Goal: Task Accomplishment & Management: Use online tool/utility

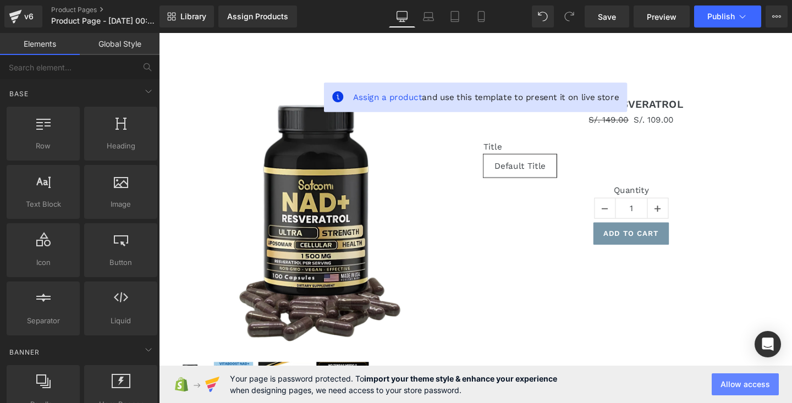
click at [747, 387] on button "Allow access" at bounding box center [745, 385] width 67 height 22
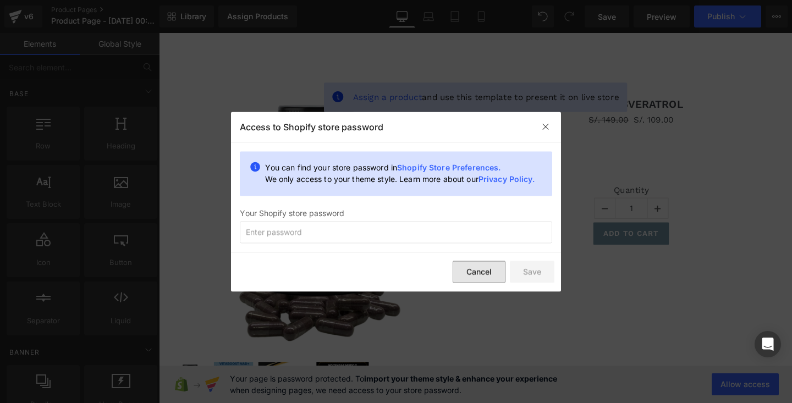
click at [494, 268] on button "Cancel" at bounding box center [479, 272] width 53 height 22
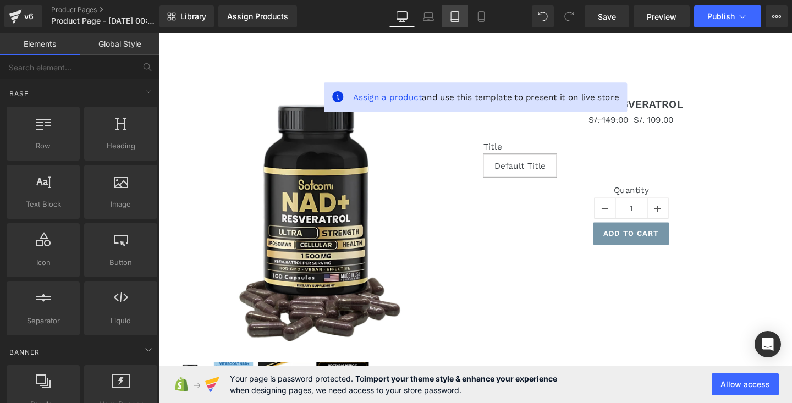
click at [466, 13] on link "Tablet" at bounding box center [455, 17] width 26 height 22
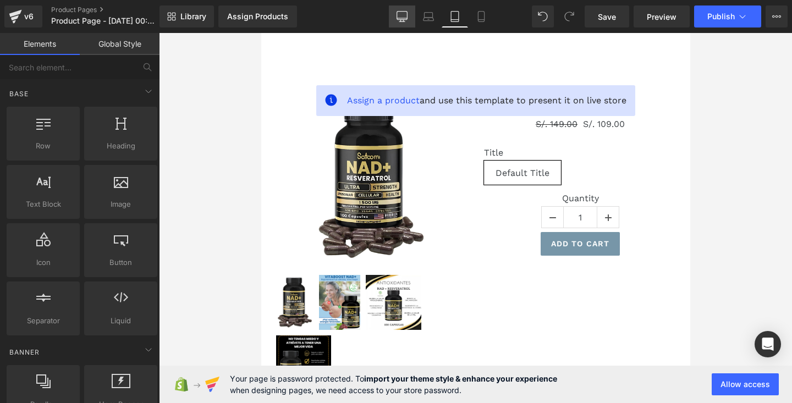
click at [405, 12] on icon at bounding box center [402, 16] width 11 height 11
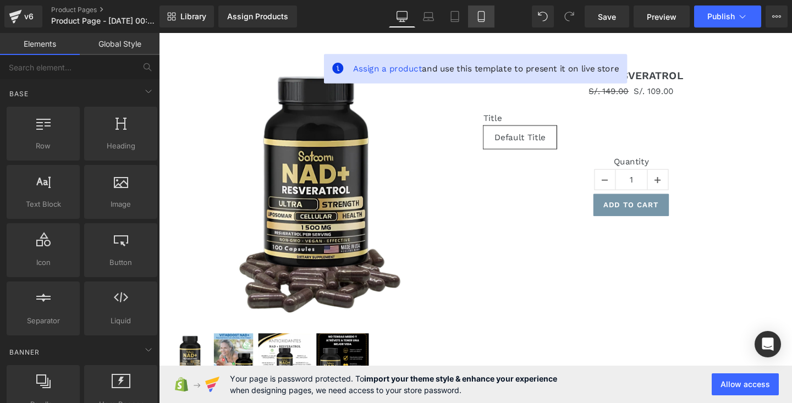
click at [474, 17] on link "Mobile" at bounding box center [481, 17] width 26 height 22
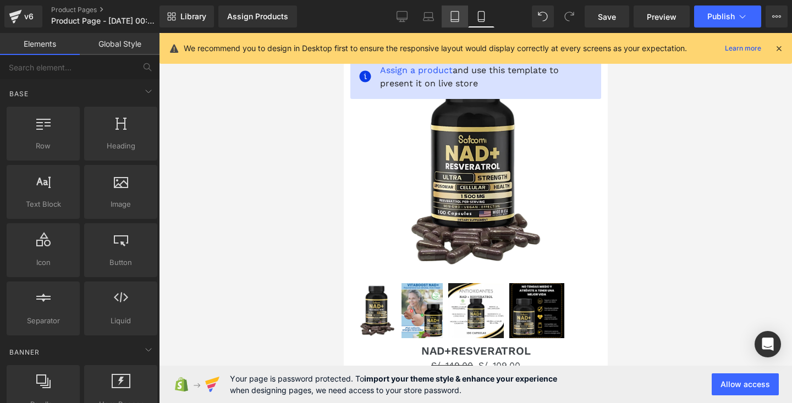
click at [460, 16] on icon at bounding box center [454, 16] width 11 height 11
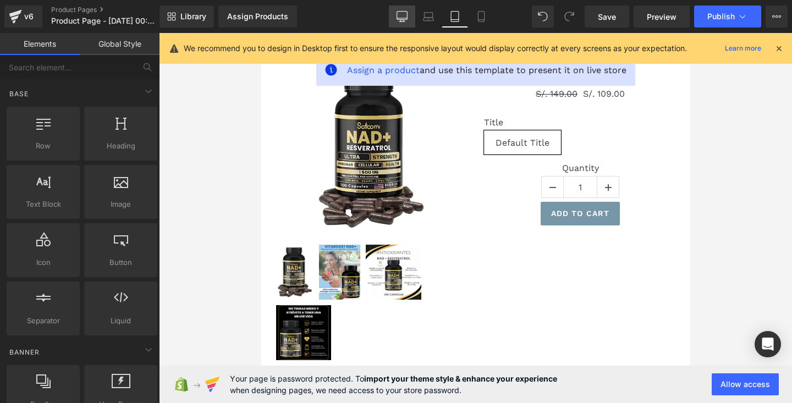
click at [404, 10] on link "Desktop" at bounding box center [402, 17] width 26 height 22
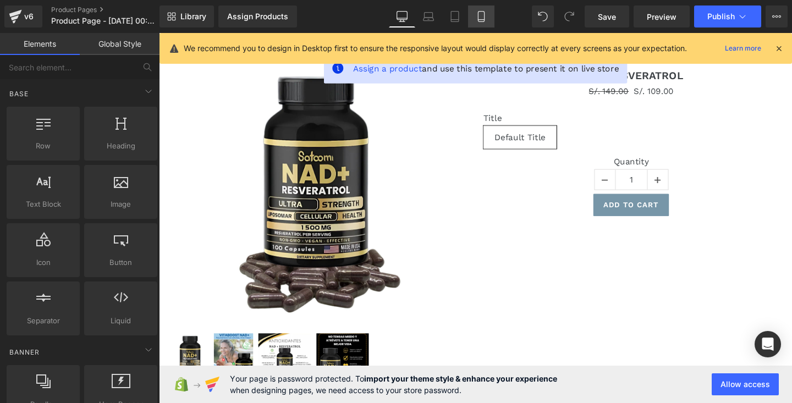
click at [493, 13] on link "Mobile" at bounding box center [481, 17] width 26 height 22
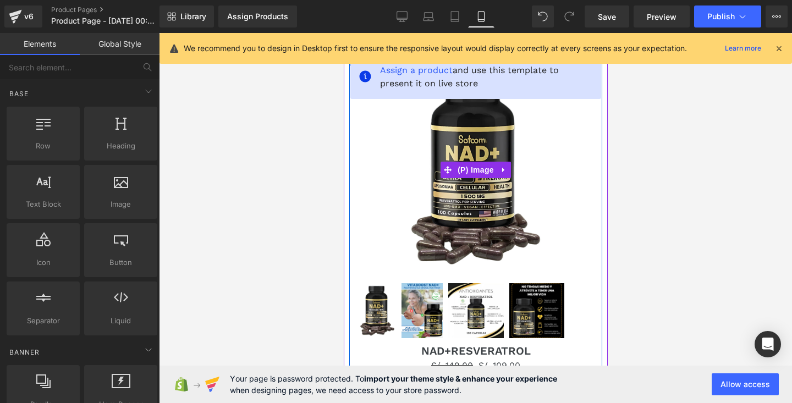
scroll to position [0, 0]
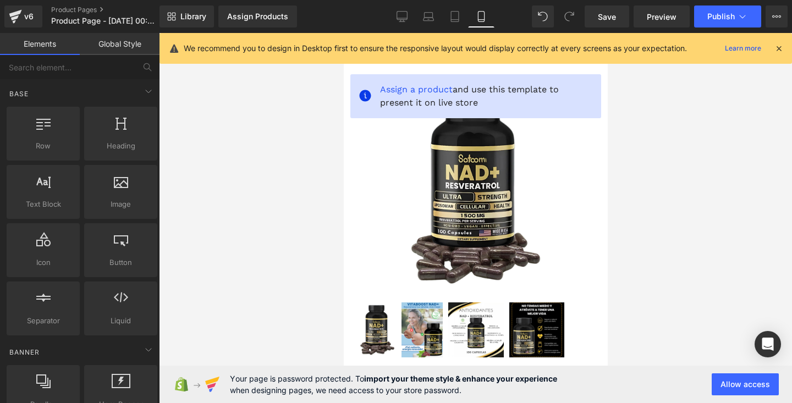
click at [666, 134] on div at bounding box center [475, 218] width 633 height 370
click at [294, 139] on div at bounding box center [475, 218] width 633 height 370
click at [716, 382] on button "Allow access" at bounding box center [745, 385] width 67 height 22
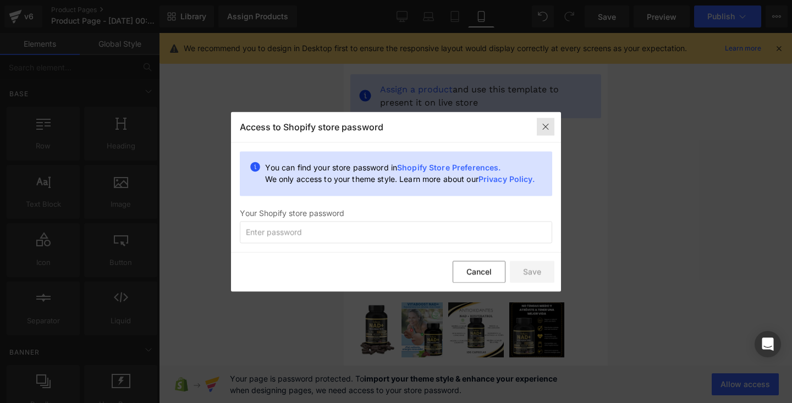
click at [539, 135] on div at bounding box center [546, 127] width 18 height 18
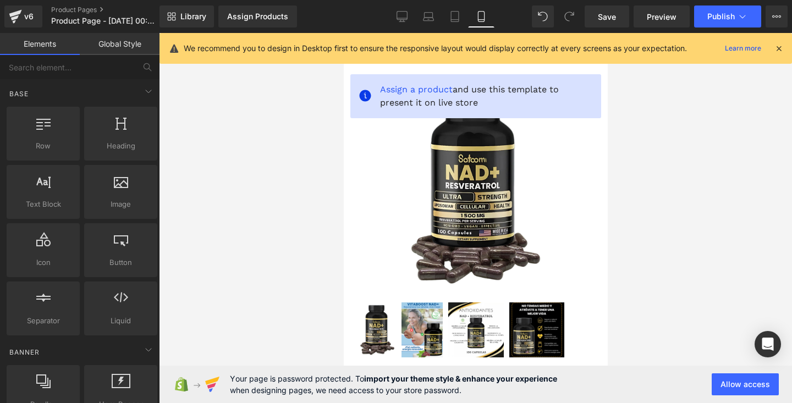
click at [685, 181] on div at bounding box center [475, 218] width 633 height 370
click at [777, 46] on icon at bounding box center [779, 48] width 10 height 10
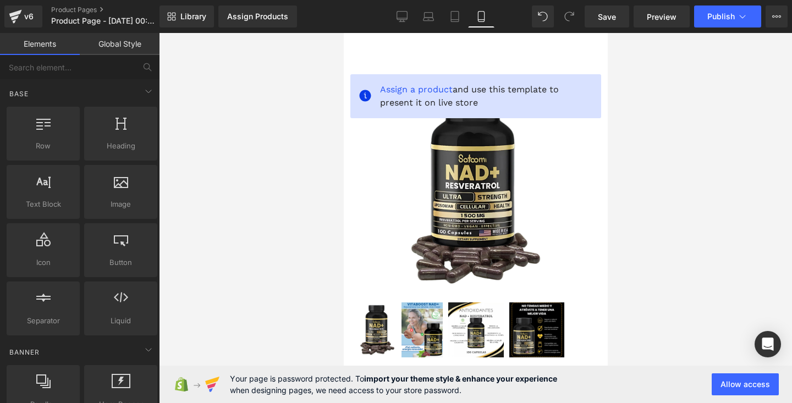
click at [663, 124] on div at bounding box center [475, 218] width 633 height 370
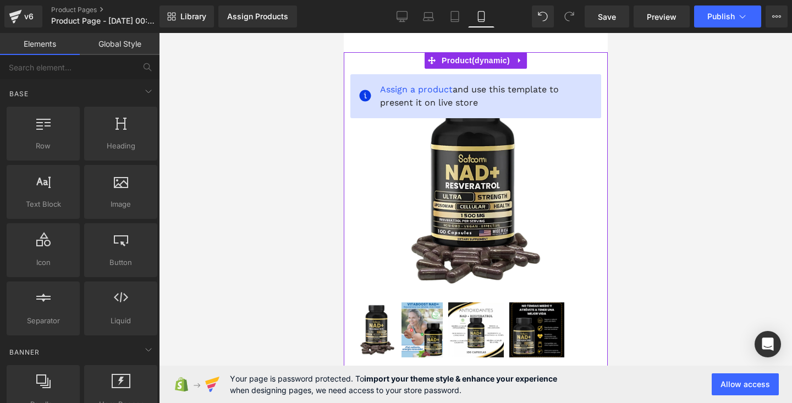
click at [512, 137] on img at bounding box center [475, 189] width 142 height 208
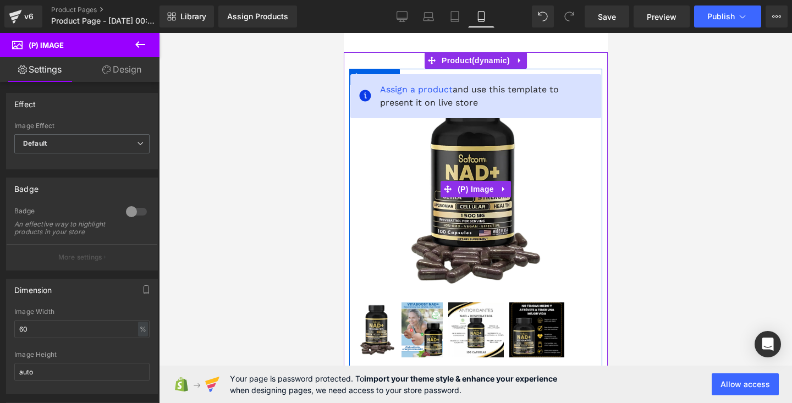
click at [537, 168] on img at bounding box center [475, 189] width 142 height 208
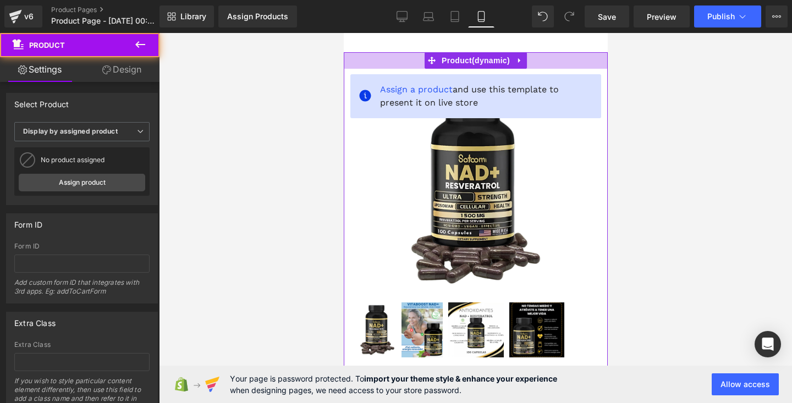
click at [530, 67] on div at bounding box center [475, 60] width 264 height 17
click at [534, 137] on img at bounding box center [475, 189] width 142 height 208
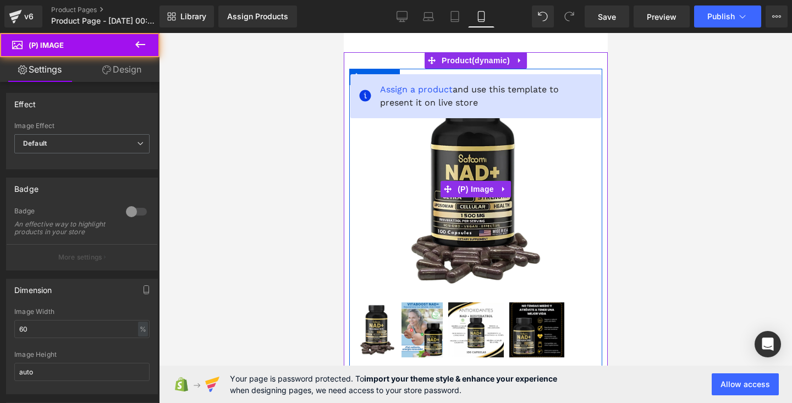
click at [534, 137] on img at bounding box center [475, 189] width 142 height 208
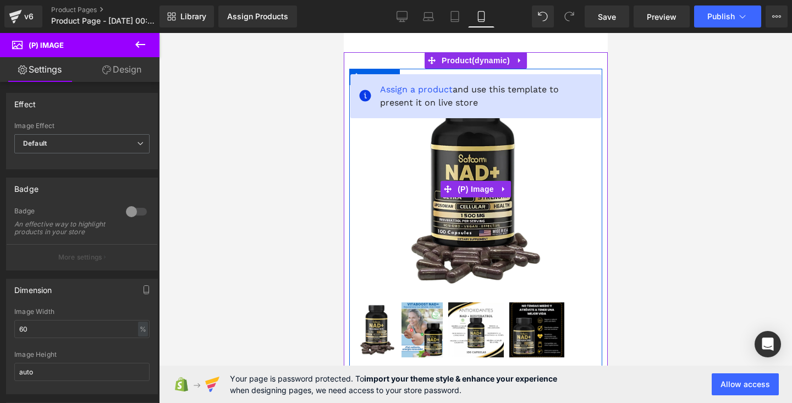
click at [437, 260] on img at bounding box center [475, 189] width 142 height 208
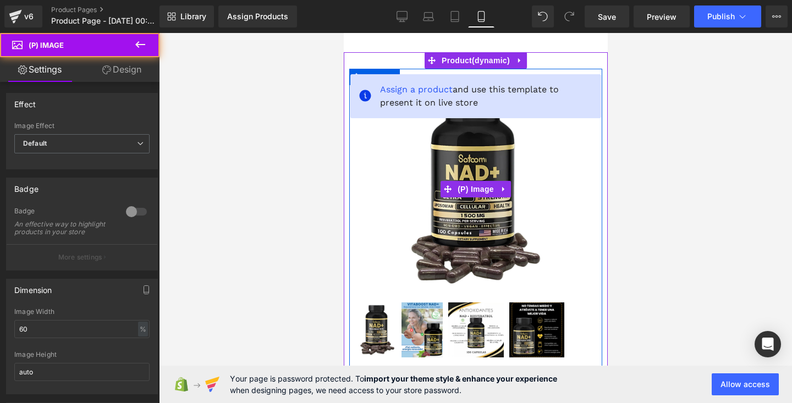
click at [557, 170] on div "Sale Off" at bounding box center [475, 189] width 237 height 208
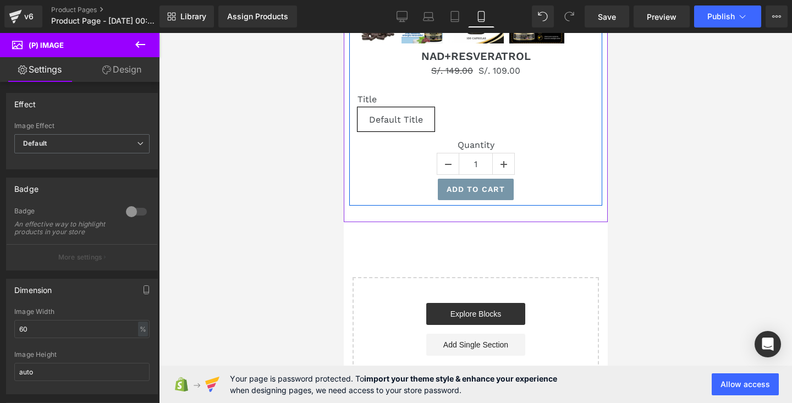
scroll to position [326, 0]
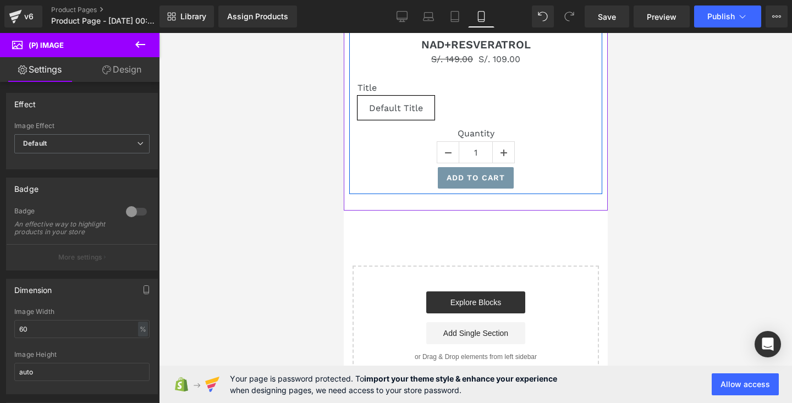
click at [556, 179] on div "Add To Cart" at bounding box center [475, 177] width 237 height 21
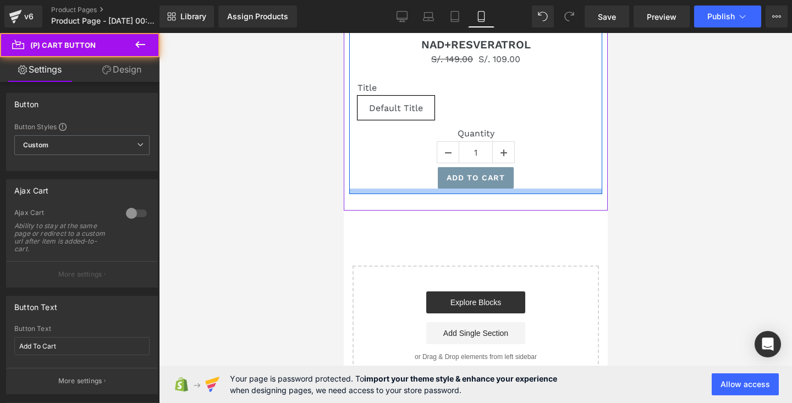
click at [559, 191] on div at bounding box center [475, 192] width 253 height 6
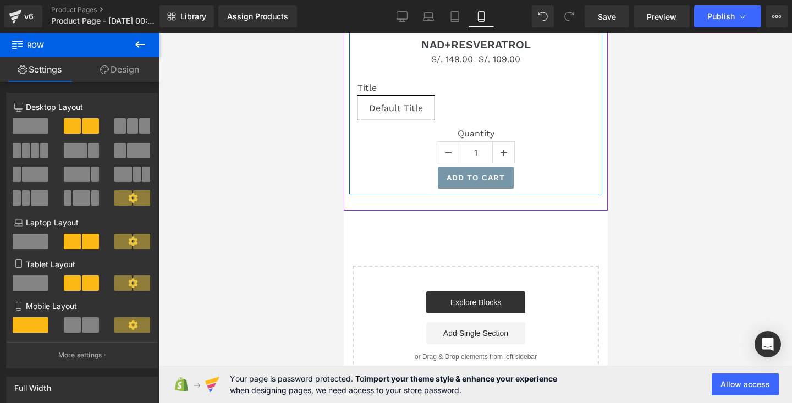
click at [564, 149] on div "Quantity 1" at bounding box center [475, 147] width 237 height 39
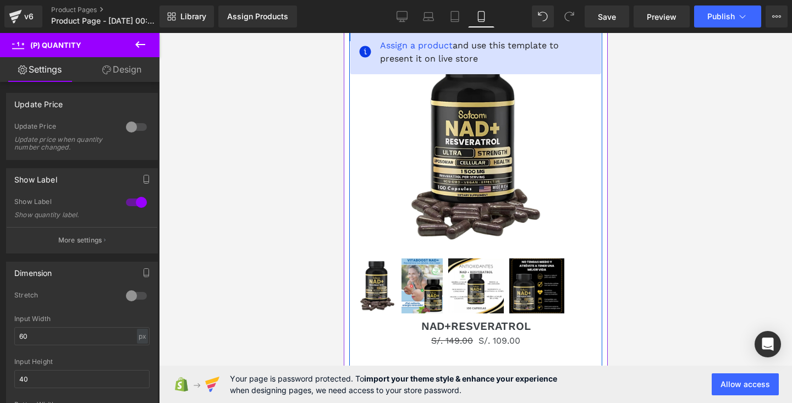
scroll to position [0, 0]
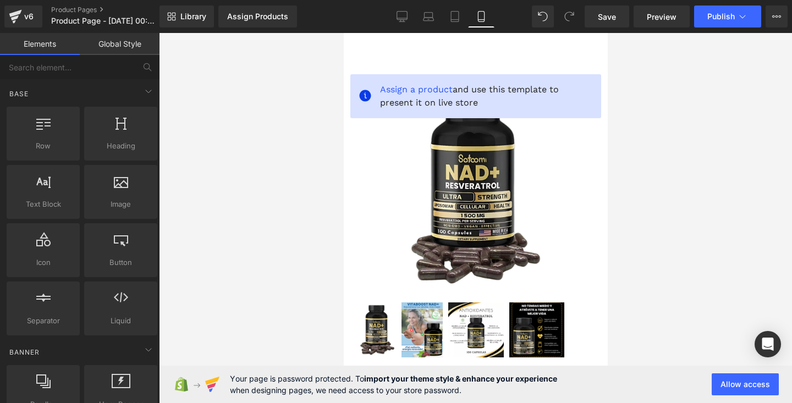
click at [634, 118] on div at bounding box center [475, 218] width 633 height 370
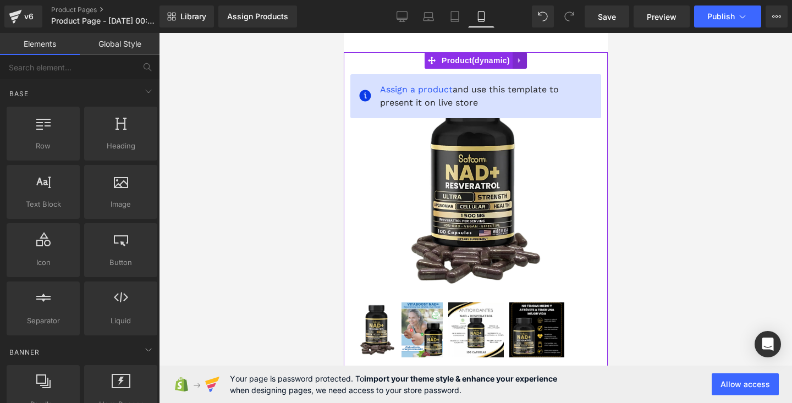
click at [513, 62] on link at bounding box center [519, 60] width 14 height 17
click at [523, 61] on icon at bounding box center [527, 61] width 8 height 8
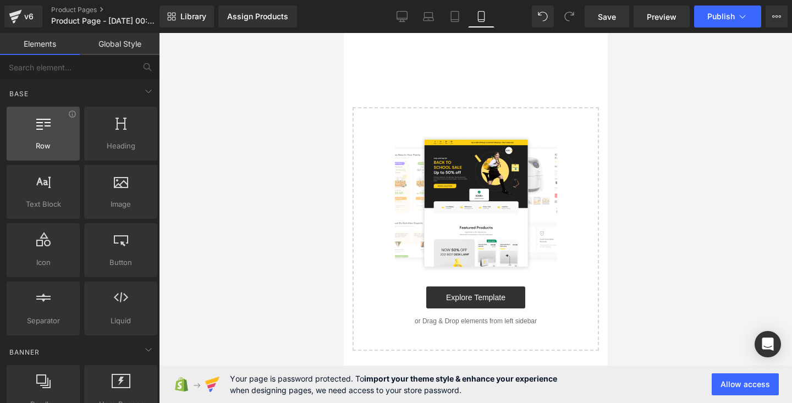
click at [44, 149] on span "Row" at bounding box center [43, 146] width 67 height 12
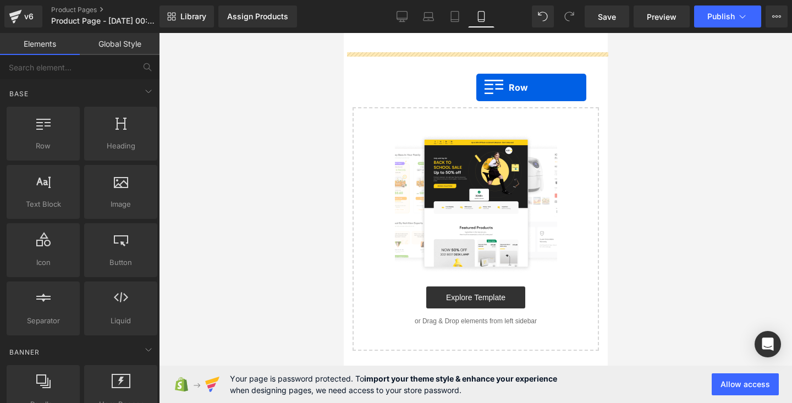
drag, startPoint x: 402, startPoint y: 175, endPoint x: 466, endPoint y: 81, distance: 113.7
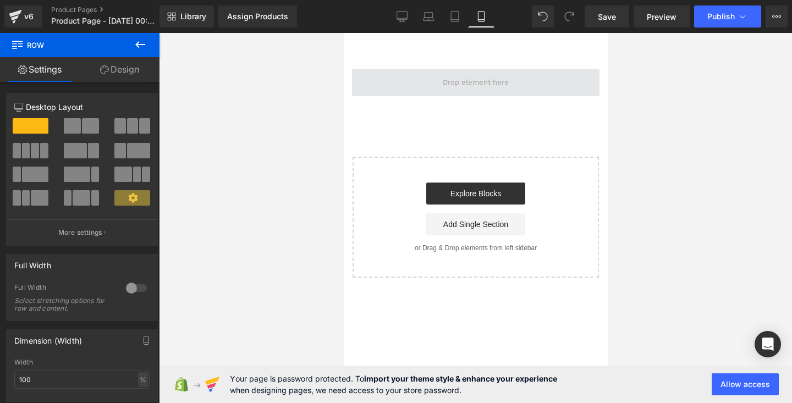
click at [437, 92] on span at bounding box center [475, 83] width 248 height 28
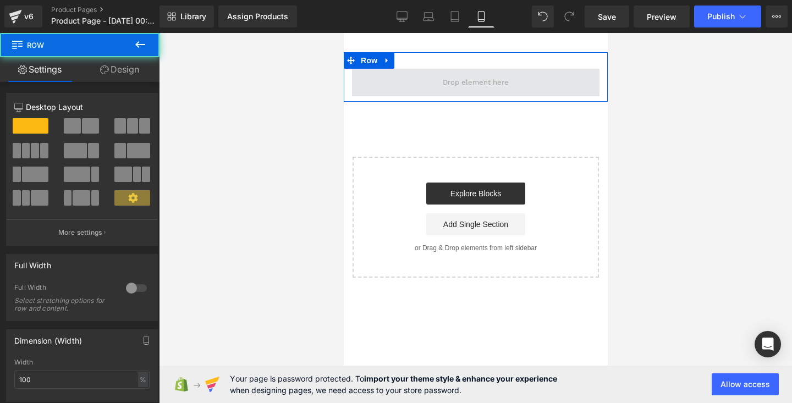
click at [437, 92] on span at bounding box center [475, 83] width 248 height 28
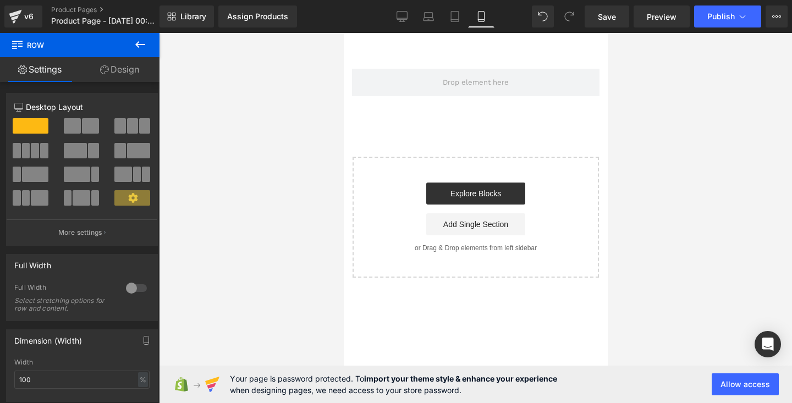
click at [139, 45] on icon at bounding box center [140, 44] width 13 height 13
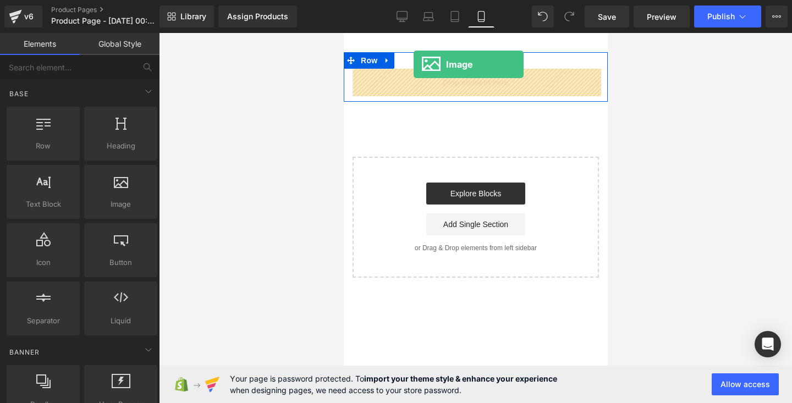
drag, startPoint x: 452, startPoint y: 237, endPoint x: 418, endPoint y: 63, distance: 177.7
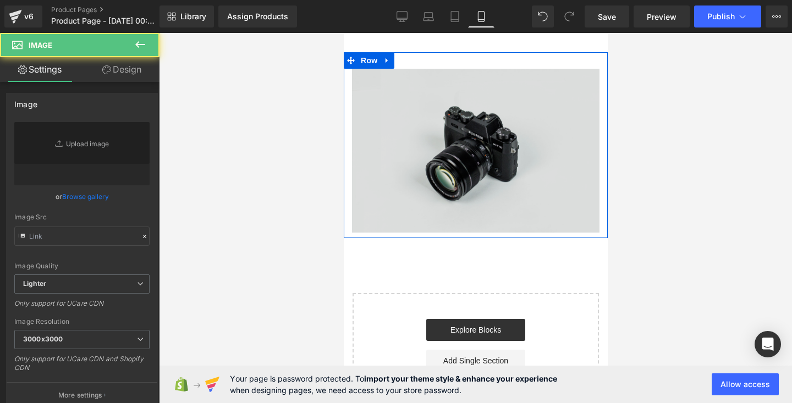
type input "//[DOMAIN_NAME][URL]"
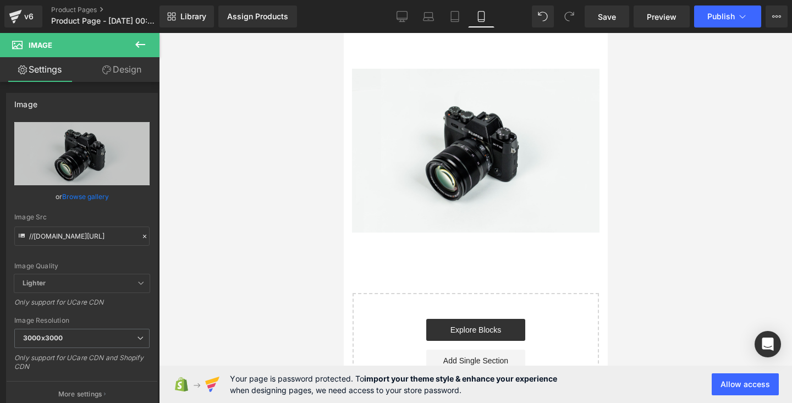
click at [137, 42] on icon at bounding box center [140, 44] width 13 height 13
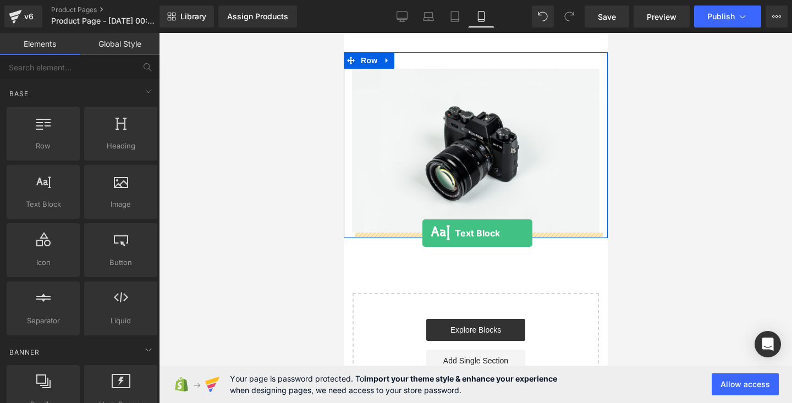
drag, startPoint x: 392, startPoint y: 245, endPoint x: 419, endPoint y: 236, distance: 28.4
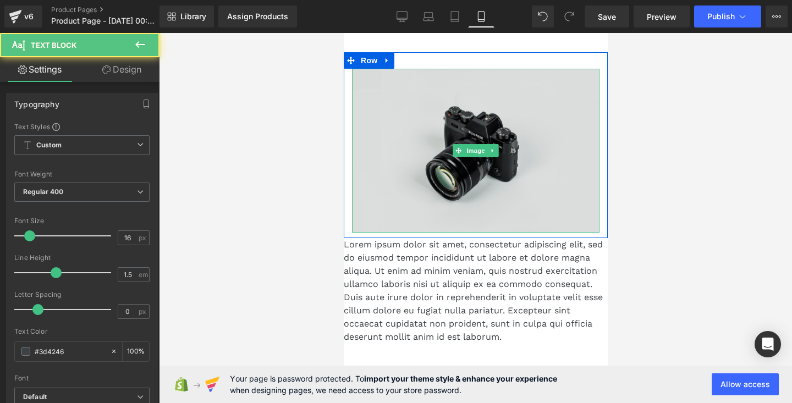
click at [464, 180] on img at bounding box center [475, 151] width 248 height 164
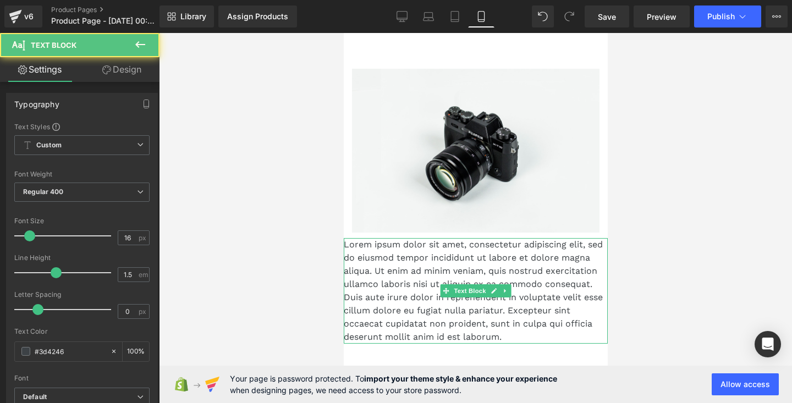
click at [431, 331] on p "Lorem ipsum dolor sit amet, consectetur adipiscing elit, sed do eiusmod tempor …" at bounding box center [475, 291] width 264 height 106
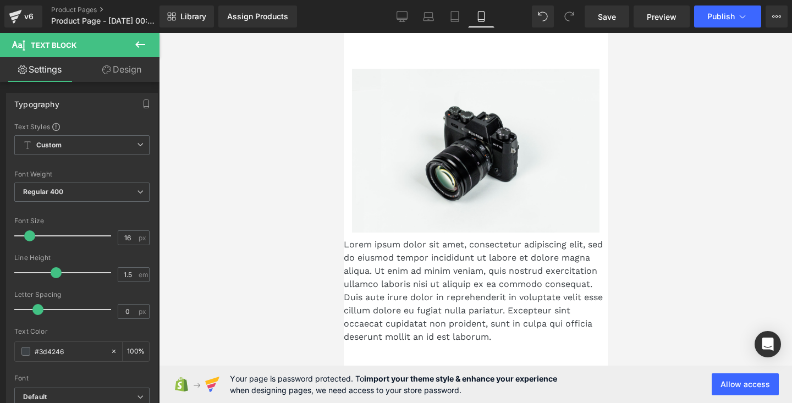
click at [141, 43] on icon at bounding box center [140, 44] width 13 height 13
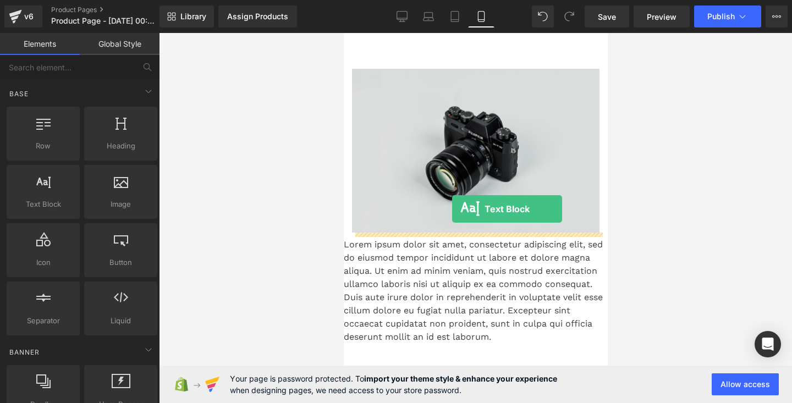
drag, startPoint x: 381, startPoint y: 238, endPoint x: 440, endPoint y: 207, distance: 66.9
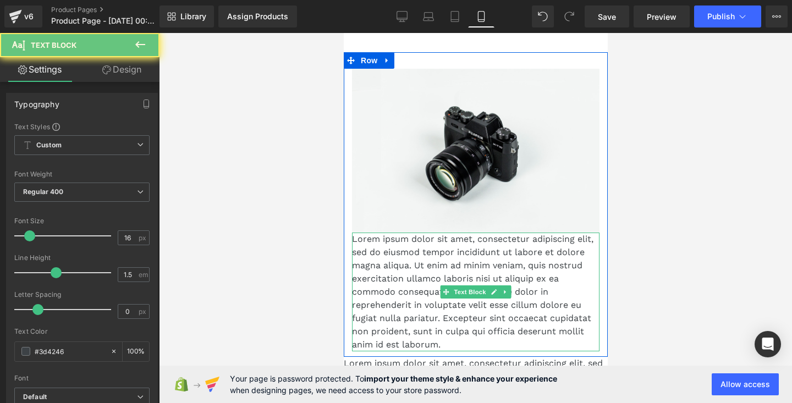
click at [475, 265] on p "Lorem ipsum dolor sit amet, consectetur adipiscing elit, sed do eiusmod tempor …" at bounding box center [475, 292] width 248 height 119
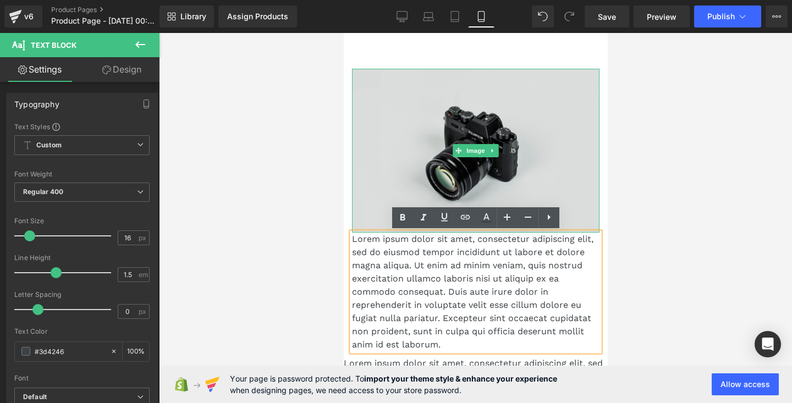
click at [534, 140] on img at bounding box center [475, 151] width 248 height 164
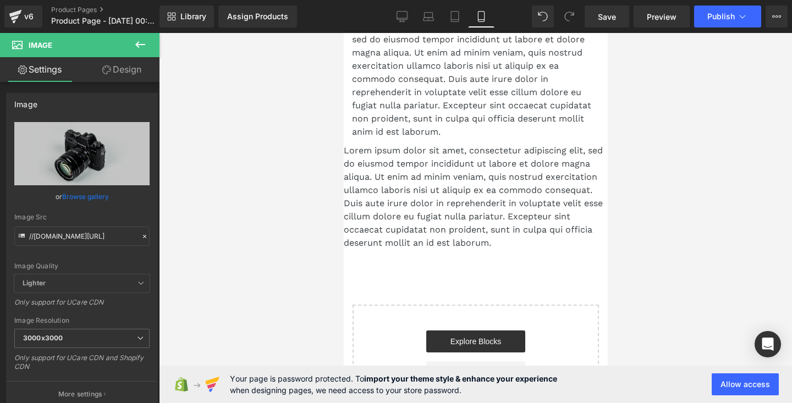
scroll to position [219, 0]
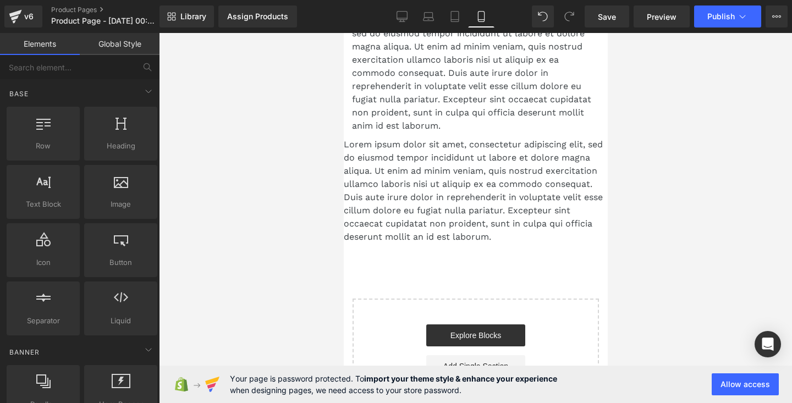
click at [543, 252] on div "Image Lorem ipsum dolor sit amet, consectetur adipiscing elit, sed do eiusmod t…" at bounding box center [475, 126] width 264 height 586
click at [519, 237] on p "Lorem ipsum dolor sit amet, consectetur adipiscing elit, sed do eiusmod tempor …" at bounding box center [475, 191] width 264 height 106
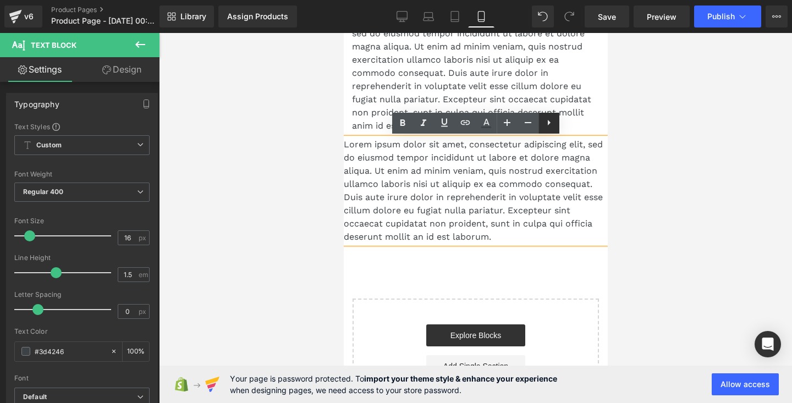
click at [547, 121] on icon at bounding box center [548, 122] width 13 height 13
click at [570, 125] on icon at bounding box center [569, 122] width 13 height 13
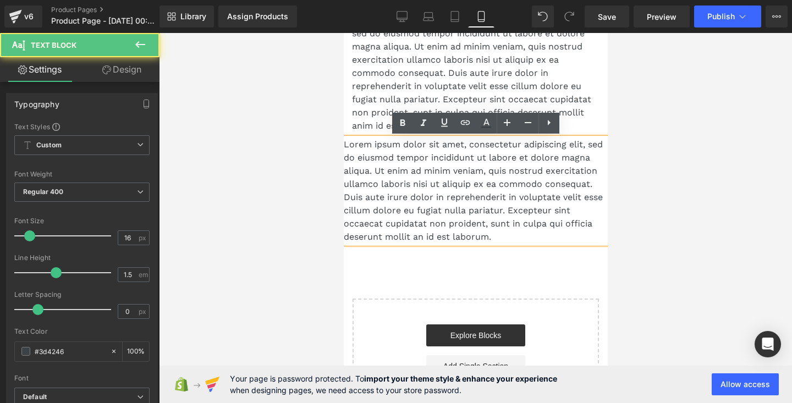
click at [524, 244] on div "Lorem ipsum dolor sit amet, consectetur adipiscing elit, sed do eiusmod tempor …" at bounding box center [475, 191] width 264 height 106
click at [519, 244] on div "Lorem ipsum dolor sit amet, consectetur adipiscing elit, sed do eiusmod tempor …" at bounding box center [475, 191] width 264 height 106
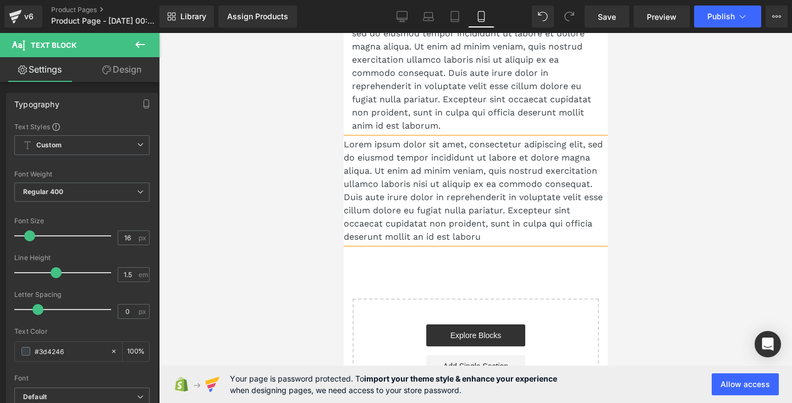
click at [508, 244] on div "Lorem ipsum dolor sit amet, consectetur adipiscing elit, sed do eiusmod tempor …" at bounding box center [475, 191] width 264 height 106
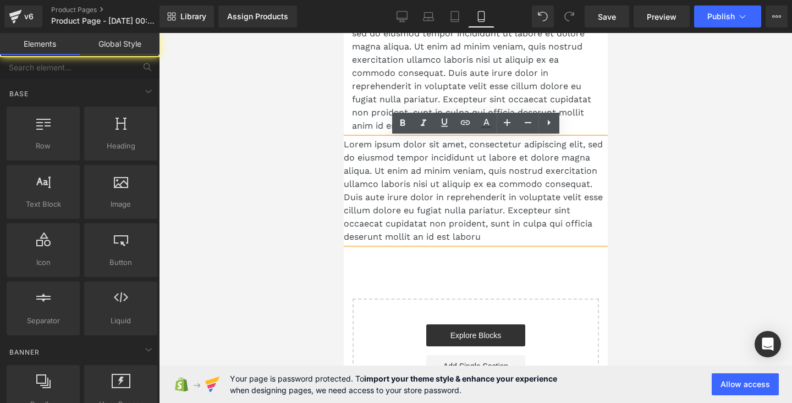
drag, startPoint x: 508, startPoint y: 247, endPoint x: 518, endPoint y: 296, distance: 49.8
click at [519, 299] on div "Image Lorem ipsum dolor sit amet, consectetur adipiscing elit, sed do eiusmod t…" at bounding box center [475, 126] width 264 height 586
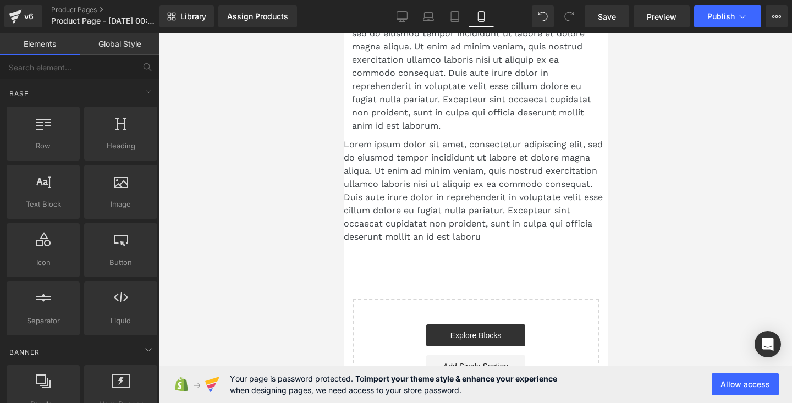
click at [514, 255] on div "Image Lorem ipsum dolor sit amet, consectetur adipiscing elit, sed do eiusmod t…" at bounding box center [475, 126] width 264 height 586
click at [512, 243] on div "Lorem ipsum dolor sit amet, consectetur adipiscing elit, sed do eiusmod tempor …" at bounding box center [475, 191] width 264 height 106
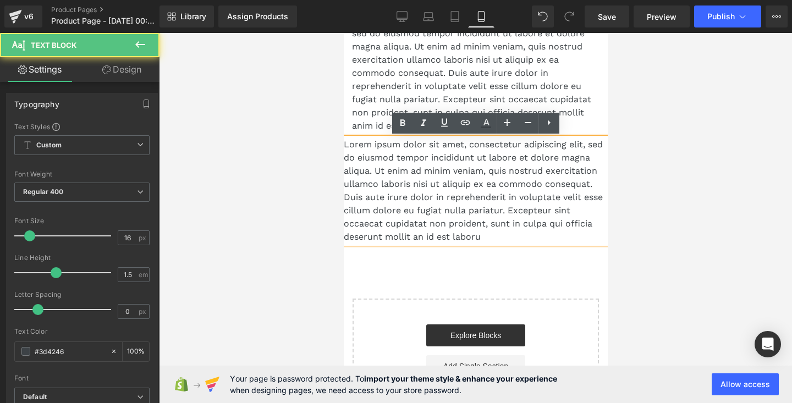
click at [502, 248] on div "Image Lorem ipsum dolor sit amet, consectetur adipiscing elit, sed do eiusmod t…" at bounding box center [475, 126] width 264 height 586
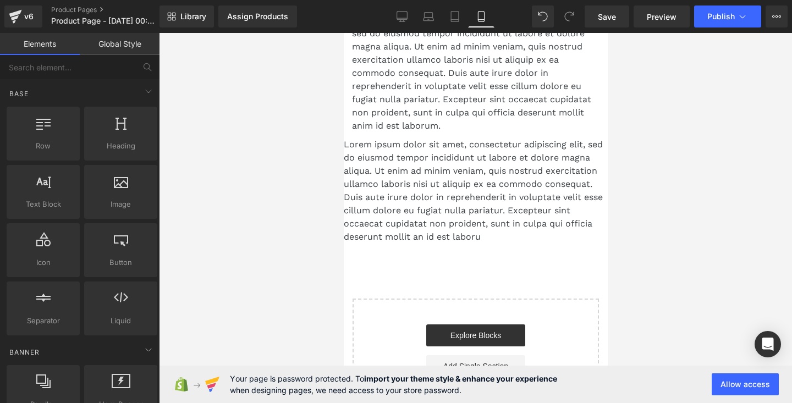
click at [504, 239] on p "Lorem ipsum dolor sit amet, consectetur adipiscing elit, sed do eiusmod tempor …" at bounding box center [475, 191] width 264 height 106
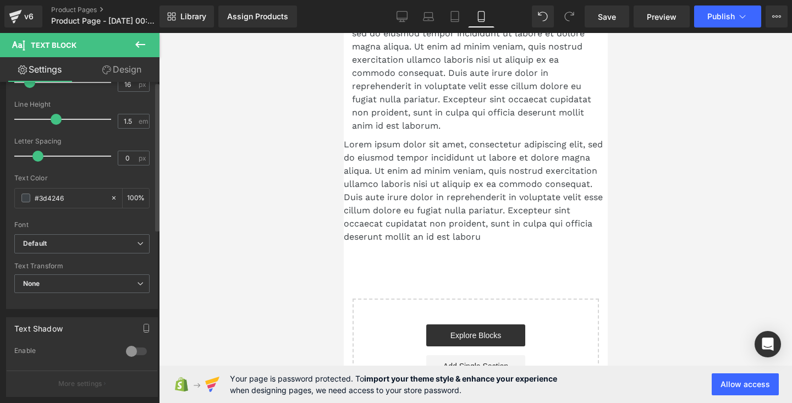
scroll to position [0, 0]
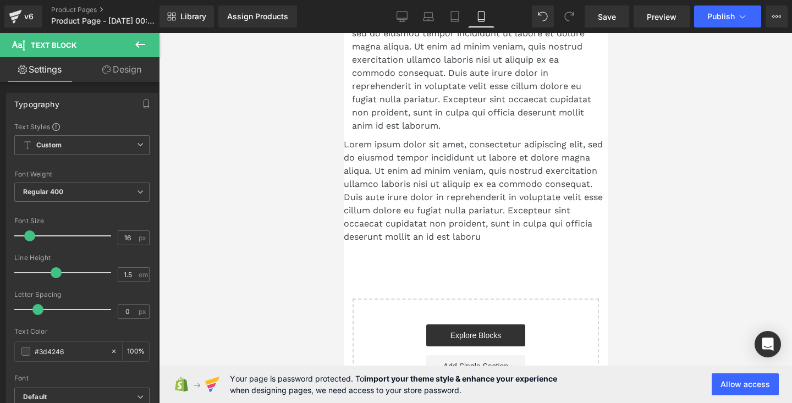
click at [145, 43] on icon at bounding box center [140, 44] width 13 height 13
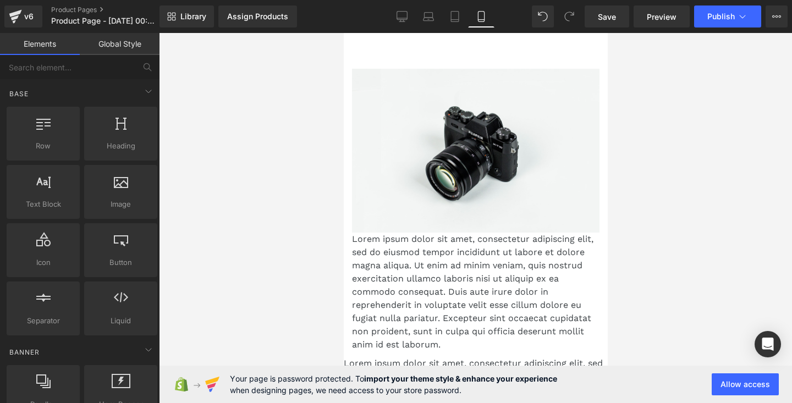
click at [693, 179] on div at bounding box center [475, 218] width 633 height 370
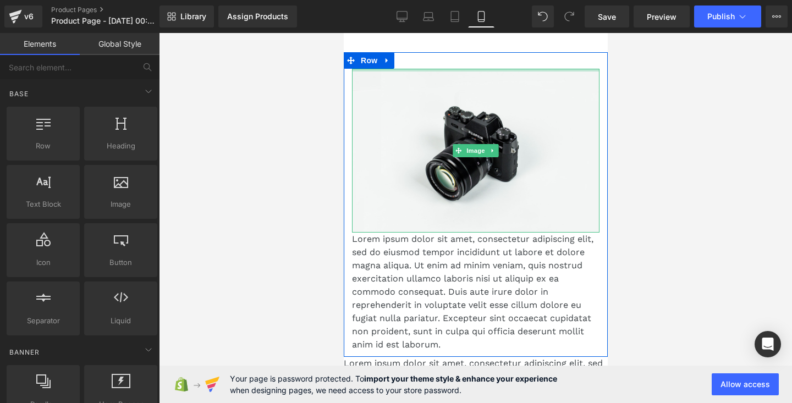
click at [488, 52] on div at bounding box center [475, 53] width 264 height 3
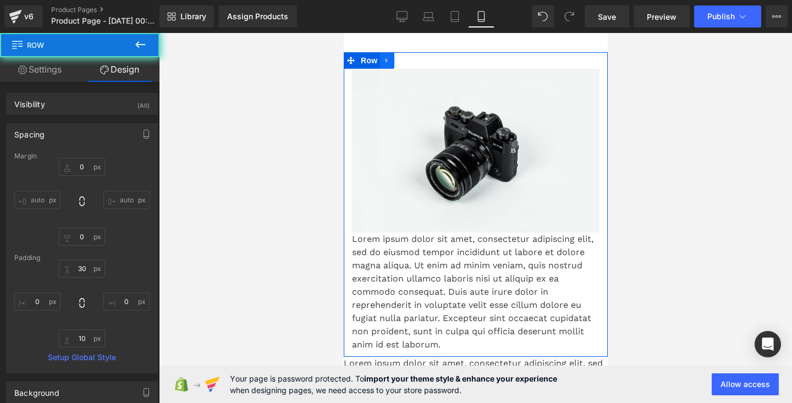
click at [390, 59] on icon at bounding box center [387, 61] width 8 height 8
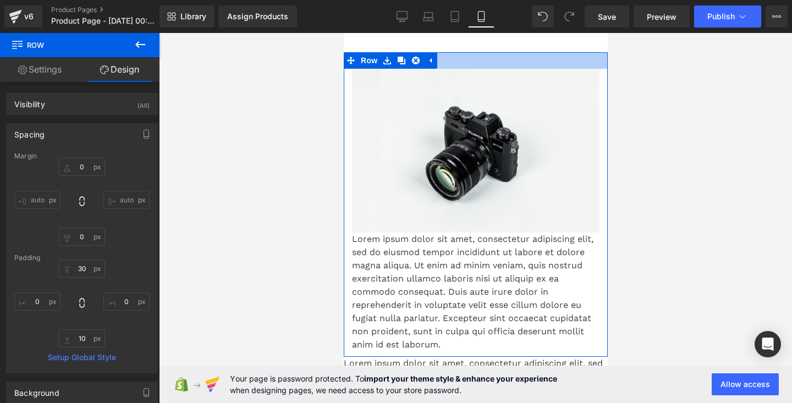
click at [484, 54] on div at bounding box center [475, 60] width 264 height 17
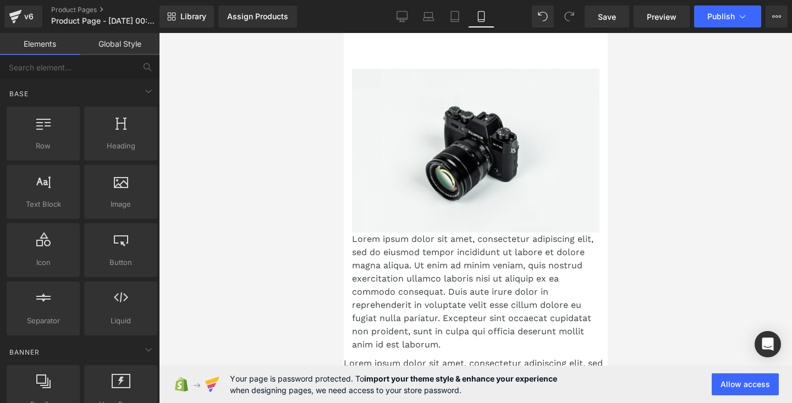
click at [656, 108] on div at bounding box center [475, 218] width 633 height 370
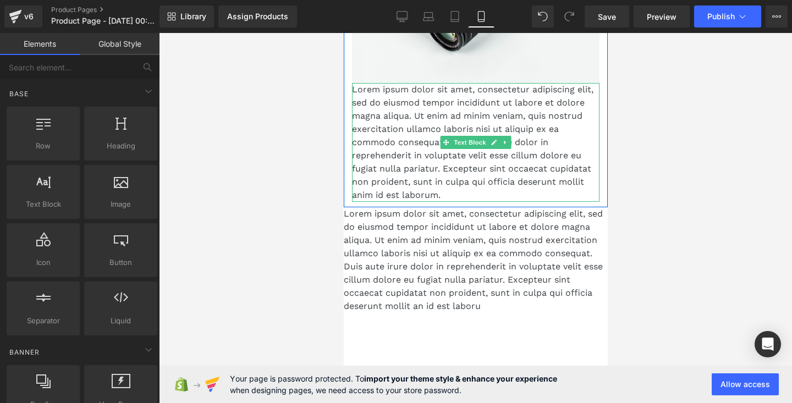
scroll to position [228, 0]
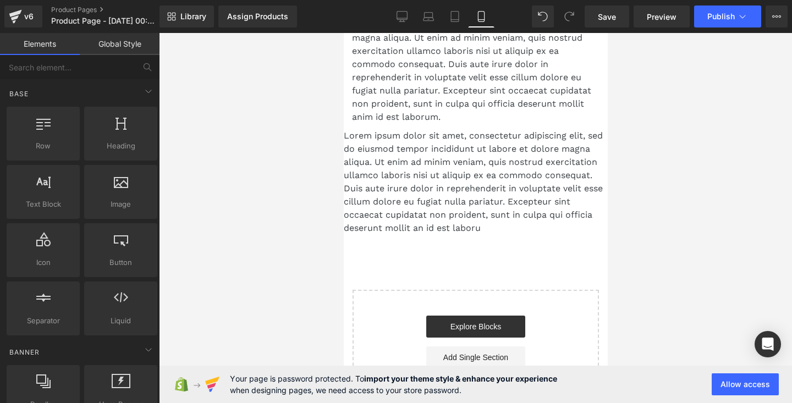
click at [402, 142] on p "Lorem ipsum dolor sit amet, consectetur adipiscing elit, sed do eiusmod tempor …" at bounding box center [475, 182] width 264 height 106
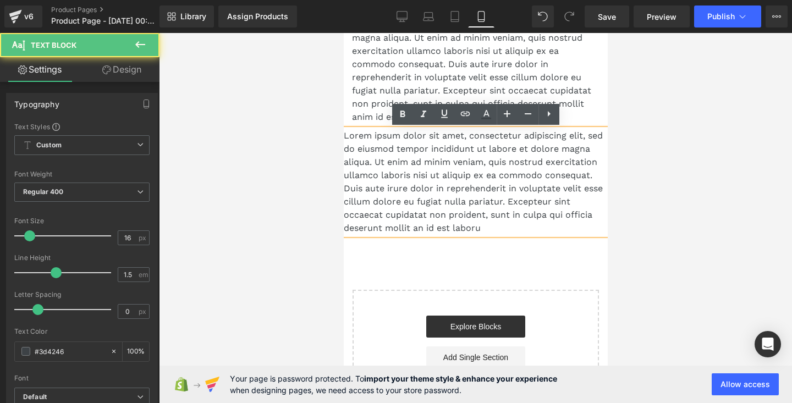
click at [376, 113] on p "Lorem ipsum dolor sit amet, consectetur adipiscing elit, sed do eiusmod tempor …" at bounding box center [475, 64] width 248 height 119
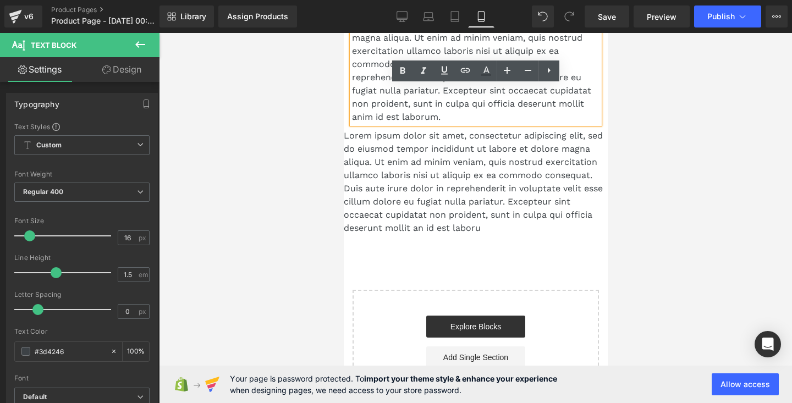
click at [315, 141] on div at bounding box center [475, 218] width 633 height 370
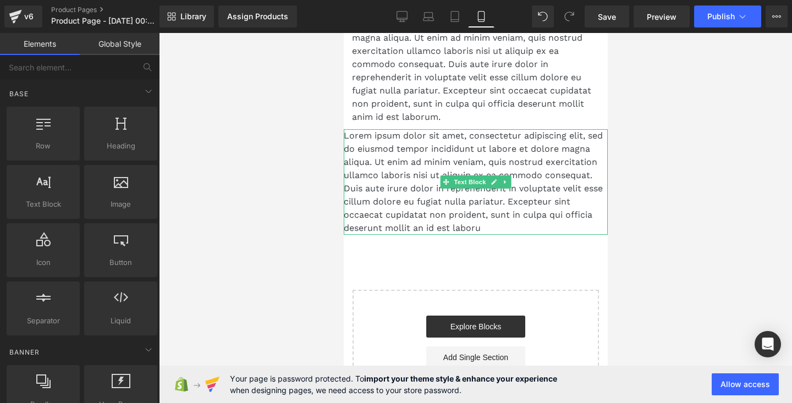
click at [521, 185] on p "Lorem ipsum dolor sit amet, consectetur adipiscing elit, sed do eiusmod tempor …" at bounding box center [475, 182] width 264 height 106
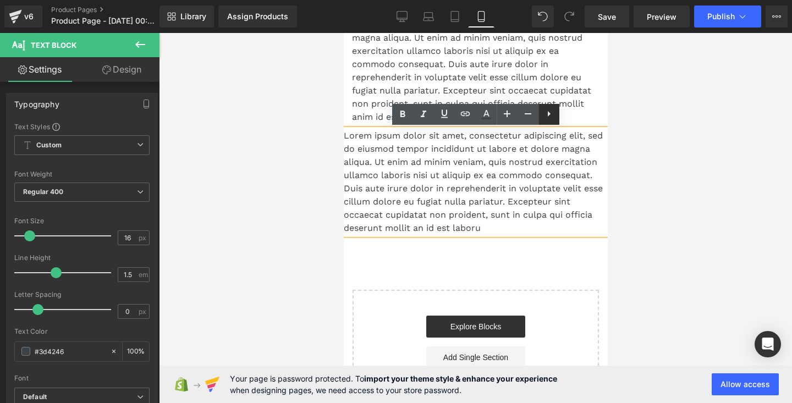
click at [550, 112] on icon at bounding box center [548, 113] width 13 height 13
click at [553, 114] on icon at bounding box center [548, 113] width 13 height 13
click at [570, 114] on icon at bounding box center [569, 114] width 3 height 6
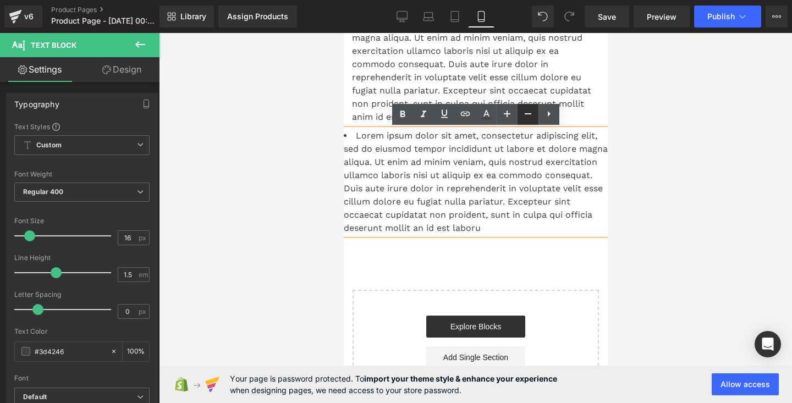
click at [527, 116] on icon at bounding box center [527, 113] width 13 height 13
type input "14"
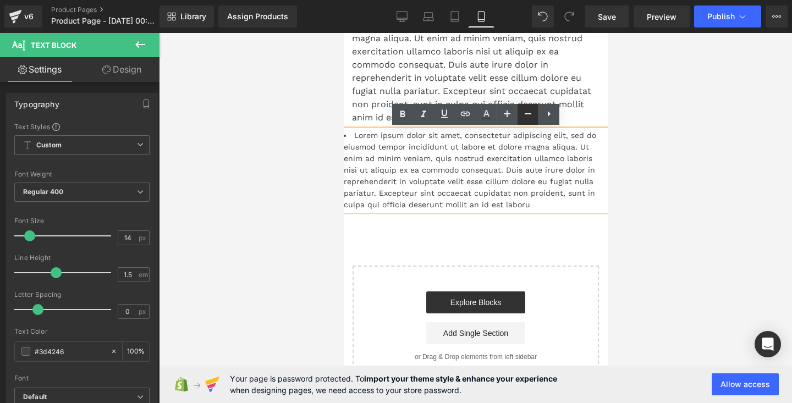
scroll to position [227, 0]
click at [548, 117] on icon at bounding box center [548, 114] width 13 height 13
click at [520, 109] on link at bounding box center [528, 115] width 21 height 21
click at [558, 114] on link at bounding box center [549, 115] width 21 height 21
click at [567, 114] on icon at bounding box center [569, 114] width 13 height 13
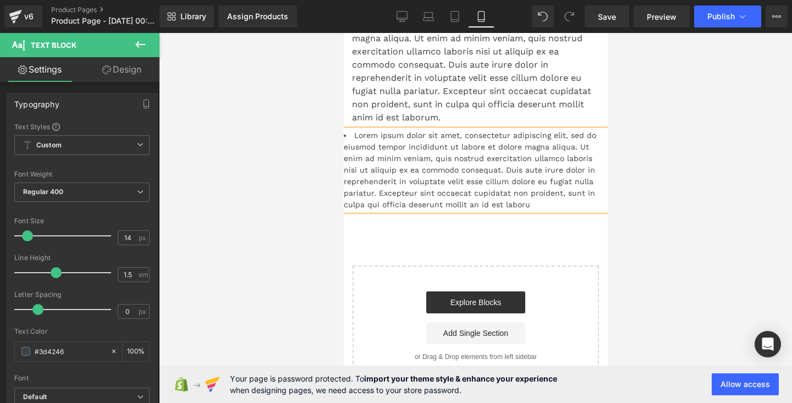
click at [558, 207] on li "Lorem ipsum dolor sit amet, consectetur adipiscing elit, sed do eiusmod tempor …" at bounding box center [475, 170] width 264 height 81
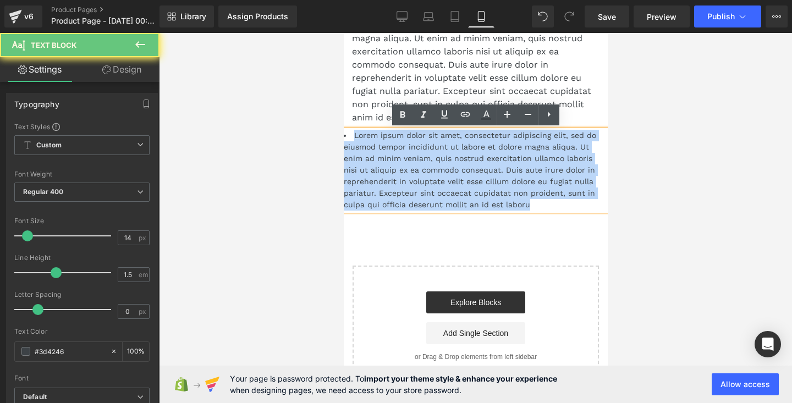
drag, startPoint x: 558, startPoint y: 207, endPoint x: 345, endPoint y: 131, distance: 225.7
click at [345, 131] on li "Lorem ipsum dolor sit amet, consectetur adipiscing elit, sed do eiusmod tempor …" at bounding box center [475, 170] width 264 height 81
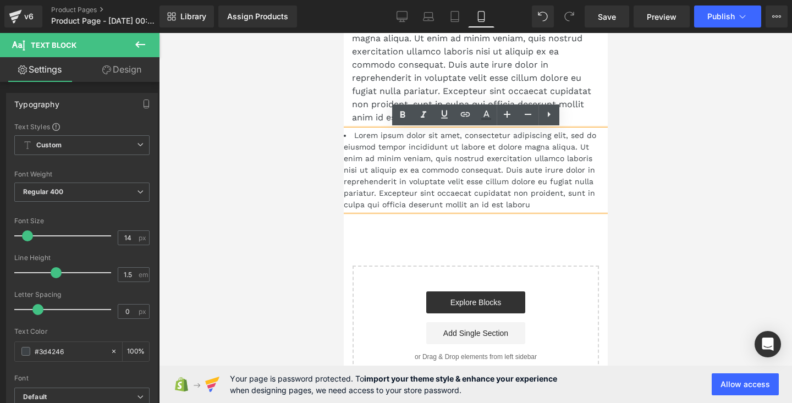
scroll to position [158, 0]
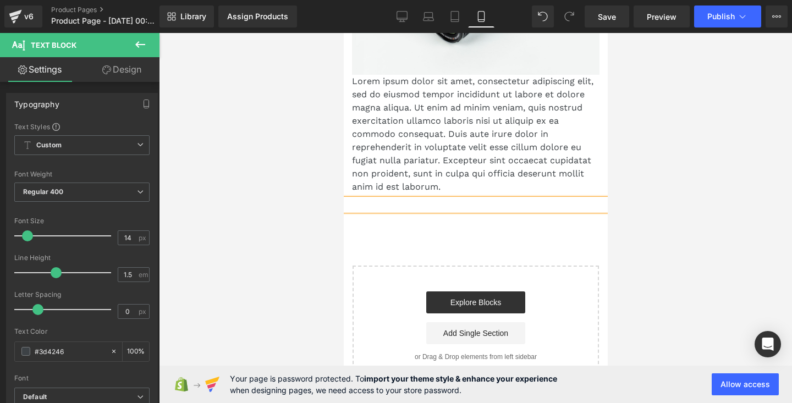
click at [530, 202] on div at bounding box center [475, 205] width 264 height 12
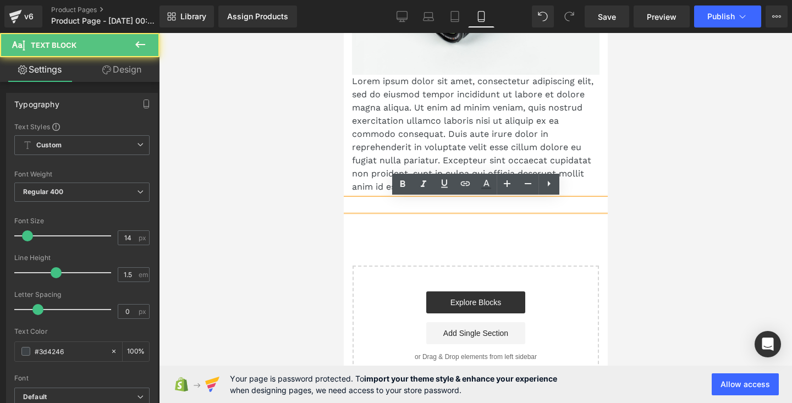
click at [529, 235] on div "Image Lorem ipsum dolor sit amet, consectetur adipiscing elit, sed do eiusmod t…" at bounding box center [475, 140] width 264 height 492
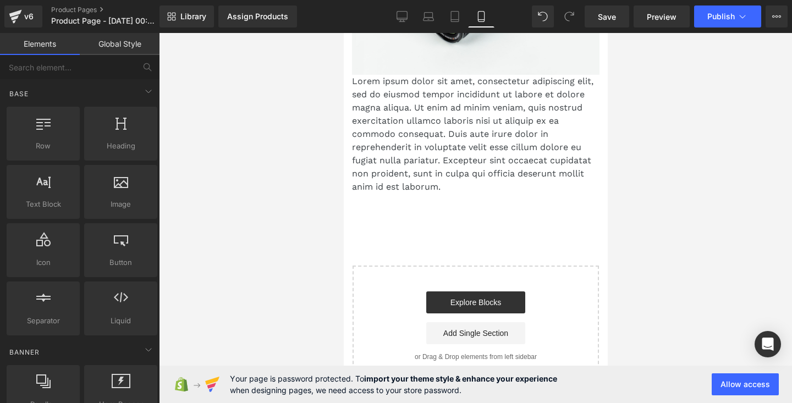
click at [432, 244] on div "Image Lorem ipsum dolor sit amet, consectetur adipiscing elit, sed do eiusmod t…" at bounding box center [475, 140] width 264 height 492
click at [430, 210] on div "Text Block" at bounding box center [475, 205] width 264 height 12
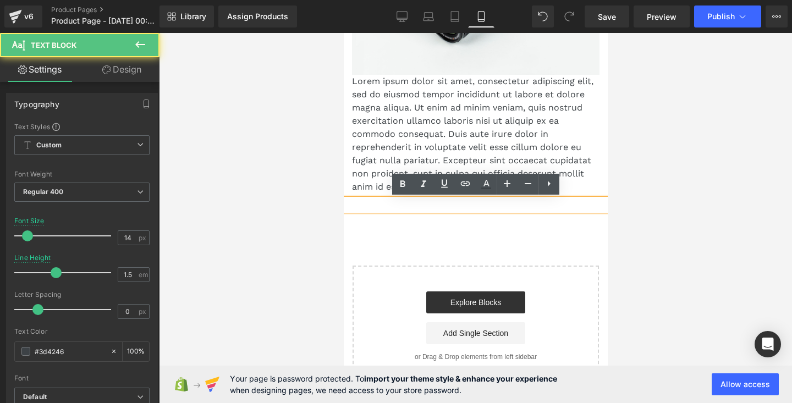
click at [389, 222] on div "Image Lorem ipsum dolor sit amet, consectetur adipiscing elit, sed do eiusmod t…" at bounding box center [475, 140] width 264 height 492
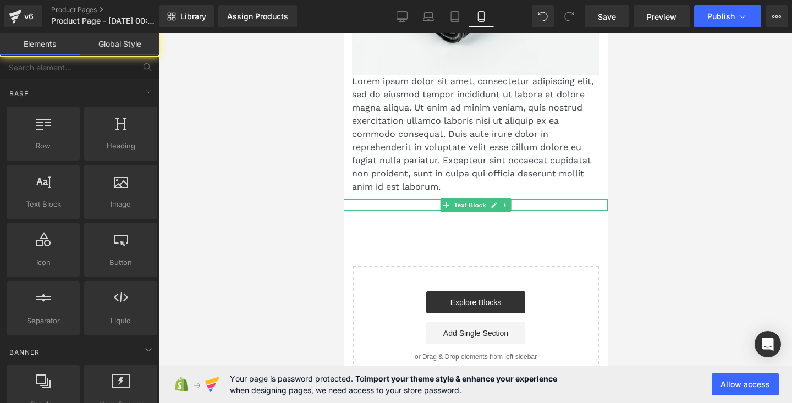
click at [394, 207] on div at bounding box center [475, 205] width 264 height 12
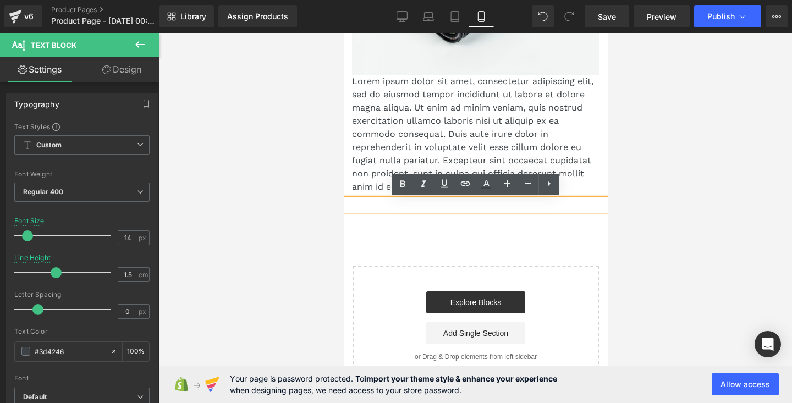
click at [388, 211] on div at bounding box center [475, 205] width 264 height 12
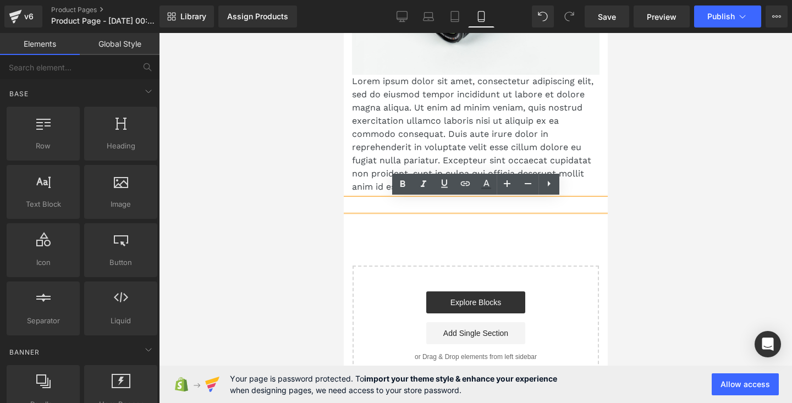
click at [385, 224] on div "Image Lorem ipsum dolor sit amet, consectetur adipiscing elit, sed do eiusmod t…" at bounding box center [475, 140] width 264 height 492
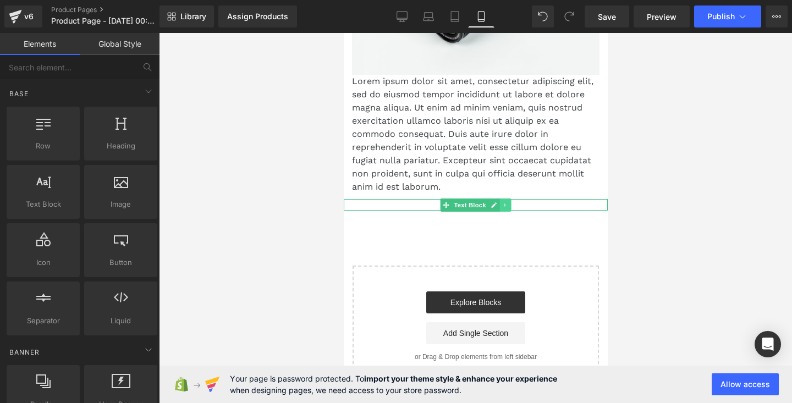
click at [503, 204] on icon at bounding box center [504, 205] width 2 height 4
click at [513, 204] on icon at bounding box center [511, 205] width 6 height 6
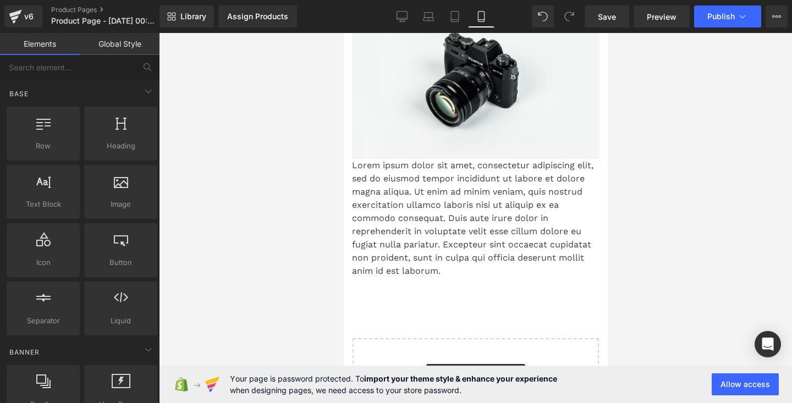
scroll to position [0, 0]
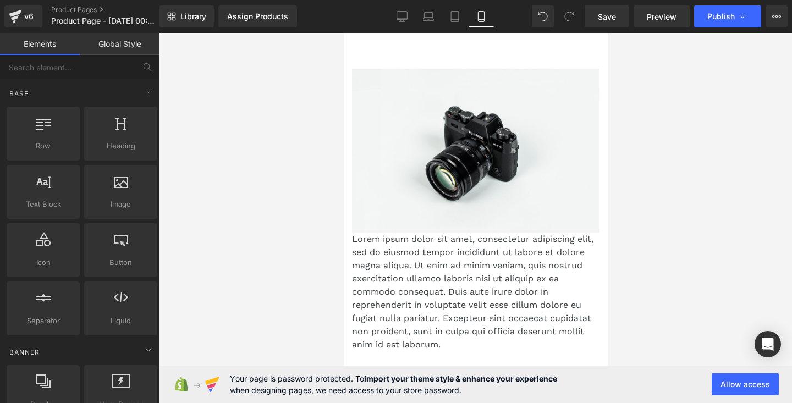
click at [685, 223] on div at bounding box center [475, 218] width 633 height 370
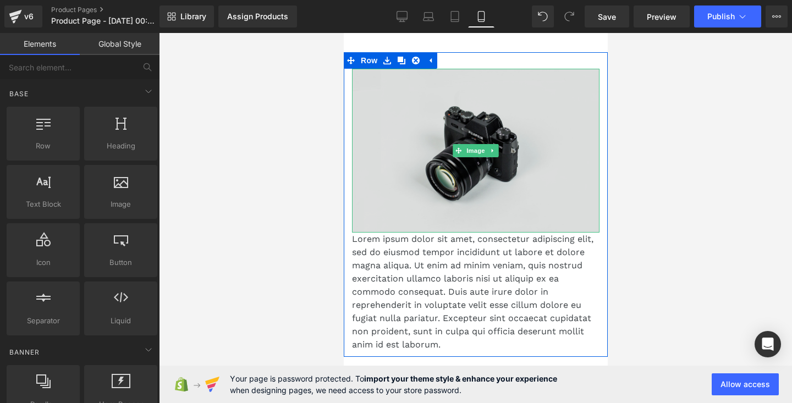
click at [555, 160] on img at bounding box center [475, 151] width 248 height 164
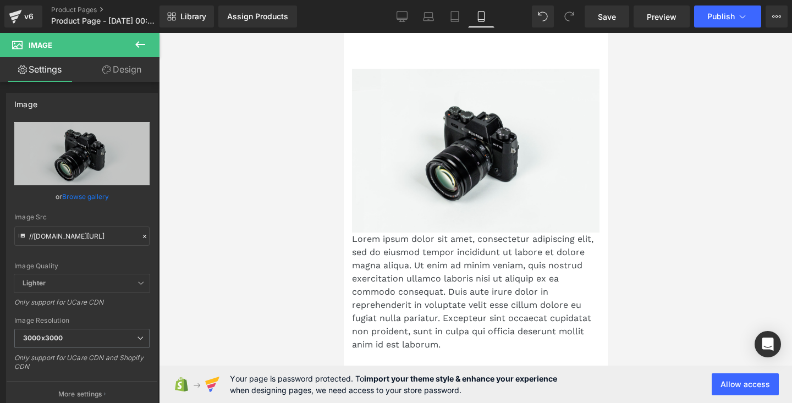
click at [280, 130] on div at bounding box center [475, 218] width 633 height 370
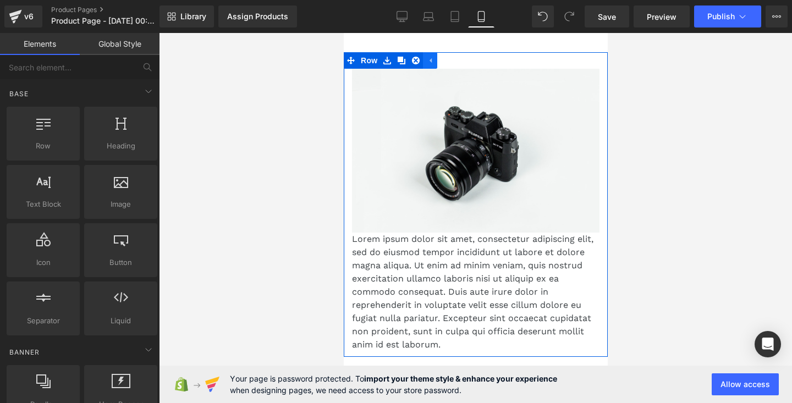
click at [433, 62] on icon at bounding box center [430, 61] width 8 height 8
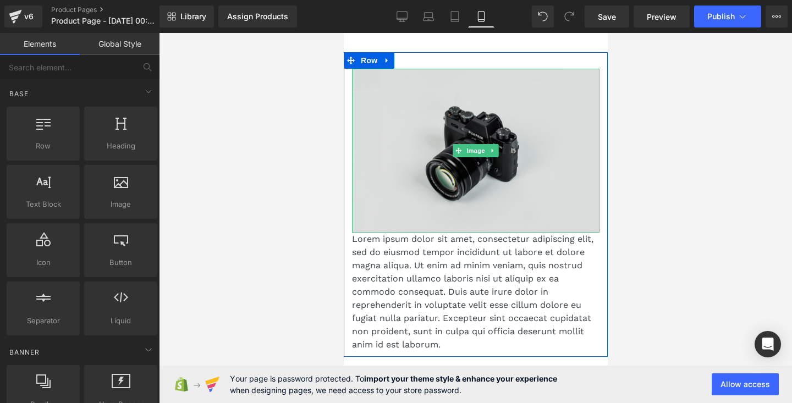
click at [429, 105] on img at bounding box center [475, 151] width 248 height 164
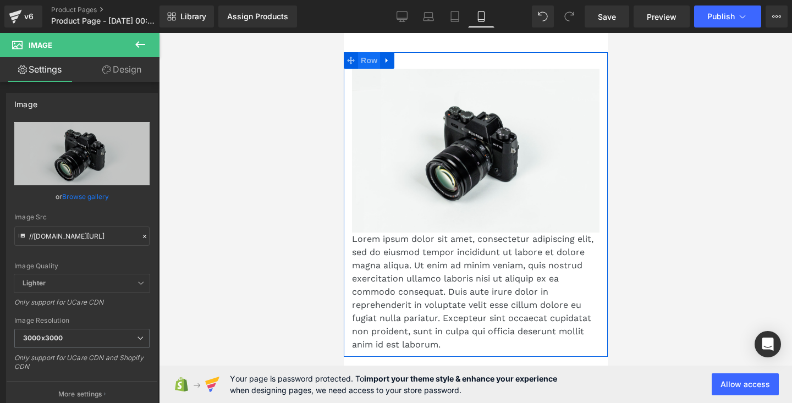
click at [369, 61] on span "Row" at bounding box center [369, 60] width 22 height 17
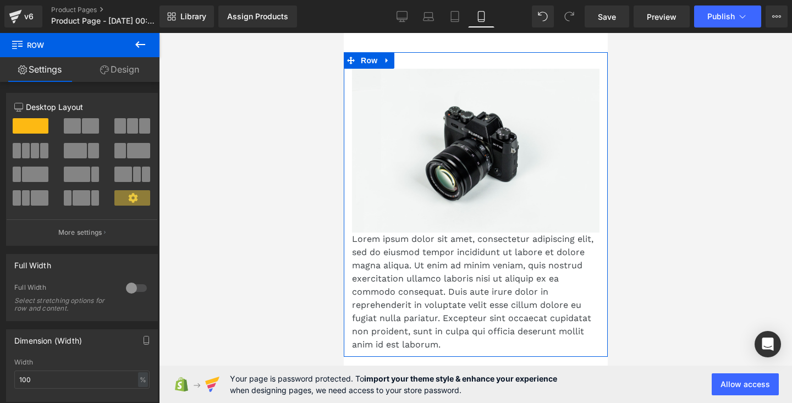
click at [112, 70] on link "Design" at bounding box center [120, 69] width 80 height 25
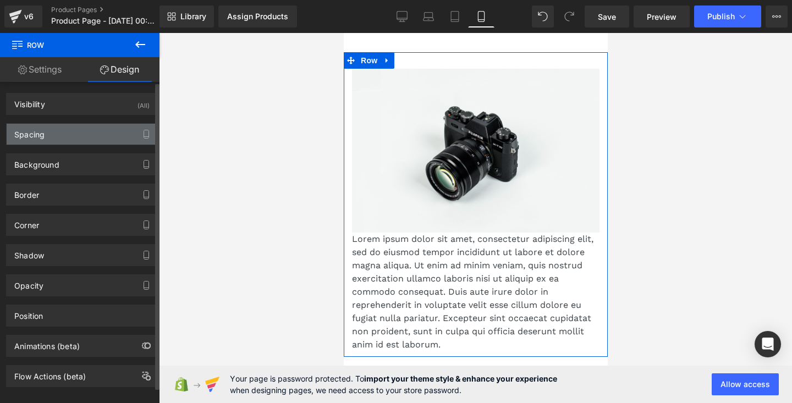
click at [74, 138] on div "Spacing" at bounding box center [82, 134] width 151 height 21
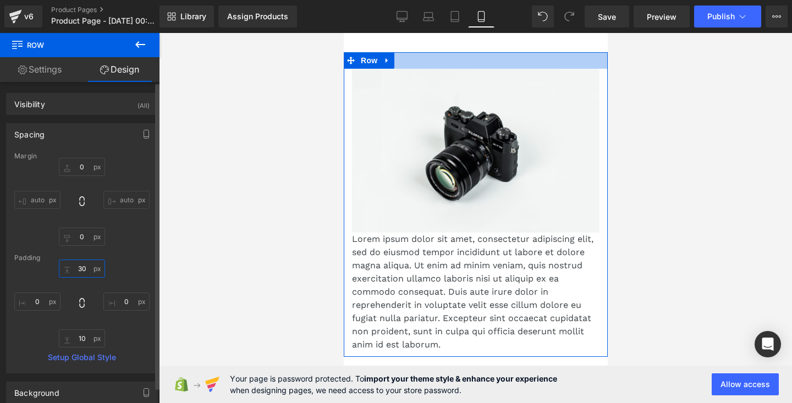
click at [80, 267] on input "30" at bounding box center [82, 269] width 46 height 18
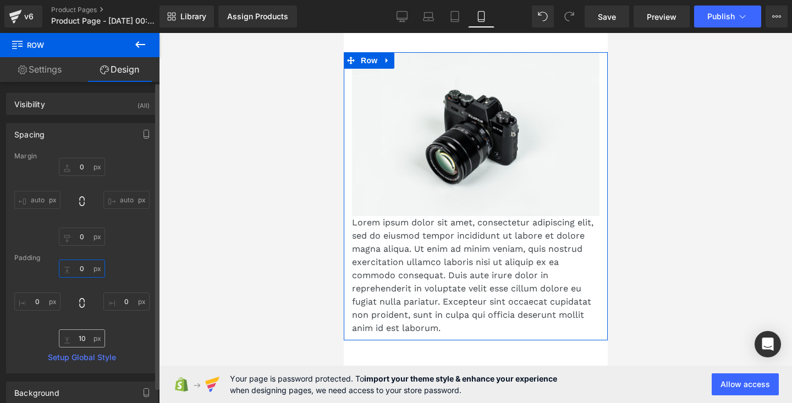
type input "0"
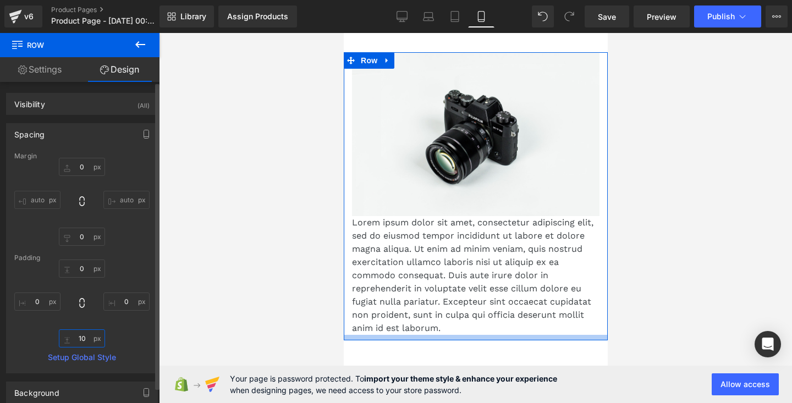
click at [81, 340] on input "10" at bounding box center [82, 338] width 46 height 18
click at [116, 334] on div "0 0 0px 0 0px 0" at bounding box center [81, 304] width 135 height 88
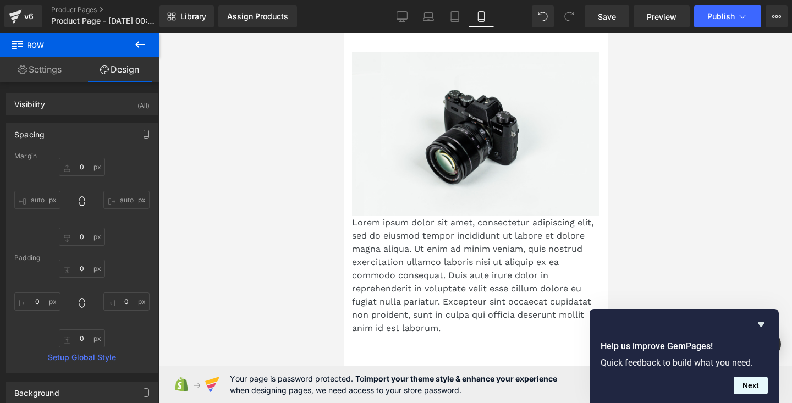
click at [752, 388] on button "Next" at bounding box center [751, 386] width 34 height 18
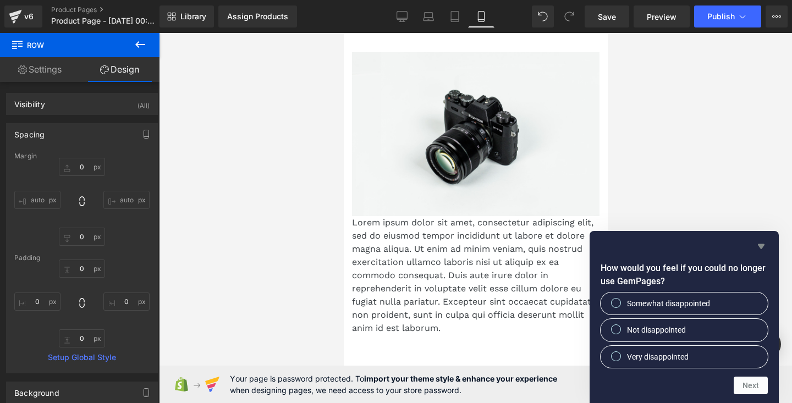
click at [761, 243] on icon "Hide survey" at bounding box center [761, 246] width 13 height 13
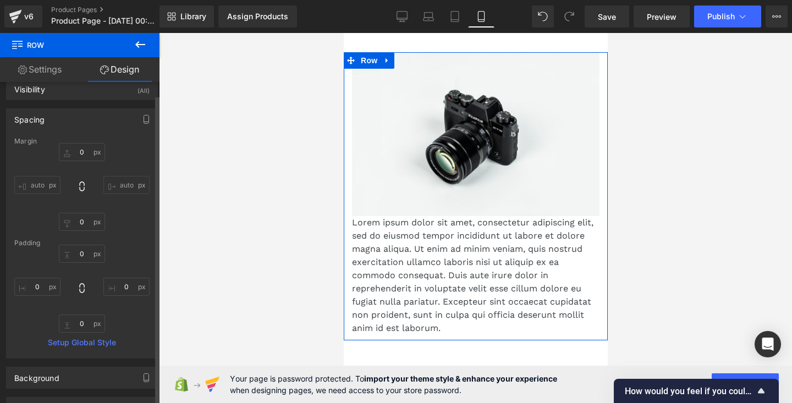
scroll to position [13, 0]
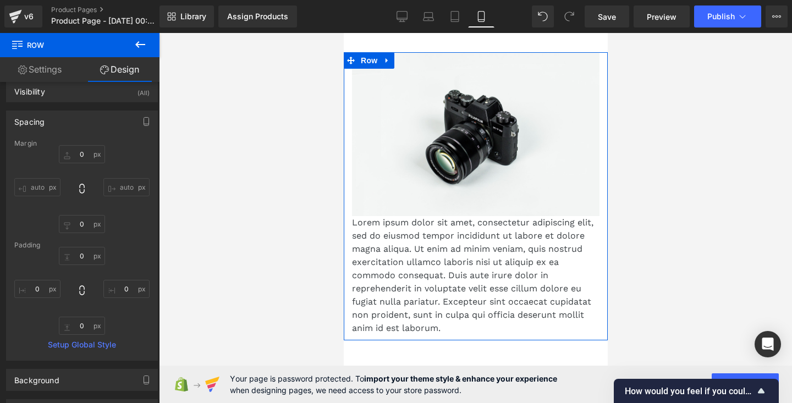
click at [58, 68] on link "Settings" at bounding box center [40, 69] width 80 height 25
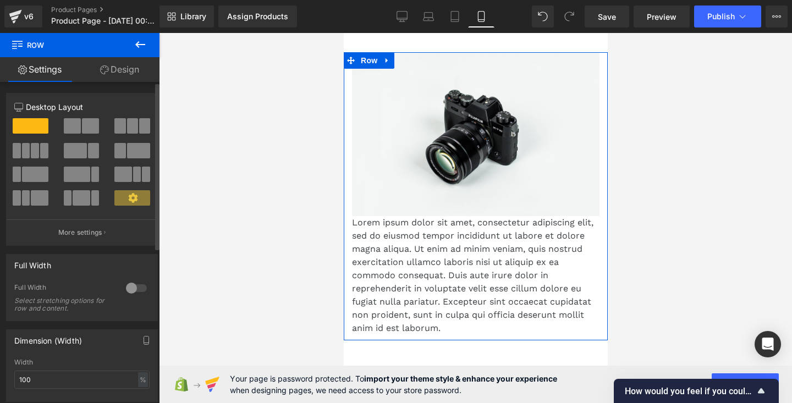
click at [128, 292] on div at bounding box center [136, 288] width 26 height 18
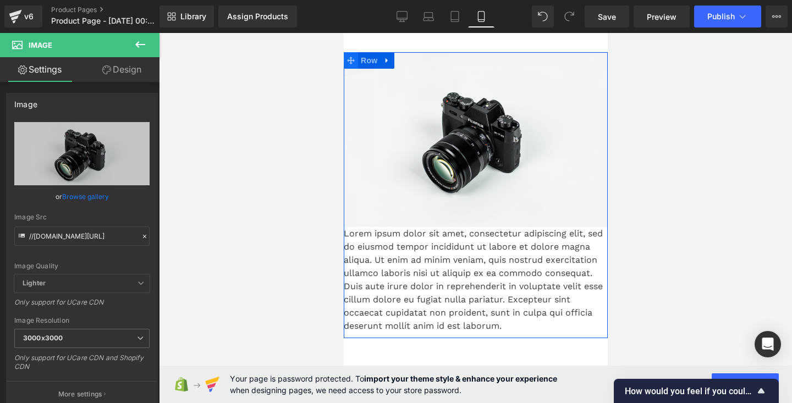
click at [349, 61] on icon at bounding box center [351, 61] width 8 height 8
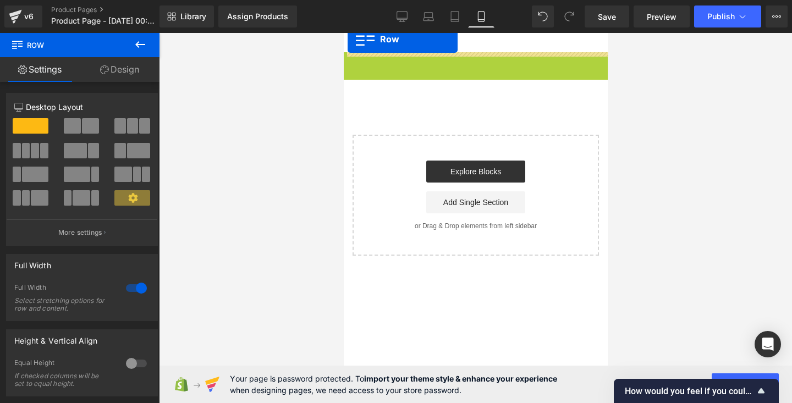
drag, startPoint x: 349, startPoint y: 61, endPoint x: 347, endPoint y: 39, distance: 21.5
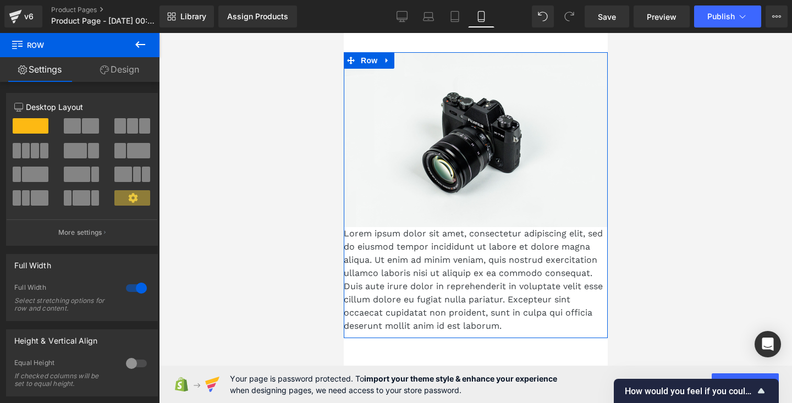
click at [83, 129] on span at bounding box center [90, 125] width 17 height 15
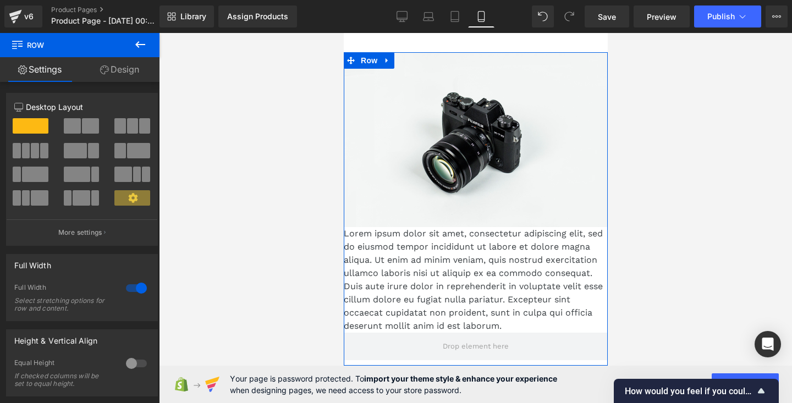
scroll to position [11, 0]
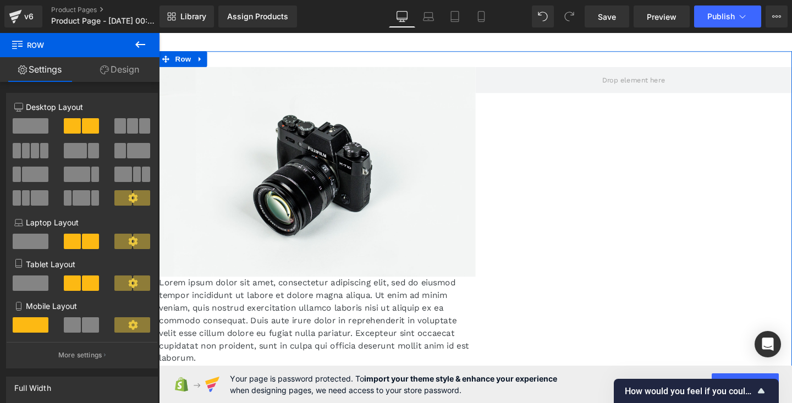
click at [23, 119] on span at bounding box center [31, 125] width 36 height 15
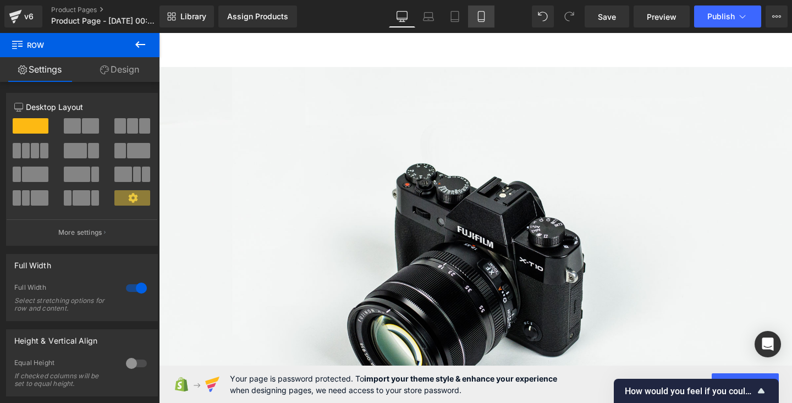
click at [483, 12] on icon at bounding box center [481, 16] width 11 height 11
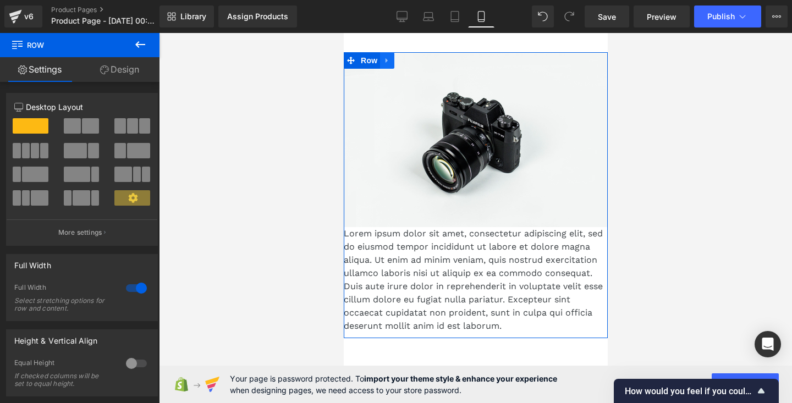
click at [389, 57] on icon at bounding box center [387, 61] width 8 height 8
click at [126, 64] on link "Design" at bounding box center [120, 69] width 80 height 25
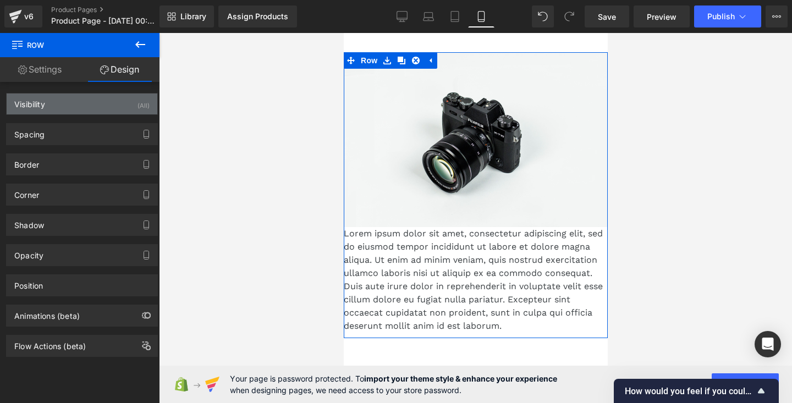
click at [123, 109] on div "Visibility (All)" at bounding box center [82, 104] width 151 height 21
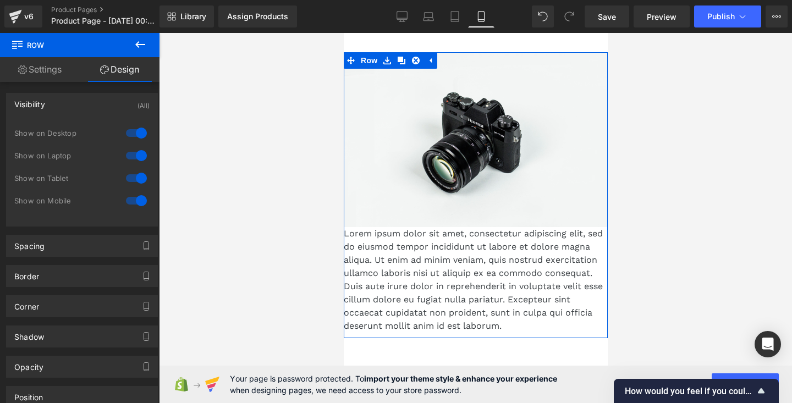
click at [123, 109] on div "Visibility (All)" at bounding box center [82, 104] width 151 height 21
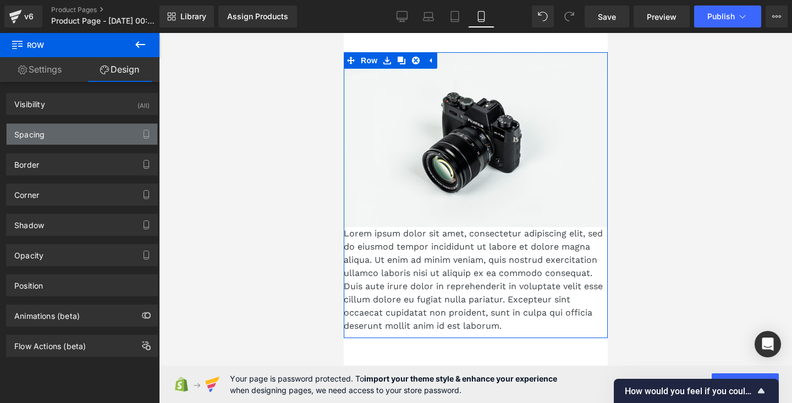
click at [79, 133] on div "Spacing" at bounding box center [82, 134] width 151 height 21
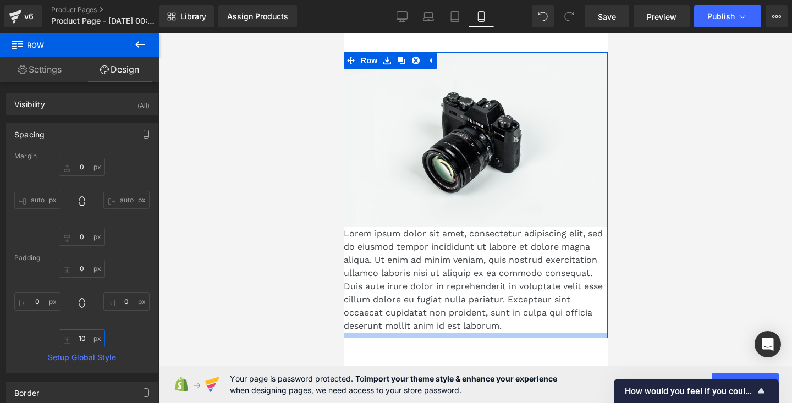
click at [89, 341] on input "10" at bounding box center [82, 338] width 46 height 18
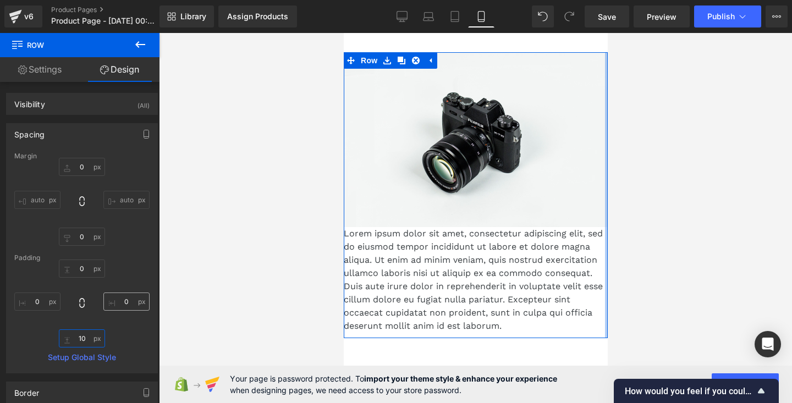
type input "1"
type input "0"
click at [131, 241] on div "0px 0 auto auto 0px 0 auto auto" at bounding box center [81, 202] width 135 height 88
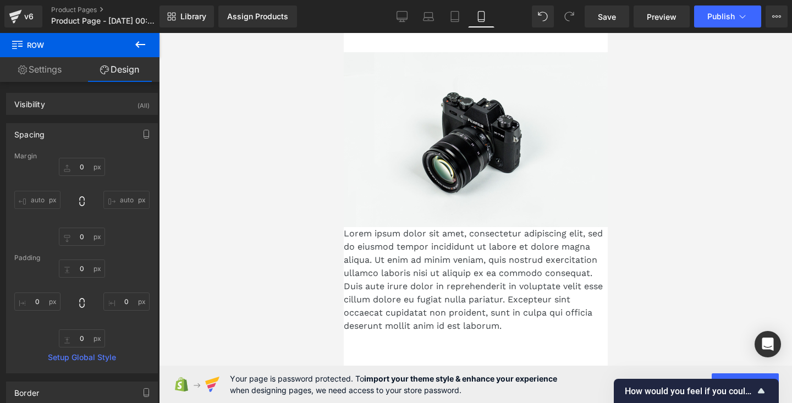
click at [205, 246] on div at bounding box center [475, 218] width 633 height 370
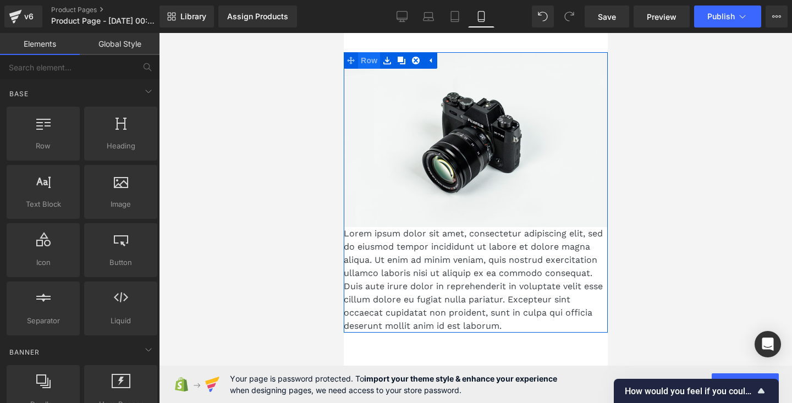
click at [371, 59] on span "Row" at bounding box center [369, 60] width 22 height 17
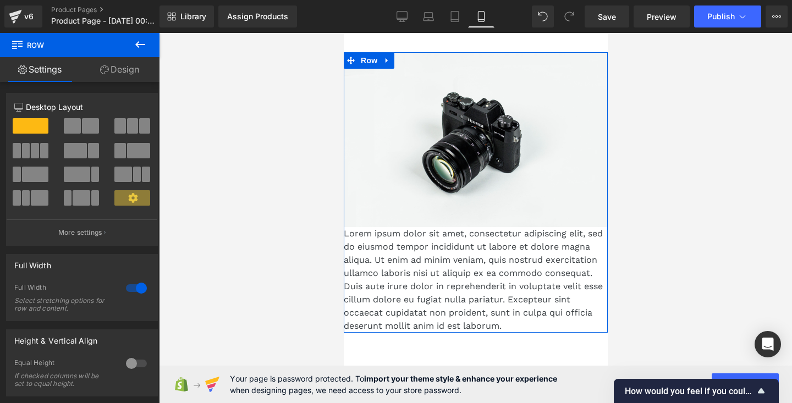
click at [109, 70] on link "Design" at bounding box center [120, 69] width 80 height 25
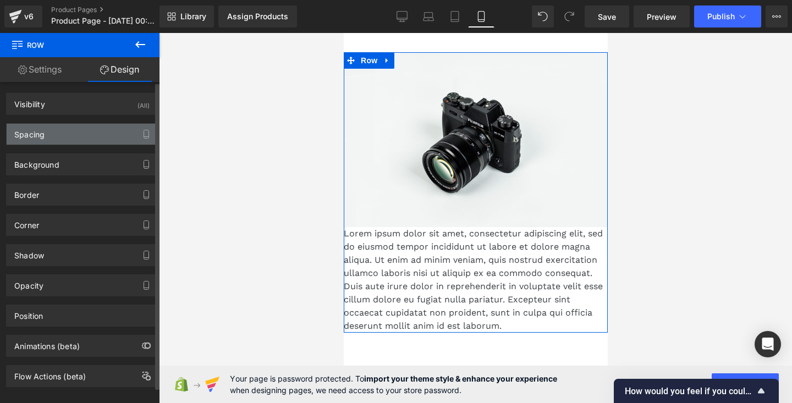
click at [70, 140] on div "Spacing" at bounding box center [82, 134] width 151 height 21
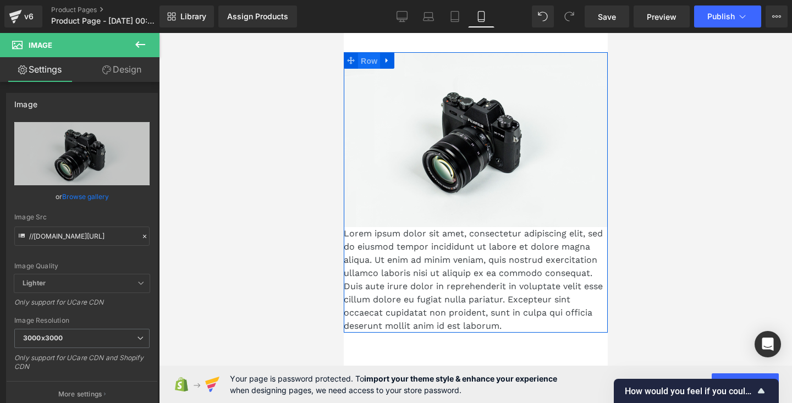
click at [369, 61] on span "Row" at bounding box center [369, 61] width 22 height 17
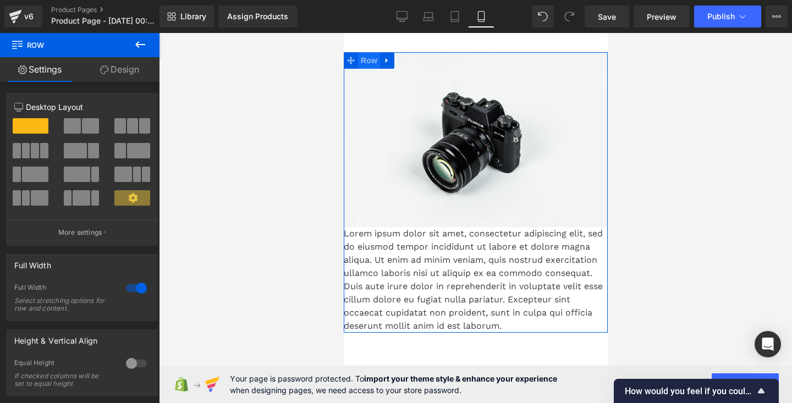
click at [366, 62] on span "Row" at bounding box center [369, 60] width 22 height 17
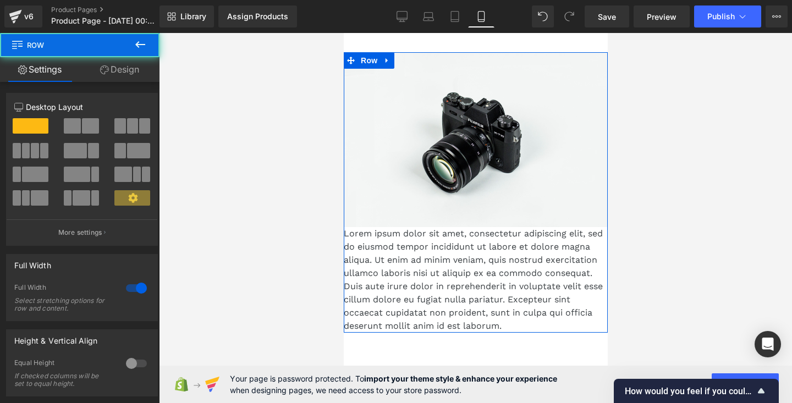
click at [120, 84] on div "12 12 12 Column Size Customizer 12 Desktop Layout Laptop Layout Tablet Layout M…" at bounding box center [82, 297] width 164 height 431
click at [114, 76] on link "Design" at bounding box center [120, 69] width 80 height 25
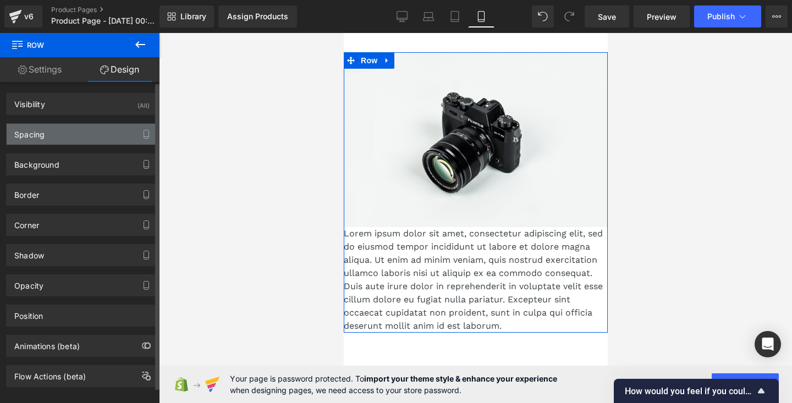
click at [70, 130] on div "Spacing" at bounding box center [82, 134] width 151 height 21
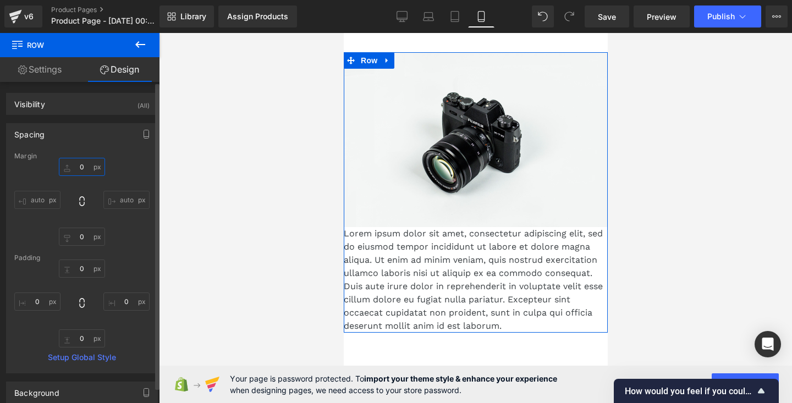
click at [85, 171] on input "0" at bounding box center [82, 167] width 46 height 18
type input "0"
click at [115, 160] on div "0 0 auto auto 0px 0 auto auto" at bounding box center [81, 202] width 135 height 88
click at [81, 272] on input "0" at bounding box center [82, 269] width 46 height 18
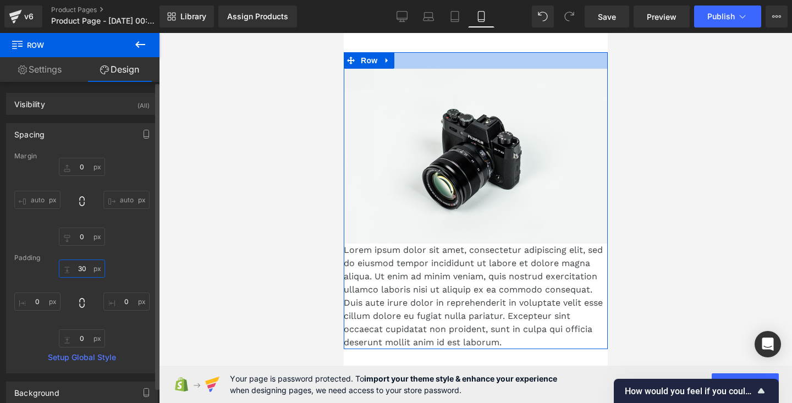
type input "3"
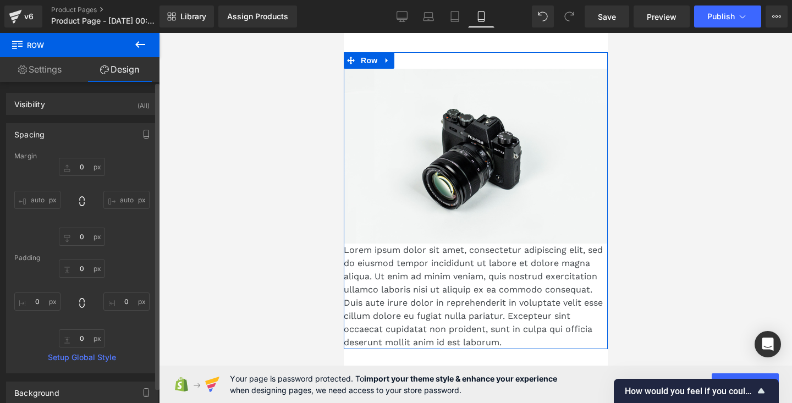
click at [123, 262] on div "0px 0 0px 0 0px 0" at bounding box center [81, 304] width 135 height 88
click at [85, 271] on input "text" at bounding box center [82, 269] width 46 height 18
type input "30"
click at [132, 260] on div "Padding" at bounding box center [81, 258] width 135 height 8
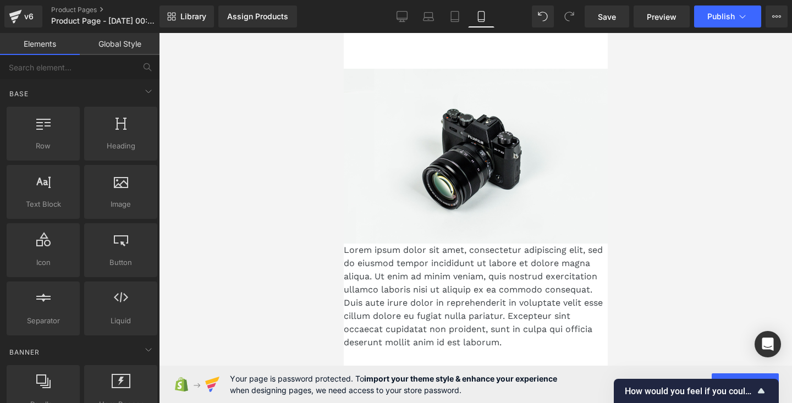
click at [351, 43] on main "Image Lorem ipsum dolor sit amet, consectetur adipiscing elit, sed do eiusmod t…" at bounding box center [475, 279] width 264 height 492
click at [367, 41] on main "Image Lorem ipsum dolor sit amet, consectetur adipiscing elit, sed do eiusmod t…" at bounding box center [475, 279] width 264 height 492
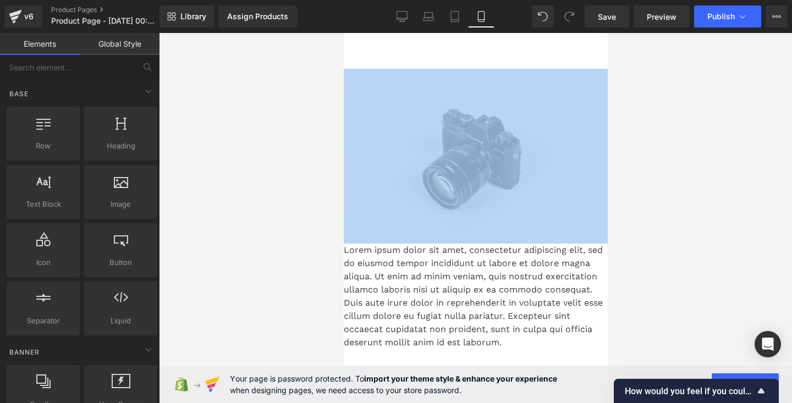
click at [367, 41] on main "Image Lorem ipsum dolor sit amet, consectetur adipiscing elit, sed do eiusmod t…" at bounding box center [475, 279] width 264 height 492
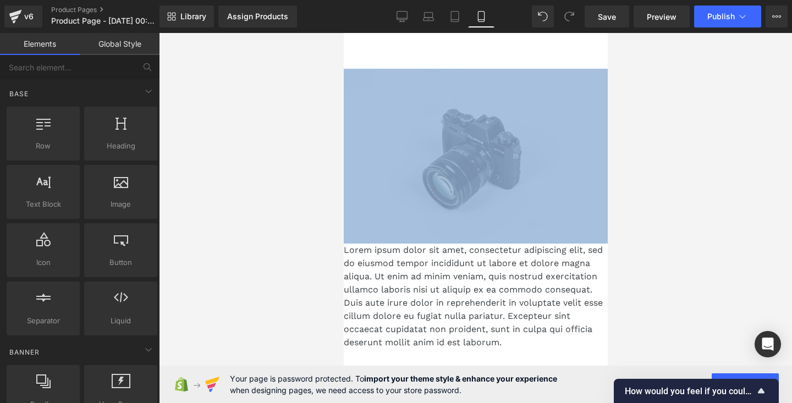
click at [371, 100] on img at bounding box center [475, 156] width 264 height 175
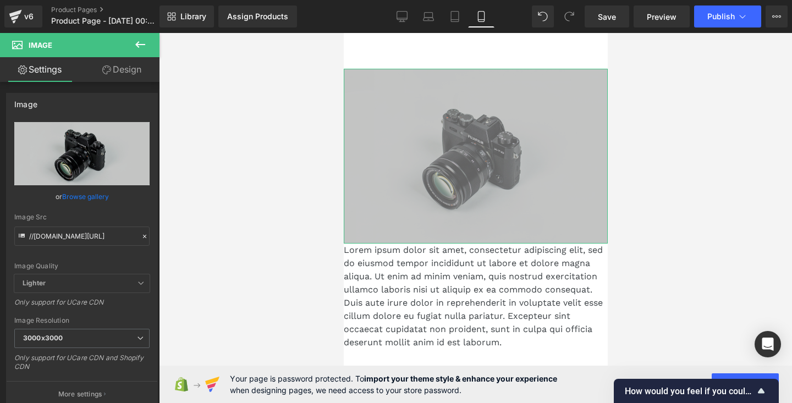
click at [116, 79] on link "Design" at bounding box center [122, 69] width 80 height 25
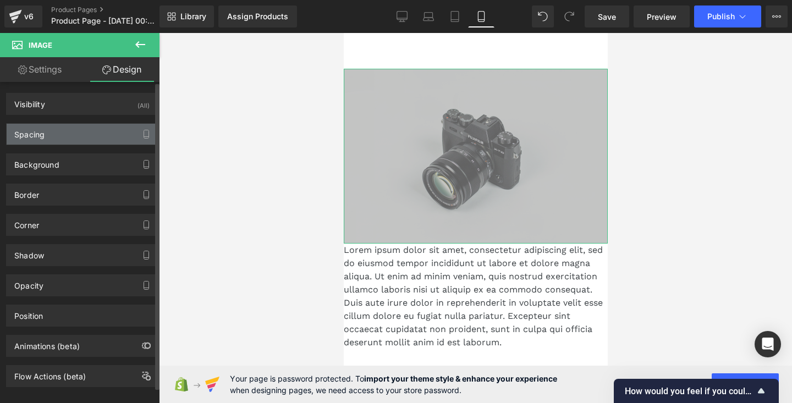
click at [64, 144] on div "Spacing" at bounding box center [82, 134] width 151 height 21
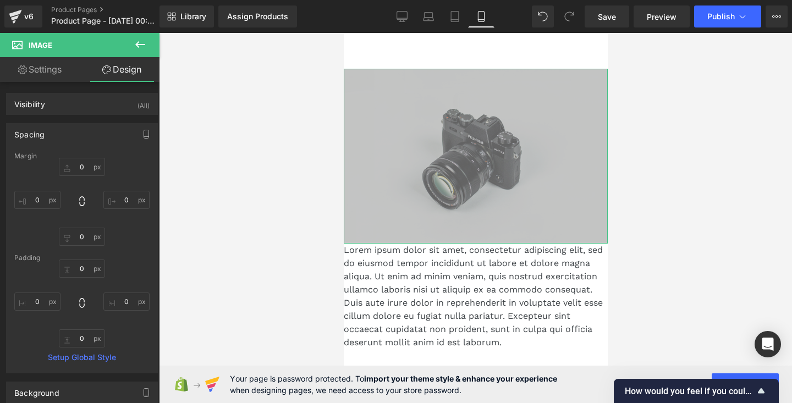
click at [206, 151] on div at bounding box center [475, 218] width 633 height 370
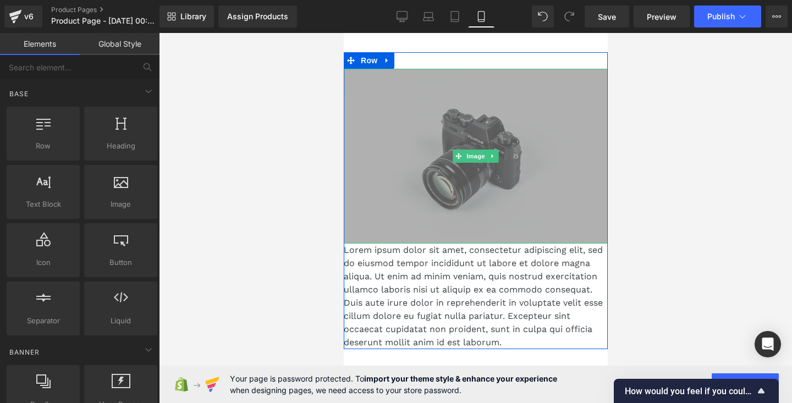
click at [379, 144] on img at bounding box center [475, 156] width 264 height 175
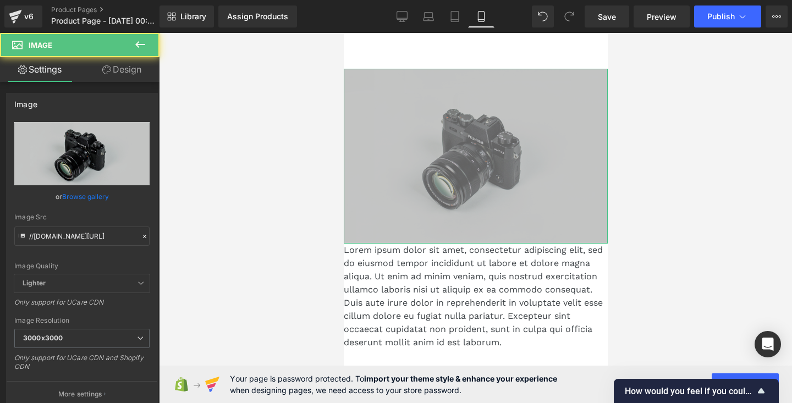
click at [125, 67] on link "Design" at bounding box center [122, 69] width 80 height 25
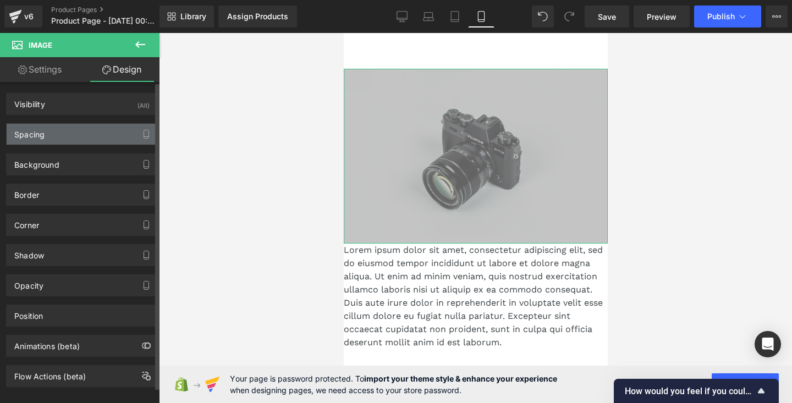
click at [65, 129] on div "Spacing" at bounding box center [82, 134] width 151 height 21
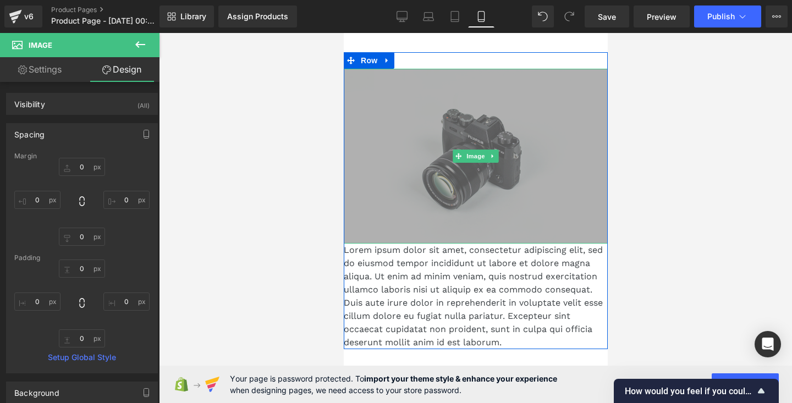
click at [440, 131] on img at bounding box center [475, 156] width 264 height 175
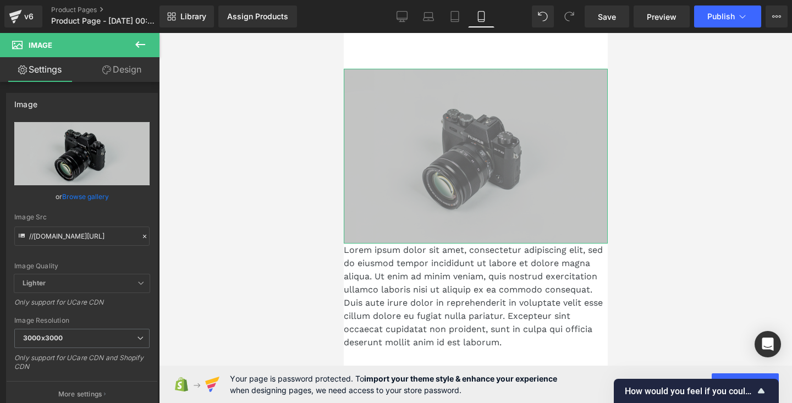
click at [129, 63] on link "Design" at bounding box center [122, 69] width 80 height 25
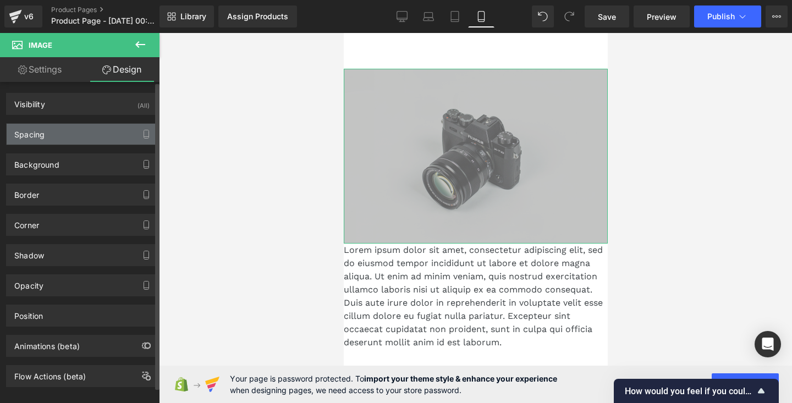
click at [67, 138] on div "Spacing" at bounding box center [82, 134] width 151 height 21
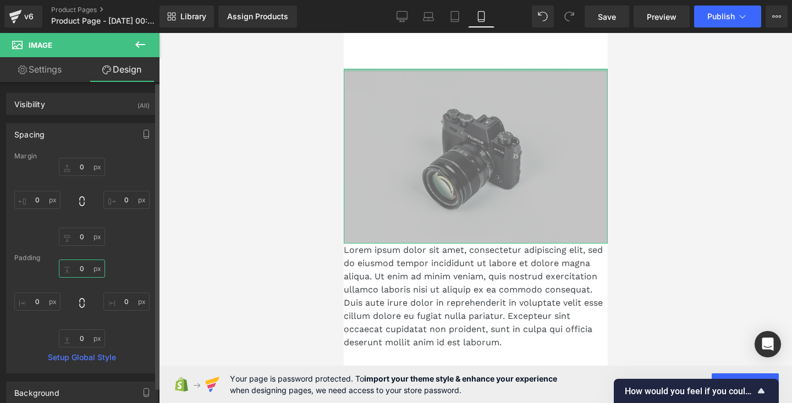
click at [87, 272] on input "0" at bounding box center [82, 269] width 46 height 18
click at [138, 274] on div "0 0 0px 0 0px 0 0px 0" at bounding box center [81, 304] width 135 height 88
click at [83, 268] on input "0" at bounding box center [82, 269] width 46 height 18
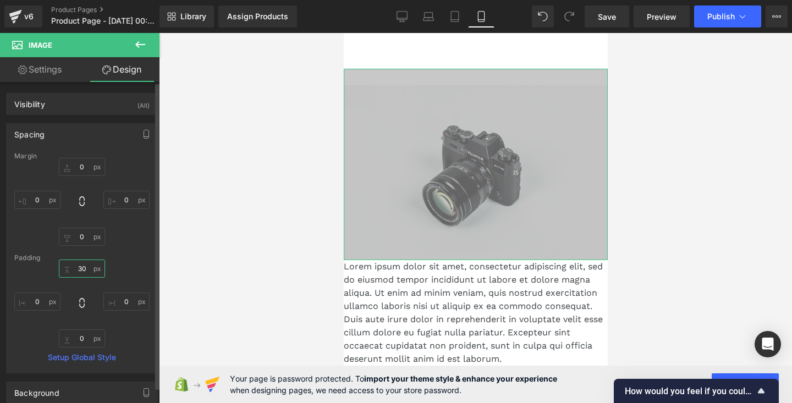
type input "3"
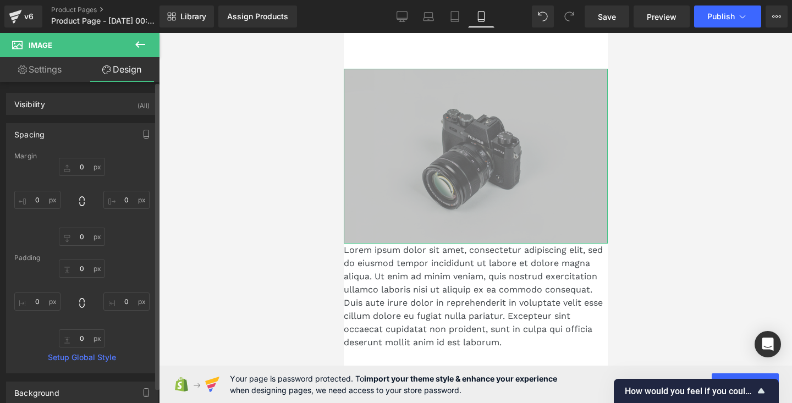
click at [125, 259] on div "Padding" at bounding box center [81, 258] width 135 height 8
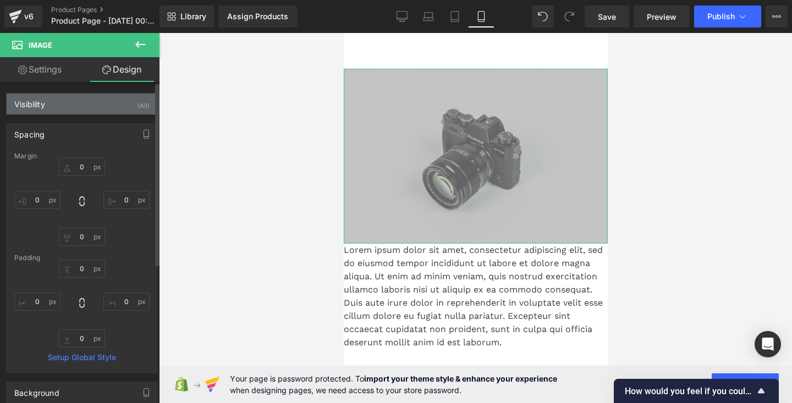
click at [121, 108] on div "Visibility (All)" at bounding box center [82, 104] width 151 height 21
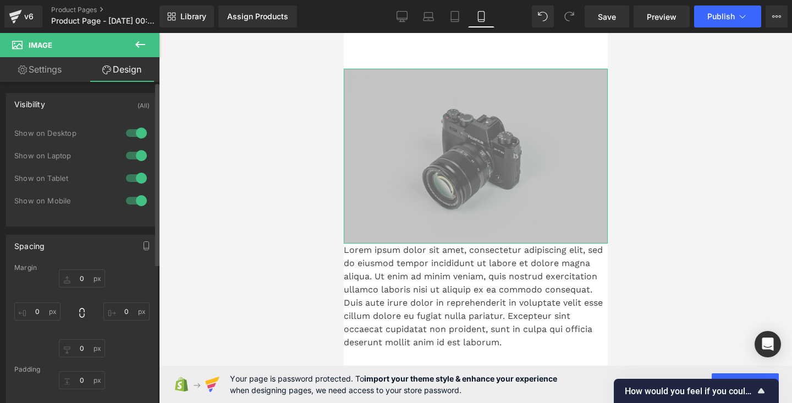
click at [121, 108] on div "Visibility (All)" at bounding box center [82, 104] width 151 height 21
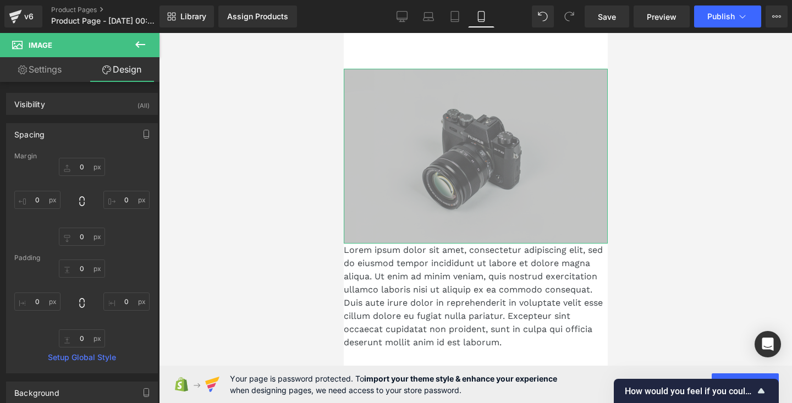
click at [61, 77] on link "Settings" at bounding box center [40, 69] width 80 height 25
type input "auto"
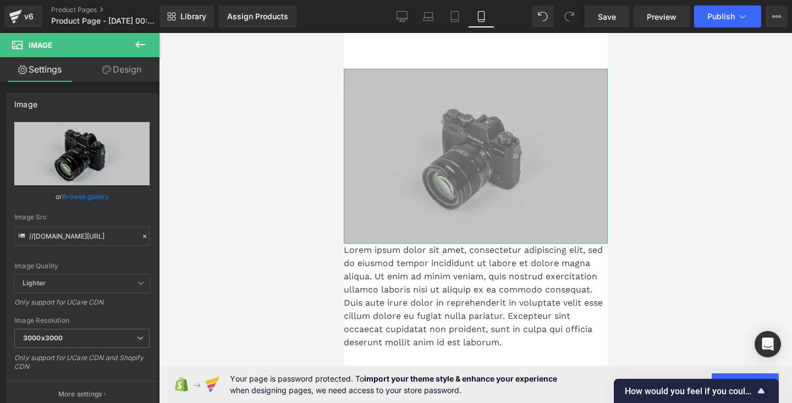
click at [113, 72] on link "Design" at bounding box center [122, 69] width 80 height 25
type input "0"
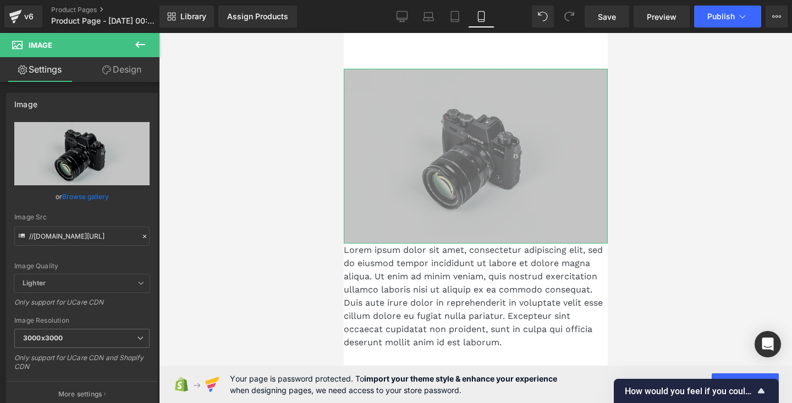
type input "0"
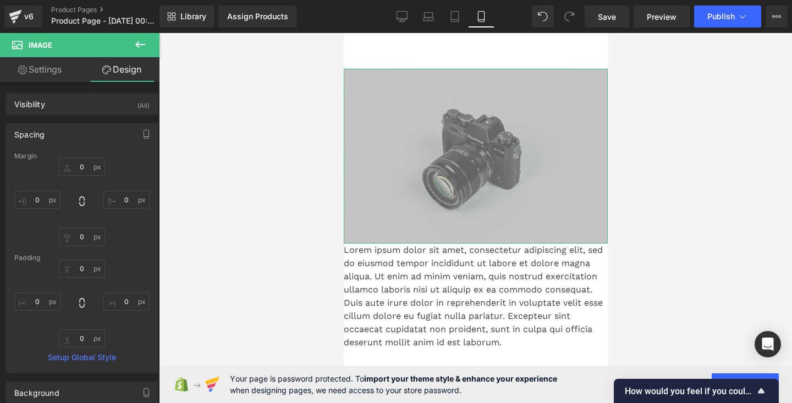
click at [65, 65] on link "Settings" at bounding box center [40, 69] width 80 height 25
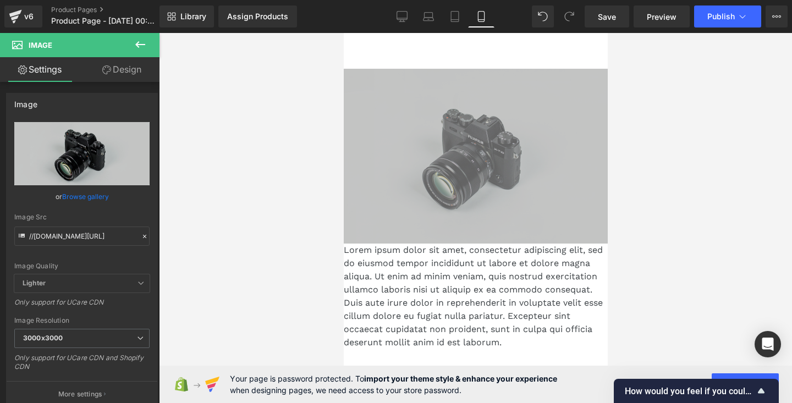
click at [137, 41] on icon at bounding box center [140, 44] width 13 height 13
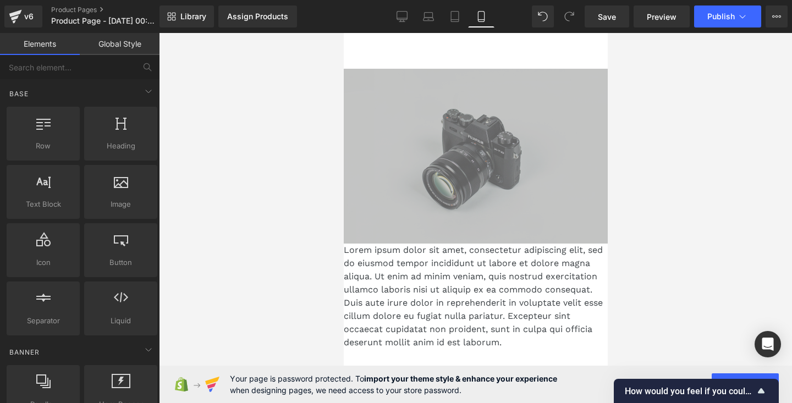
click at [279, 136] on div at bounding box center [475, 218] width 633 height 370
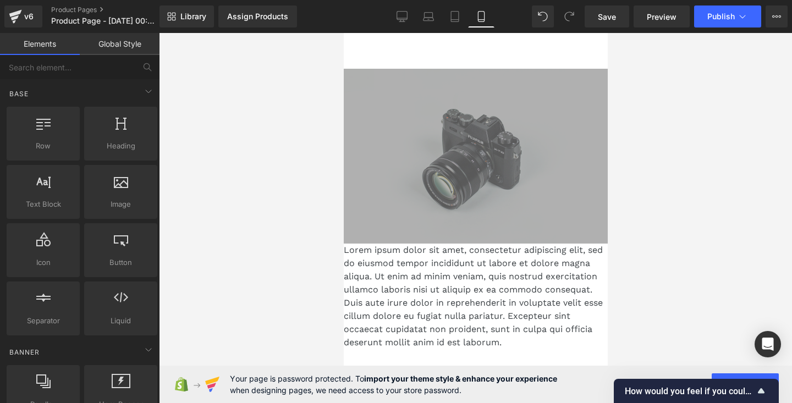
click at [448, 108] on img at bounding box center [475, 156] width 264 height 175
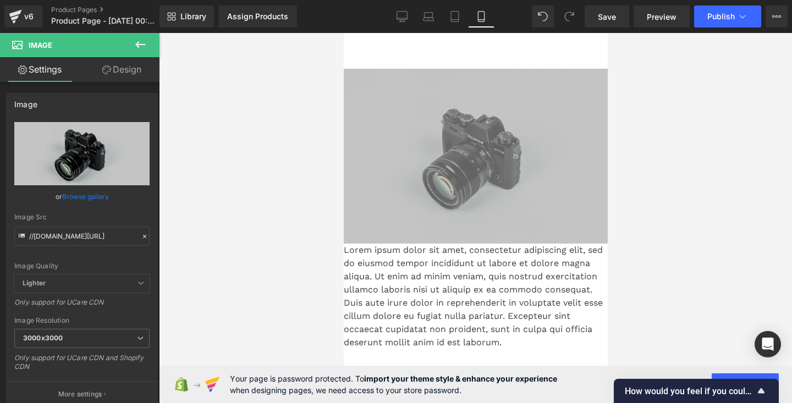
click at [651, 76] on div at bounding box center [475, 218] width 633 height 370
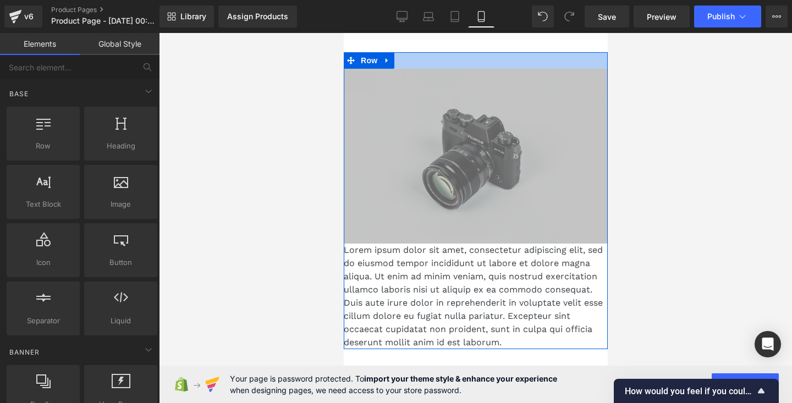
click at [437, 62] on div at bounding box center [475, 60] width 264 height 17
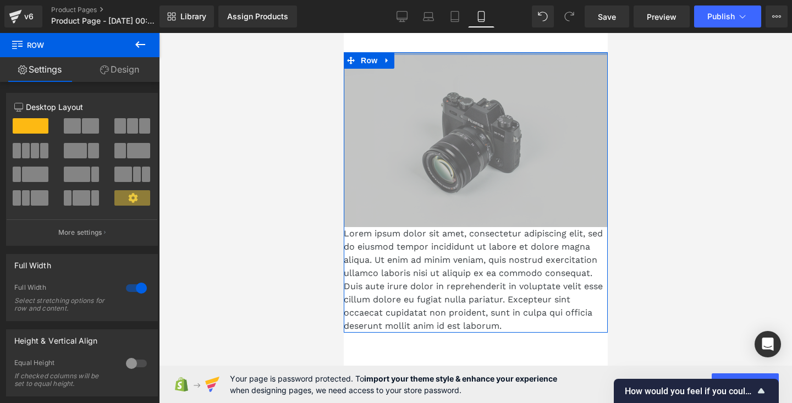
drag, startPoint x: 437, startPoint y: 62, endPoint x: 436, endPoint y: 33, distance: 28.6
click at [437, 34] on main "Image NaNpx Lorem ipsum dolor sit amet, consectetur adipiscing elit, sed do eiu…" at bounding box center [475, 271] width 264 height 476
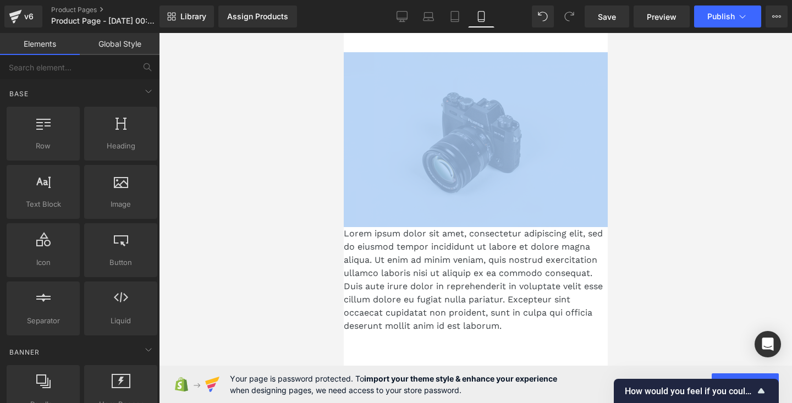
click at [447, 44] on main "Image NaNpx Lorem ipsum dolor sit amet, consectetur adipiscing elit, sed do eiu…" at bounding box center [475, 271] width 264 height 476
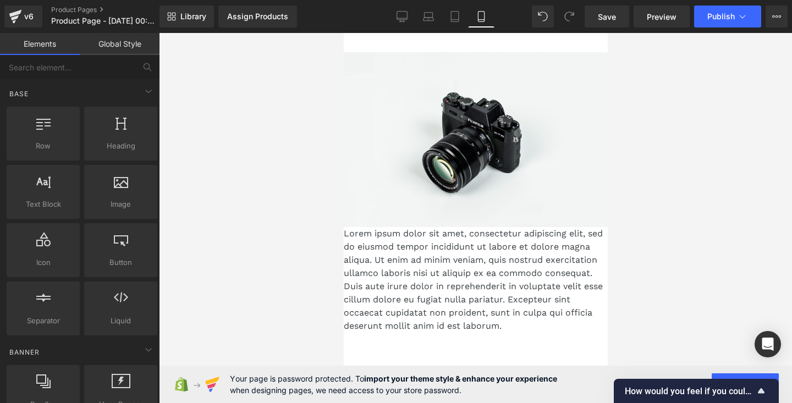
click at [447, 44] on main "Image NaNpx Lorem ipsum dolor sit amet, consectetur adipiscing elit, sed do eiu…" at bounding box center [475, 271] width 264 height 476
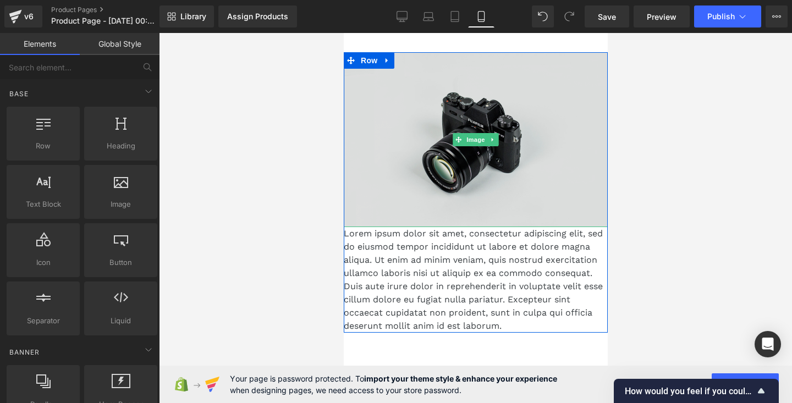
click at [439, 57] on img at bounding box center [475, 139] width 264 height 175
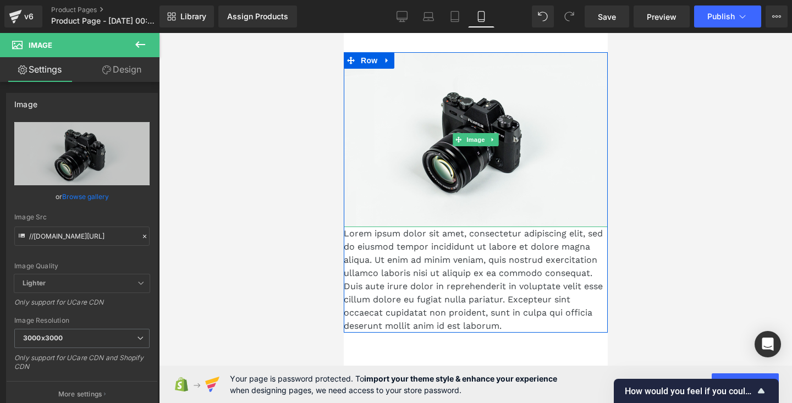
click at [419, 54] on div "Image NaNpx Lorem ipsum dolor sit amet, consectetur adipiscing elit, sed do eiu…" at bounding box center [475, 192] width 264 height 281
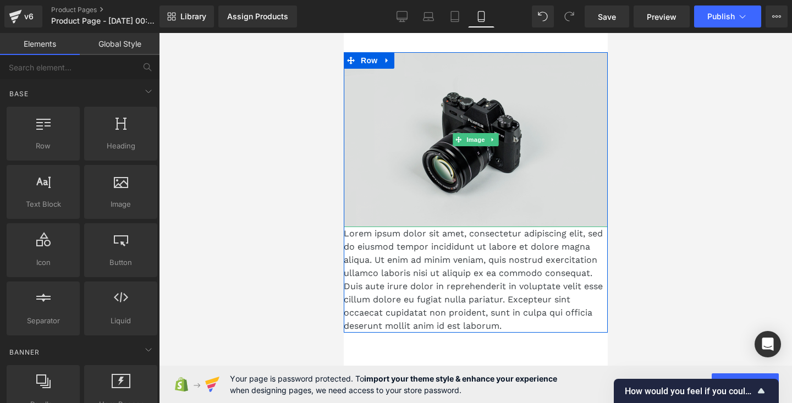
drag, startPoint x: 416, startPoint y: 52, endPoint x: 416, endPoint y: 90, distance: 38.0
click at [416, 90] on main "Image NaNpx Lorem ipsum dolor sit amet, consectetur adipiscing elit, sed do eiu…" at bounding box center [475, 271] width 264 height 476
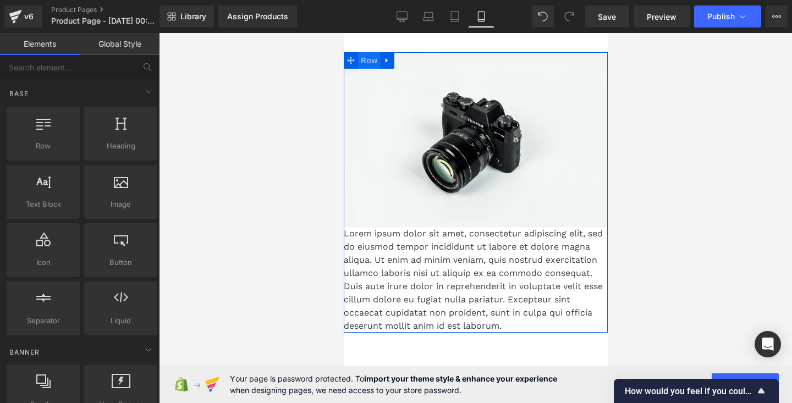
click at [370, 61] on span "Row" at bounding box center [369, 60] width 22 height 17
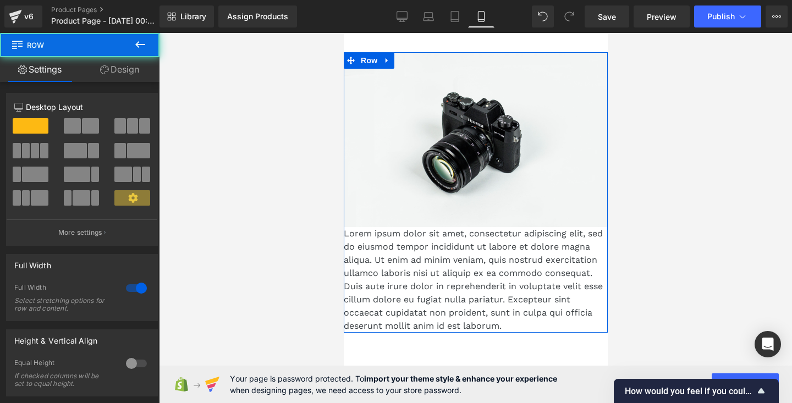
click at [96, 74] on link "Design" at bounding box center [120, 69] width 80 height 25
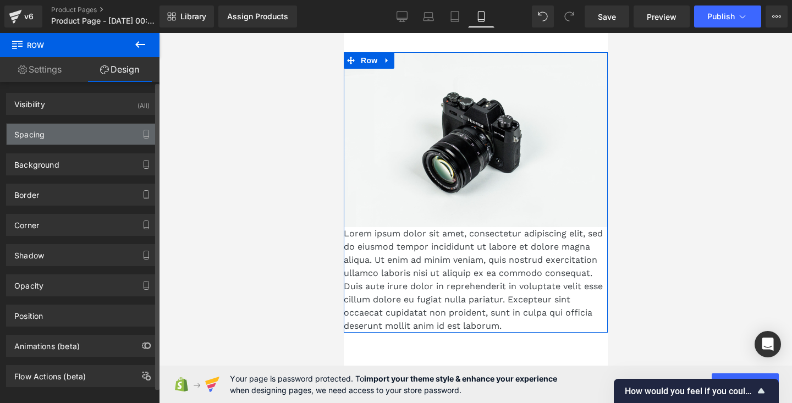
click at [75, 128] on div "Spacing" at bounding box center [82, 134] width 151 height 21
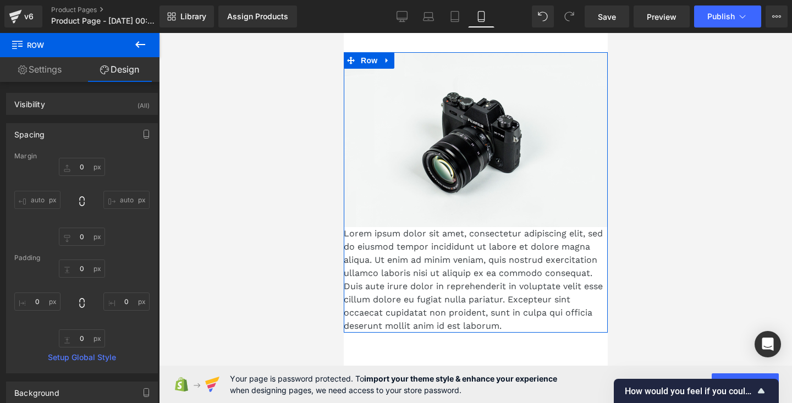
click at [59, 79] on link "Settings" at bounding box center [40, 69] width 80 height 25
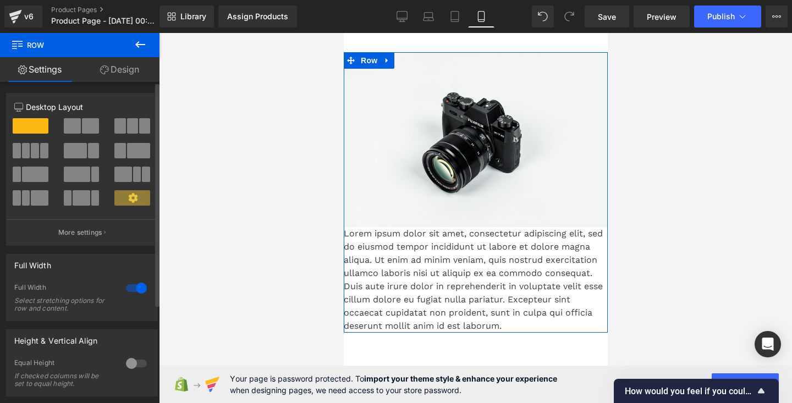
click at [136, 286] on div at bounding box center [136, 288] width 26 height 18
click at [125, 287] on div at bounding box center [136, 288] width 26 height 18
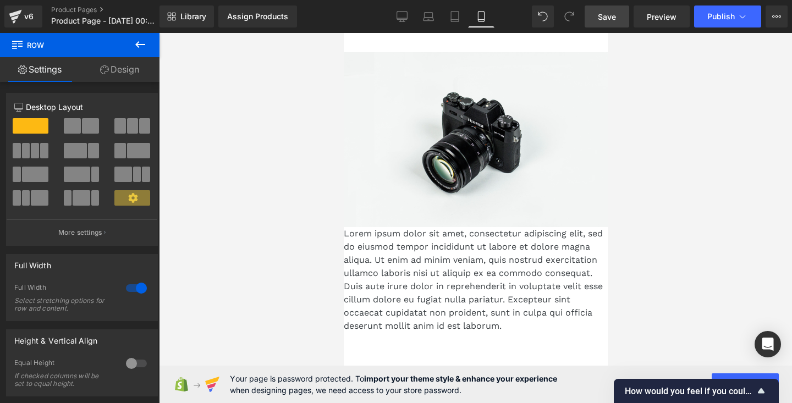
click at [611, 14] on span "Save" at bounding box center [607, 17] width 18 height 12
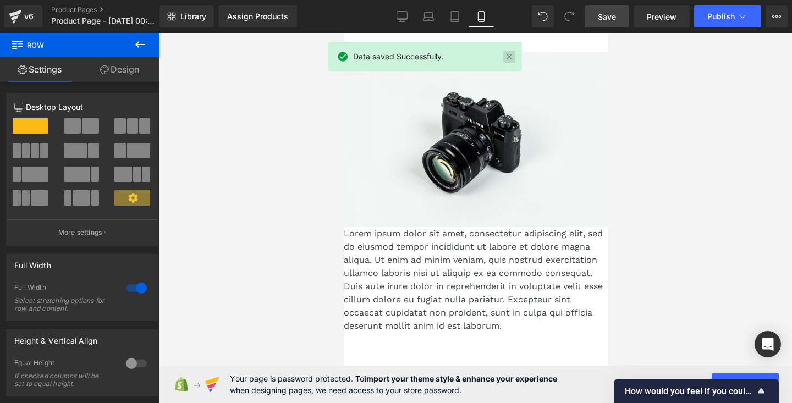
click at [509, 52] on link at bounding box center [509, 57] width 12 height 12
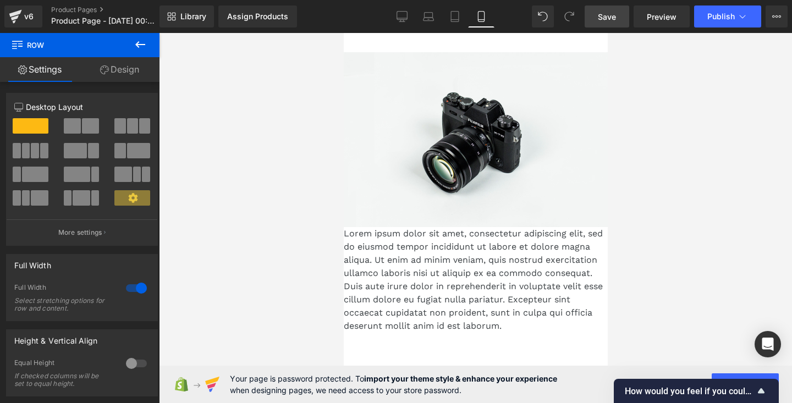
click at [103, 72] on icon at bounding box center [104, 69] width 9 height 9
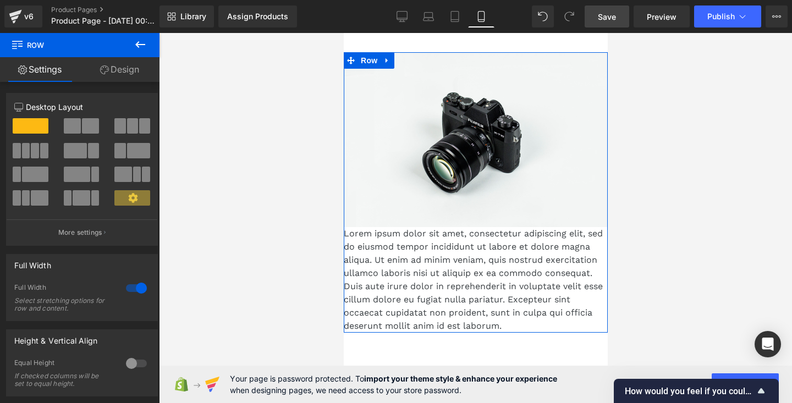
type input "0"
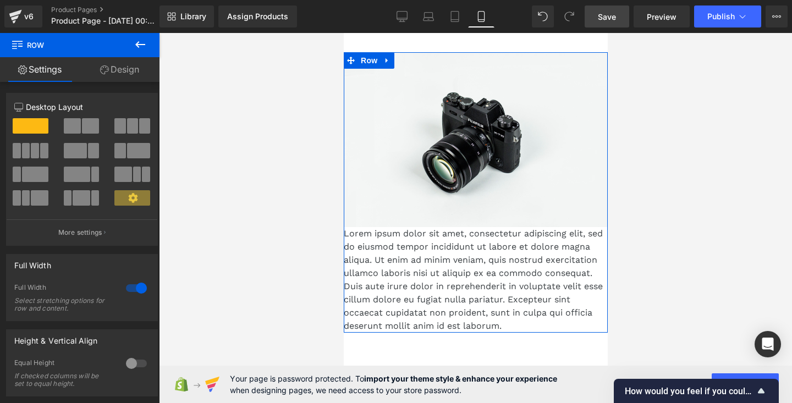
type input "0"
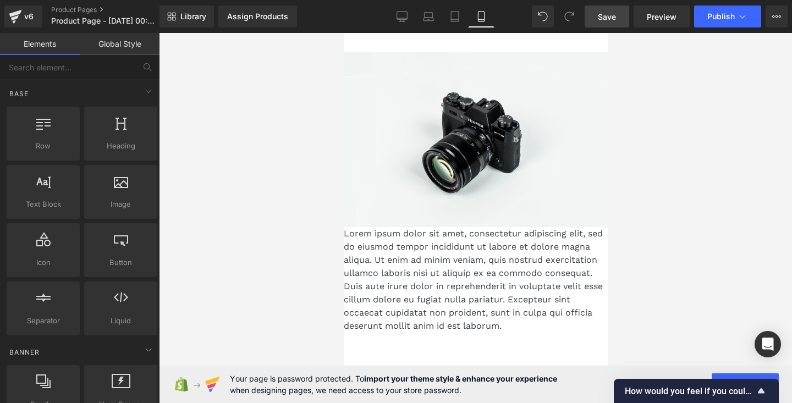
click at [414, 37] on main "Image NaNpx Lorem ipsum dolor sit amet, consectetur adipiscing elit, sed do eiu…" at bounding box center [475, 271] width 264 height 476
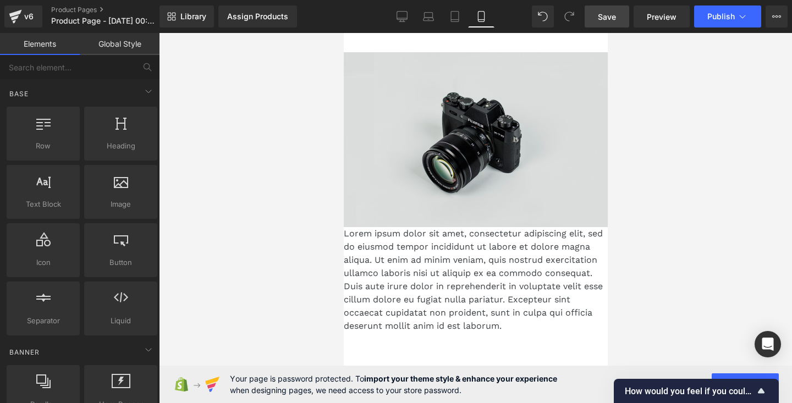
click at [389, 98] on img at bounding box center [475, 139] width 264 height 175
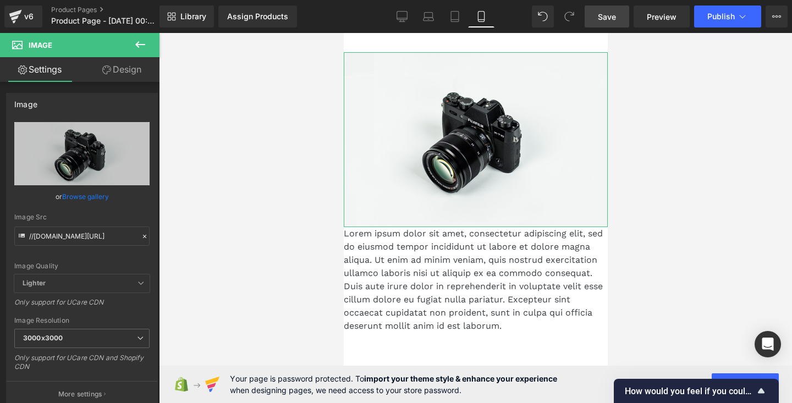
click at [128, 69] on link "Design" at bounding box center [122, 69] width 80 height 25
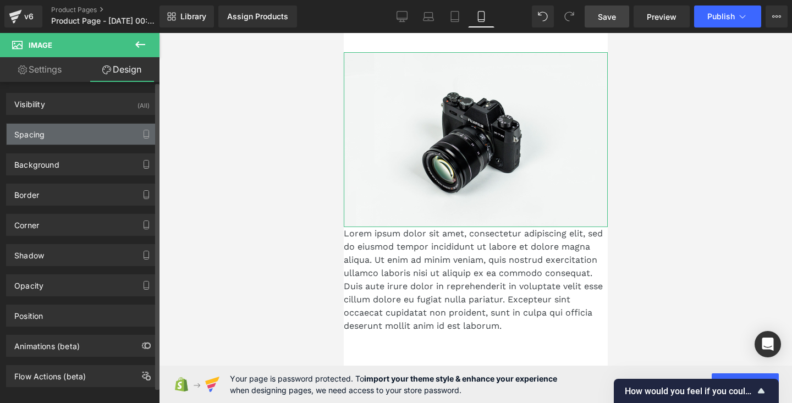
click at [92, 132] on div "Spacing" at bounding box center [82, 134] width 151 height 21
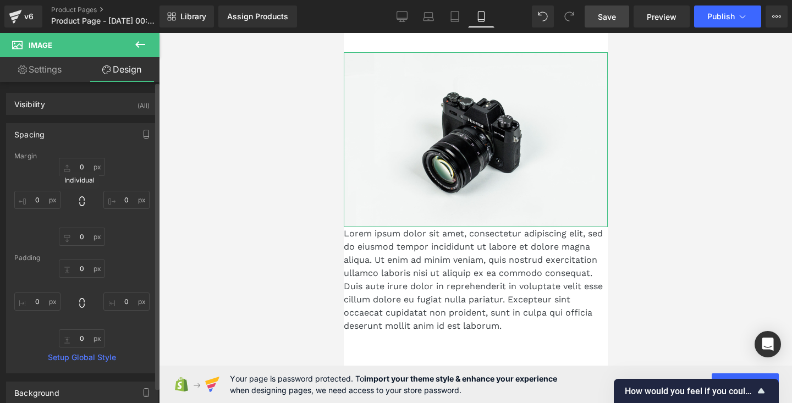
click at [84, 206] on icon at bounding box center [81, 201] width 11 height 11
type input "0"
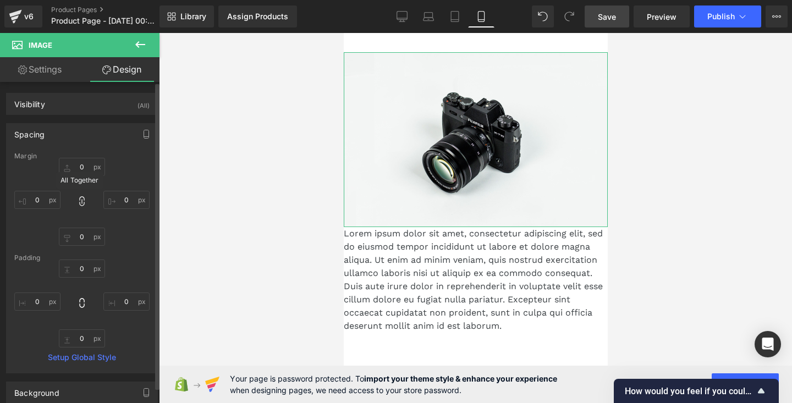
click at [84, 206] on icon at bounding box center [81, 201] width 11 height 11
click at [126, 306] on input "0" at bounding box center [126, 302] width 46 height 18
click at [130, 258] on div "Padding" at bounding box center [81, 258] width 135 height 8
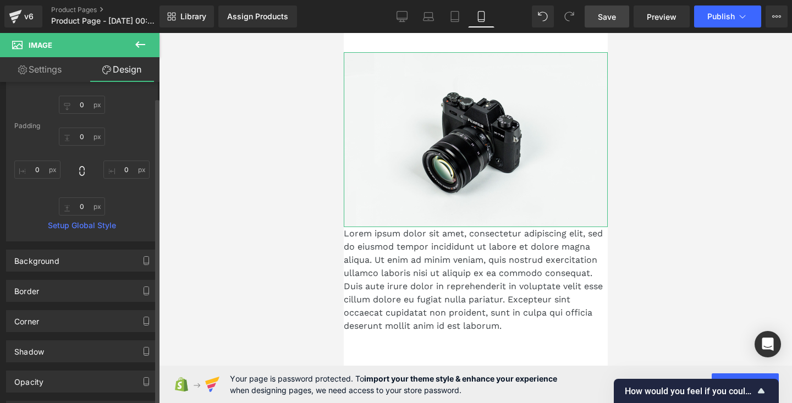
scroll to position [136, 0]
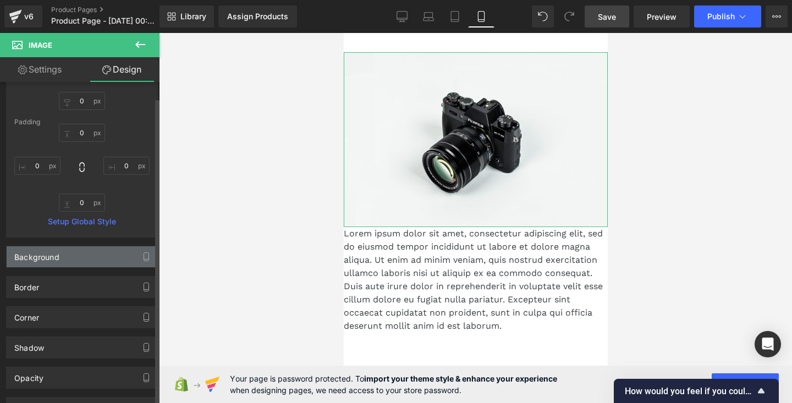
click at [120, 264] on div "Background" at bounding box center [82, 256] width 151 height 21
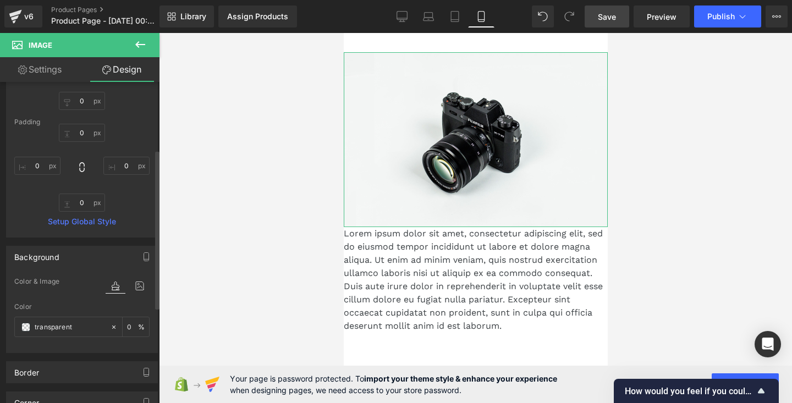
click at [114, 262] on div "Background" at bounding box center [82, 256] width 151 height 21
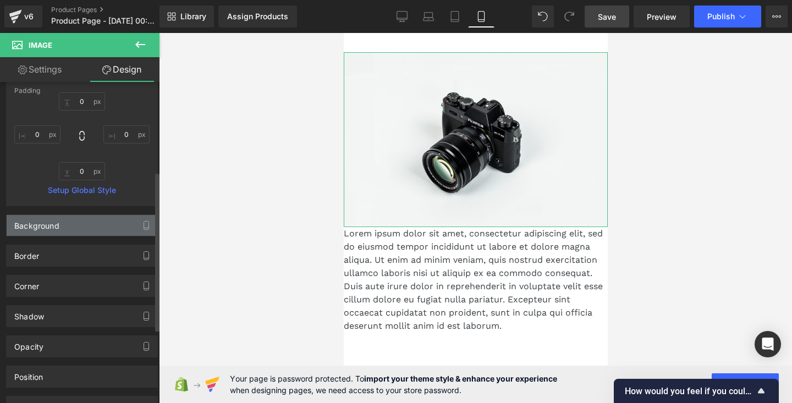
scroll to position [182, 0]
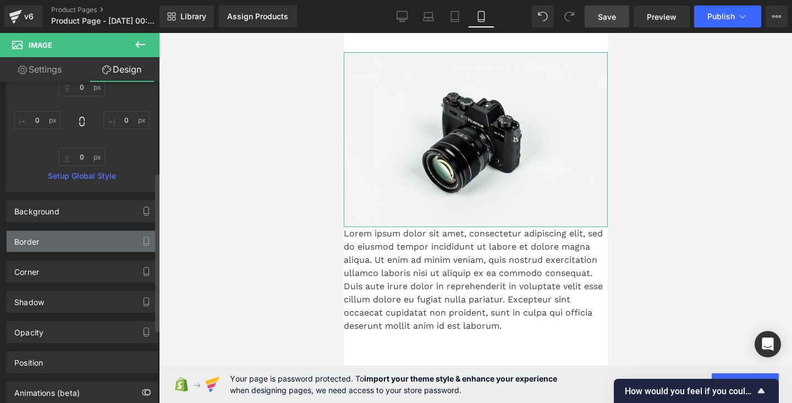
click at [87, 248] on div "Border" at bounding box center [82, 241] width 151 height 21
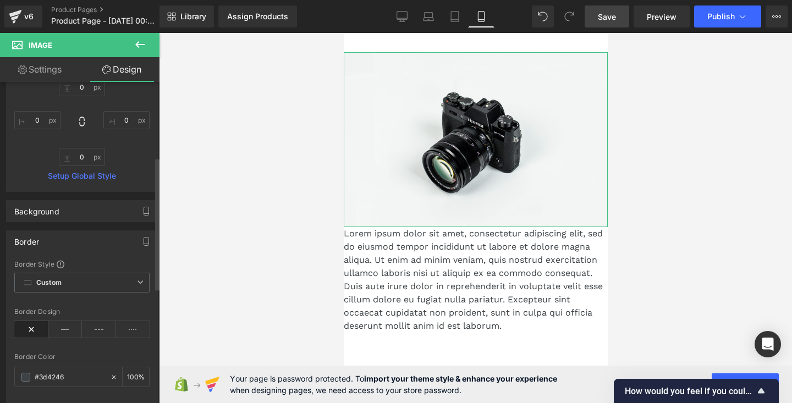
click at [87, 248] on div "Border" at bounding box center [82, 241] width 151 height 21
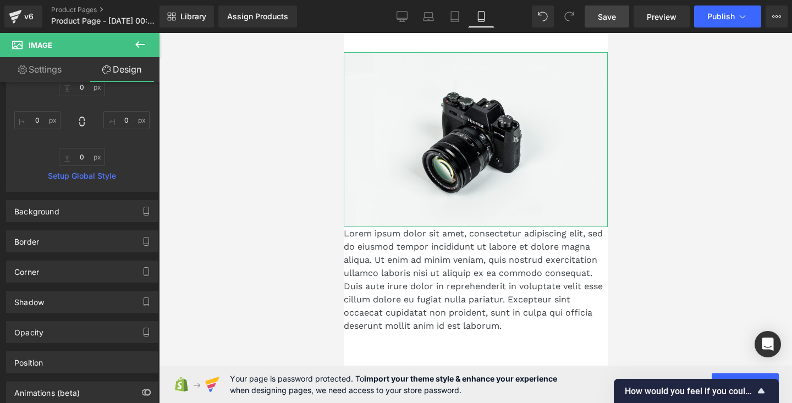
click at [53, 65] on link "Settings" at bounding box center [40, 69] width 80 height 25
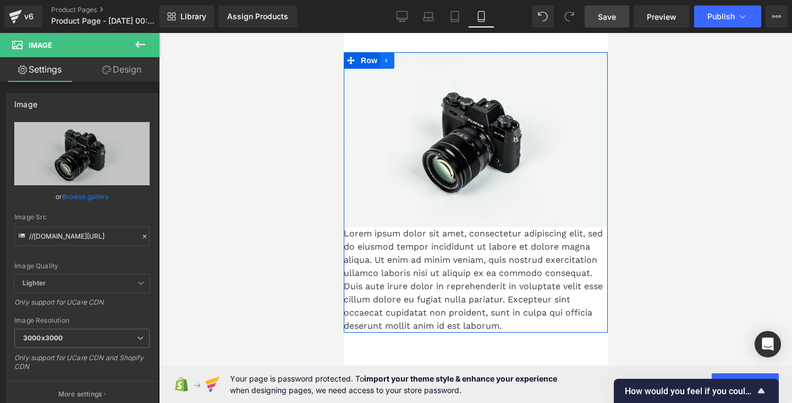
click at [383, 61] on icon at bounding box center [387, 61] width 8 height 8
click at [400, 63] on icon at bounding box center [401, 61] width 8 height 8
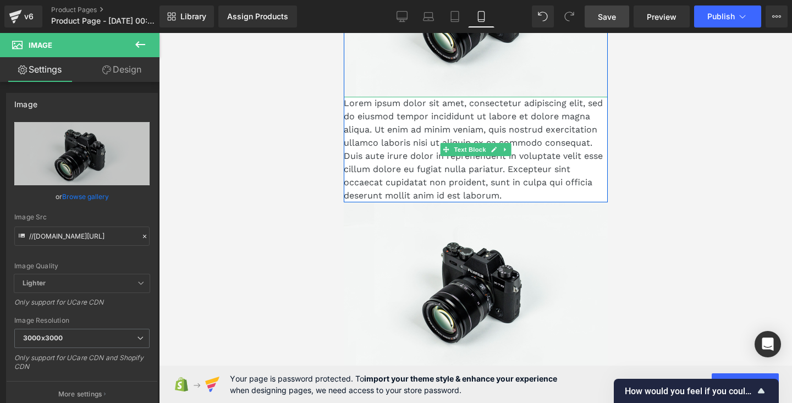
scroll to position [278, 0]
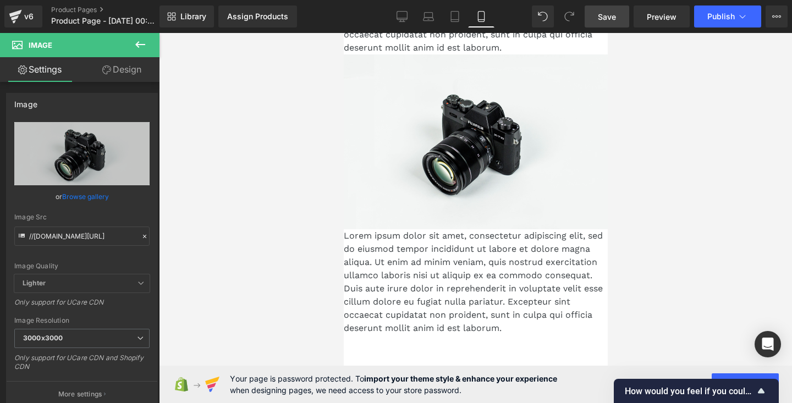
click at [457, 232] on div "Lorem ipsum dolor sit amet, consectetur adipiscing elit, sed do eiusmod tempor …" at bounding box center [475, 282] width 264 height 106
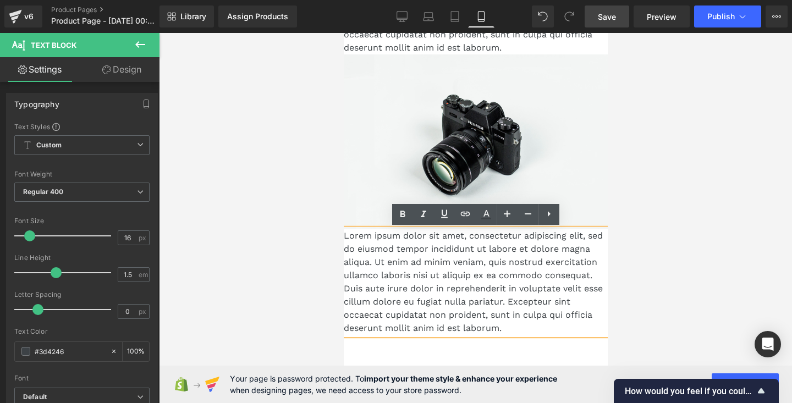
click at [681, 147] on div at bounding box center [475, 218] width 633 height 370
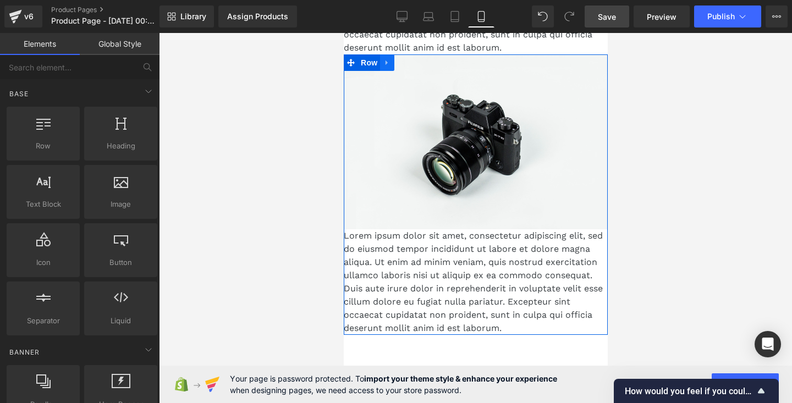
click at [387, 60] on icon at bounding box center [387, 63] width 8 height 8
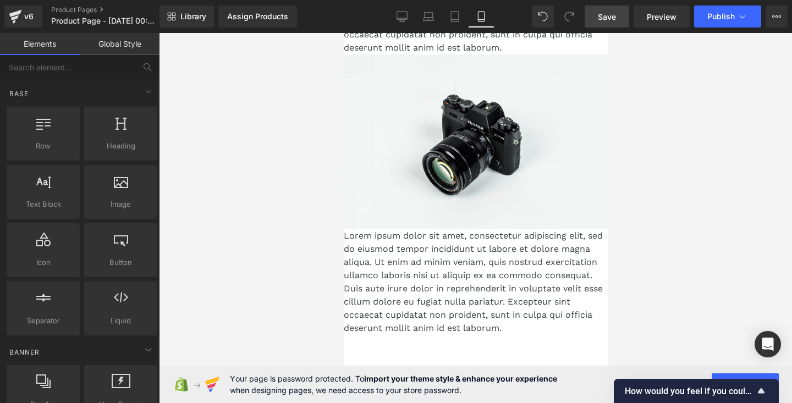
click at [667, 167] on div at bounding box center [475, 218] width 633 height 370
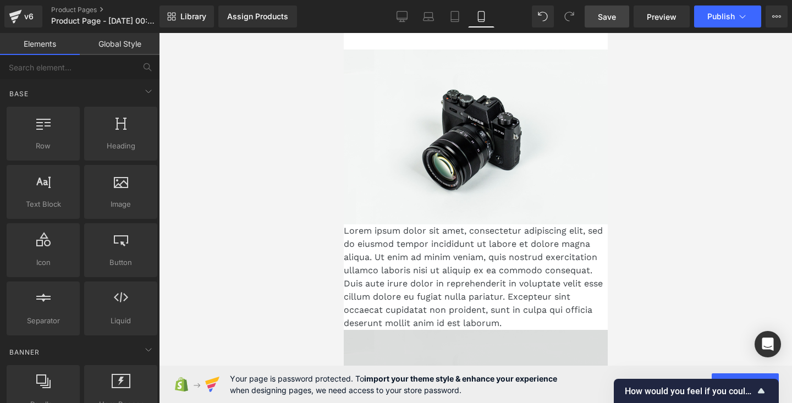
scroll to position [0, 0]
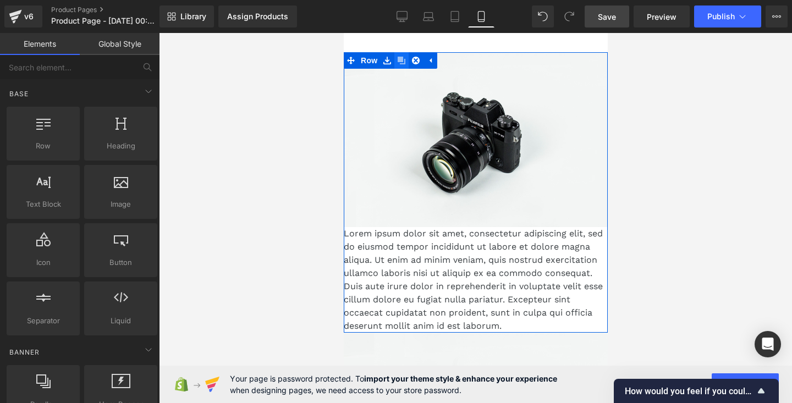
click at [401, 60] on icon at bounding box center [401, 61] width 8 height 8
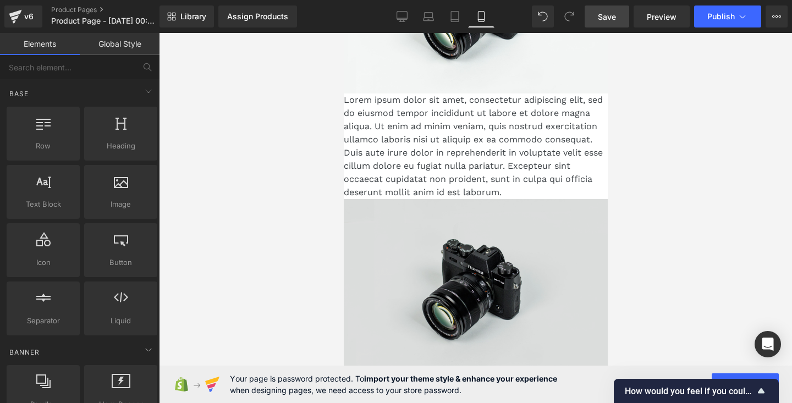
scroll to position [440, 0]
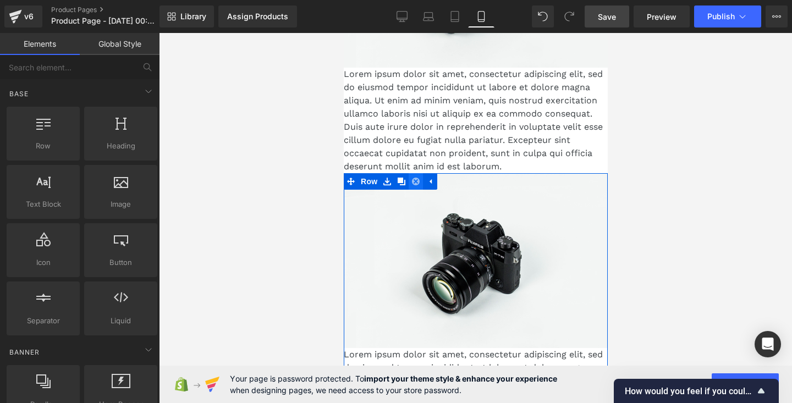
click at [421, 182] on link at bounding box center [415, 181] width 14 height 17
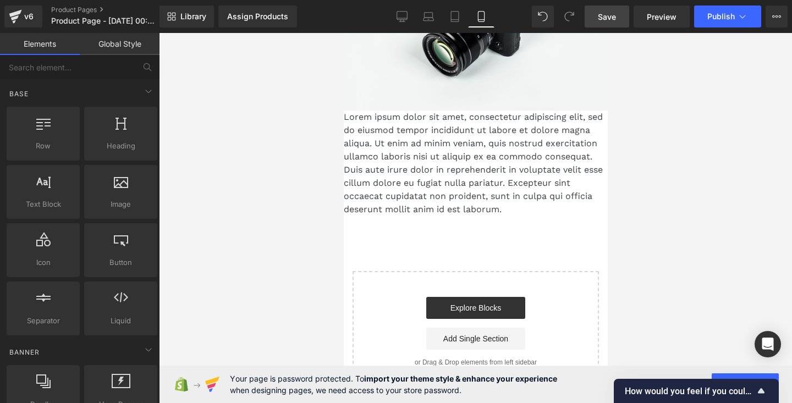
scroll to position [0, 0]
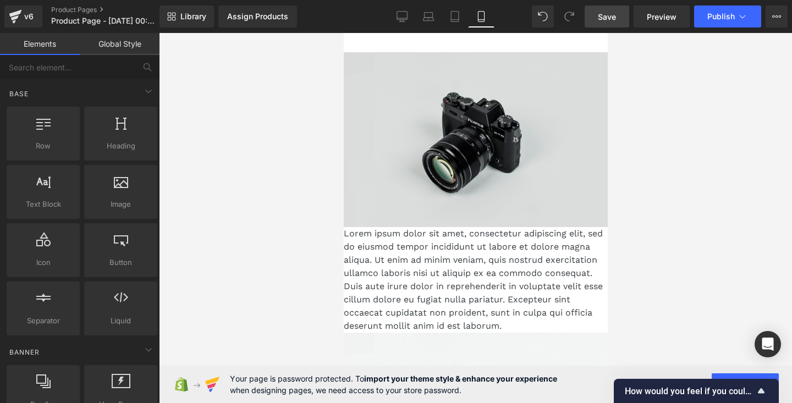
click at [412, 120] on img at bounding box center [475, 139] width 264 height 175
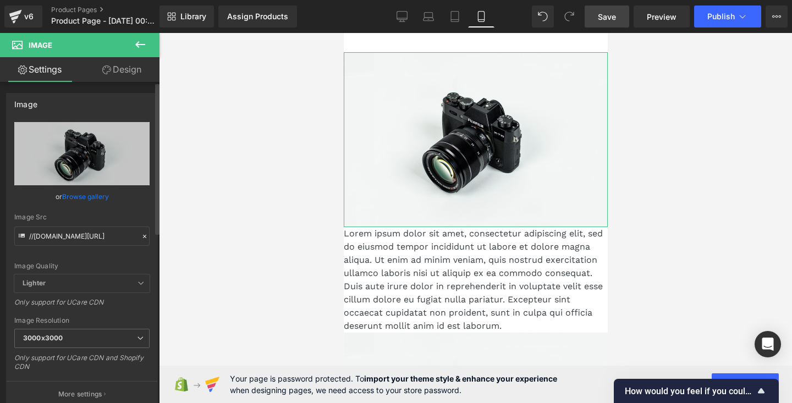
click at [99, 193] on link "Browse gallery" at bounding box center [85, 196] width 47 height 19
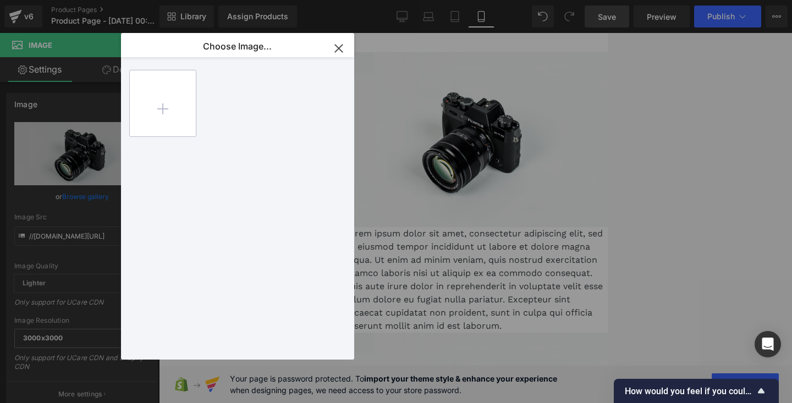
click at [152, 85] on input "file" at bounding box center [163, 103] width 66 height 66
type input "C:\fakepath\DA015407-4FD3-4CFE-9DCF-2A2C5888E609.JPEG"
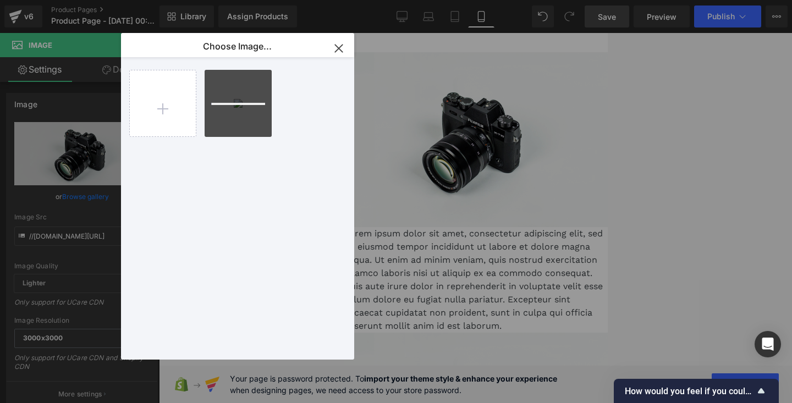
click at [241, 111] on div at bounding box center [238, 103] width 67 height 67
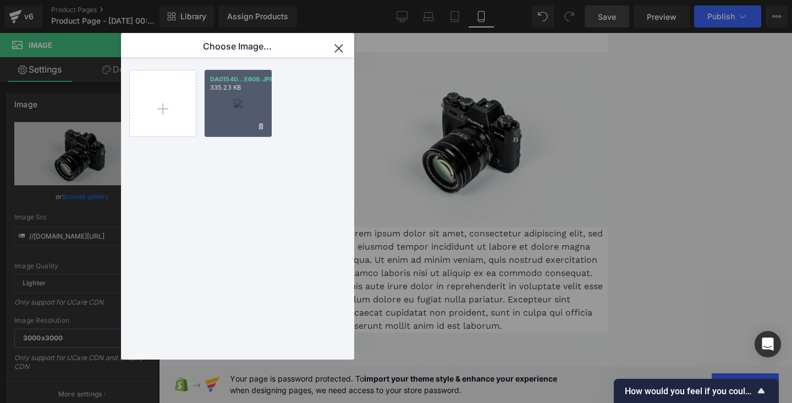
click at [241, 111] on div "DA01540...E609.JPEG 335.23 KB" at bounding box center [238, 103] width 67 height 67
type input "https://ucarecdn.com/59311626-80d4-4ed1-b965-6bd18367f8d9/-/format/auto/-/previ…"
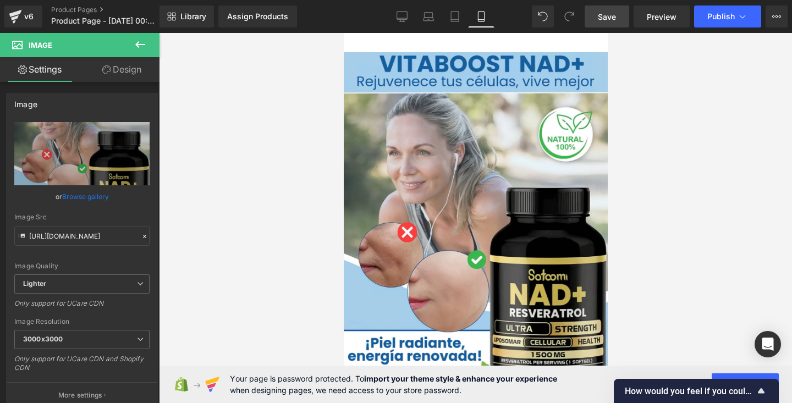
click at [682, 164] on div at bounding box center [475, 218] width 633 height 370
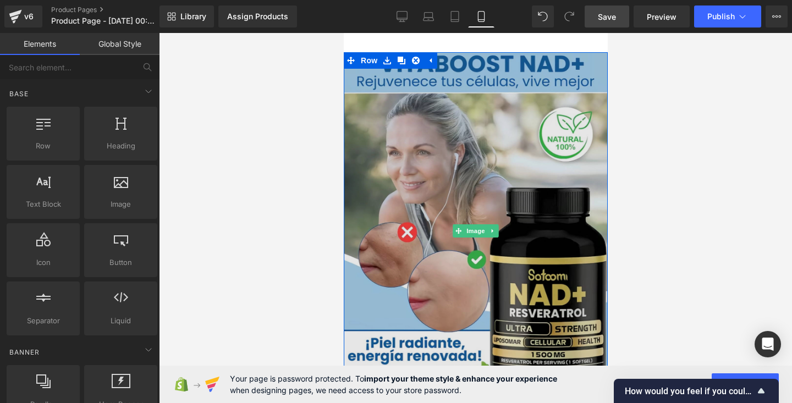
click at [465, 100] on img at bounding box center [475, 230] width 264 height 357
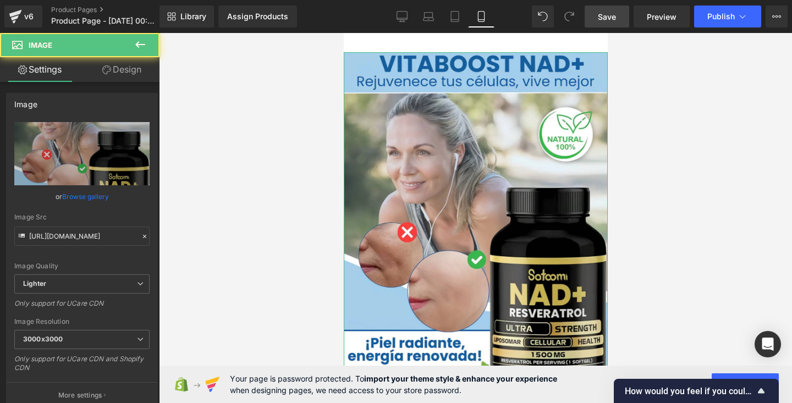
click at [128, 61] on link "Design" at bounding box center [122, 69] width 80 height 25
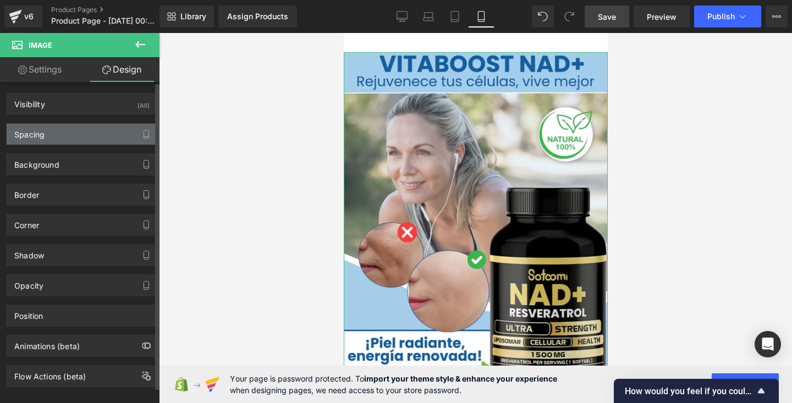
click at [87, 129] on div "Spacing" at bounding box center [82, 134] width 151 height 21
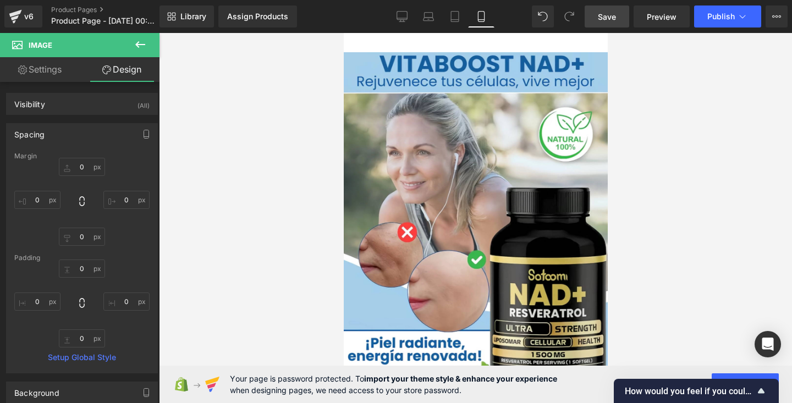
click at [219, 189] on div at bounding box center [475, 218] width 633 height 370
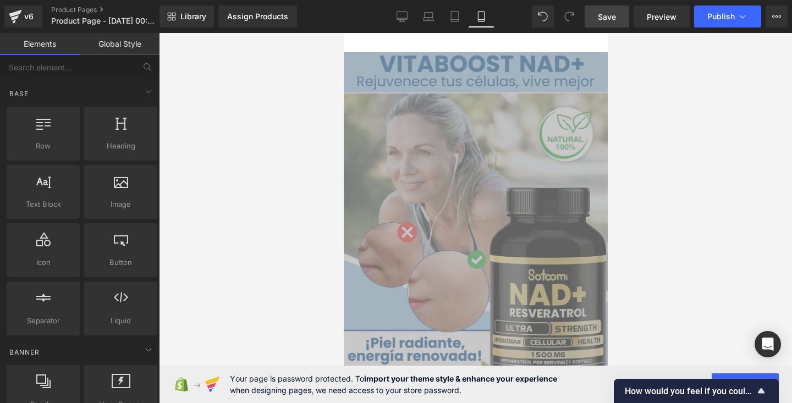
click at [642, 90] on div at bounding box center [475, 218] width 633 height 370
click at [635, 159] on div at bounding box center [475, 218] width 633 height 370
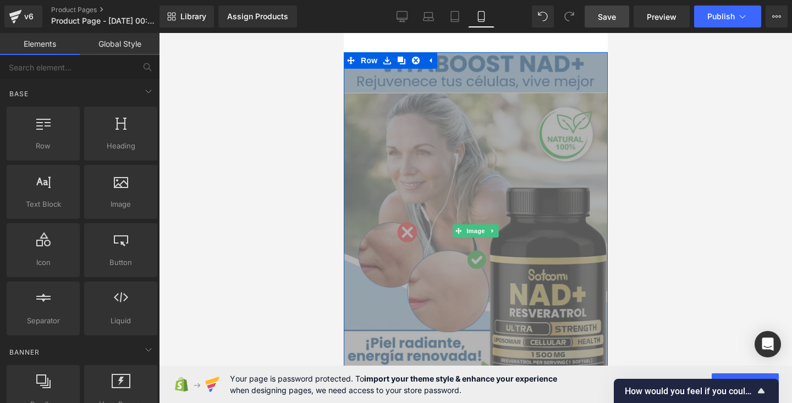
click at [565, 145] on img at bounding box center [475, 230] width 264 height 357
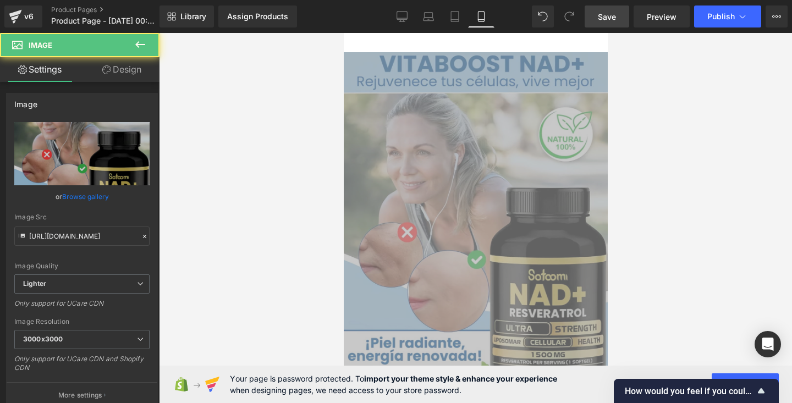
click at [661, 157] on div at bounding box center [475, 218] width 633 height 370
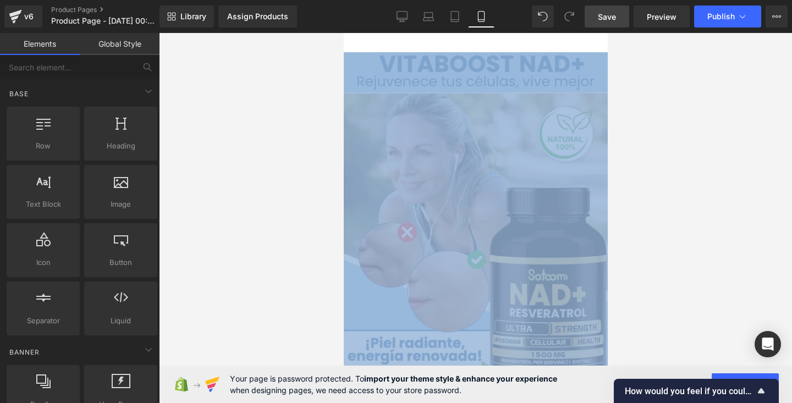
click at [494, 117] on img at bounding box center [475, 230] width 264 height 357
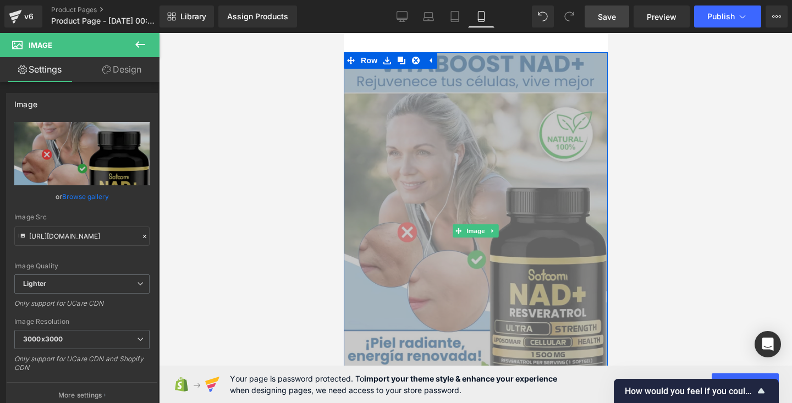
click at [639, 87] on div at bounding box center [475, 218] width 633 height 370
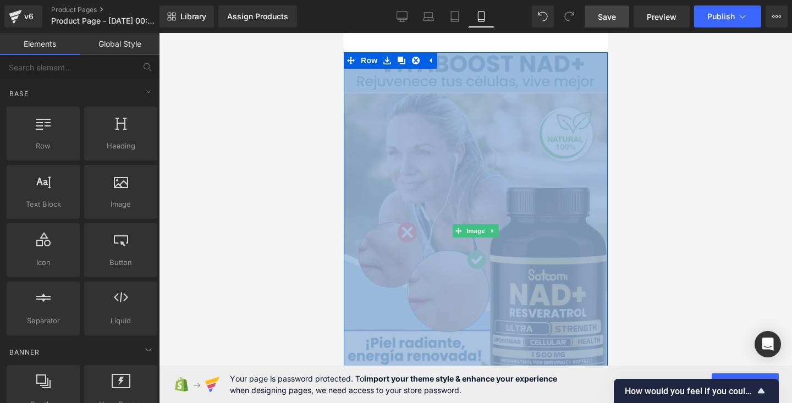
click at [562, 211] on img at bounding box center [475, 230] width 264 height 357
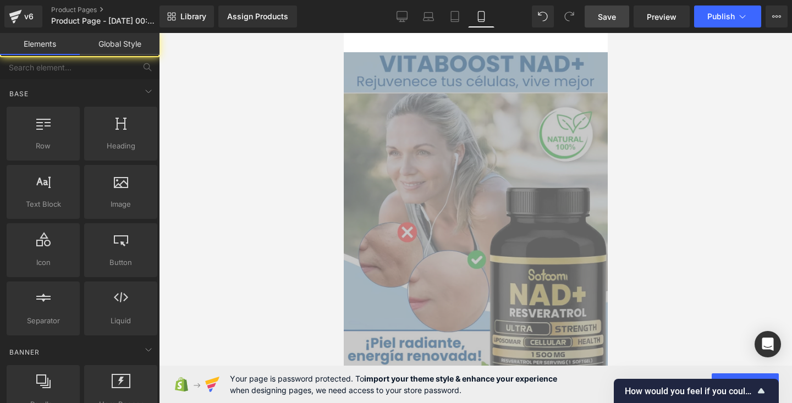
click at [640, 202] on div at bounding box center [475, 218] width 633 height 370
click at [238, 169] on div at bounding box center [475, 218] width 633 height 370
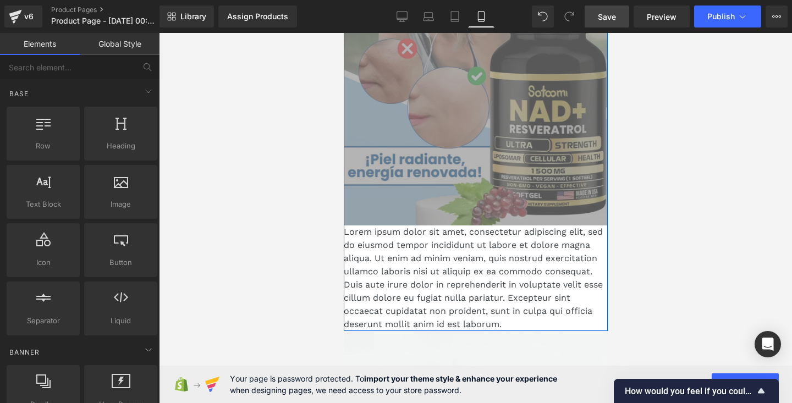
scroll to position [191, 0]
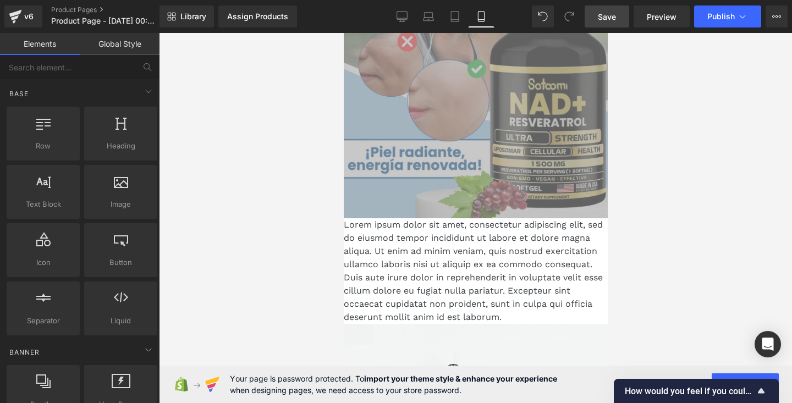
click at [624, 312] on div at bounding box center [475, 218] width 633 height 370
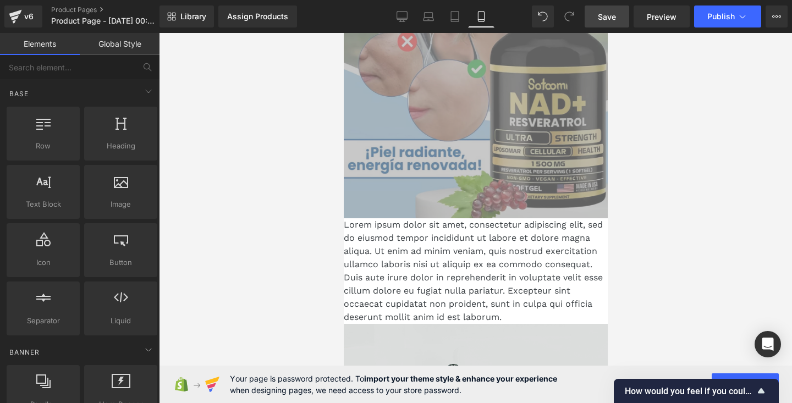
click at [566, 346] on img at bounding box center [475, 411] width 264 height 175
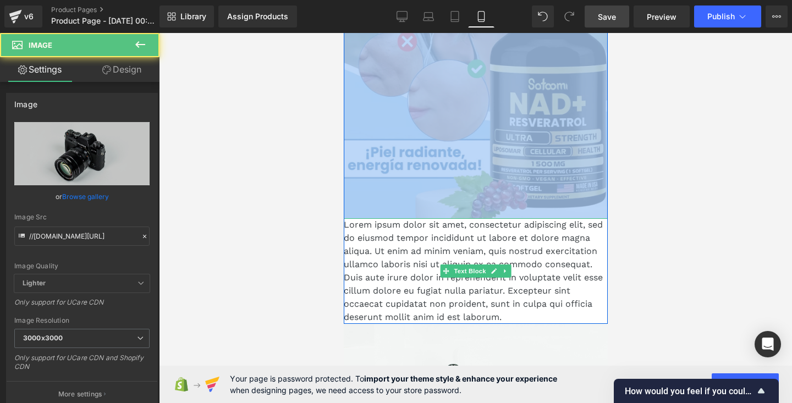
click at [556, 305] on p "Lorem ipsum dolor sit amet, consectetur adipiscing elit, sed do eiusmod tempor …" at bounding box center [475, 271] width 264 height 106
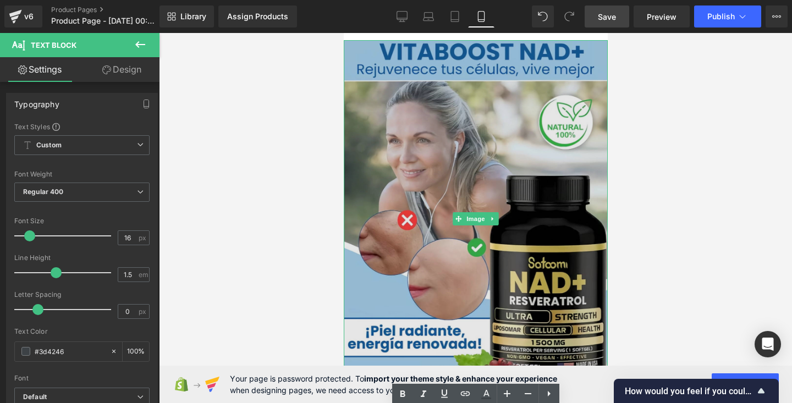
scroll to position [0, 0]
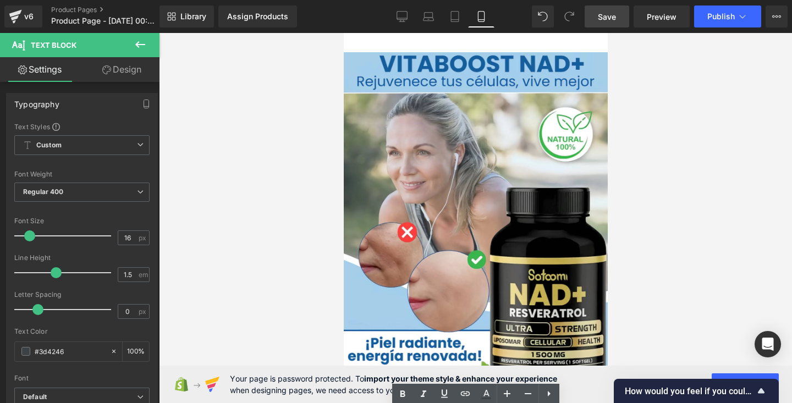
click at [631, 98] on div at bounding box center [475, 218] width 633 height 370
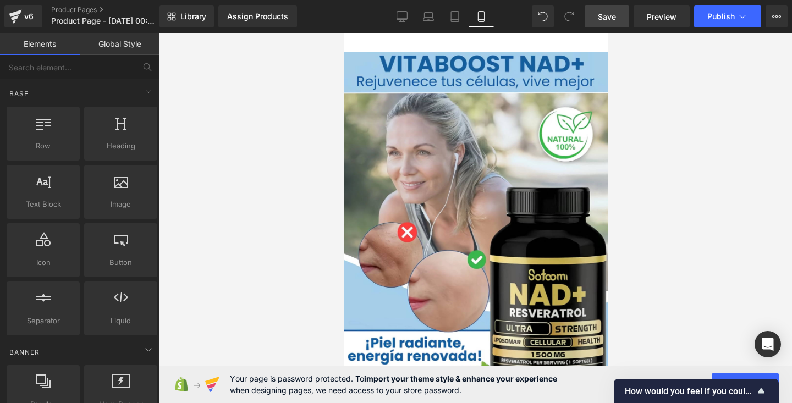
click at [682, 117] on div at bounding box center [475, 218] width 633 height 370
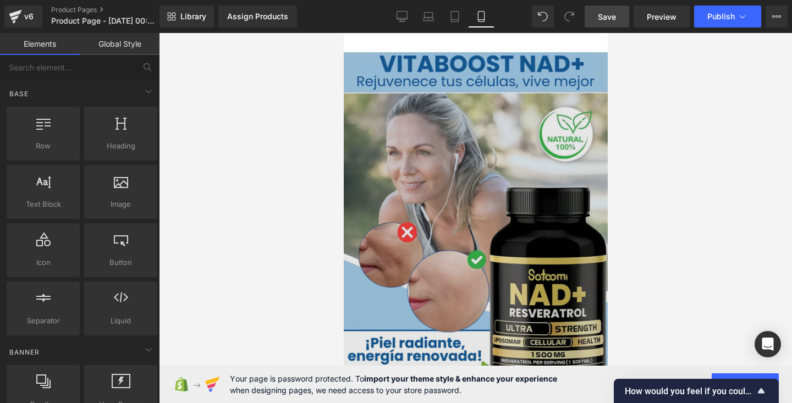
click at [548, 124] on img at bounding box center [475, 230] width 264 height 357
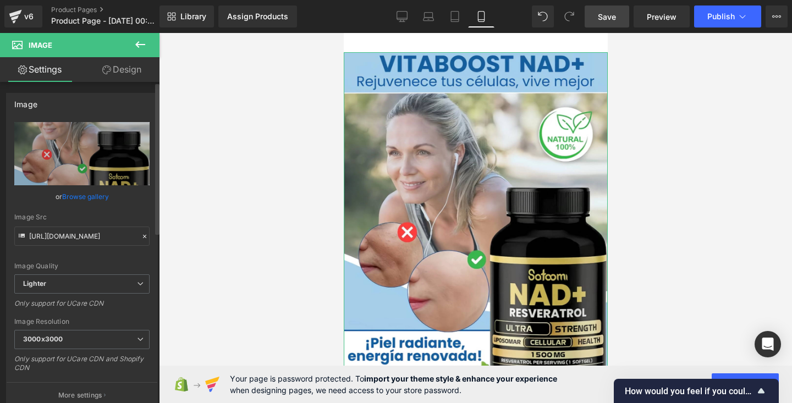
click at [95, 201] on link "Browse gallery" at bounding box center [85, 196] width 47 height 19
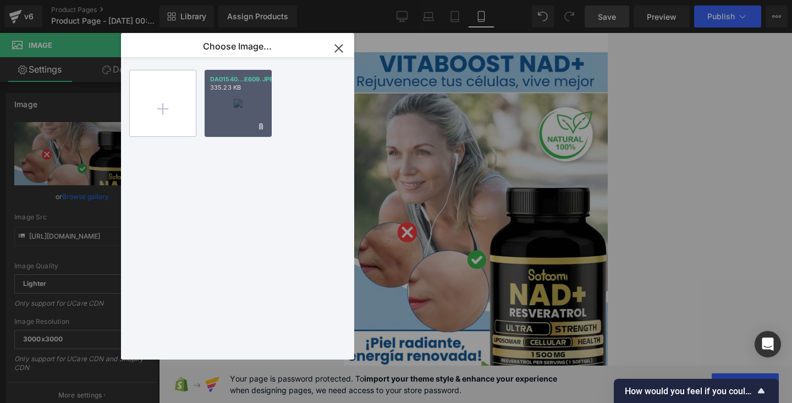
click at [177, 114] on input "file" at bounding box center [163, 103] width 66 height 66
type input "C:\fakepath\CW.jpg"
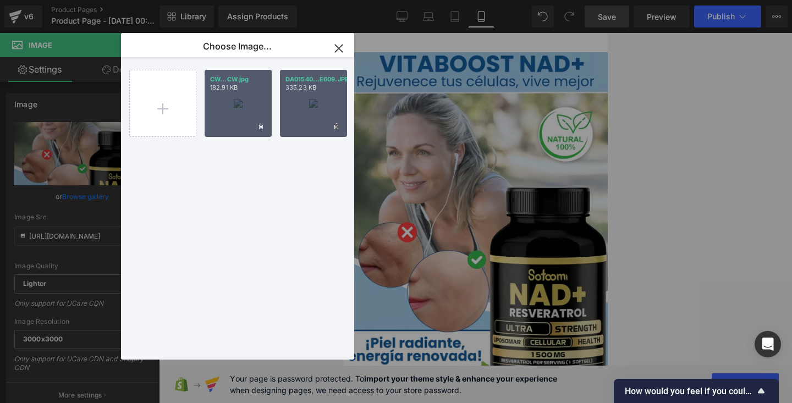
click at [236, 129] on div "CW...CW.jpg 182.91 KB" at bounding box center [238, 103] width 67 height 67
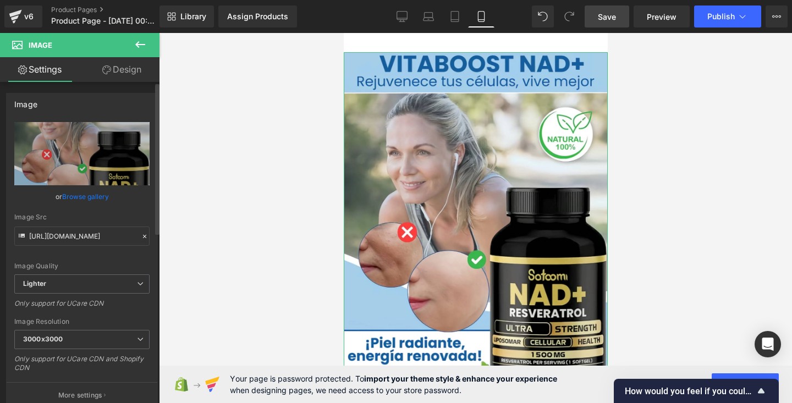
click at [87, 191] on link "Browse gallery" at bounding box center [85, 196] width 47 height 19
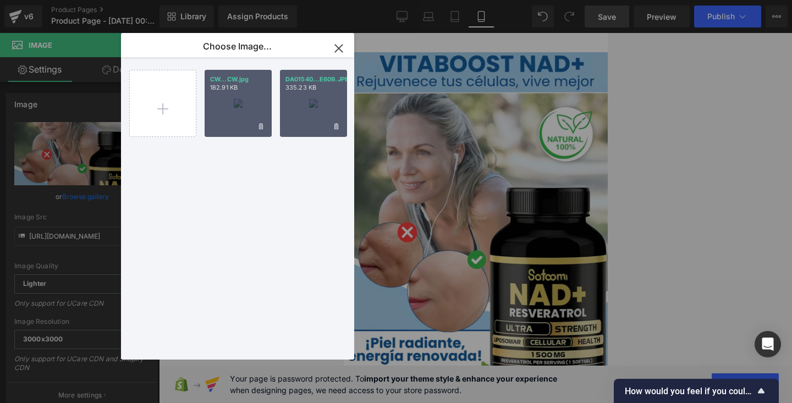
click at [219, 100] on div "CW...CW.jpg 182.91 KB" at bounding box center [238, 103] width 67 height 67
type input "https://ucarecdn.com/2282912c-2db4-40f7-9b38-3a0d23a16119/-/format/auto/-/previ…"
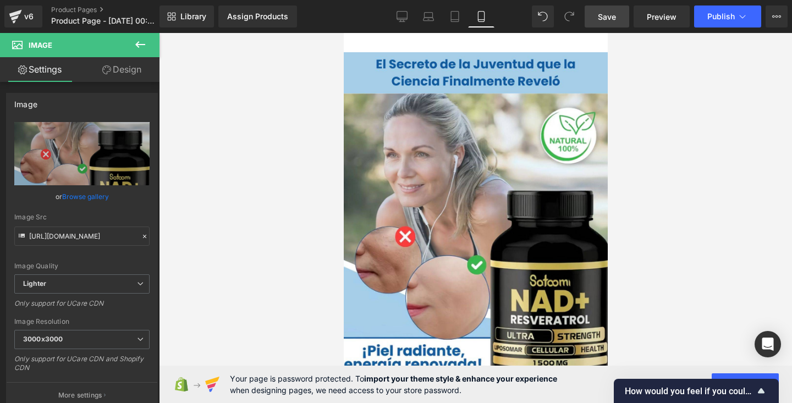
click at [674, 132] on div at bounding box center [475, 218] width 633 height 370
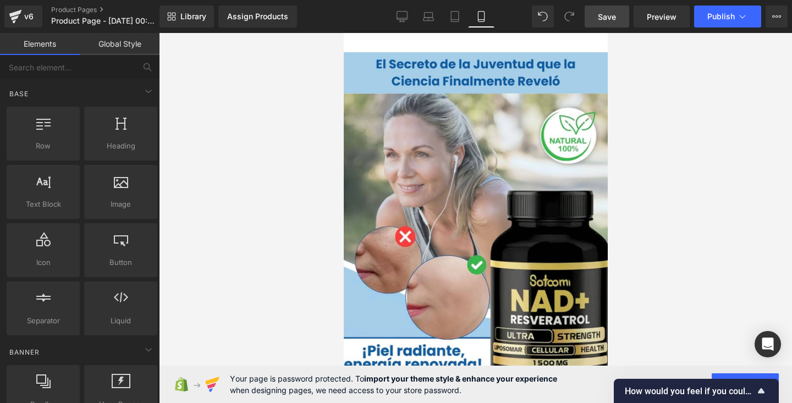
click at [707, 182] on div at bounding box center [475, 218] width 633 height 370
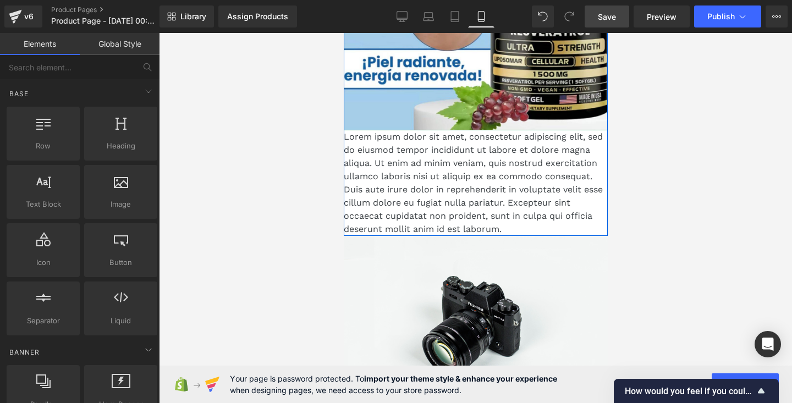
scroll to position [291, 0]
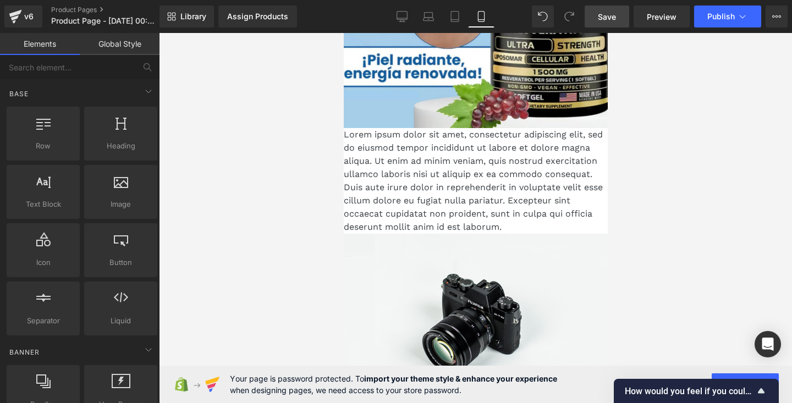
click at [534, 227] on p "Lorem ipsum dolor sit amet, consectetur adipiscing elit, sed do eiusmod tempor …" at bounding box center [475, 181] width 264 height 106
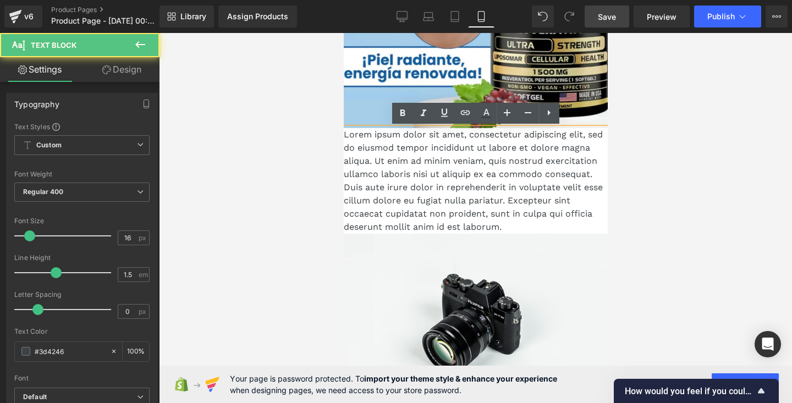
click at [552, 228] on p "Lorem ipsum dolor sit amet, consectetur adipiscing elit, sed do eiusmod tempor …" at bounding box center [475, 181] width 264 height 106
click at [665, 166] on div at bounding box center [475, 218] width 633 height 370
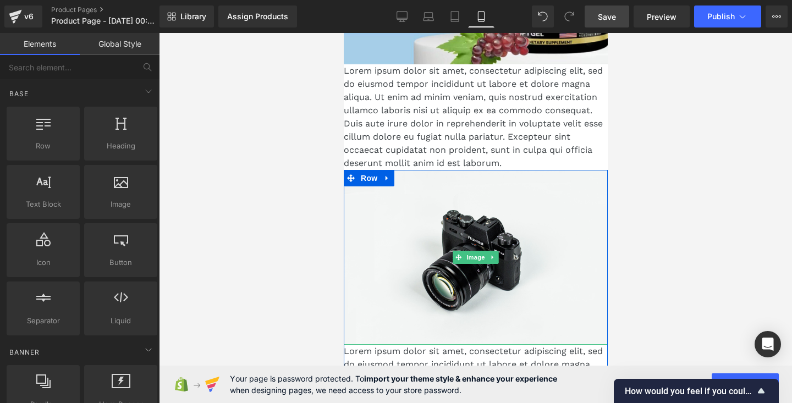
scroll to position [377, 0]
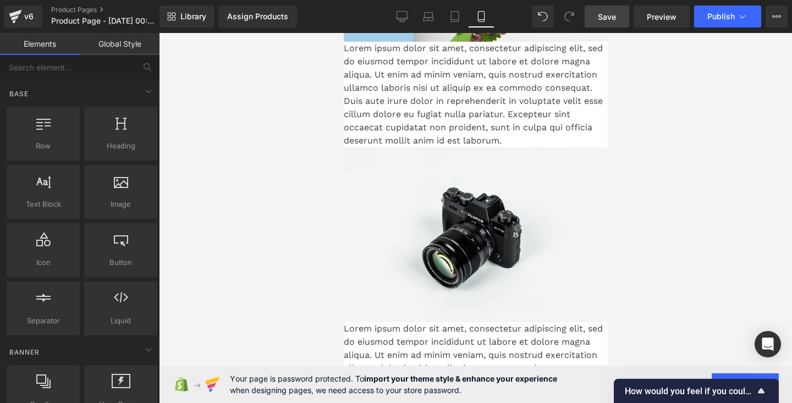
click at [531, 133] on p "Lorem ipsum dolor sit amet, consectetur adipiscing elit, sed do eiusmod tempor …" at bounding box center [475, 95] width 264 height 106
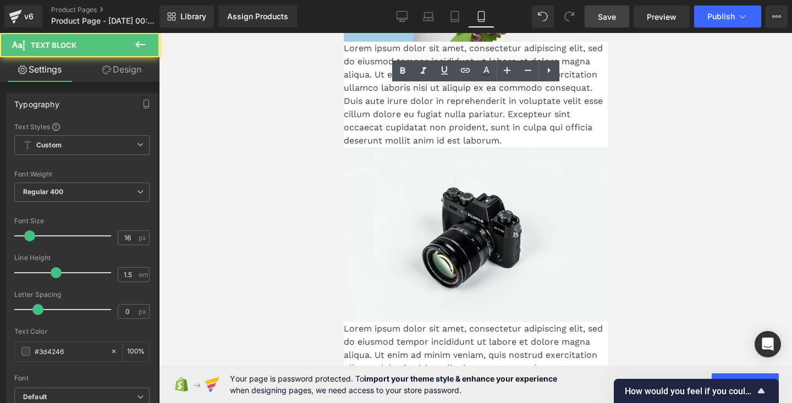
click at [676, 113] on div at bounding box center [475, 218] width 633 height 370
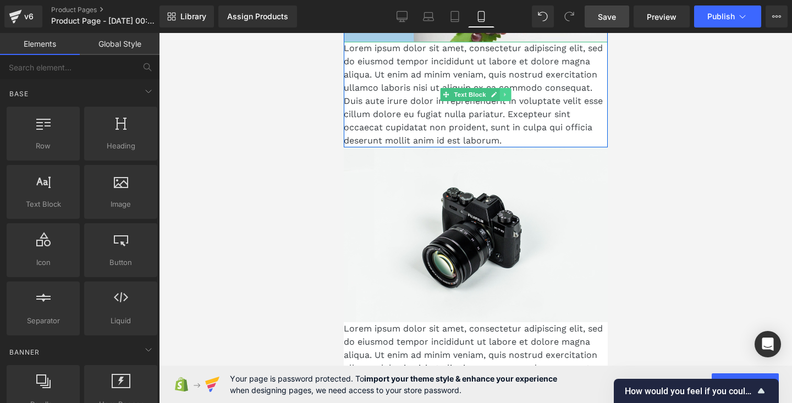
click at [502, 96] on icon at bounding box center [505, 94] width 6 height 7
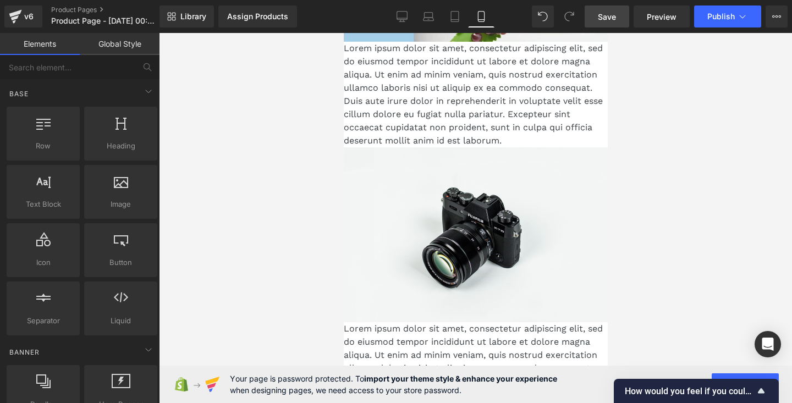
click at [652, 163] on div at bounding box center [475, 218] width 633 height 370
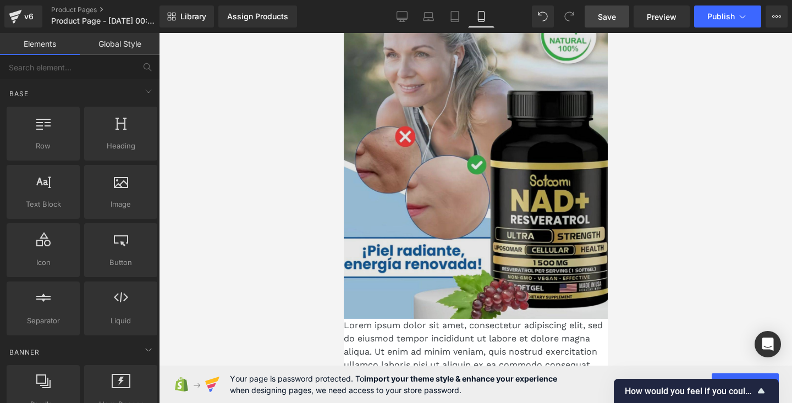
scroll to position [0, 0]
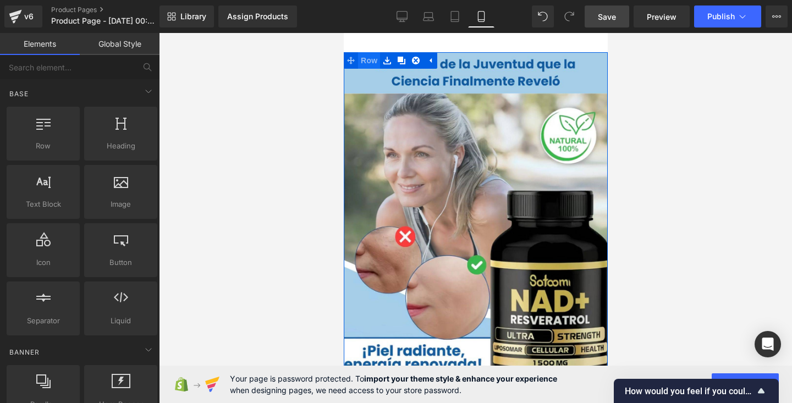
click at [369, 58] on span "Row" at bounding box center [369, 60] width 22 height 17
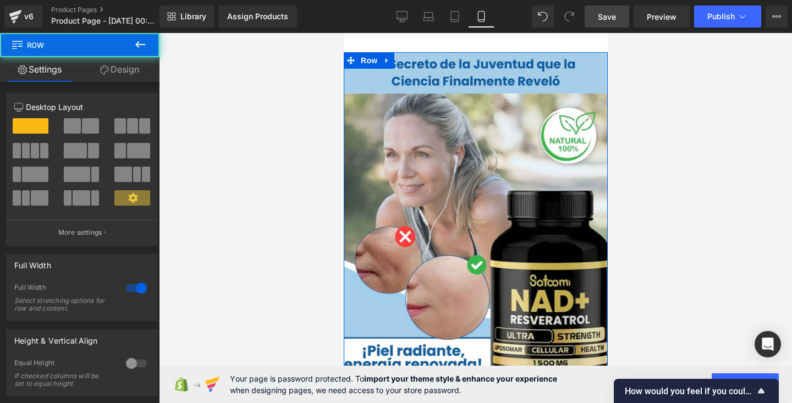
click at [112, 70] on link "Design" at bounding box center [120, 69] width 80 height 25
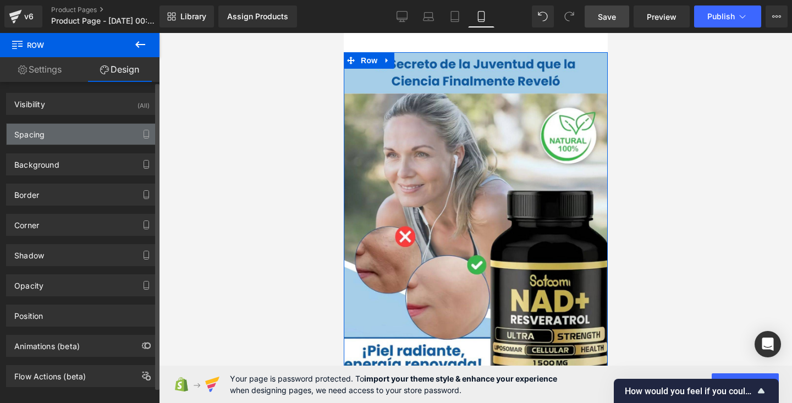
click at [74, 144] on div "Spacing Margin 0px 0 auto auto 0px 0 auto auto Padding 0px 0 0px 0 0px 0 0px 0 …" at bounding box center [82, 134] width 152 height 22
click at [69, 137] on div "Spacing" at bounding box center [82, 134] width 151 height 21
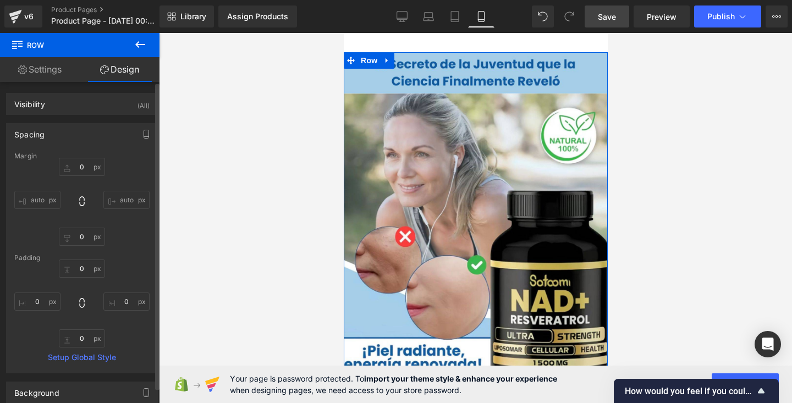
click at [123, 272] on div "0px 0 0px 0 0px 0 0px 0" at bounding box center [81, 304] width 135 height 88
click at [83, 268] on input "0" at bounding box center [82, 269] width 46 height 18
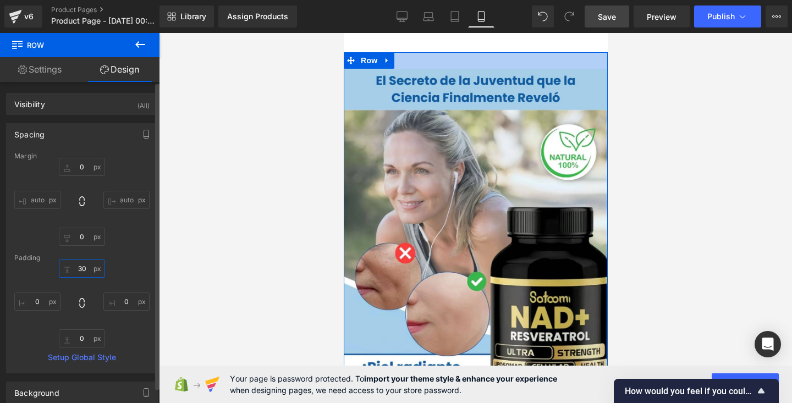
type input "3"
type input "0"
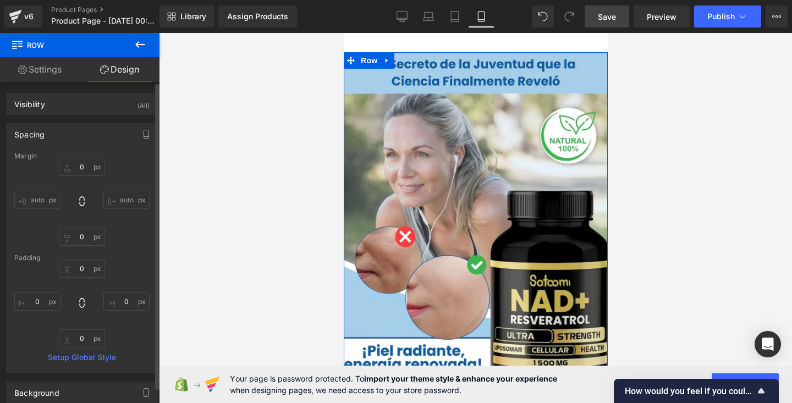
click at [134, 252] on div "Margin 0px 0 auto auto 0px 0 auto auto Padding 0 0 0px 0 0px 0 0px 0 Setup Glob…" at bounding box center [82, 262] width 151 height 221
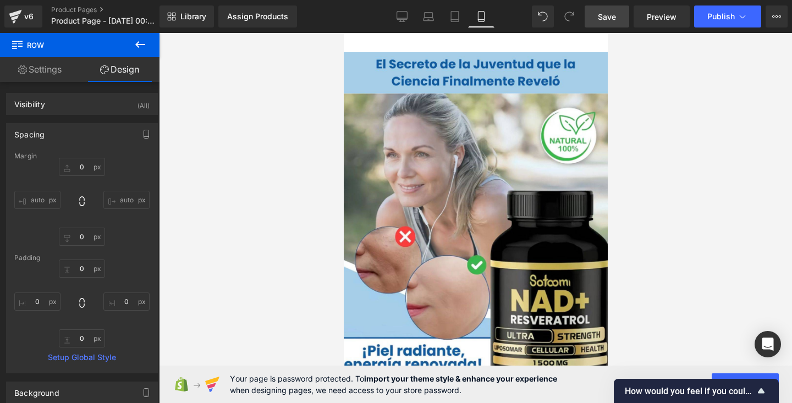
click at [225, 179] on div at bounding box center [475, 218] width 633 height 370
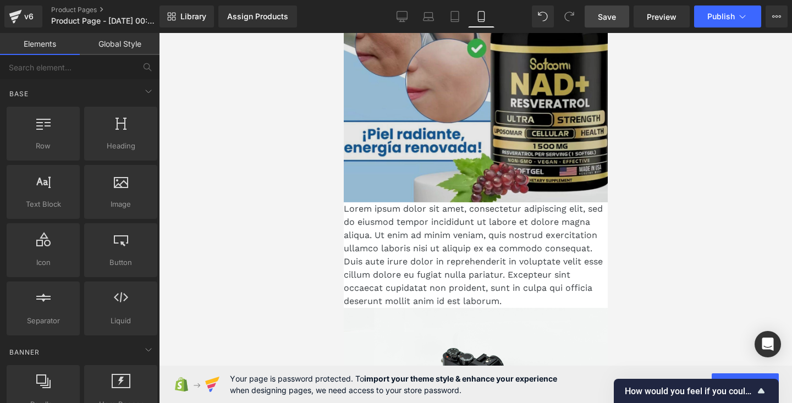
scroll to position [234, 0]
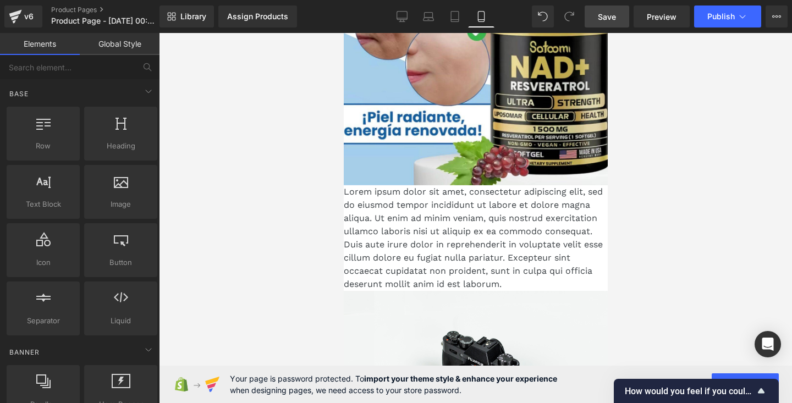
click at [517, 274] on p "Lorem ipsum dolor sit amet, consectetur adipiscing elit, sed do eiusmod tempor …" at bounding box center [475, 238] width 264 height 106
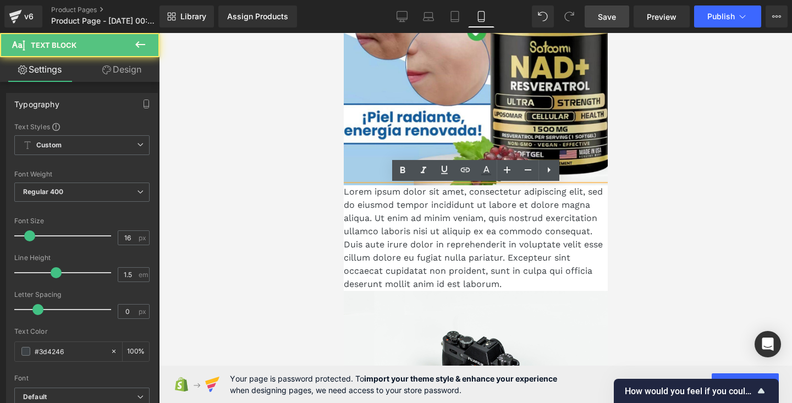
click at [507, 284] on p "Lorem ipsum dolor sit amet, consectetur adipiscing elit, sed do eiusmod tempor …" at bounding box center [475, 238] width 264 height 106
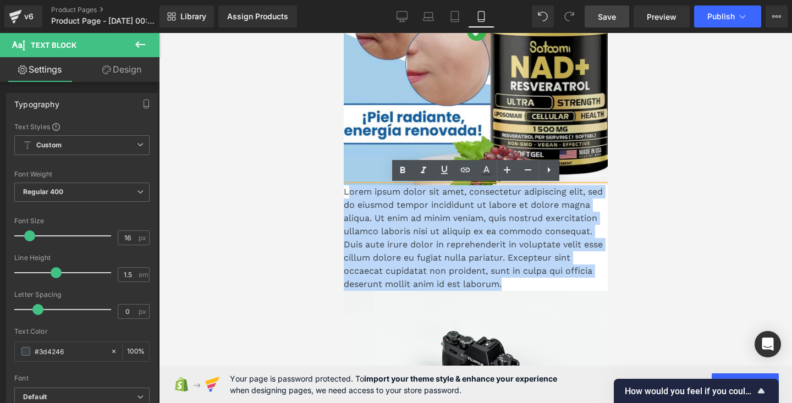
drag, startPoint x: 507, startPoint y: 284, endPoint x: 348, endPoint y: 190, distance: 184.4
click at [348, 190] on p "Lorem ipsum dolor sit amet, consectetur adipiscing elit, sed do eiusmod tempor …" at bounding box center [475, 238] width 264 height 106
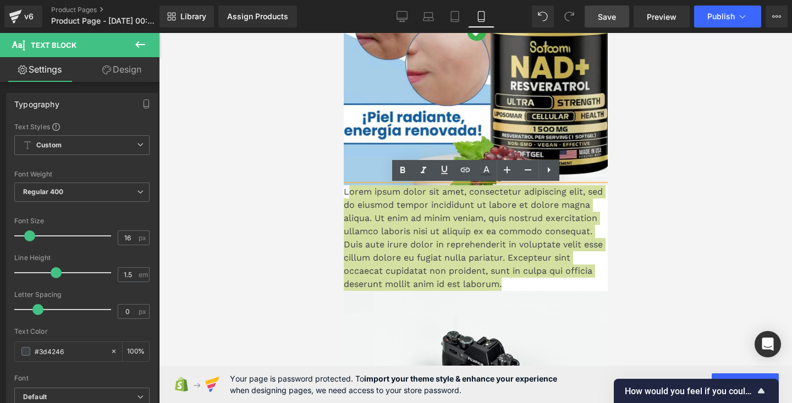
click at [665, 221] on div at bounding box center [475, 218] width 633 height 370
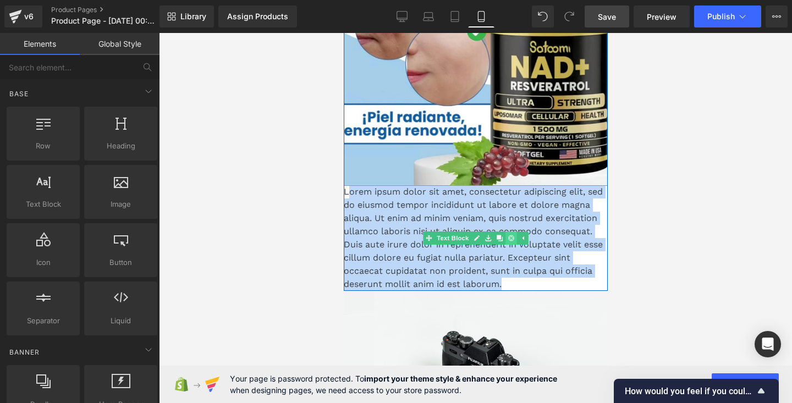
click at [513, 239] on icon at bounding box center [511, 238] width 6 height 6
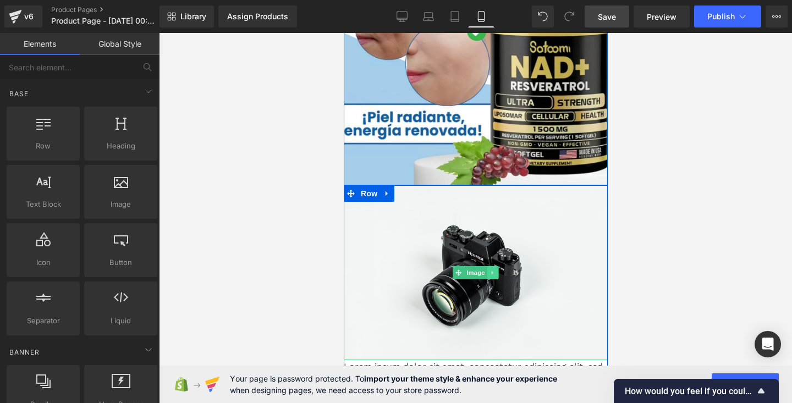
click at [493, 272] on icon at bounding box center [493, 273] width 6 height 7
click at [500, 274] on icon at bounding box center [498, 273] width 6 height 6
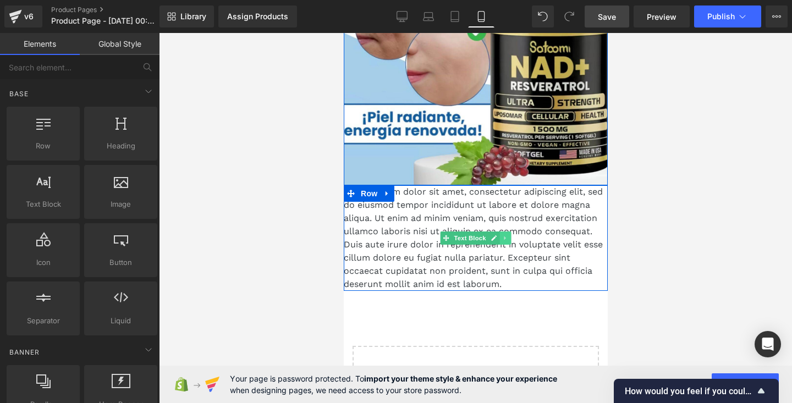
click at [506, 240] on icon at bounding box center [505, 238] width 6 height 7
click at [512, 237] on icon at bounding box center [511, 238] width 6 height 6
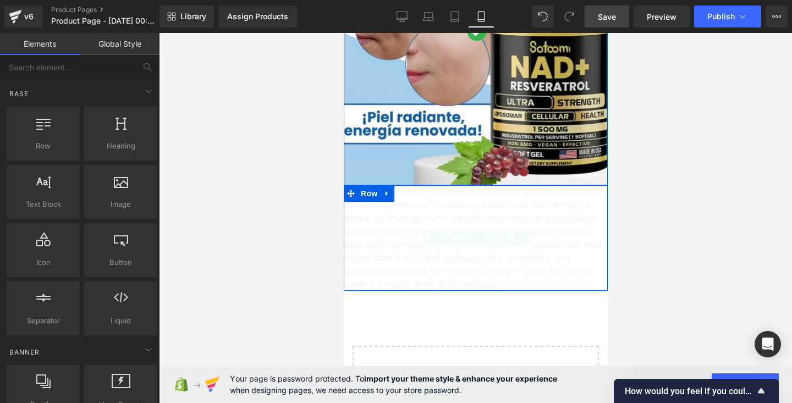
scroll to position [230, 0]
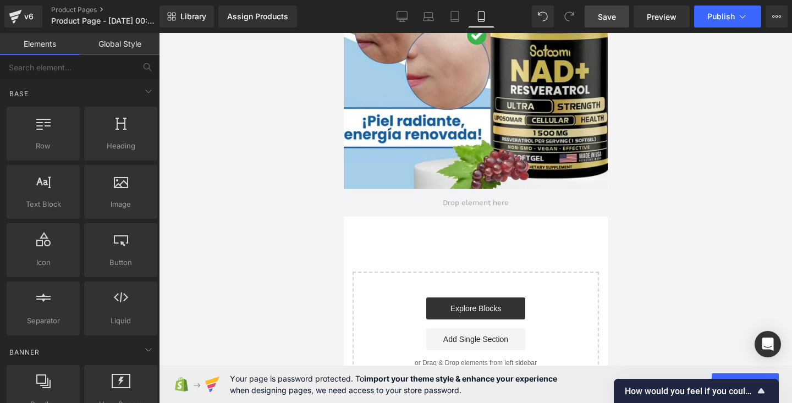
click at [690, 102] on div at bounding box center [475, 218] width 633 height 370
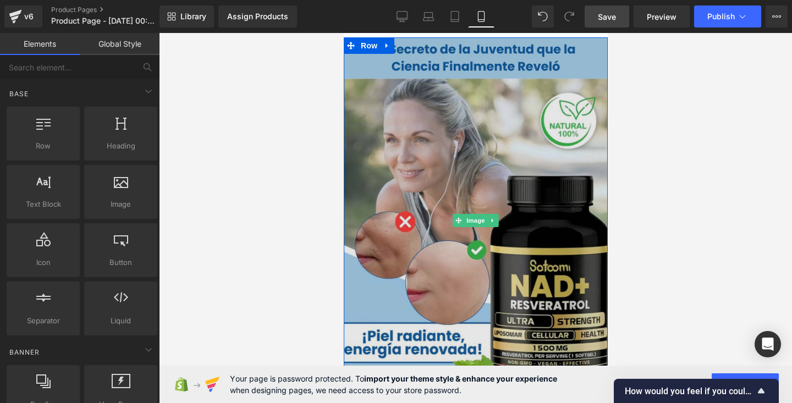
scroll to position [0, 0]
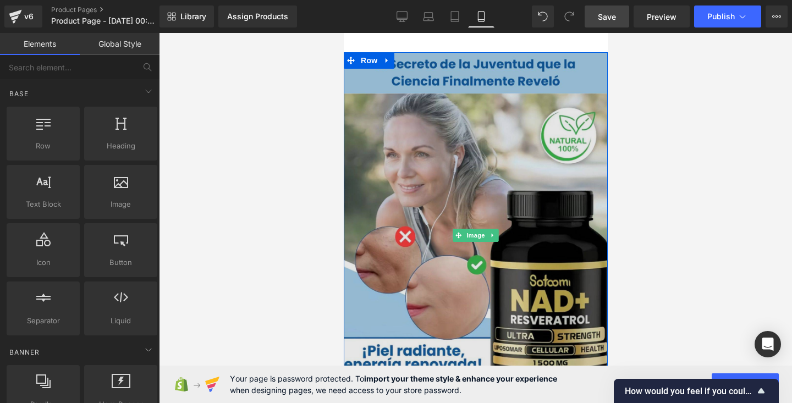
click at [476, 167] on img at bounding box center [475, 235] width 264 height 367
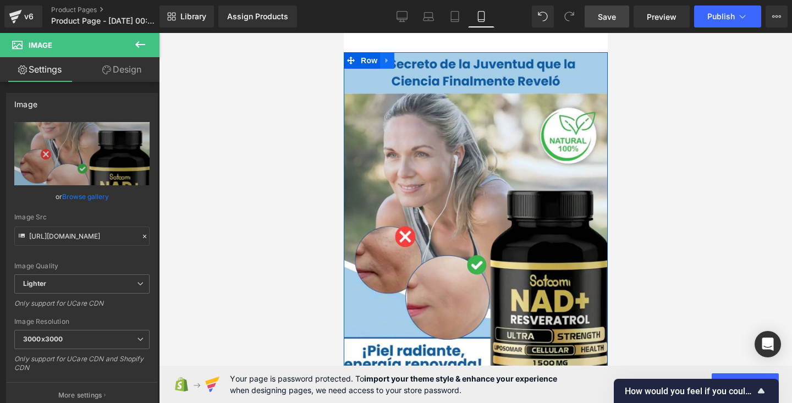
click at [387, 64] on icon at bounding box center [387, 61] width 8 height 8
click at [405, 63] on icon at bounding box center [401, 61] width 8 height 8
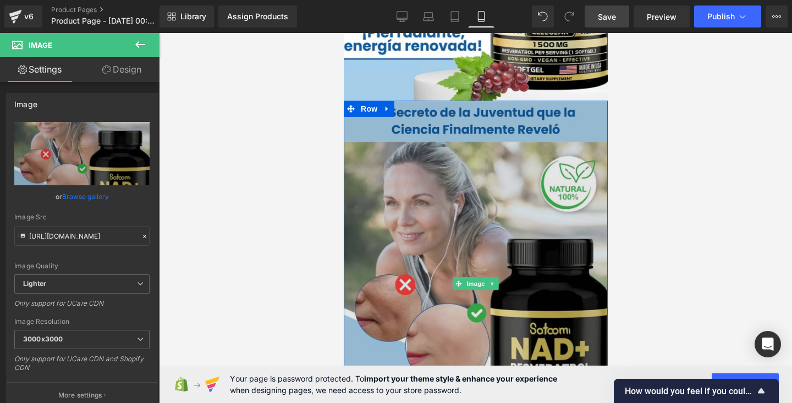
scroll to position [310, 0]
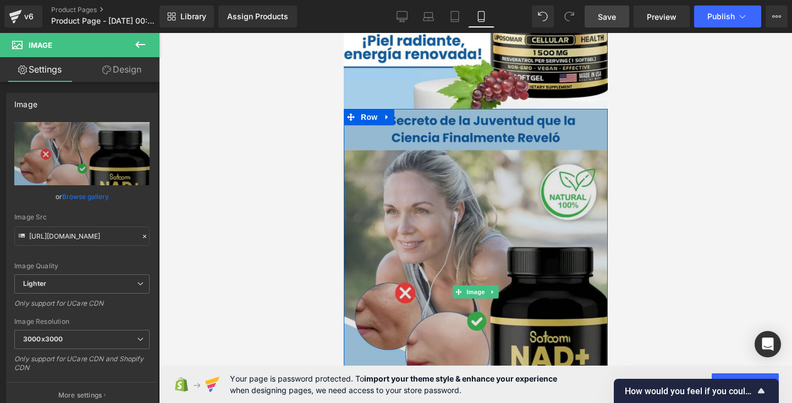
click at [382, 145] on img at bounding box center [475, 292] width 264 height 367
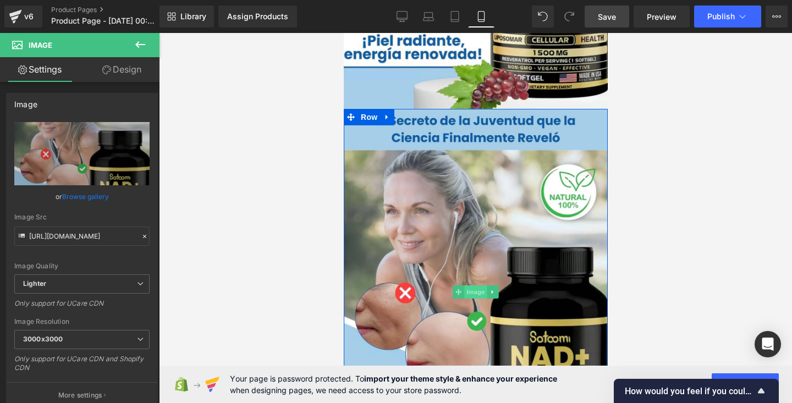
click at [474, 287] on span "Image" at bounding box center [475, 291] width 23 height 13
click at [84, 196] on link "Browse gallery" at bounding box center [85, 196] width 47 height 19
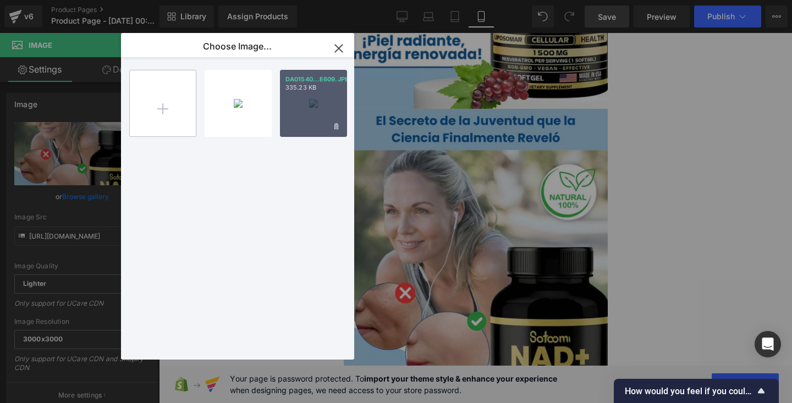
click at [182, 93] on input "file" at bounding box center [163, 103] width 66 height 66
click at [177, 98] on input "file" at bounding box center [163, 103] width 66 height 66
click at [167, 111] on input "file" at bounding box center [163, 103] width 66 height 66
type input "C:\fakepath\Tu Piel Puede Lucir 10 Años Más Joven - Sin Cirugías ni Tratamie…"
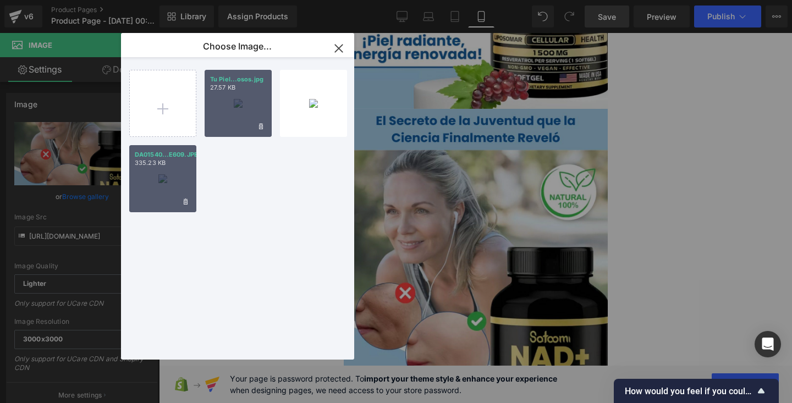
click at [232, 106] on div "Tu Piel...osos.jpg 27.57 KB" at bounding box center [238, 103] width 67 height 67
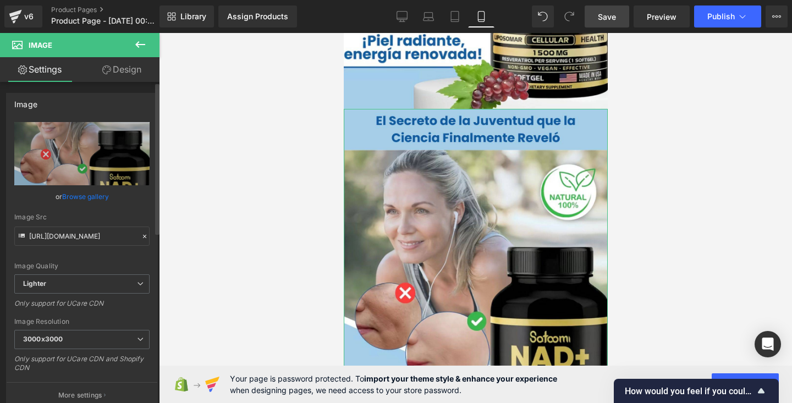
click at [90, 195] on link "Browse gallery" at bounding box center [85, 196] width 47 height 19
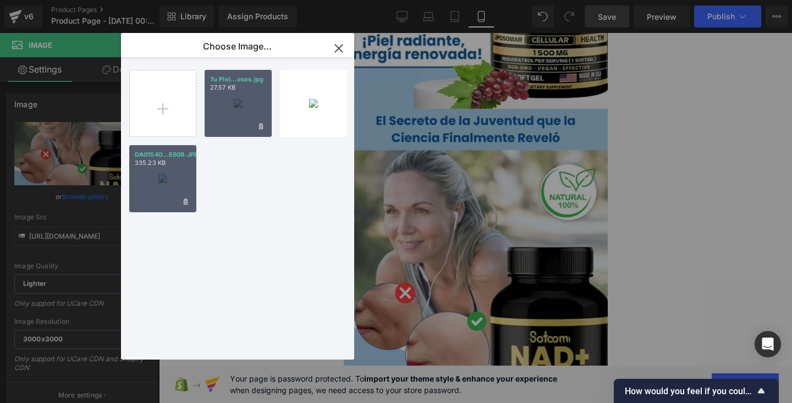
click at [209, 120] on div "Tu Piel...osos.jpg 27.57 KB" at bounding box center [238, 103] width 67 height 67
type input "https://ucarecdn.com/ac429605-7212-4d89-bbb5-6e564edf7587/-/format/auto/-/previ…"
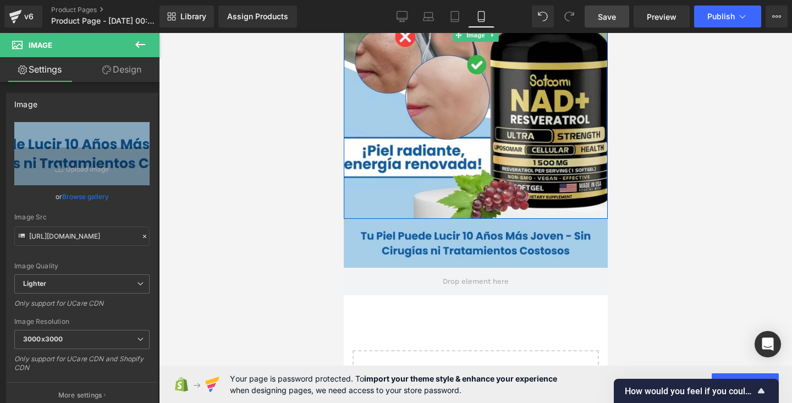
scroll to position [184, 0]
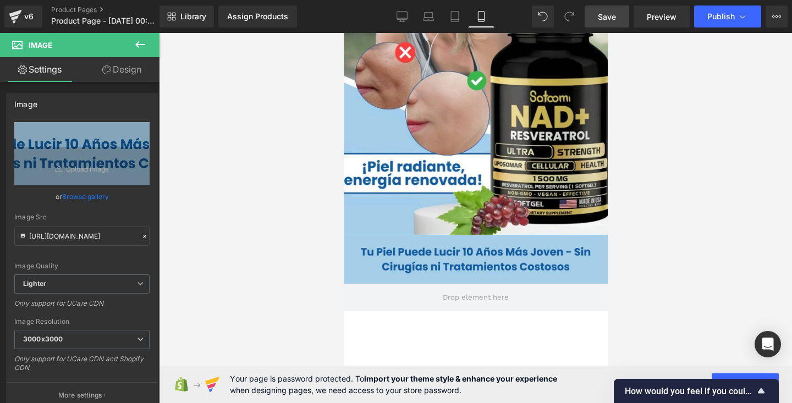
click at [660, 98] on div at bounding box center [475, 218] width 633 height 370
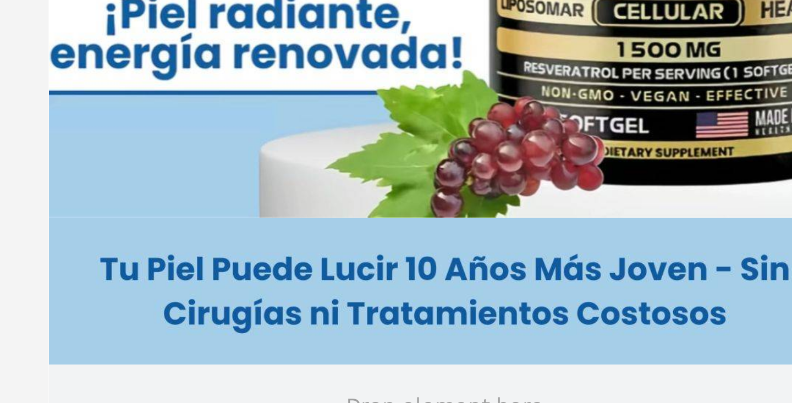
click at [331, 229] on div at bounding box center [475, 218] width 633 height 370
click at [334, 234] on div at bounding box center [475, 218] width 633 height 370
click at [334, 233] on div at bounding box center [475, 218] width 633 height 370
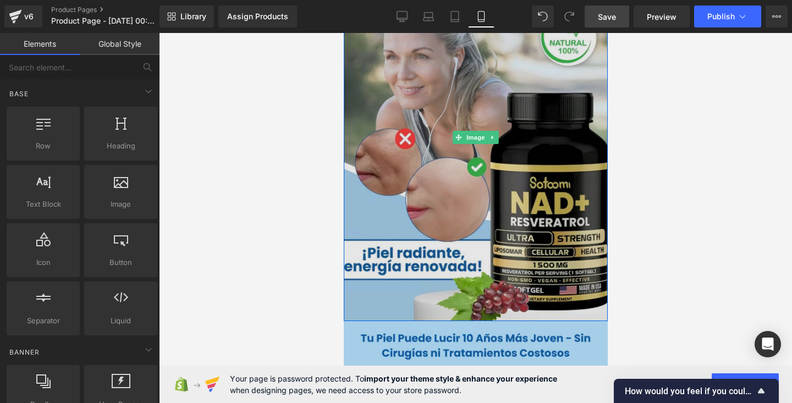
scroll to position [62, 0]
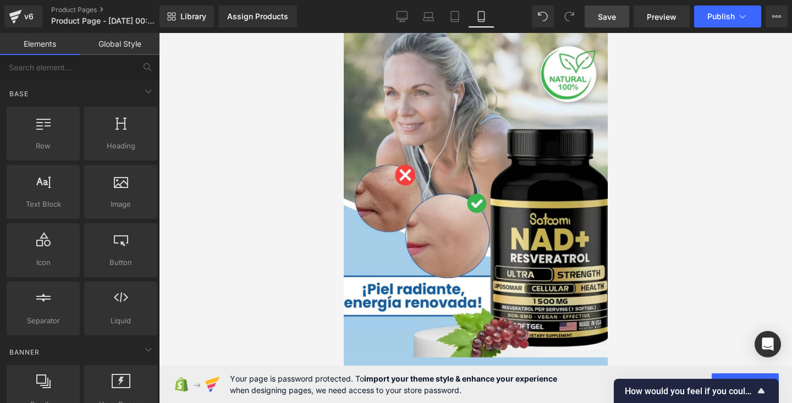
click at [689, 84] on div at bounding box center [475, 218] width 633 height 370
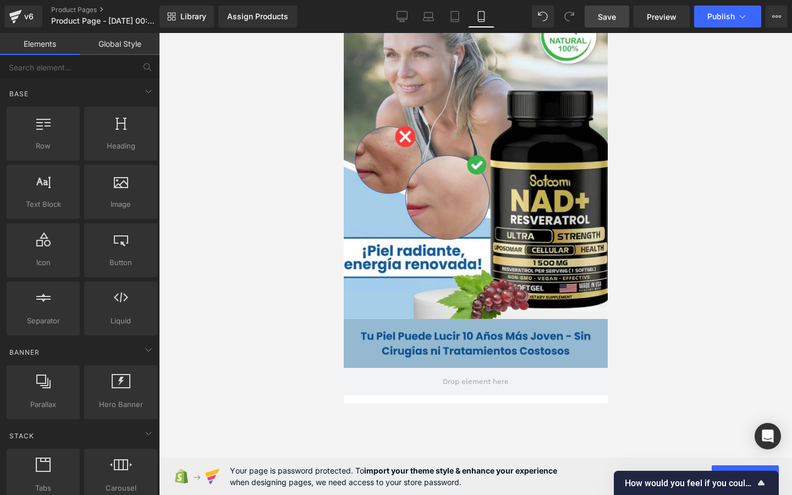
scroll to position [64, 0]
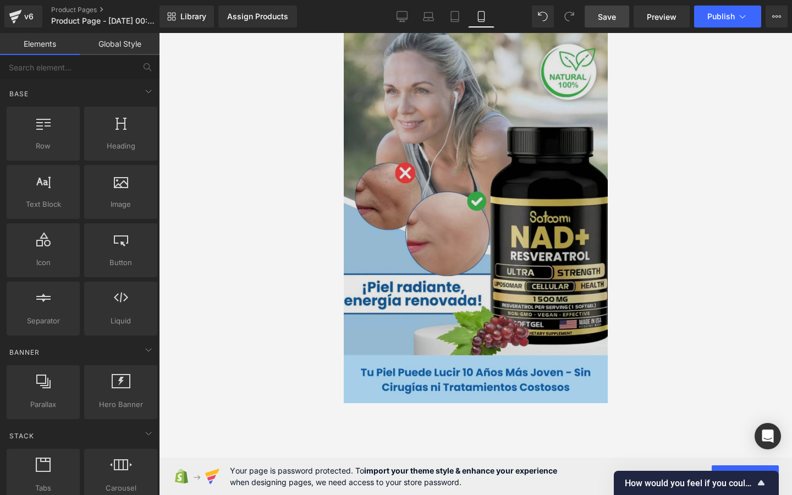
click at [496, 207] on img at bounding box center [475, 171] width 264 height 367
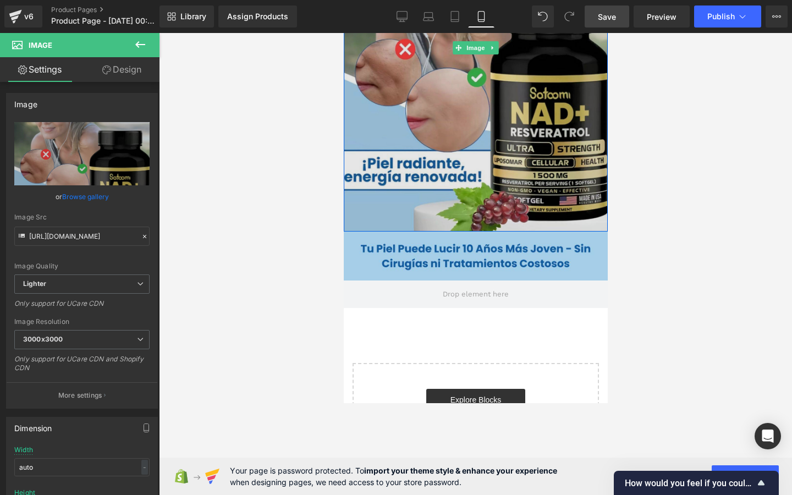
scroll to position [221, 0]
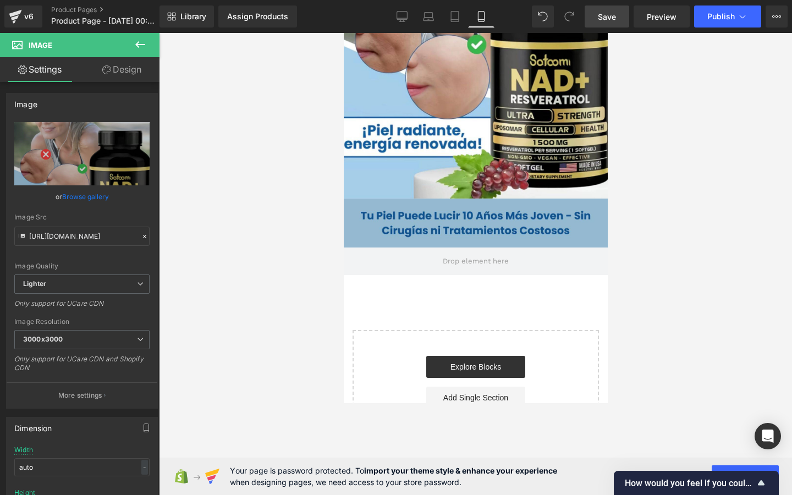
click at [485, 216] on div "Image" at bounding box center [475, 223] width 264 height 49
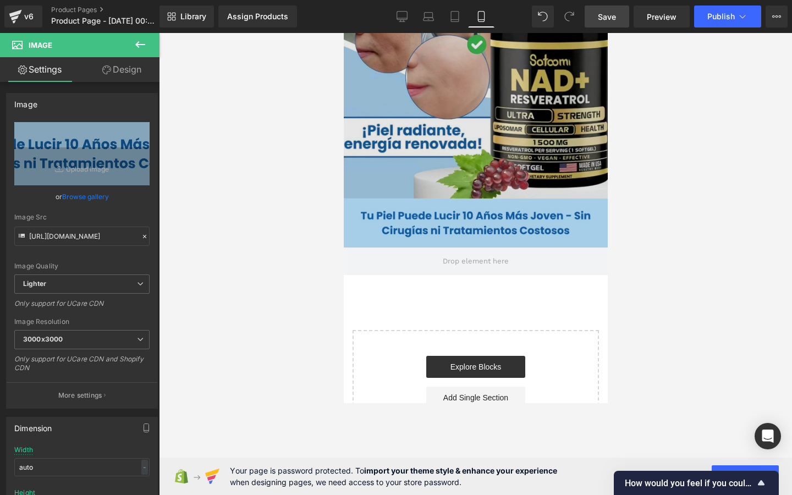
click at [437, 171] on img at bounding box center [475, 15] width 264 height 367
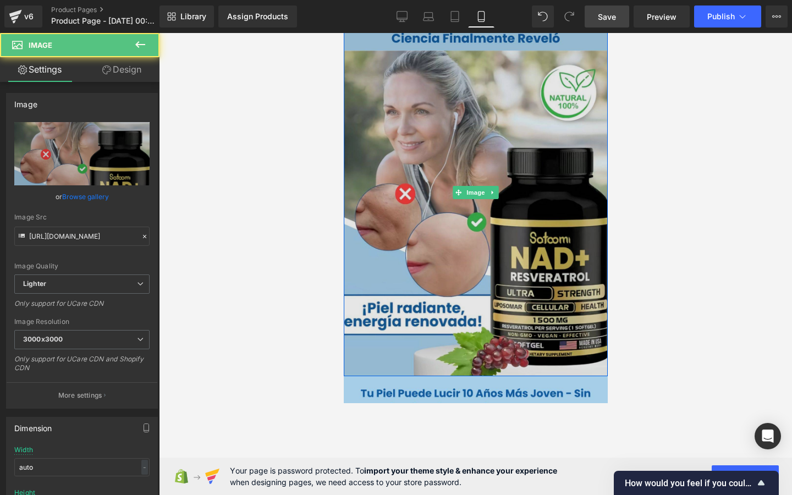
scroll to position [0, 0]
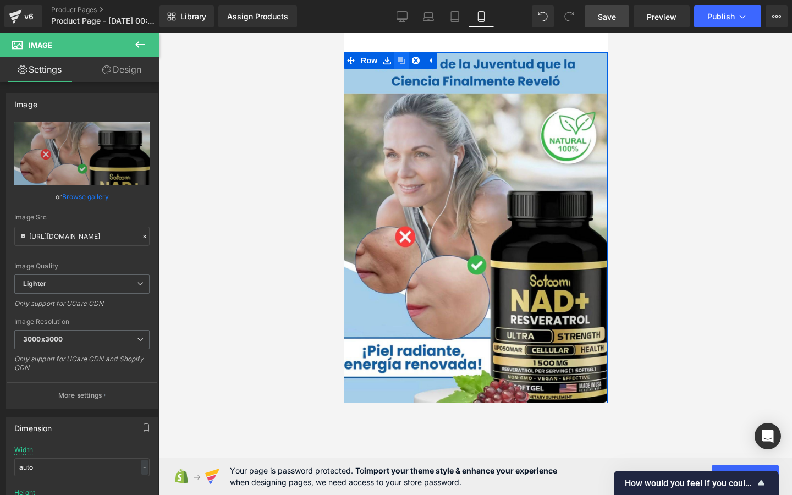
click at [402, 62] on icon at bounding box center [401, 61] width 8 height 8
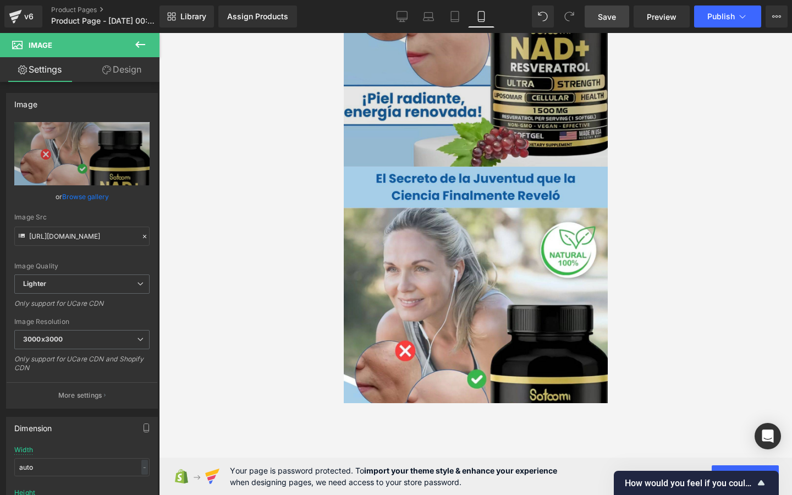
scroll to position [217, 0]
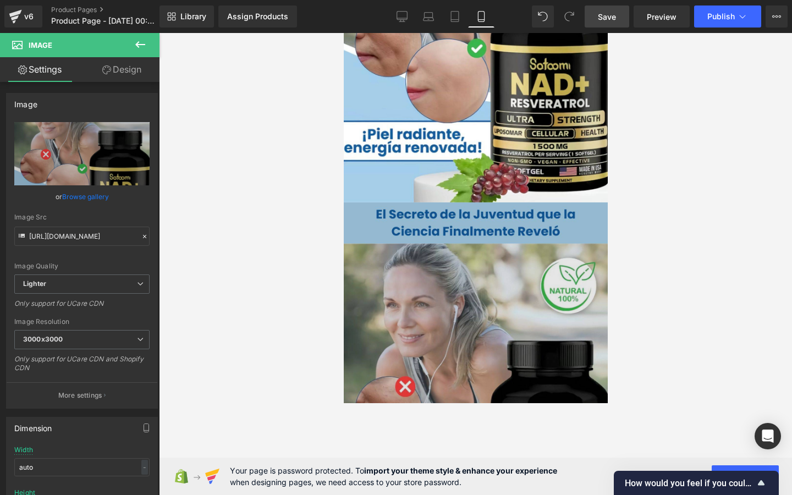
click at [420, 266] on img at bounding box center [475, 385] width 264 height 367
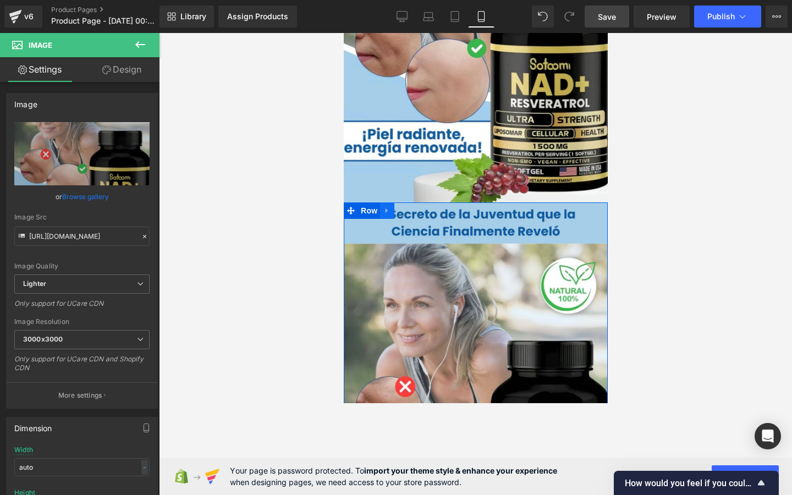
click at [383, 209] on icon at bounding box center [387, 210] width 8 height 8
click at [411, 209] on link at bounding box center [415, 210] width 14 height 17
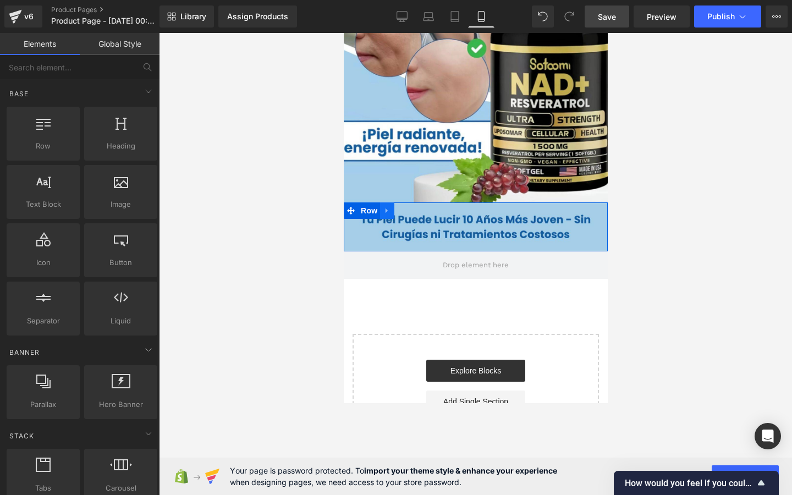
click at [383, 211] on icon at bounding box center [387, 210] width 8 height 8
click at [403, 212] on icon at bounding box center [401, 210] width 8 height 8
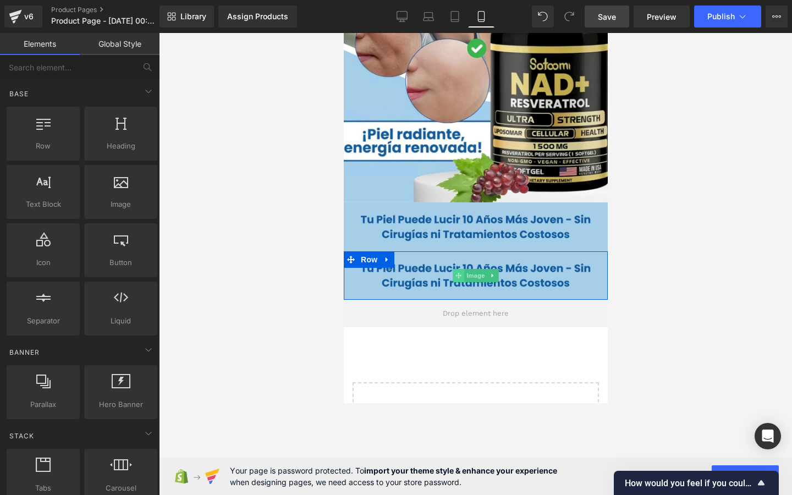
click at [456, 281] on span at bounding box center [458, 275] width 12 height 13
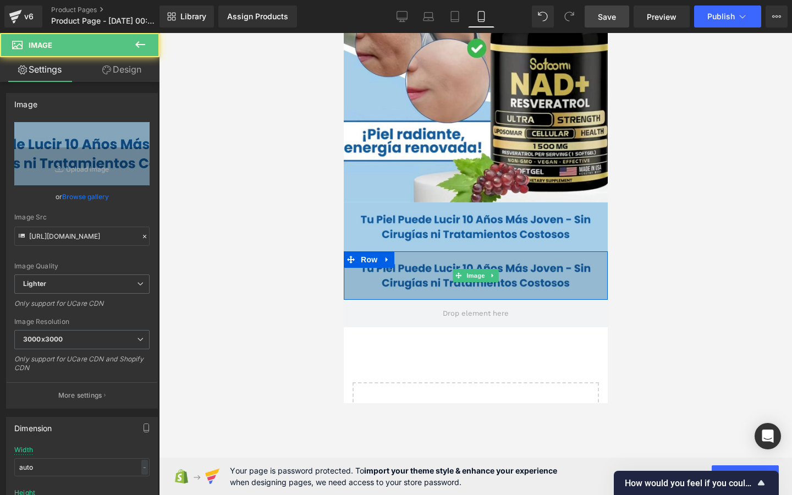
click at [433, 281] on img at bounding box center [475, 275] width 264 height 49
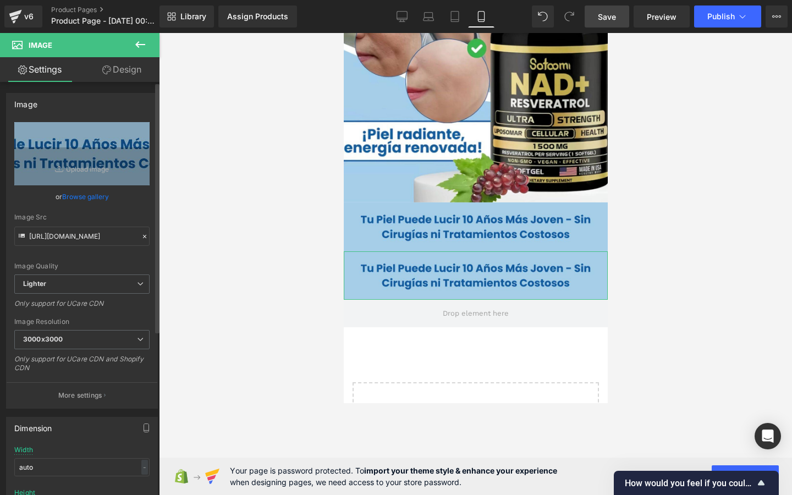
click at [79, 190] on link "Browse gallery" at bounding box center [85, 196] width 47 height 19
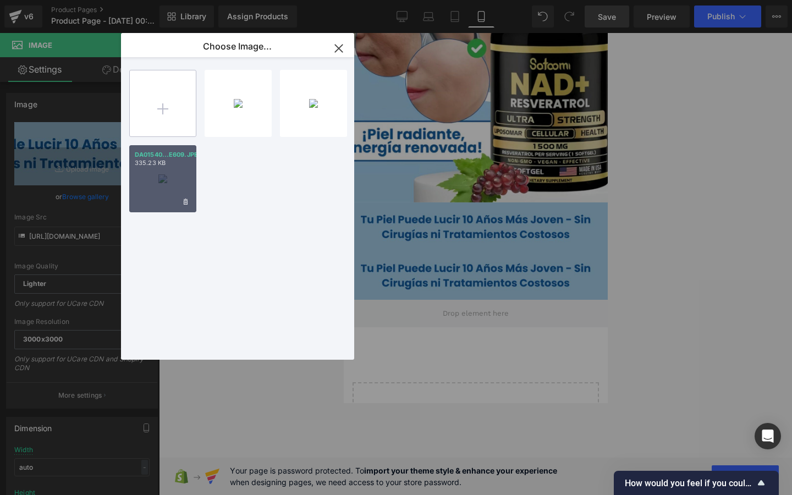
click at [164, 116] on input "file" at bounding box center [163, 103] width 66 height 66
click at [339, 47] on icon "button" at bounding box center [338, 48] width 7 height 7
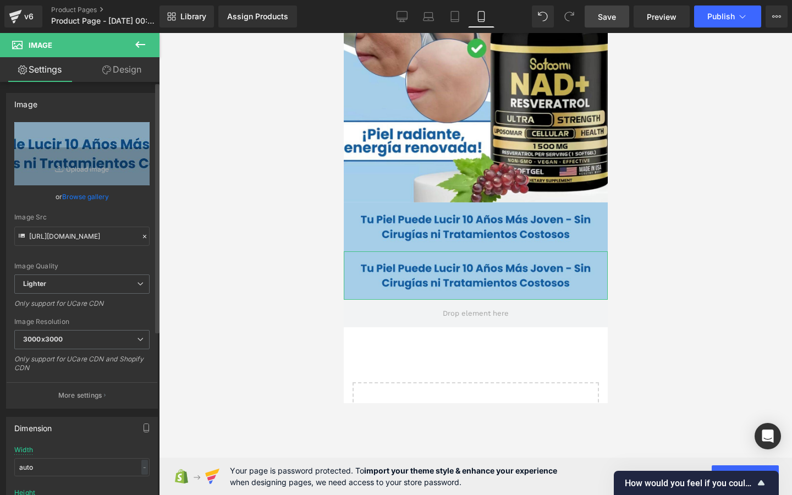
click at [143, 235] on icon at bounding box center [144, 236] width 3 height 3
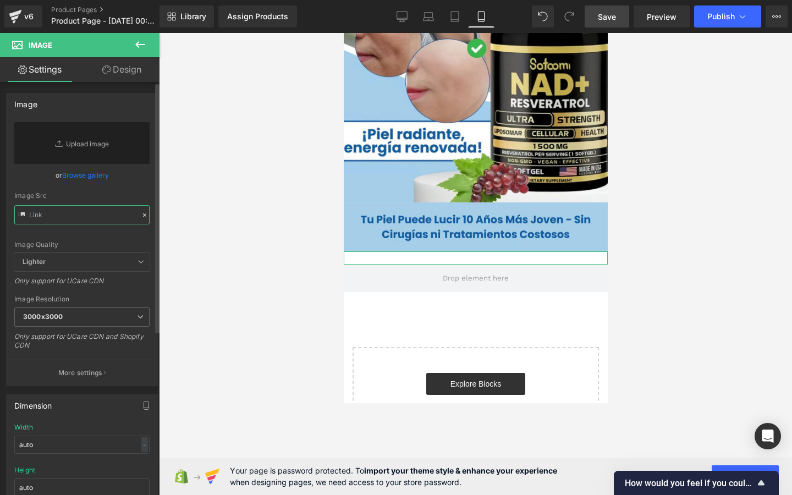
click at [80, 218] on input "text" at bounding box center [81, 214] width 135 height 19
paste input "https://media1.giphy.com/media/v1.Y2lkPTc5MGI3NjExYm8xcGh0cjc2Nnk0NTRtdDg0Zjg0Z…"
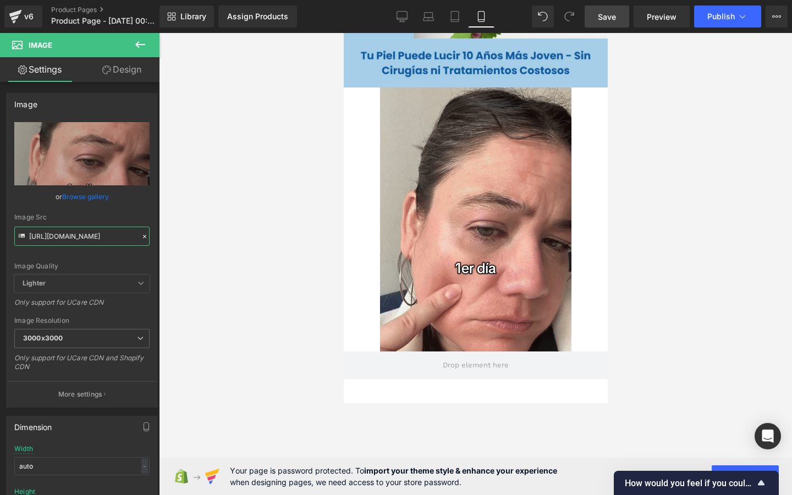
scroll to position [385, 0]
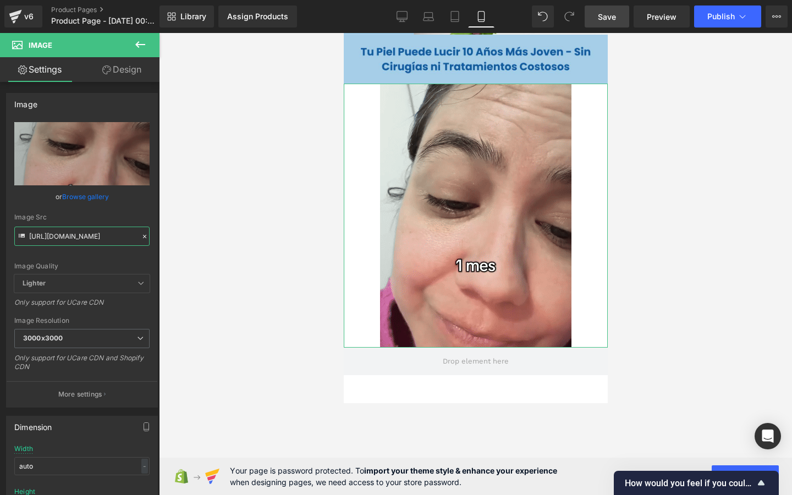
type input "https://media1.giphy.com/media/v1.Y2lkPTc5MGI3NjExYm8xcGh0cjc2Nnk0NTRtdDg0Zjg0Z…"
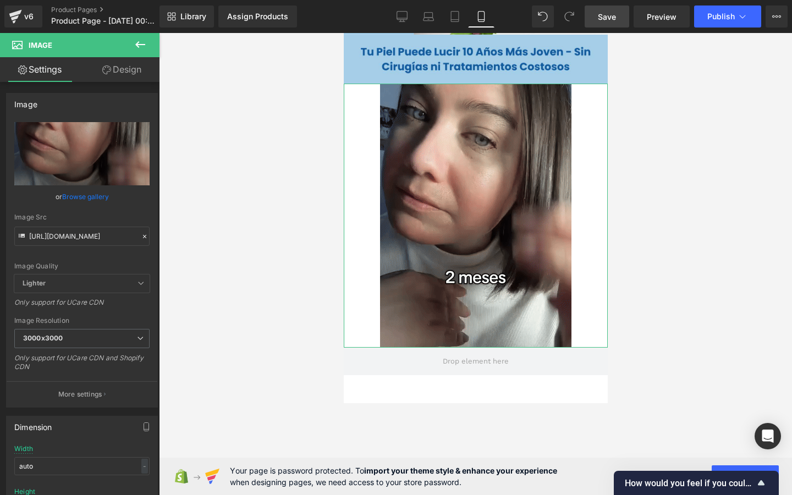
click at [110, 68] on link "Design" at bounding box center [122, 69] width 80 height 25
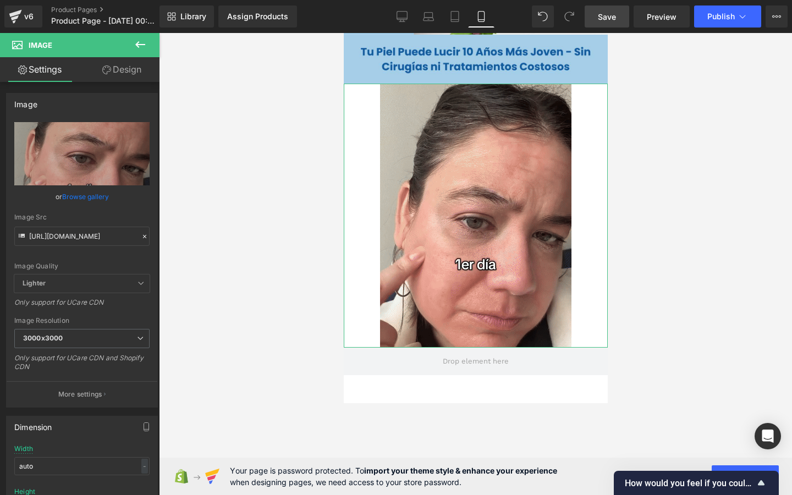
scroll to position [0, 0]
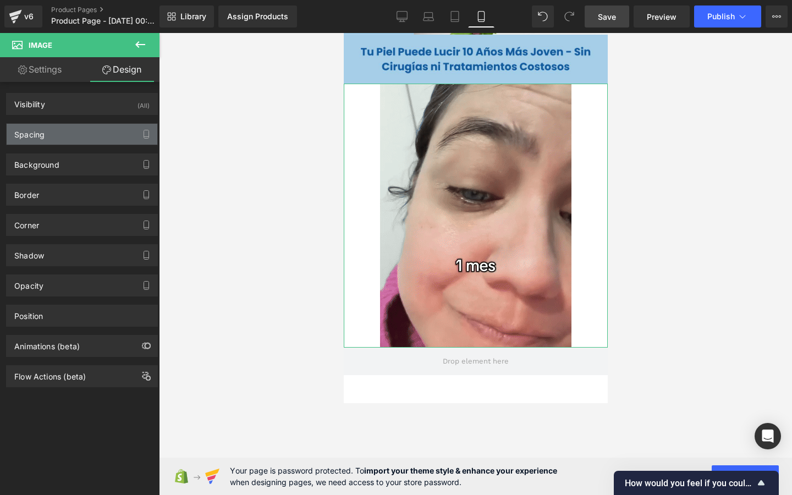
click at [78, 129] on div "Spacing" at bounding box center [82, 134] width 151 height 21
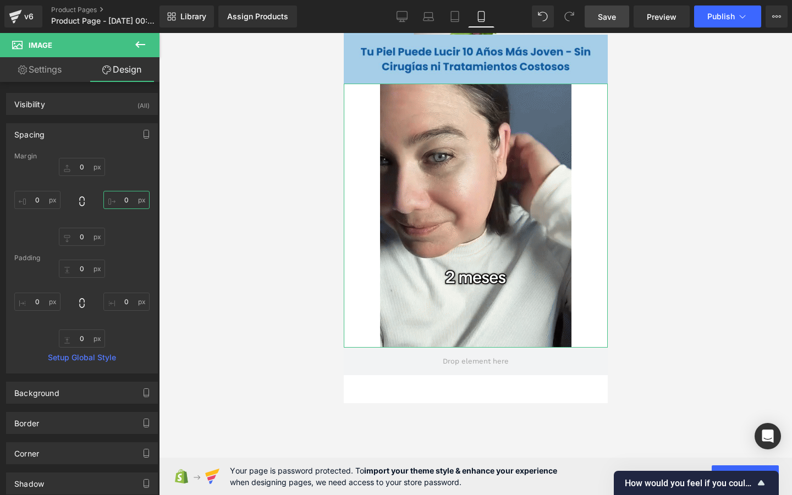
click at [127, 200] on input "0" at bounding box center [126, 200] width 46 height 18
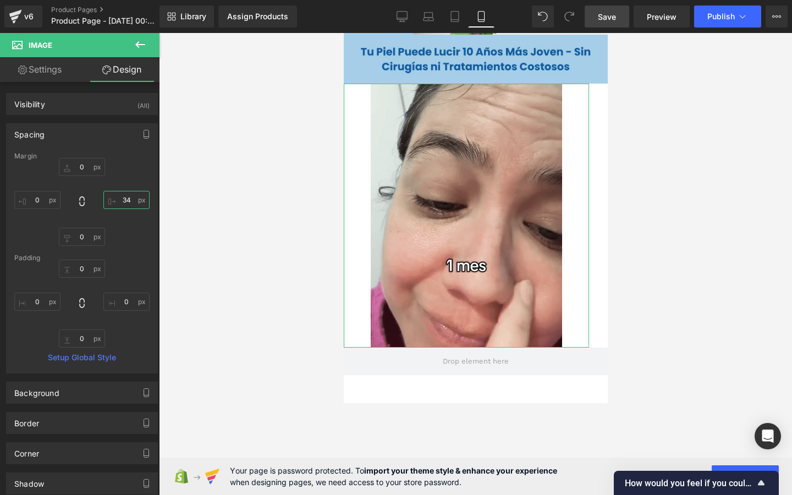
type input "3"
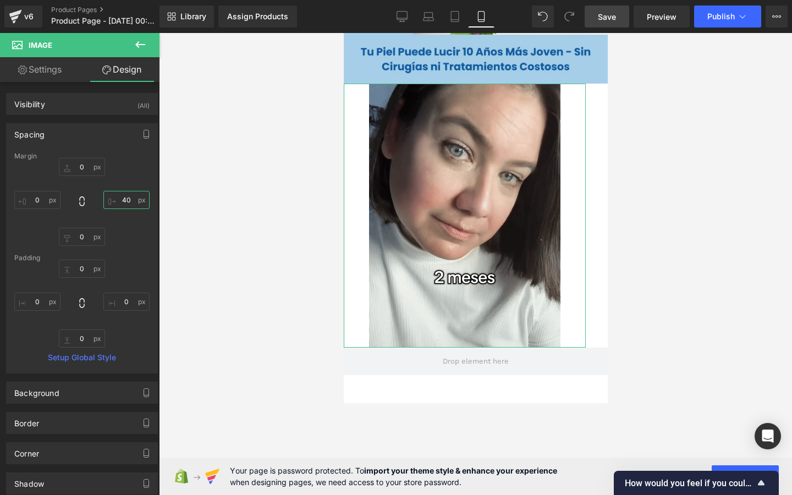
type input "4"
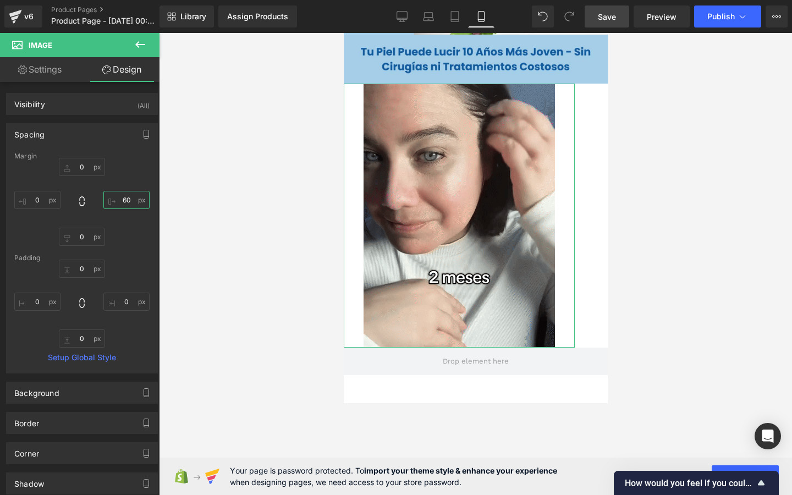
type input "6"
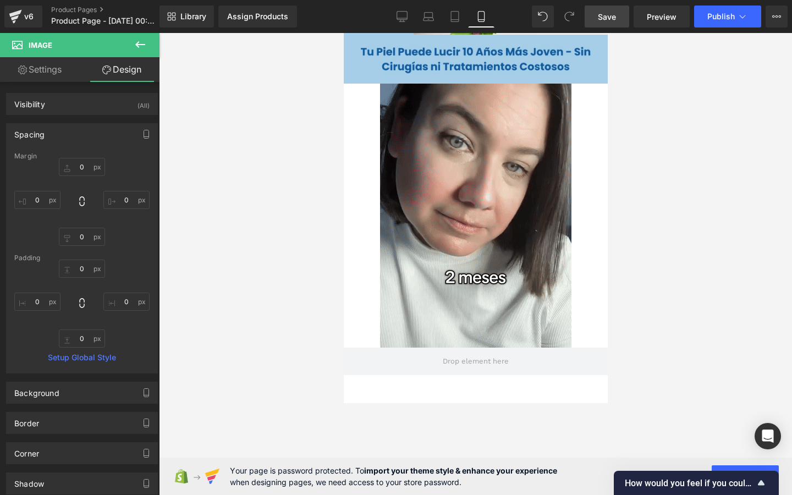
click at [240, 204] on div at bounding box center [475, 264] width 633 height 462
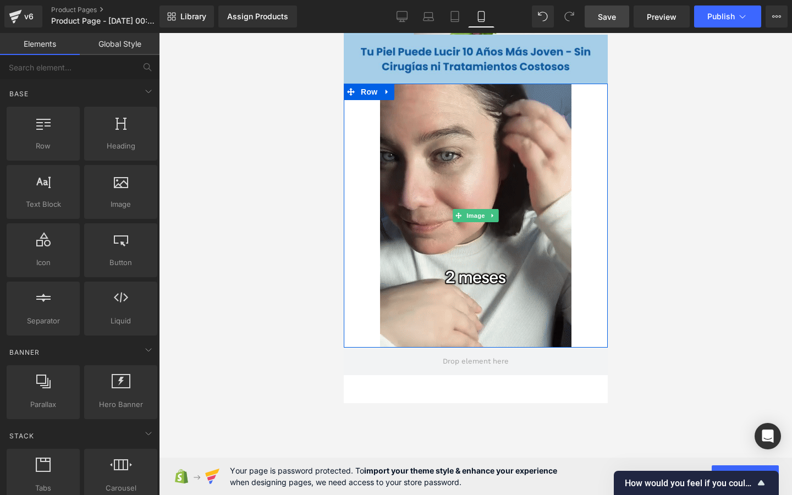
scroll to position [316, 0]
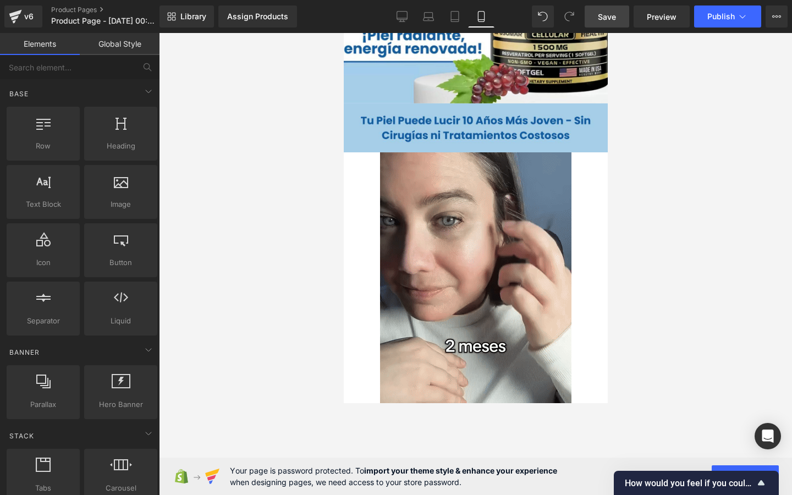
click at [655, 206] on div at bounding box center [475, 264] width 633 height 462
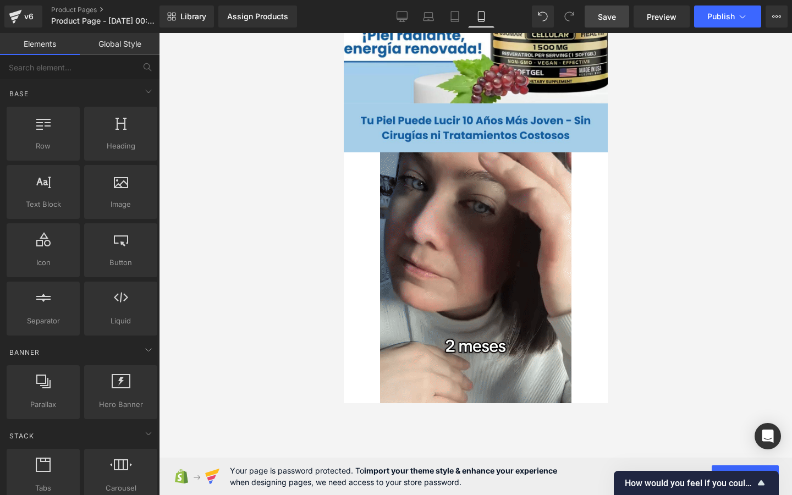
click at [633, 152] on div at bounding box center [475, 264] width 633 height 462
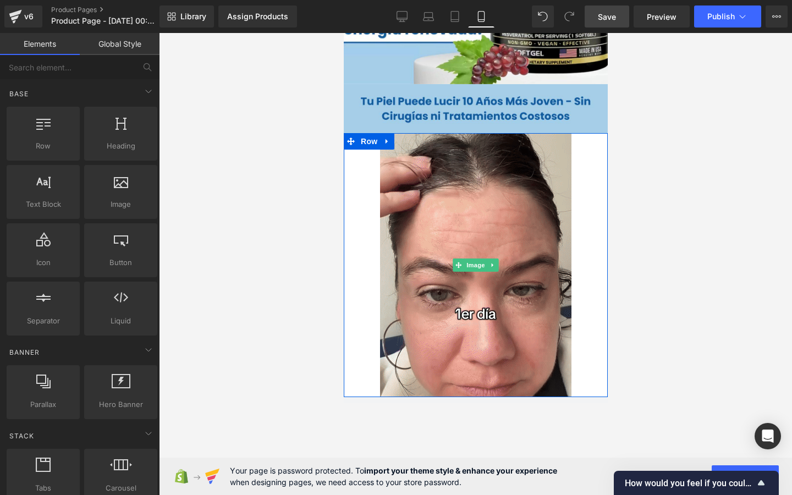
scroll to position [325, 0]
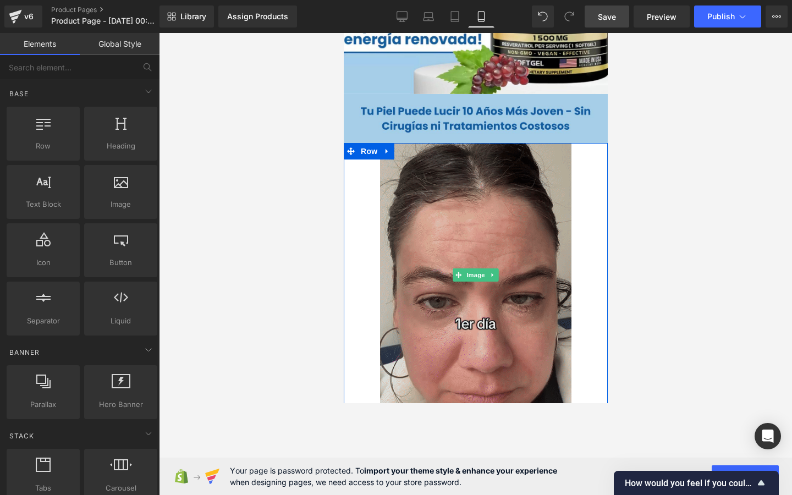
click at [448, 235] on img at bounding box center [475, 275] width 191 height 264
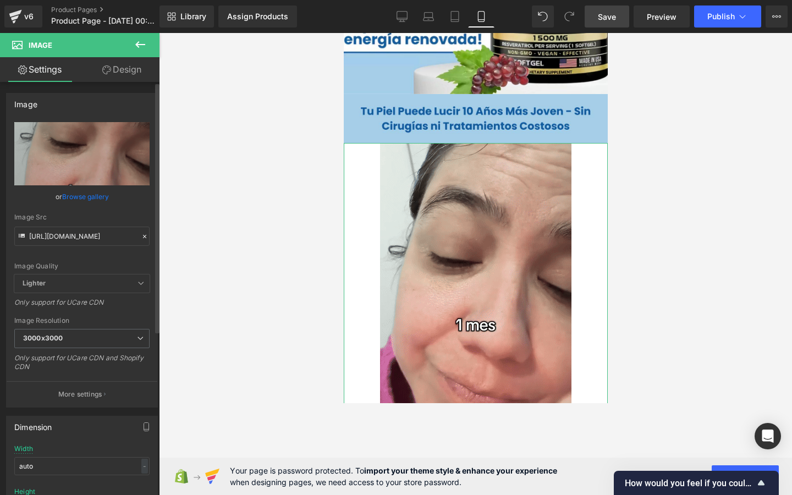
click at [142, 236] on icon at bounding box center [145, 237] width 8 height 8
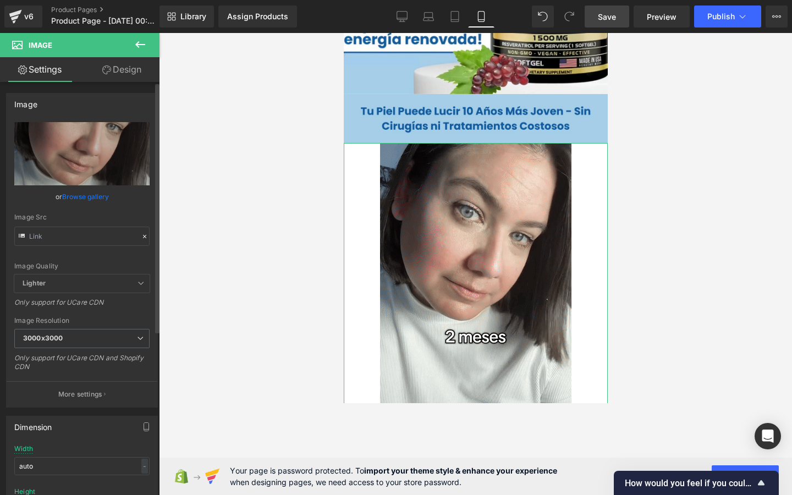
scroll to position [298, 0]
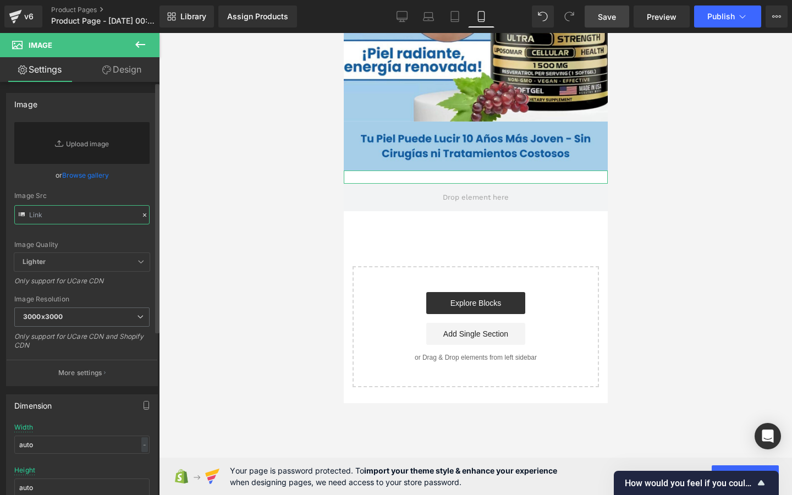
paste input "https://media4.giphy.com/media/v1.Y2lkPTc5MGI3NjExcmVrcDh3eHI3azAzZ2N5dXg3bGl6d…"
type input "https://media4.giphy.com/media/v1.Y2lkPTc5MGI3NjExcmVrcDh3eHI3azAzZ2N5dXg3bGl6d…"
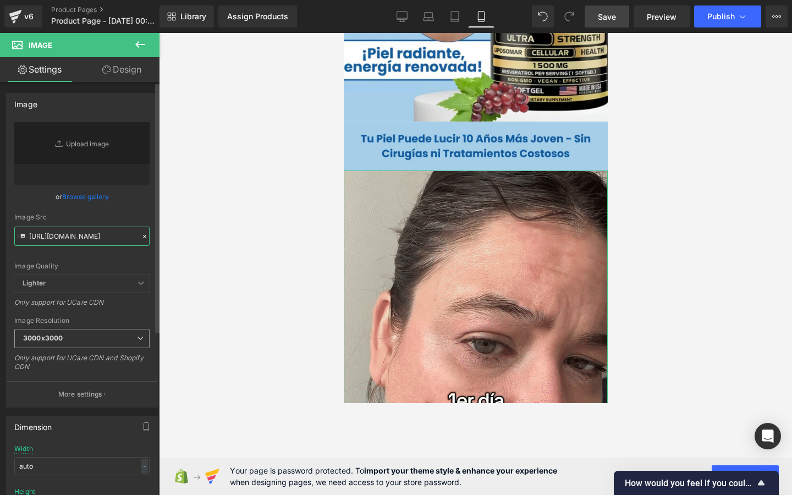
scroll to position [325, 0]
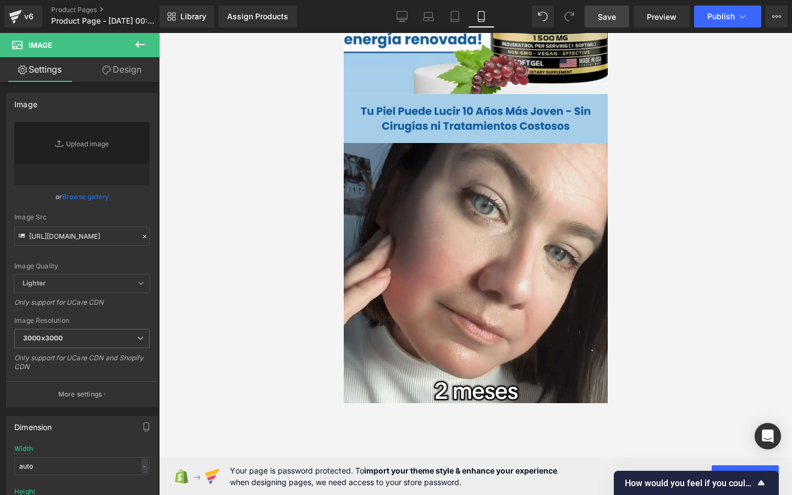
click at [206, 204] on div at bounding box center [475, 264] width 633 height 462
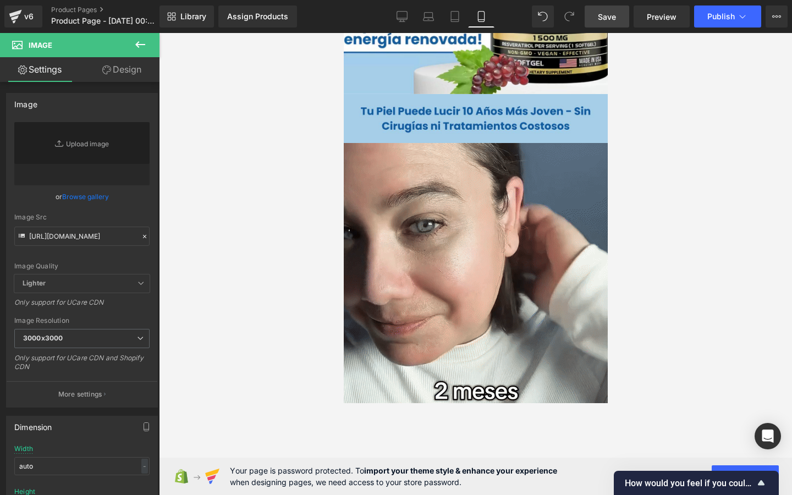
scroll to position [0, 0]
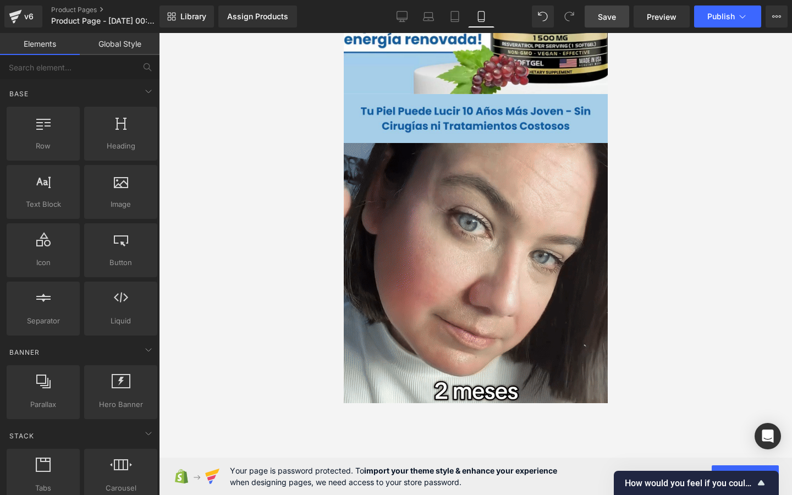
click at [697, 178] on div at bounding box center [475, 264] width 633 height 462
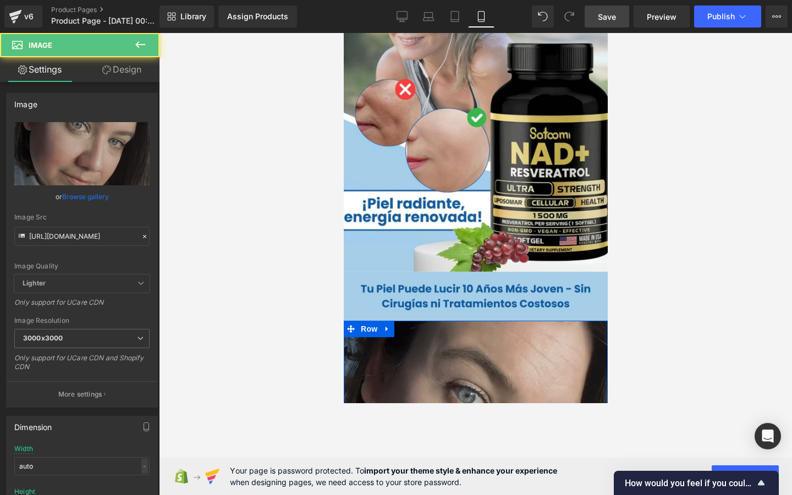
scroll to position [130, 0]
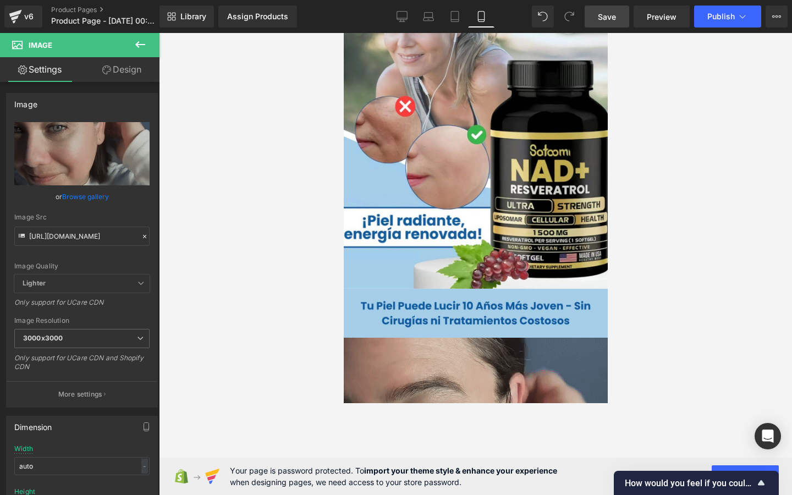
drag, startPoint x: 199, startPoint y: 274, endPoint x: 211, endPoint y: 81, distance: 192.9
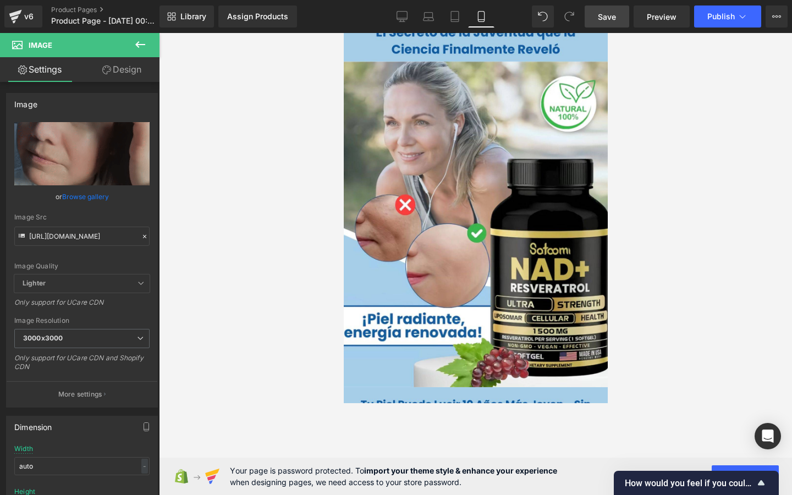
scroll to position [0, 0]
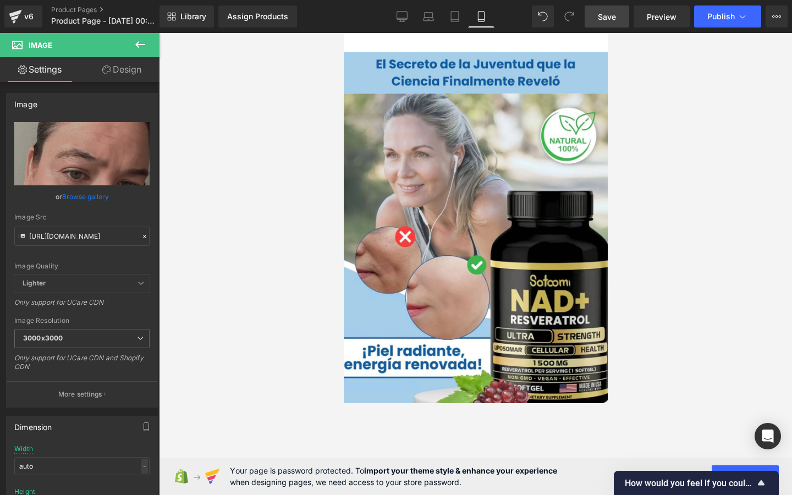
click at [676, 295] on div at bounding box center [475, 264] width 633 height 462
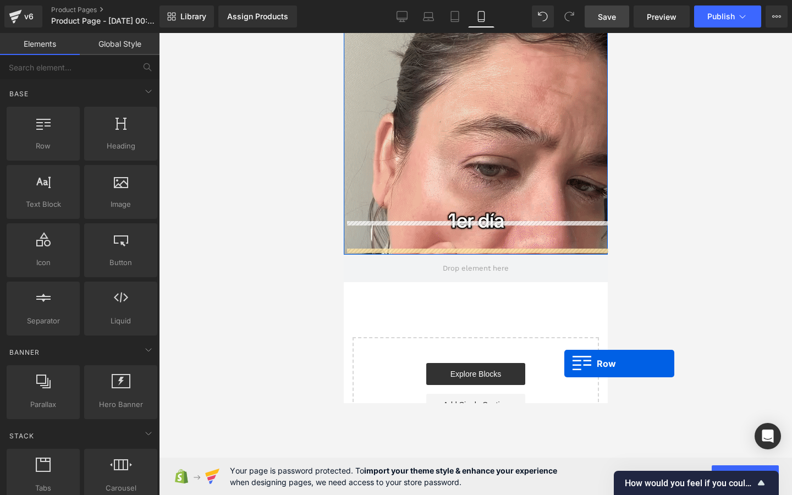
scroll to position [548, 0]
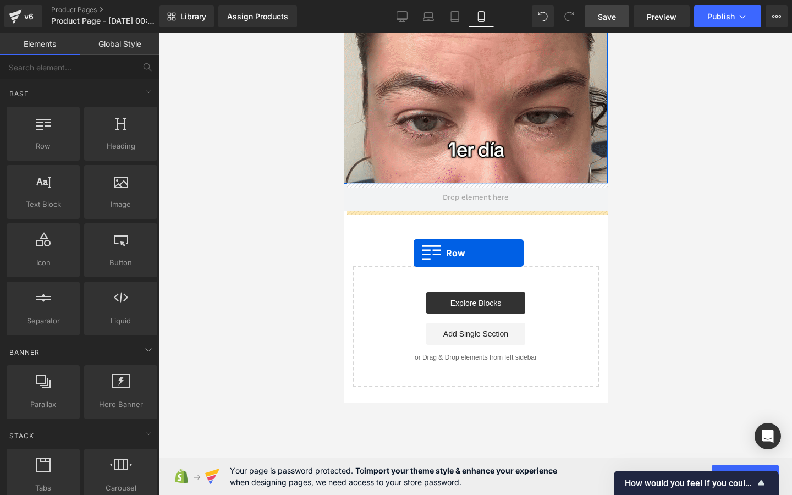
drag, startPoint x: 390, startPoint y: 172, endPoint x: 414, endPoint y: 252, distance: 83.2
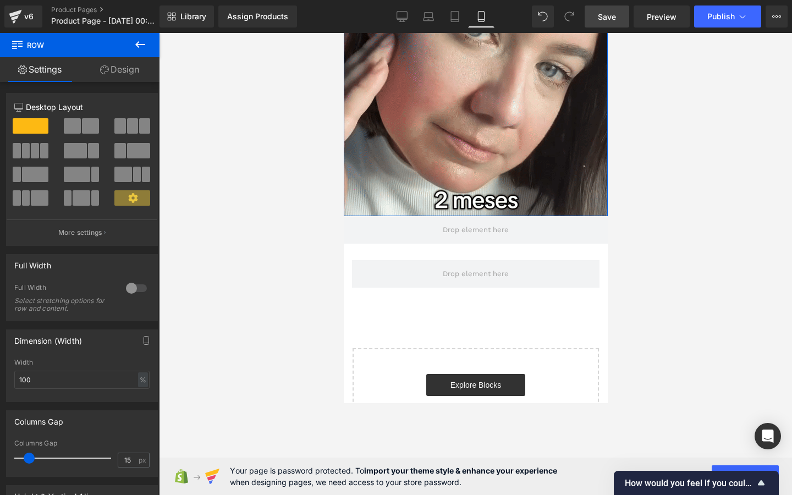
scroll to position [509, 0]
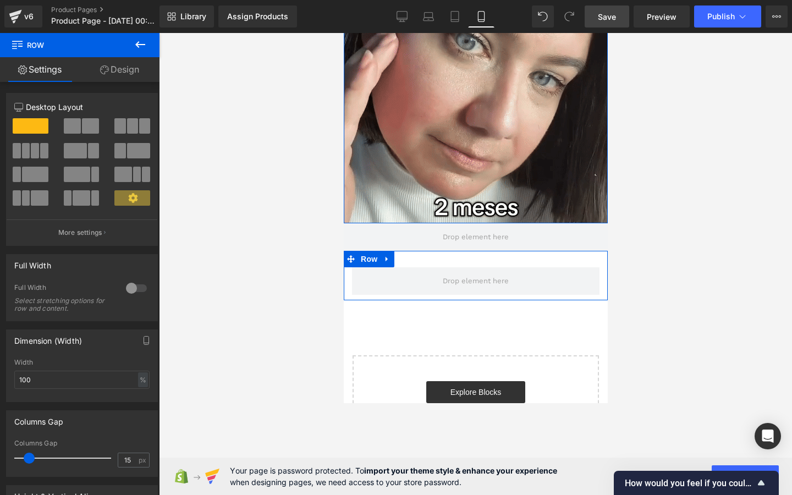
click at [107, 75] on link "Design" at bounding box center [120, 69] width 80 height 25
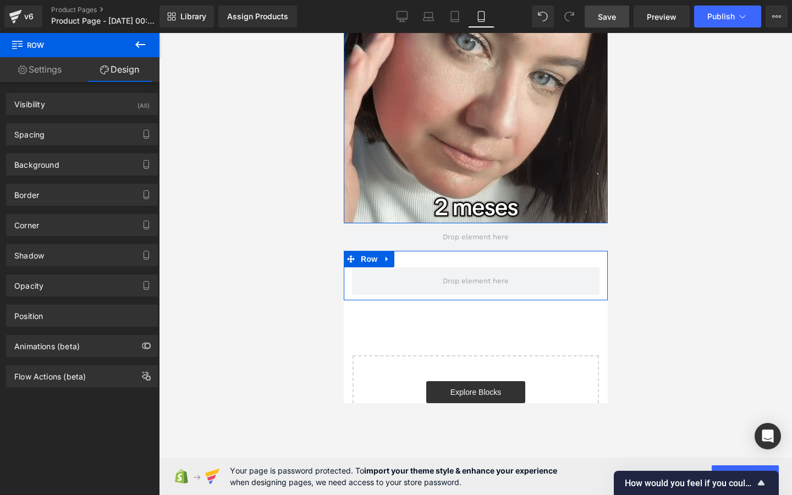
click at [41, 75] on link "Settings" at bounding box center [40, 69] width 80 height 25
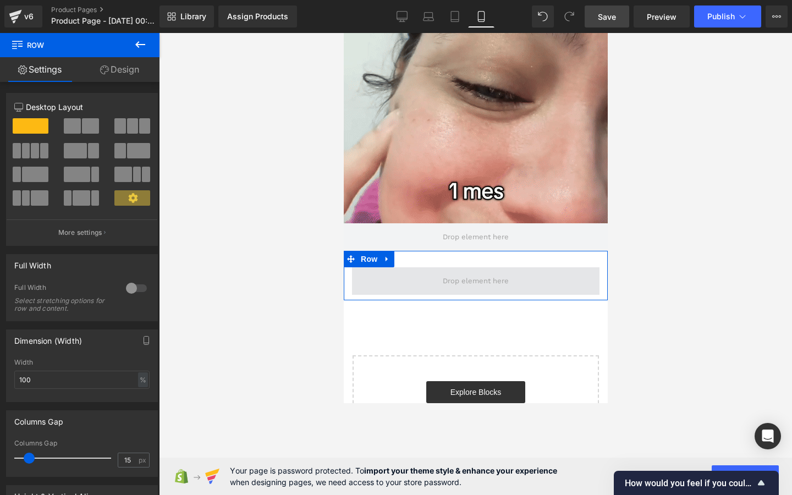
click at [440, 279] on span at bounding box center [475, 281] width 74 height 17
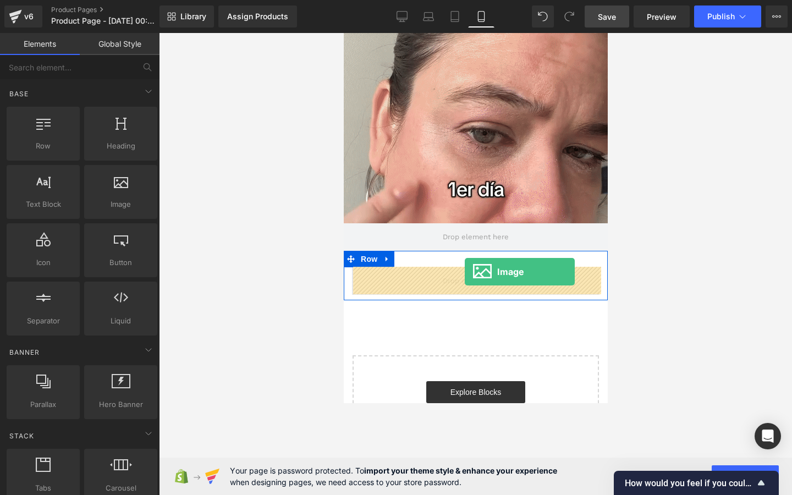
drag, startPoint x: 433, startPoint y: 232, endPoint x: 451, endPoint y: 275, distance: 46.6
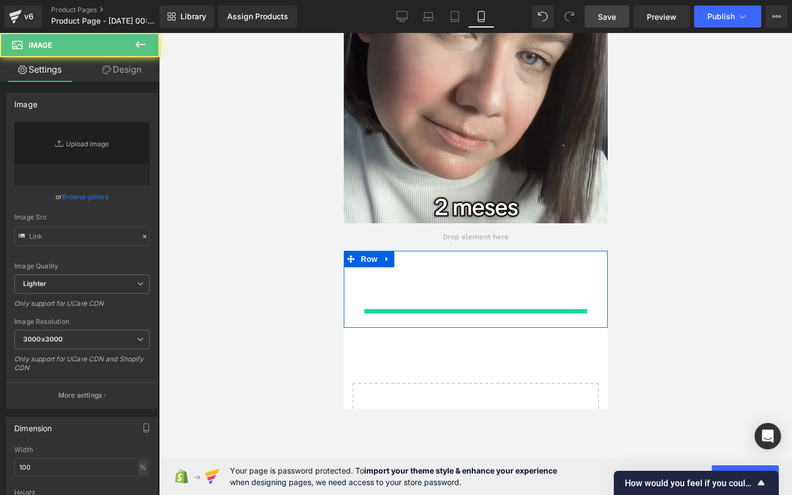
type input "//[DOMAIN_NAME][URL]"
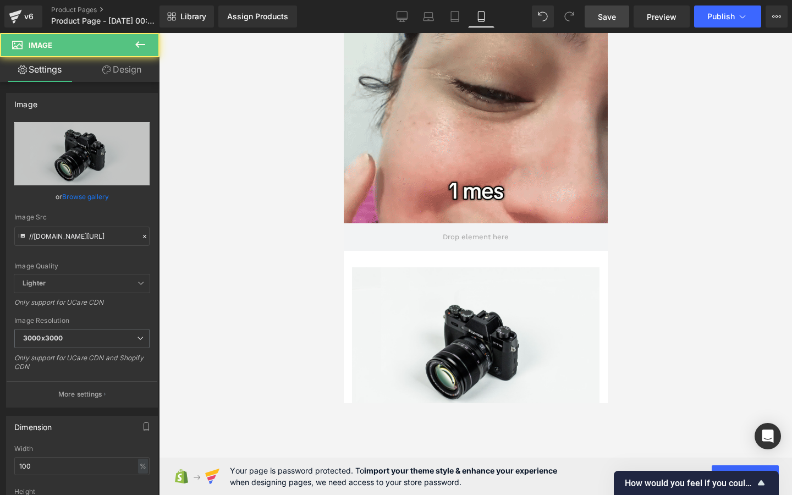
click at [658, 237] on div at bounding box center [475, 264] width 633 height 462
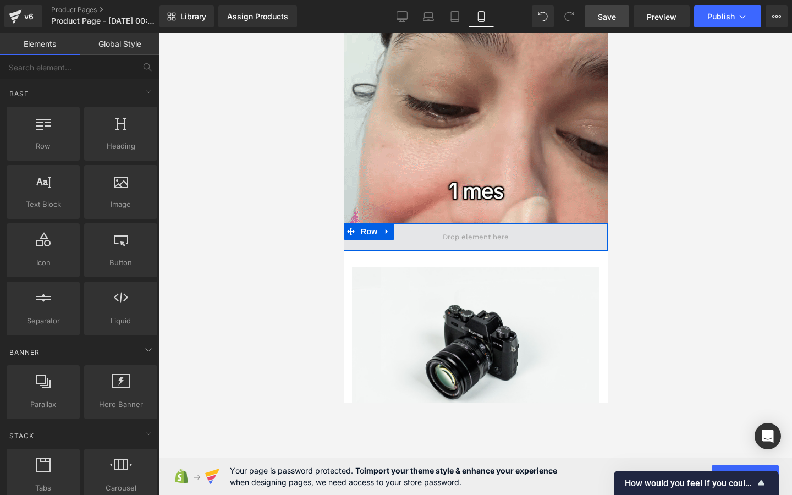
click at [488, 237] on span at bounding box center [475, 237] width 74 height 17
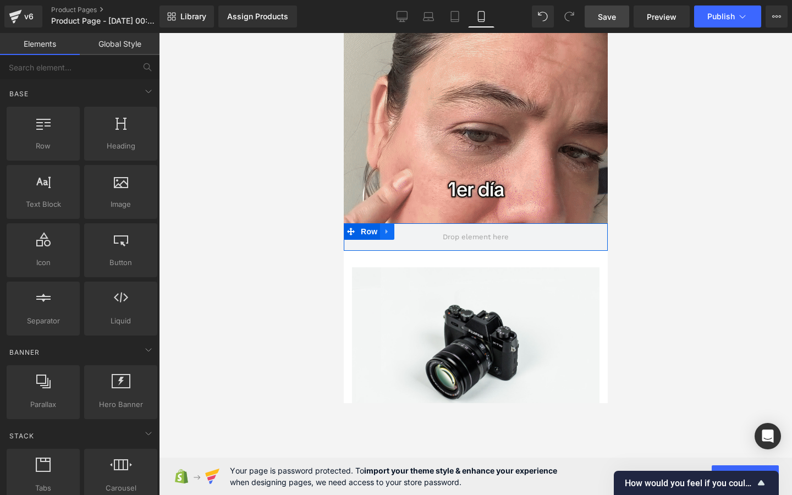
click at [388, 232] on icon at bounding box center [387, 231] width 8 height 8
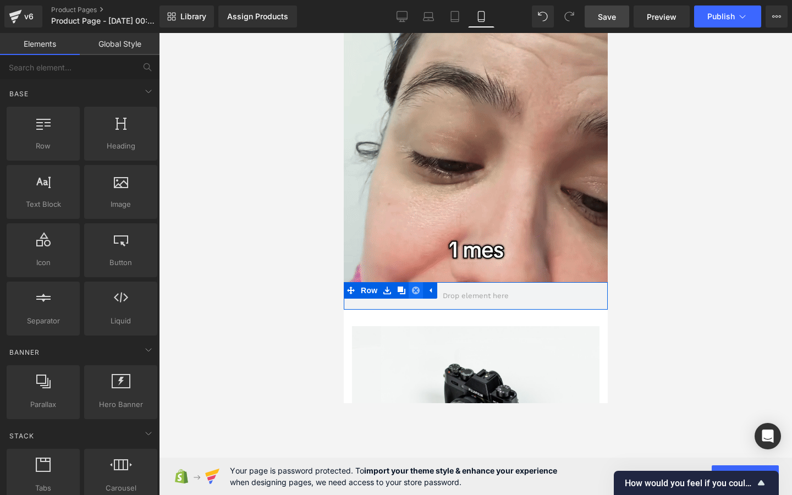
scroll to position [449, 0]
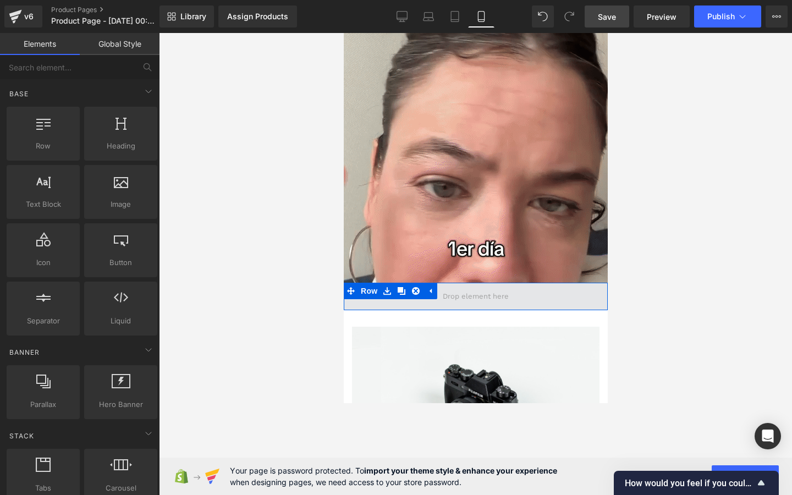
click at [503, 294] on span at bounding box center [475, 296] width 74 height 17
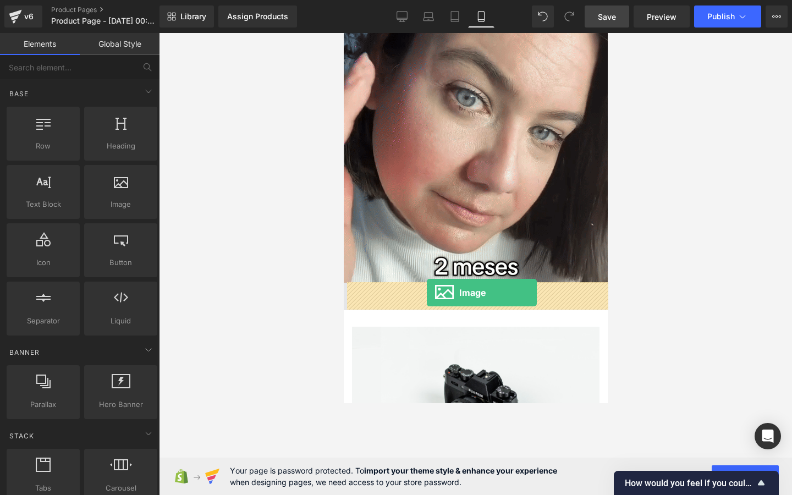
drag, startPoint x: 475, startPoint y: 219, endPoint x: 426, endPoint y: 293, distance: 88.0
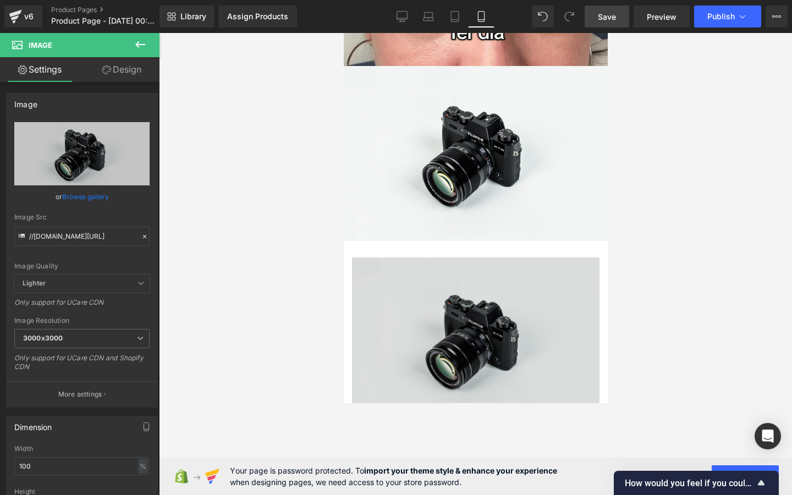
scroll to position [672, 0]
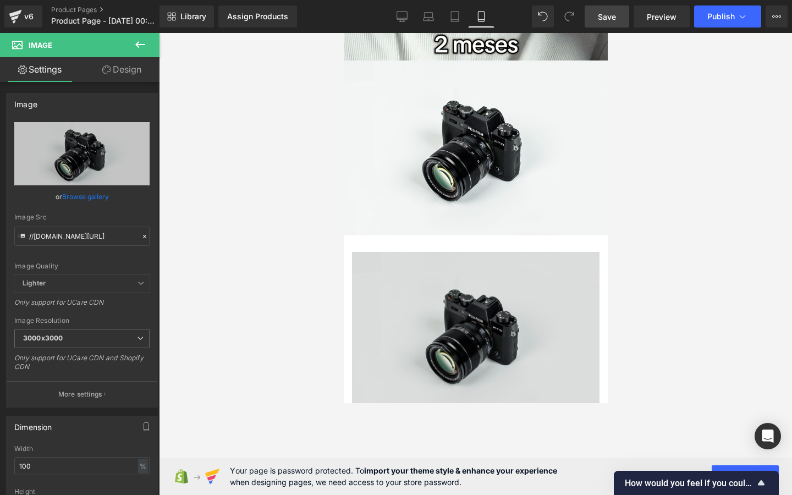
click at [464, 303] on img at bounding box center [475, 334] width 248 height 164
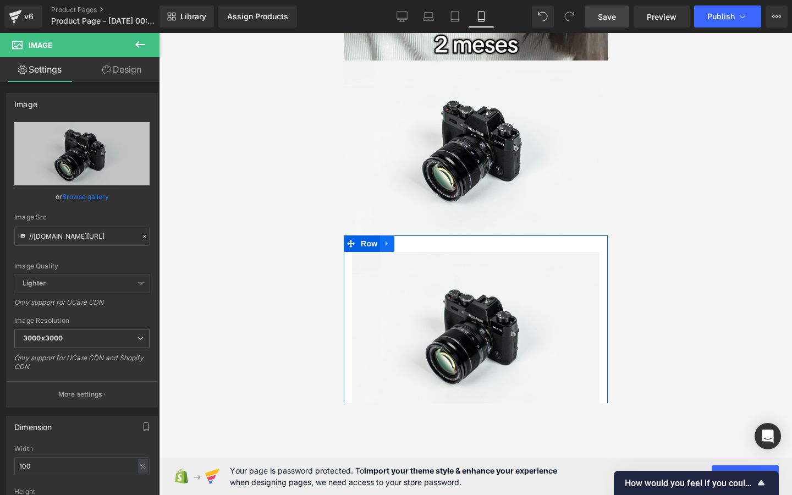
click at [388, 241] on icon at bounding box center [387, 243] width 8 height 8
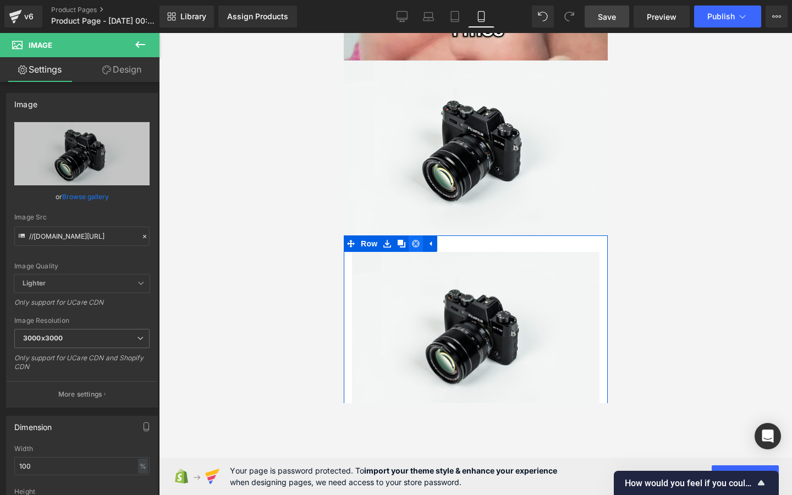
click at [414, 241] on icon at bounding box center [415, 243] width 8 height 8
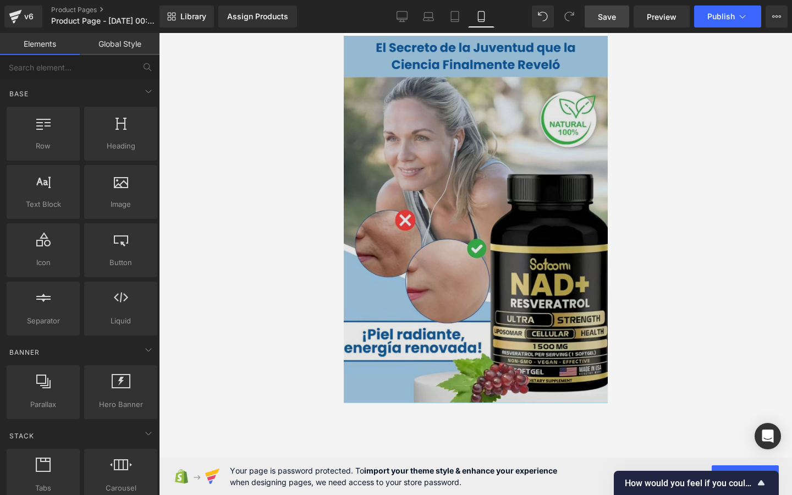
scroll to position [0, 0]
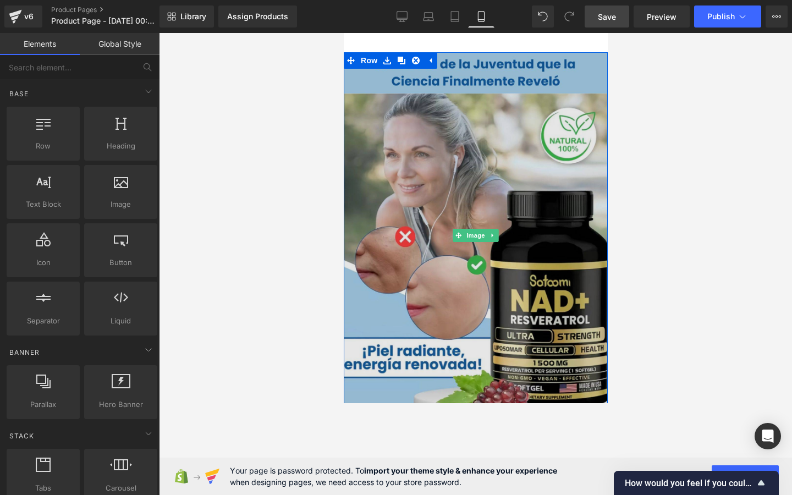
click at [385, 125] on img at bounding box center [475, 235] width 264 height 367
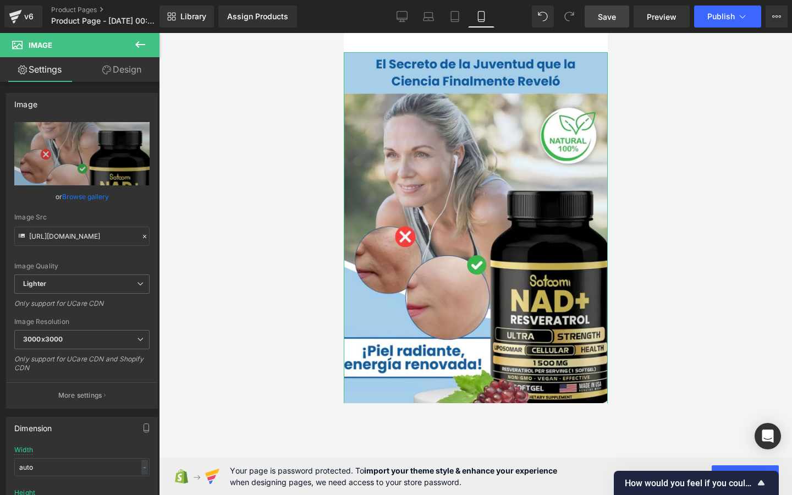
click at [123, 76] on link "Design" at bounding box center [122, 69] width 80 height 25
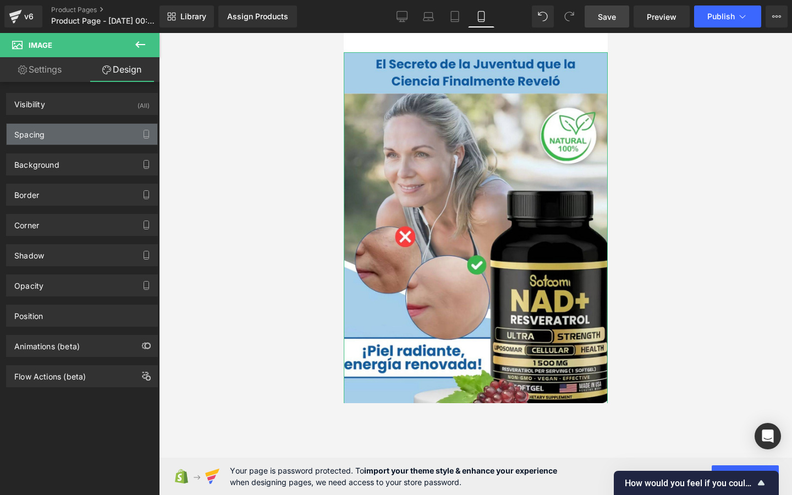
click at [83, 134] on div "Spacing" at bounding box center [82, 134] width 151 height 21
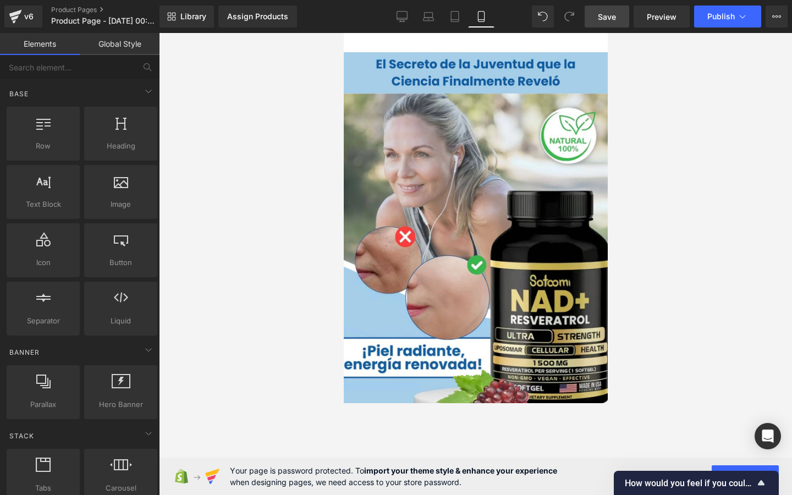
click at [722, 196] on div at bounding box center [475, 264] width 633 height 462
click at [612, 20] on span "Save" at bounding box center [607, 17] width 18 height 12
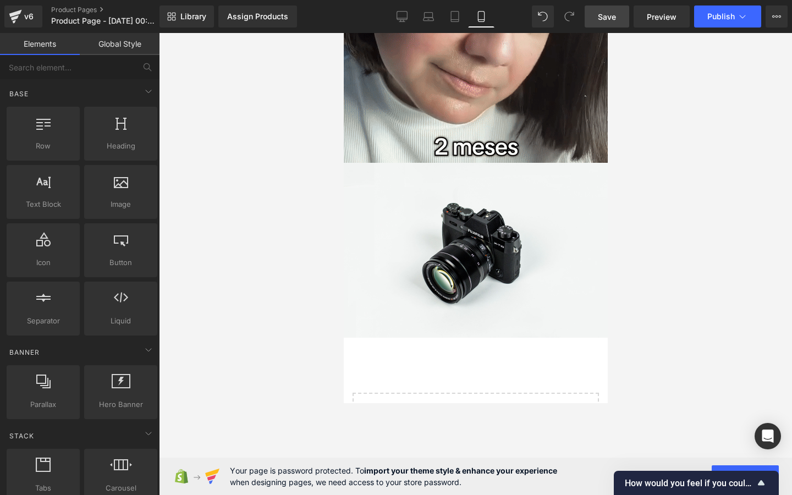
scroll to position [575, 0]
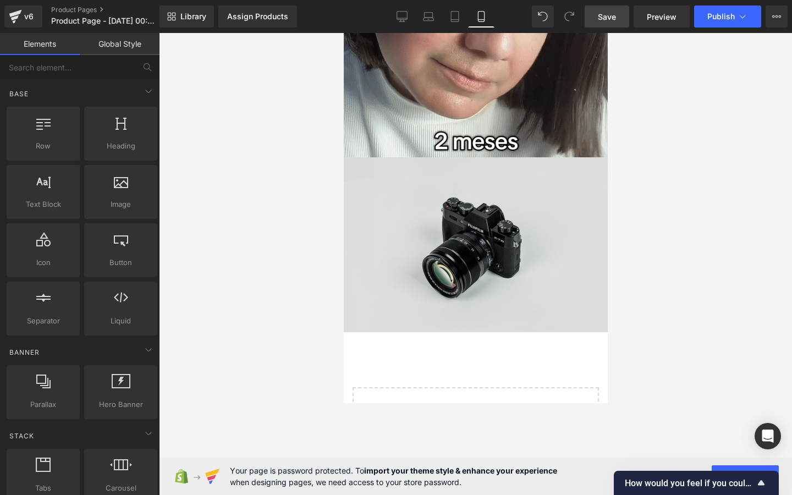
click at [514, 267] on img at bounding box center [475, 244] width 264 height 175
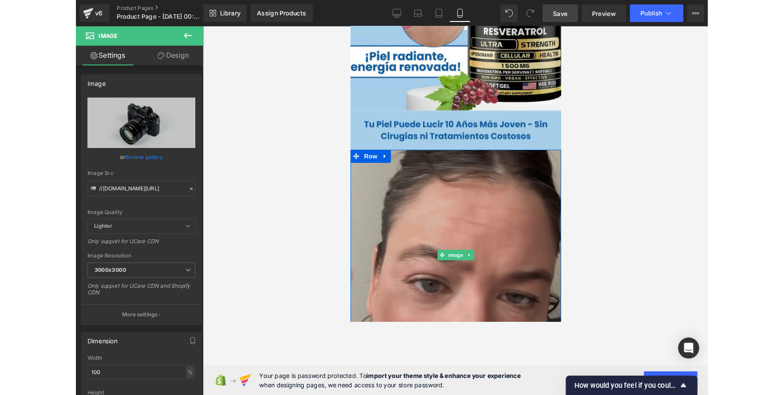
scroll to position [327, 0]
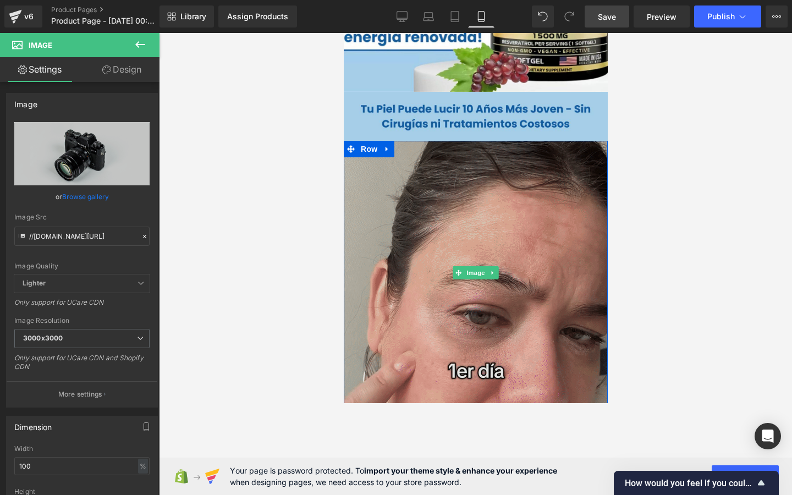
click at [421, 255] on img at bounding box center [475, 273] width 264 height 264
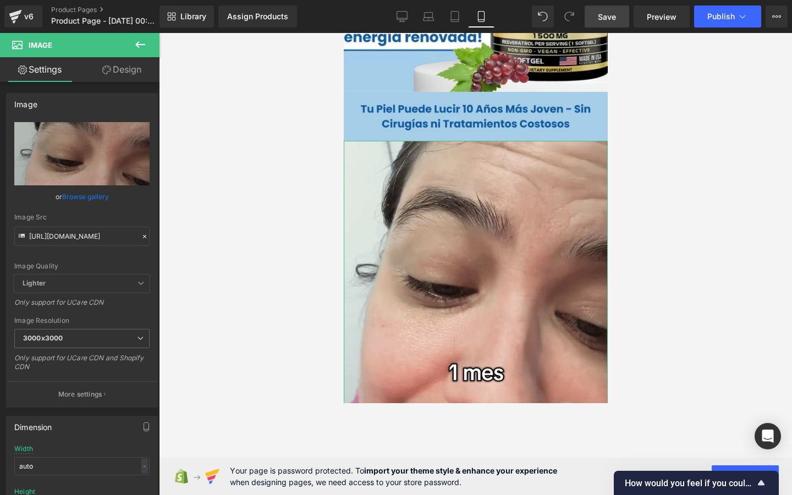
click at [111, 74] on link "Design" at bounding box center [122, 69] width 80 height 25
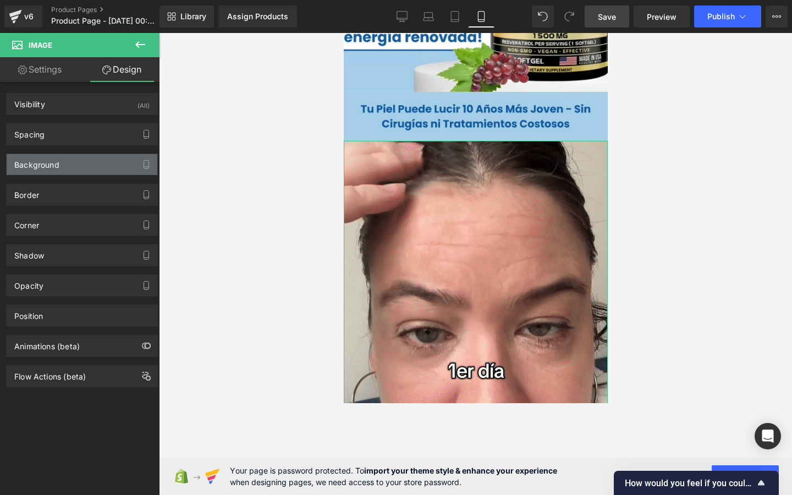
click at [67, 170] on div "Background" at bounding box center [82, 164] width 151 height 21
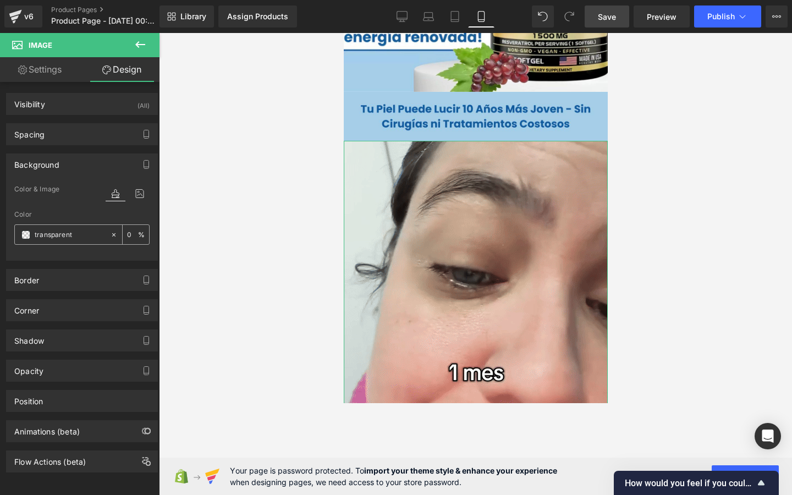
click at [68, 238] on input "transparent" at bounding box center [70, 235] width 70 height 12
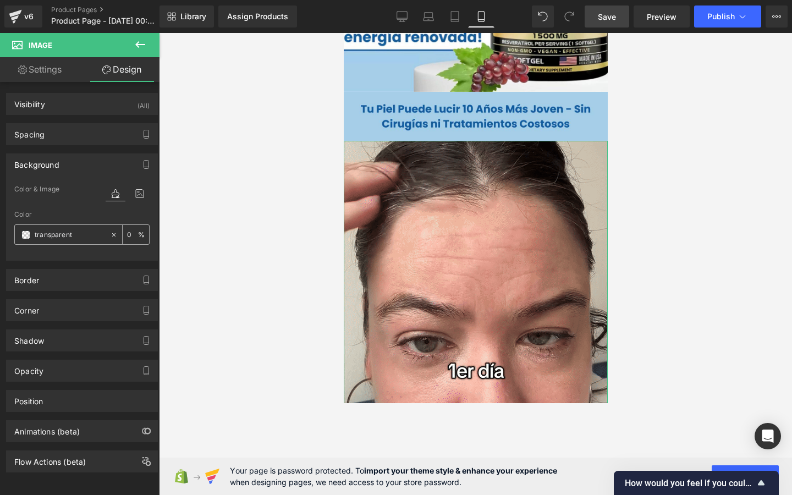
click at [110, 234] on icon at bounding box center [114, 235] width 8 height 8
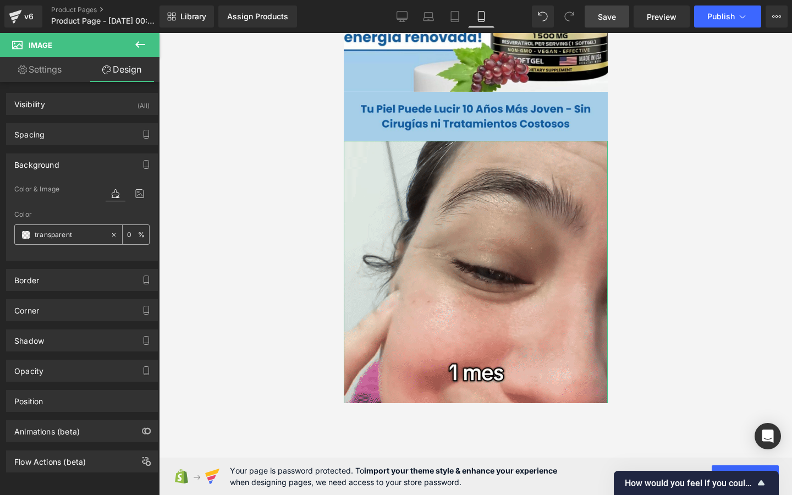
type input "none"
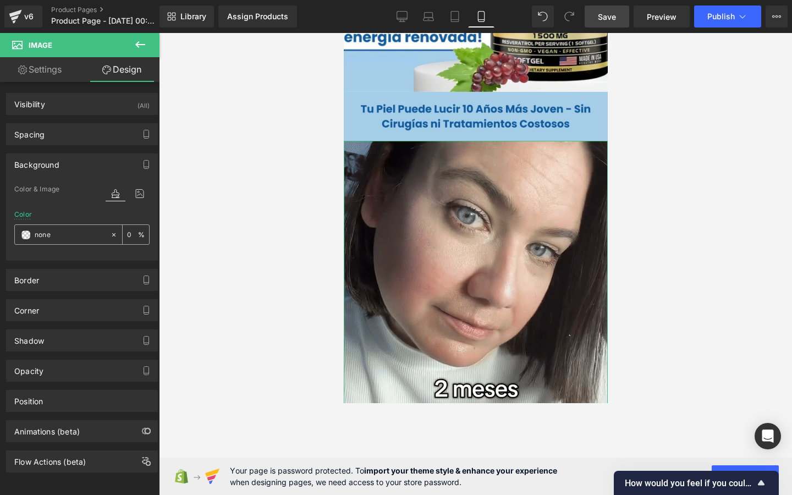
click at [88, 236] on input "none" at bounding box center [70, 235] width 70 height 12
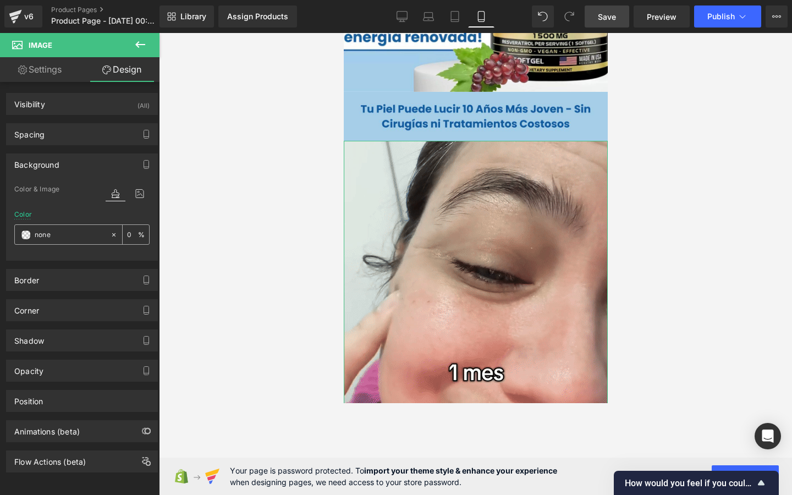
click at [68, 233] on input "none" at bounding box center [70, 235] width 70 height 12
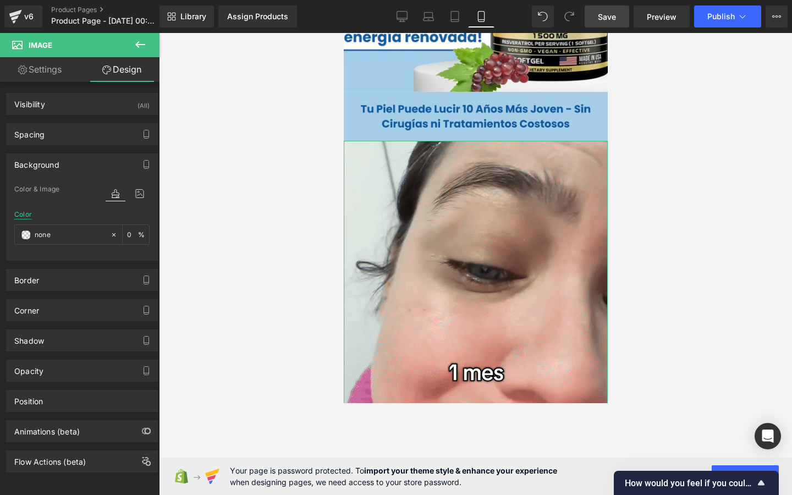
click at [15, 215] on div "Color" at bounding box center [23, 215] width 18 height 8
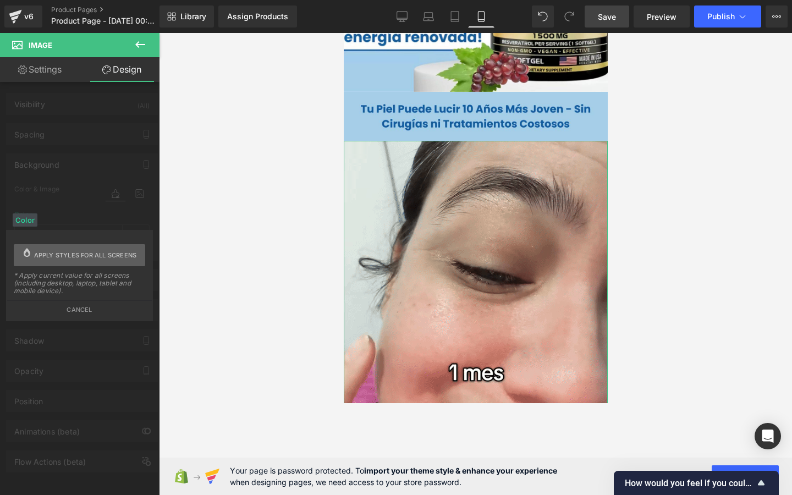
click at [64, 265] on span "Apply styles for all screens" at bounding box center [85, 255] width 103 height 22
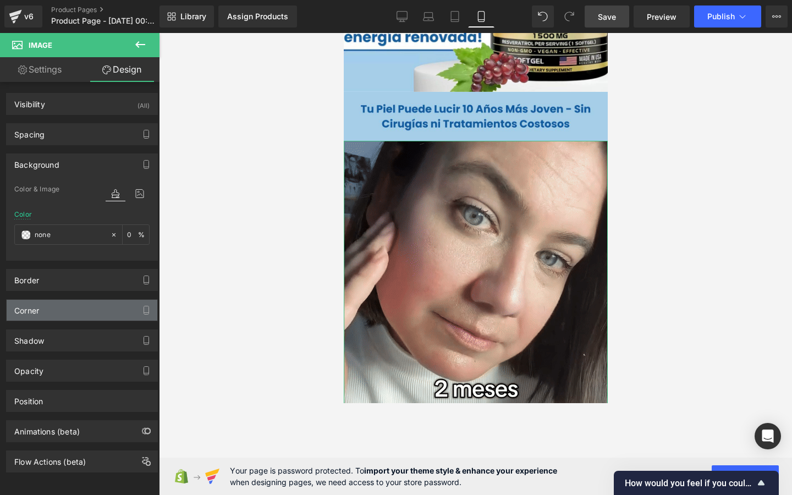
type input "0"
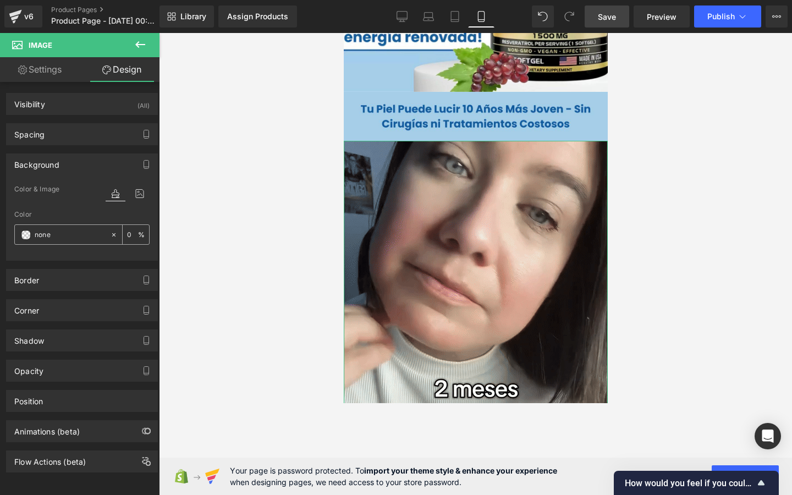
click at [69, 238] on input "none" at bounding box center [70, 235] width 70 height 12
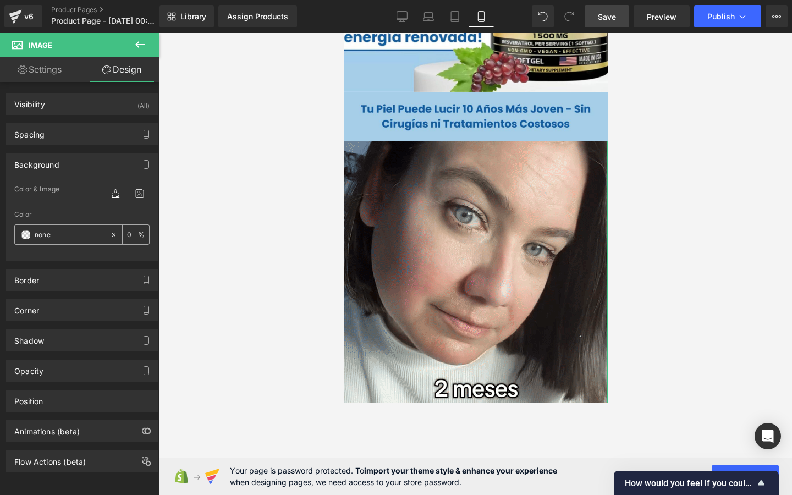
click at [69, 238] on input "none" at bounding box center [70, 235] width 70 height 12
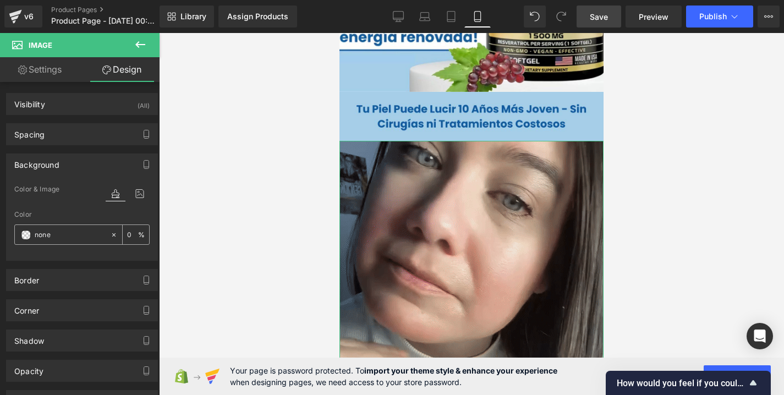
paste input "#a5cee9"
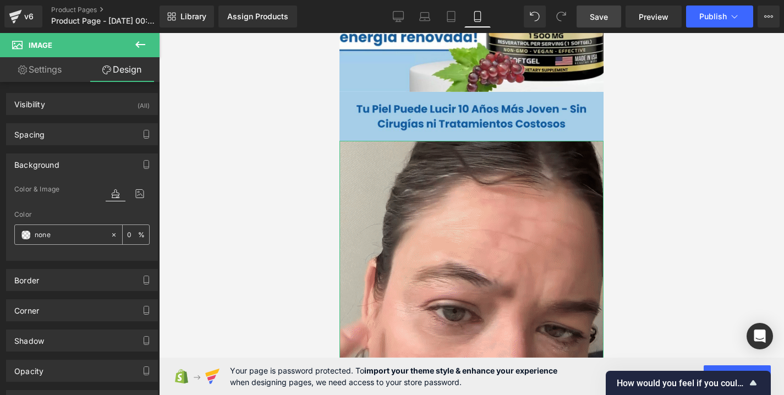
type input "#a5cee9"
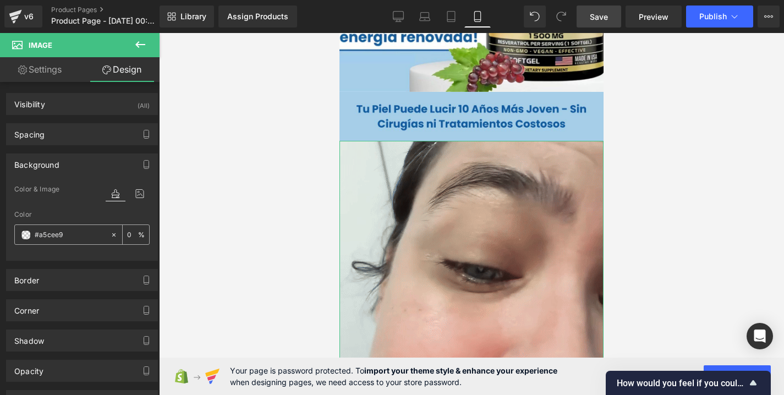
type input "100"
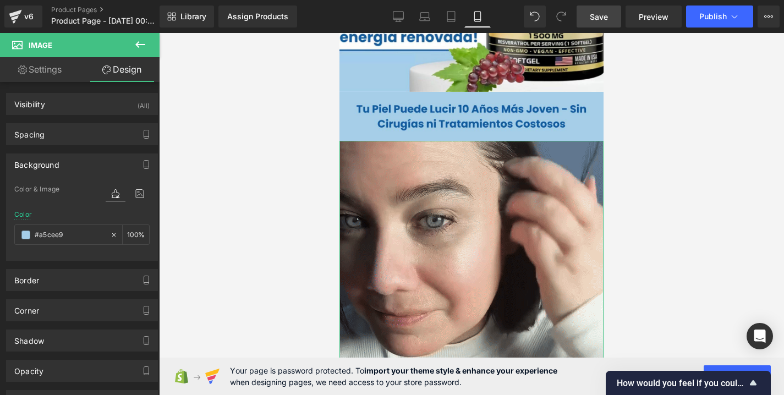
type input "#a5cee9"
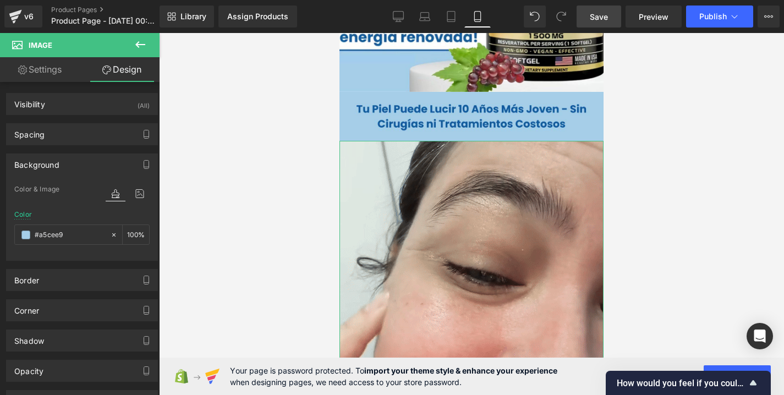
click at [148, 217] on div "Color & Image color rgba(165, 206, 233, 1) Color #a5cee9 100 % Image Replace Im…" at bounding box center [82, 222] width 151 height 78
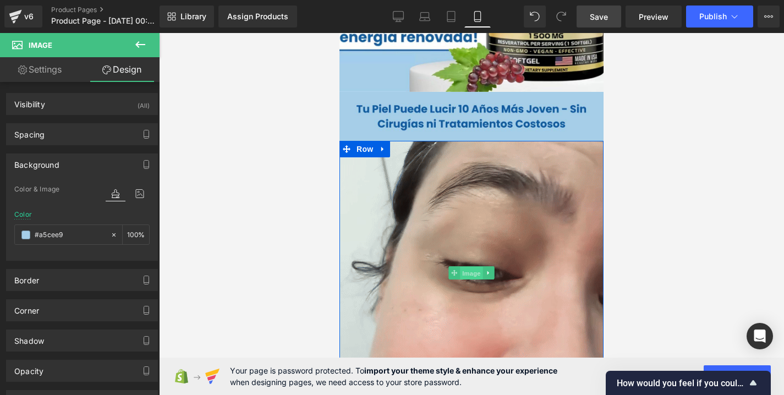
click at [468, 273] on span "Image" at bounding box center [471, 272] width 23 height 13
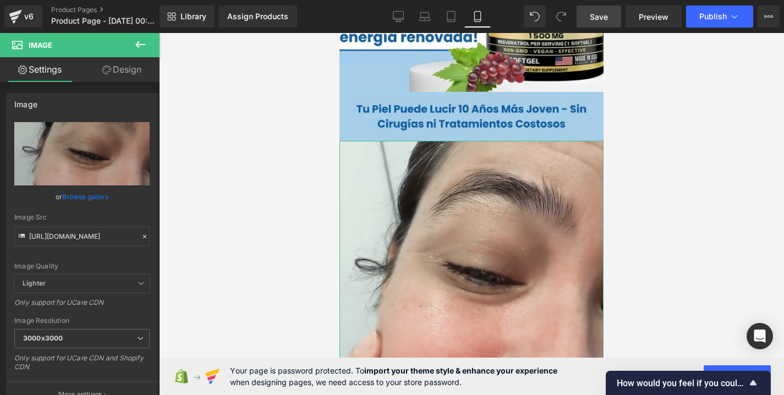
click at [116, 76] on link "Design" at bounding box center [122, 69] width 80 height 25
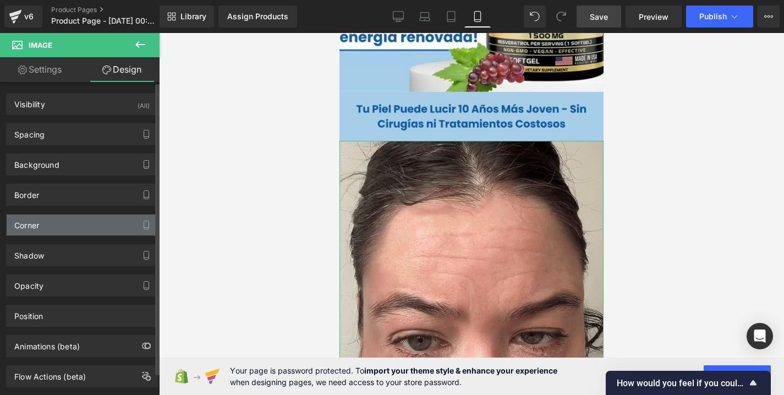
click at [69, 227] on div "Corner" at bounding box center [82, 225] width 151 height 21
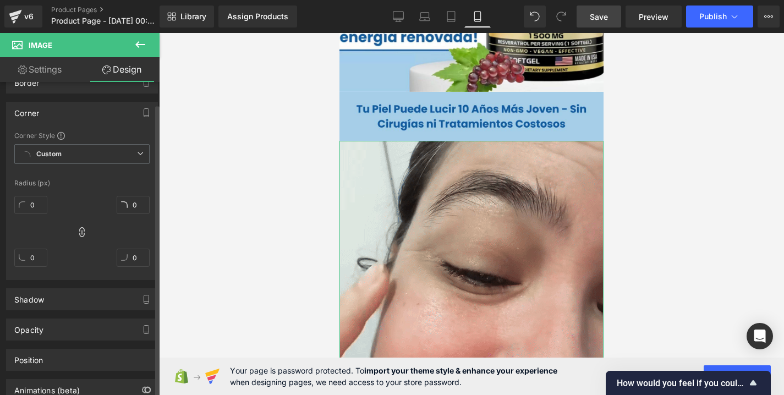
scroll to position [136, 0]
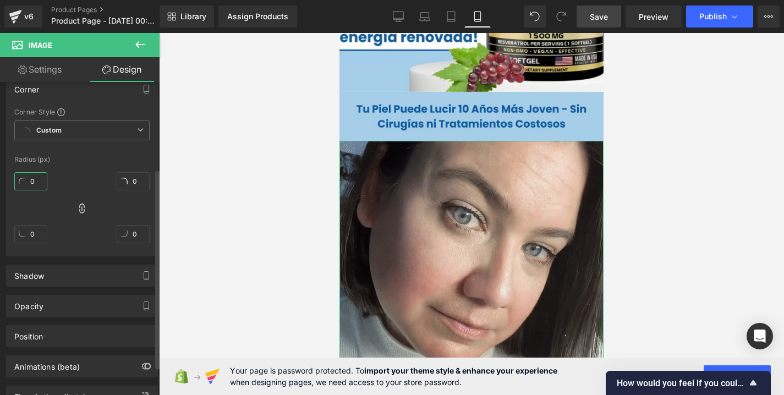
click at [41, 180] on input "0" at bounding box center [30, 181] width 33 height 18
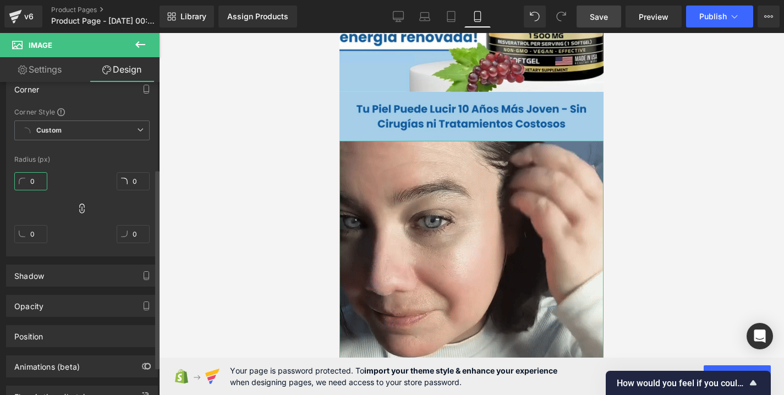
type input "5"
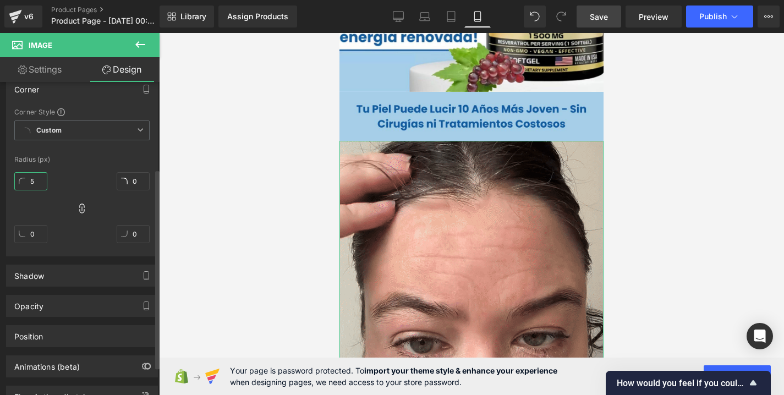
type input "5"
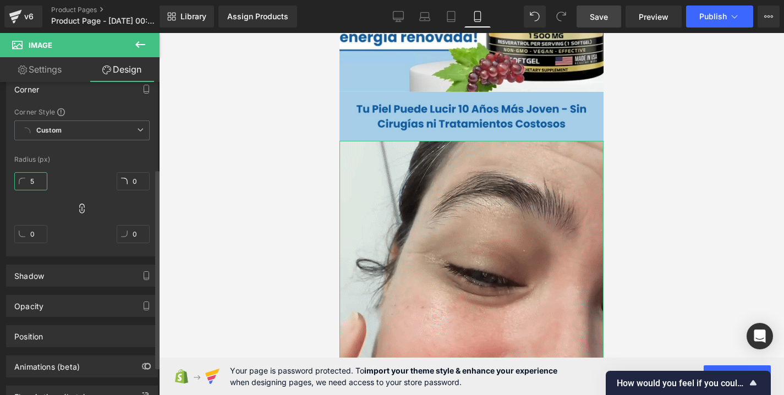
type input "5"
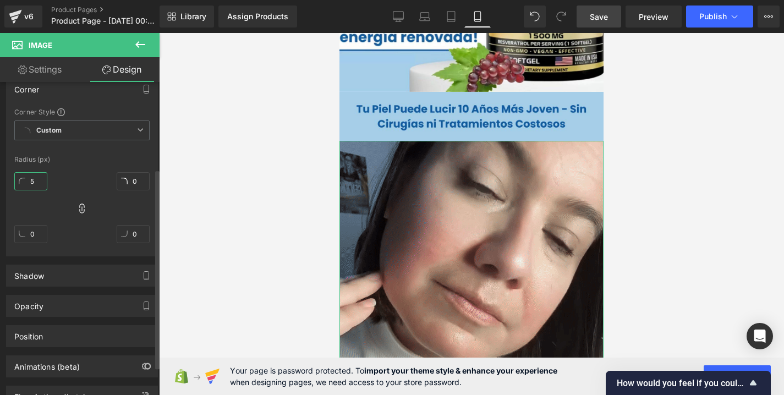
type input "5"
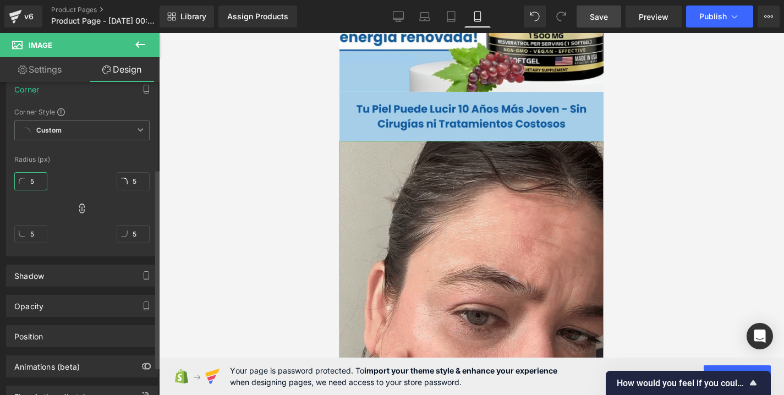
type input "50"
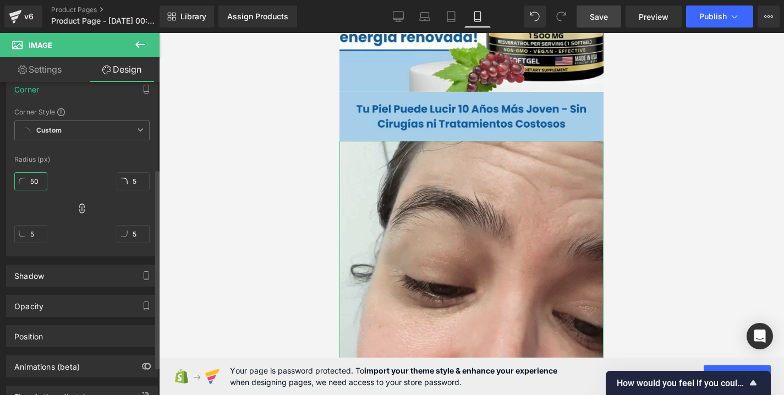
type input "50"
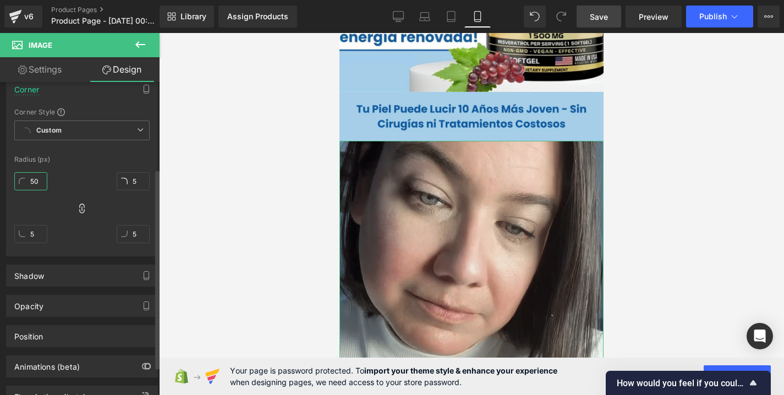
type input "50"
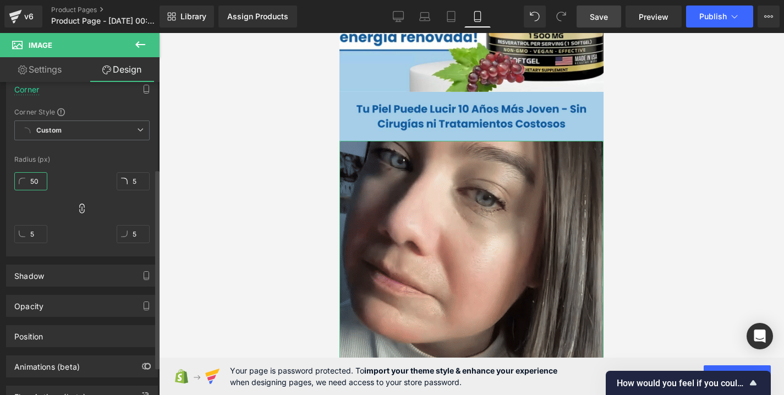
type input "50"
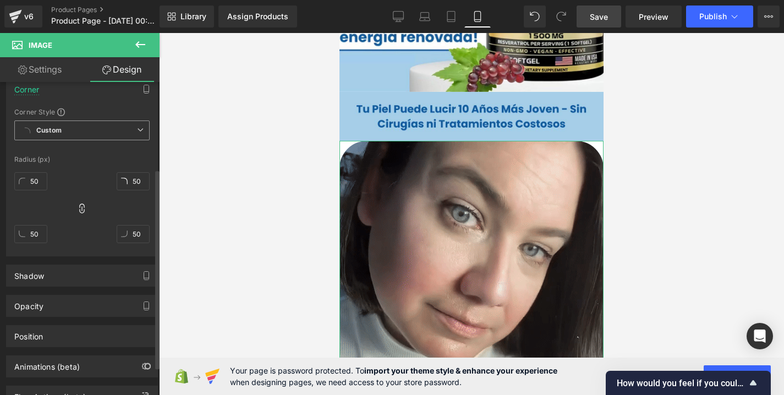
click at [120, 131] on span "Custom Setup Global Style" at bounding box center [81, 130] width 135 height 20
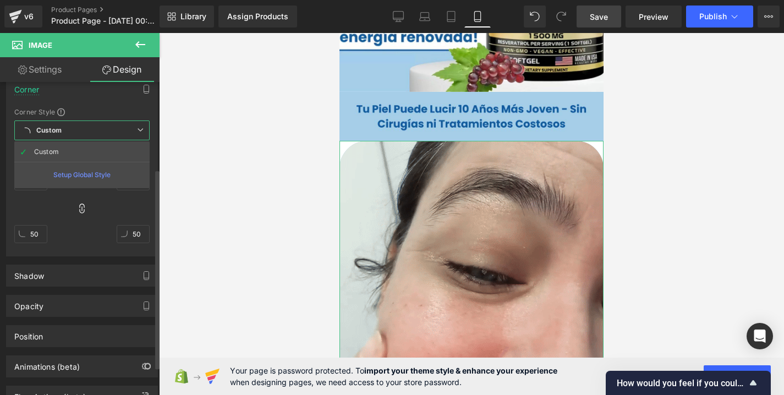
click at [119, 131] on span "Custom Setup Global Style" at bounding box center [81, 130] width 135 height 20
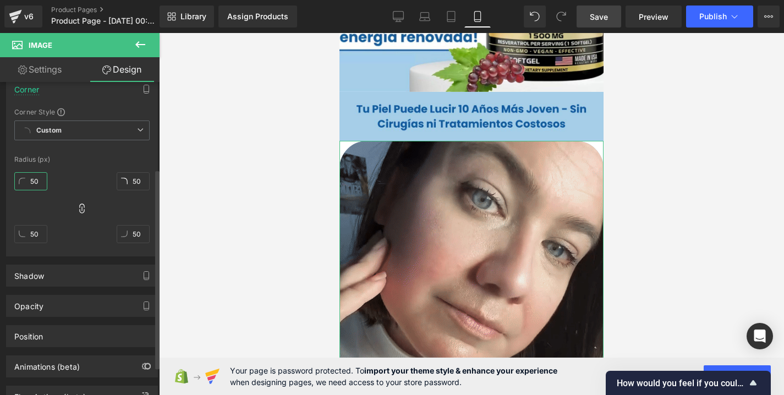
click at [38, 178] on input "50" at bounding box center [30, 181] width 33 height 18
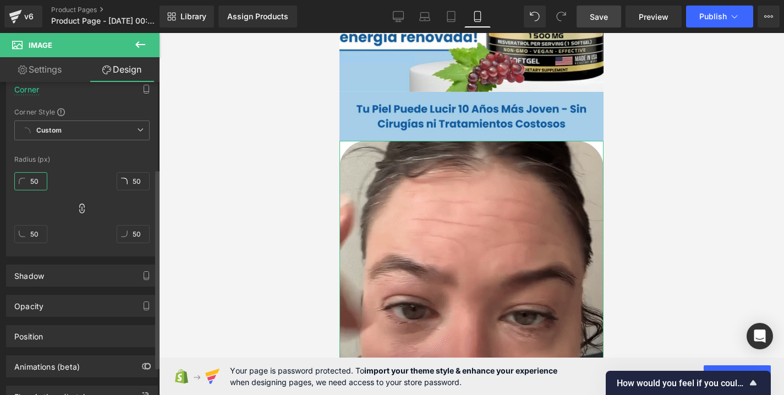
type input "4"
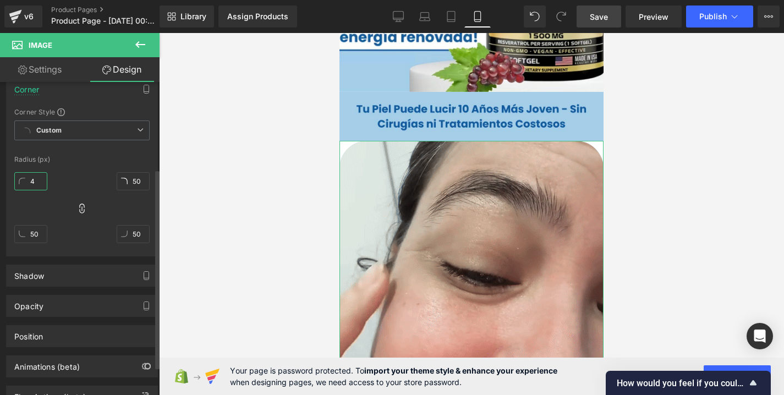
type input "4"
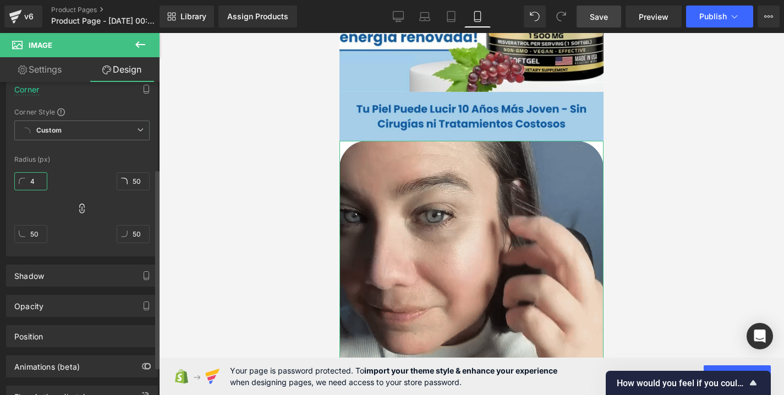
type input "4"
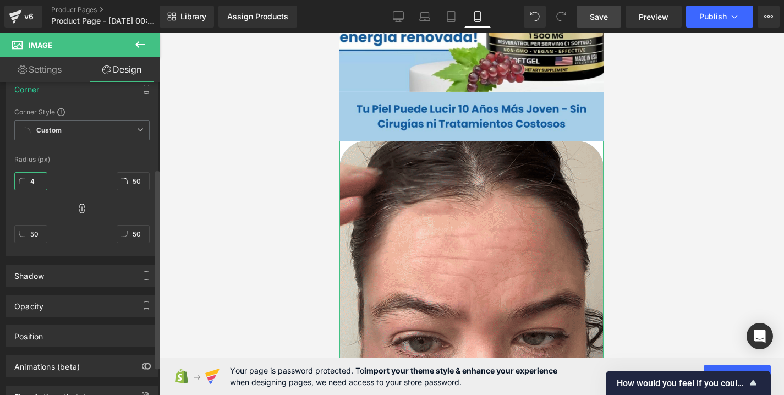
type input "4"
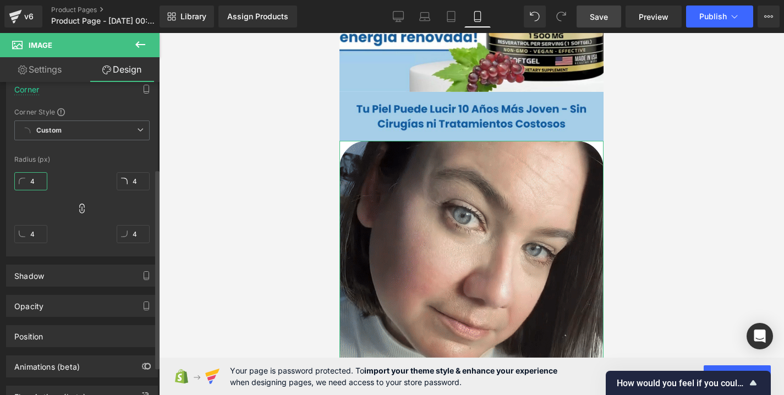
type input "45"
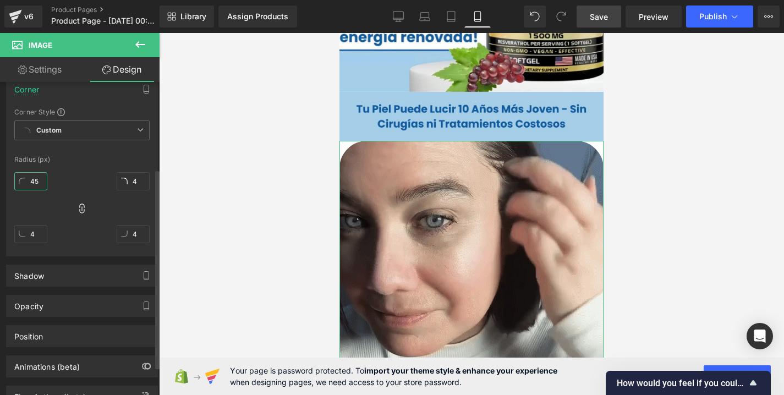
type input "45"
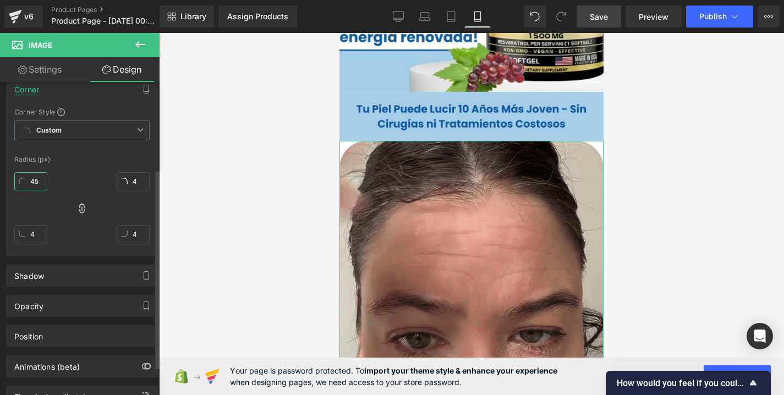
type input "45"
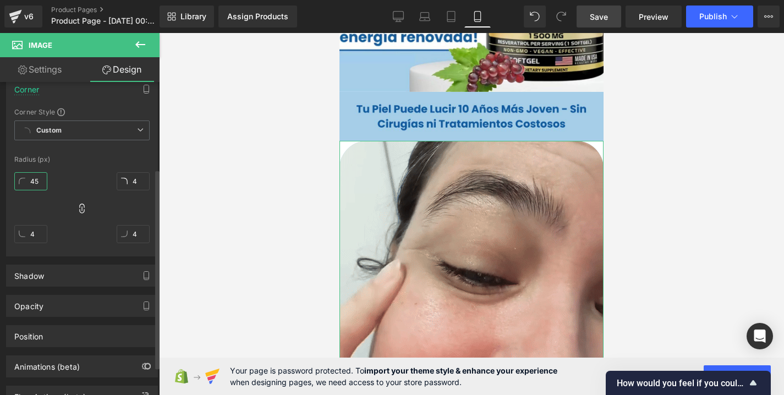
type input "45"
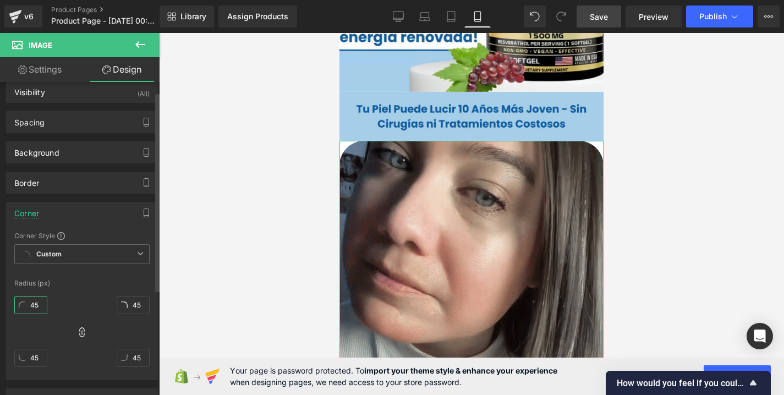
scroll to position [15, 0]
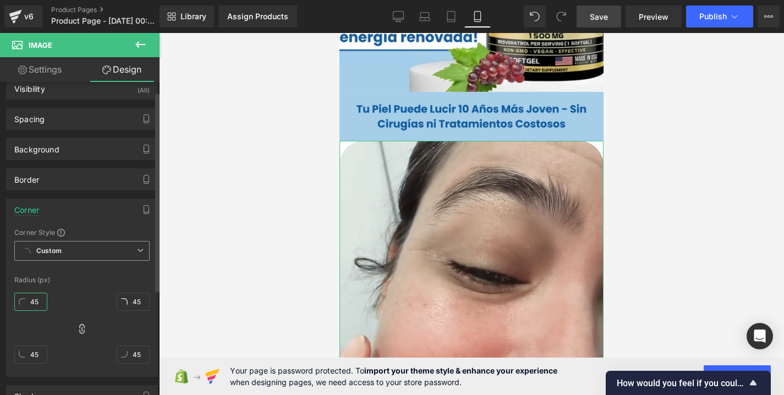
type input "45"
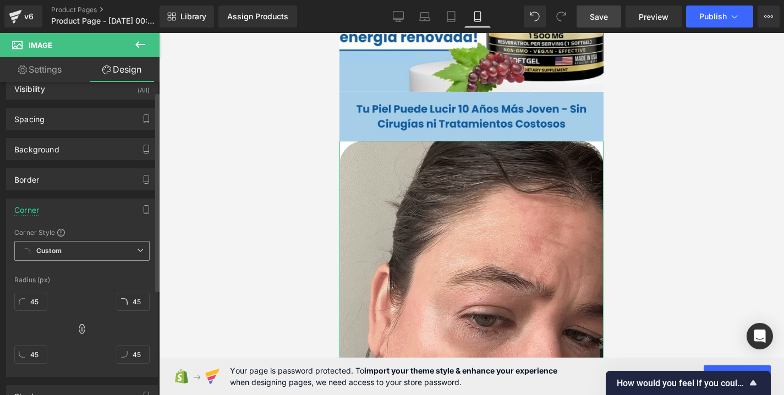
click at [138, 251] on icon at bounding box center [140, 250] width 7 height 7
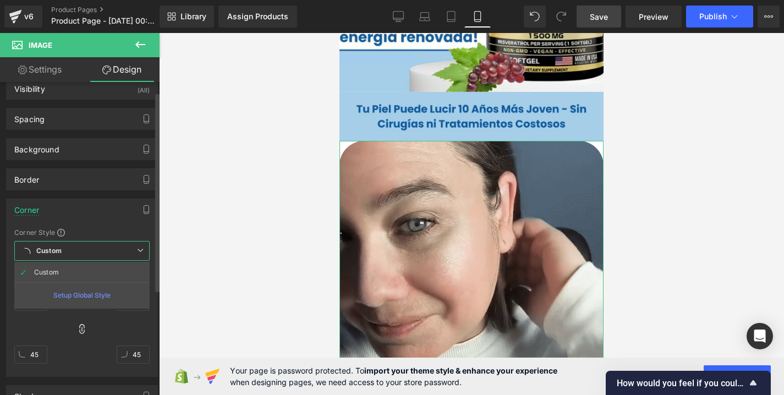
click at [137, 251] on icon at bounding box center [140, 250] width 7 height 7
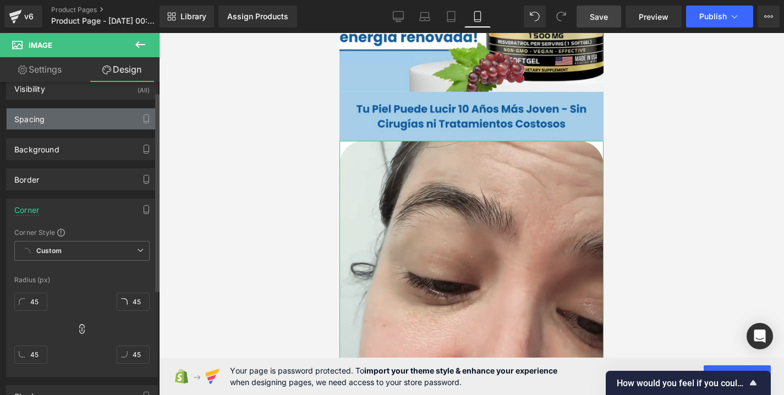
scroll to position [0, 0]
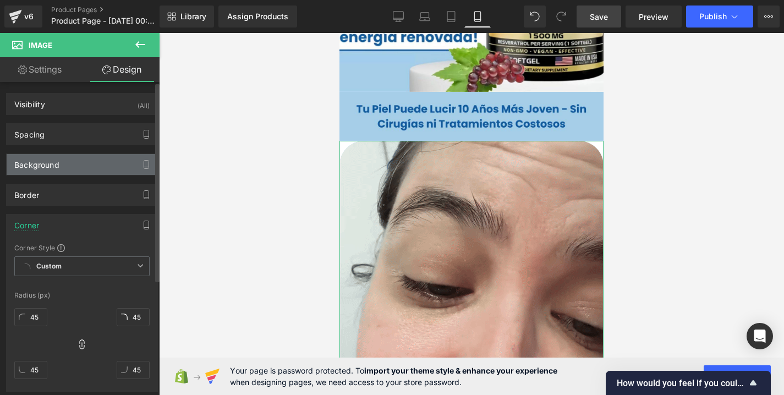
click at [73, 161] on div "Background" at bounding box center [82, 164] width 151 height 21
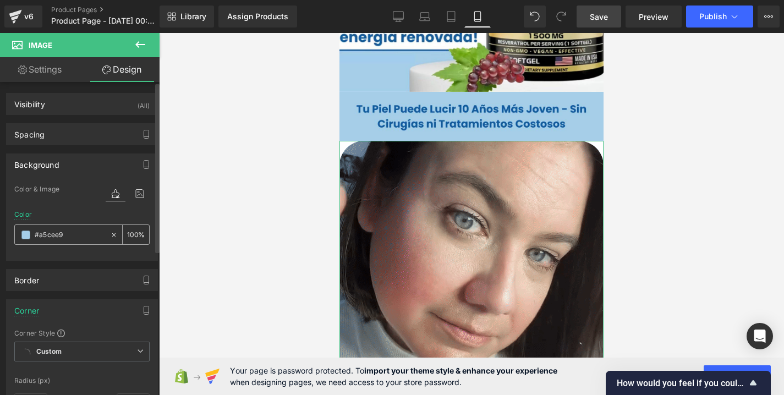
click at [80, 234] on input "#a5cee9" at bounding box center [70, 235] width 70 height 12
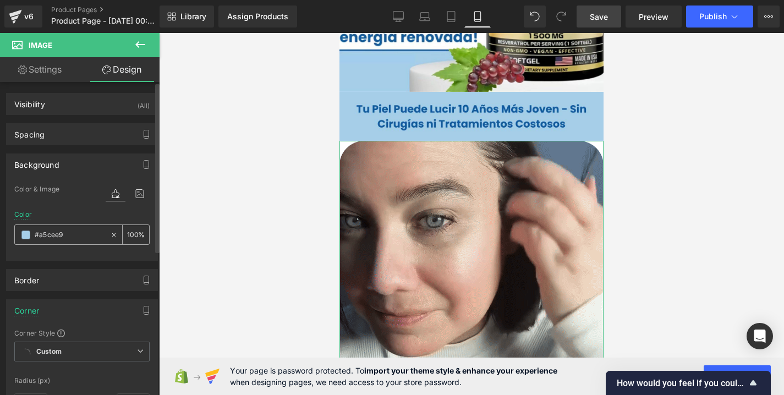
click at [80, 234] on input "#a5cee9" at bounding box center [70, 235] width 70 height 12
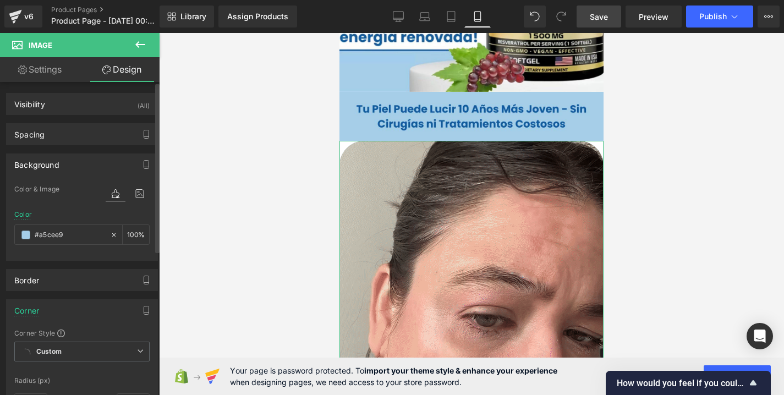
click at [69, 195] on div "Color & Image color" at bounding box center [81, 197] width 135 height 28
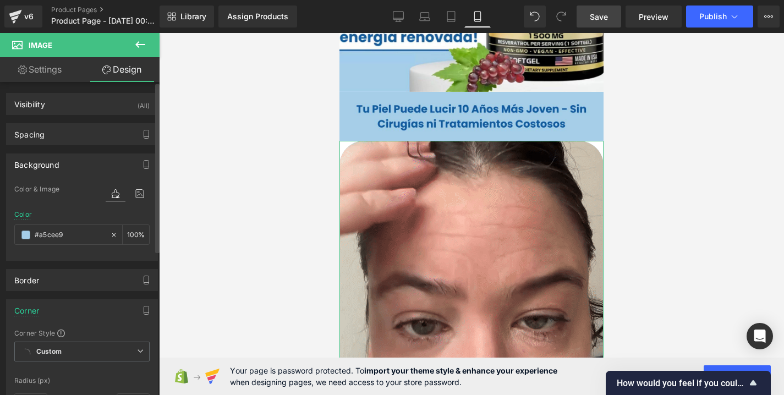
click at [145, 196] on div "Color & Image color rgba(165, 206, 233, 1) Color #a5cee9 100 % Image Replace Im…" at bounding box center [82, 222] width 151 height 78
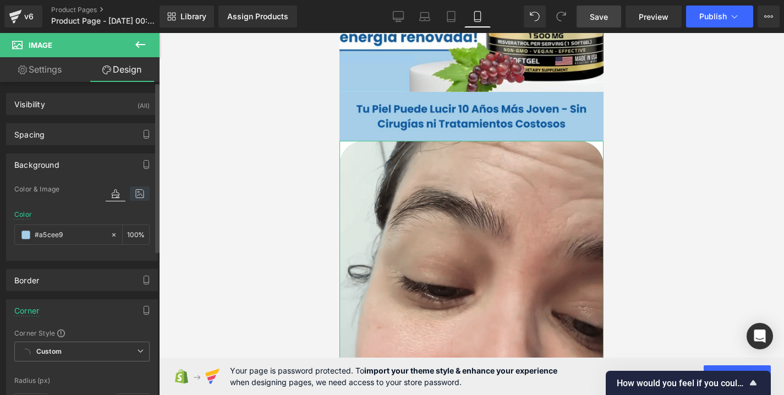
click at [136, 196] on icon at bounding box center [140, 193] width 20 height 14
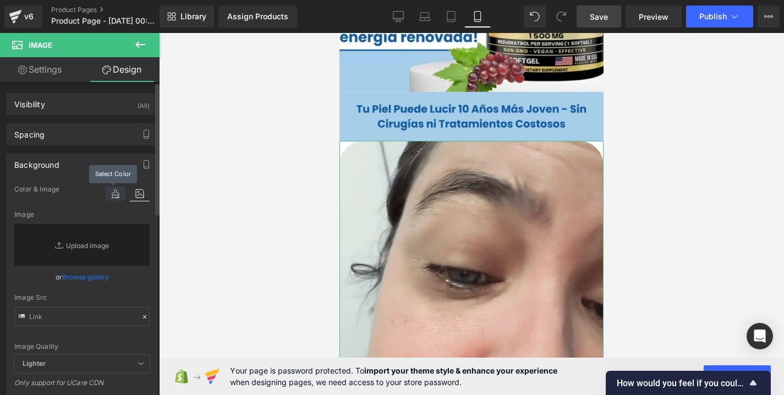
click at [112, 189] on icon at bounding box center [116, 193] width 20 height 14
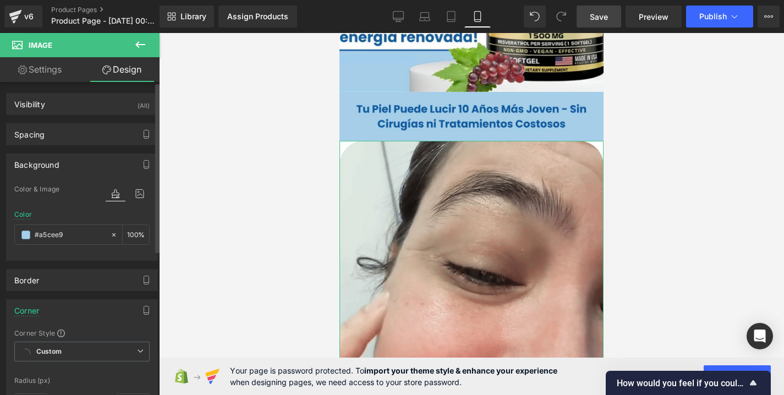
click at [88, 162] on div "Background" at bounding box center [82, 164] width 151 height 21
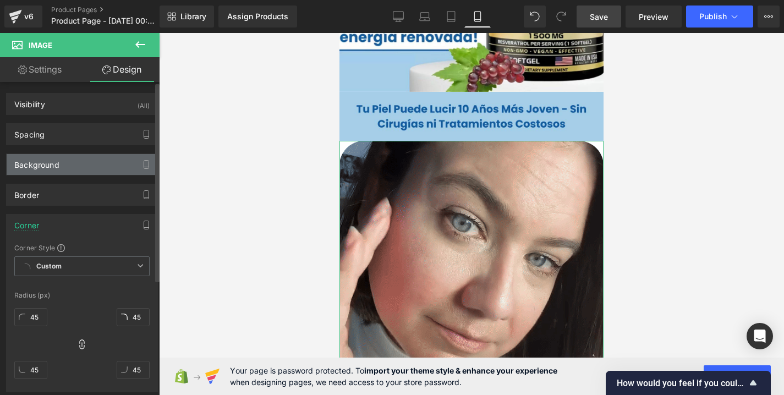
click at [78, 169] on div "Background" at bounding box center [82, 164] width 151 height 21
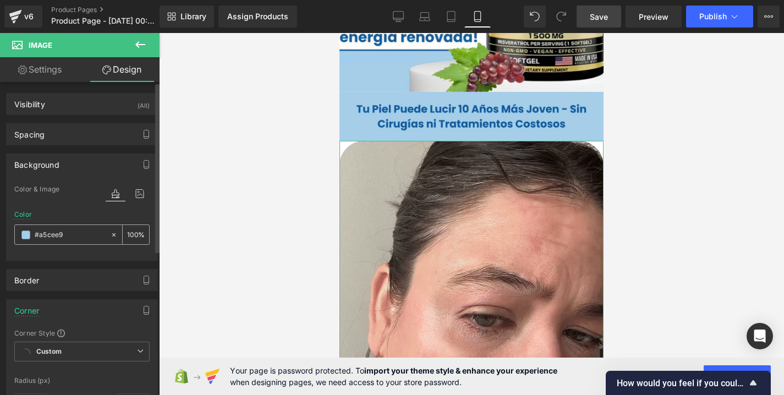
click at [85, 234] on input "#a5cee9" at bounding box center [70, 235] width 70 height 12
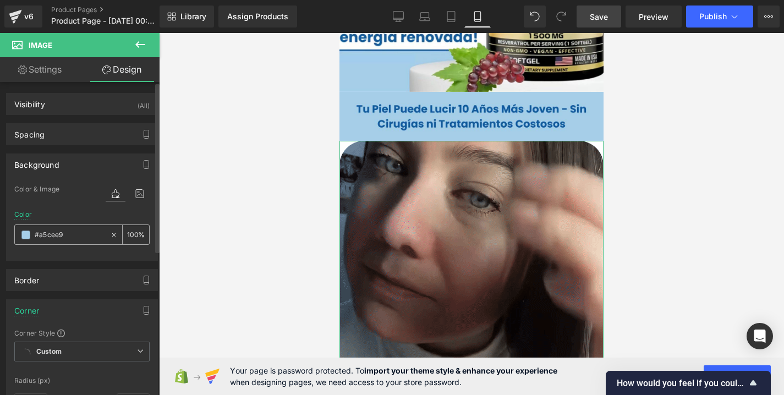
click at [85, 234] on input "#a5cee9" at bounding box center [70, 235] width 70 height 12
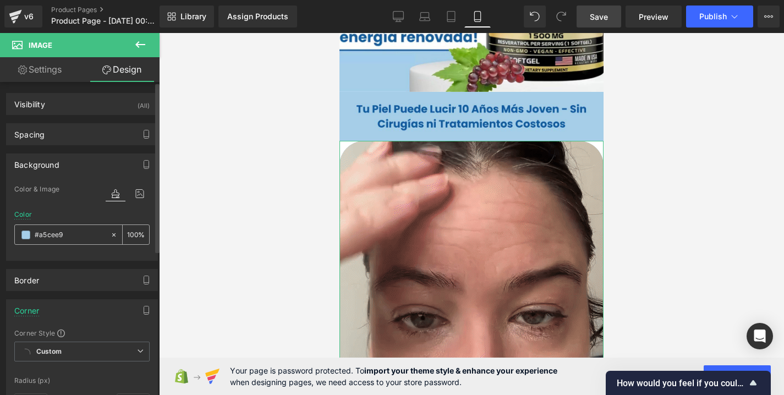
type input "#a5cee"
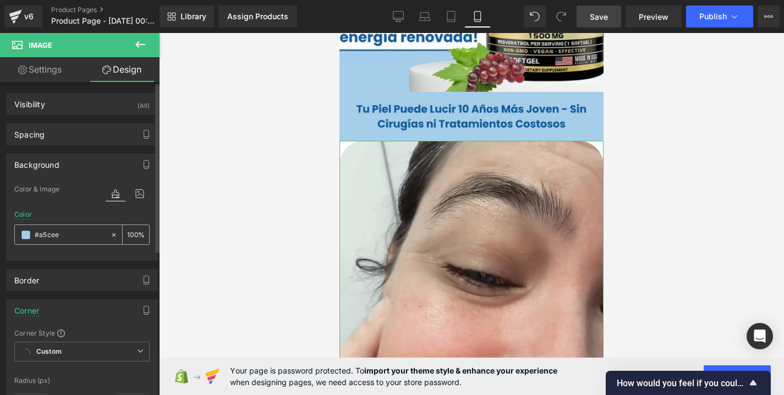
type input "0"
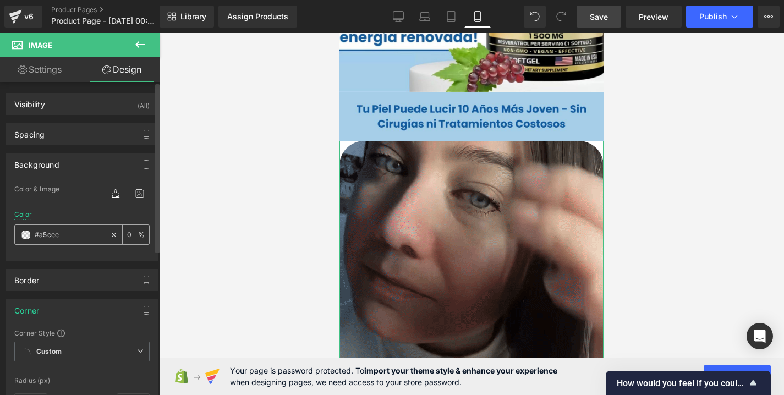
type input "#a5cee9"
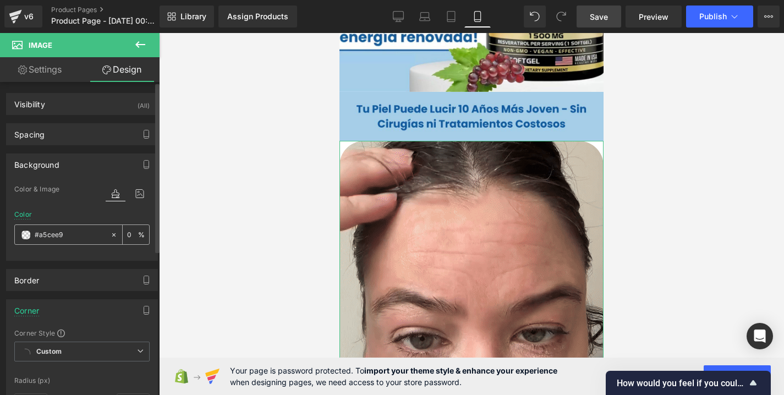
type input "100"
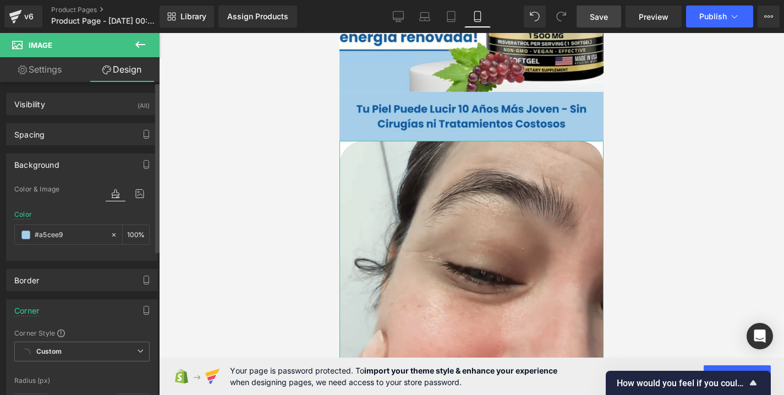
type input "#a5cee9"
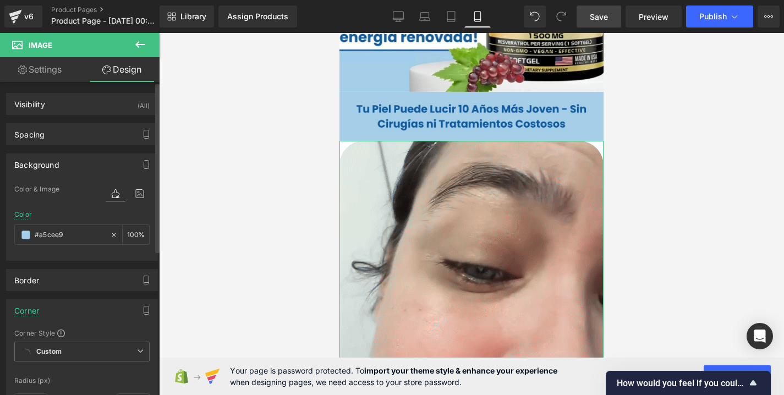
click at [136, 211] on div "Color #a5cee9 100 %" at bounding box center [81, 234] width 135 height 47
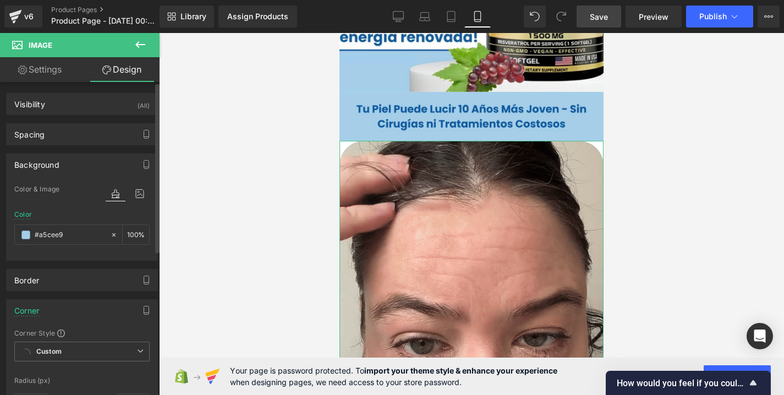
click at [136, 211] on div "Color #a5cee9 100 %" at bounding box center [81, 234] width 135 height 47
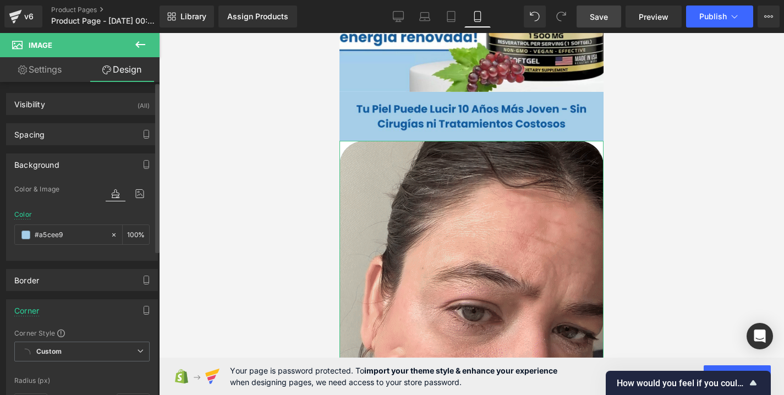
click at [136, 211] on div "Color #a5cee9 100 %" at bounding box center [81, 234] width 135 height 47
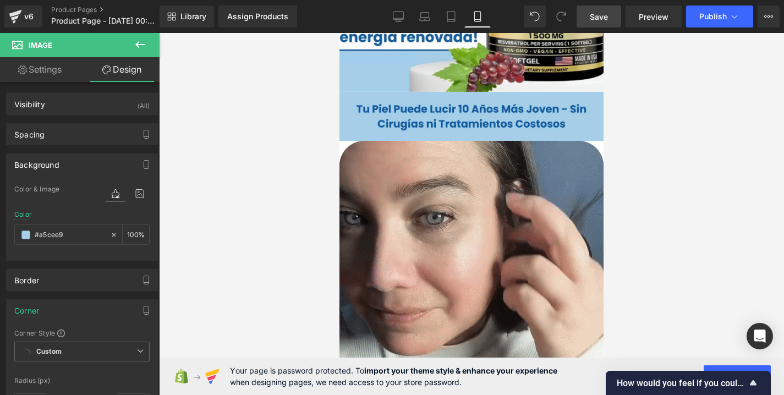
click at [598, 19] on span "Save" at bounding box center [599, 17] width 18 height 12
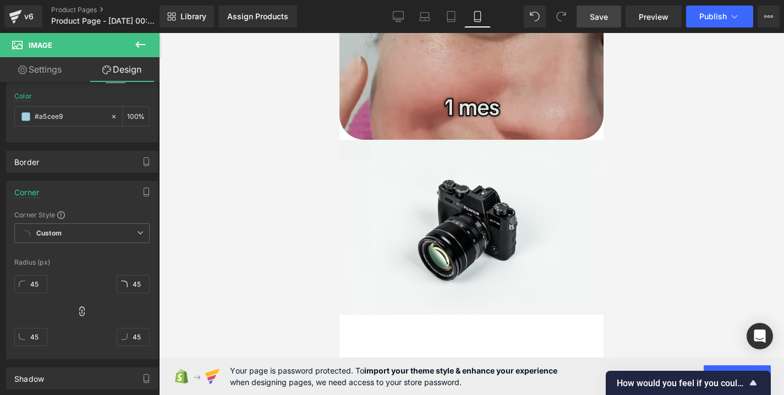
scroll to position [601, 0]
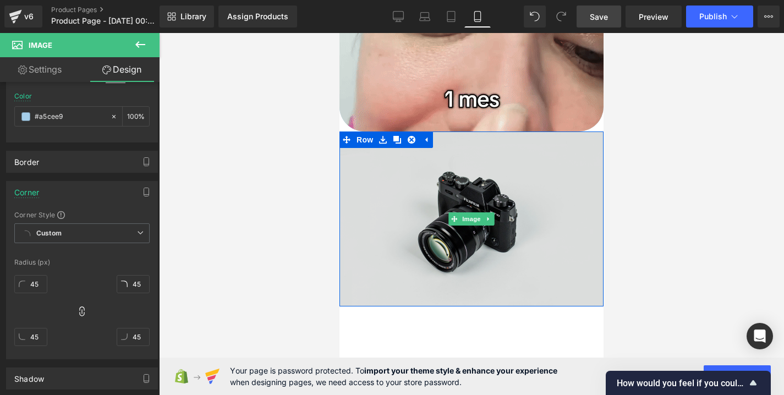
click at [507, 198] on img at bounding box center [471, 218] width 264 height 175
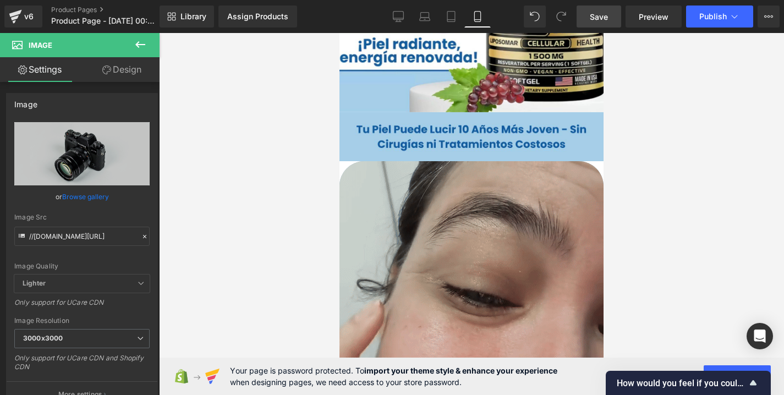
scroll to position [306, 0]
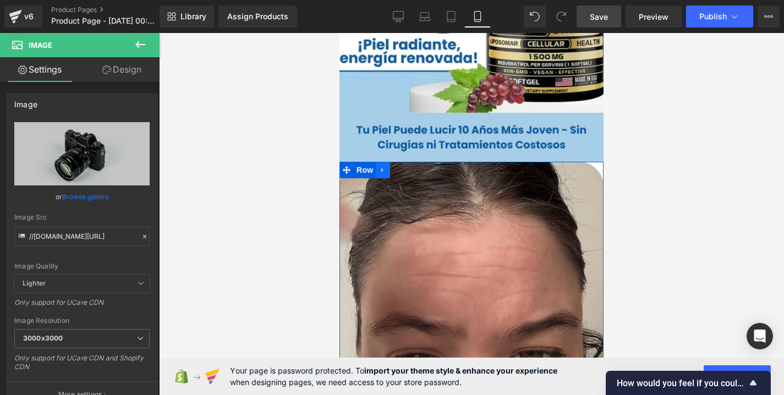
click at [382, 169] on icon at bounding box center [382, 169] width 2 height 5
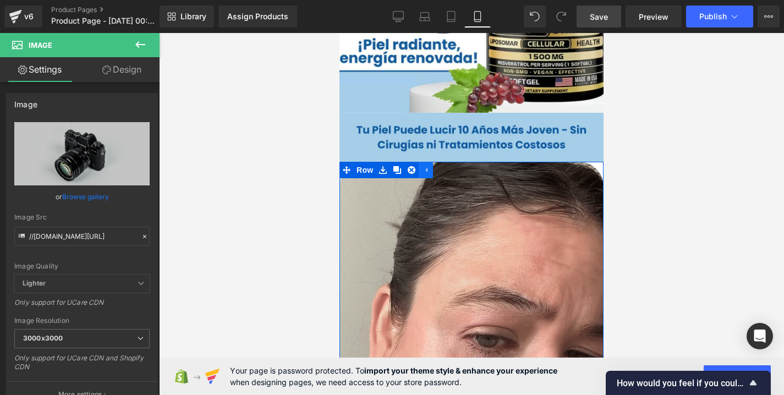
click at [424, 171] on icon at bounding box center [426, 170] width 8 height 8
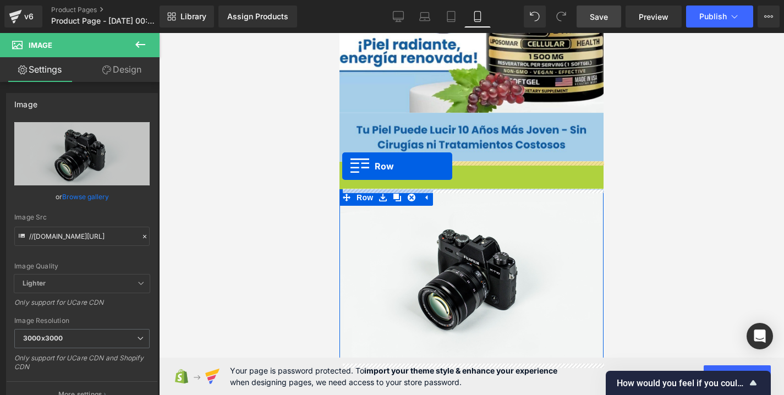
drag, startPoint x: 347, startPoint y: 171, endPoint x: 342, endPoint y: 166, distance: 6.6
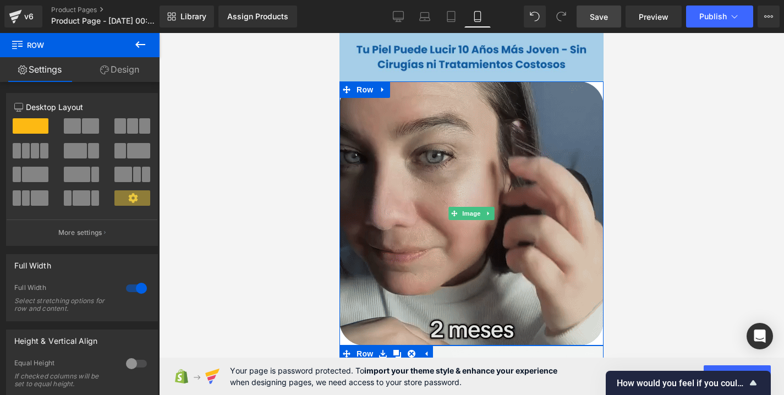
scroll to position [420, 0]
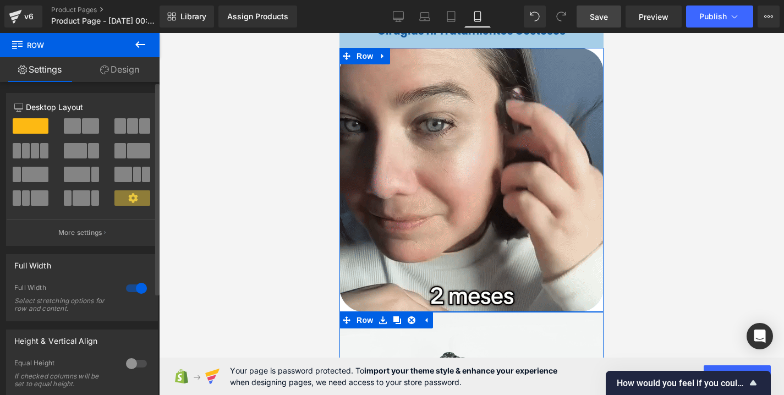
click at [74, 125] on span at bounding box center [72, 125] width 17 height 15
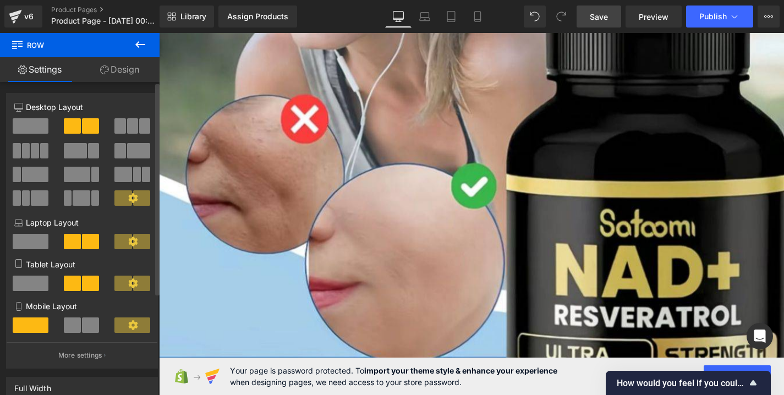
scroll to position [1107, 0]
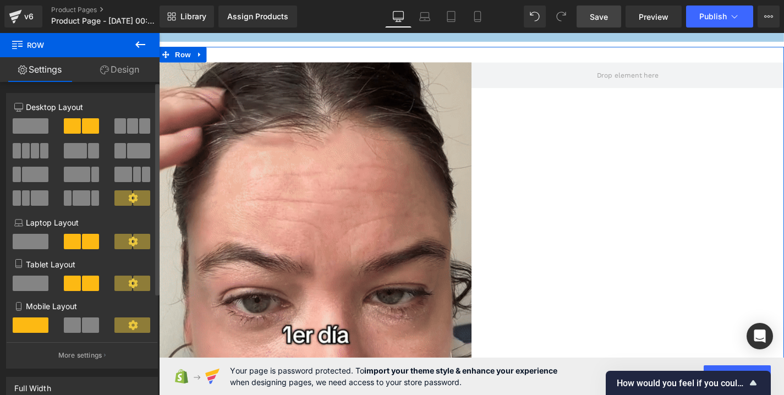
click at [32, 124] on span at bounding box center [31, 125] width 36 height 15
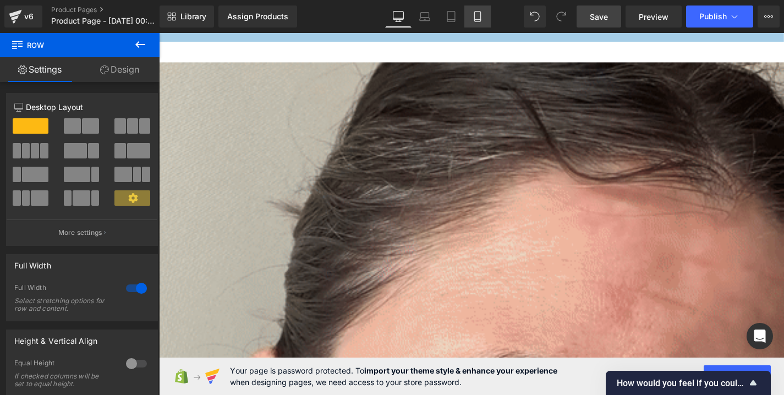
click at [476, 18] on icon at bounding box center [477, 16] width 11 height 11
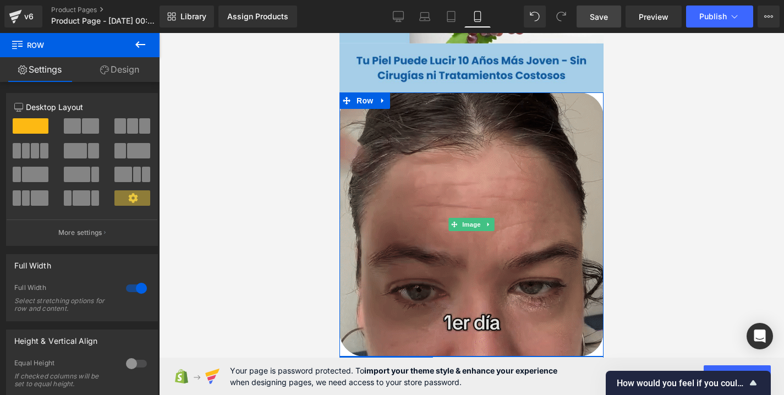
scroll to position [377, 0]
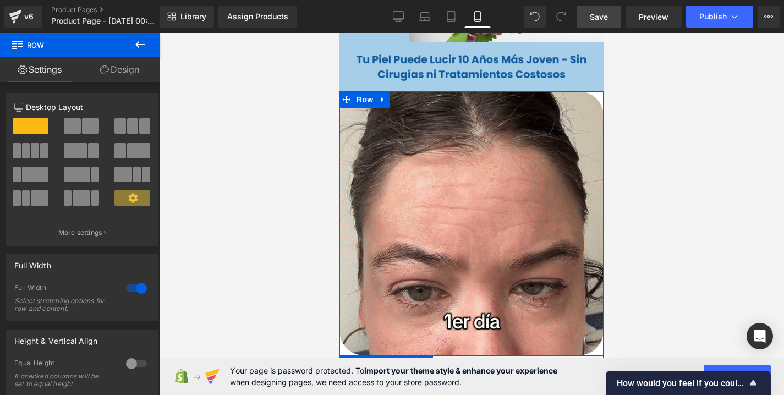
click at [106, 73] on icon at bounding box center [104, 69] width 9 height 9
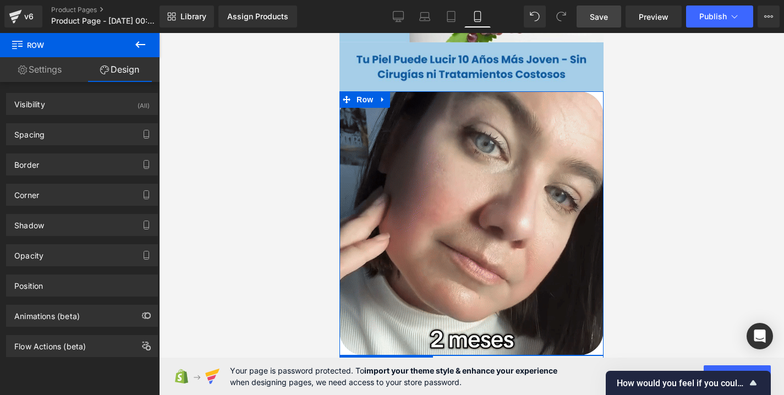
click at [47, 76] on link "Settings" at bounding box center [40, 69] width 80 height 25
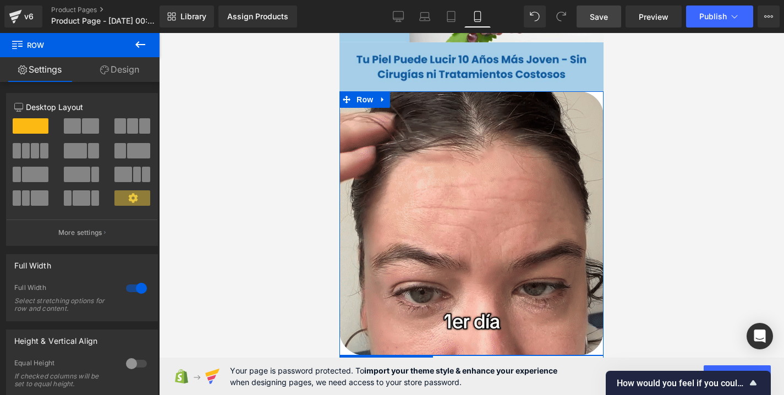
click at [112, 72] on link "Design" at bounding box center [120, 69] width 80 height 25
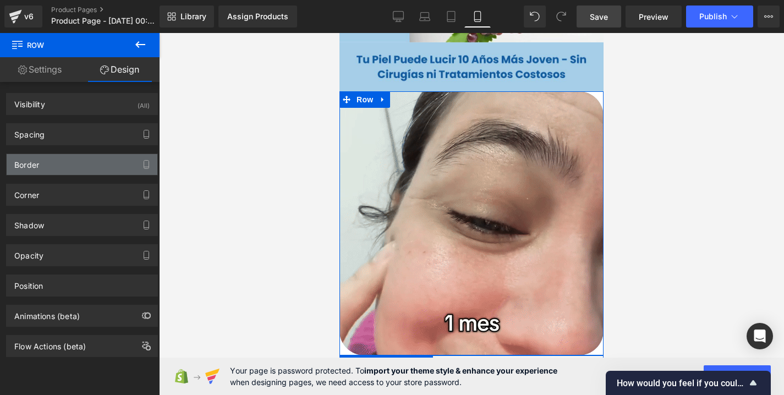
click at [58, 170] on div "Border" at bounding box center [82, 164] width 151 height 21
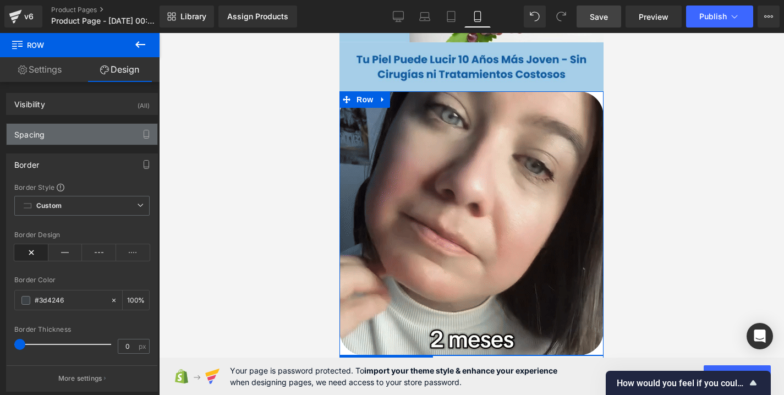
click at [67, 137] on div "Spacing" at bounding box center [82, 134] width 151 height 21
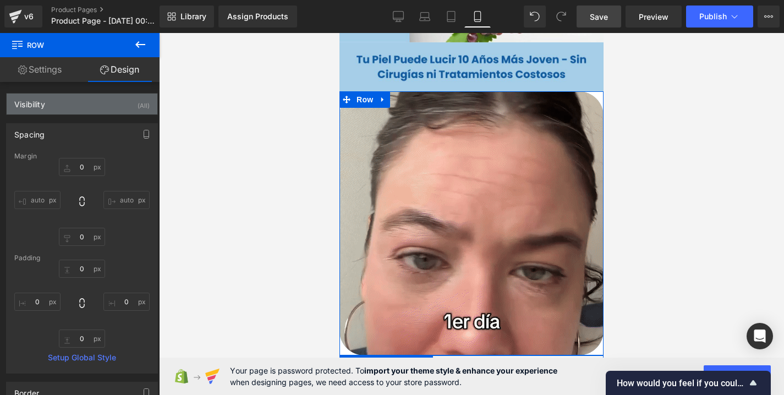
click at [70, 104] on div "Visibility (All)" at bounding box center [82, 104] width 151 height 21
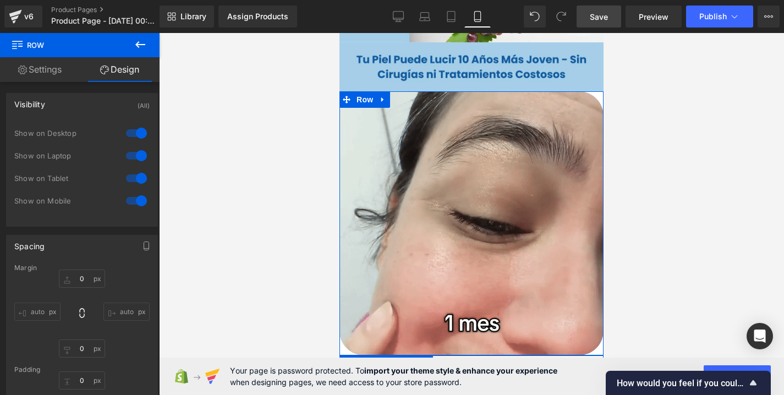
click at [59, 103] on div "Visibility (All)" at bounding box center [82, 104] width 151 height 21
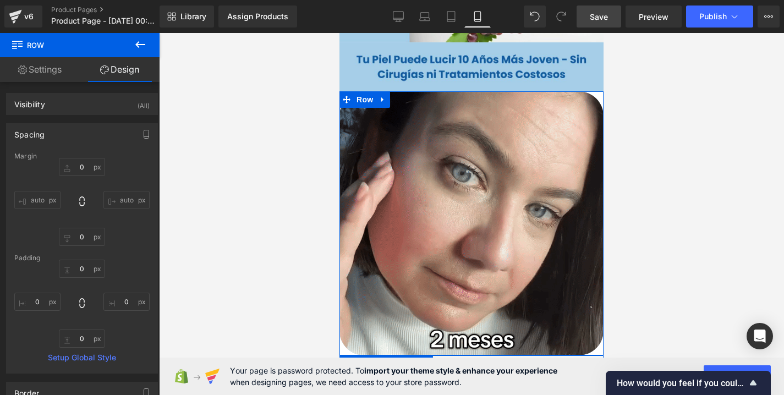
click at [60, 131] on div "Spacing" at bounding box center [82, 134] width 151 height 21
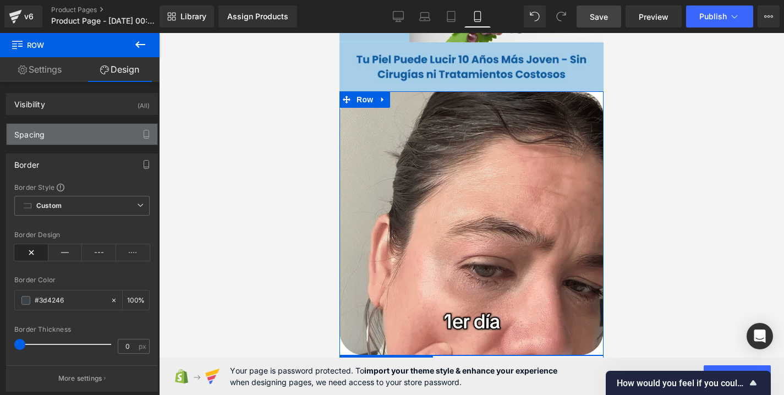
click at [59, 144] on div "Spacing" at bounding box center [82, 134] width 151 height 21
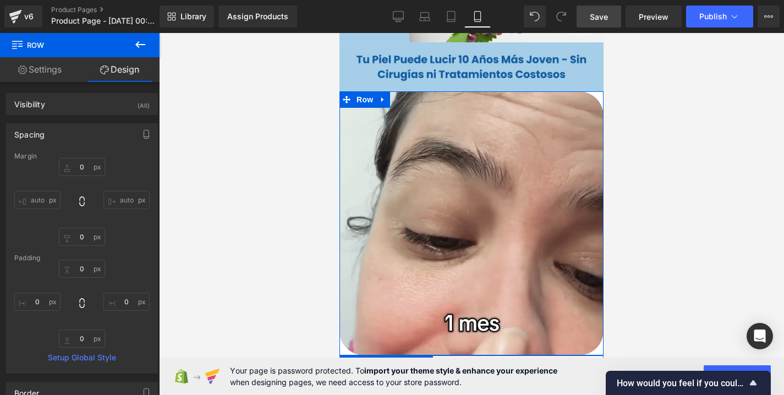
click at [59, 144] on div "Spacing" at bounding box center [82, 134] width 151 height 21
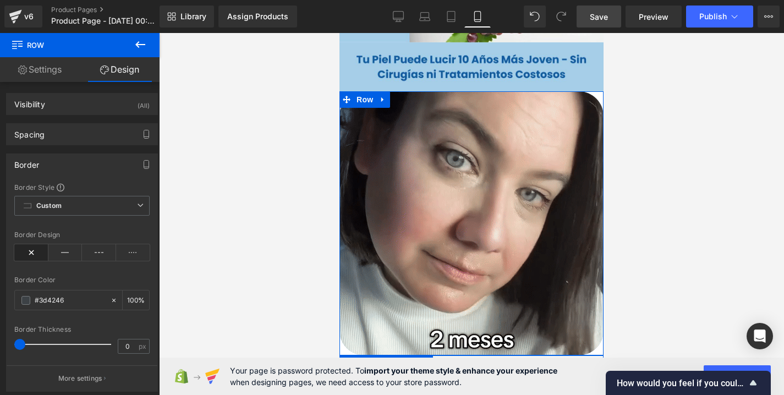
click at [61, 168] on div "Border" at bounding box center [82, 164] width 151 height 21
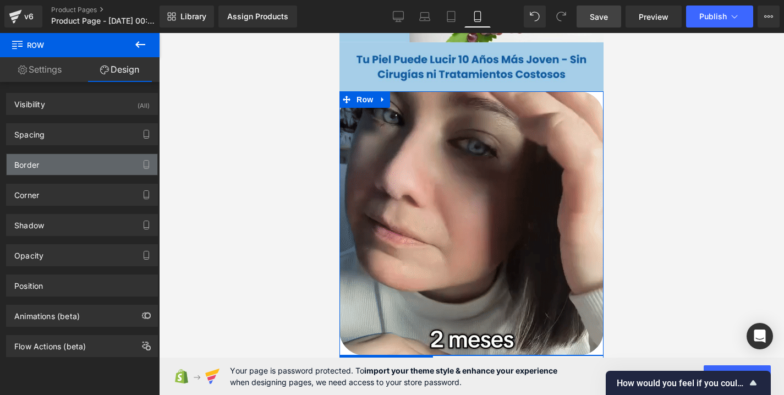
click at [61, 168] on div "Border" at bounding box center [82, 164] width 151 height 21
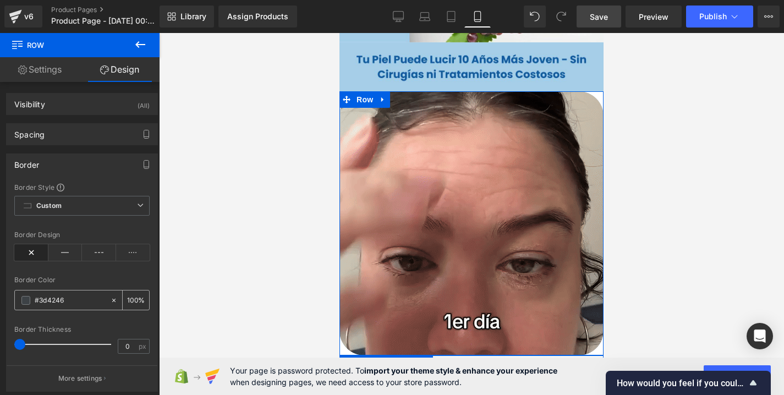
click at [110, 301] on icon at bounding box center [114, 300] width 8 height 8
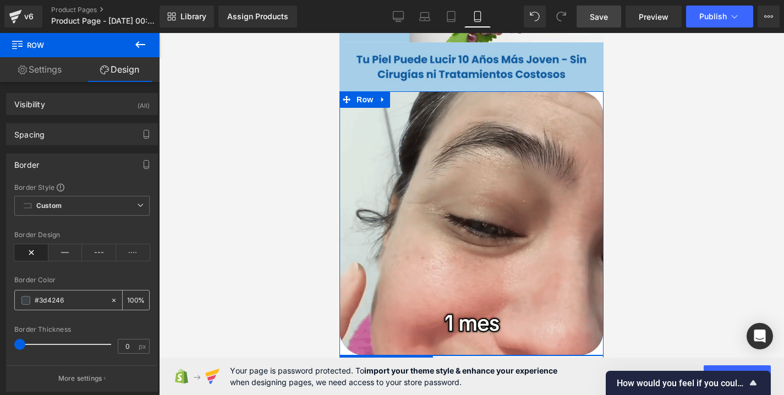
type input "none"
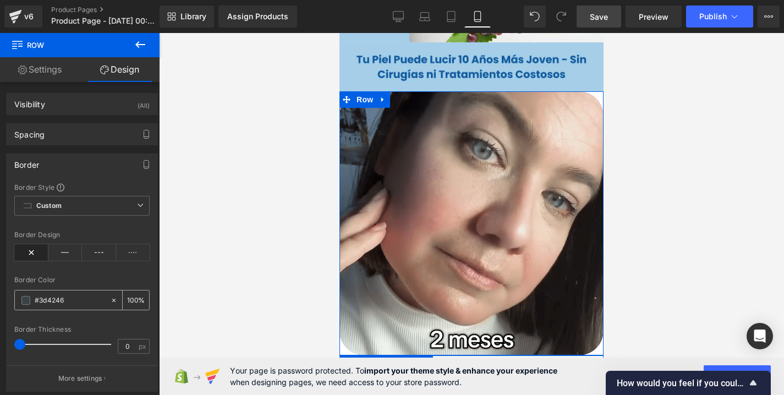
type input "0"
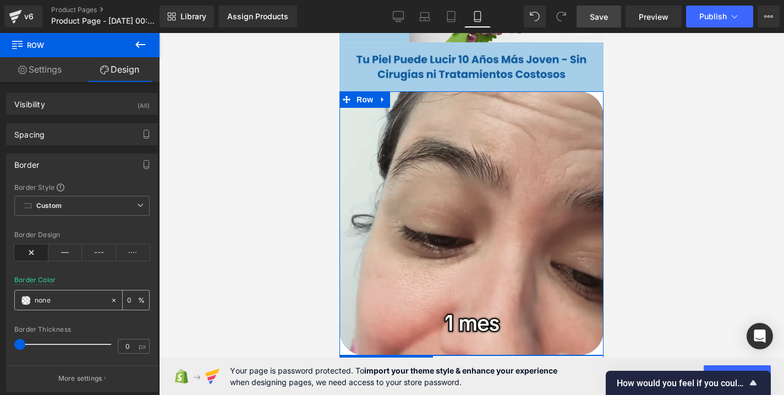
paste input "#a5cee9"
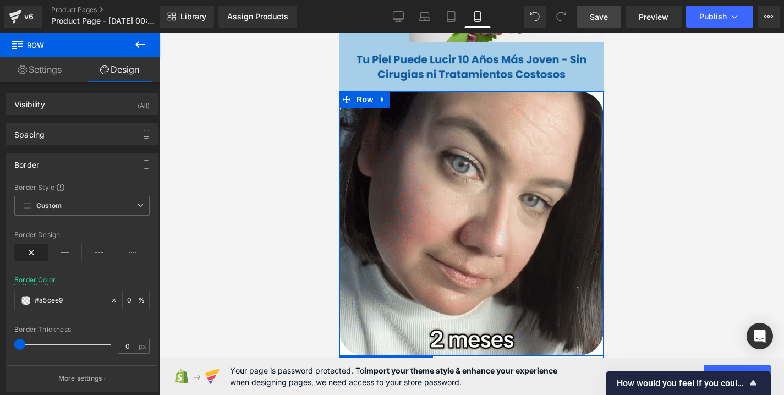
type input "#a5cee9"
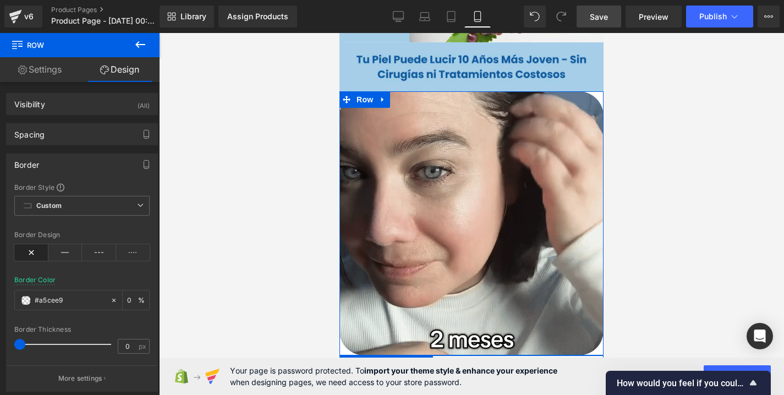
type input "100"
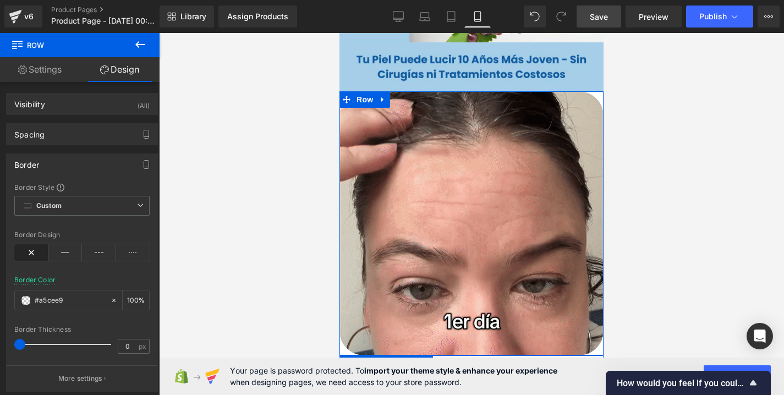
click at [133, 278] on div "Border Color #a5cee9 100 %" at bounding box center [81, 299] width 135 height 47
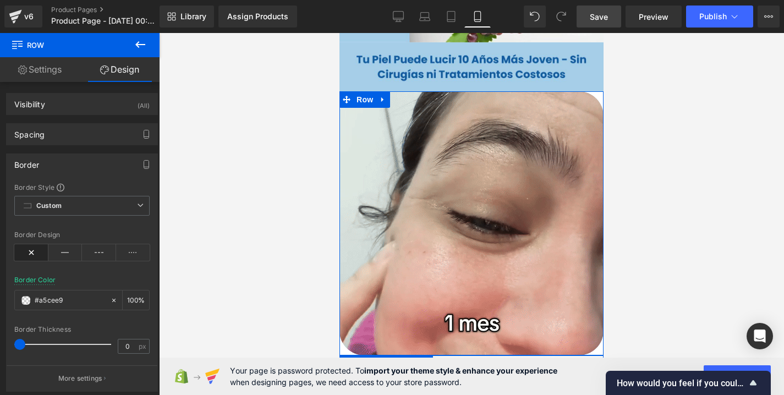
click at [133, 278] on div "Border Color #a5cee9 100 %" at bounding box center [81, 299] width 135 height 47
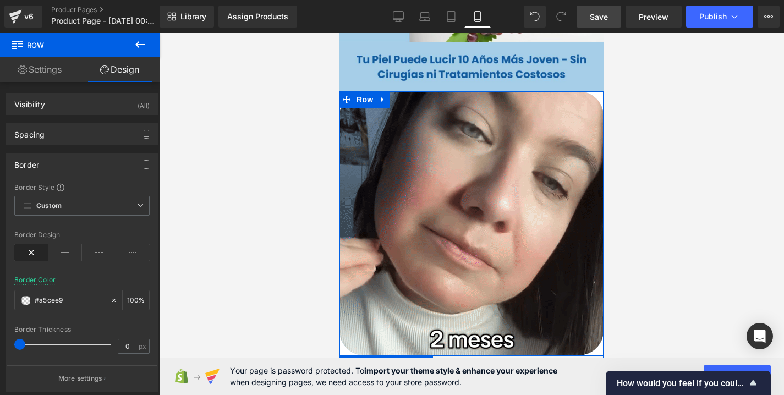
click at [133, 278] on div "Border Color #a5cee9 100 %" at bounding box center [81, 299] width 135 height 47
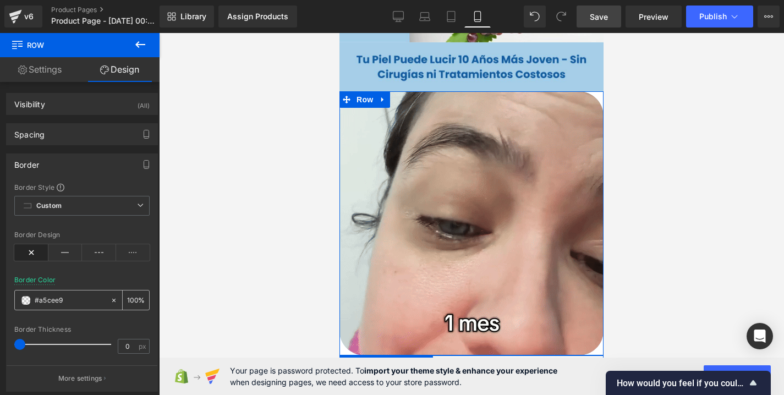
click at [89, 296] on input "#a5cee9" at bounding box center [70, 300] width 70 height 12
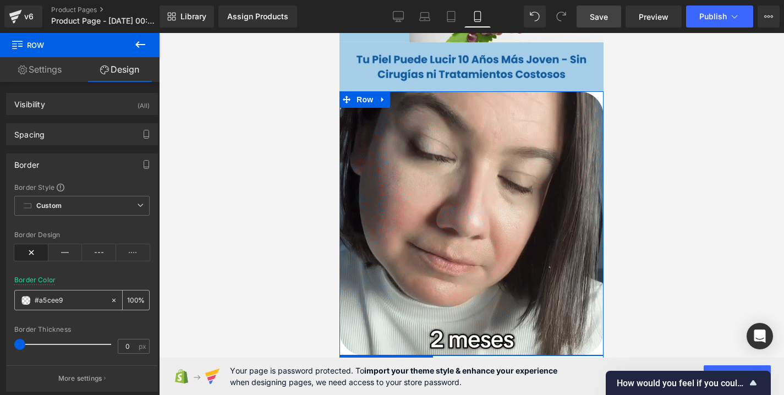
click at [89, 296] on input "#a5cee9" at bounding box center [70, 300] width 70 height 12
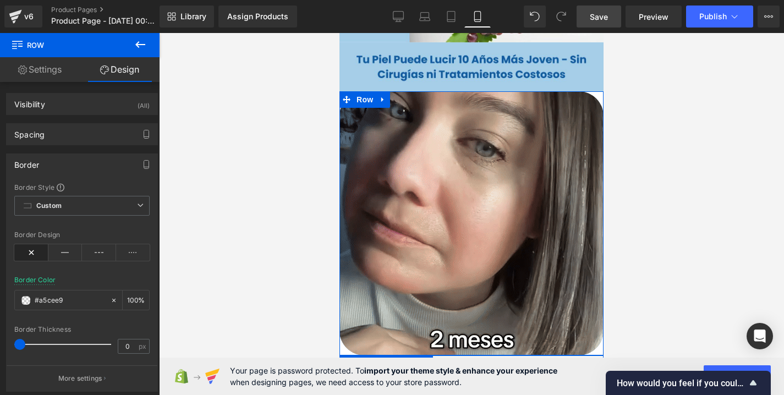
click at [90, 172] on div "Border" at bounding box center [82, 164] width 151 height 21
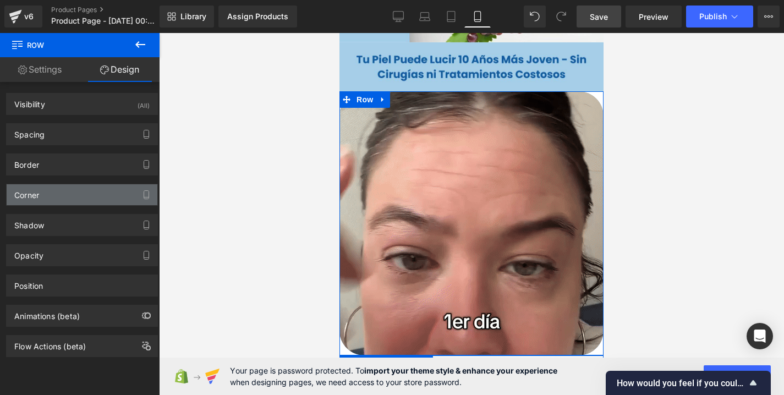
click at [80, 186] on div "Corner" at bounding box center [82, 194] width 151 height 21
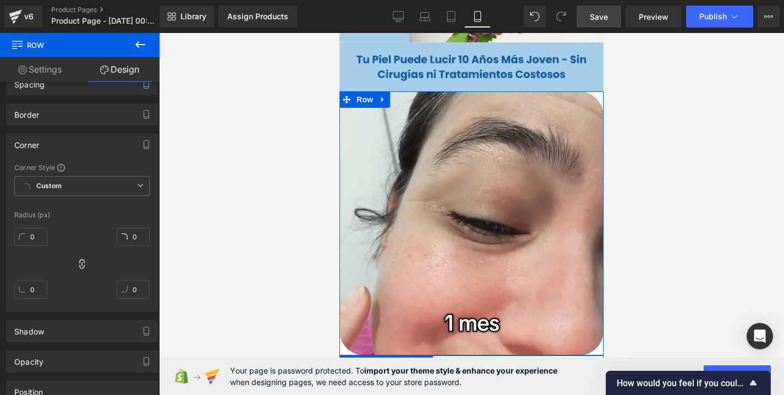
scroll to position [50, 0]
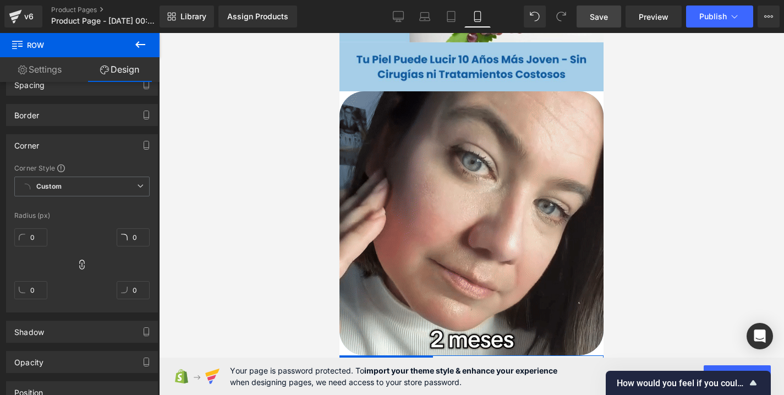
click at [250, 222] on div at bounding box center [471, 214] width 625 height 362
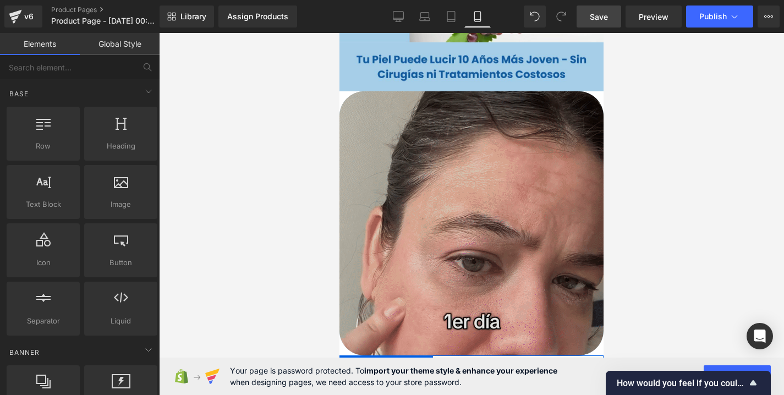
click at [416, 182] on img at bounding box center [471, 223] width 264 height 264
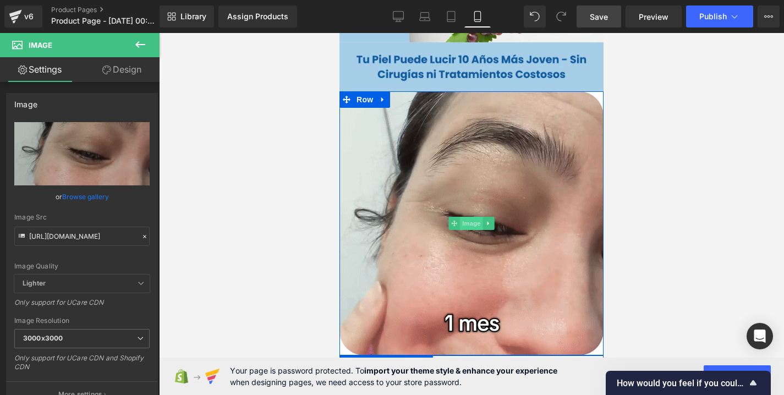
click at [473, 219] on span "Image" at bounding box center [471, 223] width 23 height 13
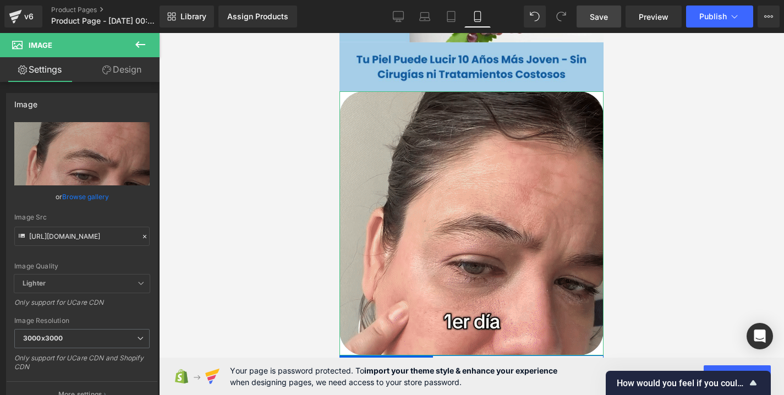
click at [125, 61] on link "Design" at bounding box center [122, 69] width 80 height 25
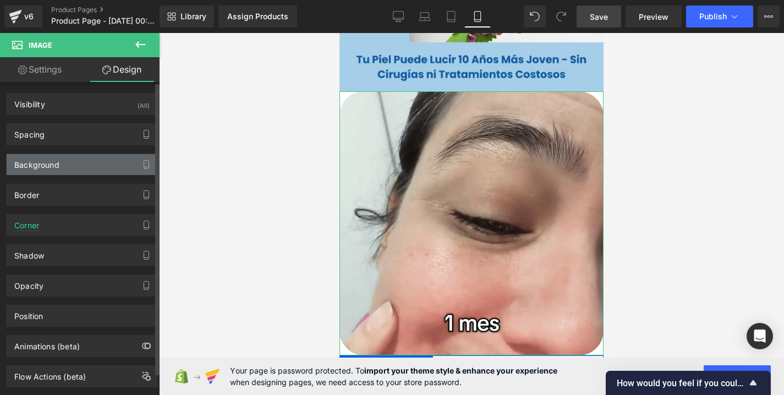
click at [77, 163] on div "Background" at bounding box center [82, 164] width 151 height 21
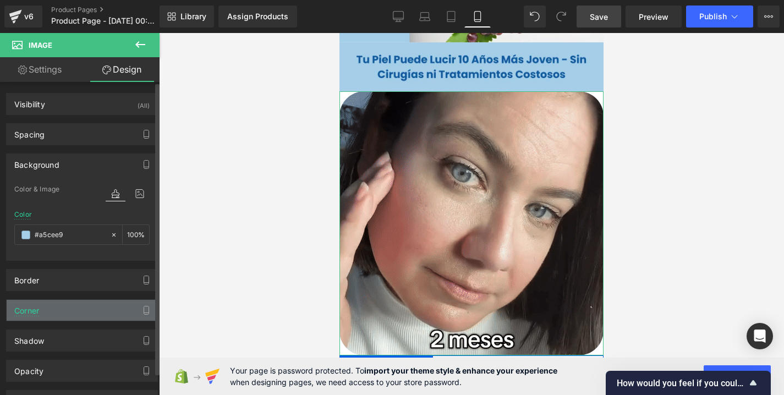
click at [51, 309] on div "Corner" at bounding box center [82, 310] width 151 height 21
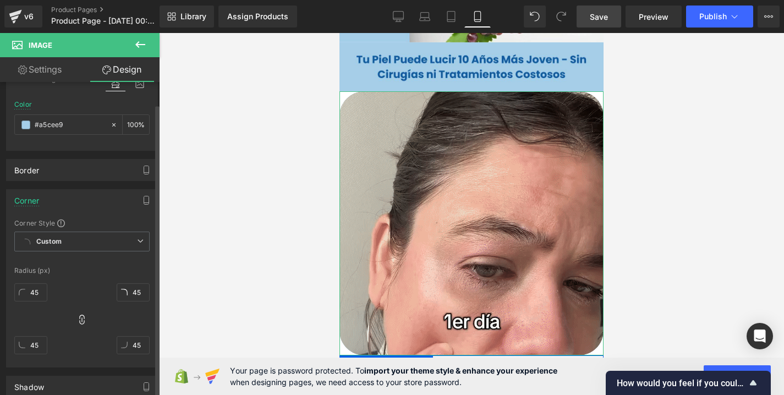
scroll to position [115, 0]
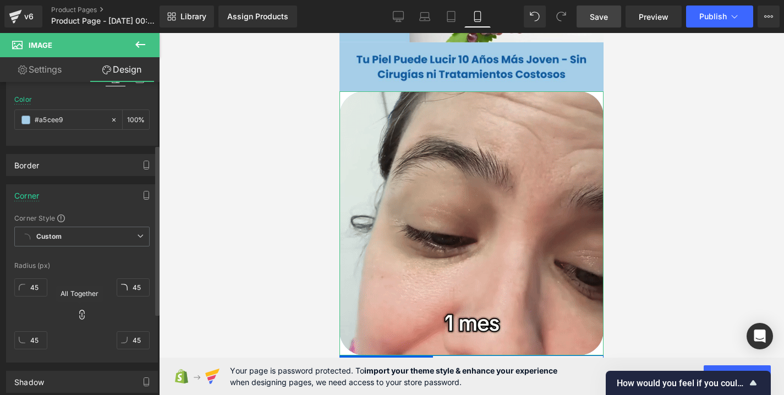
click at [79, 316] on icon at bounding box center [81, 314] width 11 height 11
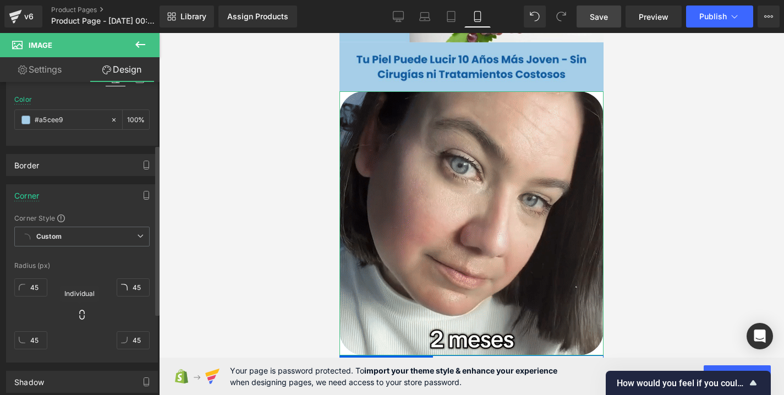
click at [79, 316] on icon at bounding box center [81, 314] width 11 height 11
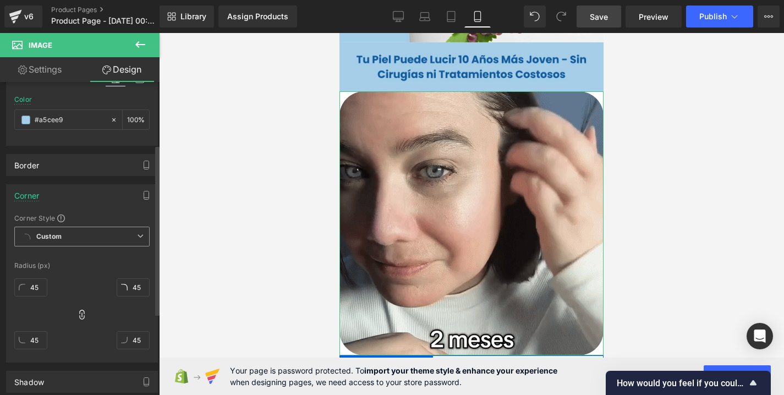
click at [137, 235] on icon at bounding box center [140, 236] width 7 height 7
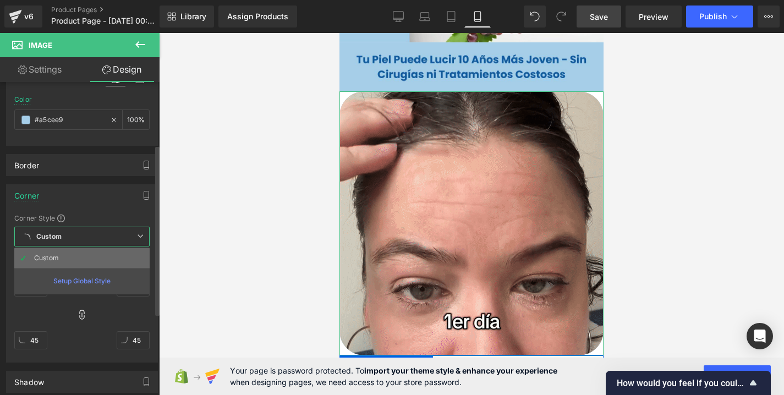
click at [117, 254] on li "Custom" at bounding box center [81, 258] width 135 height 20
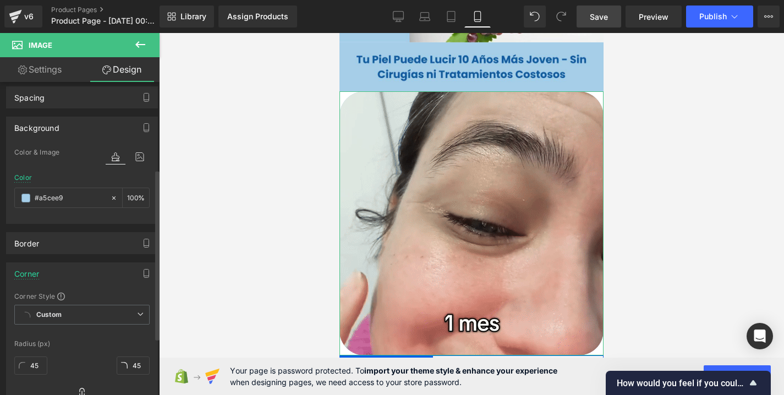
scroll to position [0, 0]
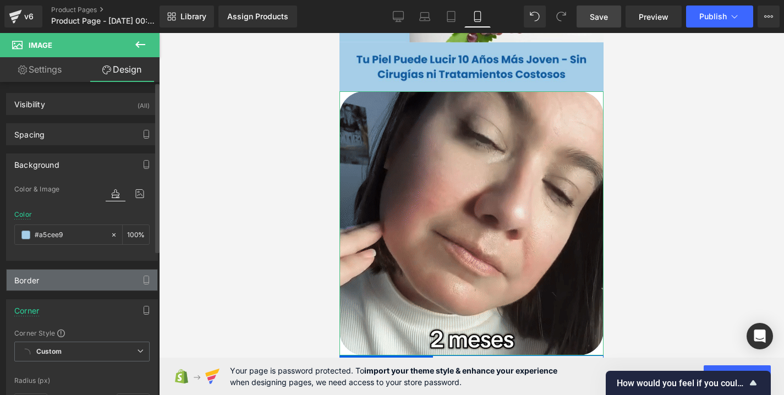
click at [65, 286] on div "Border" at bounding box center [82, 280] width 151 height 21
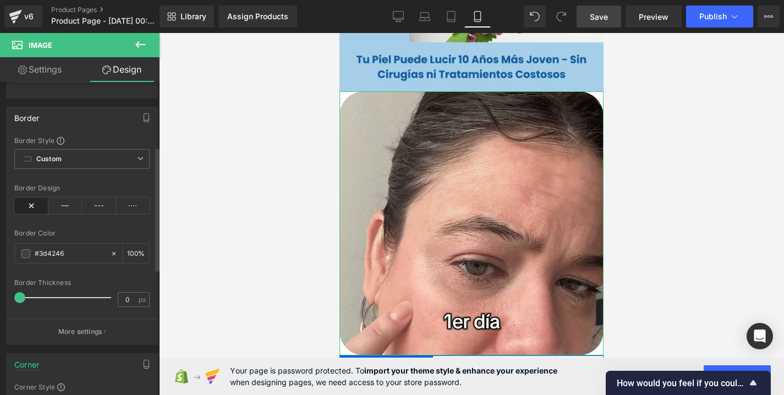
scroll to position [163, 0]
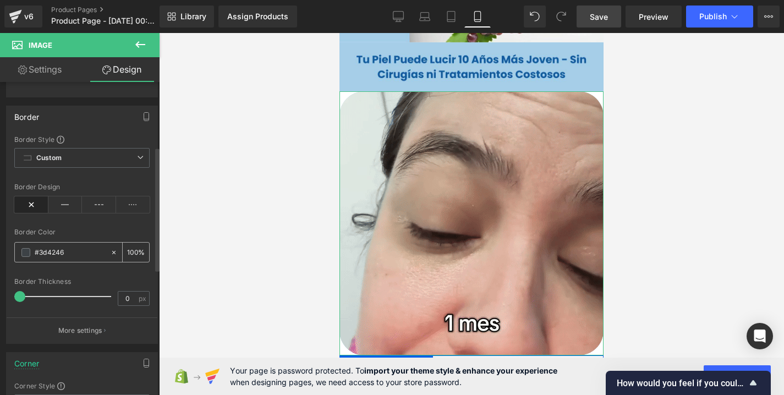
click at [110, 251] on icon at bounding box center [114, 253] width 8 height 8
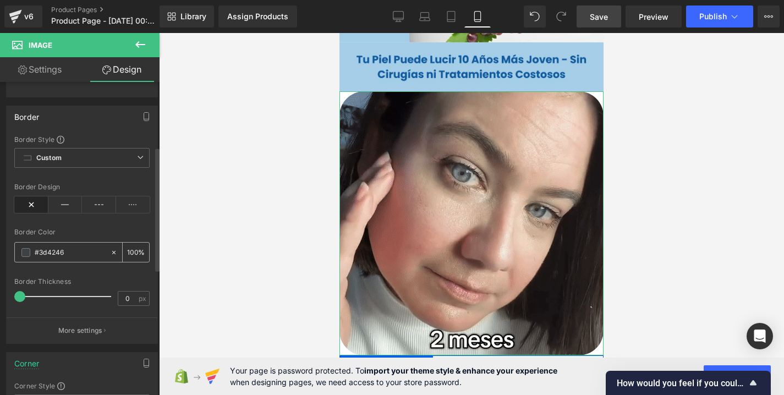
type input "none"
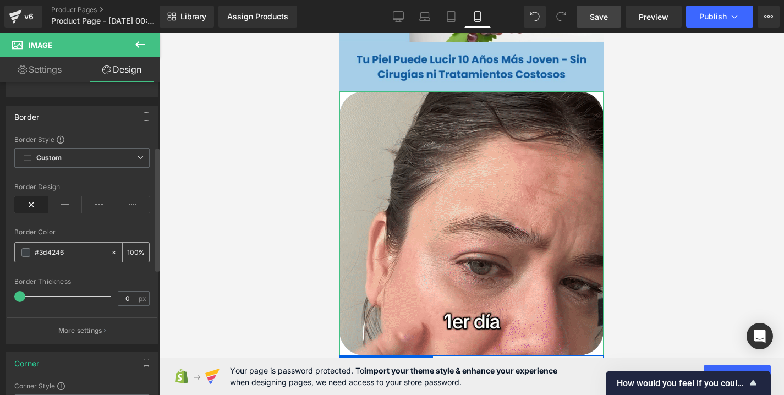
type input "0"
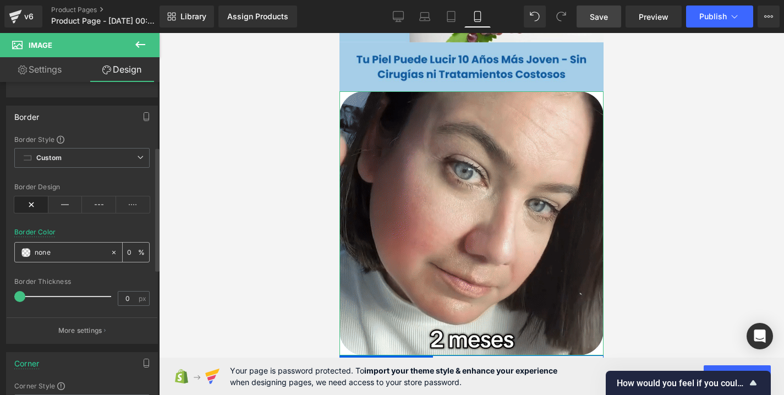
paste input "#a5cee9"
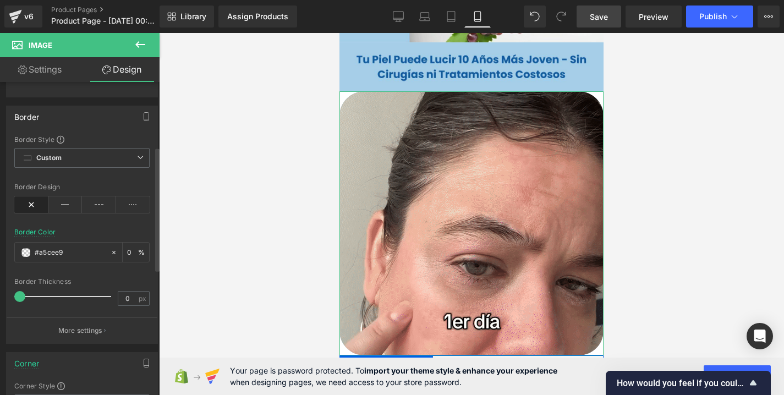
type input "#a5cee9"
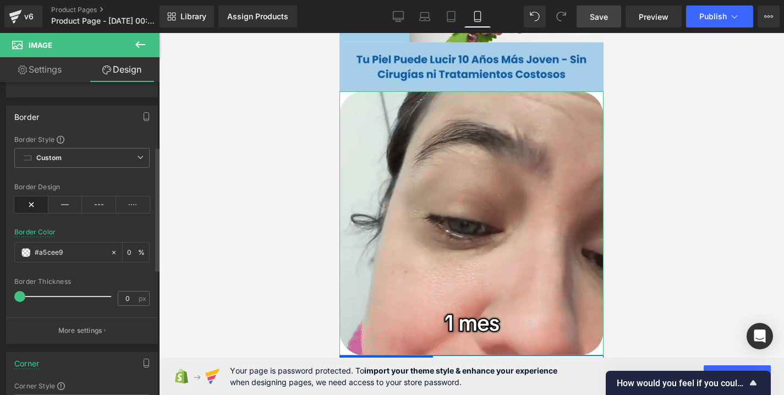
type input "100"
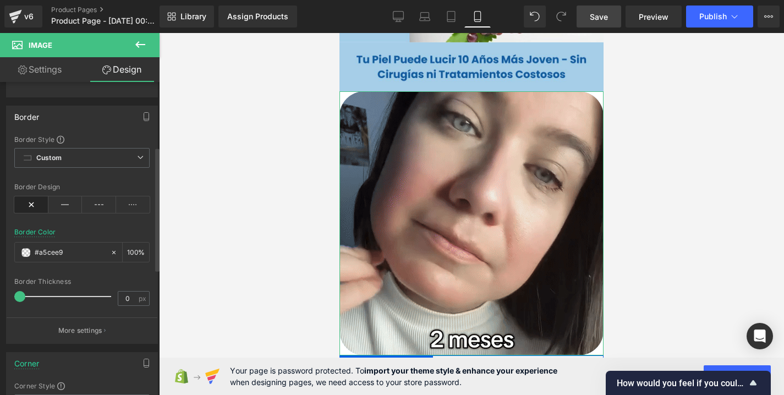
click at [116, 229] on div "Border Color #a5cee9 100 %" at bounding box center [81, 251] width 135 height 47
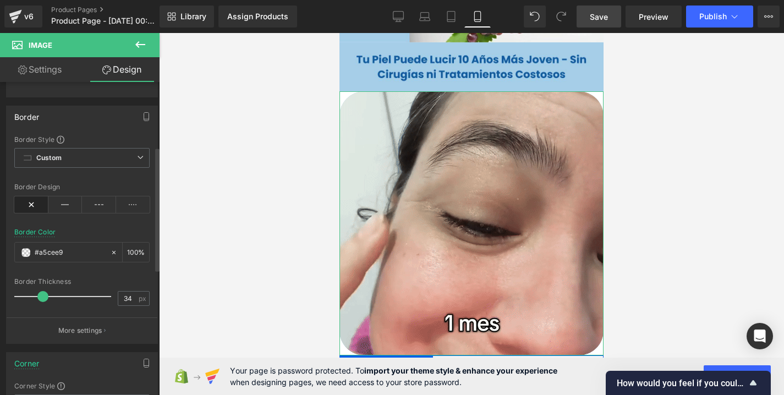
drag, startPoint x: 22, startPoint y: 294, endPoint x: 52, endPoint y: 297, distance: 29.8
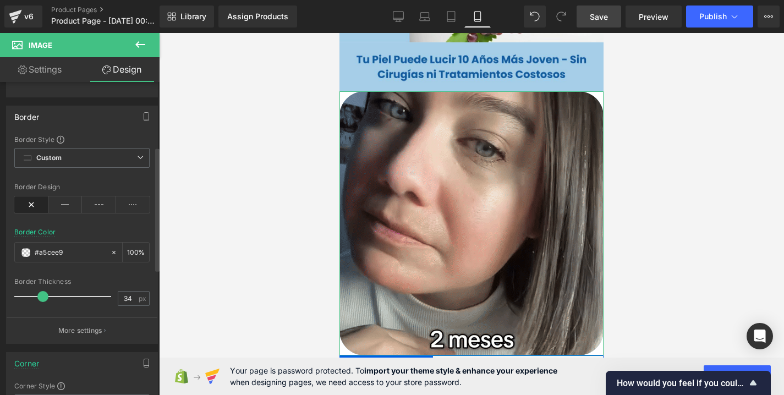
click at [48, 297] on span at bounding box center [42, 296] width 11 height 11
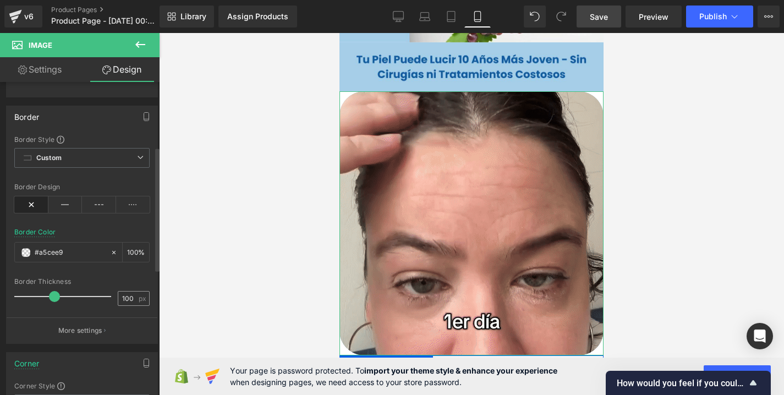
drag, startPoint x: 46, startPoint y: 298, endPoint x: 129, endPoint y: 299, distance: 83.1
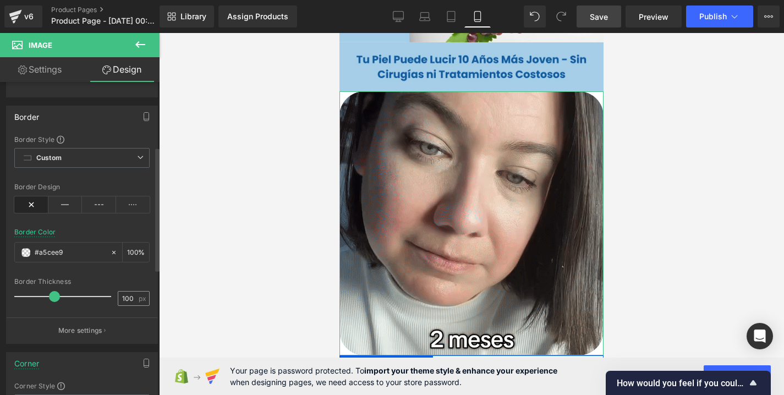
click at [128, 299] on div "Border Thickness 100 px" at bounding box center [81, 296] width 135 height 37
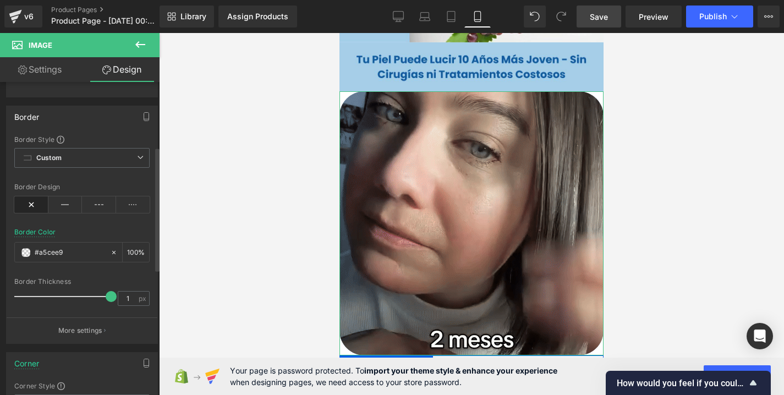
type input "0"
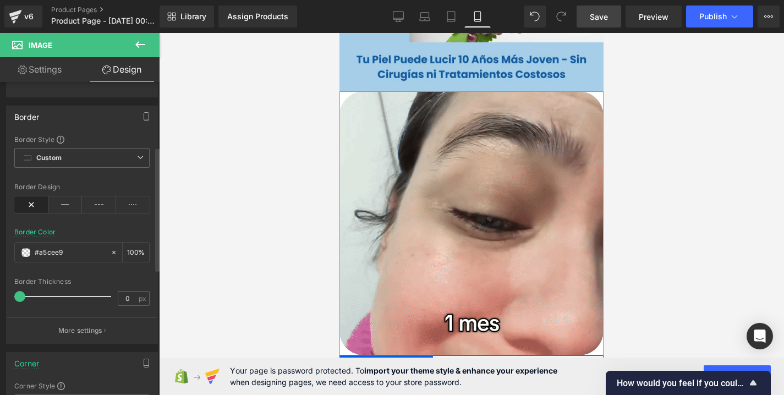
drag, startPoint x: 108, startPoint y: 299, endPoint x: 2, endPoint y: 299, distance: 106.7
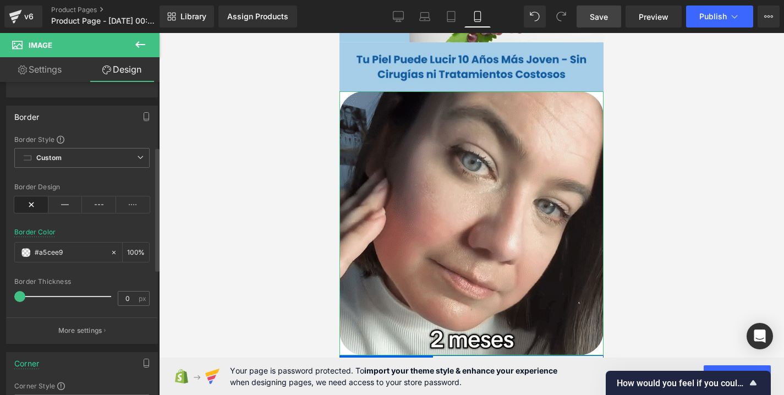
click at [2, 299] on div "Border Border Style Custom Custom Setup Global Style Custom Setup Global Style …" at bounding box center [82, 220] width 164 height 246
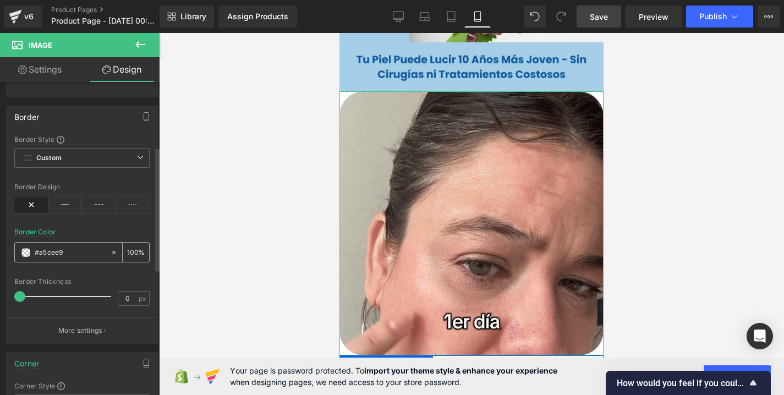
click at [110, 252] on icon at bounding box center [114, 253] width 8 height 8
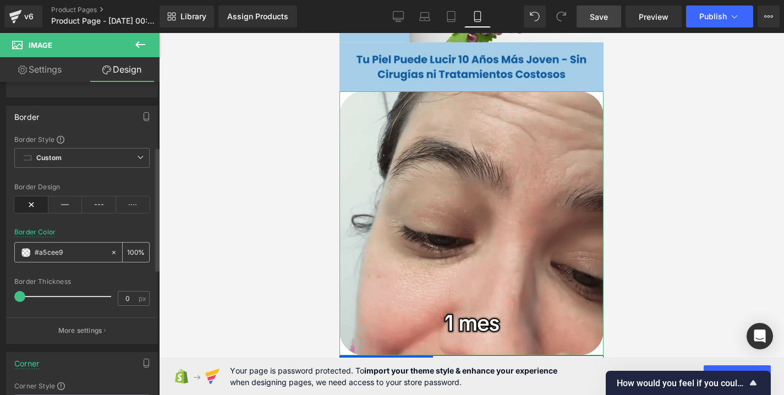
type input "none"
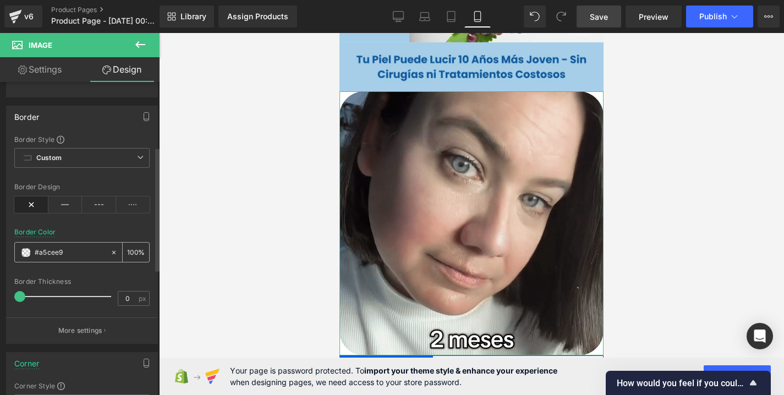
type input "0"
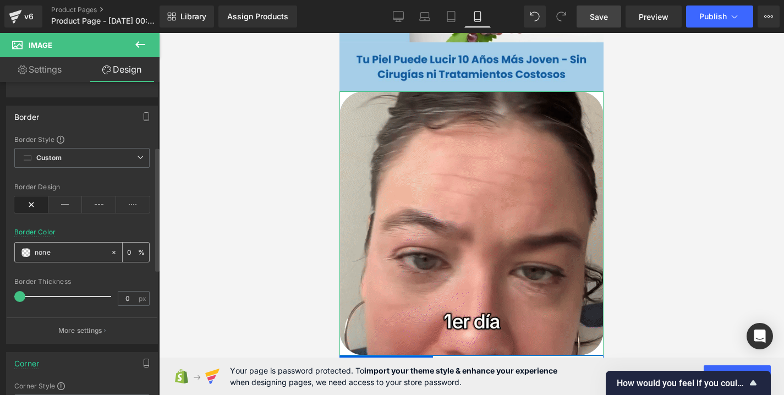
click at [33, 255] on div "none" at bounding box center [62, 252] width 95 height 19
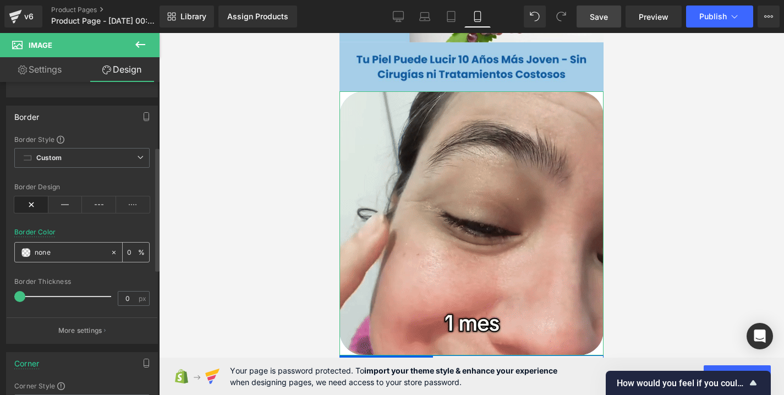
click at [23, 255] on span at bounding box center [25, 252] width 9 height 9
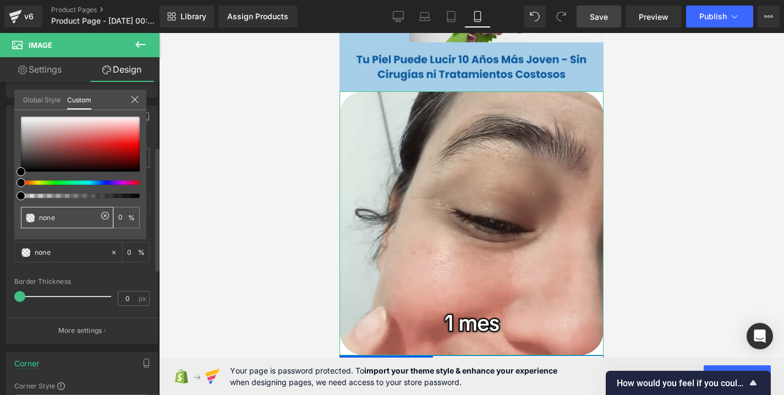
click at [62, 214] on input "none" at bounding box center [68, 218] width 58 height 12
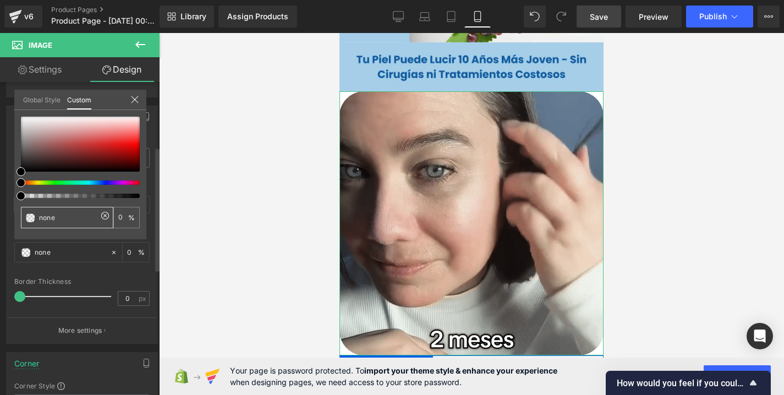
drag, startPoint x: 65, startPoint y: 217, endPoint x: 33, endPoint y: 217, distance: 31.9
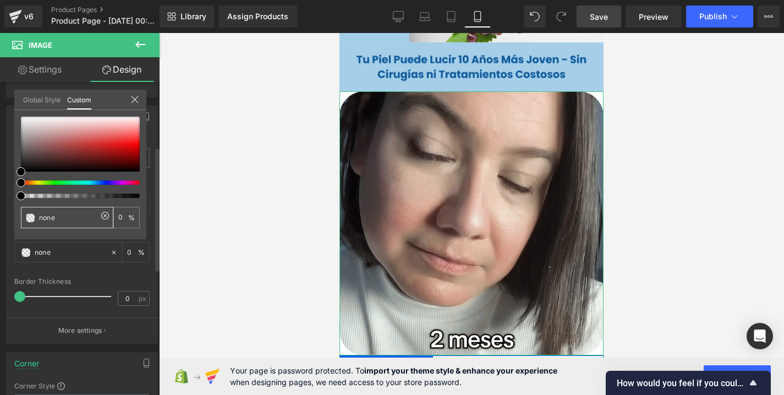
click at [33, 217] on div "none" at bounding box center [67, 217] width 92 height 21
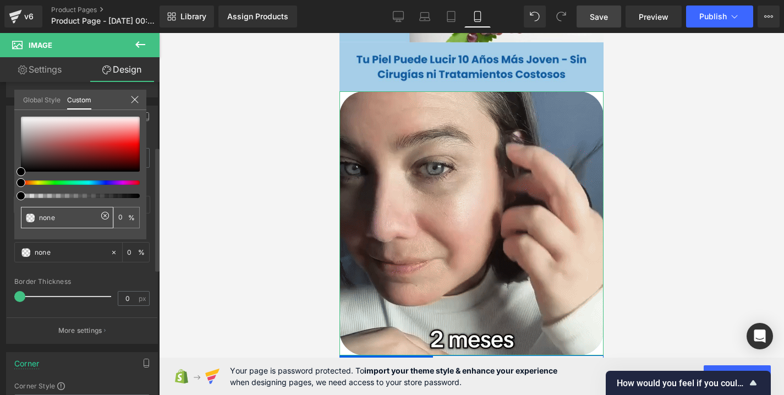
paste input "#a5cee9"
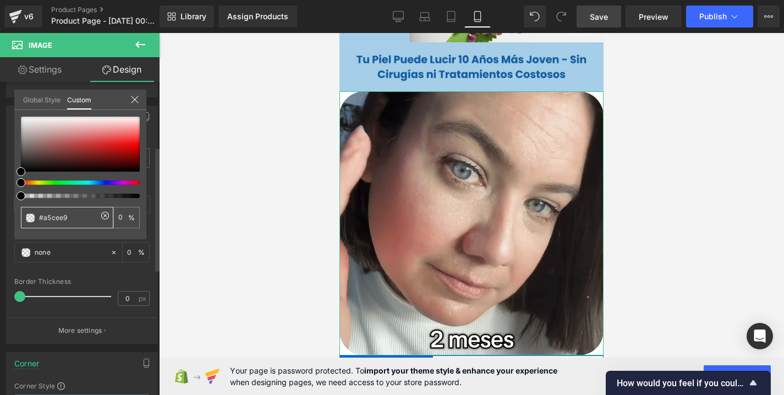
type input "#a5cee"
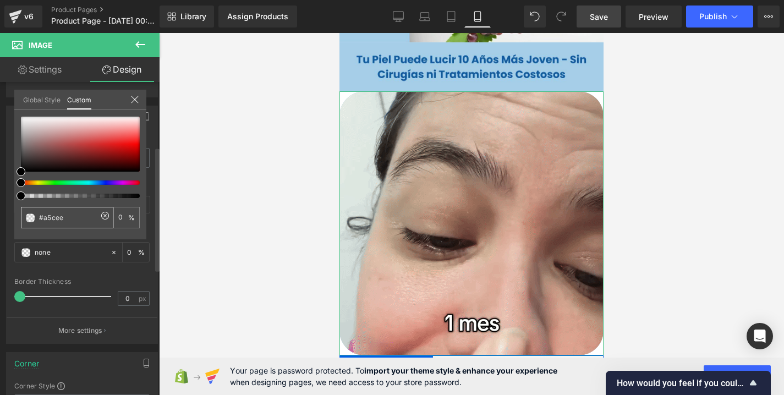
type input "#a5cee"
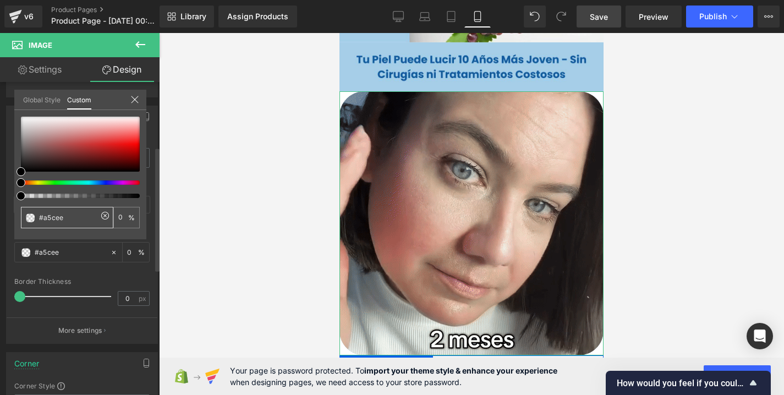
type input "#a5ce"
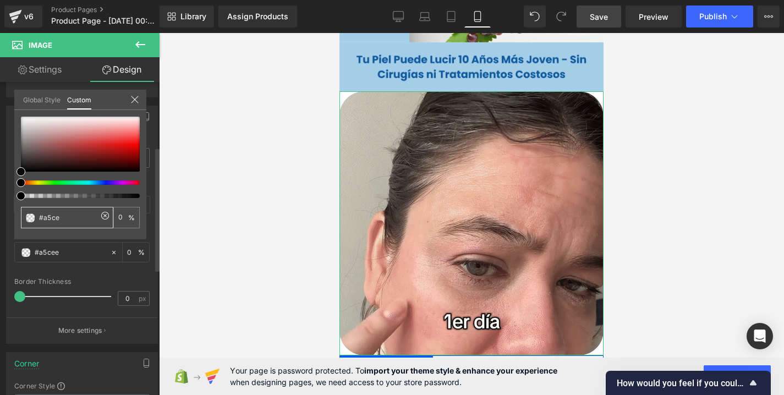
type input "#a5ce"
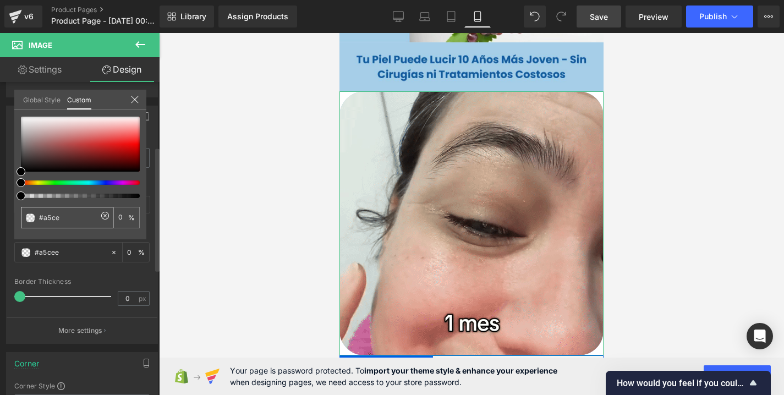
type input "93"
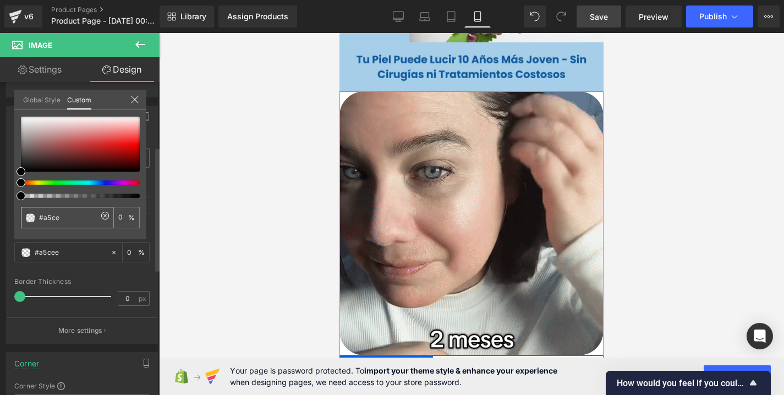
type input "93"
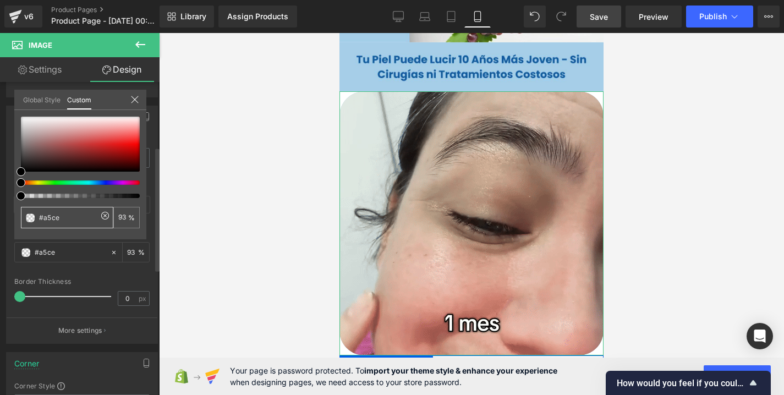
type input "#a5c"
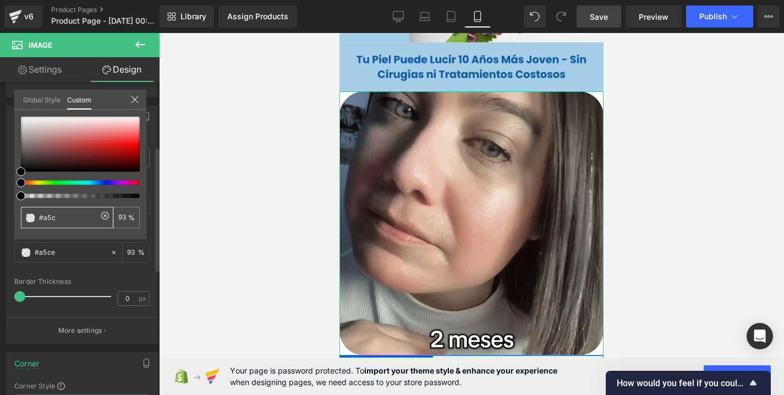
type input "#a5c"
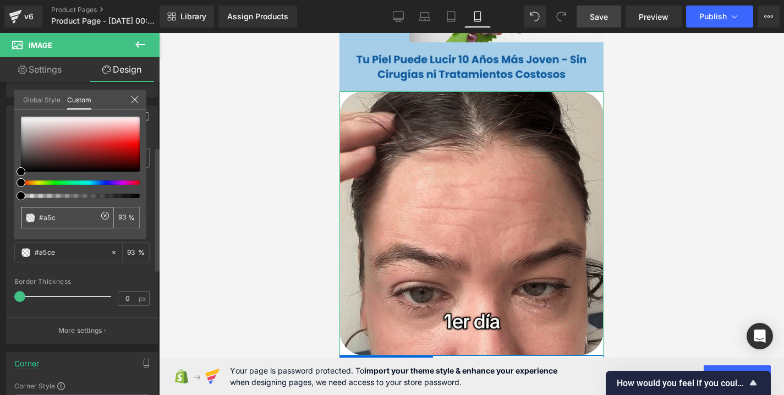
type input "100"
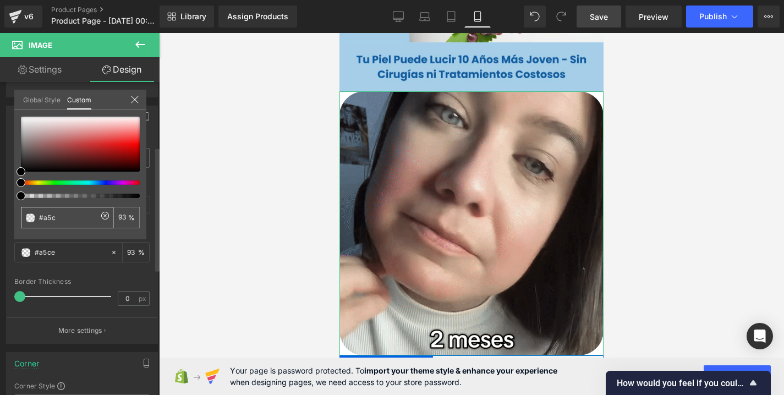
type input "100"
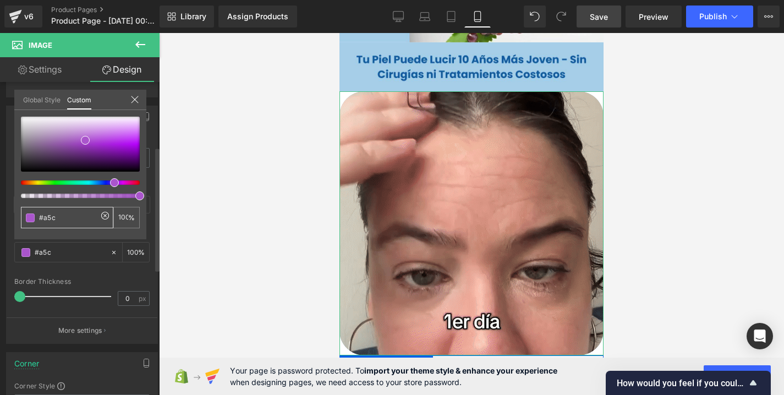
type input "#a5"
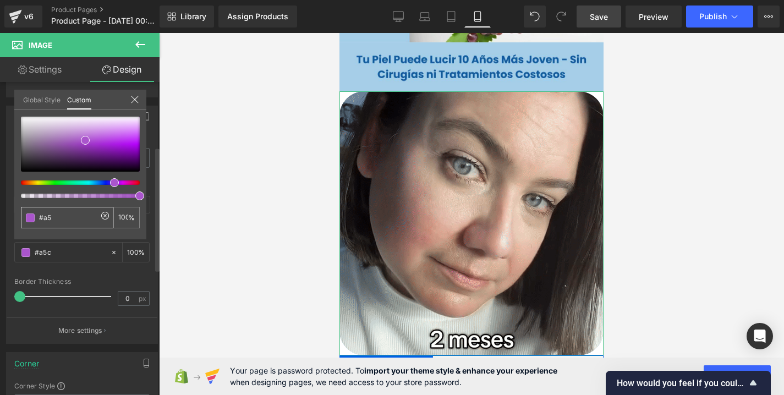
type input "#a5"
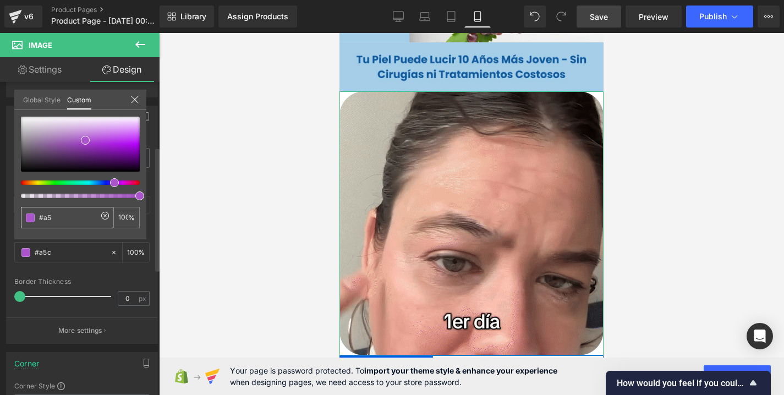
type input "0"
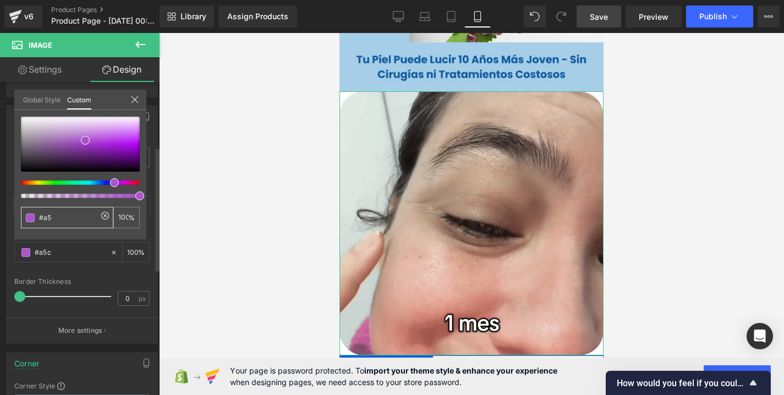
type input "0"
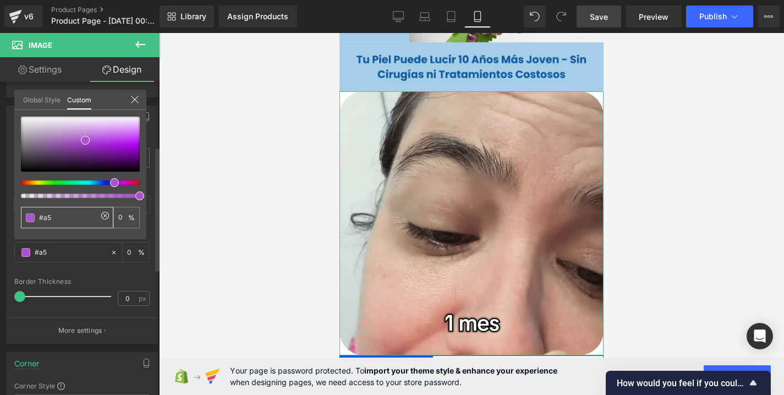
type input "#a"
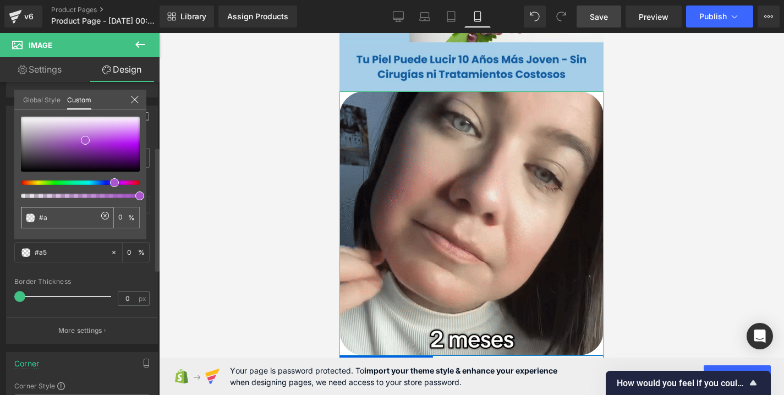
type input "#a"
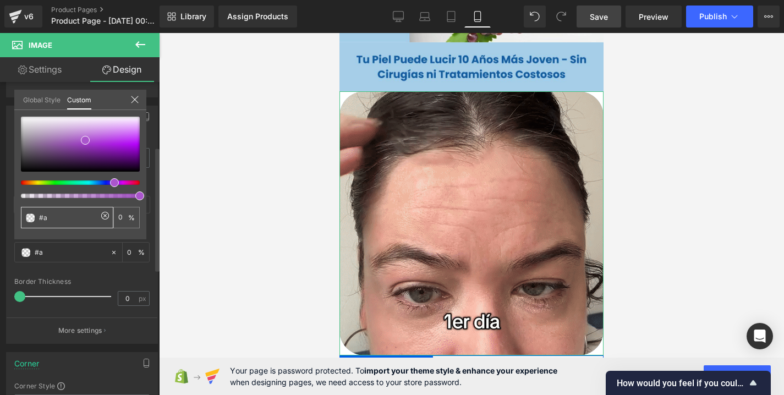
type input "#"
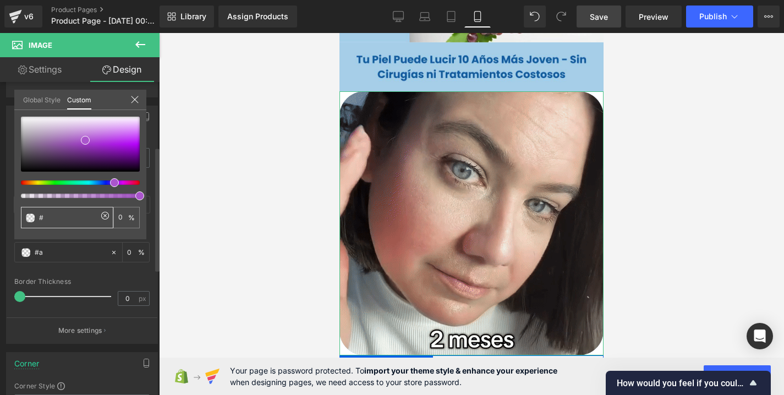
type input "#"
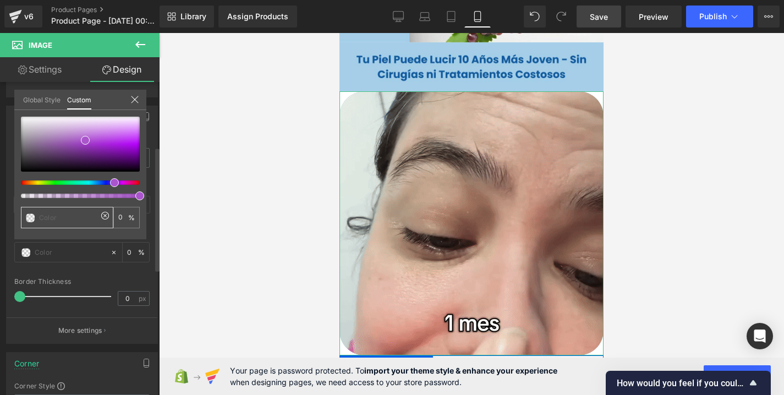
paste input "#a5cee9"
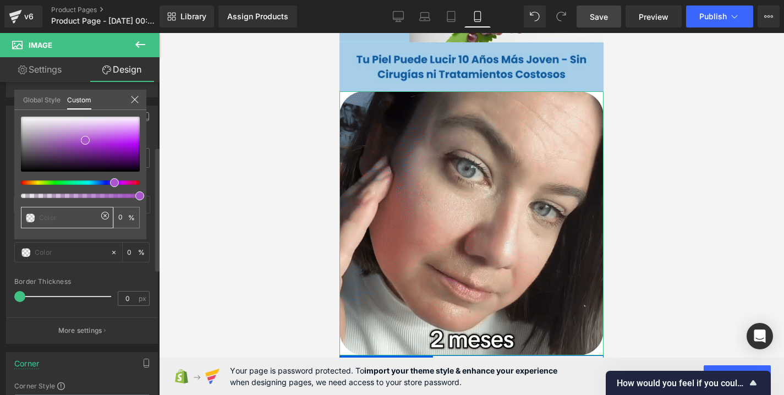
type input "#a5cee9"
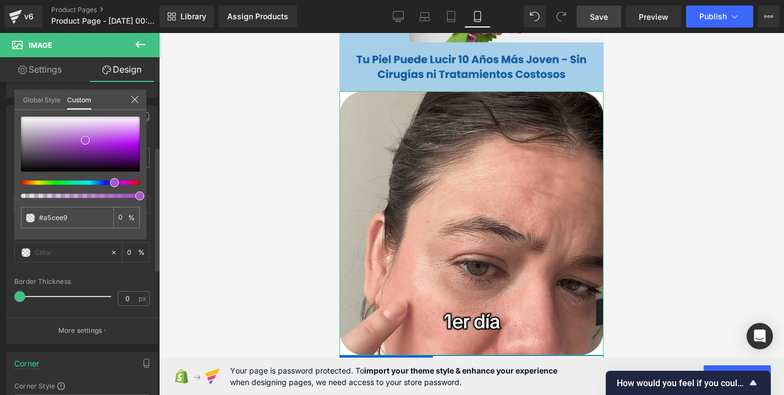
type input "#5683cc"
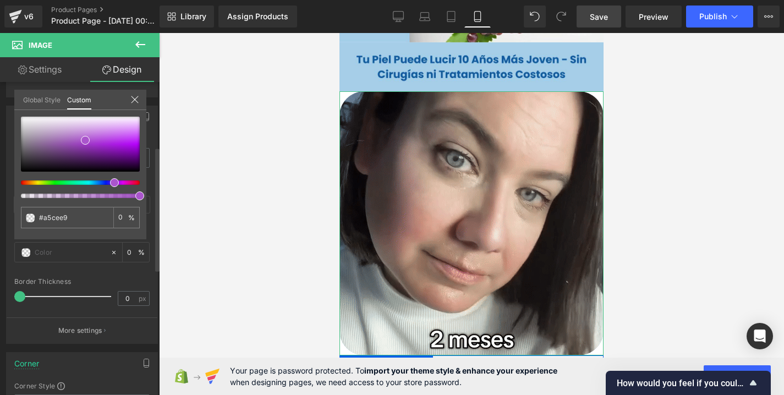
type input "100"
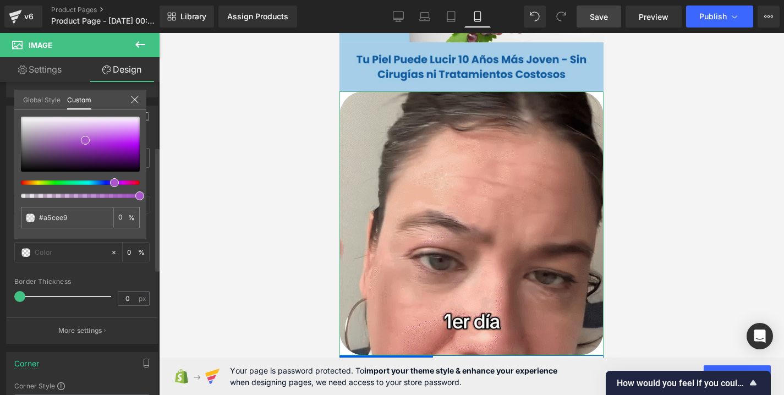
type input "#5683cc"
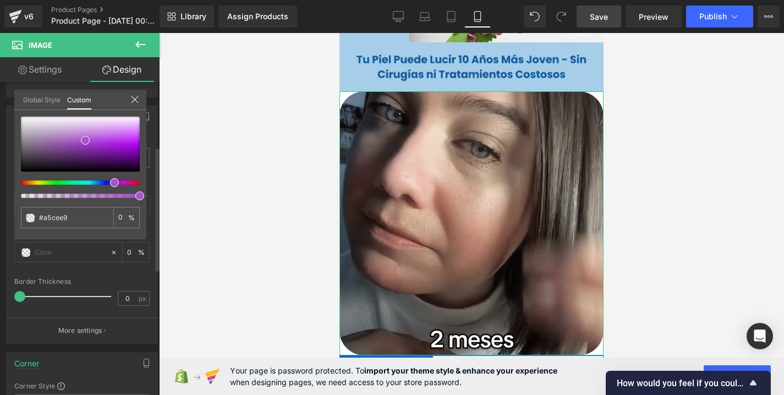
type input "100"
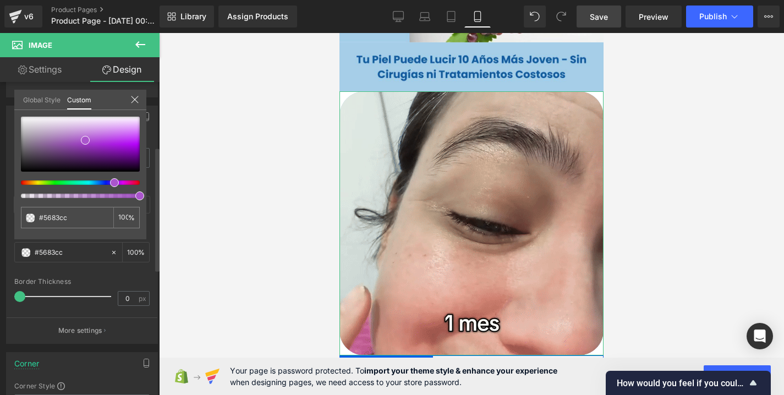
click at [88, 183] on div at bounding box center [76, 182] width 119 height 4
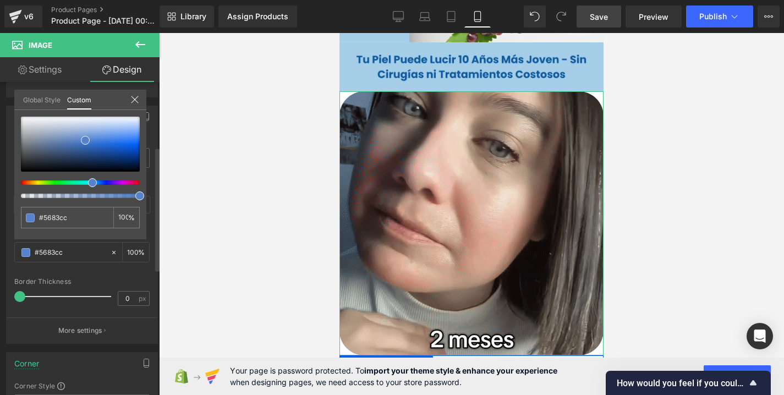
type input "#56a9cc"
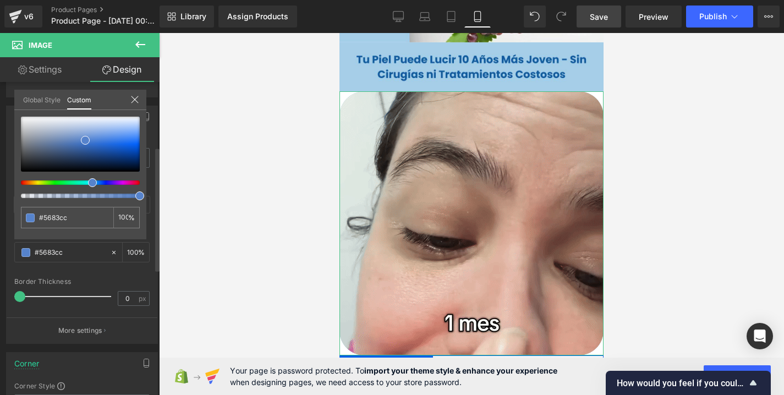
type input "#56a9cc"
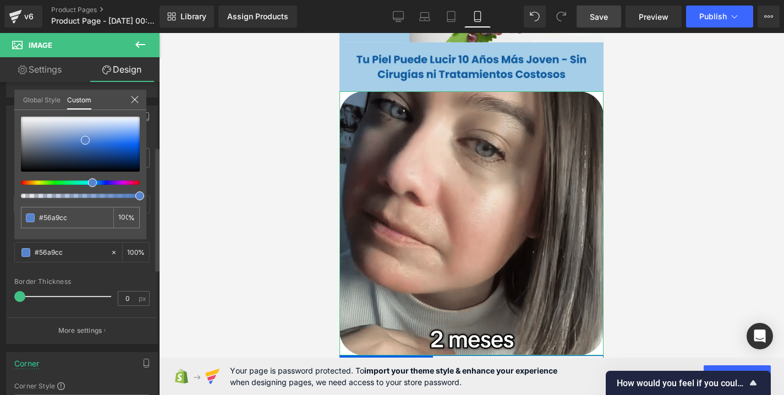
click at [82, 182] on div at bounding box center [76, 182] width 119 height 4
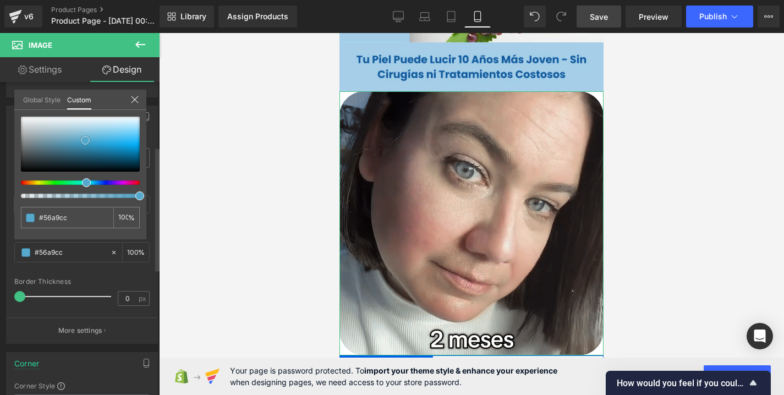
type input "#c1d0d6"
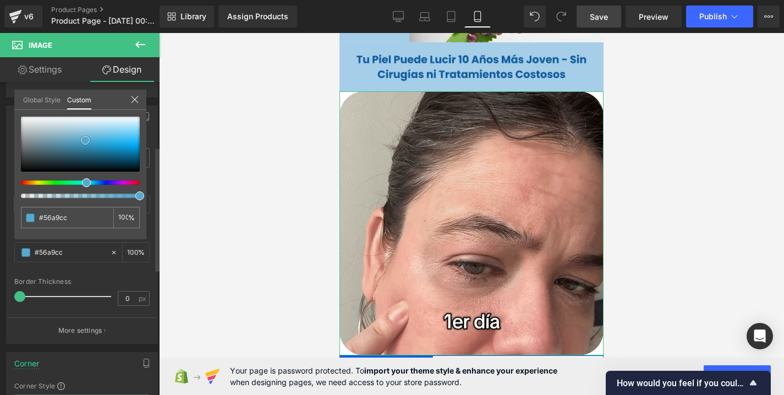
type input "#c1d0d6"
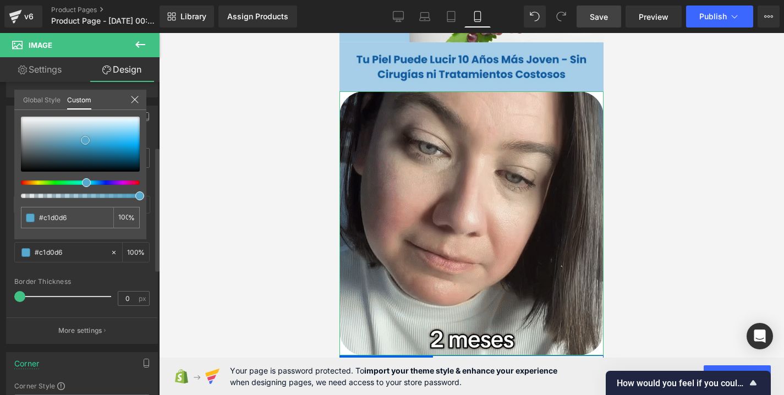
click at [46, 128] on div at bounding box center [80, 144] width 119 height 55
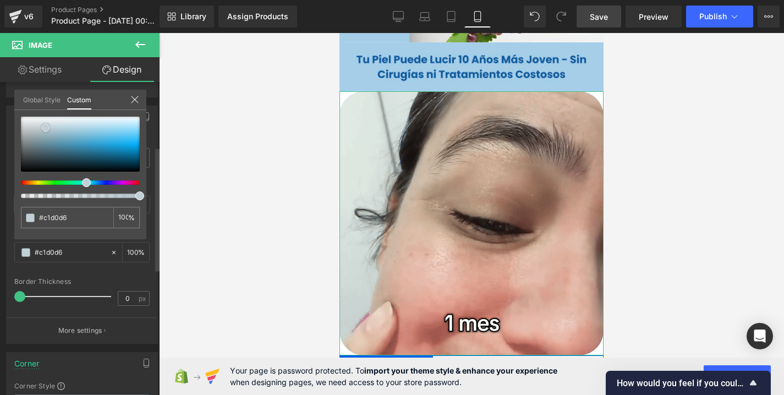
type input "#82b8ce"
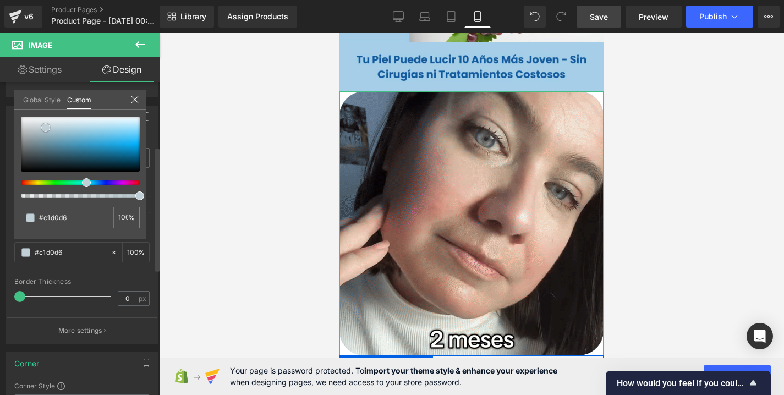
type input "#82b8ce"
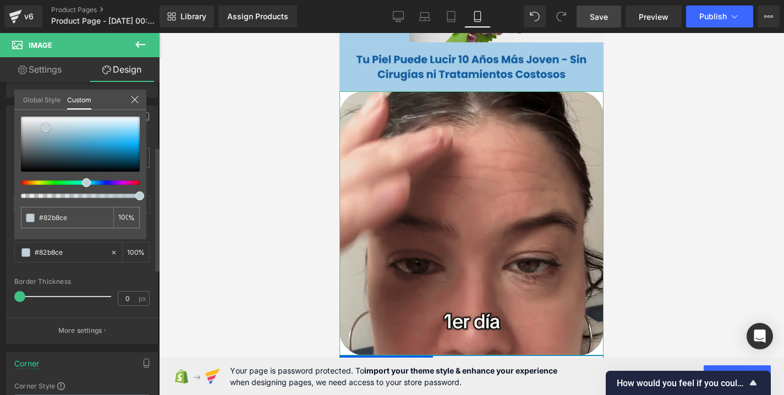
click at [74, 135] on div at bounding box center [80, 144] width 119 height 55
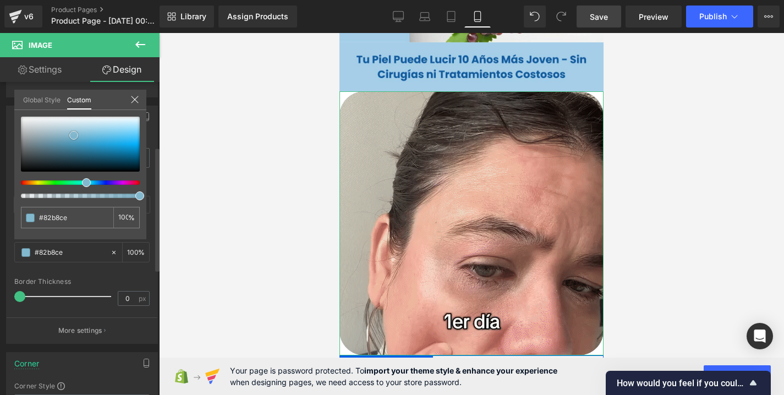
type input "#6eb9d7"
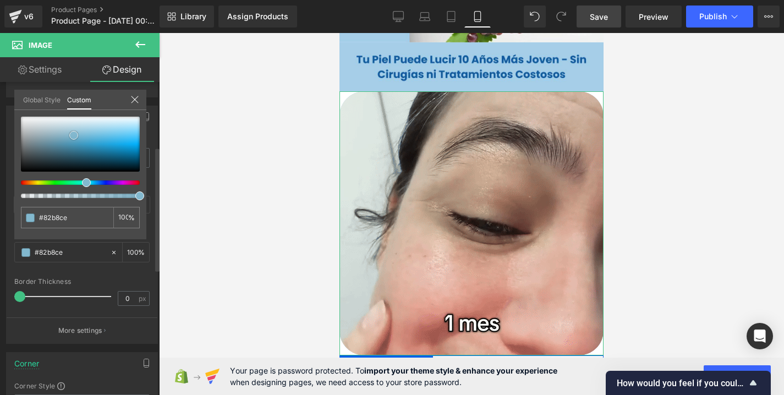
type input "#6eb9d7"
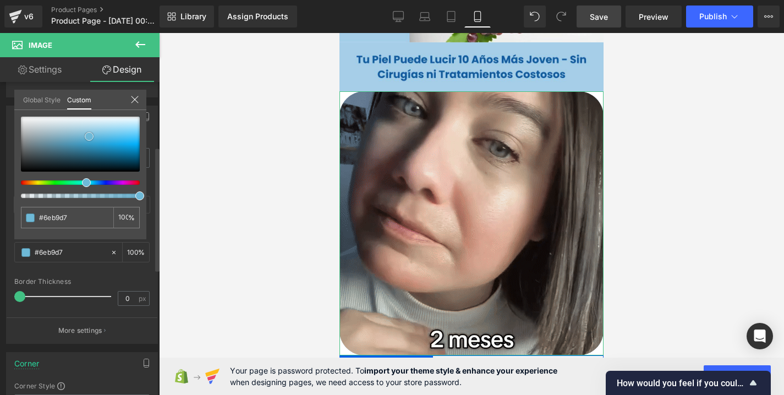
click at [89, 136] on div at bounding box center [80, 144] width 119 height 55
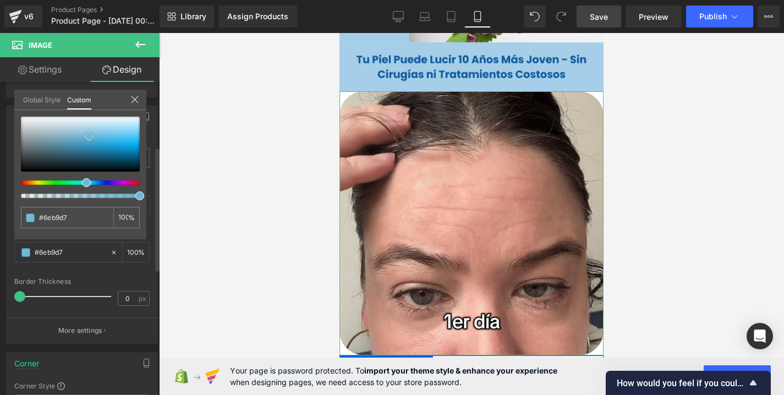
click at [85, 135] on span at bounding box center [89, 136] width 9 height 9
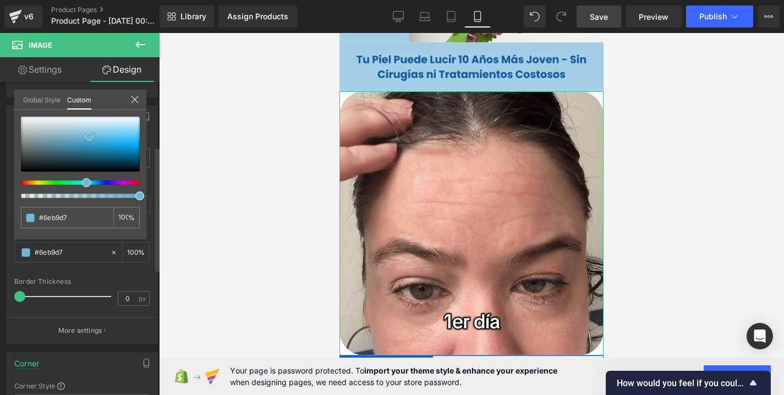
click at [89, 136] on link at bounding box center [89, 136] width 0 height 0
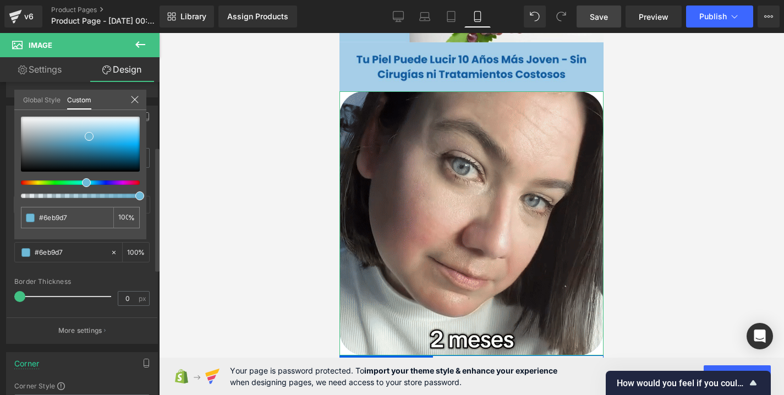
click at [142, 102] on div "Global Style Custom" at bounding box center [80, 100] width 132 height 20
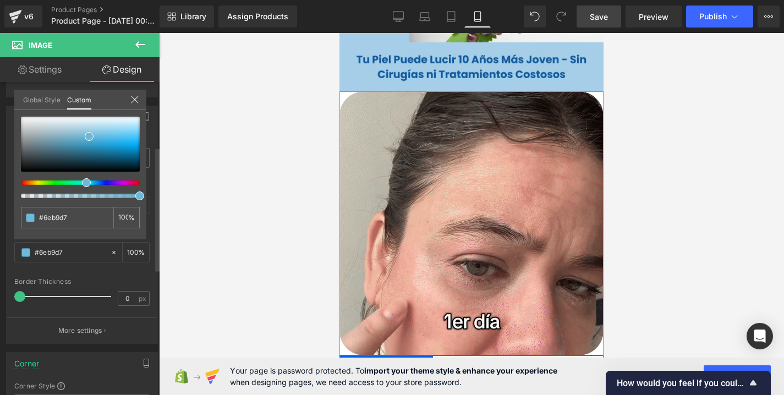
click at [56, 90] on link "Global Style" at bounding box center [41, 99] width 37 height 19
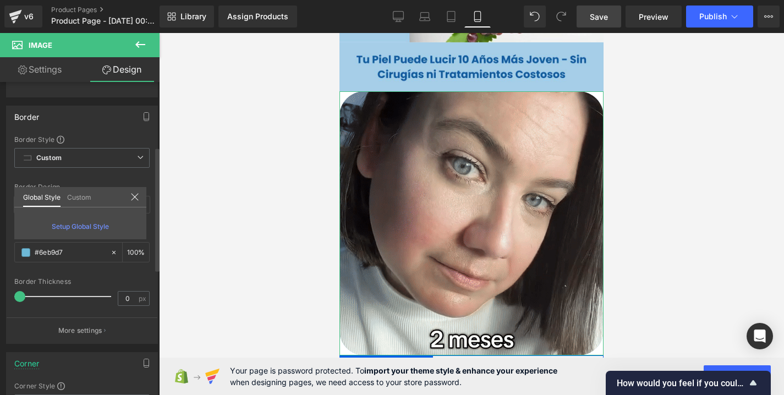
click at [129, 190] on div "Global Style Custom" at bounding box center [80, 197] width 132 height 20
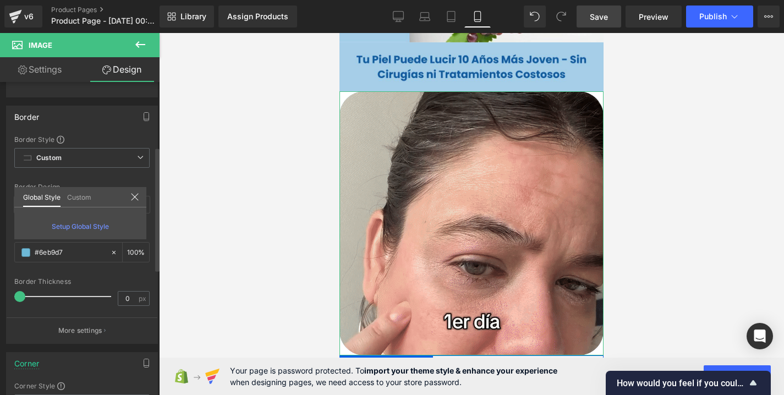
click at [136, 201] on div at bounding box center [134, 198] width 9 height 10
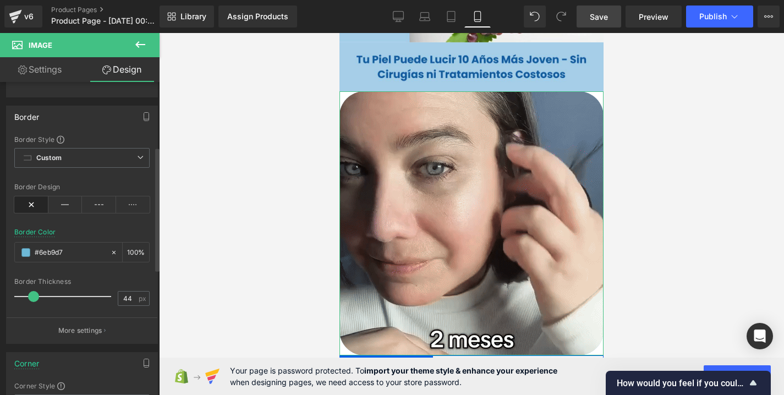
drag, startPoint x: 25, startPoint y: 295, endPoint x: 63, endPoint y: 296, distance: 38.5
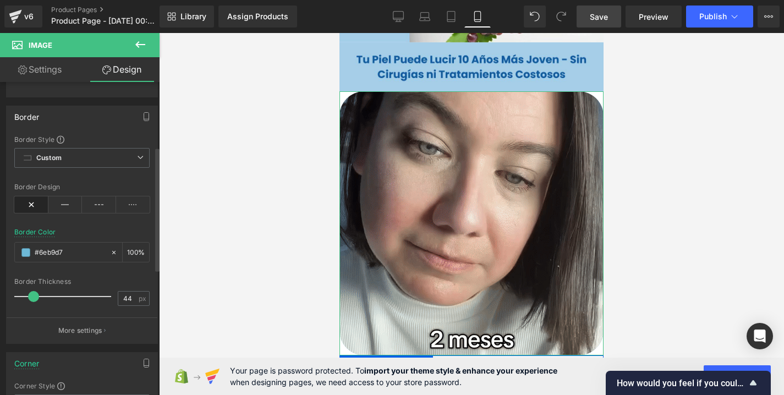
click at [39, 296] on span at bounding box center [33, 296] width 11 height 11
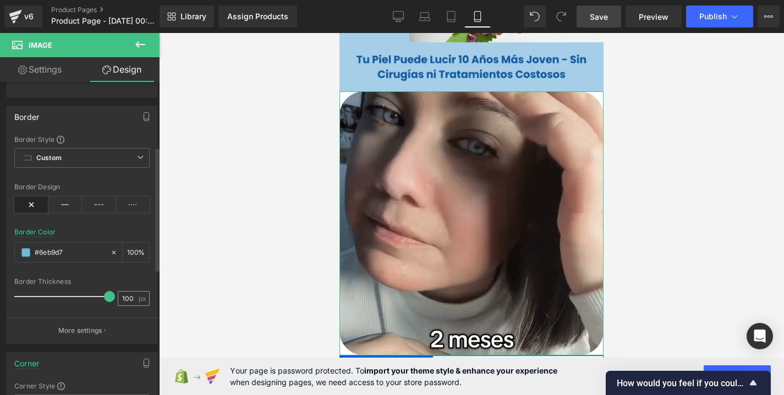
drag, startPoint x: 63, startPoint y: 296, endPoint x: 120, endPoint y: 299, distance: 56.7
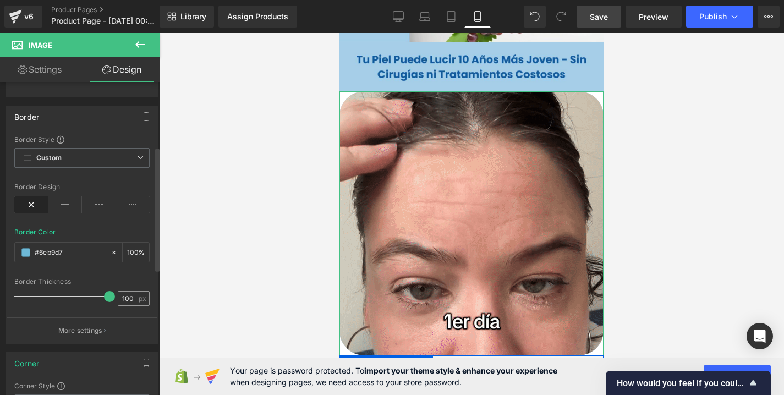
click at [119, 299] on div "Border Thickness 100 px" at bounding box center [81, 296] width 135 height 37
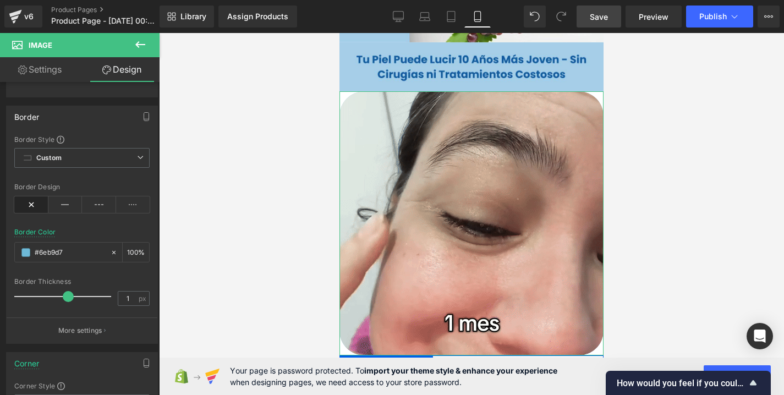
type input "0"
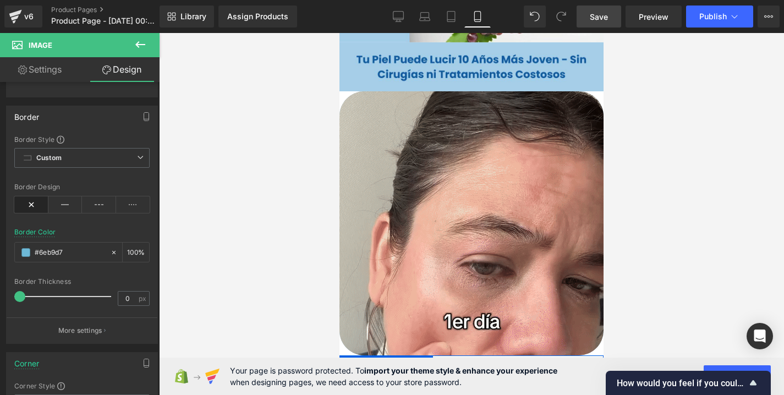
drag, startPoint x: 102, startPoint y: 298, endPoint x: -4, endPoint y: 300, distance: 106.2
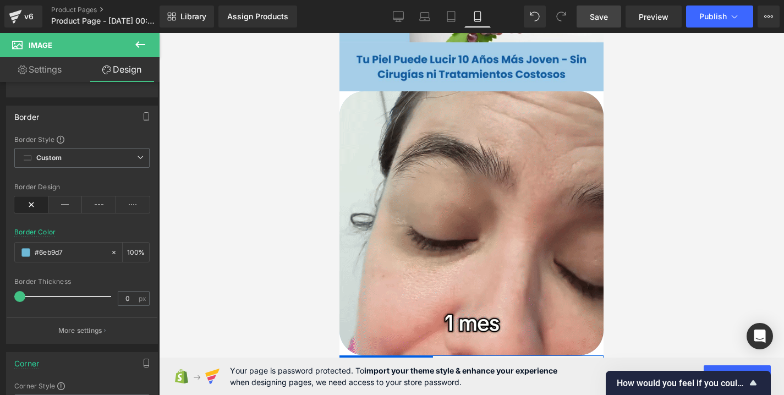
click at [0, 300] on html "Image You are previewing how the will restyle your page. You can not edit Eleme…" at bounding box center [392, 197] width 784 height 395
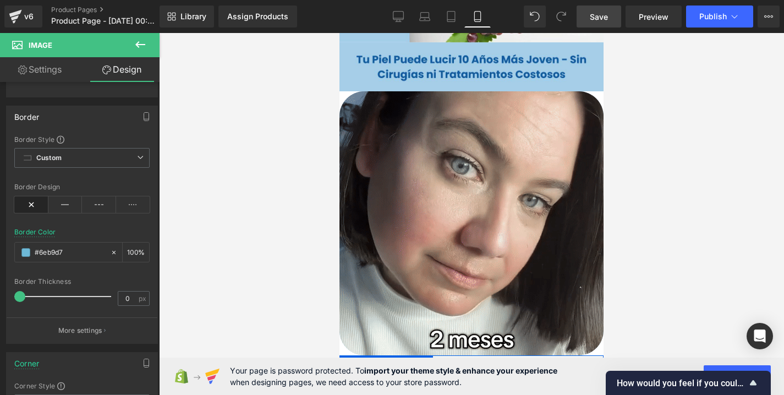
click at [284, 264] on div at bounding box center [471, 214] width 625 height 362
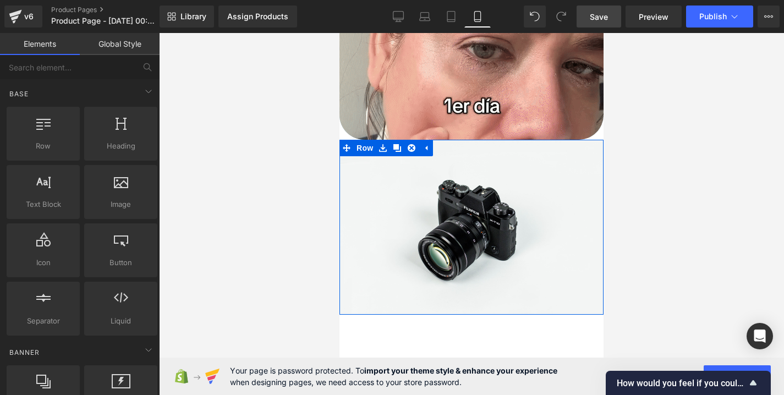
scroll to position [596, 0]
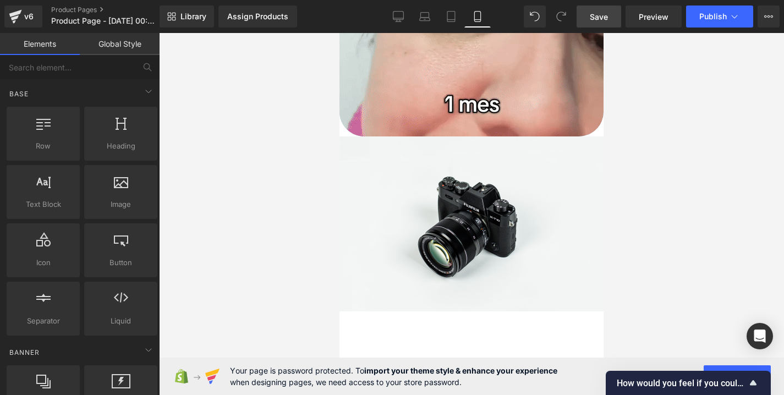
click at [646, 169] on div at bounding box center [471, 214] width 625 height 362
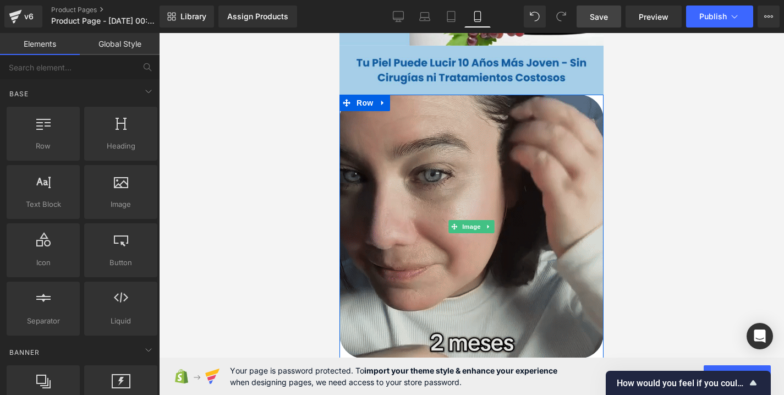
scroll to position [378, 0]
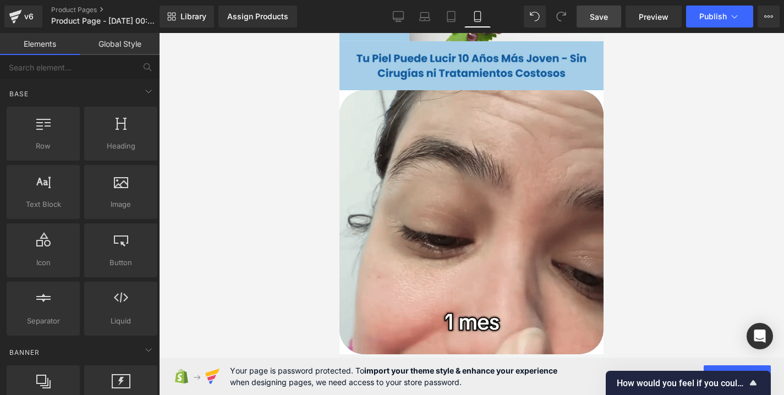
click at [257, 190] on div at bounding box center [471, 214] width 625 height 362
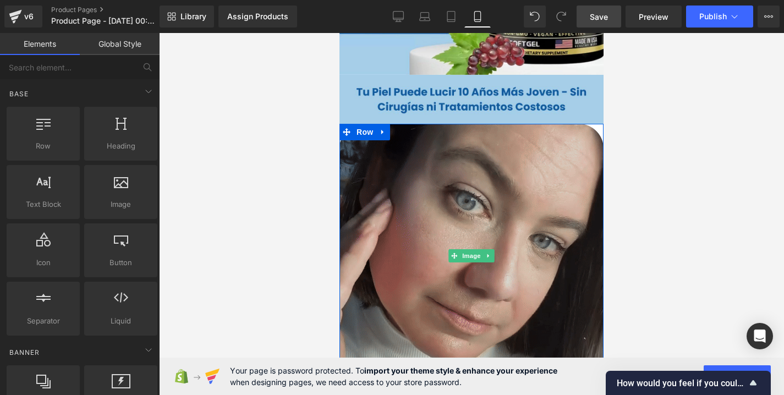
scroll to position [355, 0]
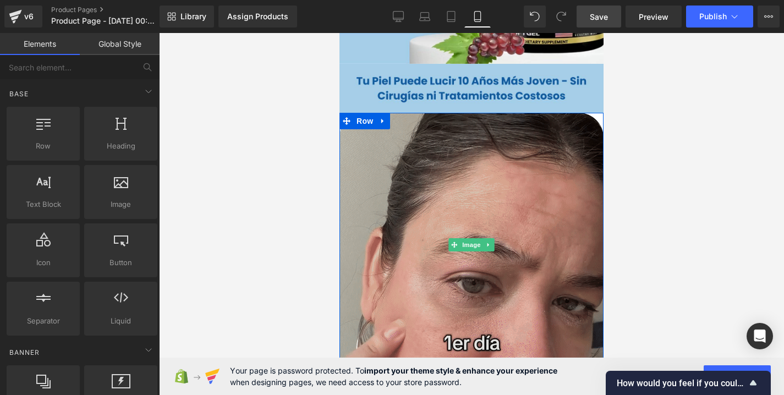
click at [344, 155] on img at bounding box center [471, 245] width 264 height 264
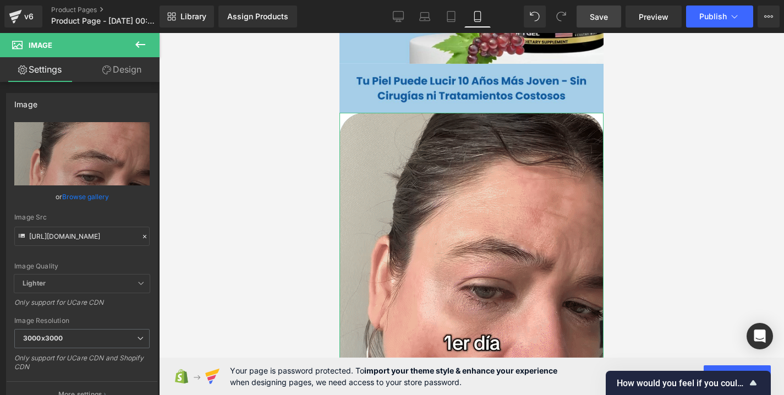
click at [113, 63] on link "Design" at bounding box center [122, 69] width 80 height 25
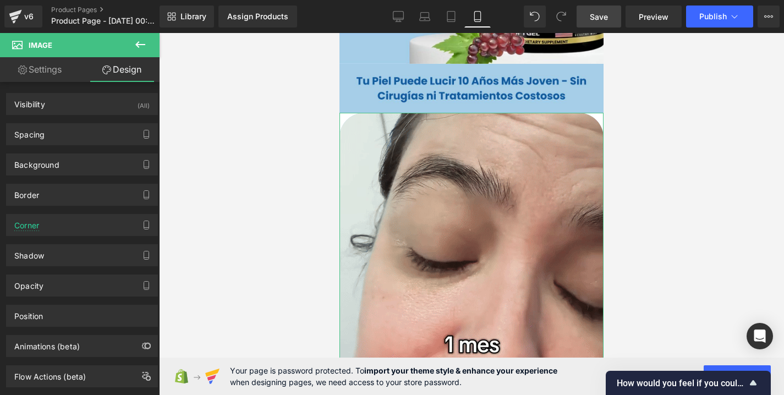
type input "#a5cee9"
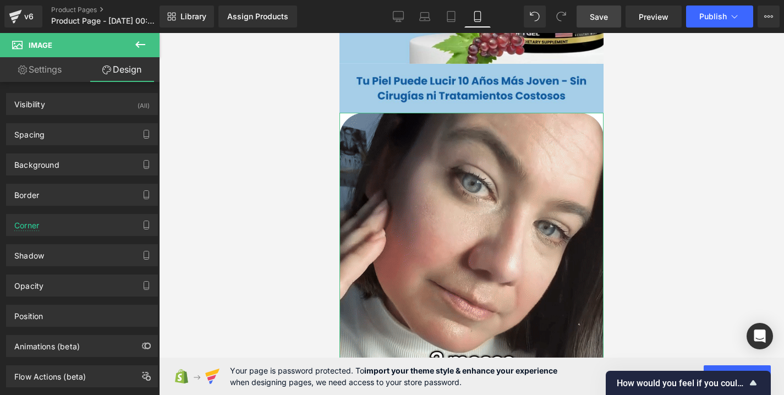
type input "100"
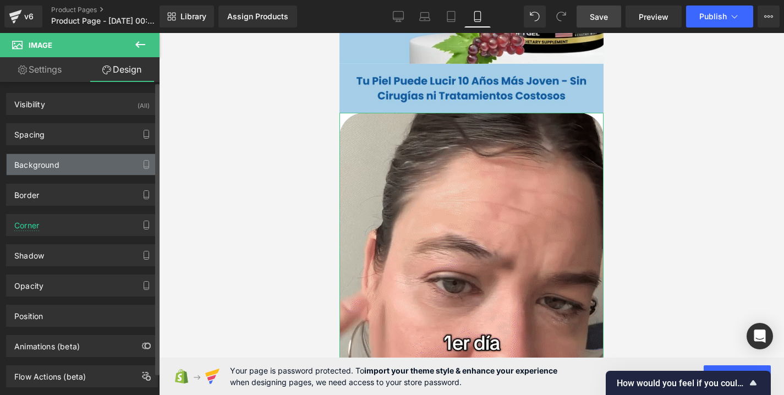
click at [62, 157] on div "Background" at bounding box center [82, 164] width 151 height 21
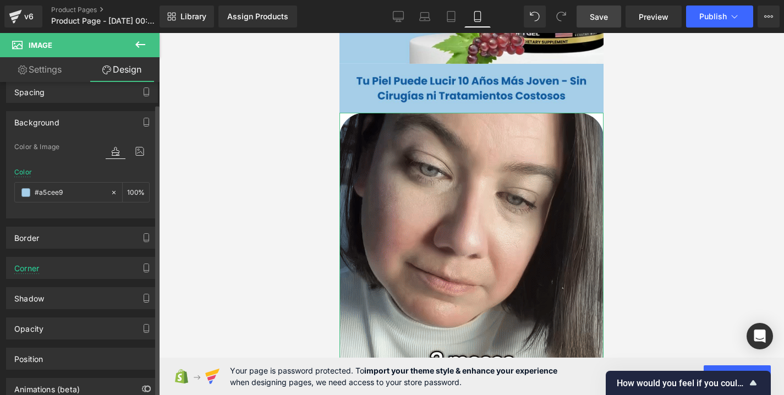
scroll to position [53, 0]
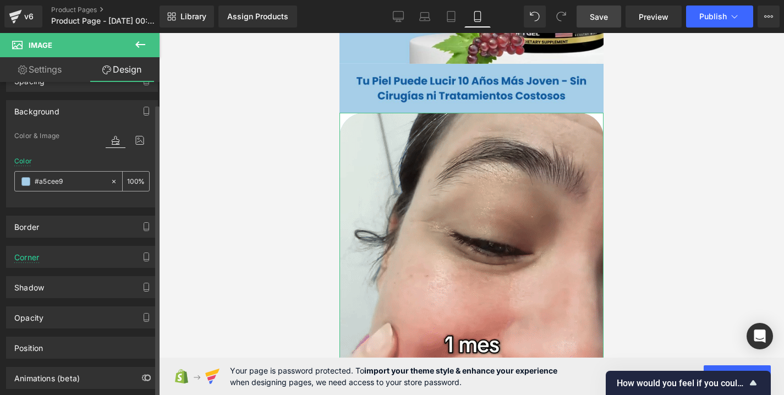
click at [97, 180] on input "#a5cee9" at bounding box center [70, 181] width 70 height 12
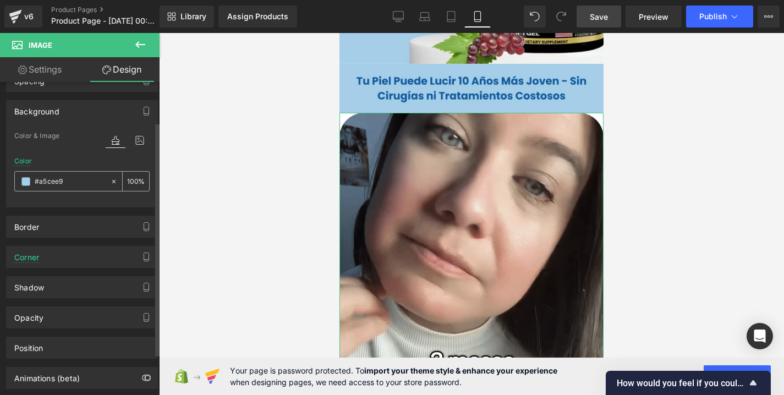
click at [97, 180] on input "#a5cee9" at bounding box center [70, 181] width 70 height 12
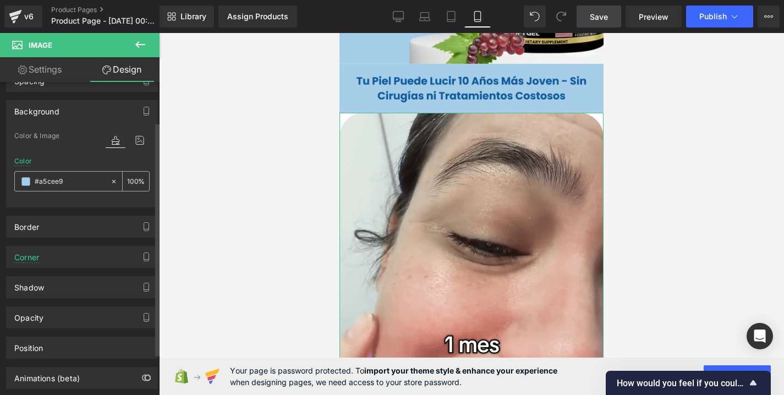
click at [135, 178] on div "100 %" at bounding box center [136, 181] width 26 height 19
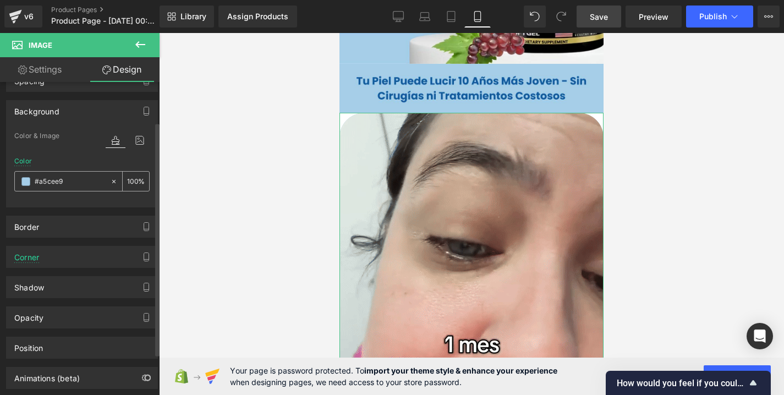
click at [135, 185] on div "100 %" at bounding box center [136, 181] width 26 height 19
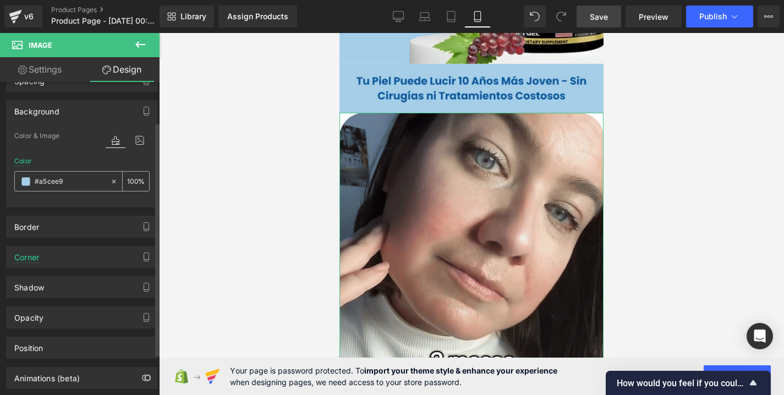
click at [135, 185] on div "100 %" at bounding box center [136, 181] width 26 height 19
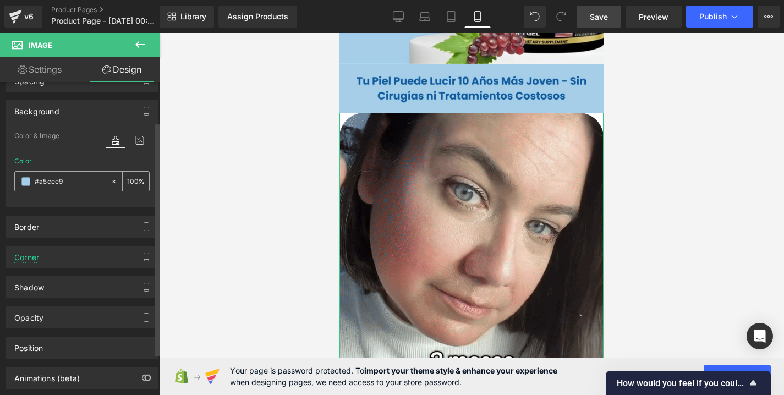
click at [130, 182] on input "100" at bounding box center [132, 181] width 11 height 12
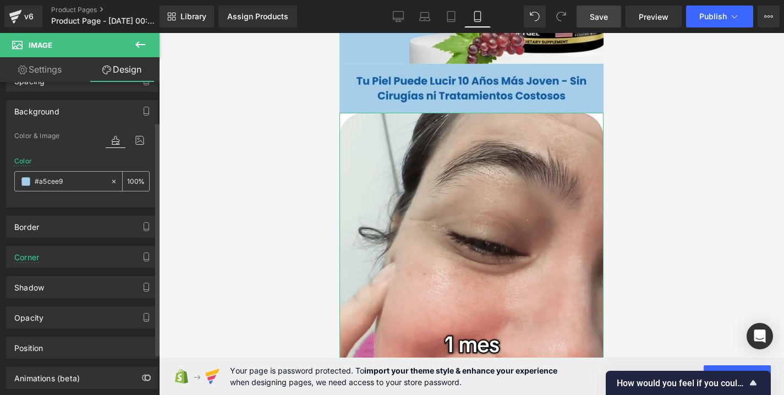
click at [81, 185] on input "#a5cee9" at bounding box center [70, 181] width 70 height 12
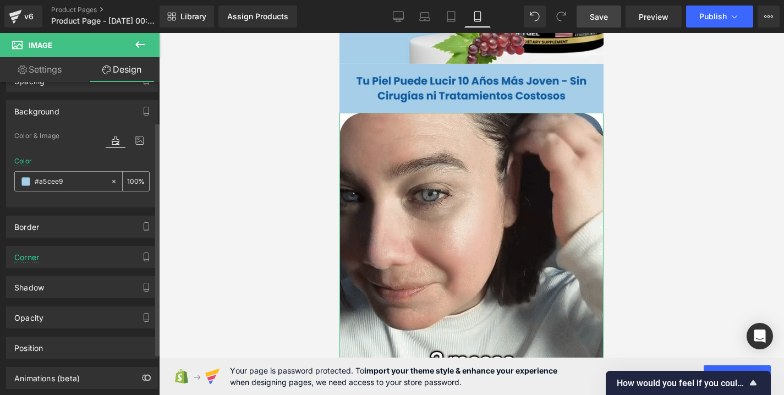
click at [77, 182] on input "#a5cee9" at bounding box center [70, 181] width 70 height 12
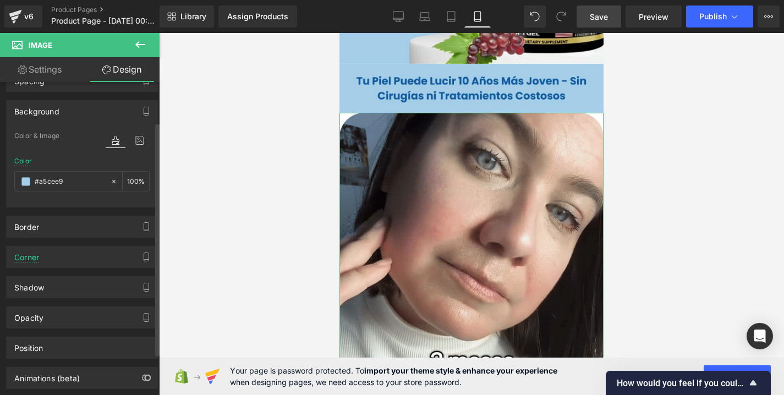
click at [92, 111] on div "Background" at bounding box center [82, 111] width 151 height 21
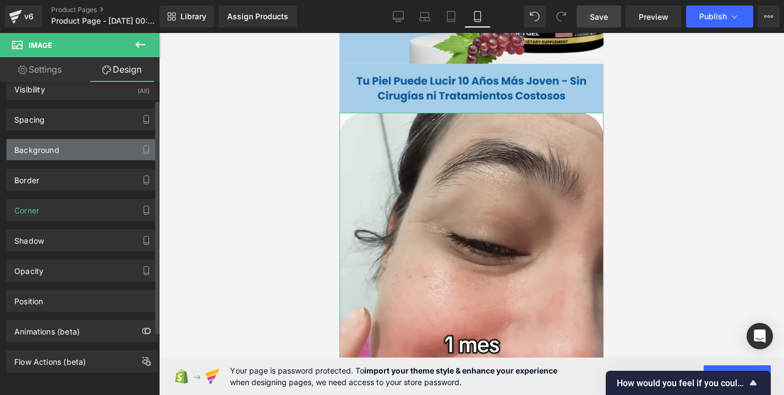
scroll to position [0, 0]
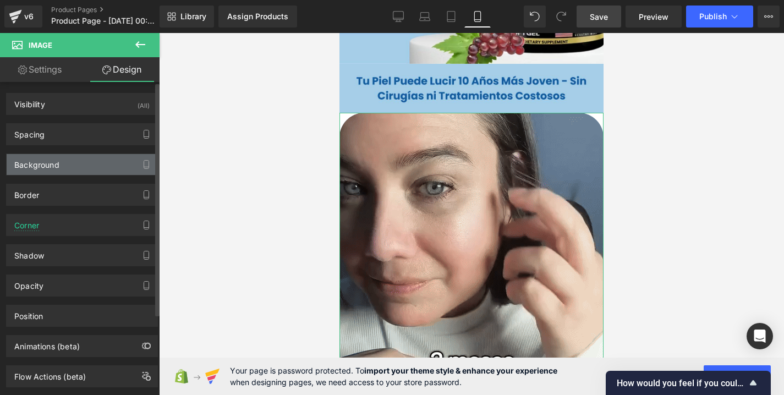
click at [92, 111] on div "Visibility (All)" at bounding box center [82, 104] width 151 height 21
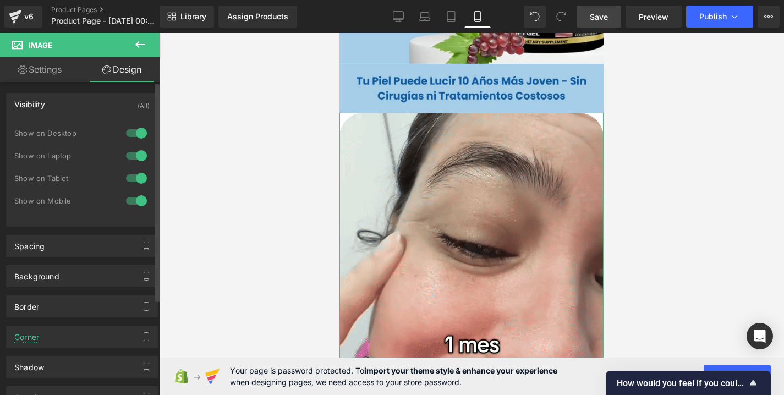
click at [87, 102] on div "Visibility (All)" at bounding box center [82, 104] width 151 height 21
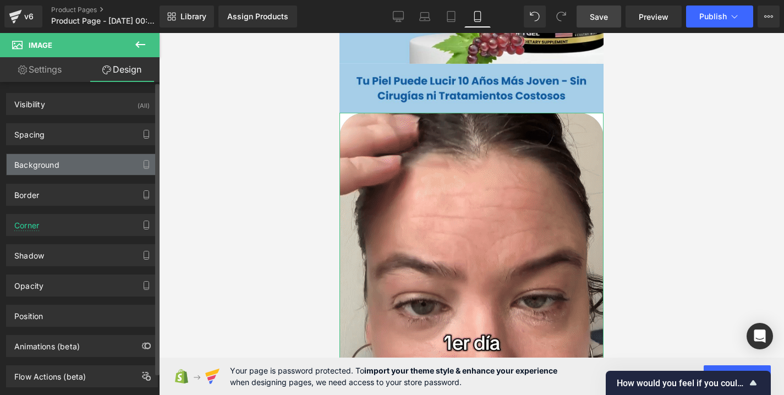
click at [71, 167] on div "Background" at bounding box center [82, 164] width 151 height 21
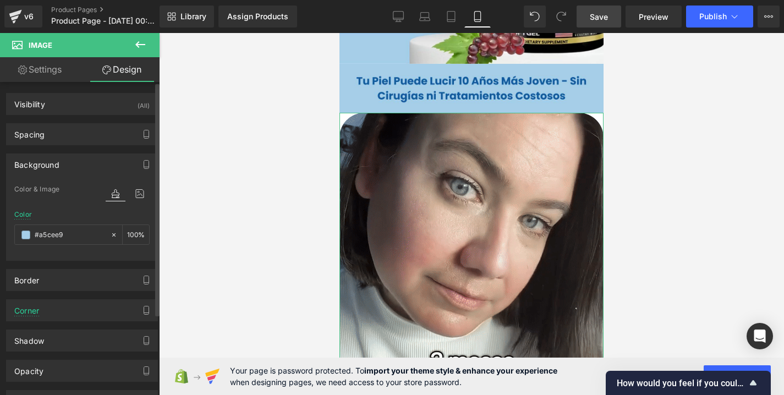
click at [71, 167] on div "Background" at bounding box center [82, 164] width 151 height 21
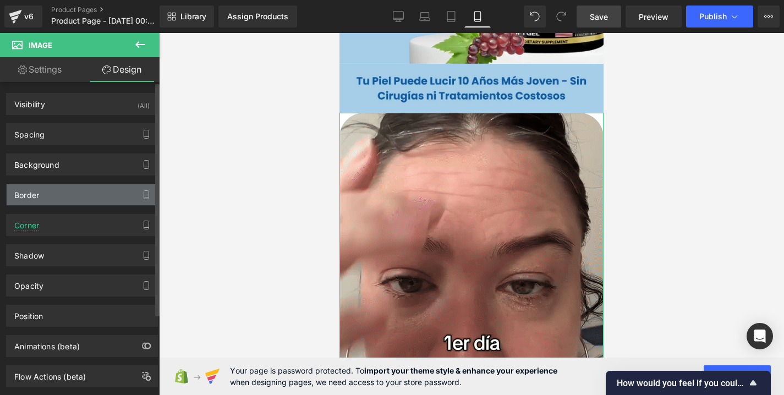
click at [70, 188] on div "Border" at bounding box center [82, 194] width 151 height 21
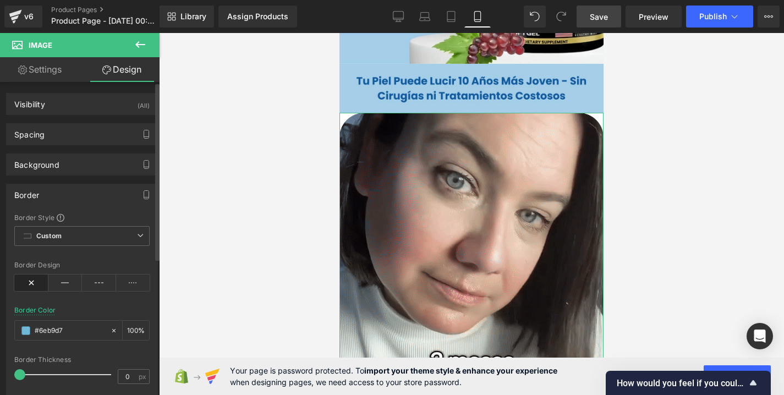
click at [70, 188] on div "Border" at bounding box center [82, 194] width 151 height 21
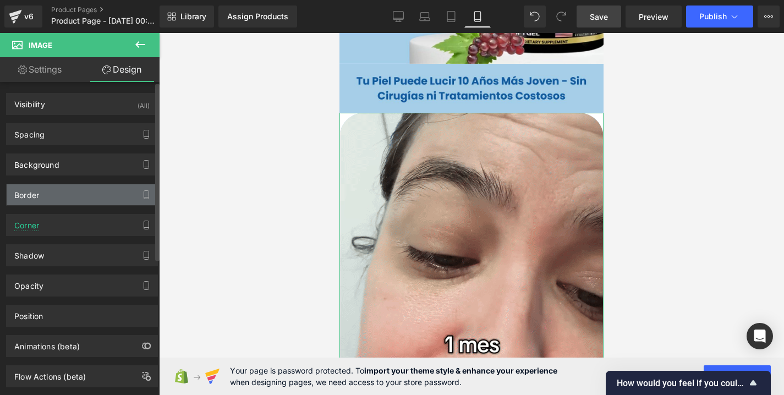
click at [72, 196] on div "Border" at bounding box center [82, 194] width 151 height 21
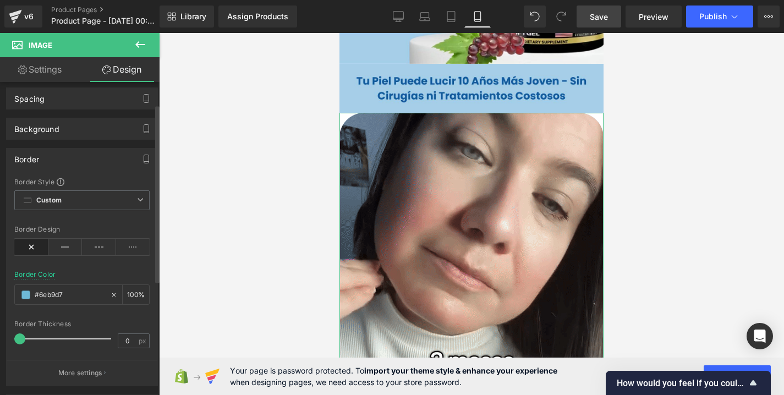
scroll to position [39, 0]
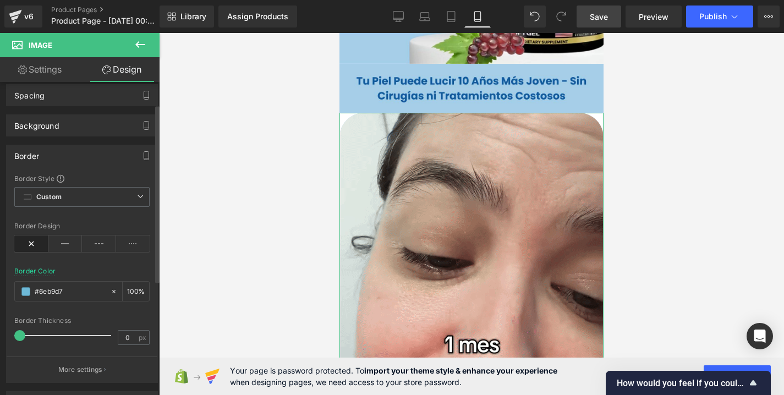
click at [58, 160] on div "Border" at bounding box center [82, 155] width 151 height 21
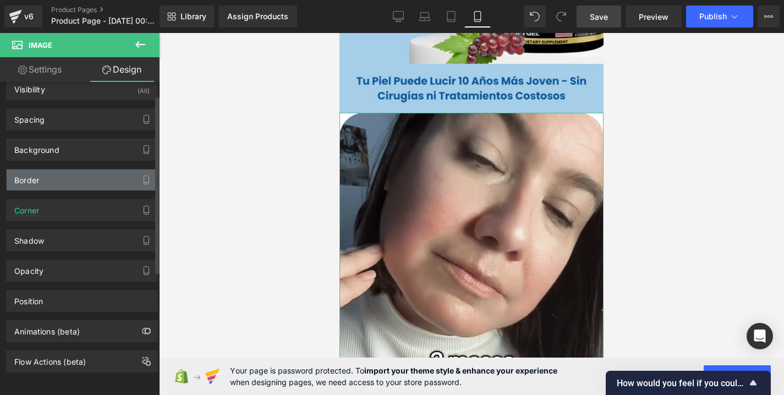
scroll to position [24, 0]
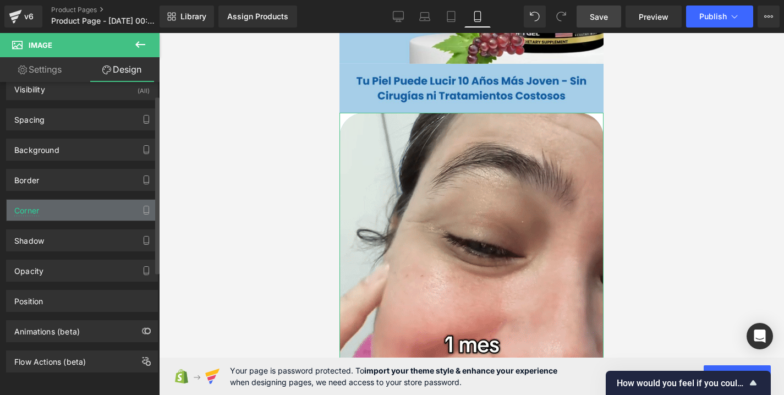
click at [64, 210] on div "Corner" at bounding box center [82, 210] width 151 height 21
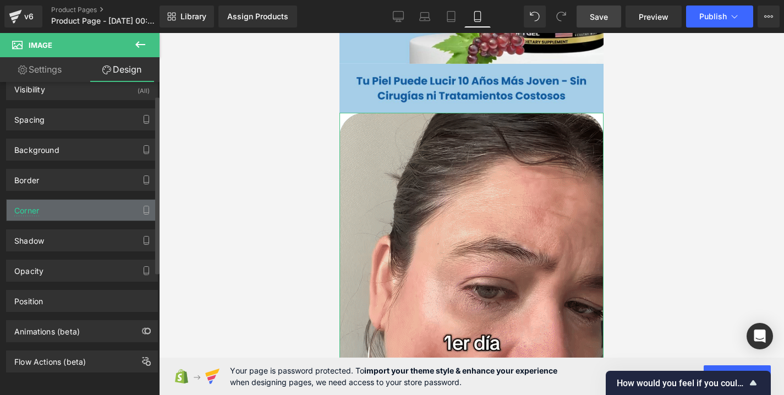
scroll to position [39, 0]
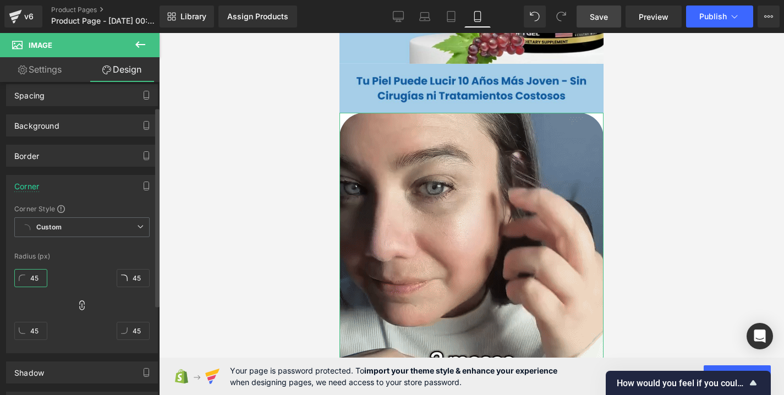
click at [39, 277] on input "45" at bounding box center [30, 278] width 33 height 18
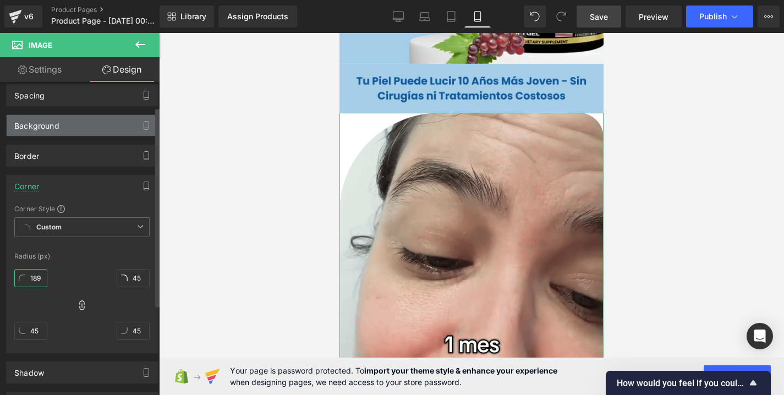
type input "190"
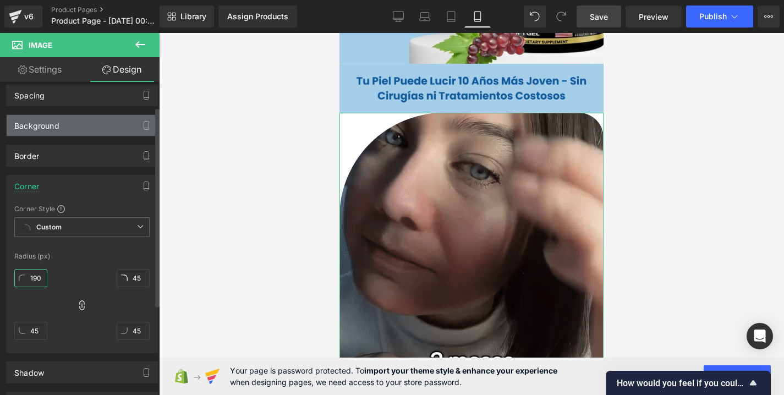
drag, startPoint x: 39, startPoint y: 277, endPoint x: 73, endPoint y: 117, distance: 163.7
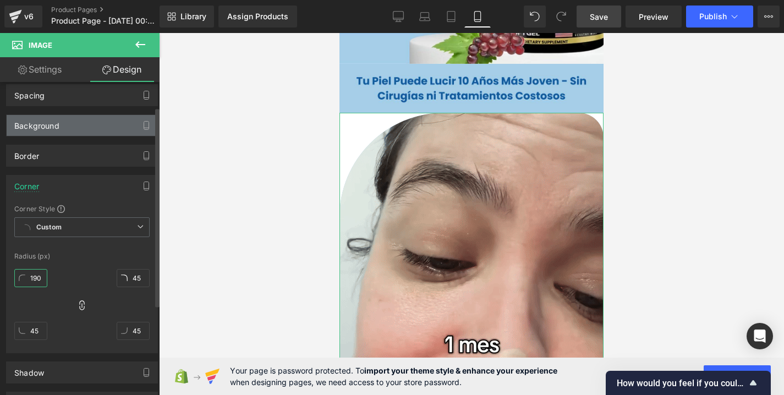
click at [73, 117] on div "Visibility (All) 0|0|0|0 1 Show on Desktop 1 Show on Laptop 1 Show on Tablet 1 …" at bounding box center [82, 274] width 164 height 462
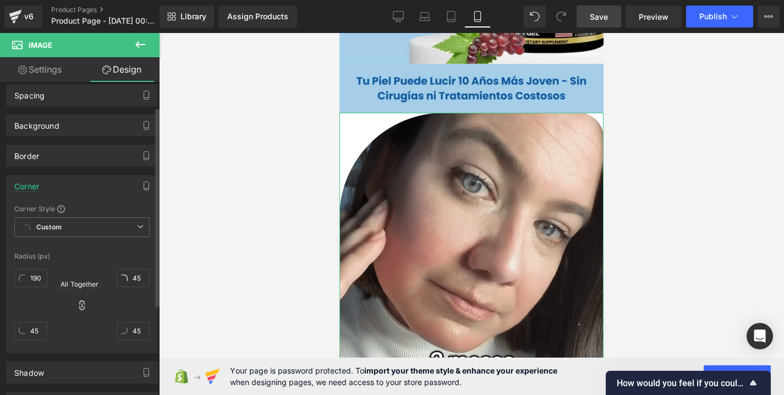
click at [83, 300] on icon at bounding box center [81, 305] width 11 height 11
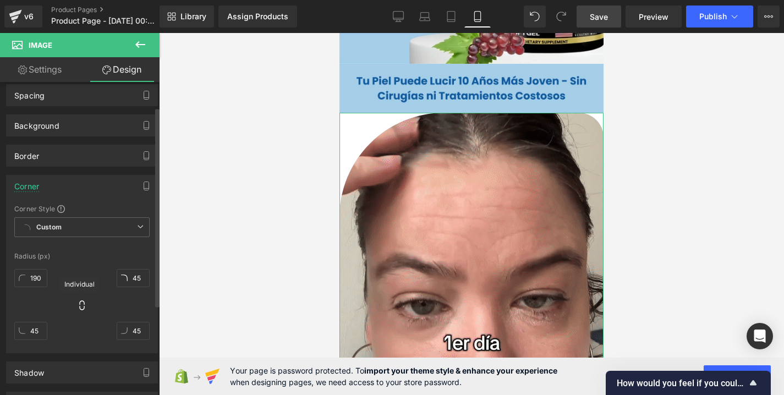
click at [76, 309] on icon at bounding box center [81, 305] width 11 height 11
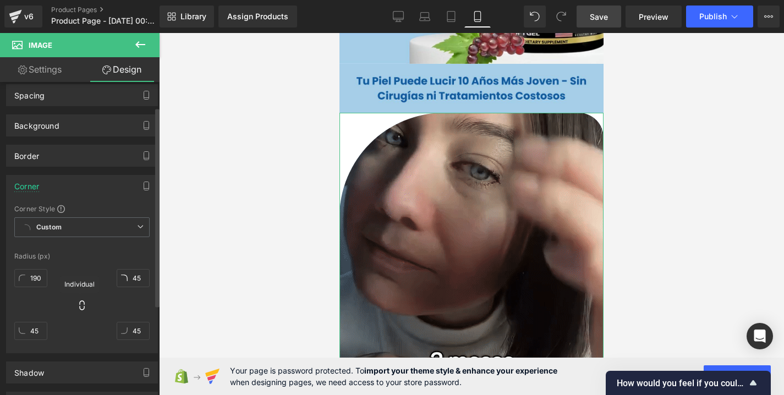
type input "190"
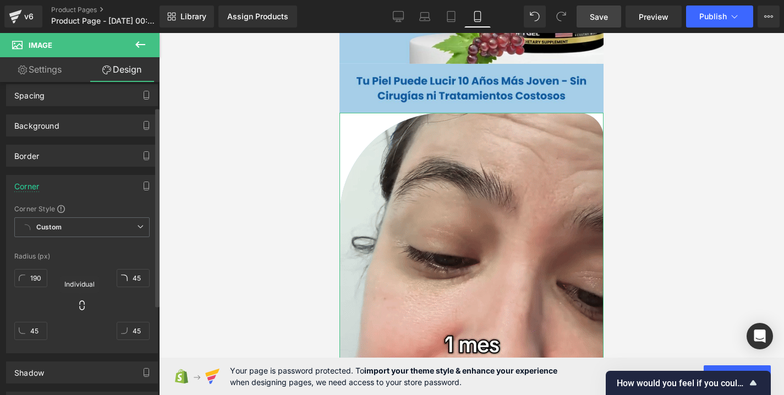
type input "190"
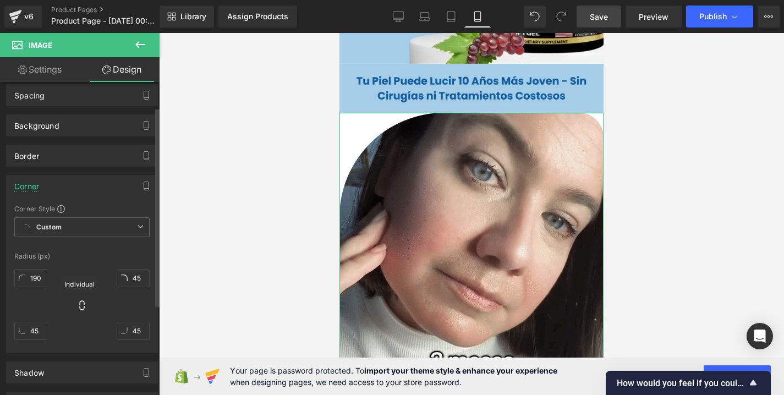
type input "190"
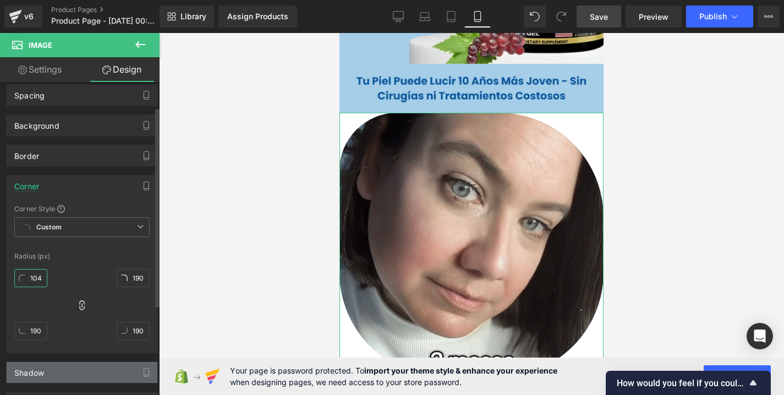
drag, startPoint x: 43, startPoint y: 272, endPoint x: 53, endPoint y: 367, distance: 95.1
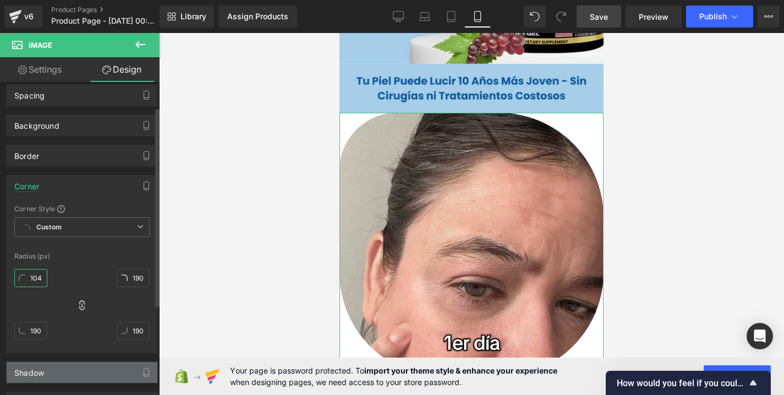
click at [53, 367] on div "Visibility (All) 0|0|0|0 1 Show on Desktop 1 Show on Laptop 1 Show on Tablet 1 …" at bounding box center [82, 274] width 164 height 462
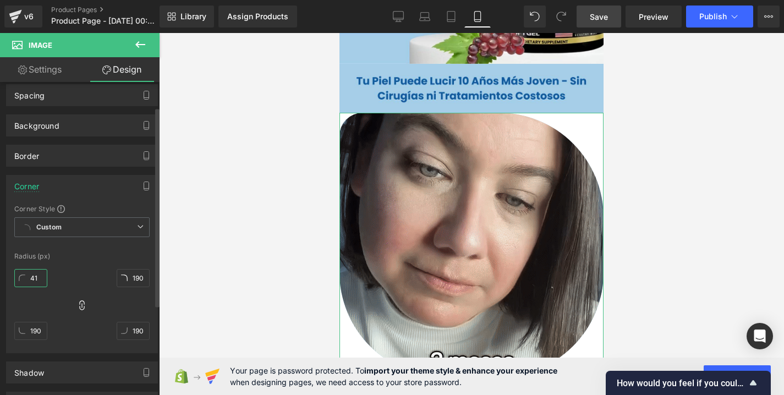
type input "40"
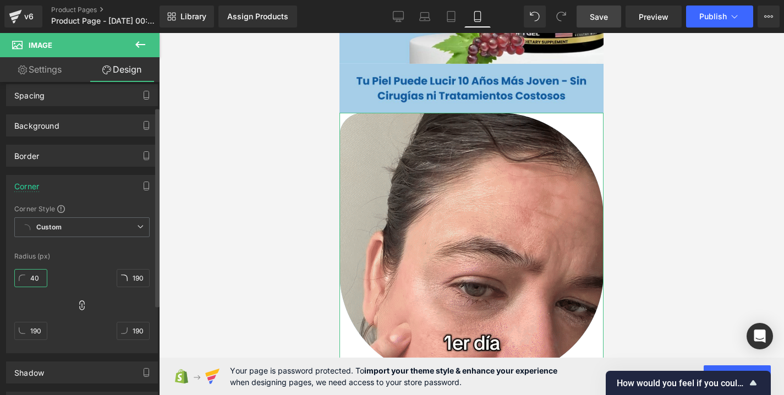
drag, startPoint x: 39, startPoint y: 277, endPoint x: 52, endPoint y: 347, distance: 71.5
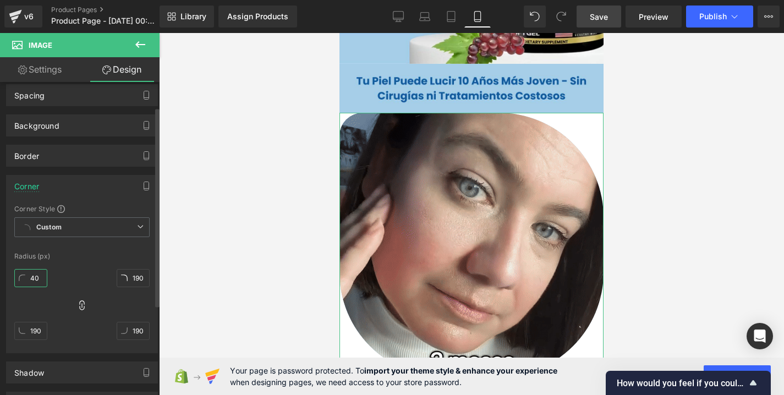
click at [52, 347] on div "40px 40 190px 190 190px 190 190px 190" at bounding box center [81, 309] width 135 height 88
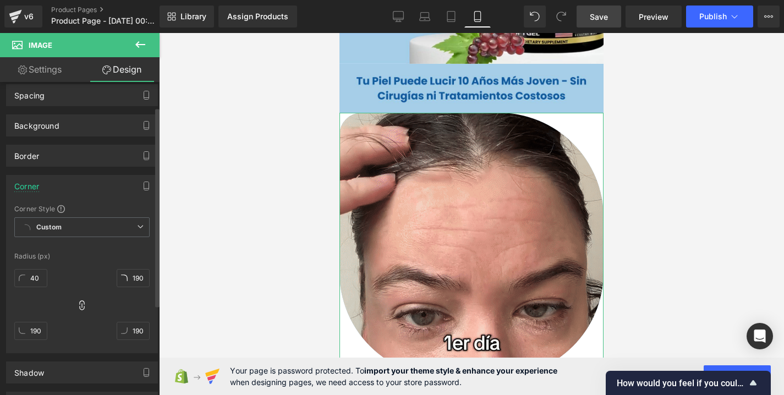
click at [36, 345] on div at bounding box center [30, 348] width 33 height 7
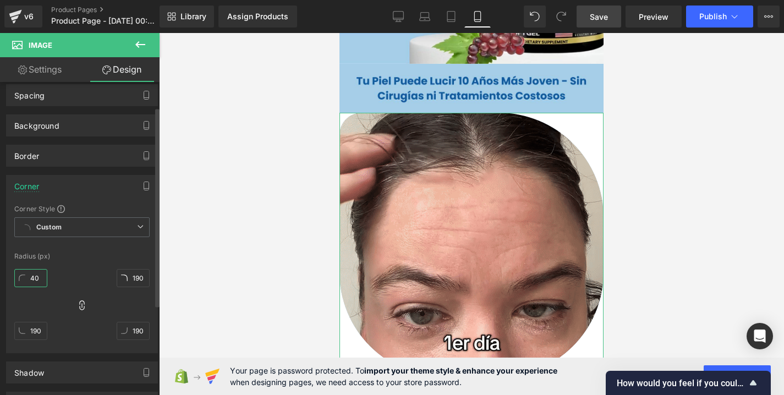
click at [39, 279] on input "40" at bounding box center [30, 278] width 33 height 18
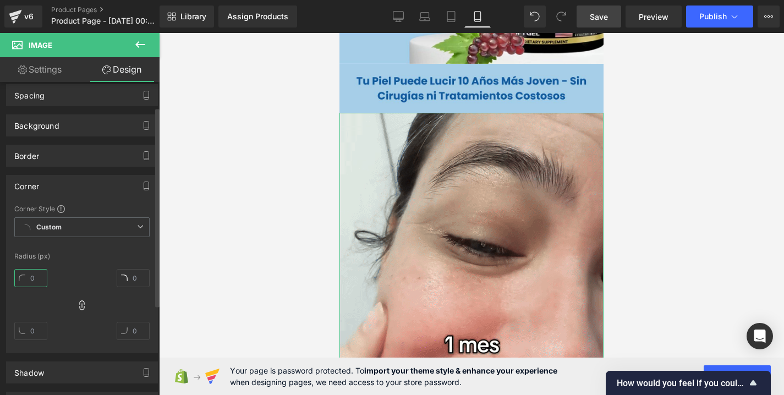
type input "4"
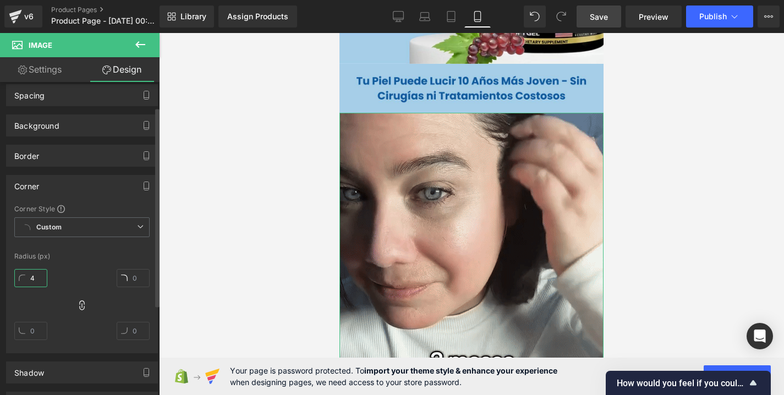
type input "4"
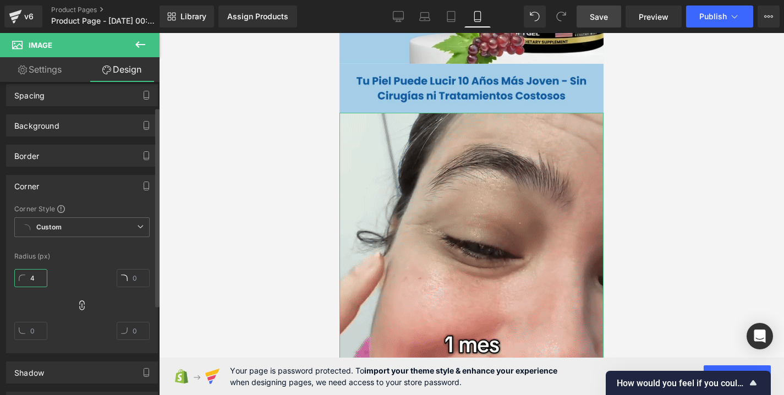
type input "4"
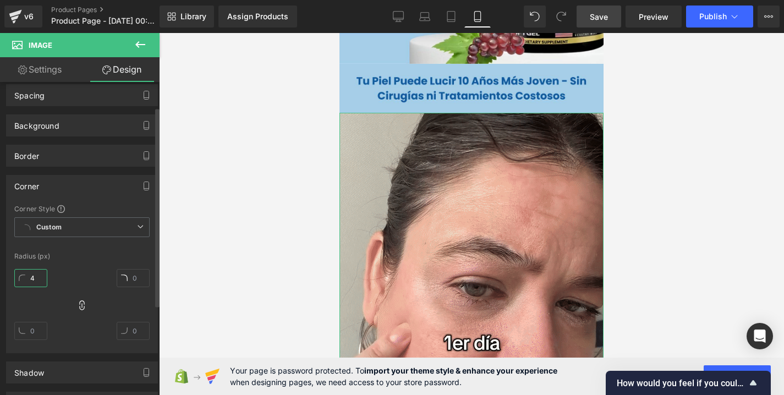
type input "4"
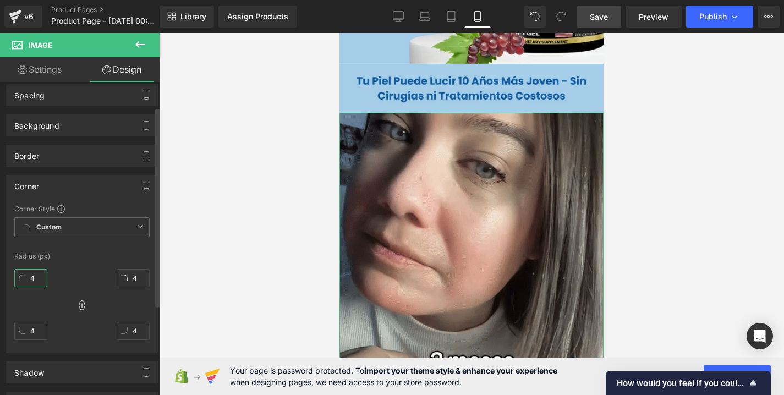
type input "45"
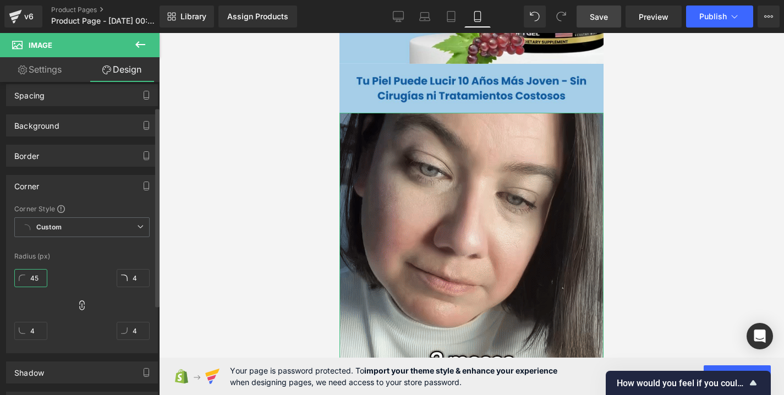
type input "45"
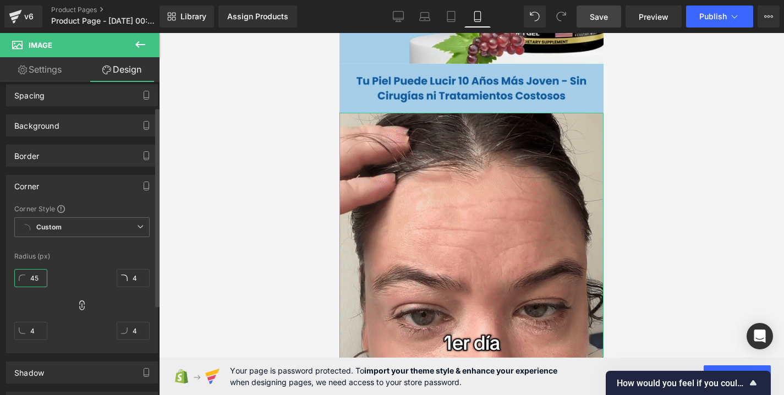
type input "45"
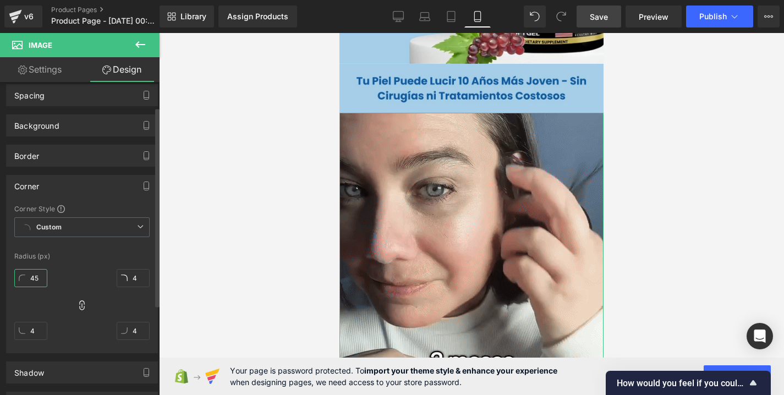
type input "45"
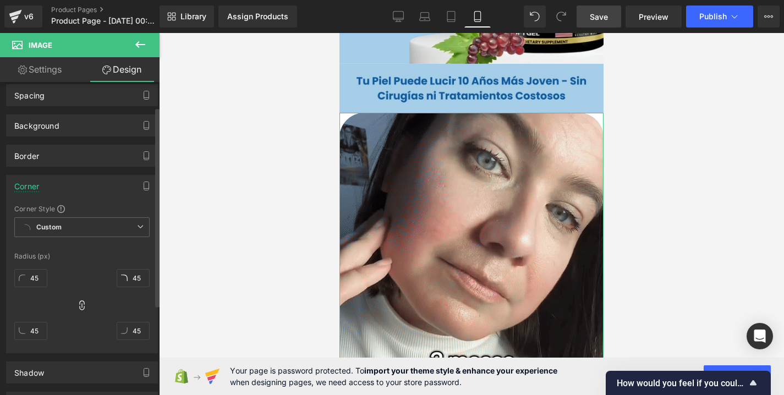
click at [46, 268] on div "45" at bounding box center [30, 282] width 33 height 35
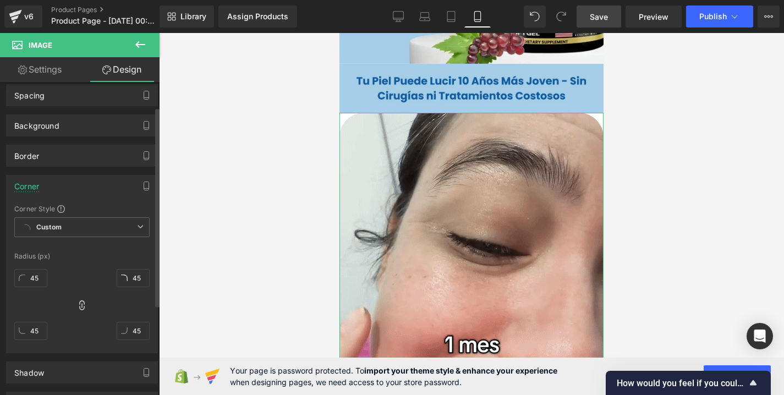
click at [73, 267] on div "45px 45 45px 45 45px 45 45px 45" at bounding box center [81, 309] width 135 height 88
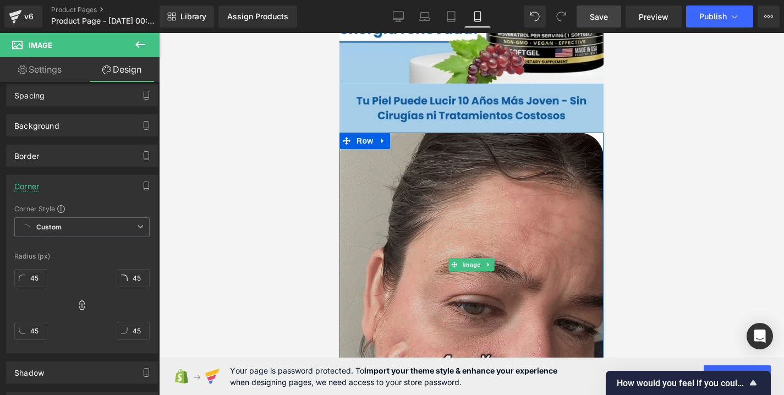
scroll to position [325, 0]
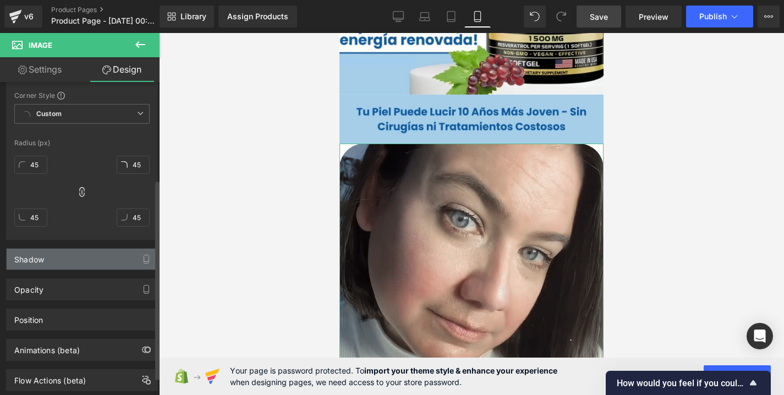
click at [70, 265] on div "Shadow" at bounding box center [82, 259] width 151 height 21
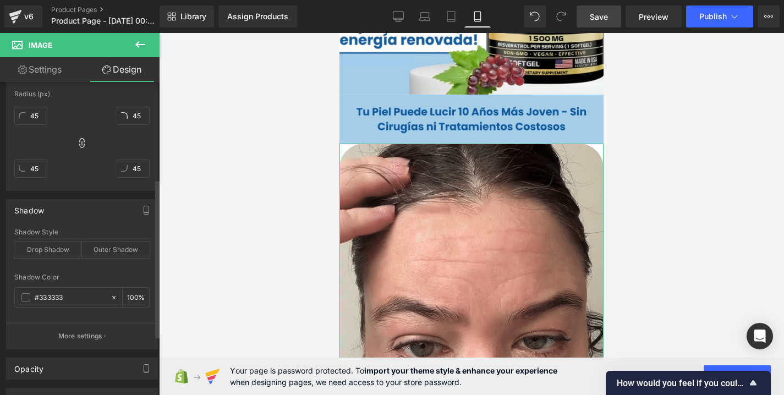
scroll to position [191, 0]
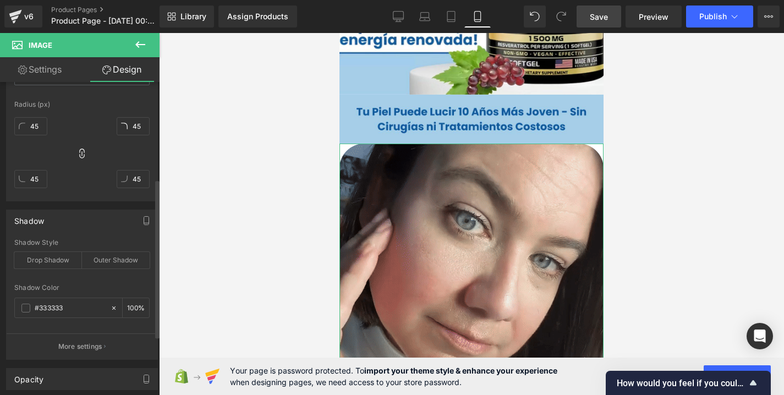
click at [88, 239] on div "Shadow Style" at bounding box center [81, 243] width 135 height 8
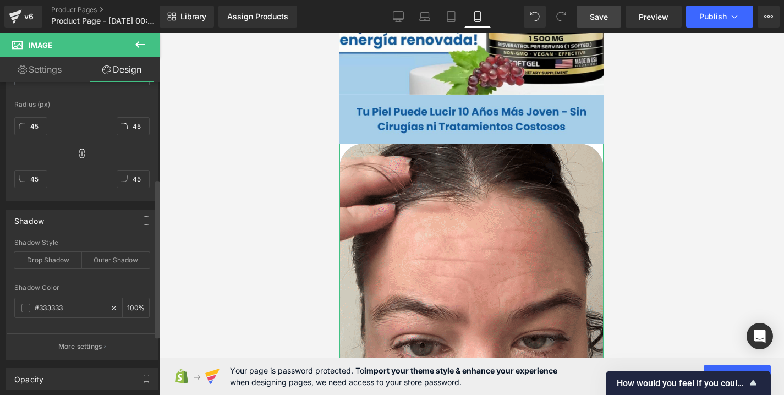
click at [78, 221] on div "Shadow" at bounding box center [82, 220] width 151 height 21
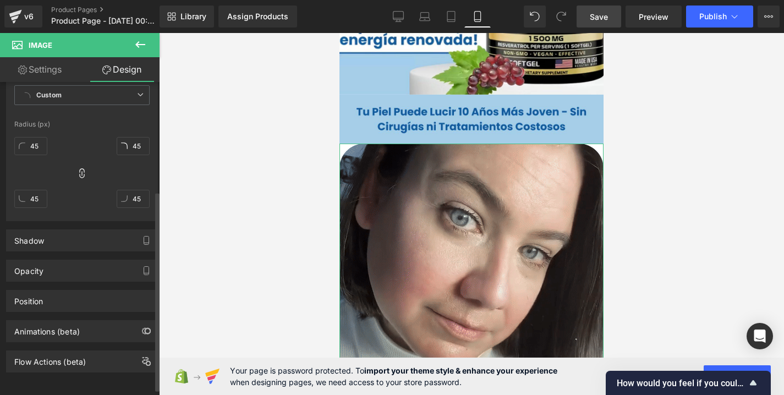
scroll to position [142, 0]
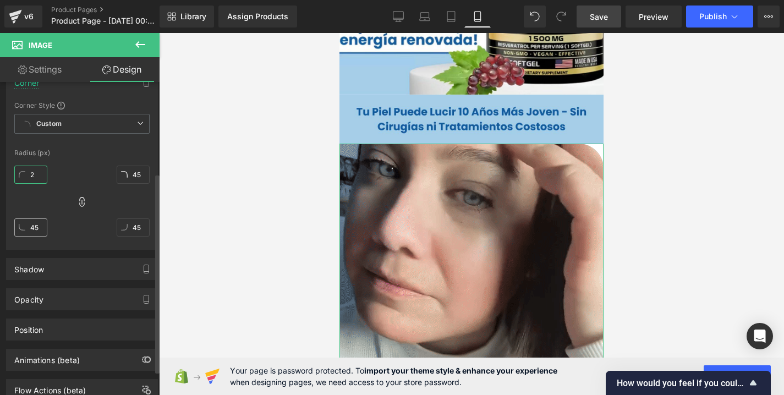
type input "0"
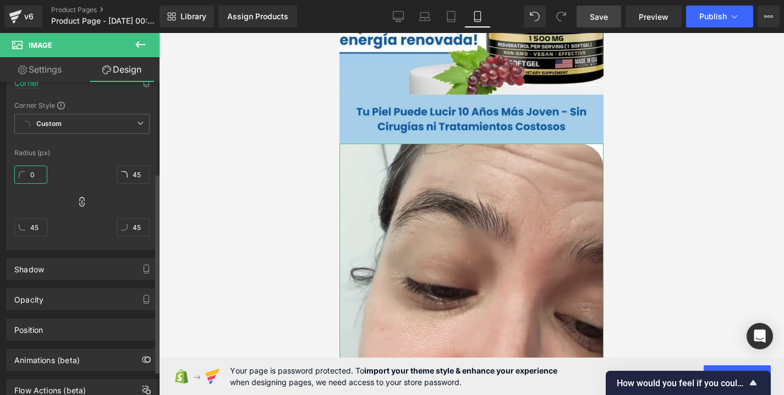
drag, startPoint x: 39, startPoint y: 171, endPoint x: 51, endPoint y: 252, distance: 81.8
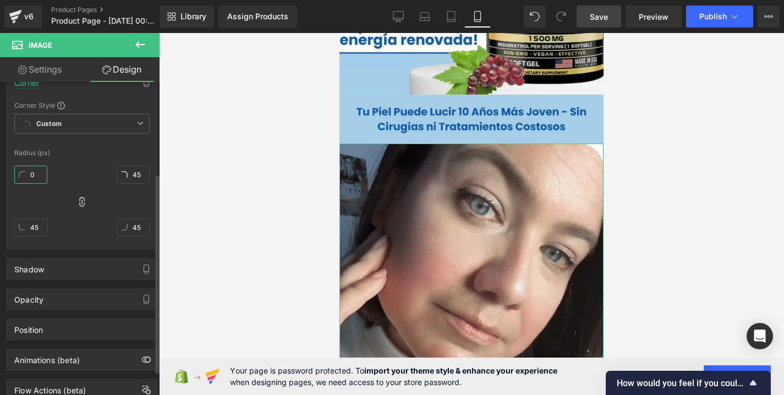
click at [51, 251] on div "Visibility (All) 0|0|0|0 1 Show on Desktop 1 Show on Laptop 1 Show on Tablet 1 …" at bounding box center [82, 170] width 164 height 462
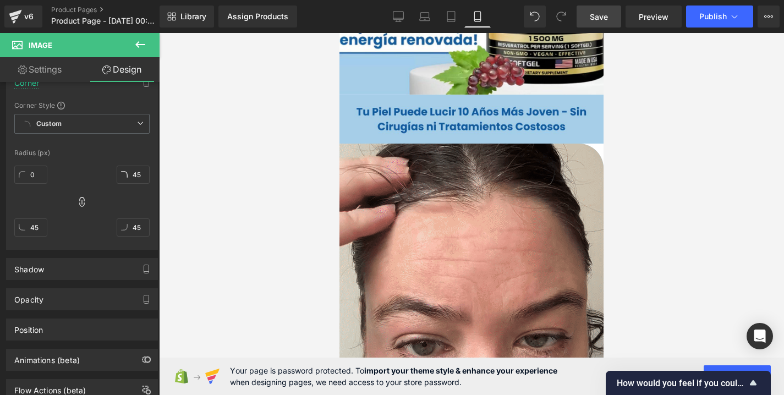
click at [233, 124] on div at bounding box center [471, 214] width 625 height 362
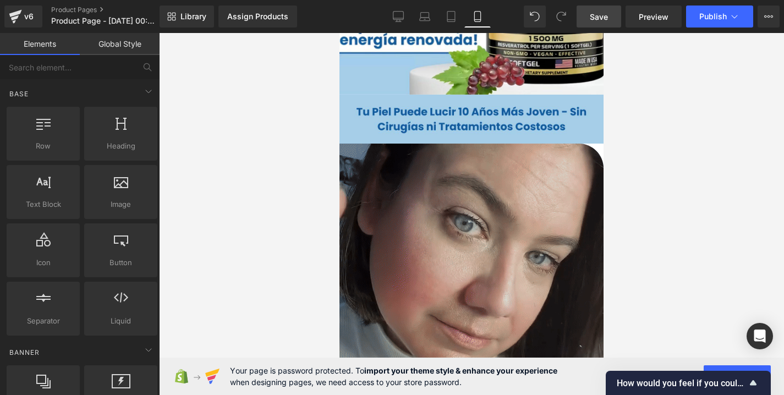
click at [367, 173] on img at bounding box center [471, 276] width 264 height 264
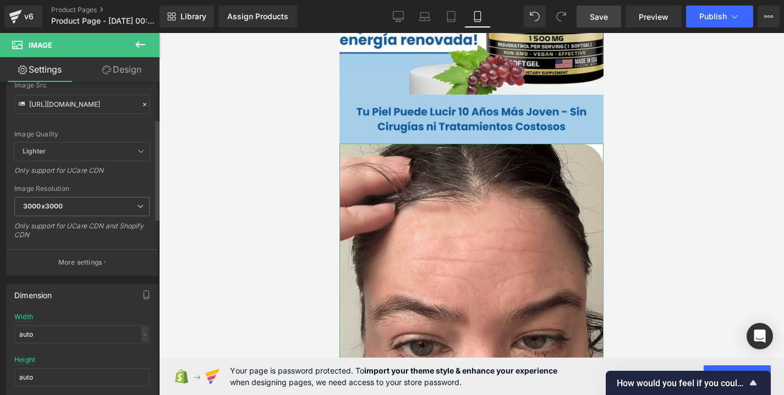
scroll to position [0, 0]
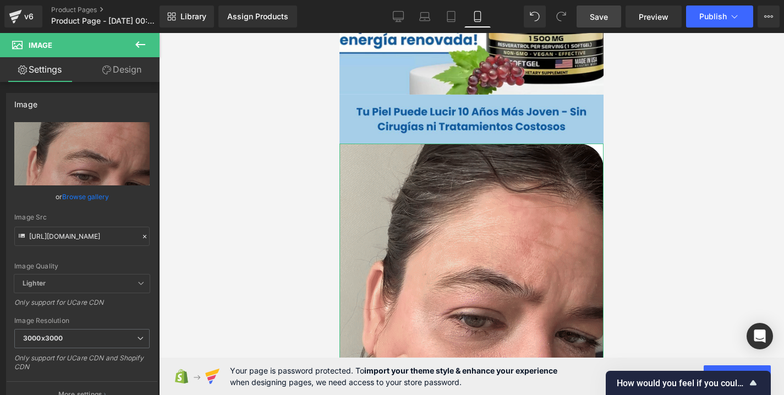
click at [122, 72] on link "Design" at bounding box center [122, 69] width 80 height 25
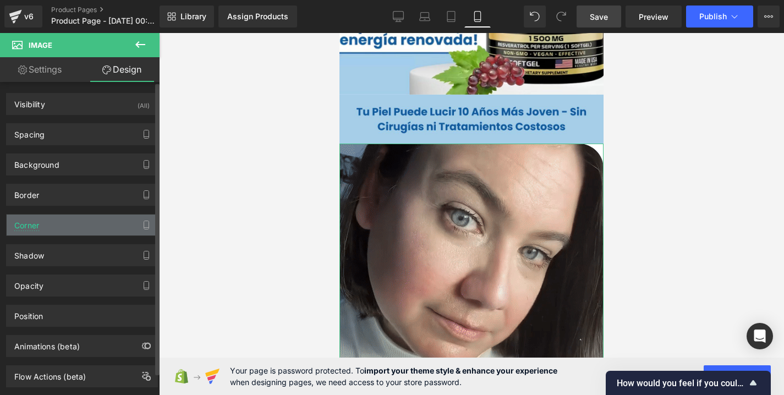
click at [79, 233] on div "Corner" at bounding box center [82, 225] width 151 height 21
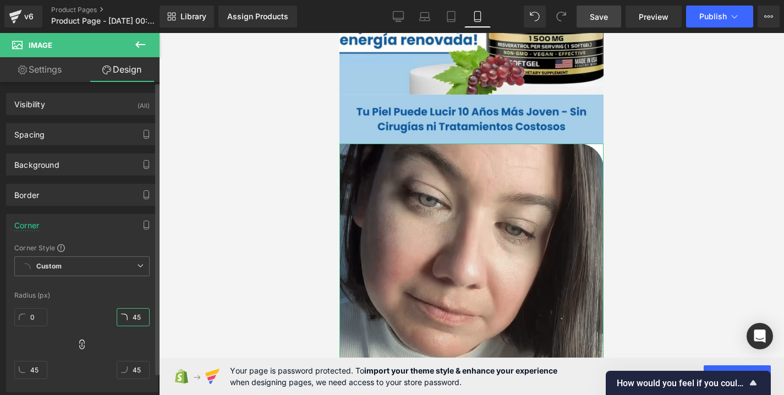
click at [139, 315] on input "45" at bounding box center [133, 317] width 33 height 18
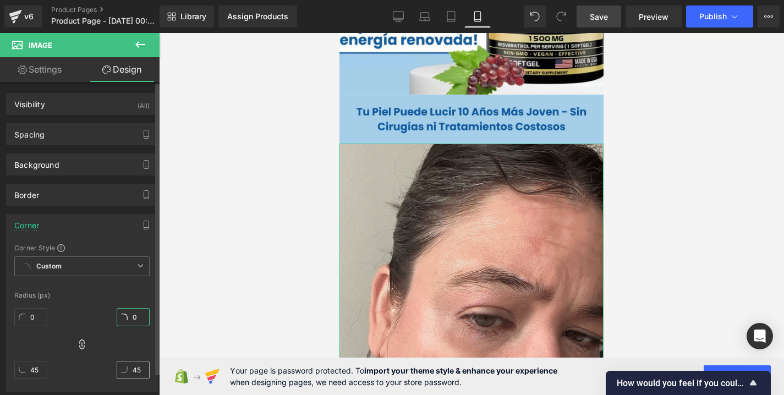
type input "0"
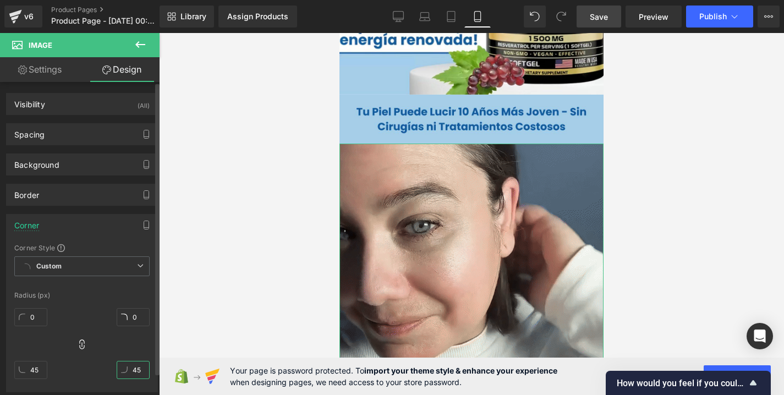
click at [134, 367] on input "45" at bounding box center [133, 370] width 33 height 18
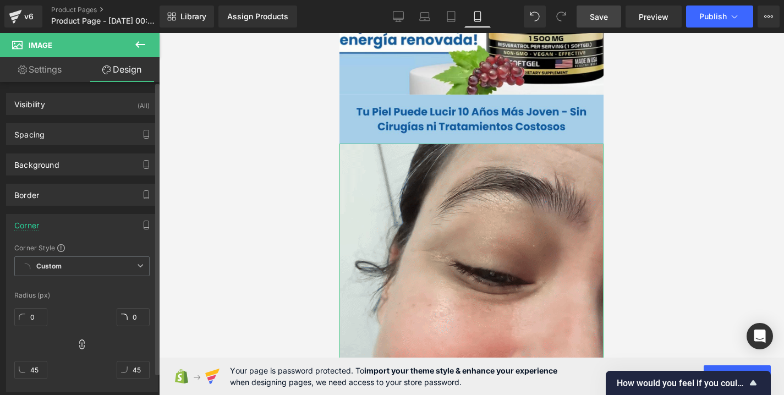
click at [117, 345] on div "0 0 45 45" at bounding box center [81, 348] width 135 height 88
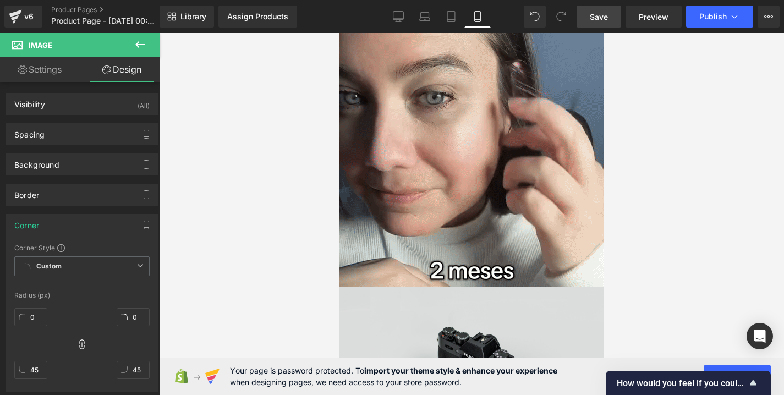
scroll to position [426, 0]
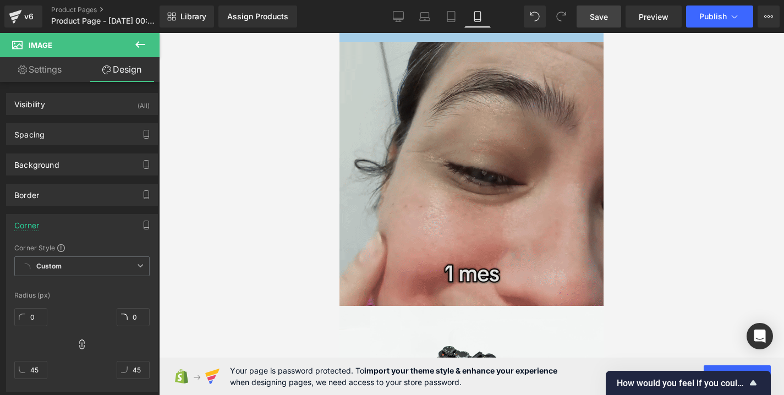
click at [388, 161] on img at bounding box center [471, 174] width 264 height 264
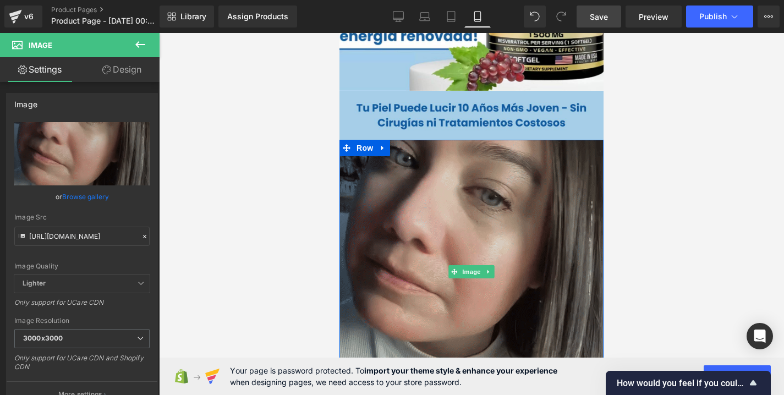
scroll to position [332, 0]
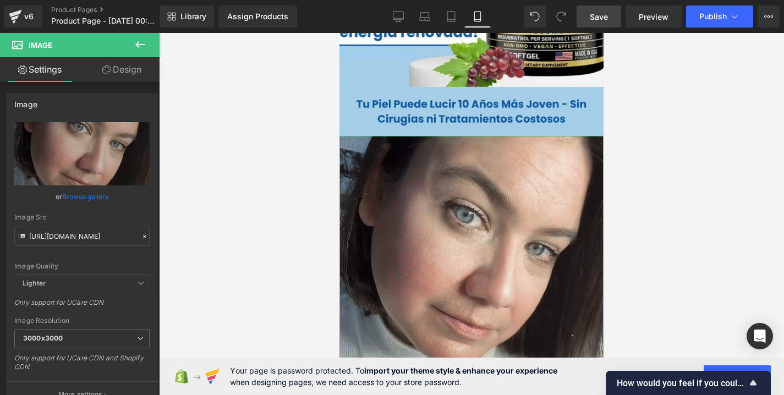
click at [117, 61] on link "Design" at bounding box center [122, 69] width 80 height 25
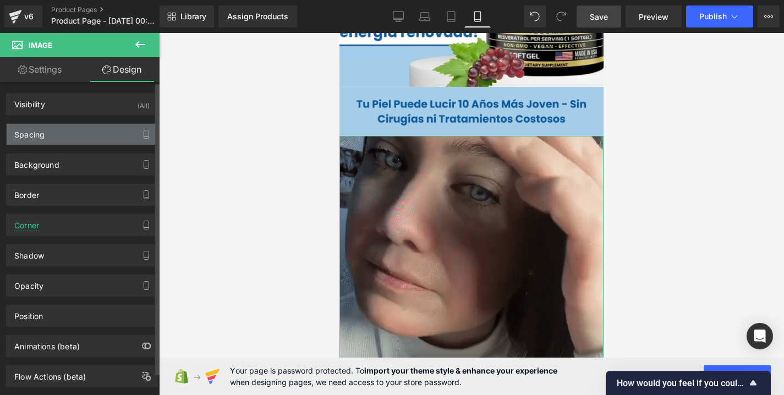
click at [65, 135] on div "Spacing" at bounding box center [82, 134] width 151 height 21
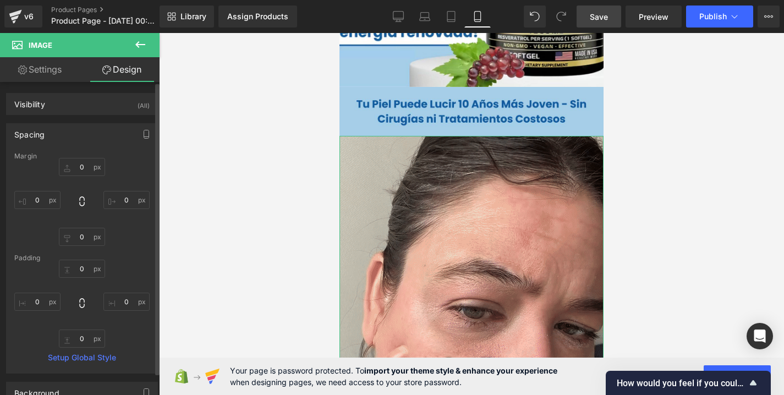
click at [81, 176] on div "0 0 0 0" at bounding box center [81, 202] width 135 height 88
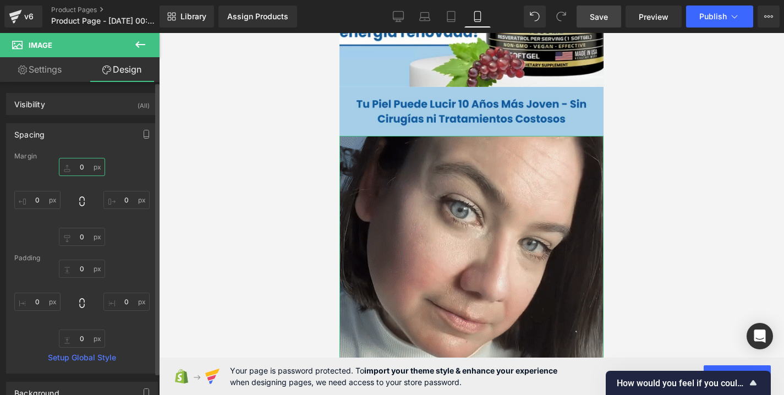
click at [82, 167] on input "0" at bounding box center [82, 167] width 46 height 18
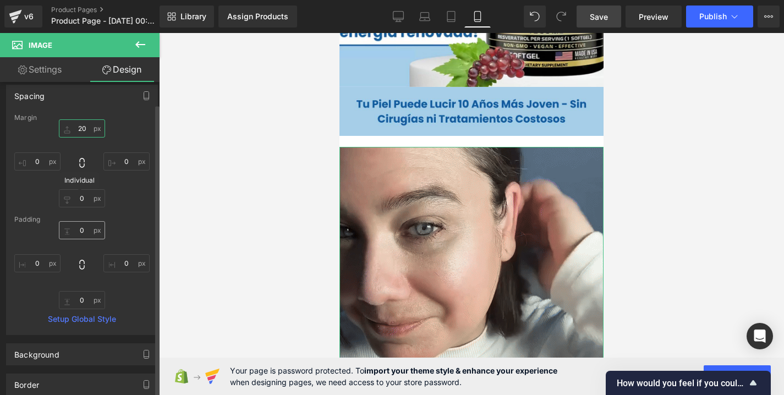
scroll to position [43, 0]
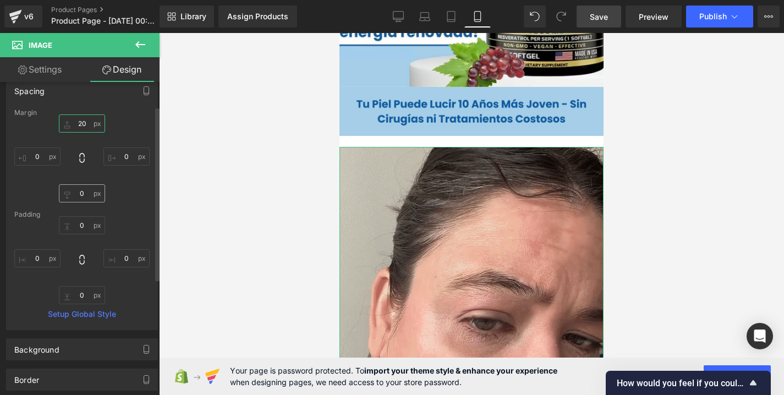
type input "20"
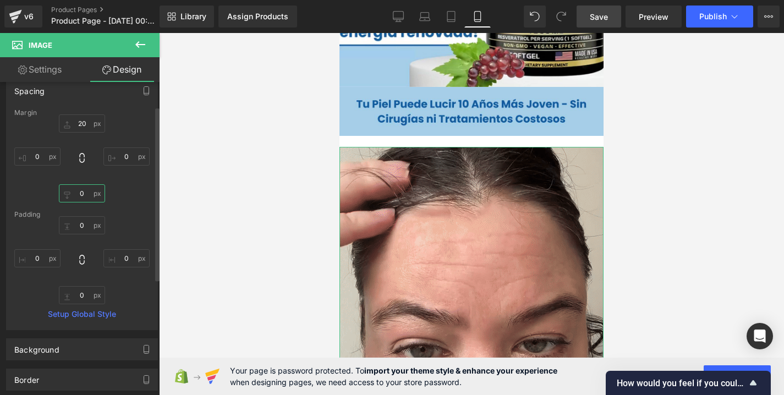
click at [83, 196] on input "0" at bounding box center [82, 193] width 46 height 18
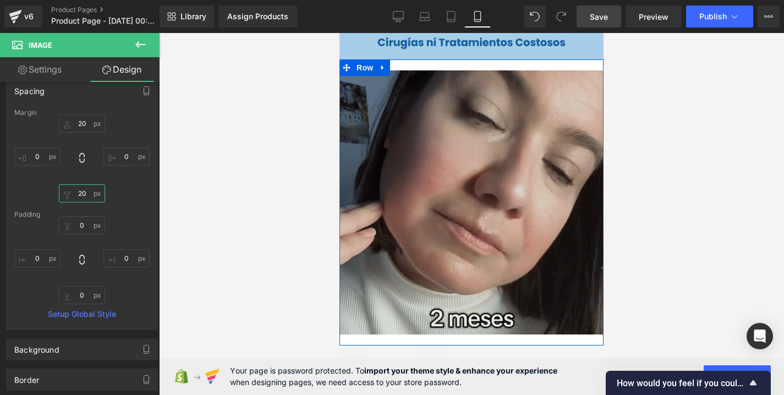
scroll to position [401, 0]
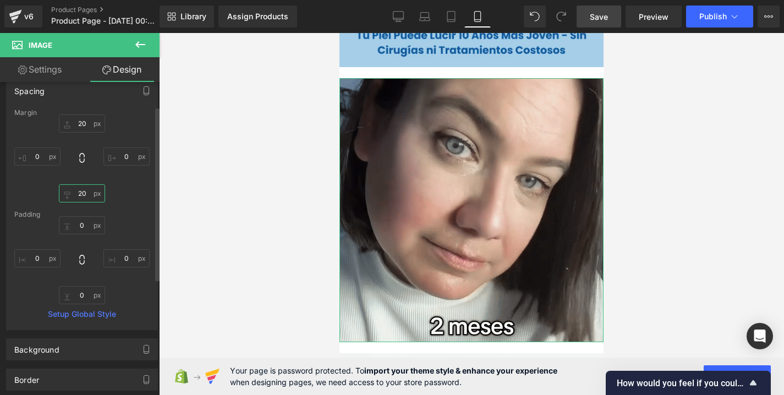
type input "20"
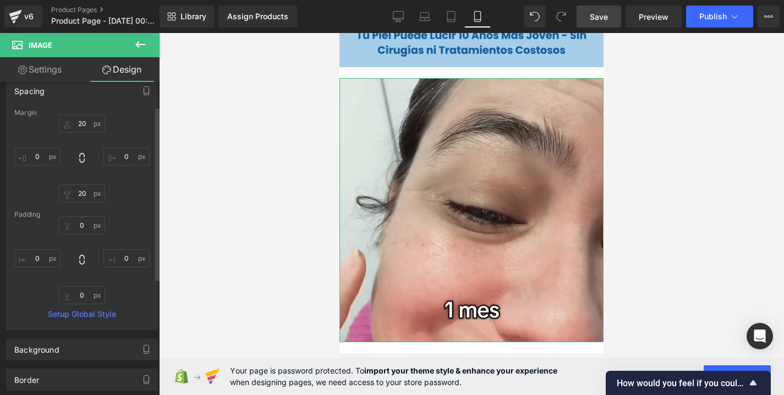
click at [123, 215] on div "Padding" at bounding box center [81, 215] width 135 height 8
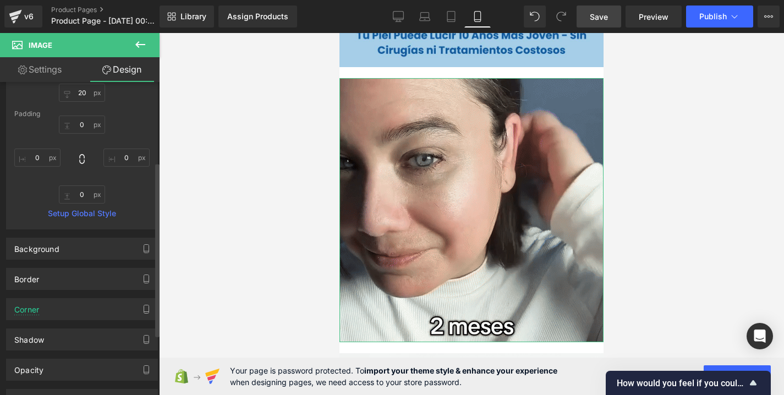
scroll to position [146, 0]
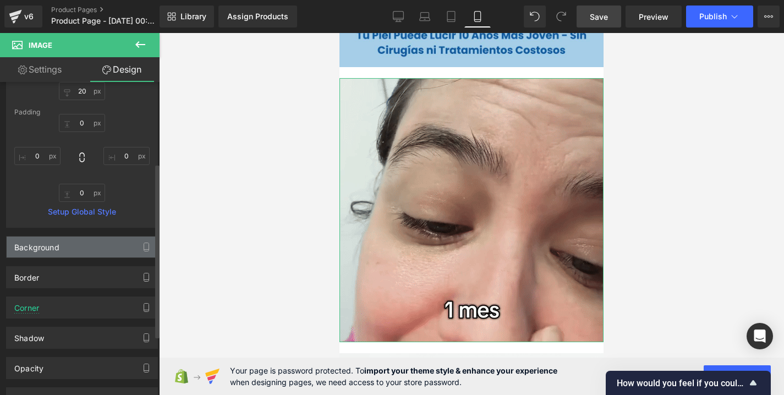
click at [96, 245] on div "Background" at bounding box center [82, 247] width 151 height 21
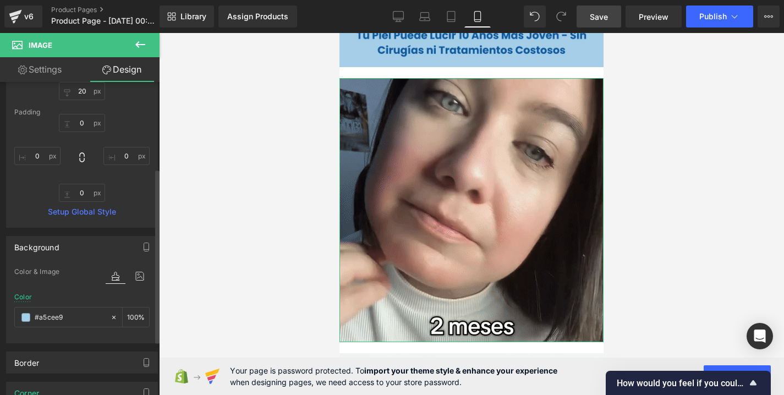
scroll to position [179, 0]
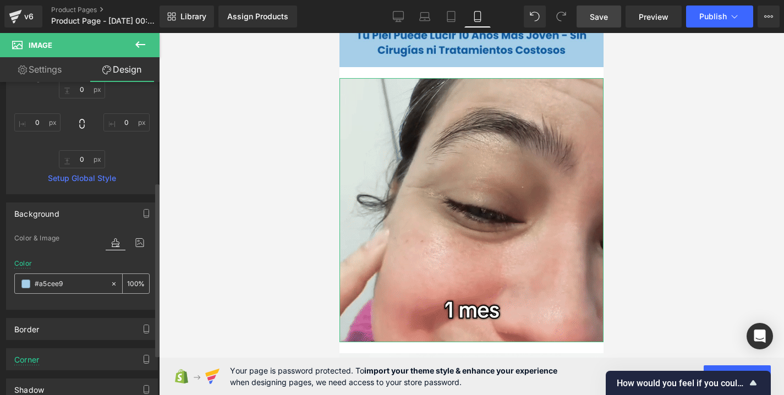
click at [90, 279] on input "#a5cee9" at bounding box center [70, 284] width 70 height 12
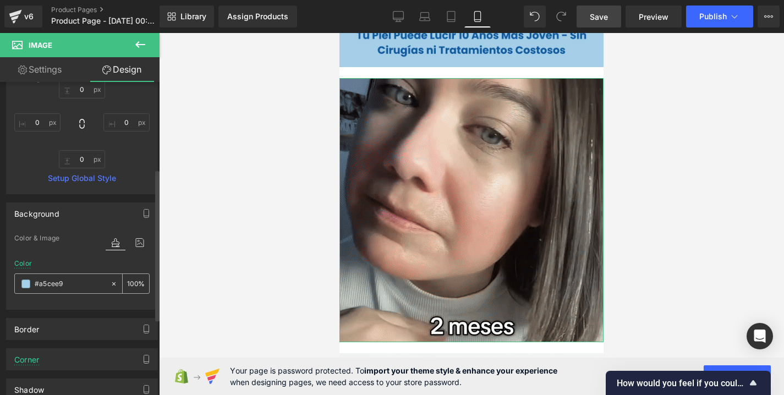
click at [88, 287] on input "#a5cee9" at bounding box center [70, 284] width 70 height 12
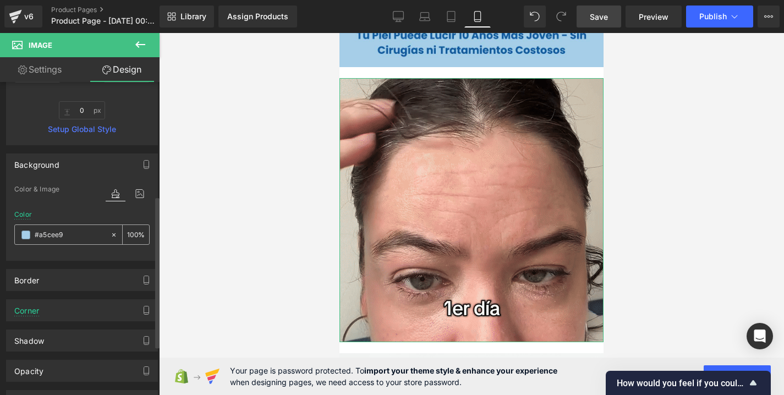
scroll to position [237, 0]
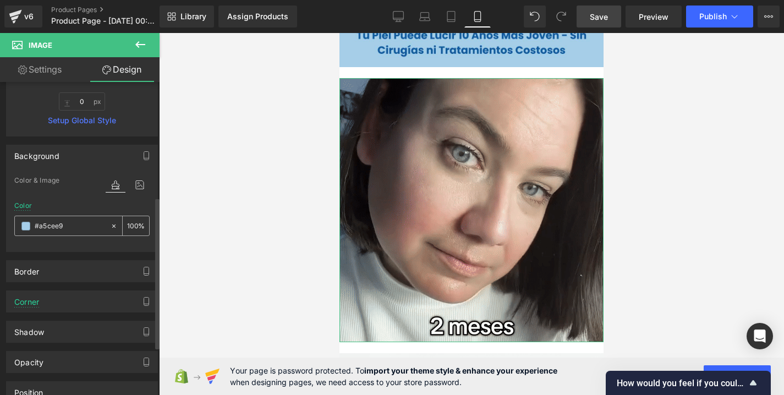
click at [26, 226] on span at bounding box center [25, 226] width 9 height 9
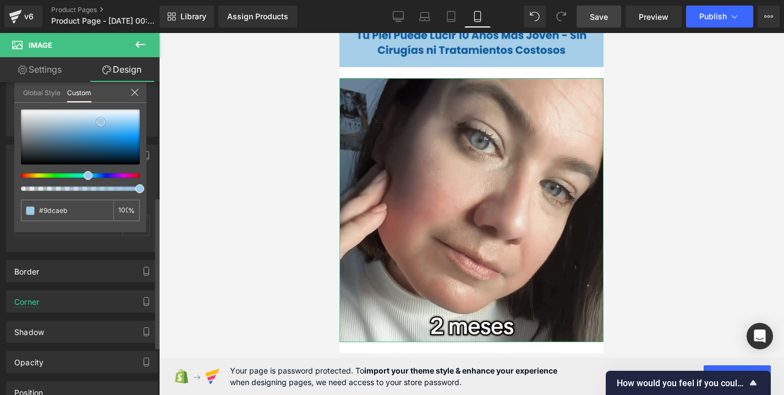
drag, startPoint x: 92, startPoint y: 121, endPoint x: 99, endPoint y: 122, distance: 6.6
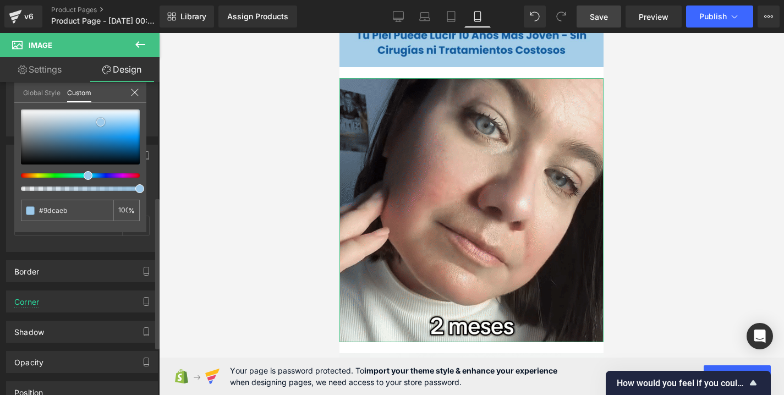
click at [99, 122] on span at bounding box center [100, 122] width 9 height 9
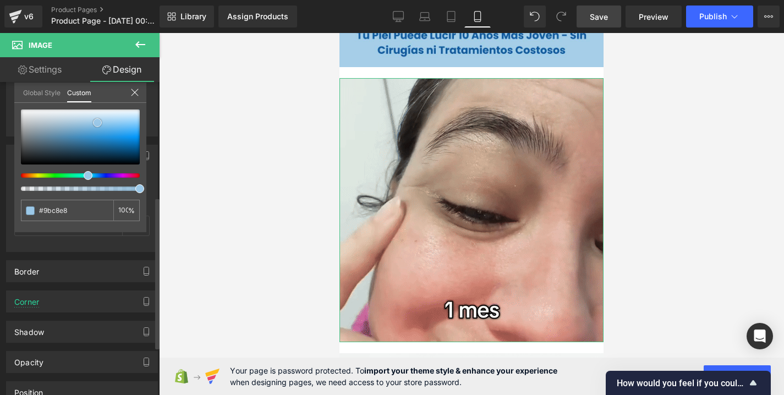
click at [96, 122] on span at bounding box center [97, 122] width 9 height 9
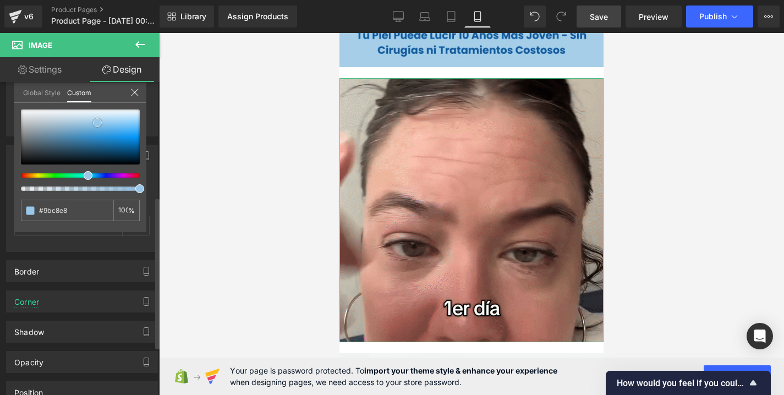
click at [97, 123] on link at bounding box center [97, 123] width 0 height 0
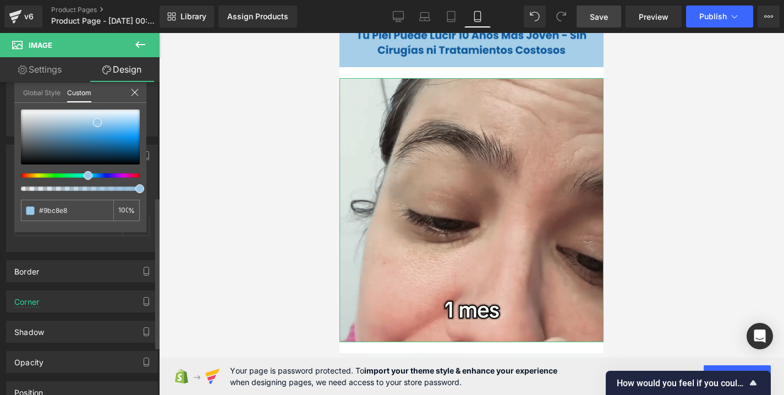
click at [40, 90] on link "Global Style" at bounding box center [41, 92] width 37 height 19
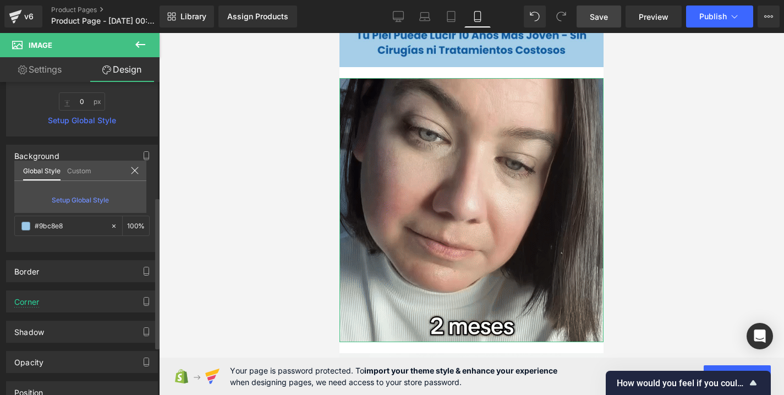
click at [132, 169] on icon at bounding box center [134, 170] width 9 height 9
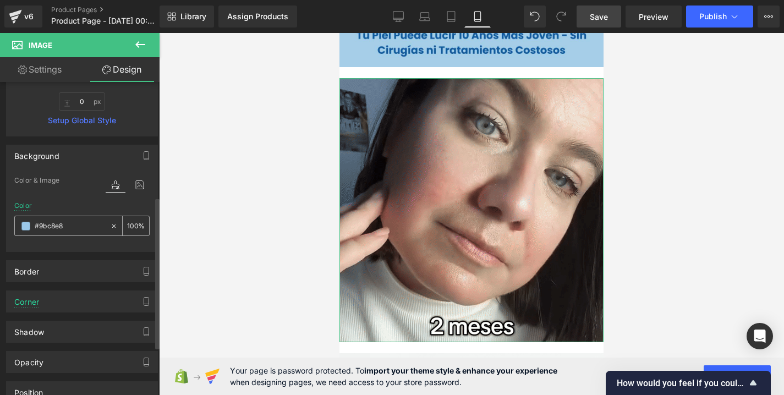
click at [85, 230] on input "#a5cee9" at bounding box center [70, 226] width 70 height 12
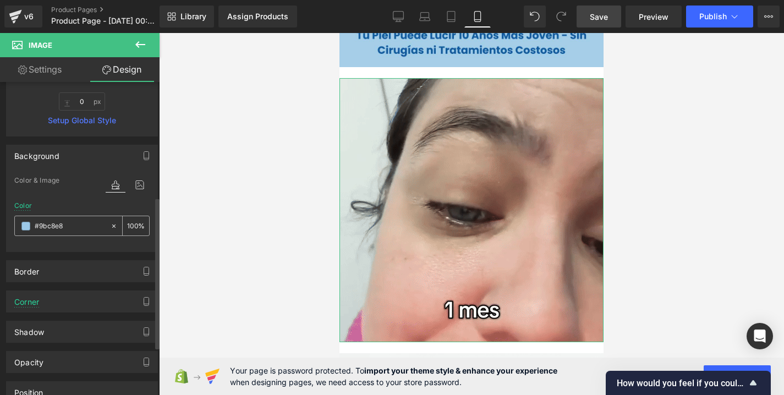
type input "#9bc8e8"
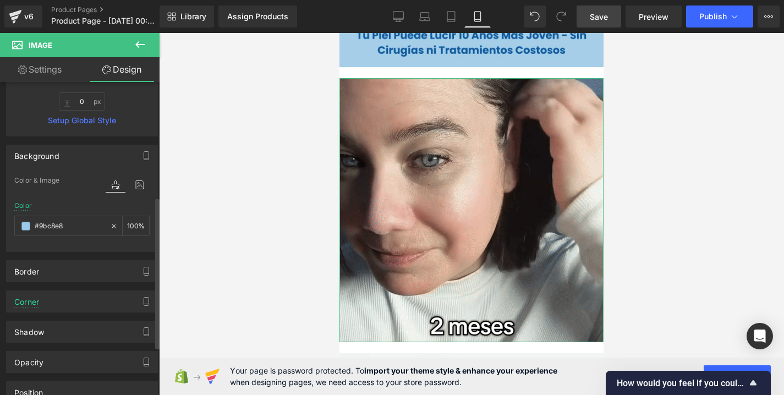
click at [102, 249] on div "Color & Image color Color #9bc8e8 100 % Image Replace Image Upload image or Bro…" at bounding box center [82, 213] width 151 height 78
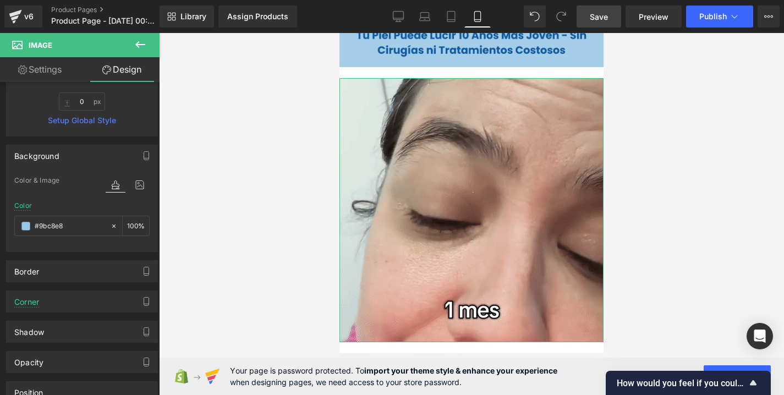
click at [58, 68] on link "Settings" at bounding box center [40, 69] width 80 height 25
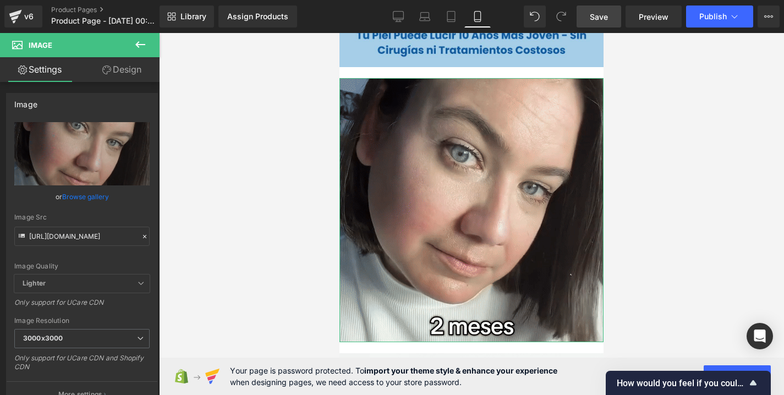
click at [119, 72] on link "Design" at bounding box center [122, 69] width 80 height 25
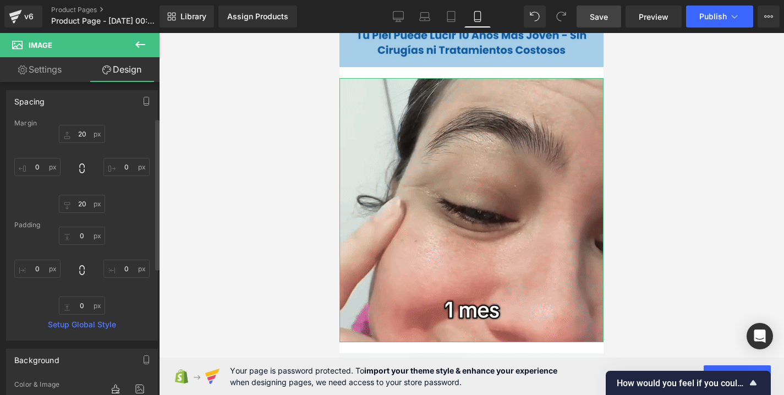
scroll to position [0, 0]
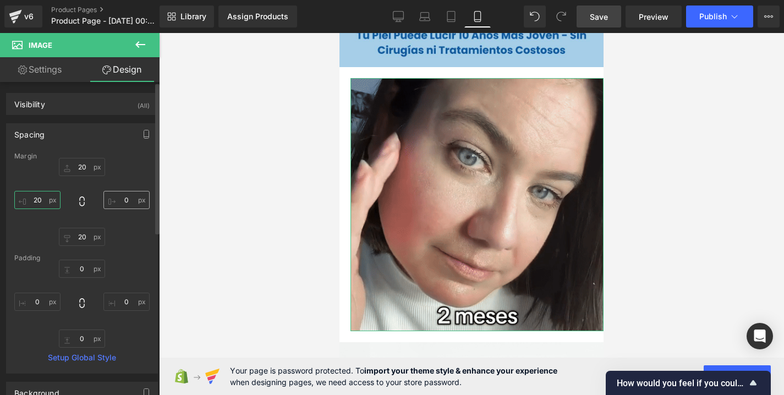
type input "20"
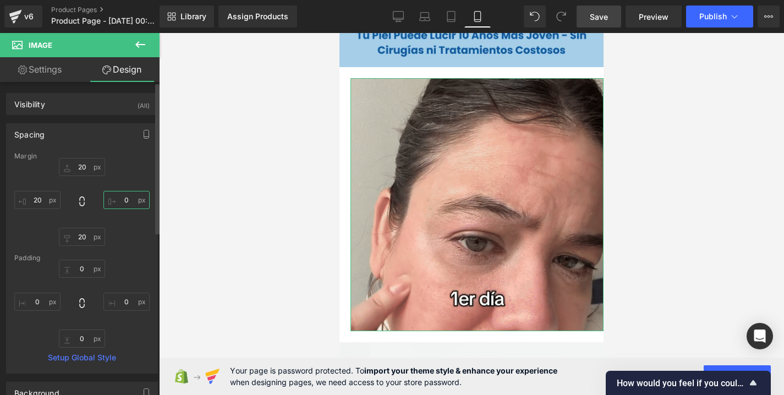
click at [130, 201] on input "0" at bounding box center [126, 200] width 46 height 18
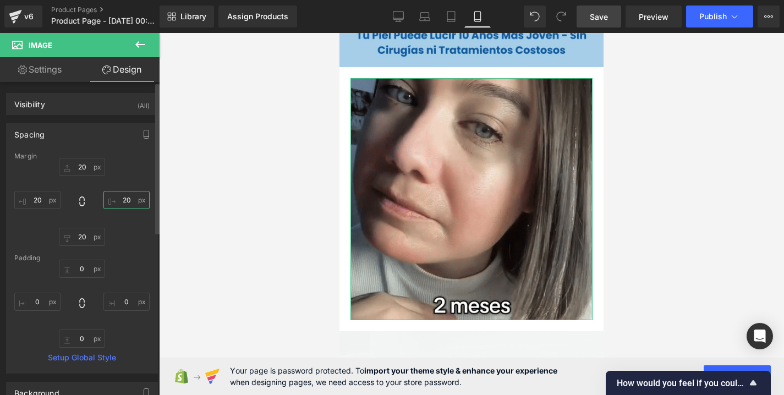
type input "20"
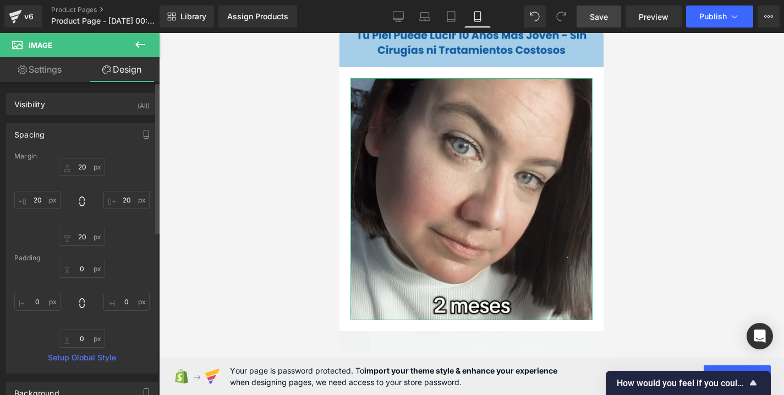
click at [145, 171] on div "Margin 20 20 20 20 Padding 0 0 0 0 Setup Global Style" at bounding box center [82, 262] width 151 height 221
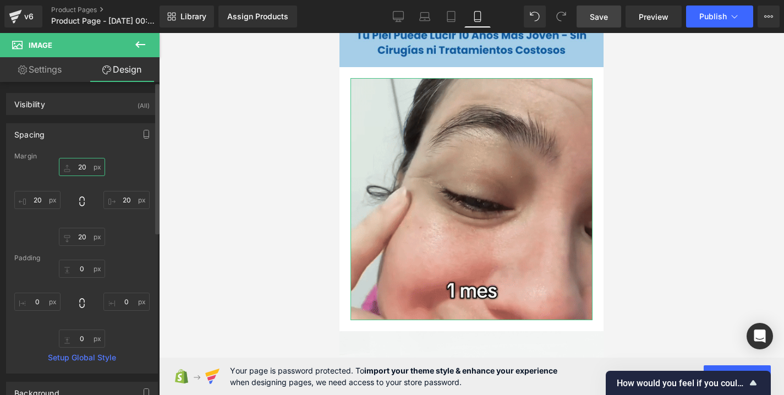
click at [86, 169] on input "20" at bounding box center [82, 167] width 46 height 18
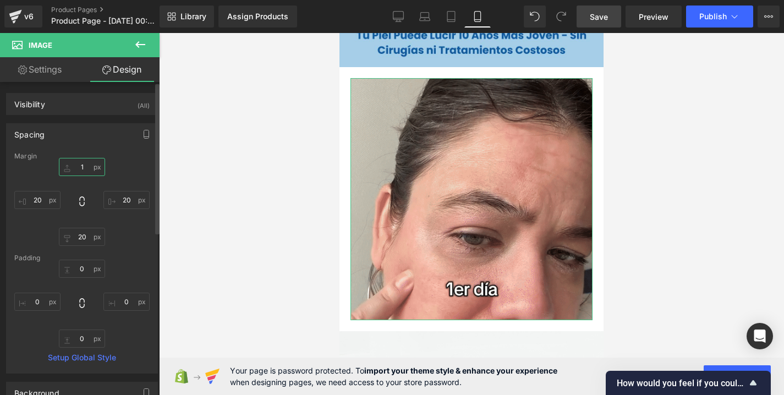
type input "10"
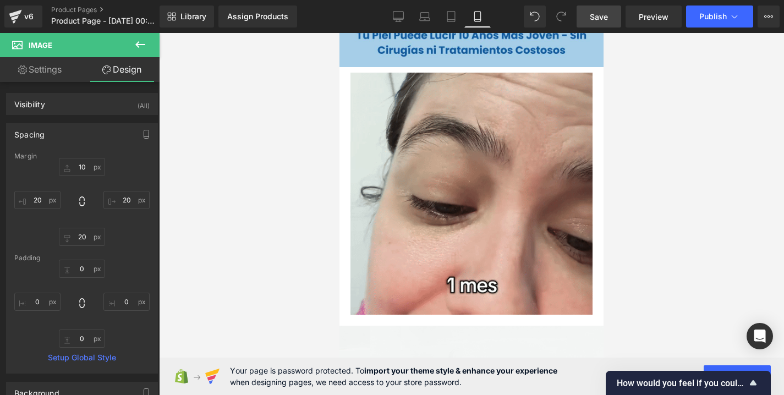
click at [213, 142] on div at bounding box center [471, 214] width 625 height 362
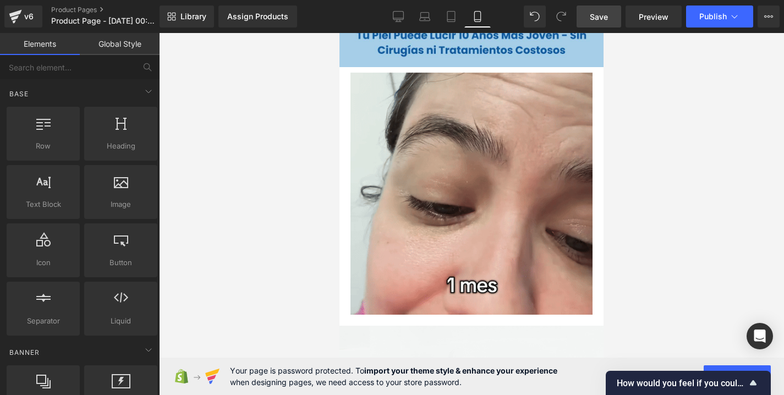
click at [115, 45] on link "Global Style" at bounding box center [120, 44] width 80 height 22
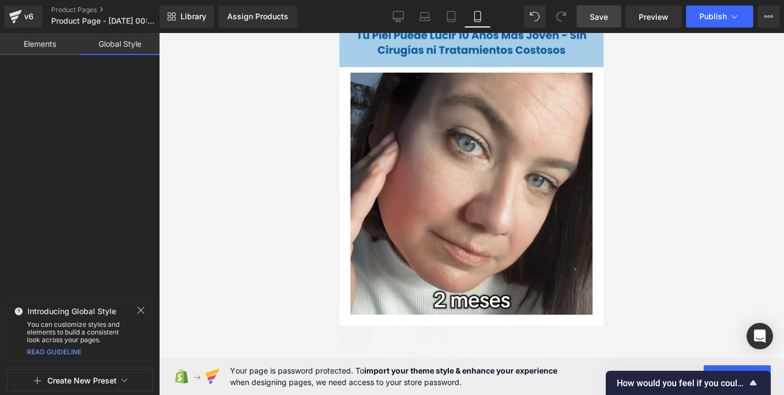
click at [55, 47] on link "Elements" at bounding box center [40, 44] width 80 height 22
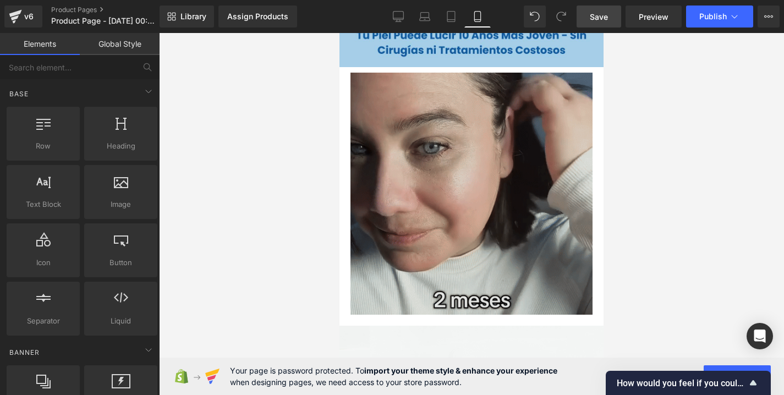
click at [339, 33] on div at bounding box center [339, 33] width 0 height 0
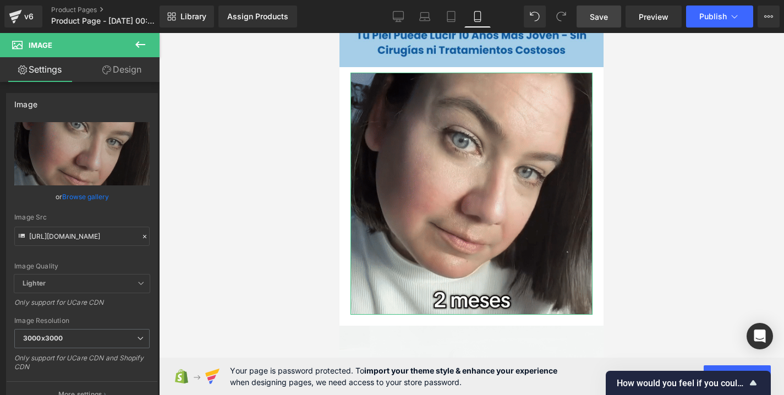
click at [128, 70] on link "Design" at bounding box center [122, 69] width 80 height 25
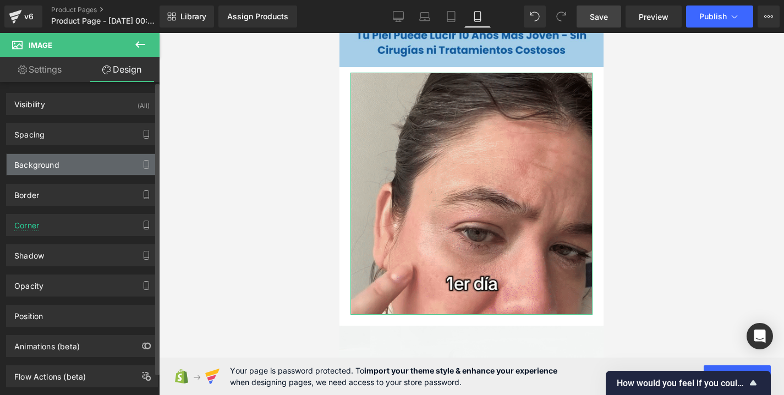
click at [65, 164] on div "Background" at bounding box center [82, 164] width 151 height 21
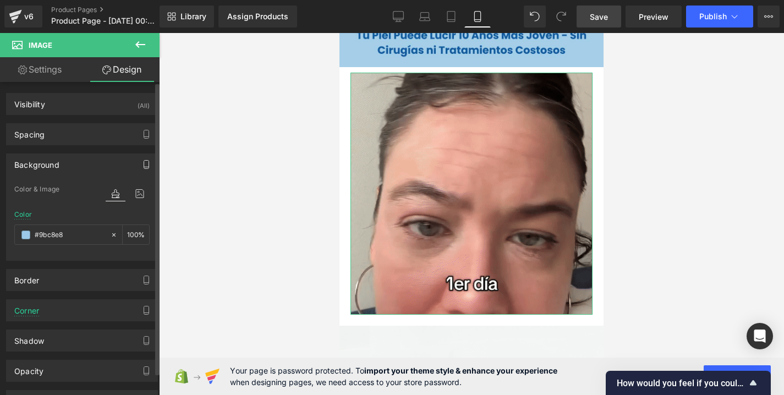
click at [142, 161] on icon "button" at bounding box center [146, 164] width 9 height 9
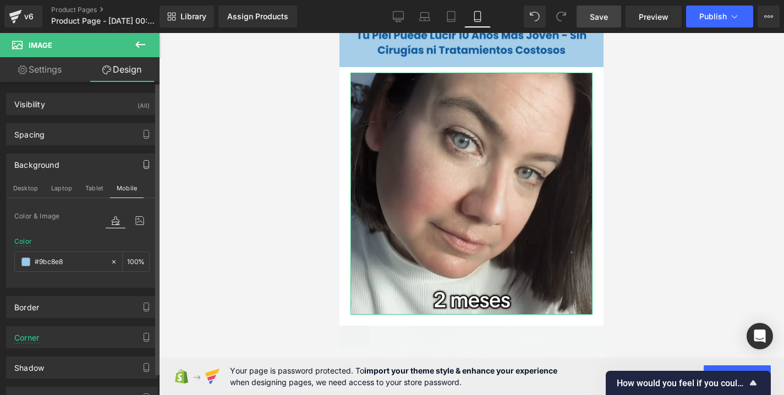
click at [142, 161] on icon "button" at bounding box center [146, 164] width 9 height 9
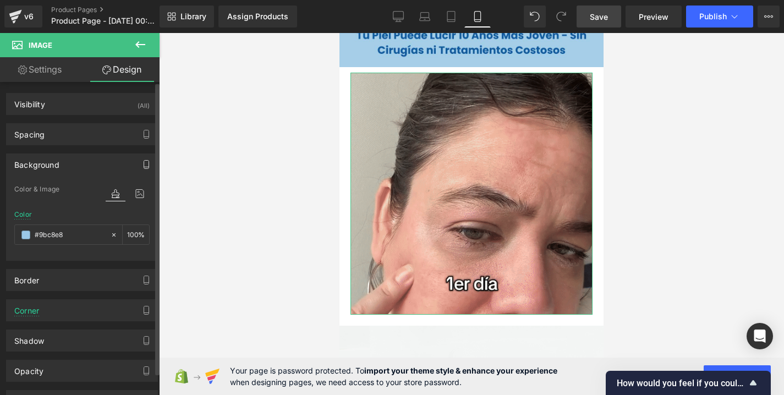
click at [142, 161] on icon "button" at bounding box center [146, 164] width 9 height 9
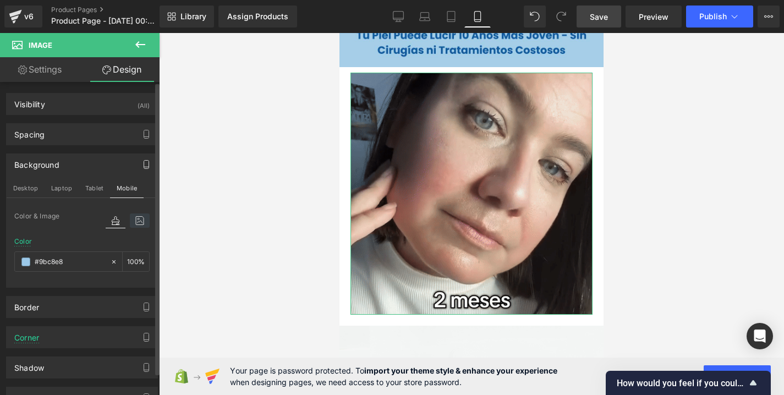
click at [131, 225] on icon at bounding box center [140, 220] width 20 height 14
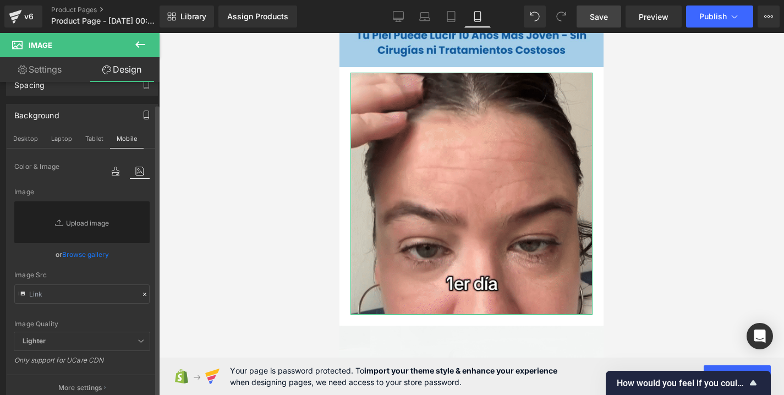
scroll to position [26, 0]
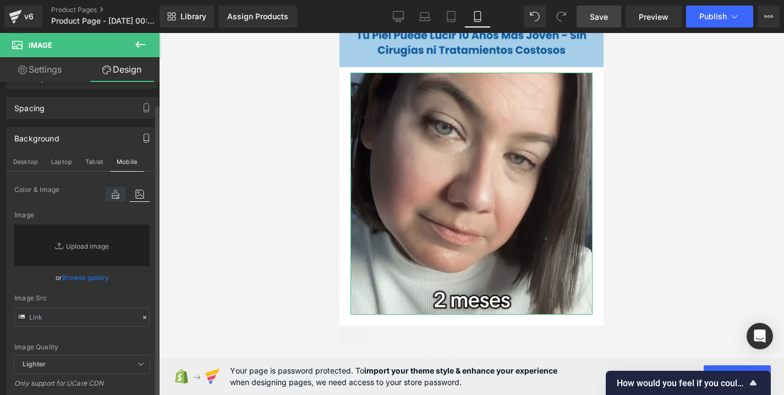
click at [112, 191] on icon at bounding box center [116, 194] width 20 height 14
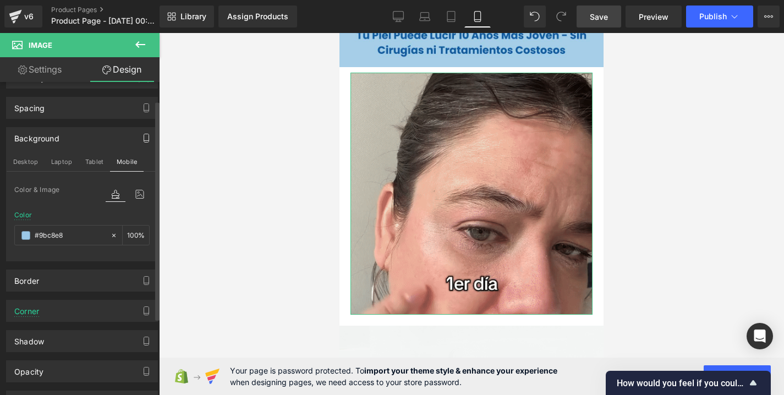
click at [112, 191] on icon at bounding box center [116, 194] width 20 height 14
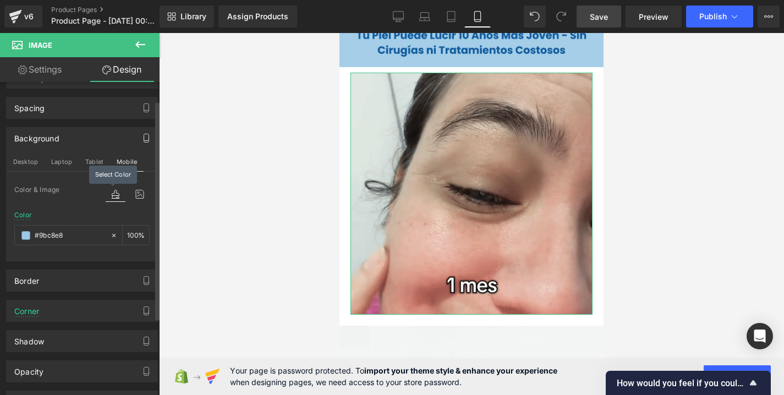
click at [72, 217] on div "Color #9bc8e8 100 %" at bounding box center [81, 234] width 135 height 47
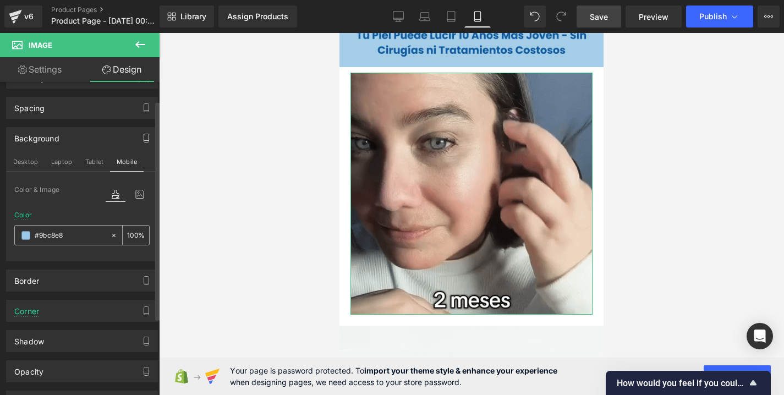
click at [110, 234] on icon at bounding box center [114, 236] width 8 height 8
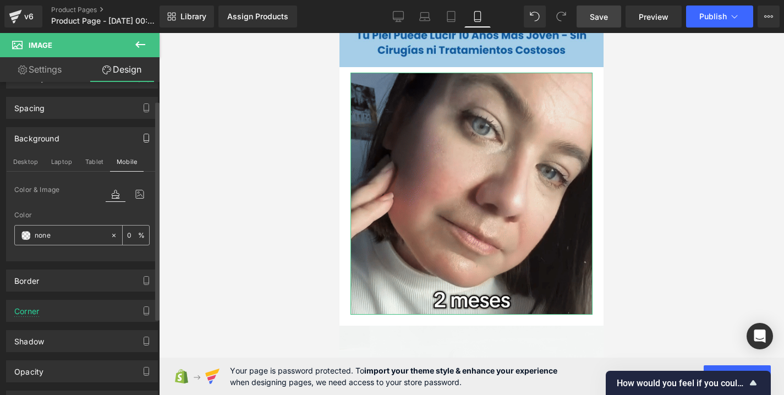
click at [85, 237] on input "#9bc8e8" at bounding box center [70, 235] width 70 height 12
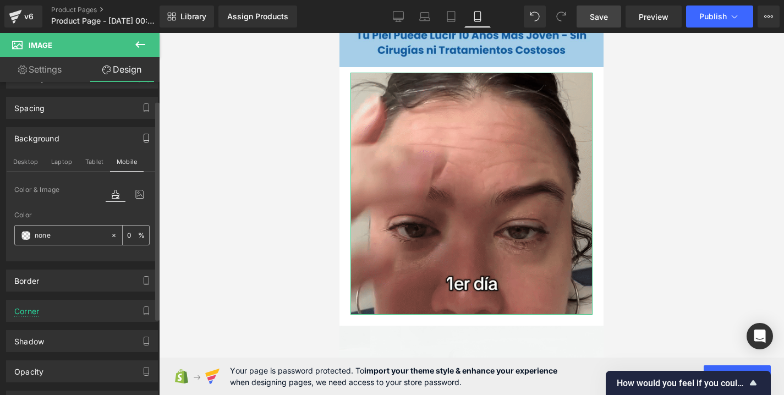
click at [26, 235] on span at bounding box center [25, 235] width 9 height 9
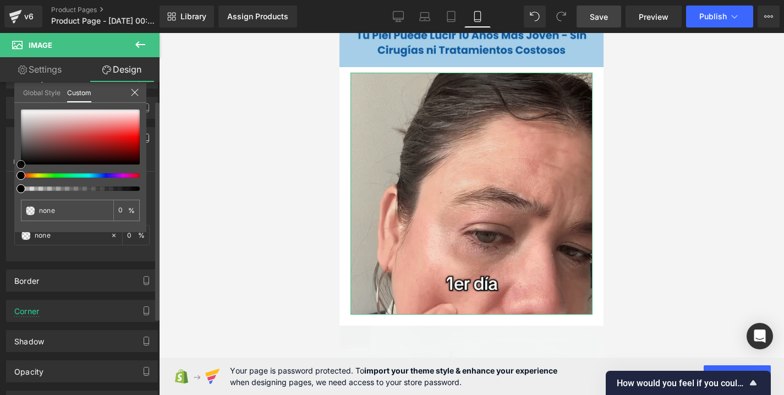
click at [87, 153] on div at bounding box center [80, 136] width 119 height 55
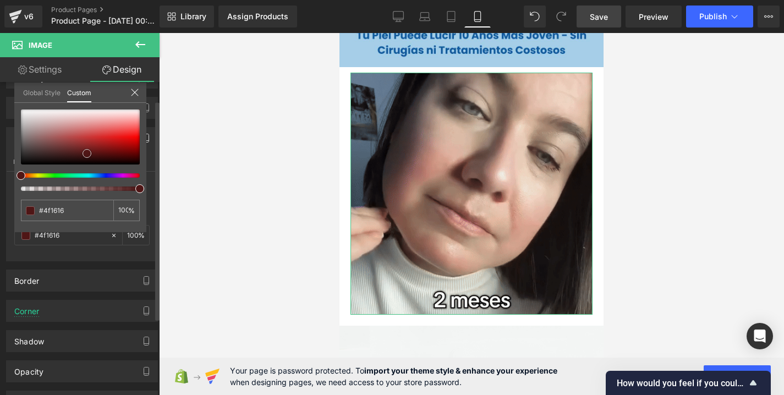
click at [123, 125] on div at bounding box center [80, 136] width 119 height 55
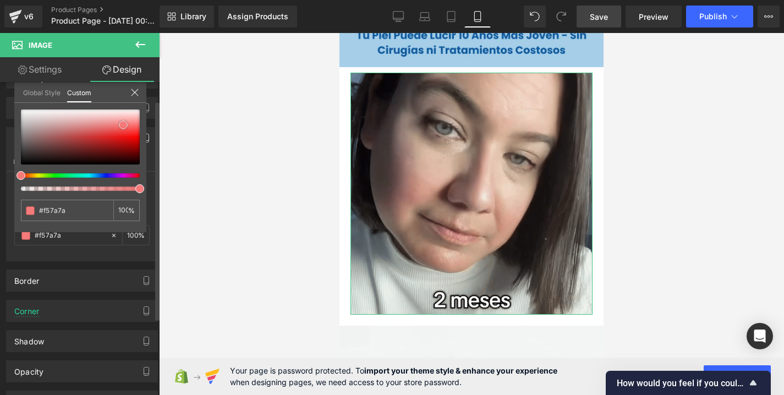
click at [130, 138] on div at bounding box center [80, 136] width 119 height 55
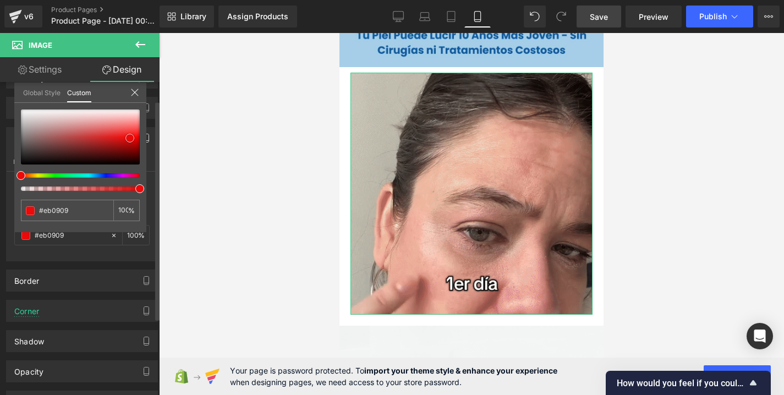
click at [130, 138] on link at bounding box center [130, 138] width 0 height 0
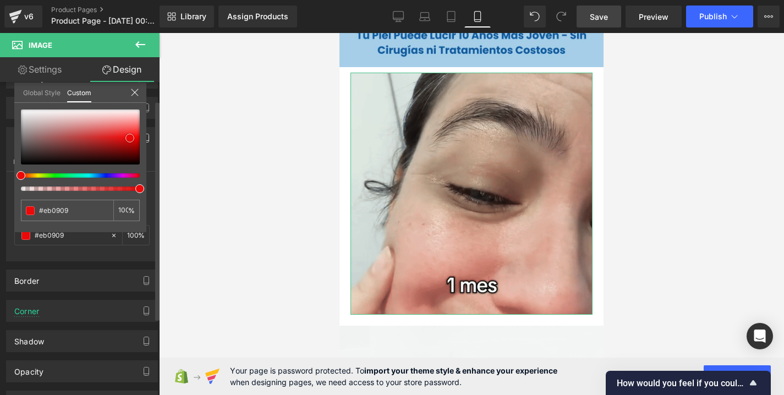
click at [130, 138] on span at bounding box center [129, 138] width 9 height 9
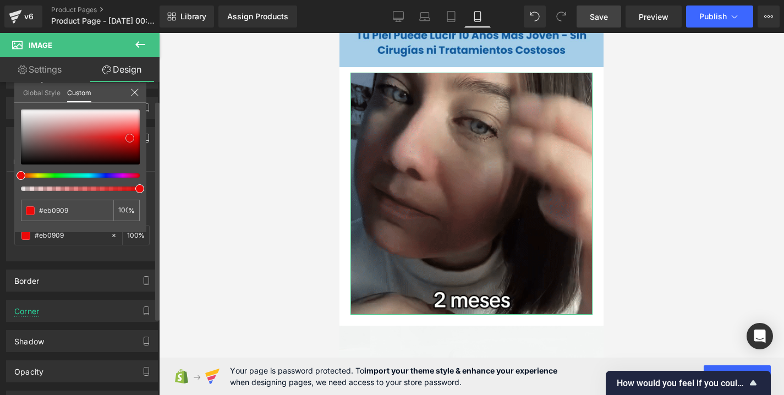
click at [130, 138] on span at bounding box center [129, 138] width 9 height 9
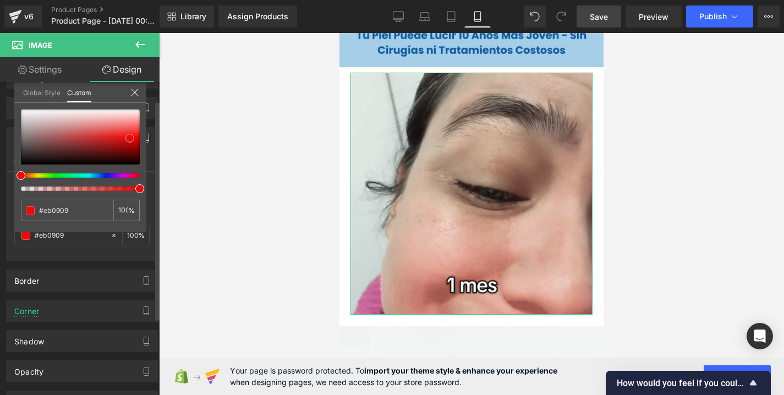
click at [130, 138] on span at bounding box center [129, 138] width 9 height 9
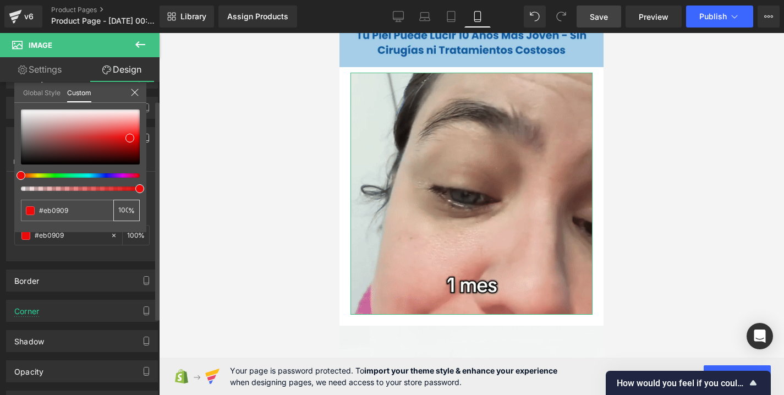
click at [123, 211] on input "0" at bounding box center [123, 210] width 10 height 8
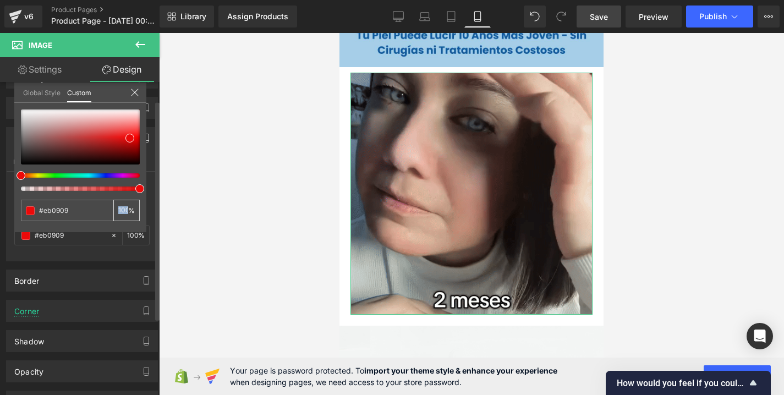
scroll to position [0, 0]
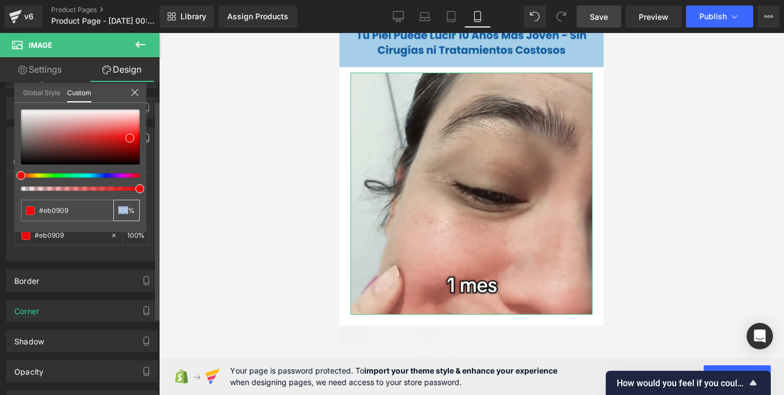
drag, startPoint x: 130, startPoint y: 212, endPoint x: 113, endPoint y: 212, distance: 16.5
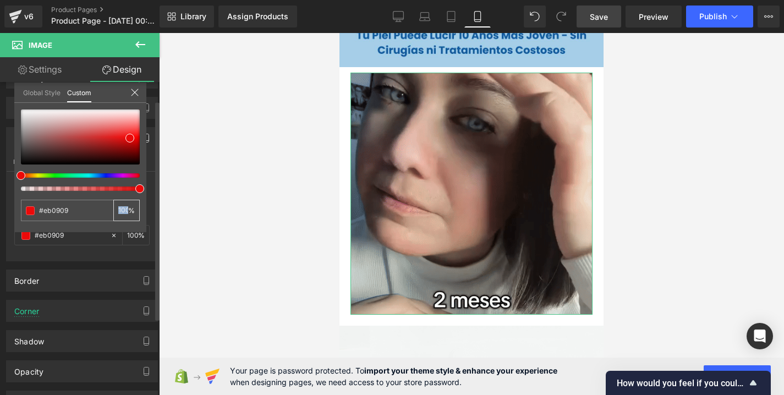
click at [113, 212] on div "0 %" at bounding box center [126, 210] width 26 height 21
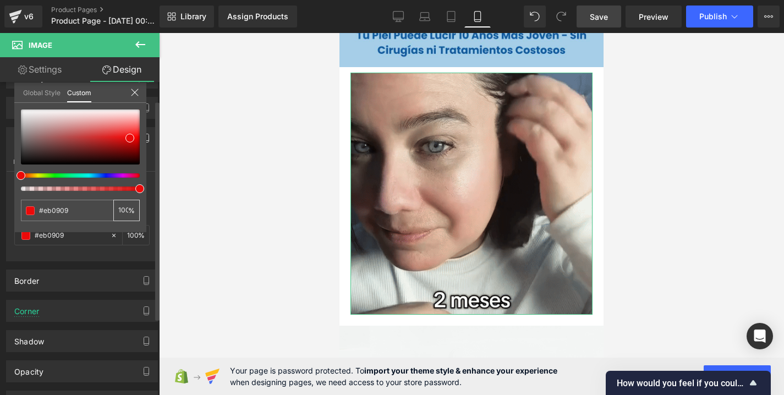
click at [119, 210] on input "0" at bounding box center [123, 210] width 10 height 8
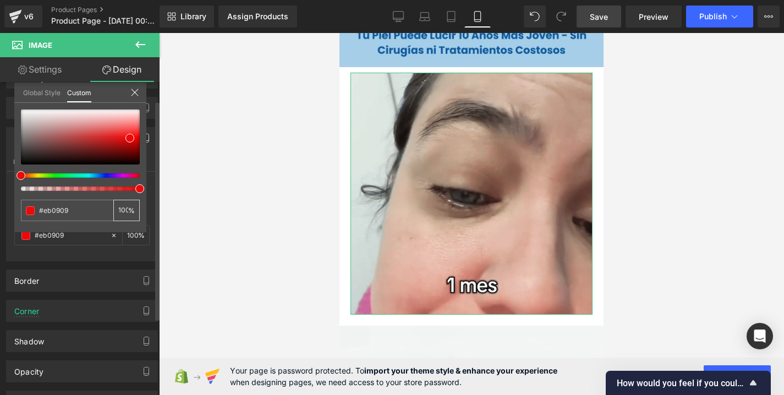
scroll to position [0, 1]
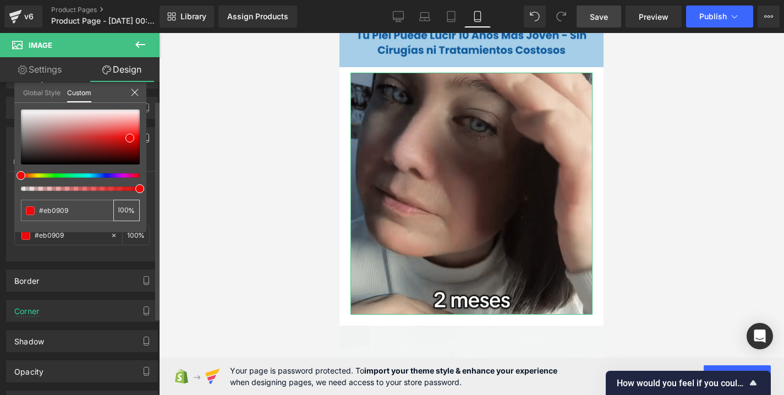
drag, startPoint x: 119, startPoint y: 210, endPoint x: 127, endPoint y: 210, distance: 7.7
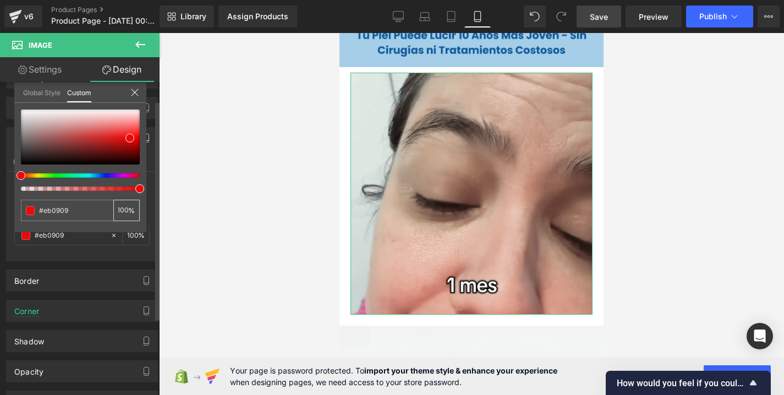
click at [127, 210] on input "0" at bounding box center [123, 210] width 10 height 8
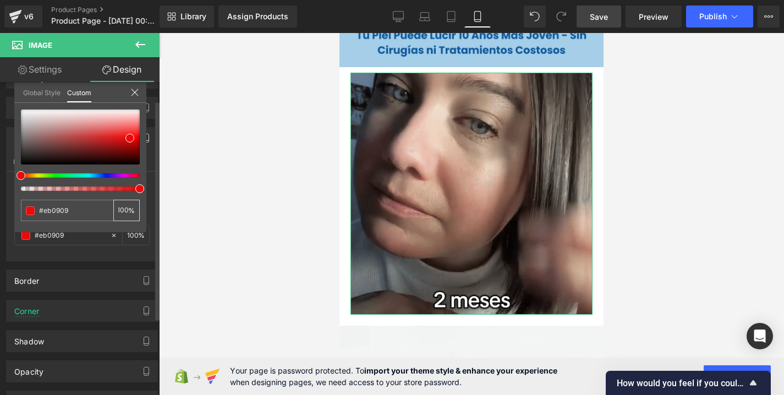
type input "100"
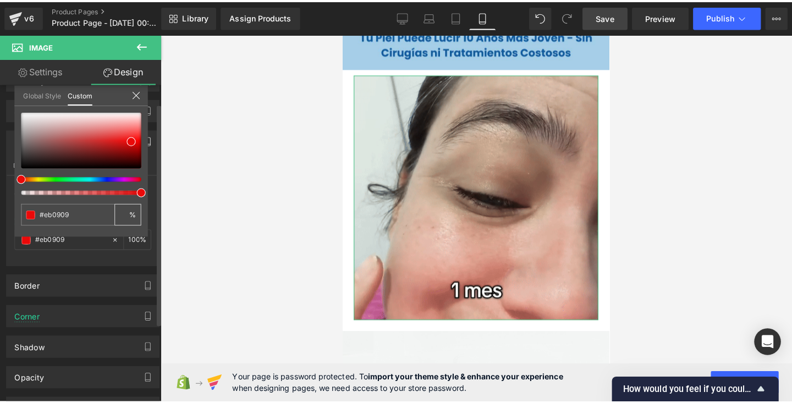
scroll to position [0, 0]
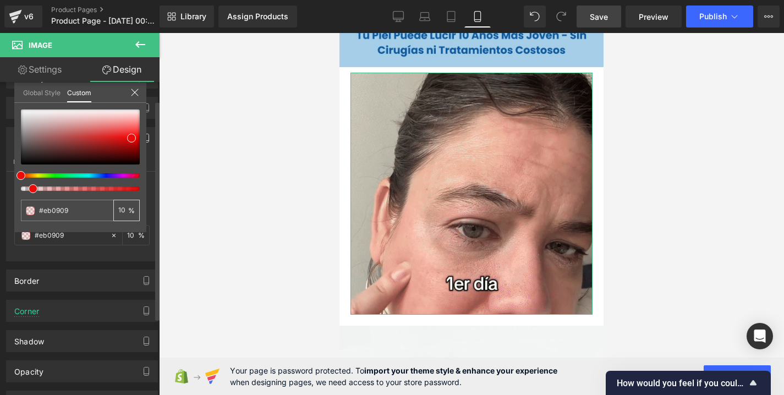
type input "1"
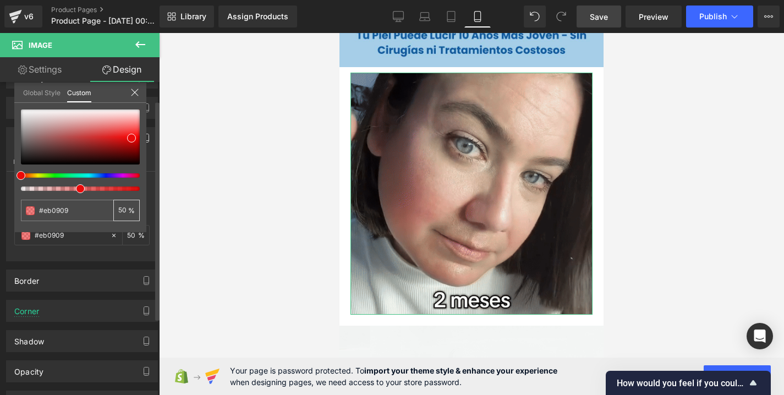
type input "50"
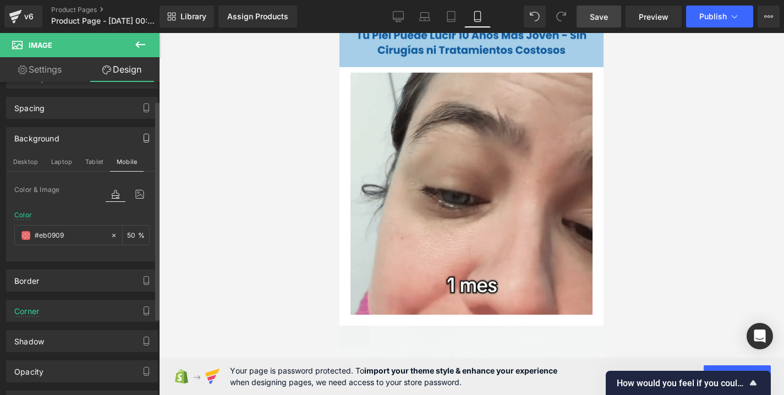
click at [170, 209] on div at bounding box center [471, 214] width 625 height 362
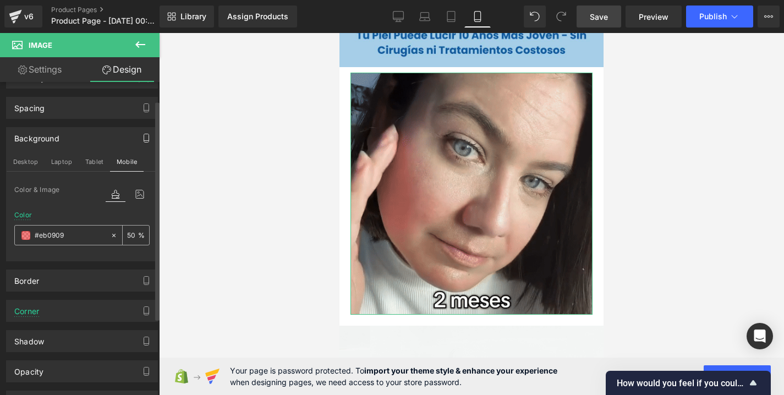
click at [94, 238] on input "#9bc8e8" at bounding box center [70, 235] width 70 height 12
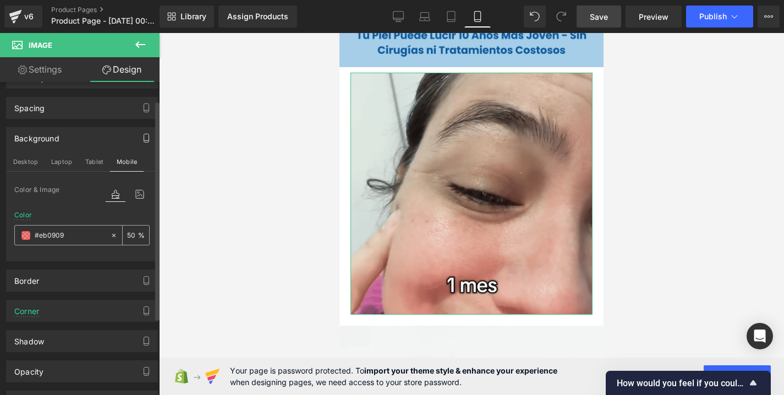
click at [94, 238] on input "#9bc8e8" at bounding box center [70, 235] width 70 height 12
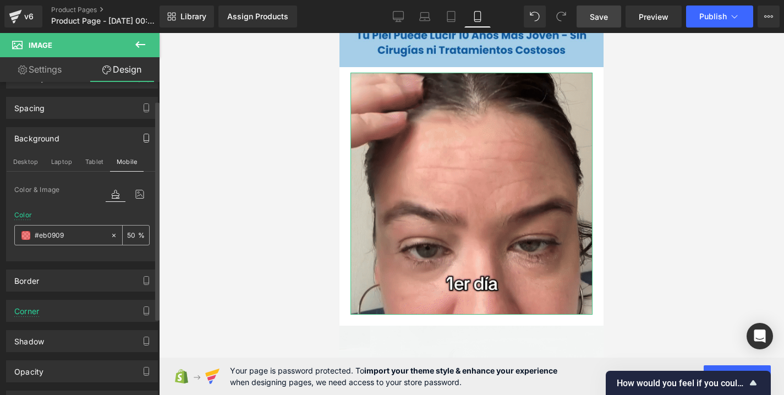
click at [112, 238] on icon at bounding box center [114, 236] width 8 height 8
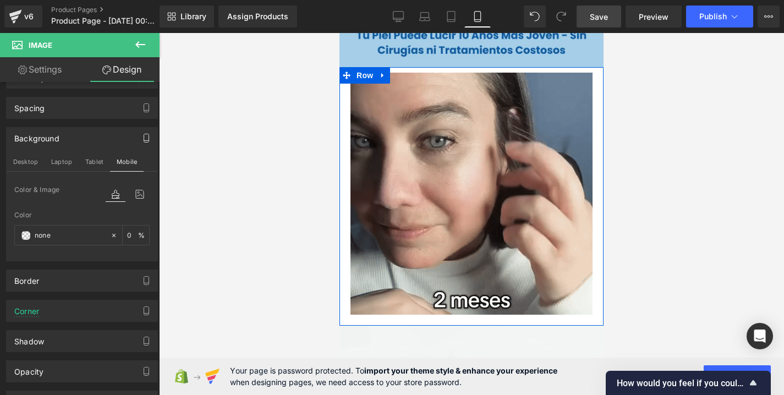
click at [343, 166] on div "Image" at bounding box center [471, 196] width 264 height 259
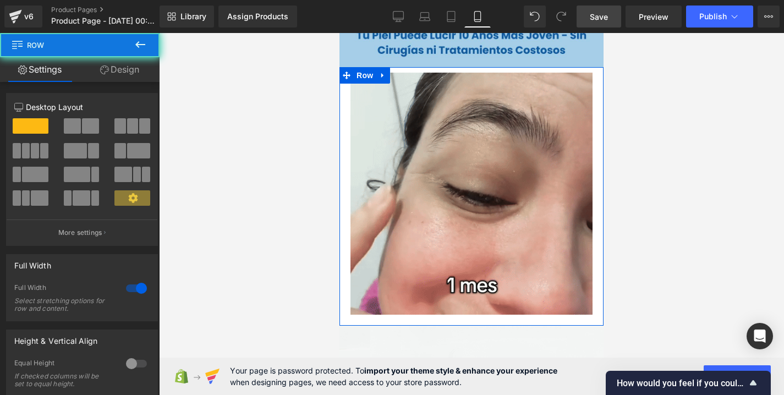
click at [343, 166] on div "Image" at bounding box center [471, 196] width 264 height 259
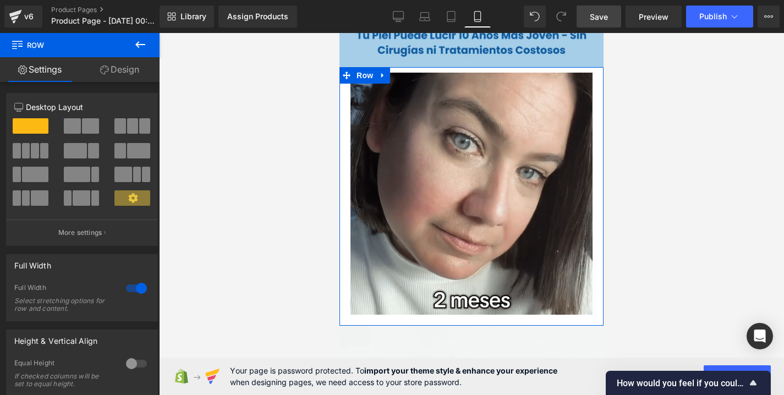
click at [125, 78] on link "Design" at bounding box center [120, 69] width 80 height 25
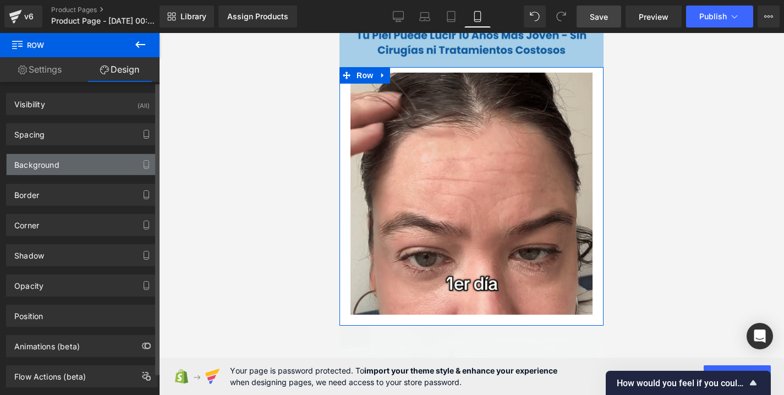
click at [93, 169] on div "Background" at bounding box center [82, 164] width 151 height 21
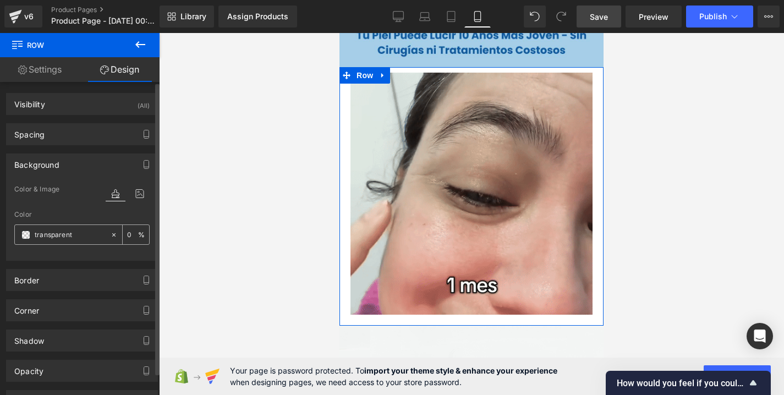
click at [96, 235] on input "transparent" at bounding box center [70, 235] width 70 height 12
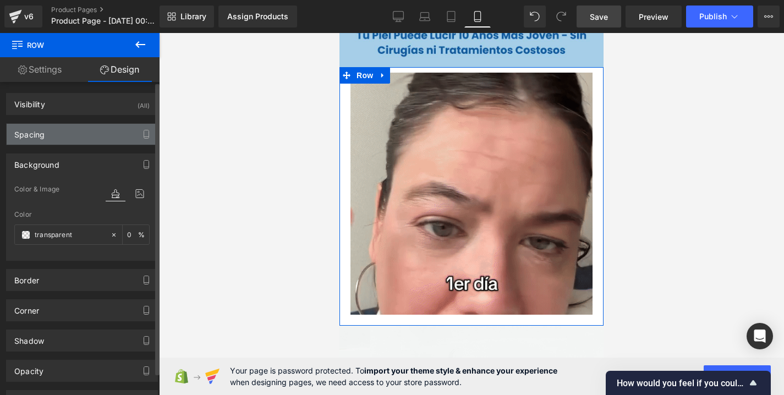
click at [92, 128] on div "Spacing" at bounding box center [82, 134] width 151 height 21
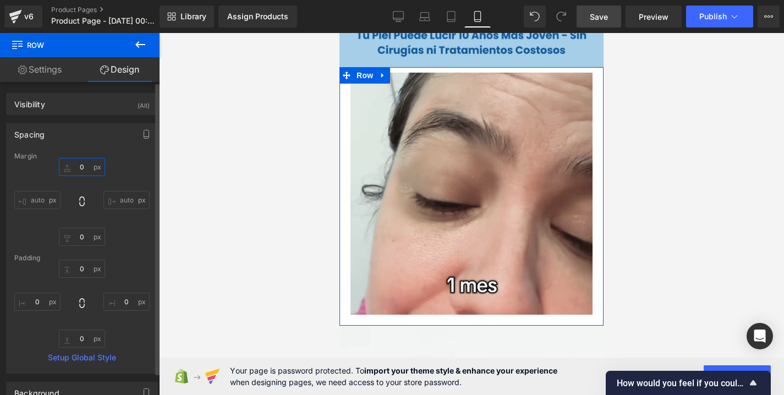
click at [86, 167] on input "0" at bounding box center [82, 167] width 46 height 18
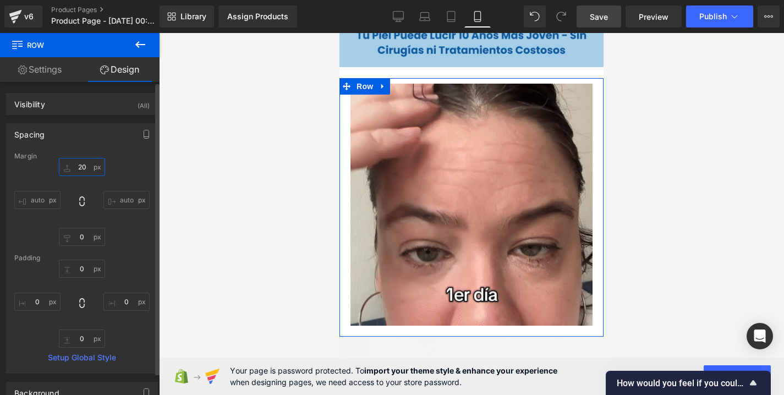
type input "2"
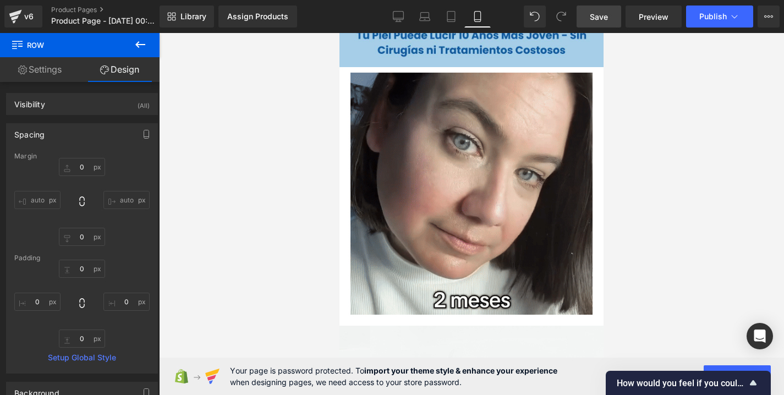
click at [255, 188] on div at bounding box center [471, 214] width 625 height 362
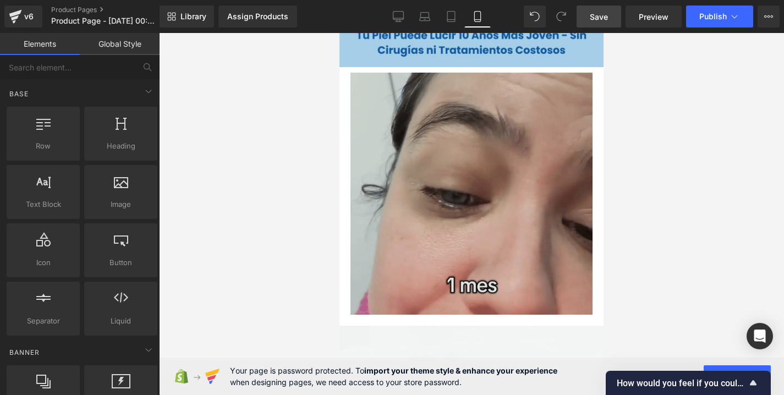
click at [406, 155] on img at bounding box center [471, 194] width 242 height 242
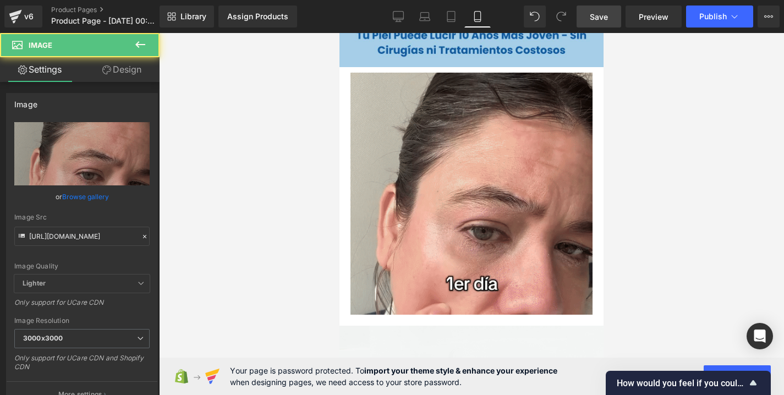
click at [279, 197] on div at bounding box center [471, 214] width 625 height 362
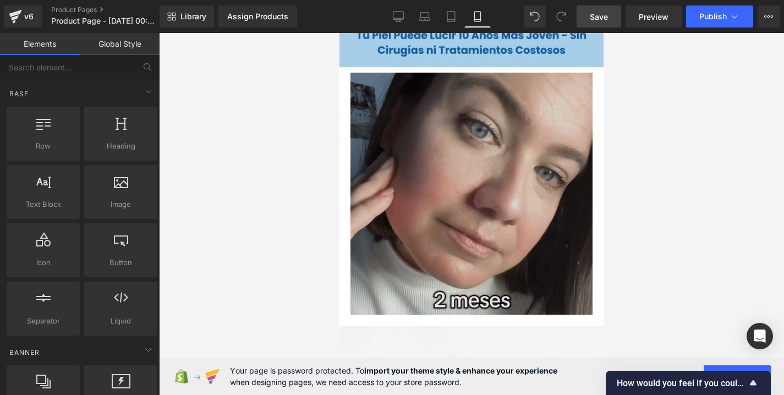
click at [413, 161] on img at bounding box center [471, 194] width 242 height 242
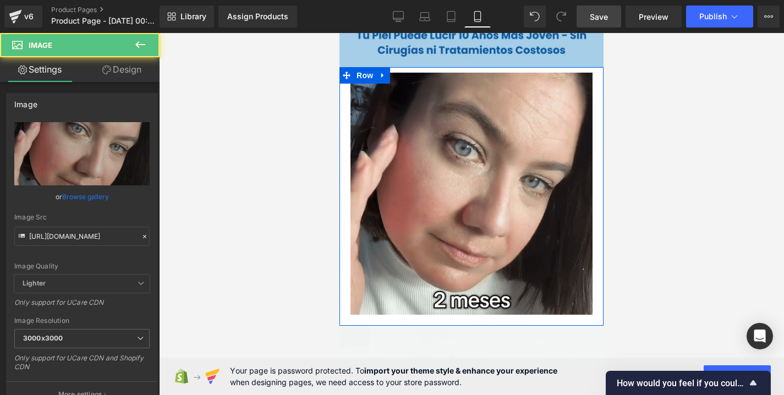
click at [345, 156] on div "Image" at bounding box center [471, 196] width 264 height 259
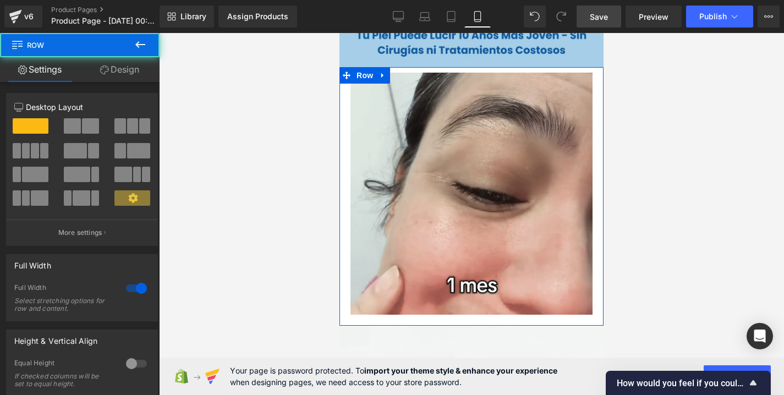
click at [344, 160] on div "Image" at bounding box center [471, 196] width 264 height 259
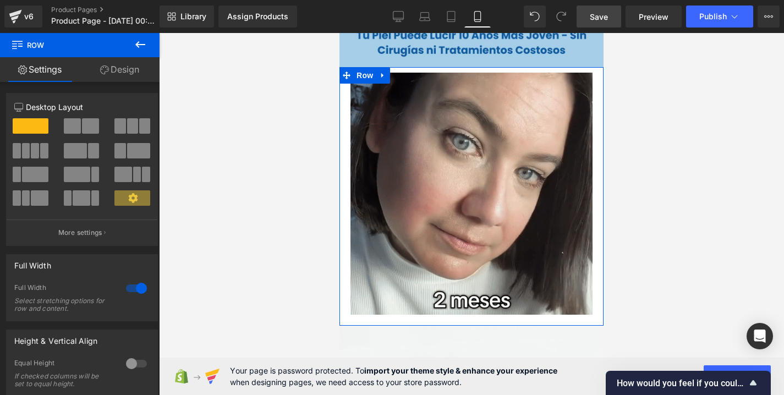
click at [120, 74] on link "Design" at bounding box center [120, 69] width 80 height 25
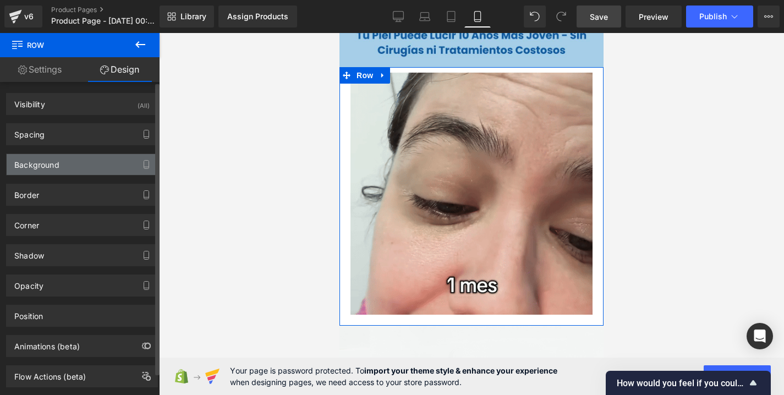
click at [67, 159] on div "Background" at bounding box center [82, 164] width 151 height 21
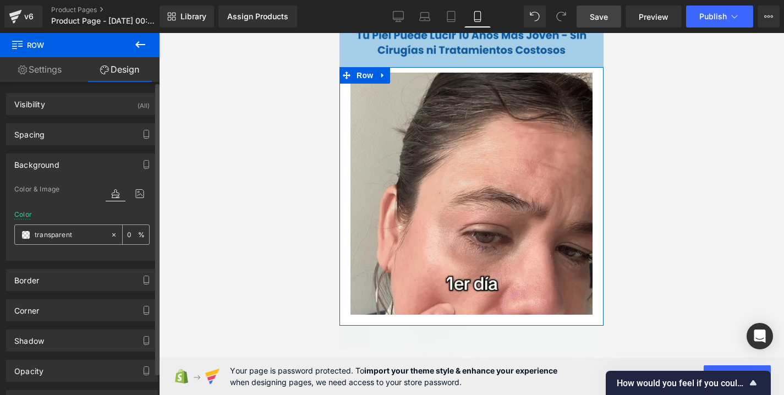
click at [112, 233] on icon at bounding box center [113, 234] width 3 height 3
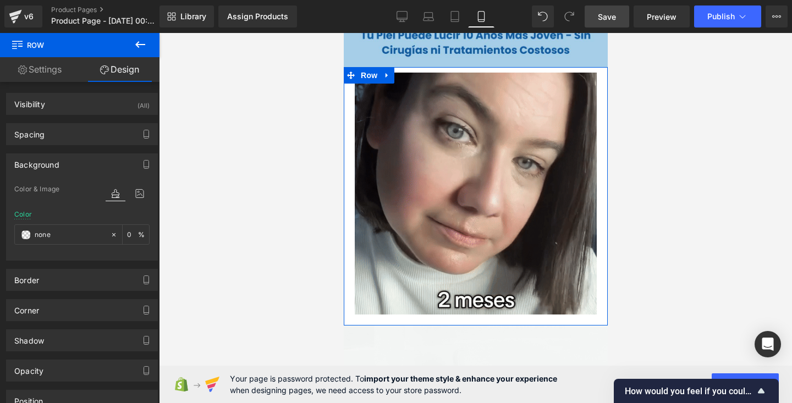
click at [348, 148] on div "Image" at bounding box center [475, 196] width 264 height 259
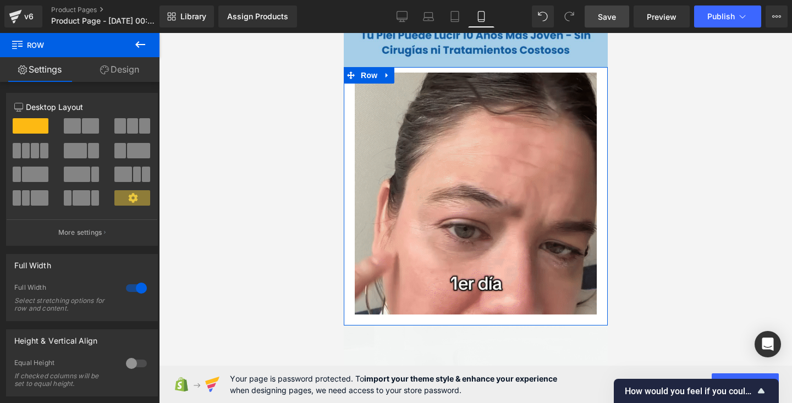
click at [116, 72] on link "Design" at bounding box center [120, 69] width 80 height 25
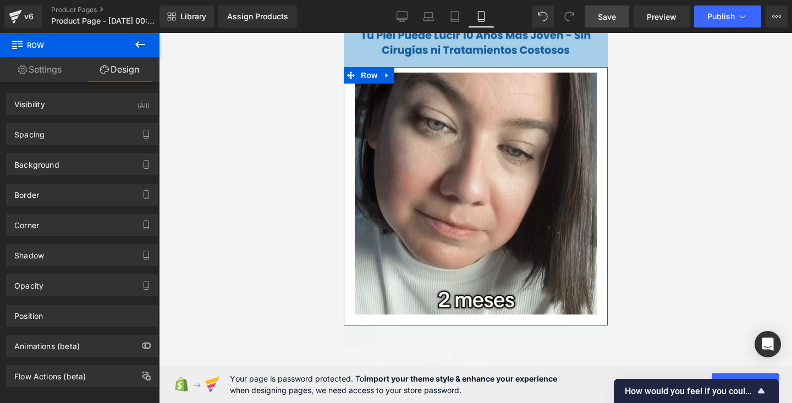
click at [346, 176] on div "Image" at bounding box center [475, 196] width 264 height 259
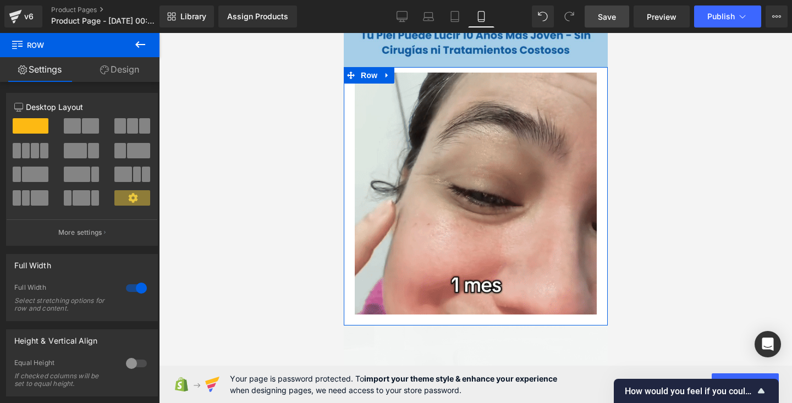
click at [108, 67] on link "Design" at bounding box center [120, 69] width 80 height 25
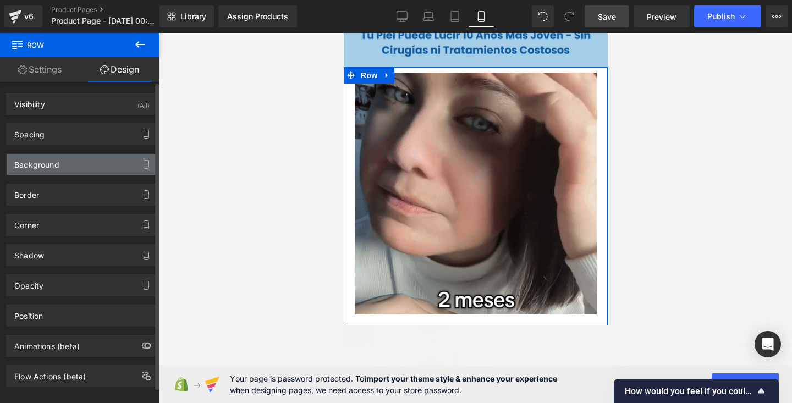
click at [67, 160] on div "Background" at bounding box center [82, 164] width 151 height 21
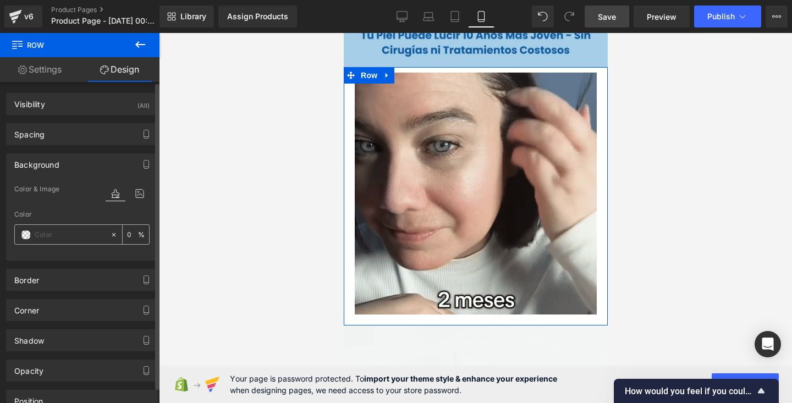
paste input "#a5cee9"
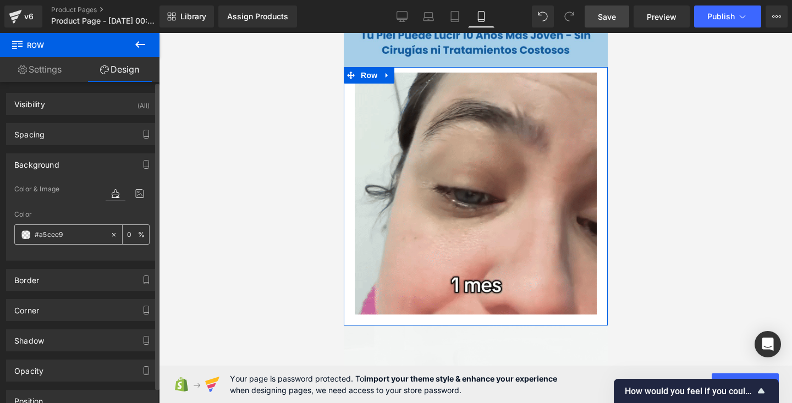
type input "#a5cee9"
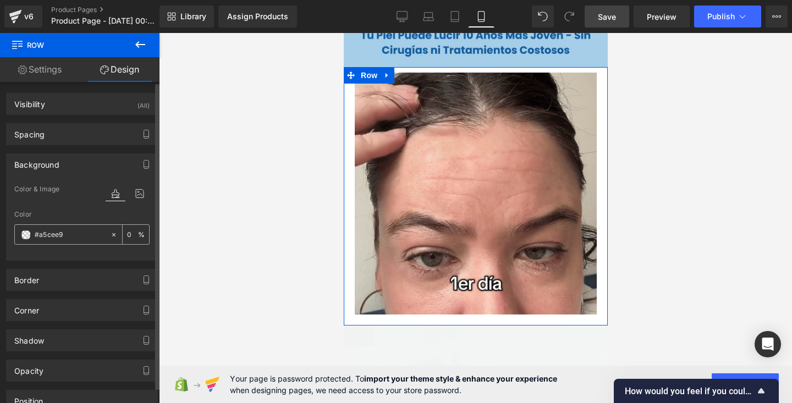
click at [128, 234] on input "0" at bounding box center [132, 234] width 11 height 12
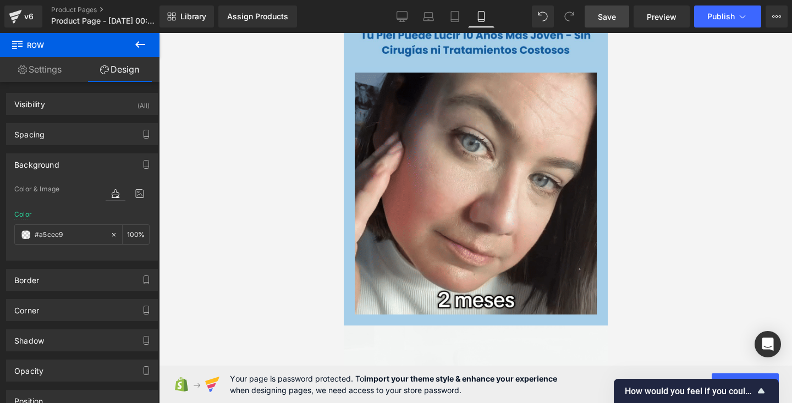
type input "100"
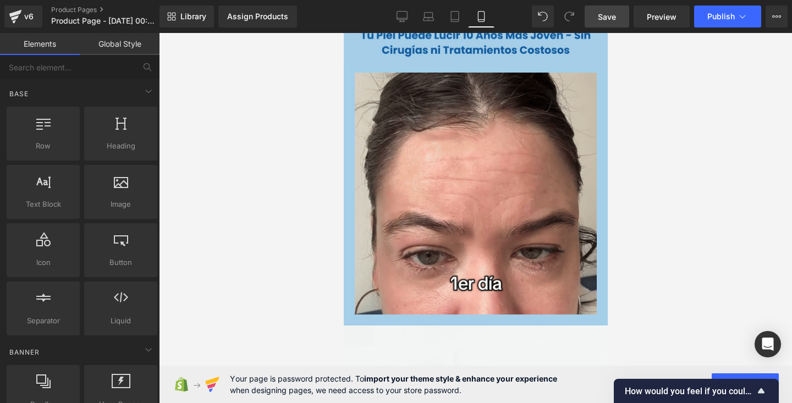
click at [225, 197] on div at bounding box center [475, 218] width 633 height 370
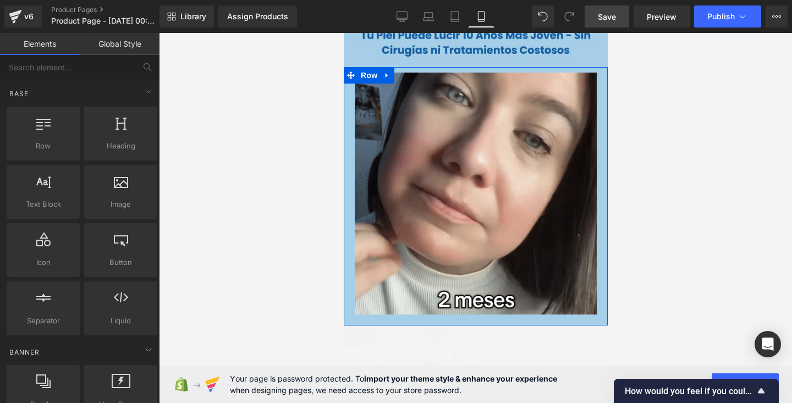
click at [352, 109] on div "Image" at bounding box center [475, 196] width 264 height 259
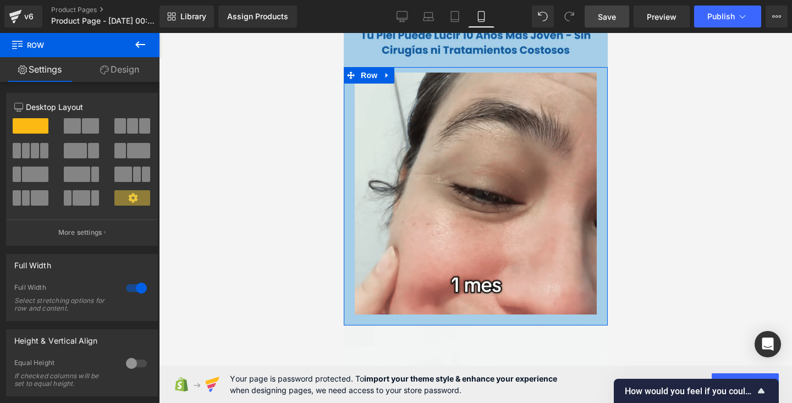
click at [348, 131] on div "Image" at bounding box center [475, 196] width 264 height 259
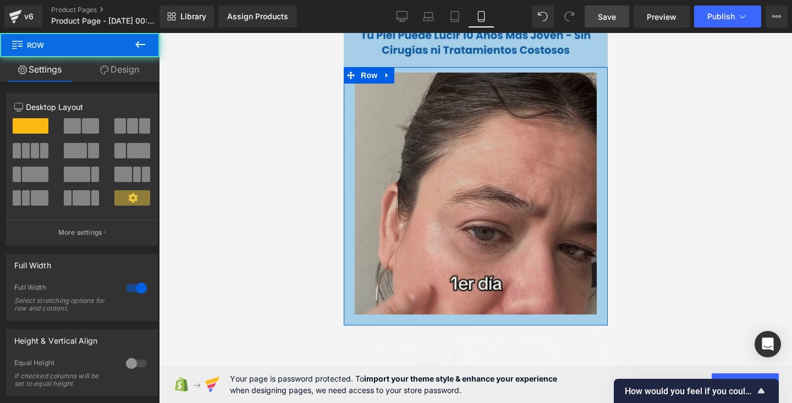
click at [412, 129] on img at bounding box center [475, 194] width 242 height 242
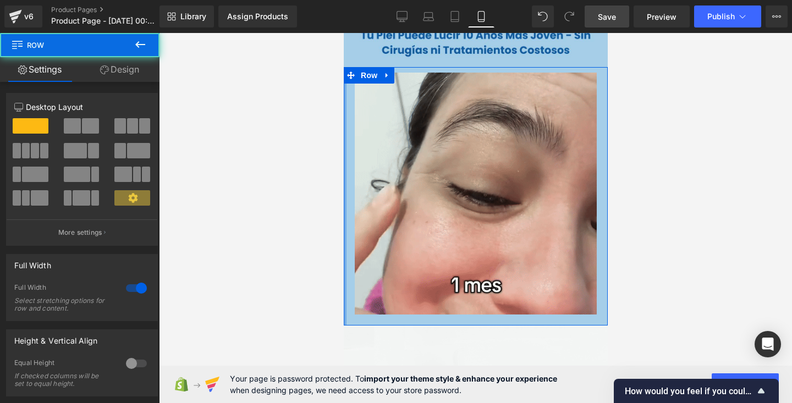
click at [345, 137] on div at bounding box center [344, 196] width 3 height 259
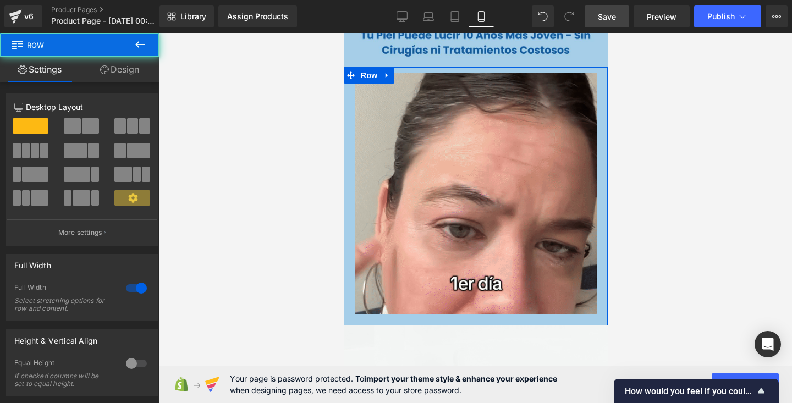
click at [349, 141] on div "Image" at bounding box center [475, 196] width 264 height 259
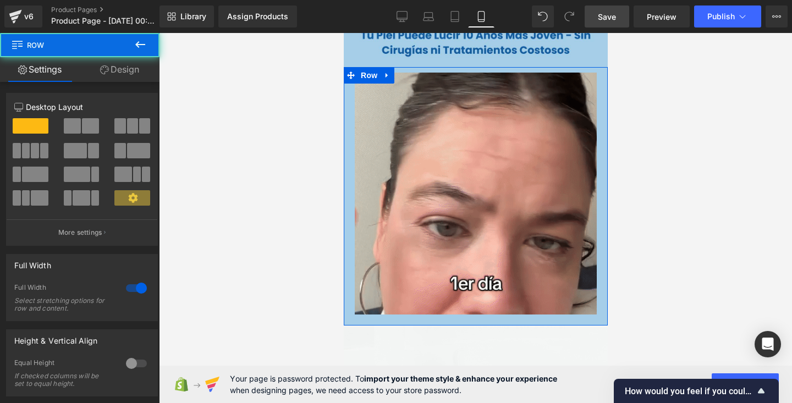
click at [136, 76] on link "Design" at bounding box center [120, 69] width 80 height 25
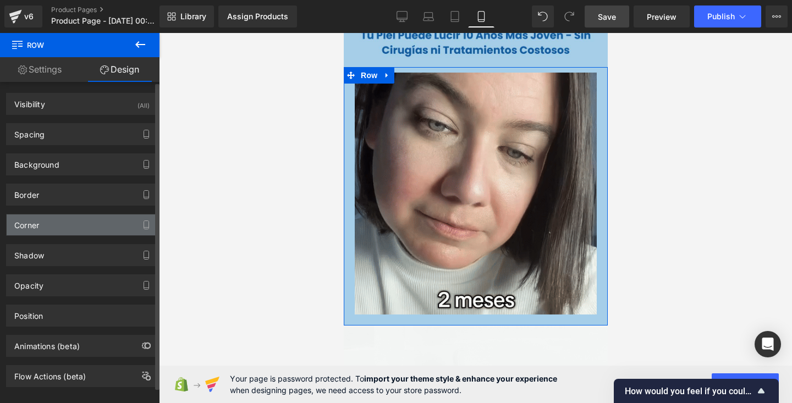
click at [80, 226] on div "Corner" at bounding box center [82, 225] width 151 height 21
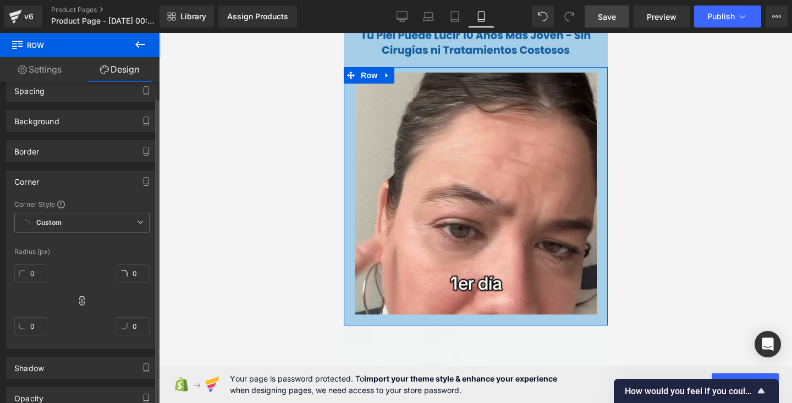
scroll to position [53, 0]
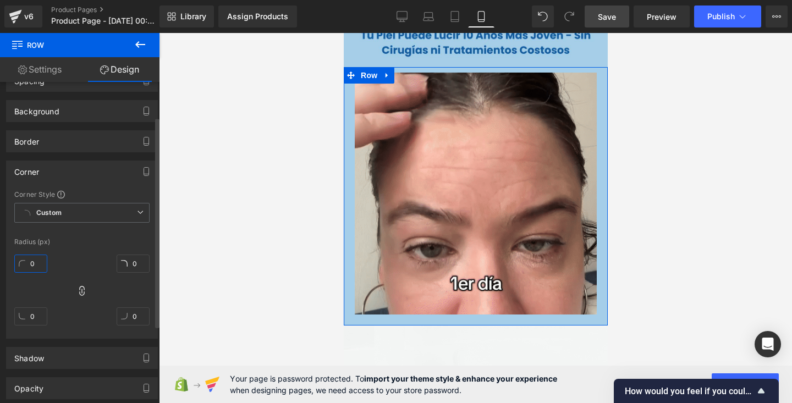
click at [41, 265] on input "0" at bounding box center [30, 264] width 33 height 18
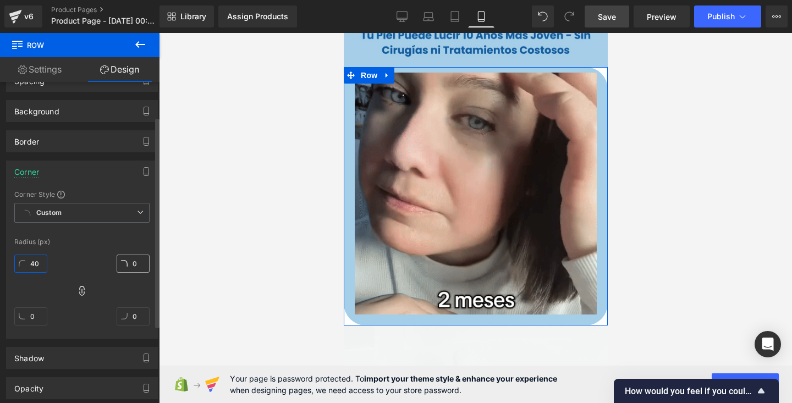
type input "4"
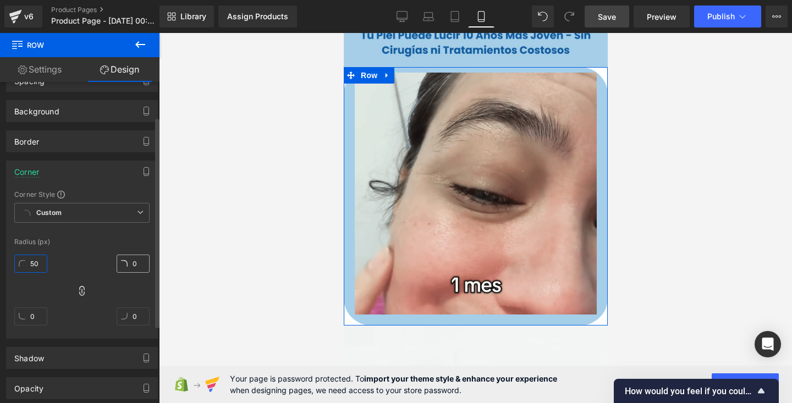
type input "5"
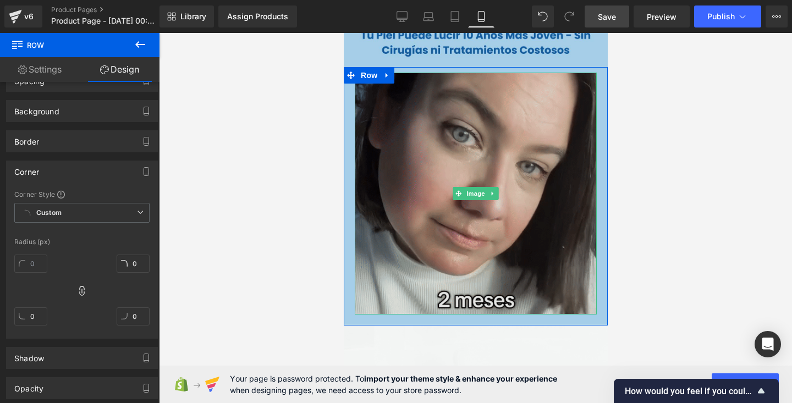
click at [421, 157] on img at bounding box center [475, 194] width 242 height 242
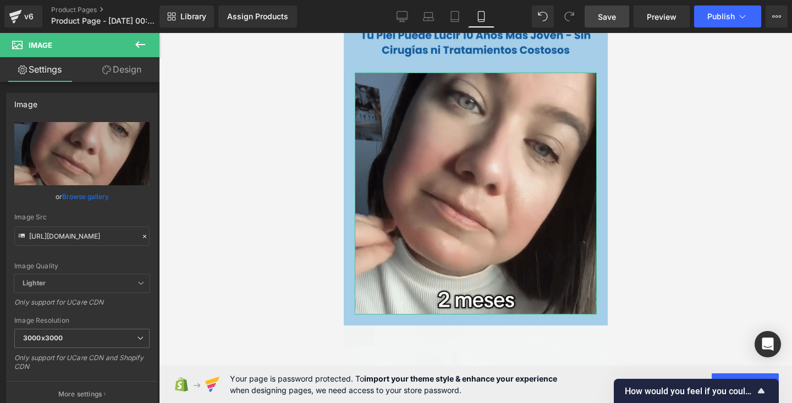
click at [125, 75] on link "Design" at bounding box center [122, 69] width 80 height 25
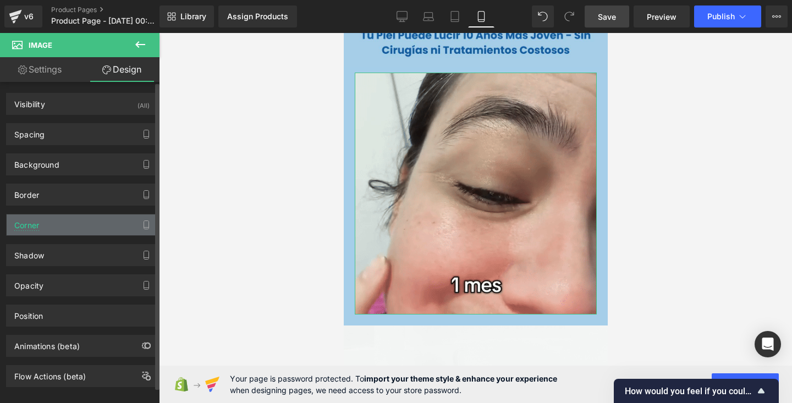
click at [75, 226] on div "Corner" at bounding box center [82, 225] width 151 height 21
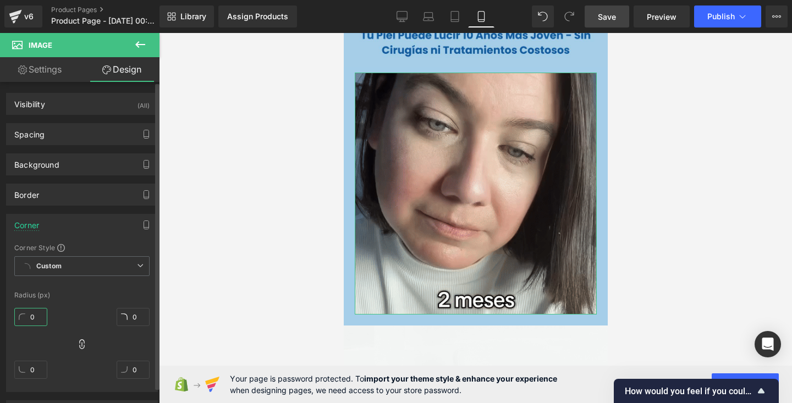
click at [40, 318] on input "0" at bounding box center [30, 317] width 33 height 18
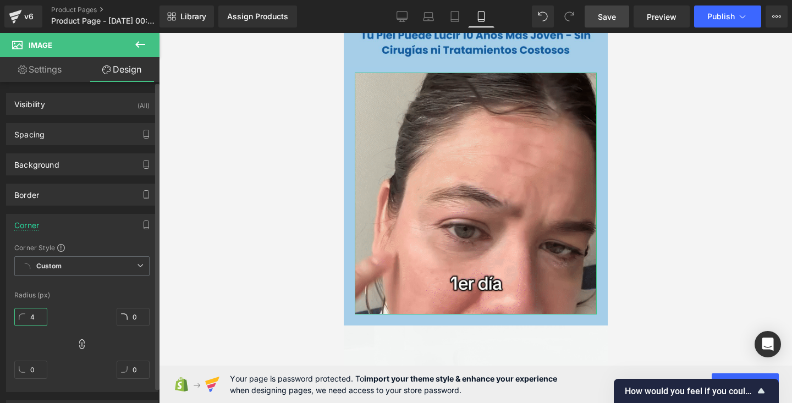
type input "45"
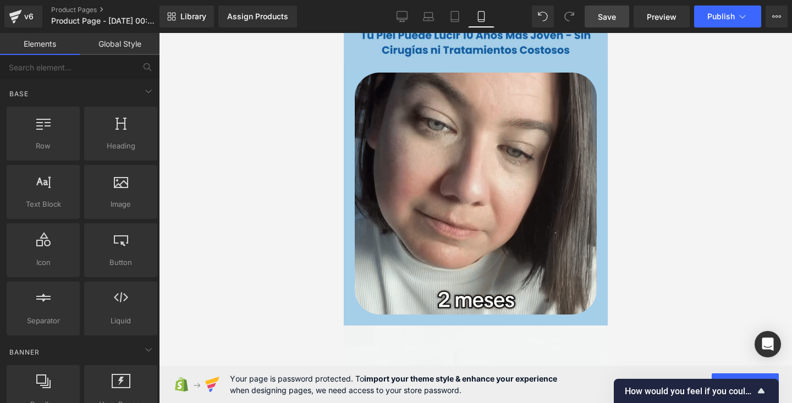
click at [199, 228] on div at bounding box center [475, 218] width 633 height 370
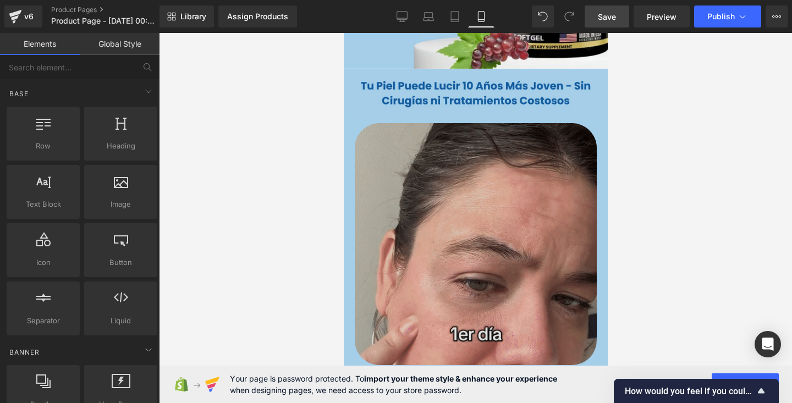
scroll to position [349, 0]
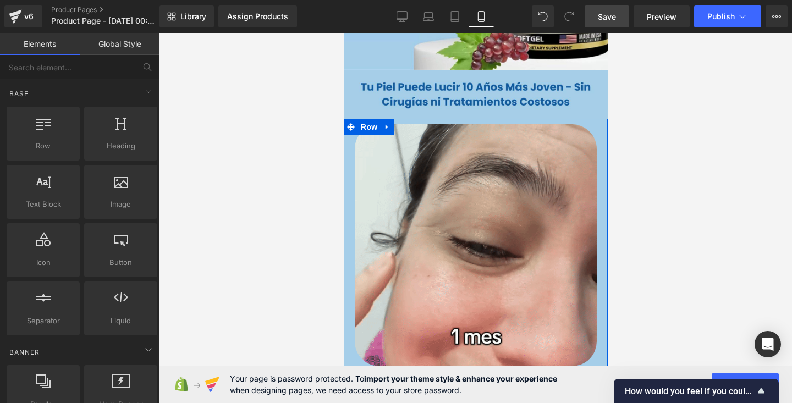
click at [349, 206] on div "Image" at bounding box center [475, 248] width 264 height 259
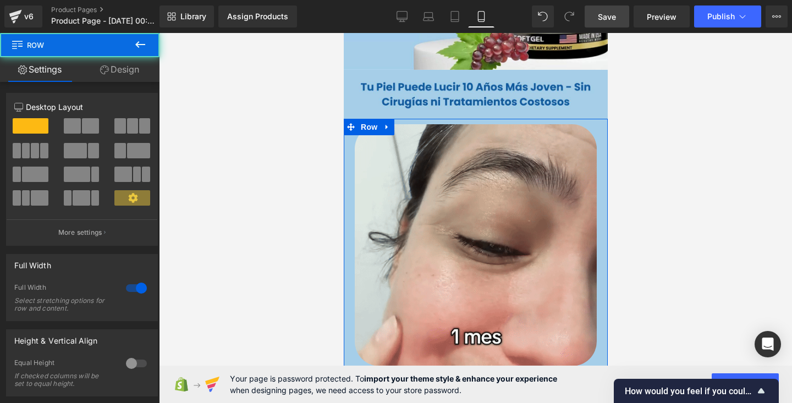
click at [123, 73] on link "Design" at bounding box center [120, 69] width 80 height 25
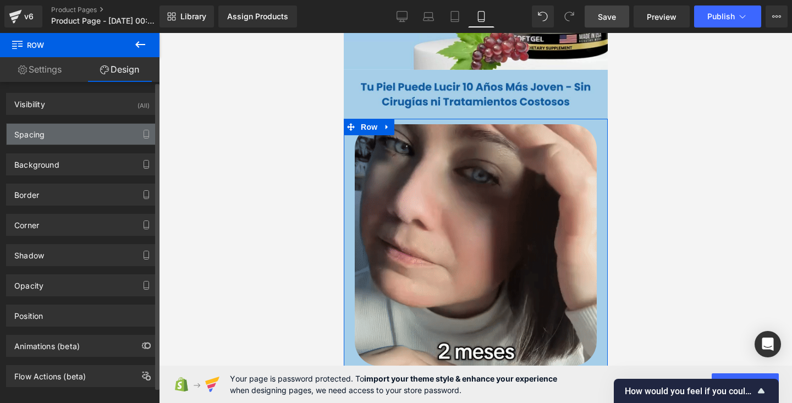
click at [91, 140] on div "Spacing" at bounding box center [82, 134] width 151 height 21
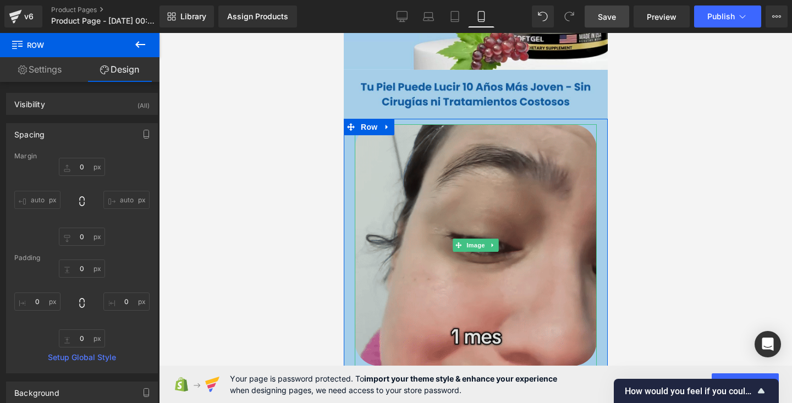
click at [395, 179] on img at bounding box center [475, 245] width 242 height 242
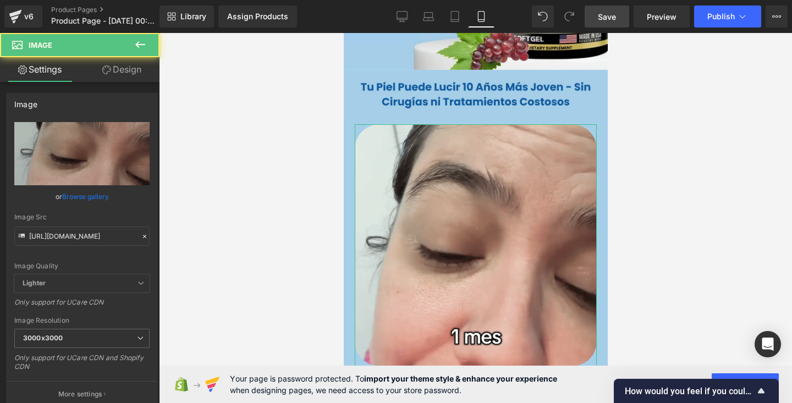
click at [111, 75] on link "Design" at bounding box center [122, 69] width 80 height 25
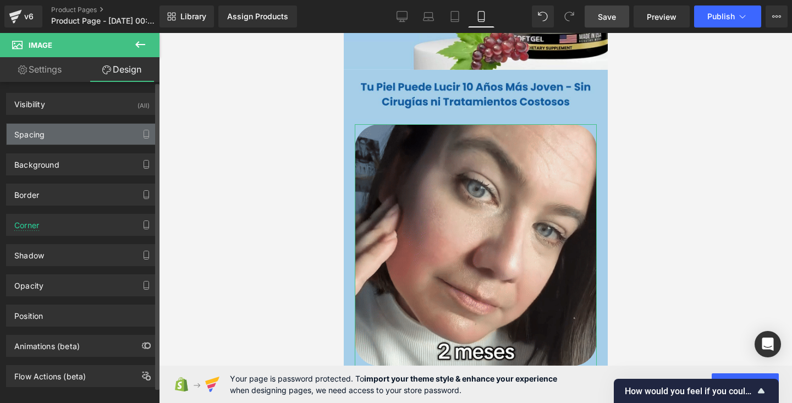
click at [81, 134] on div "Spacing" at bounding box center [82, 134] width 151 height 21
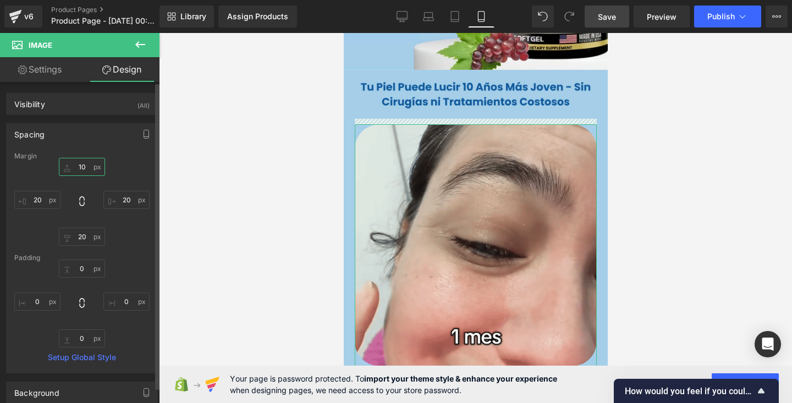
click at [85, 170] on input "10" at bounding box center [82, 167] width 46 height 18
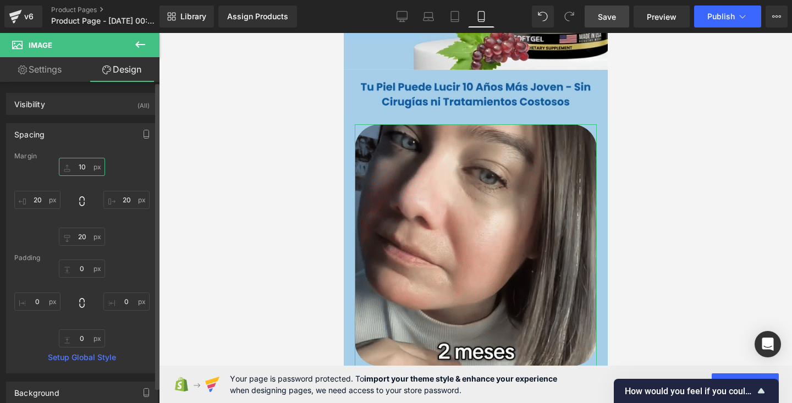
type input "0"
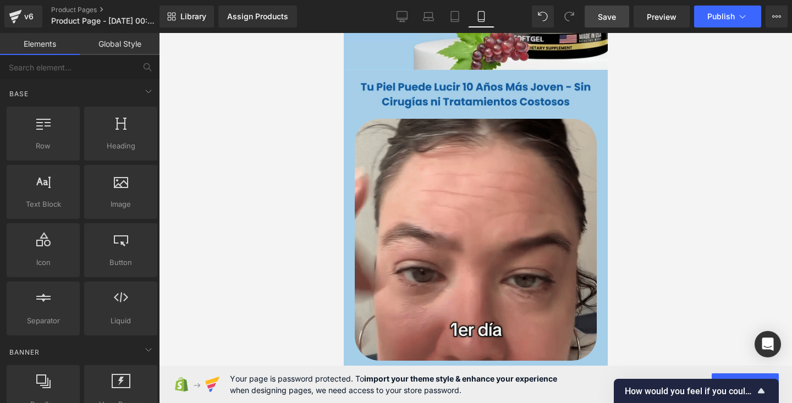
click at [289, 143] on div at bounding box center [475, 218] width 633 height 370
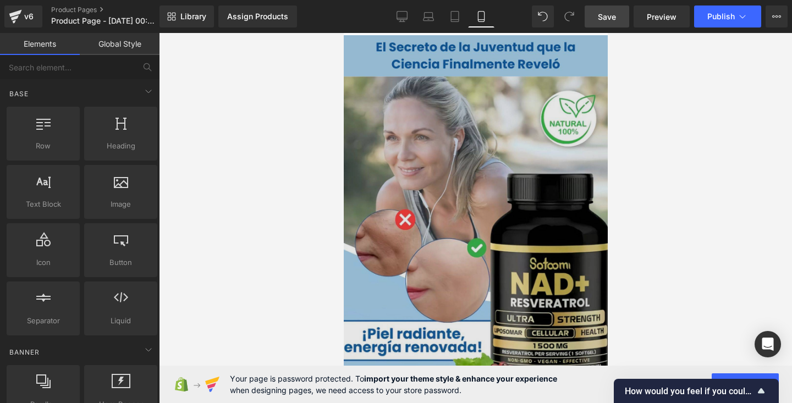
scroll to position [0, 0]
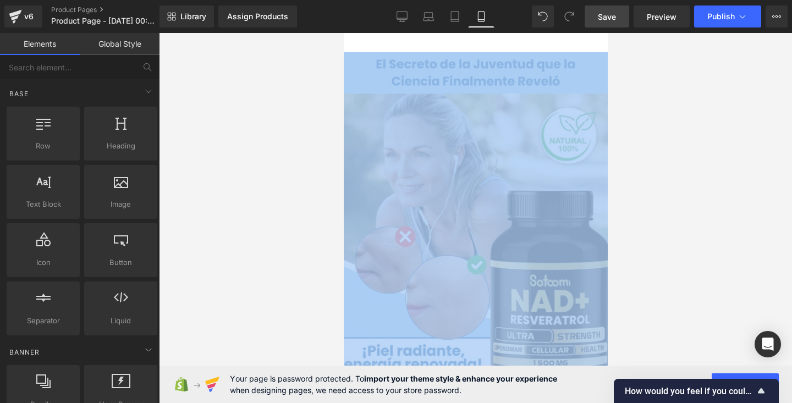
click at [413, 53] on div "Image NaNpx Row" at bounding box center [475, 235] width 264 height 367
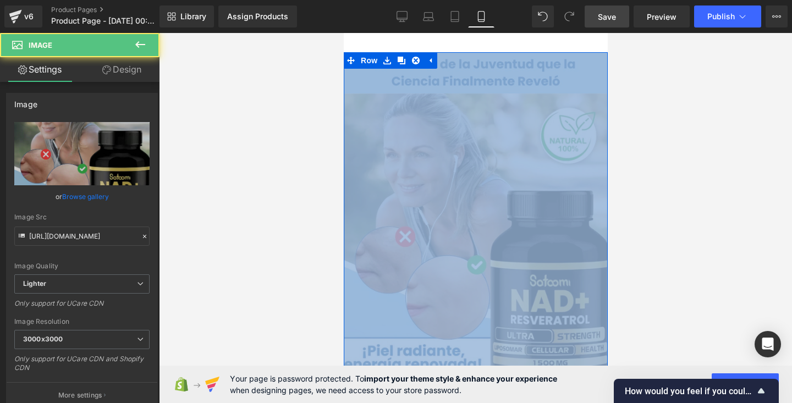
click at [398, 101] on img at bounding box center [475, 235] width 264 height 367
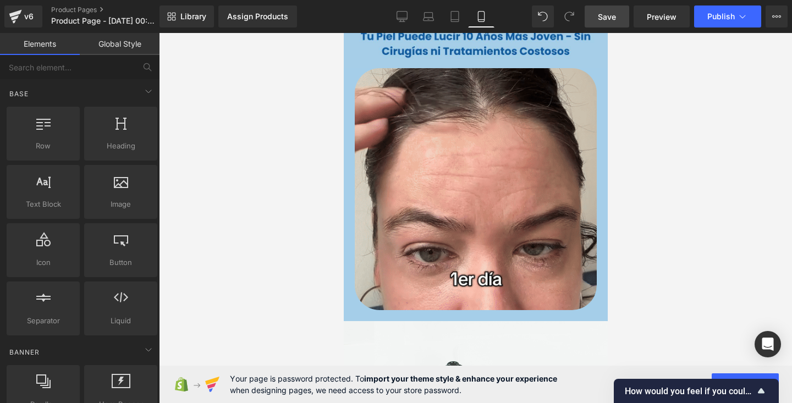
scroll to position [402, 0]
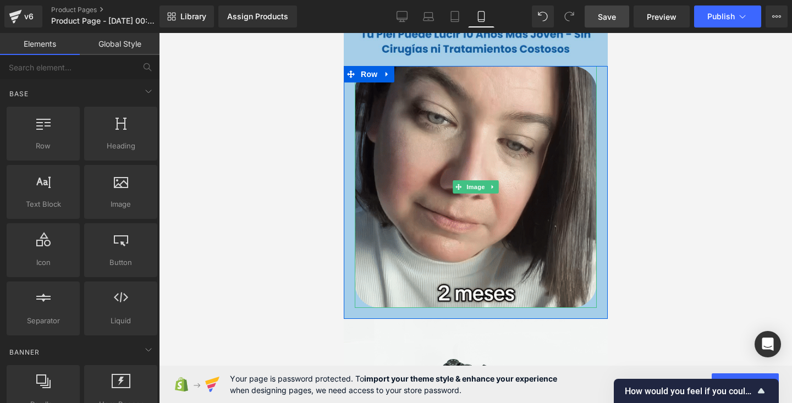
click at [295, 178] on div at bounding box center [475, 218] width 633 height 370
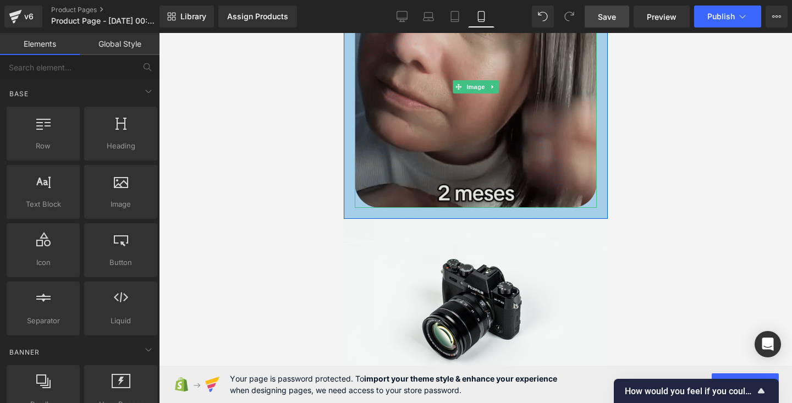
scroll to position [492, 0]
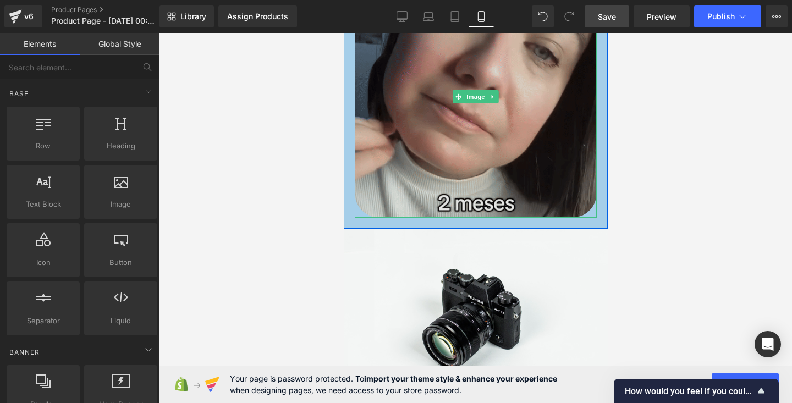
click at [387, 155] on img at bounding box center [475, 97] width 242 height 242
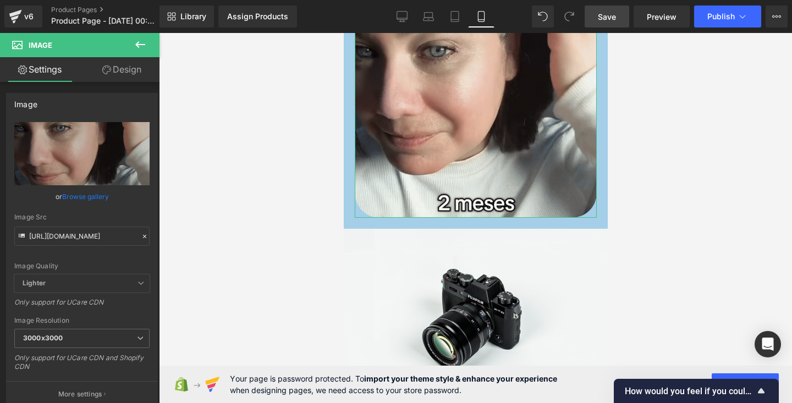
click at [123, 78] on link "Design" at bounding box center [122, 69] width 80 height 25
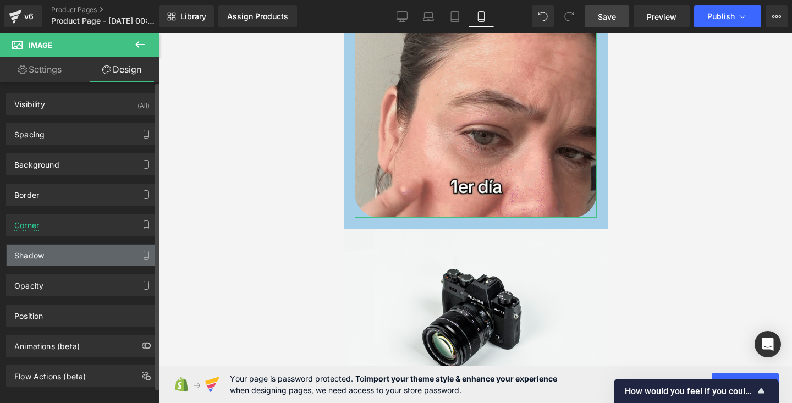
click at [57, 263] on div "Shadow" at bounding box center [82, 255] width 151 height 21
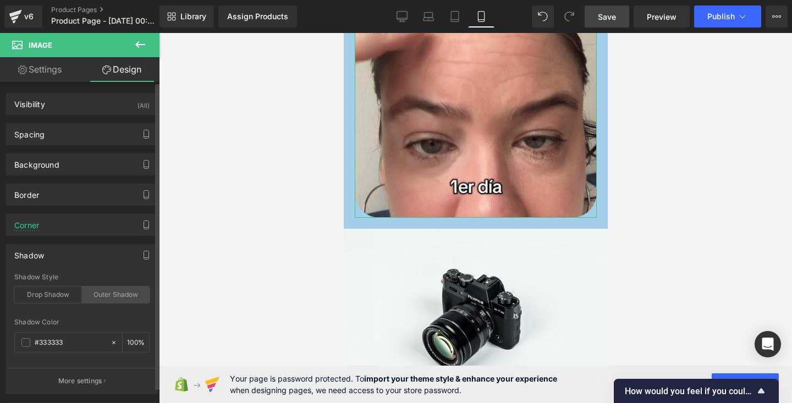
click at [118, 300] on div "Outer Shadow" at bounding box center [116, 295] width 68 height 17
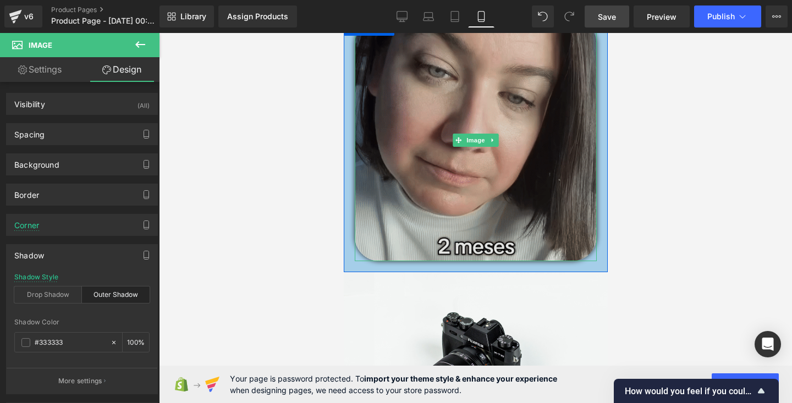
scroll to position [476, 0]
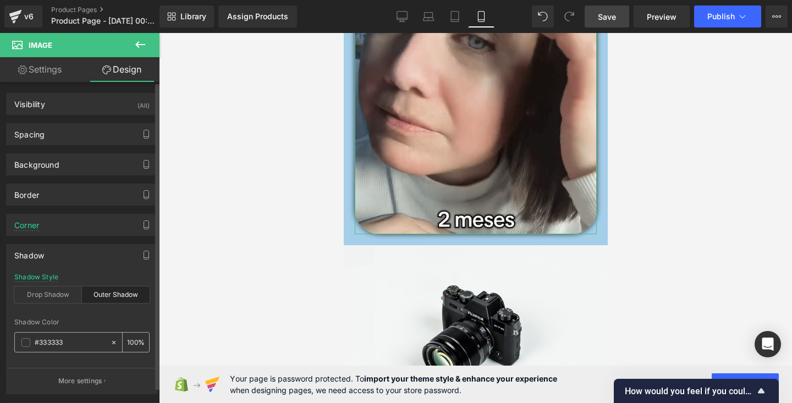
click at [110, 343] on icon at bounding box center [114, 343] width 8 height 8
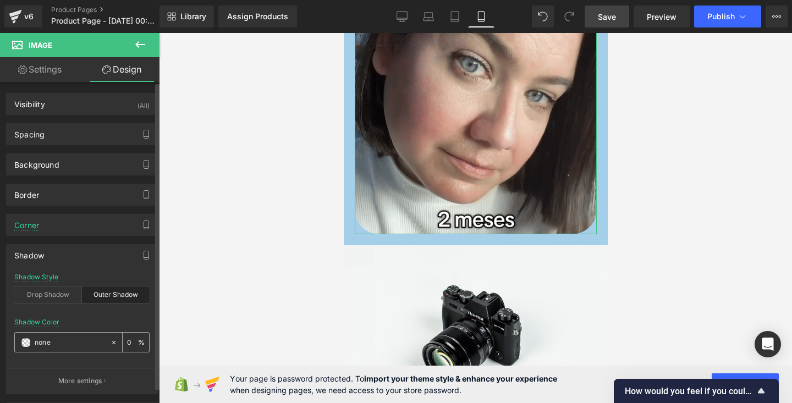
paste input "a5cee9"
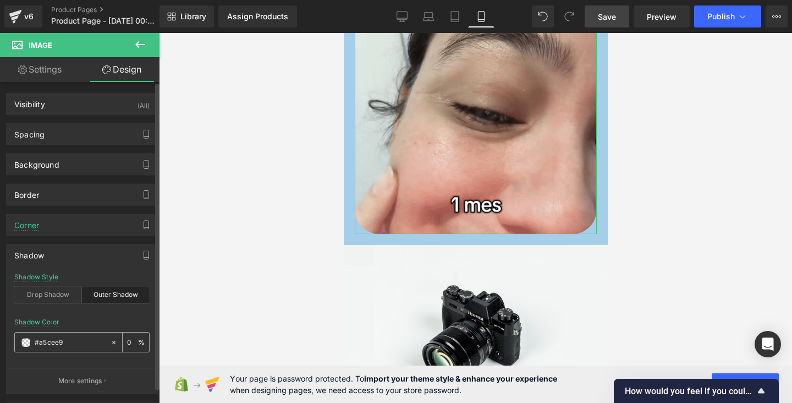
type input "#a5cee9"
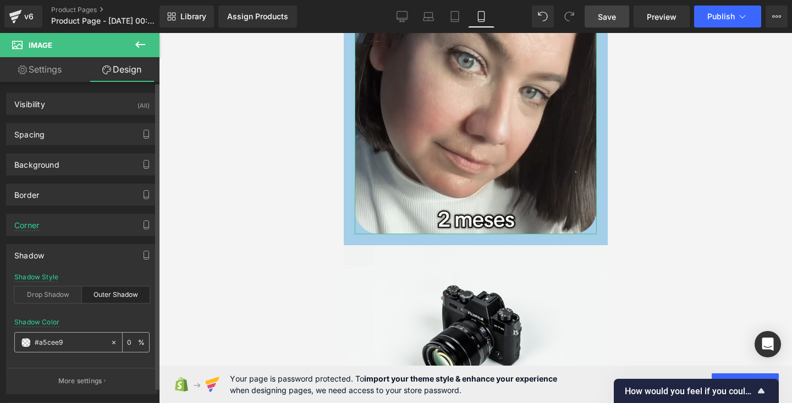
click at [127, 346] on input "100" at bounding box center [132, 342] width 11 height 12
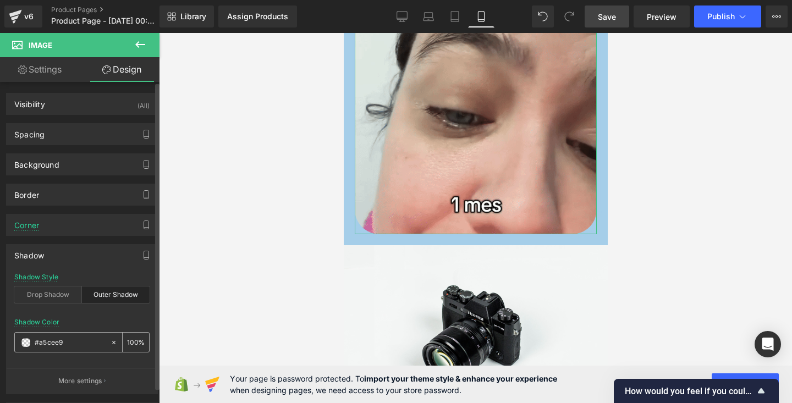
click at [27, 344] on span at bounding box center [25, 342] width 9 height 9
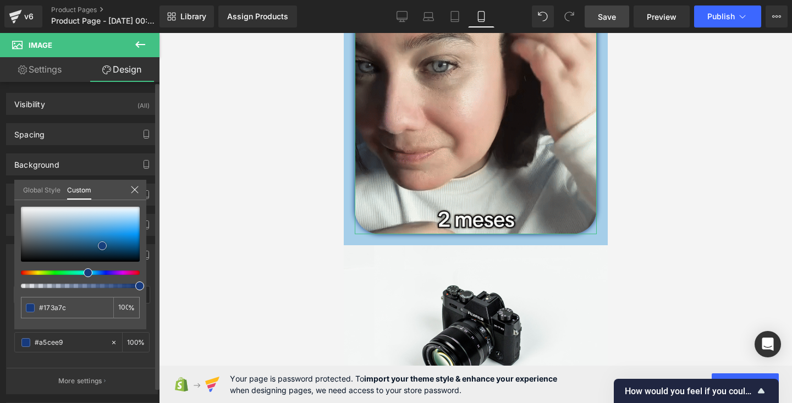
drag, startPoint x: 91, startPoint y: 219, endPoint x: 100, endPoint y: 246, distance: 28.4
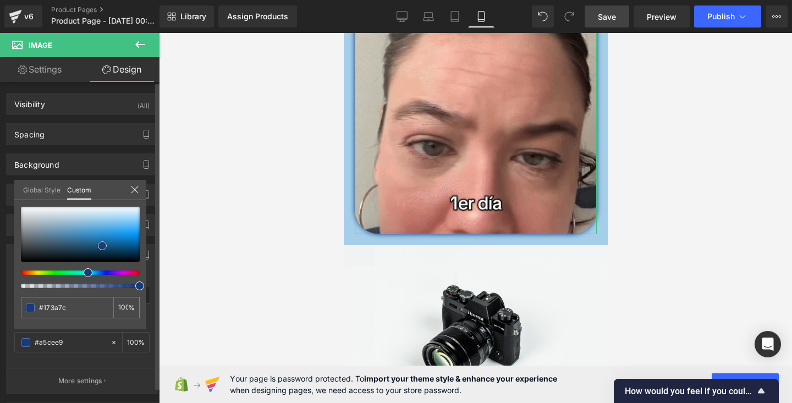
click at [100, 246] on span at bounding box center [102, 245] width 9 height 9
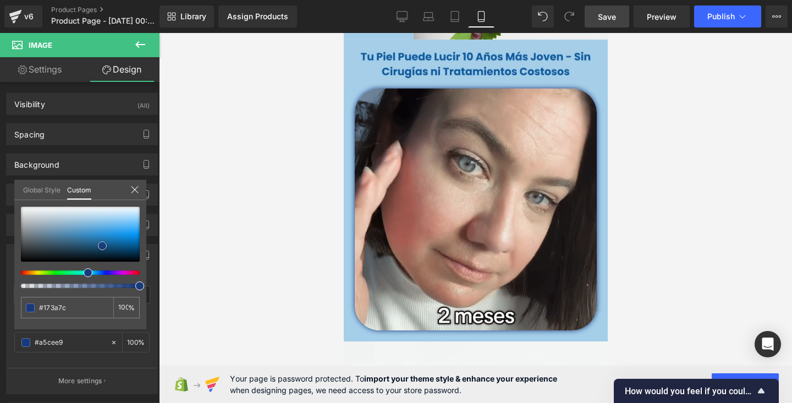
scroll to position [380, 0]
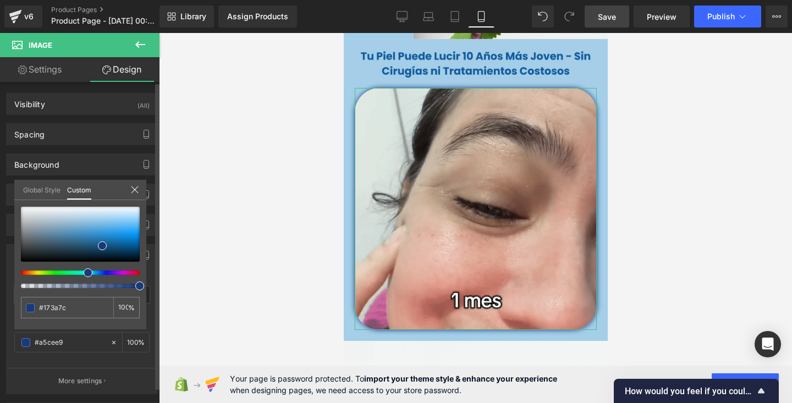
click at [134, 191] on icon at bounding box center [134, 189] width 9 height 9
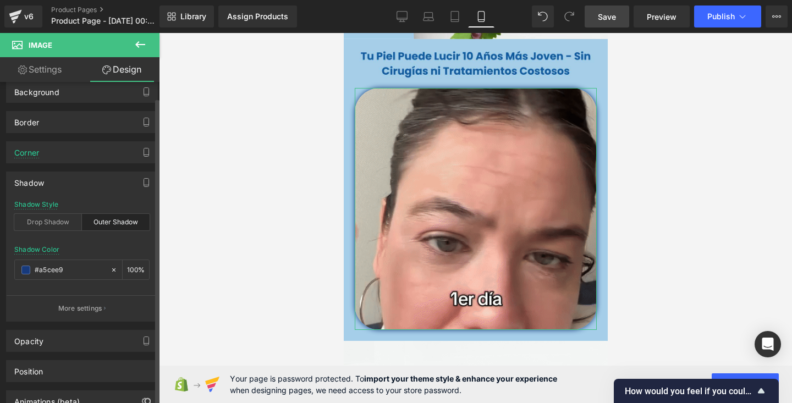
scroll to position [97, 0]
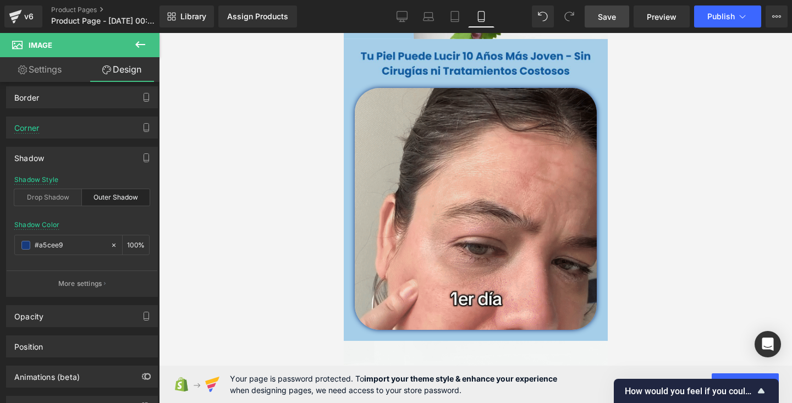
click at [598, 26] on link "Save" at bounding box center [607, 17] width 45 height 22
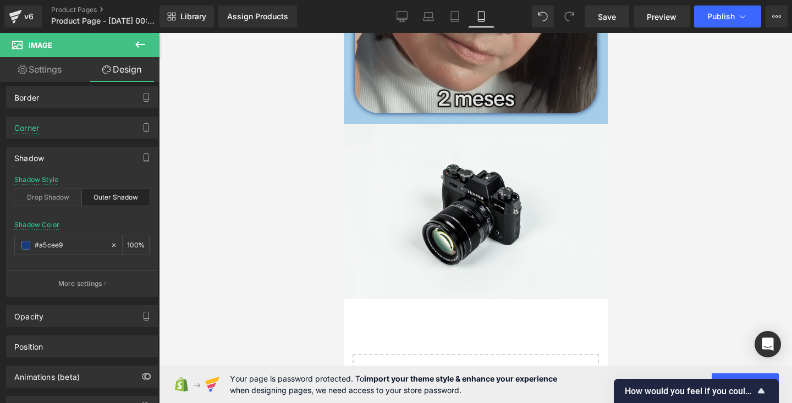
scroll to position [616, 0]
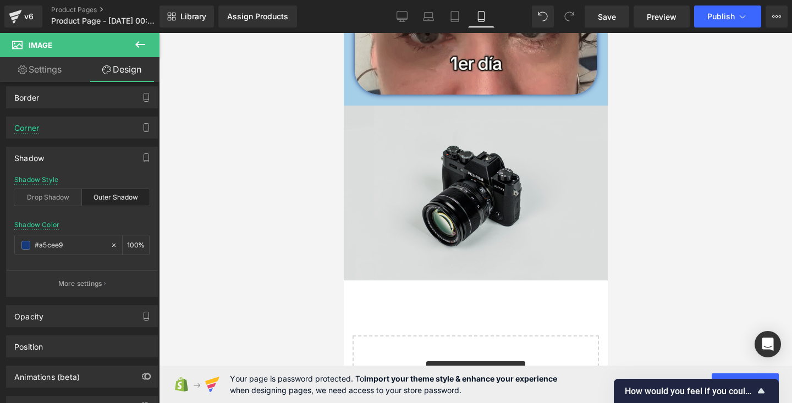
click at [514, 208] on img at bounding box center [475, 193] width 264 height 175
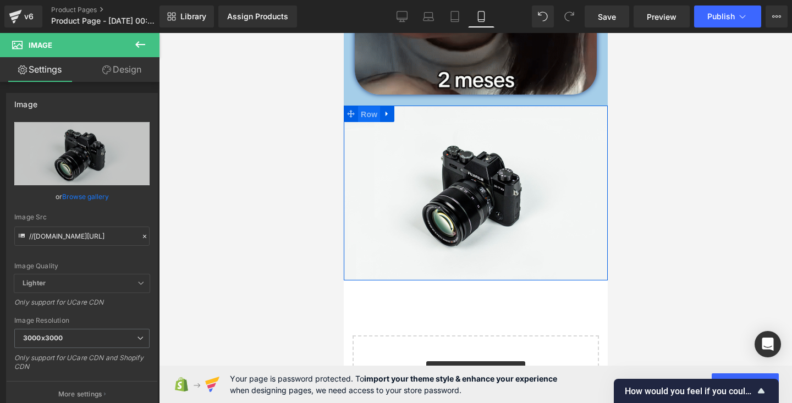
click at [370, 112] on span "Row" at bounding box center [369, 114] width 22 height 17
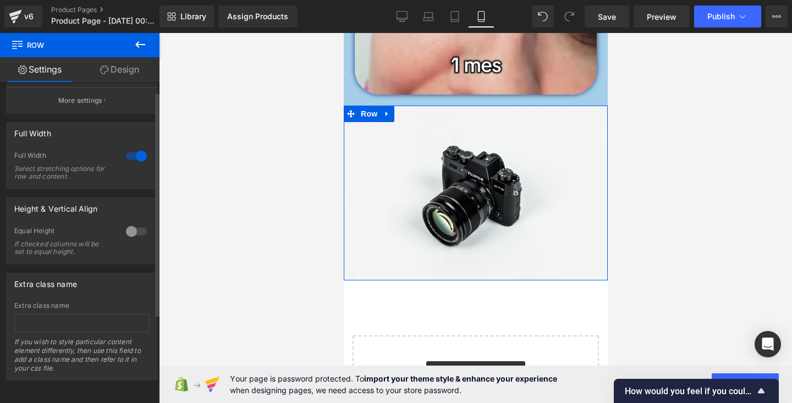
scroll to position [0, 0]
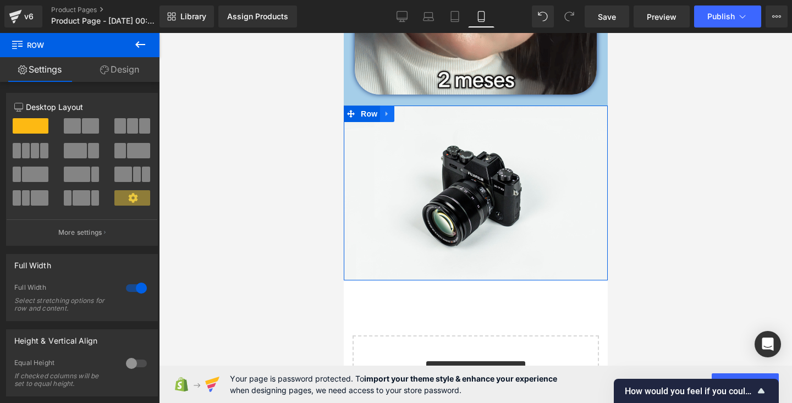
click at [381, 113] on link at bounding box center [387, 114] width 14 height 17
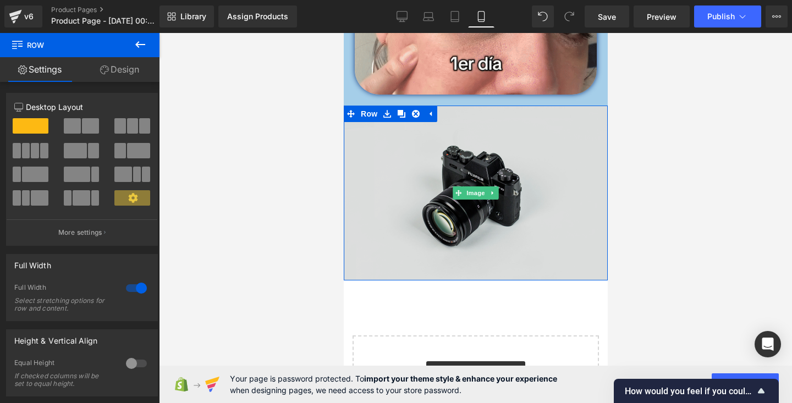
click at [400, 191] on img at bounding box center [475, 193] width 264 height 175
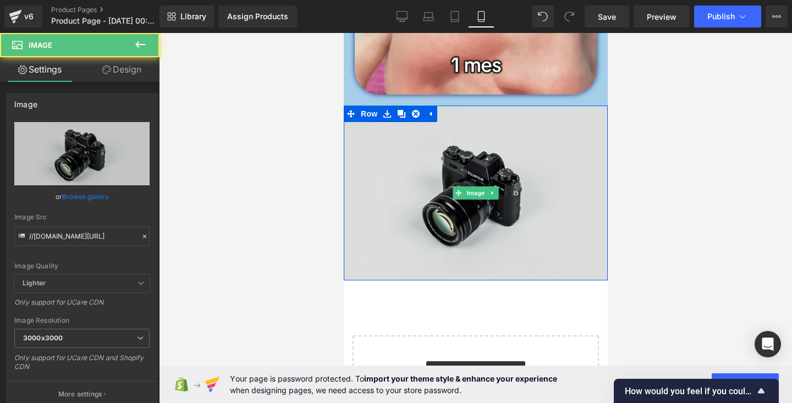
click at [388, 150] on img at bounding box center [475, 193] width 264 height 175
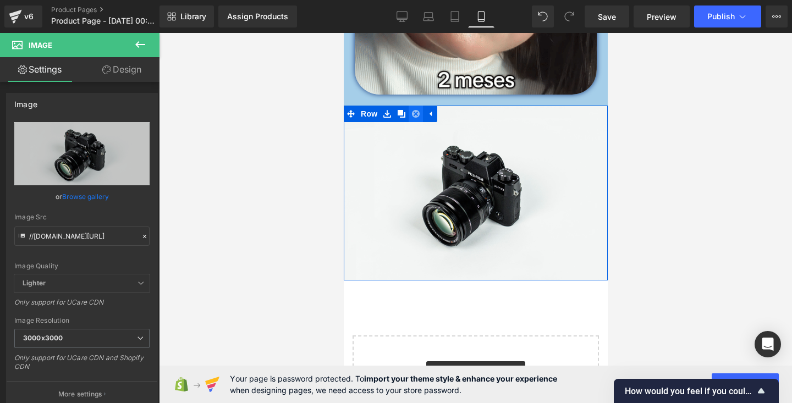
click at [413, 116] on icon at bounding box center [415, 114] width 8 height 8
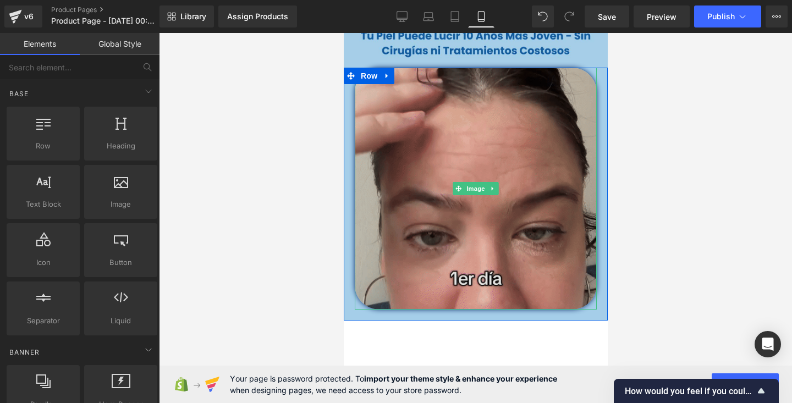
scroll to position [405, 0]
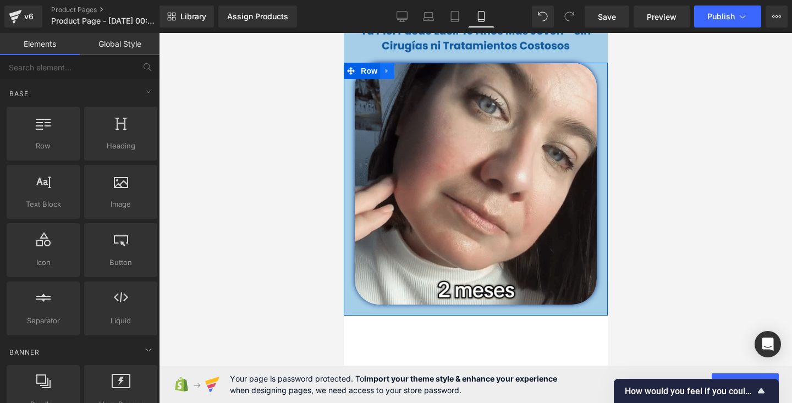
click at [386, 66] on link at bounding box center [387, 71] width 14 height 17
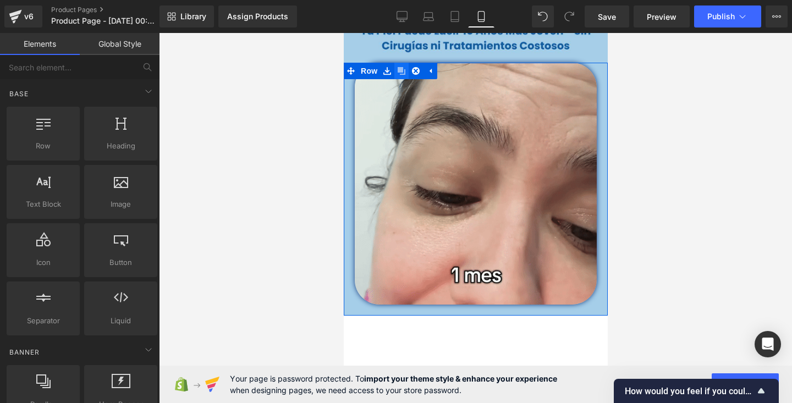
click at [400, 71] on icon at bounding box center [401, 71] width 8 height 8
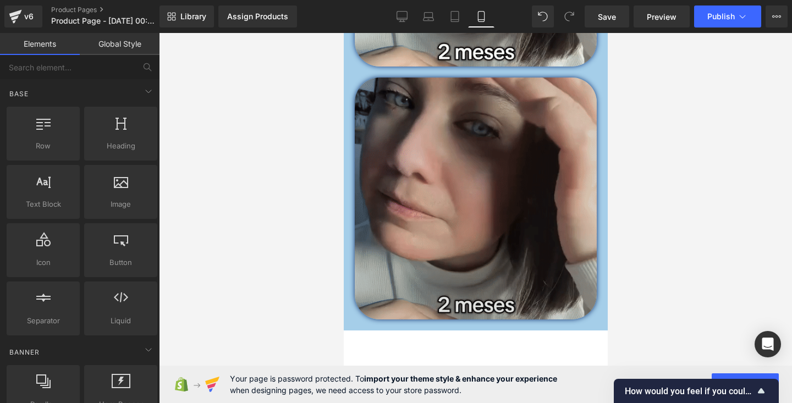
scroll to position [649, 0]
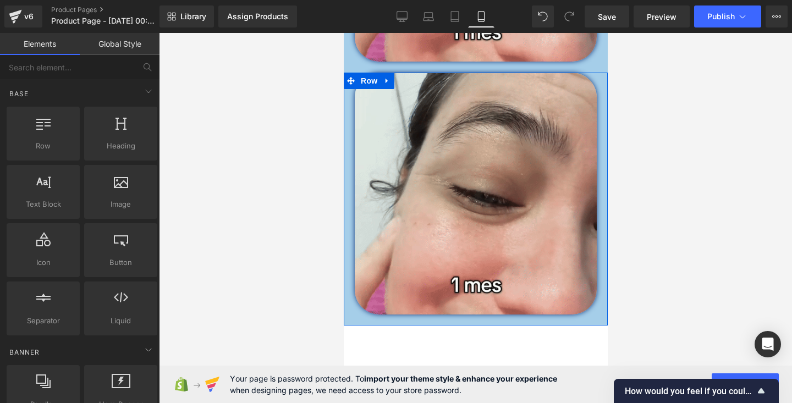
click at [347, 241] on div "Image" at bounding box center [475, 199] width 264 height 253
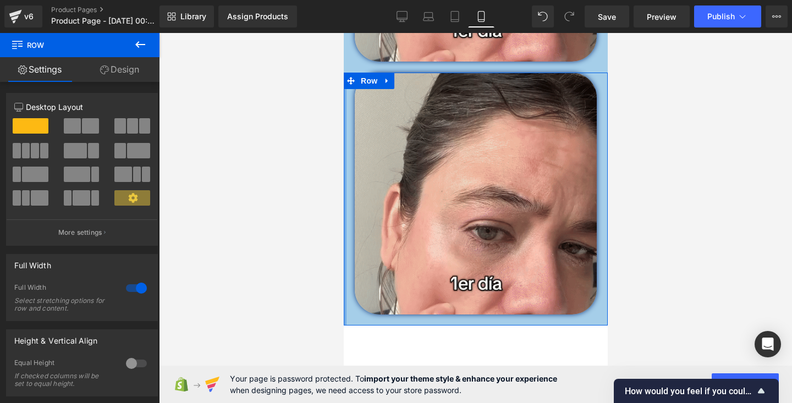
click at [345, 145] on div at bounding box center [344, 199] width 3 height 253
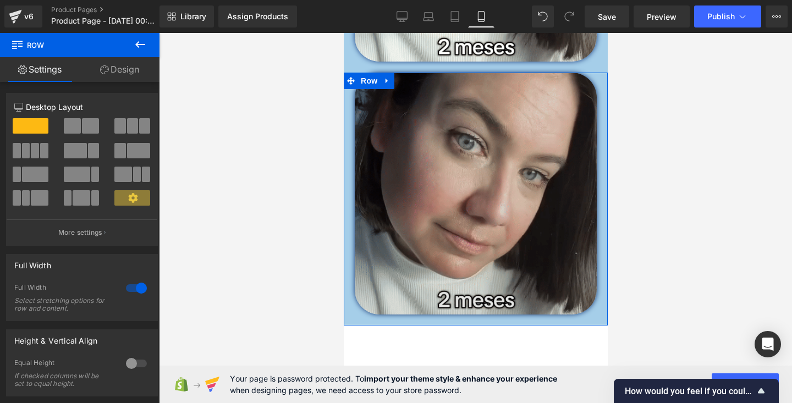
click at [410, 145] on img at bounding box center [475, 194] width 242 height 242
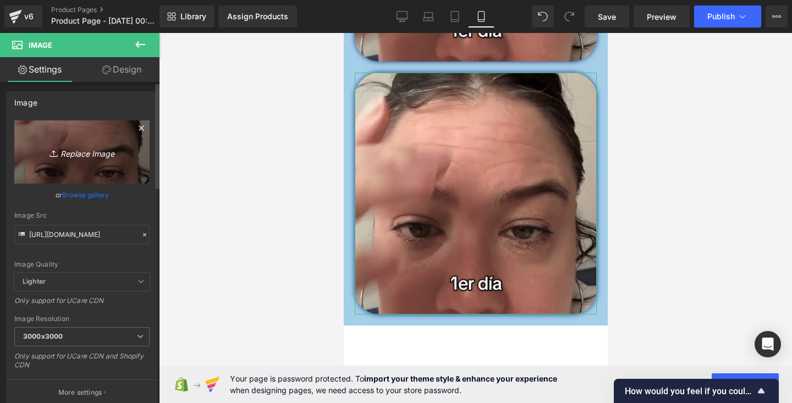
scroll to position [0, 0]
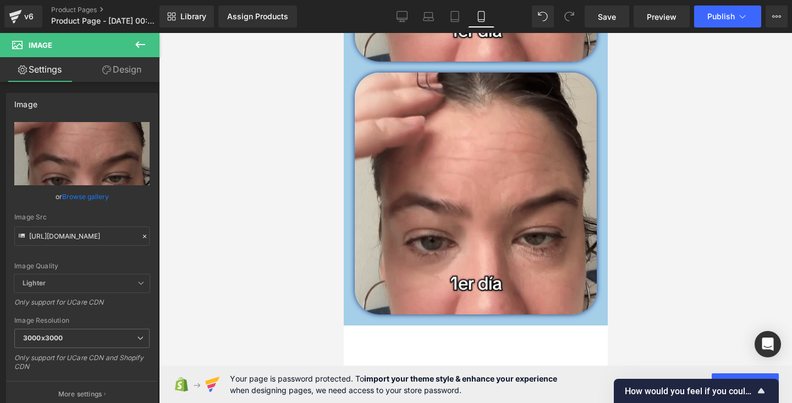
click at [140, 44] on icon at bounding box center [140, 44] width 10 height 7
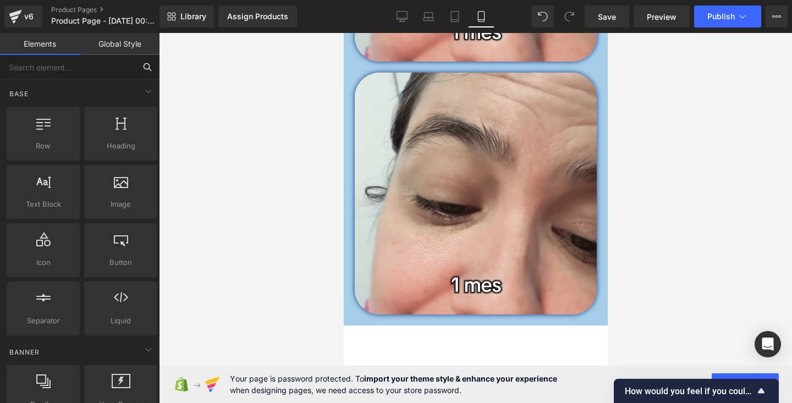
click at [72, 74] on input "text" at bounding box center [67, 67] width 135 height 24
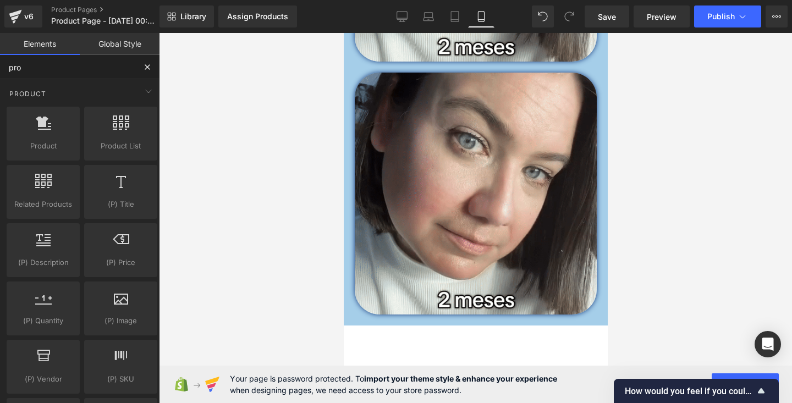
type input "prod"
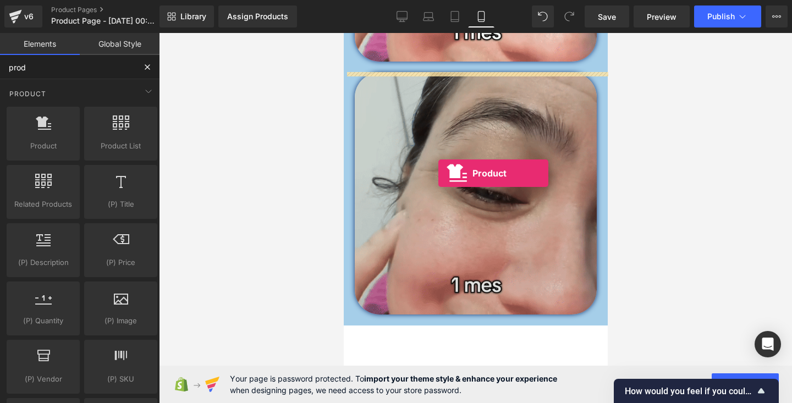
drag, startPoint x: 394, startPoint y: 176, endPoint x: 437, endPoint y: 179, distance: 43.6
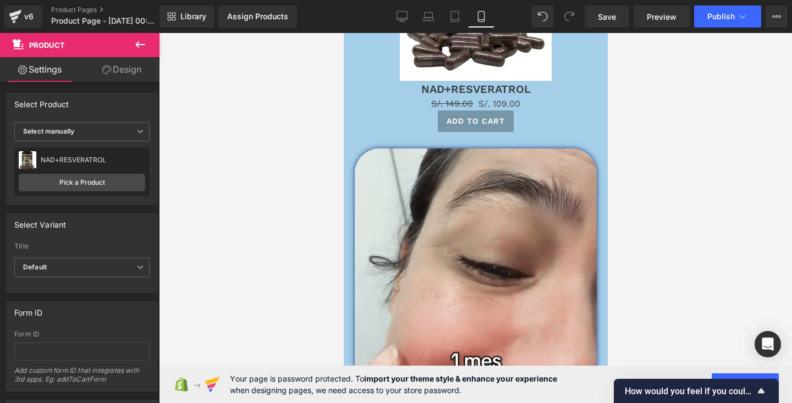
scroll to position [892, 0]
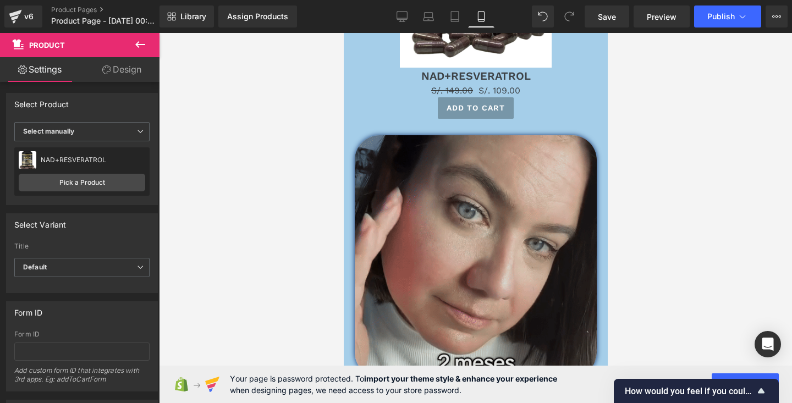
click at [422, 191] on img at bounding box center [475, 256] width 242 height 242
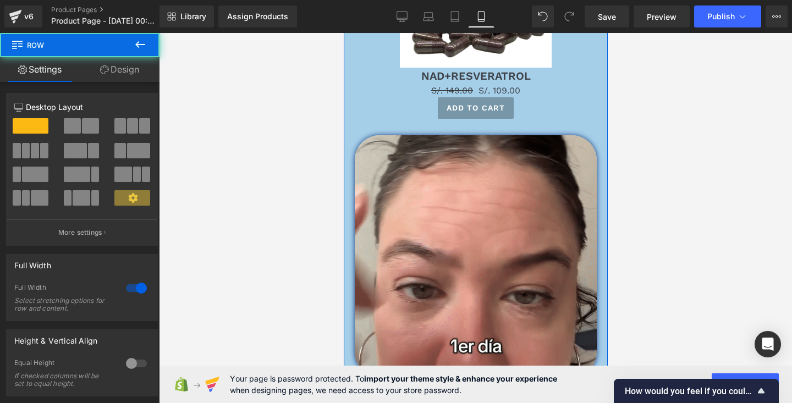
click at [349, 142] on div "Sale Off (P) Image NAD+RESVERATROL (P) Title S/. 149.00 S/. 109.00 (P) Price Ad…" at bounding box center [475, 108] width 264 height 559
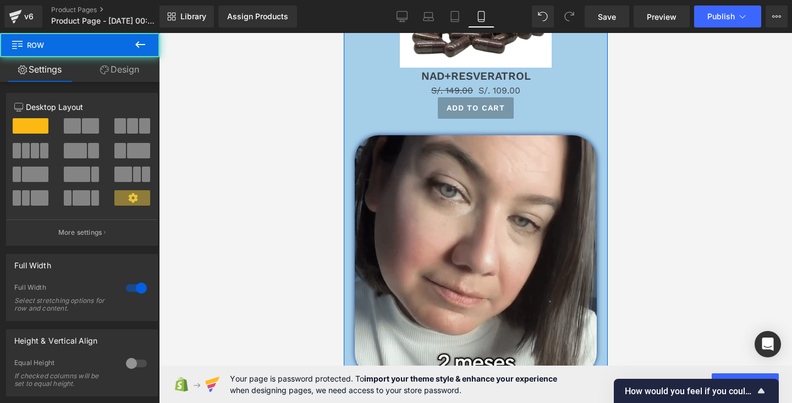
click at [351, 143] on div "Sale Off (P) Image NAD+RESVERATROL (P) Title S/. 149.00 S/. 109.00 (P) Price Ad…" at bounding box center [475, 108] width 264 height 559
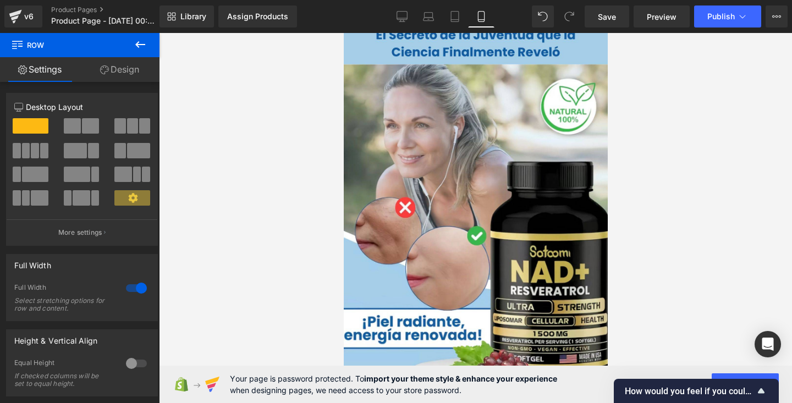
scroll to position [0, 0]
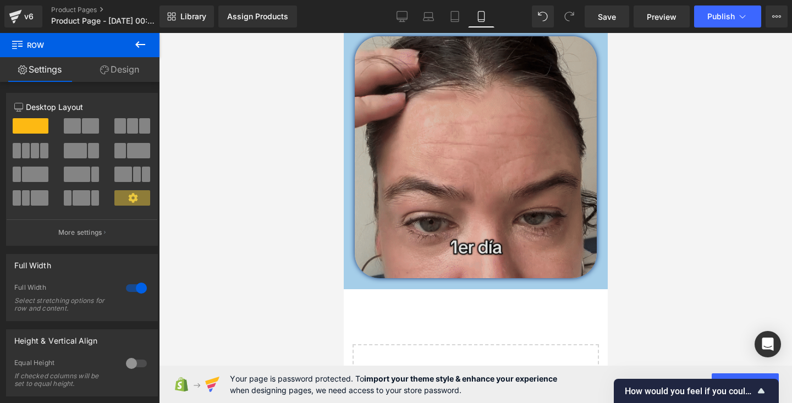
click at [469, 176] on div "Image" at bounding box center [475, 157] width 242 height 242
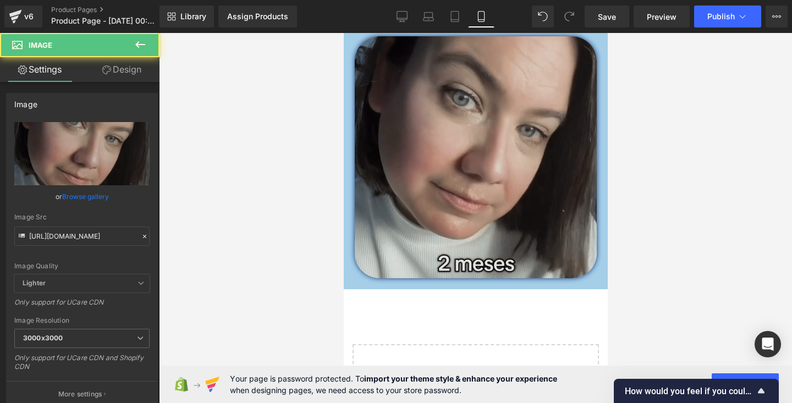
scroll to position [975, 0]
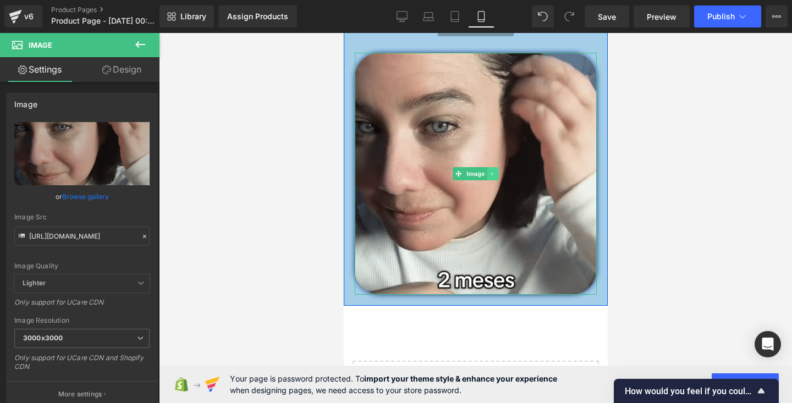
click at [491, 173] on icon at bounding box center [493, 174] width 6 height 7
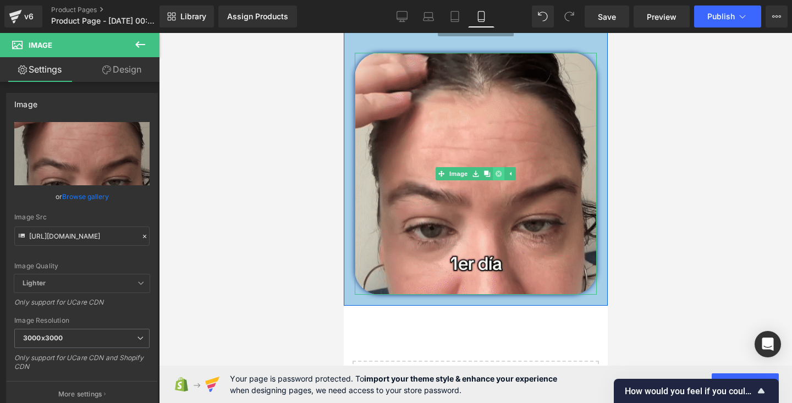
click at [497, 173] on icon at bounding box center [498, 174] width 6 height 6
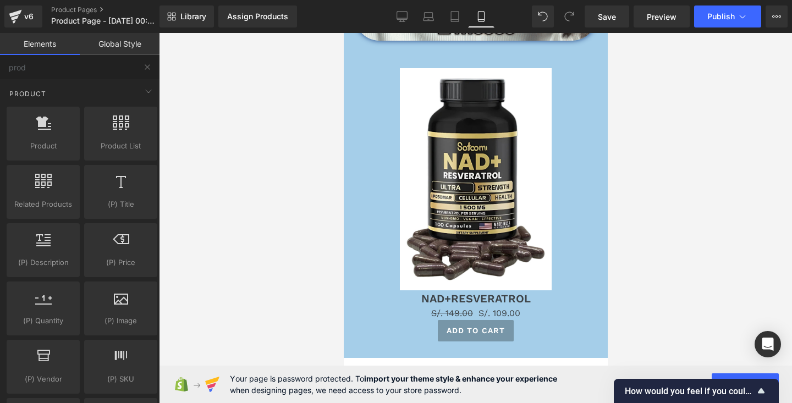
scroll to position [672, 0]
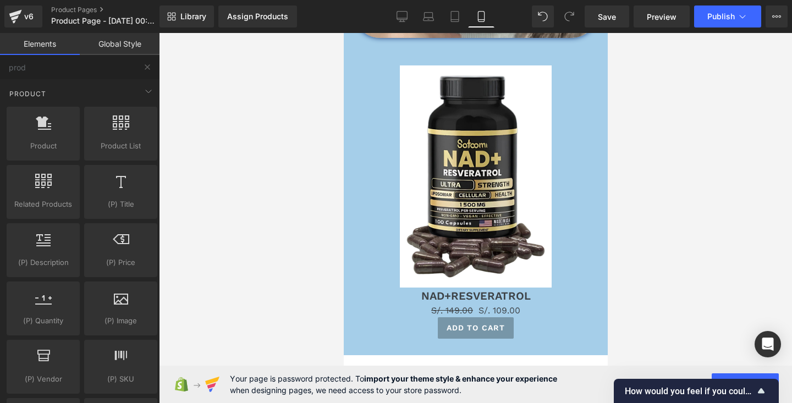
click at [501, 252] on img at bounding box center [475, 176] width 152 height 222
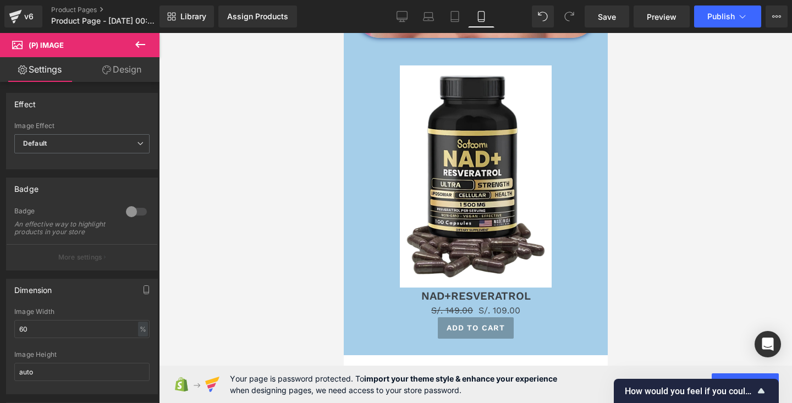
click at [129, 71] on link "Design" at bounding box center [122, 69] width 80 height 25
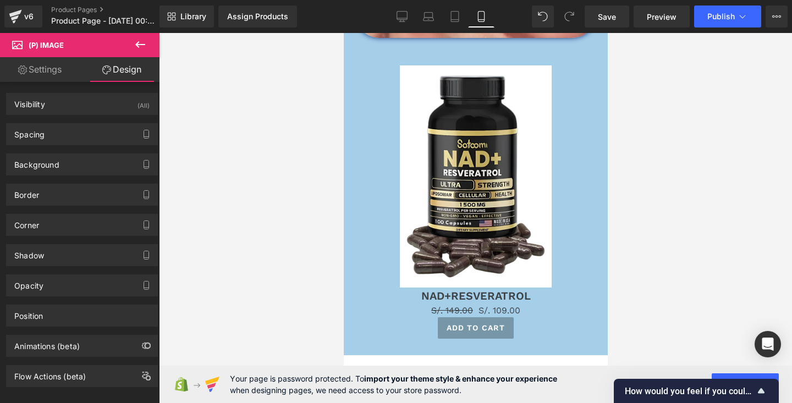
click at [41, 72] on link "Settings" at bounding box center [40, 69] width 80 height 25
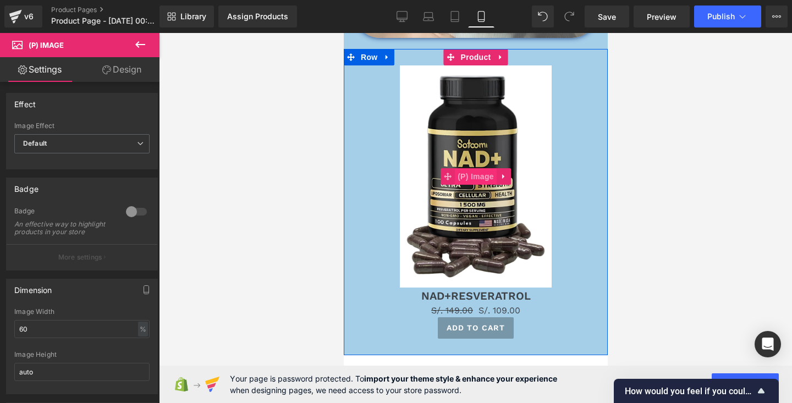
click at [481, 169] on span "(P) Image" at bounding box center [475, 176] width 42 height 17
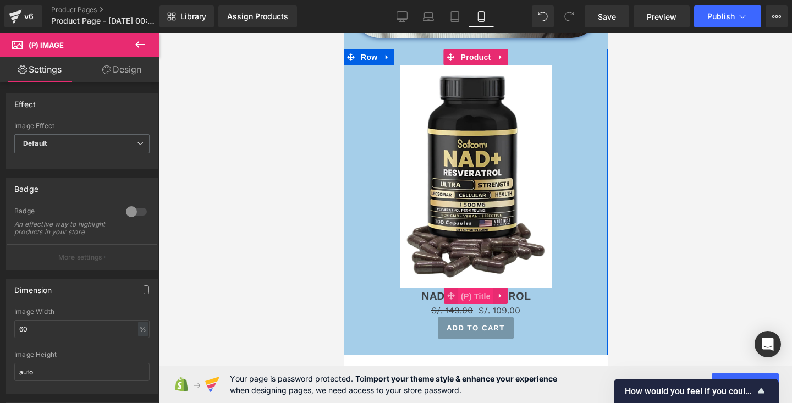
click at [469, 294] on span "(P) Title" at bounding box center [475, 296] width 35 height 17
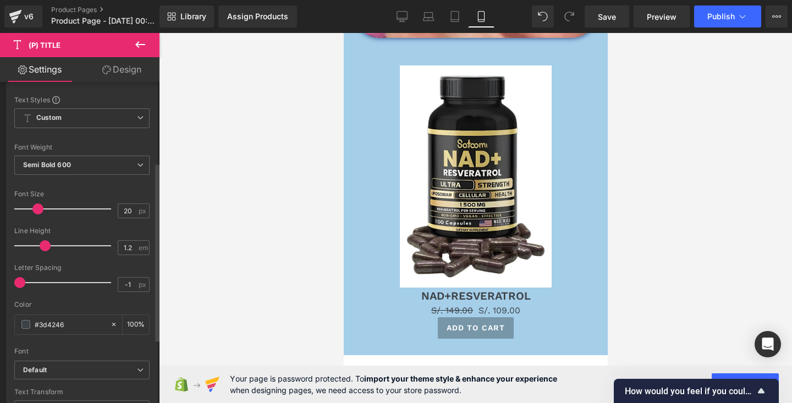
scroll to position [145, 0]
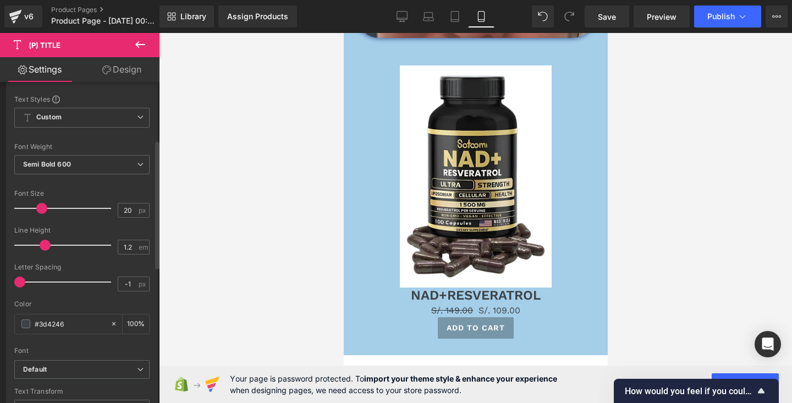
click at [41, 213] on span at bounding box center [41, 208] width 11 height 11
drag, startPoint x: 45, startPoint y: 246, endPoint x: 39, endPoint y: 245, distance: 6.7
click at [39, 245] on span at bounding box center [37, 245] width 11 height 11
drag, startPoint x: 21, startPoint y: 281, endPoint x: 29, endPoint y: 289, distance: 11.3
click at [29, 289] on div at bounding box center [65, 282] width 91 height 22
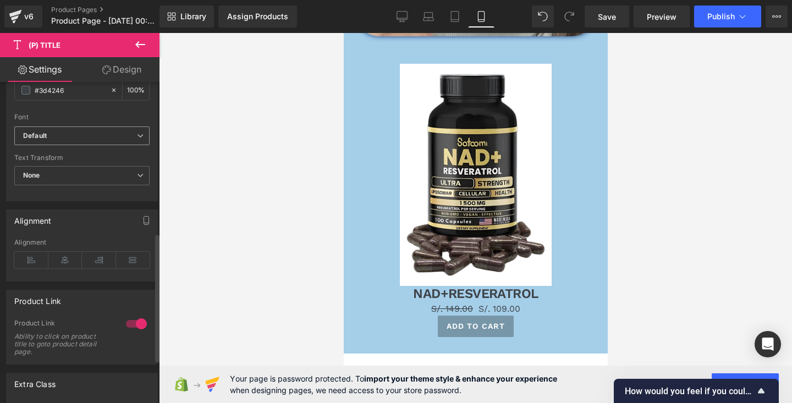
scroll to position [329, 0]
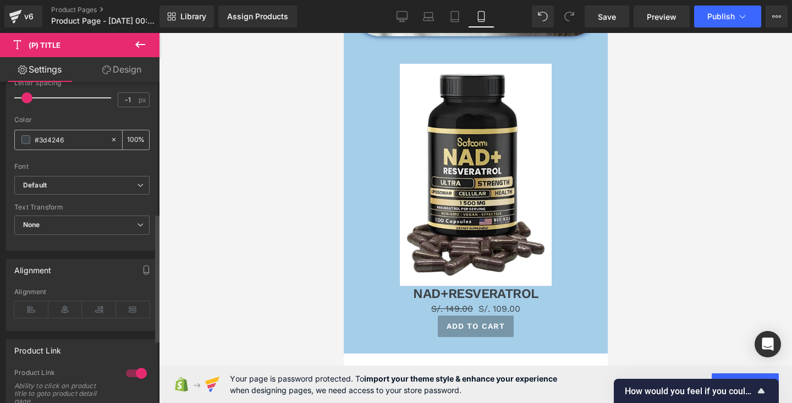
click at [50, 143] on input "#3d4246" at bounding box center [70, 140] width 70 height 12
click at [21, 141] on span at bounding box center [25, 139] width 9 height 9
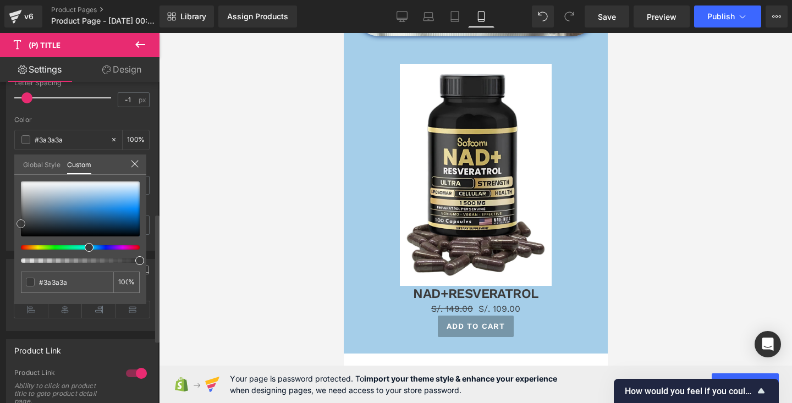
drag, startPoint x: 27, startPoint y: 221, endPoint x: 18, endPoint y: 223, distance: 9.0
click at [18, 223] on span at bounding box center [21, 223] width 9 height 9
click at [135, 164] on icon at bounding box center [134, 164] width 9 height 9
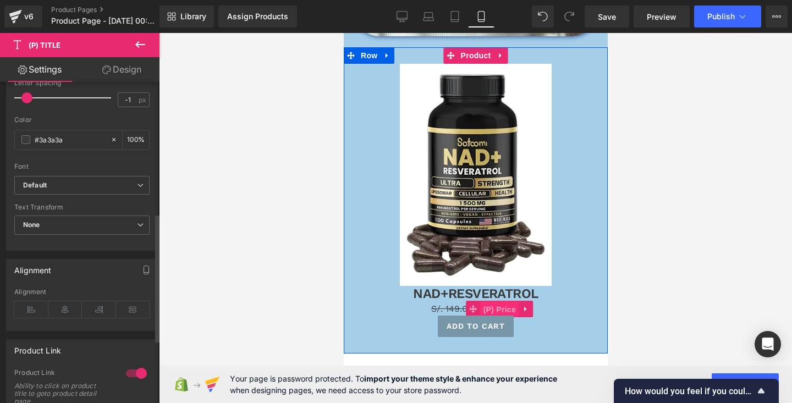
click at [498, 311] on span "(P) Price" at bounding box center [499, 309] width 39 height 17
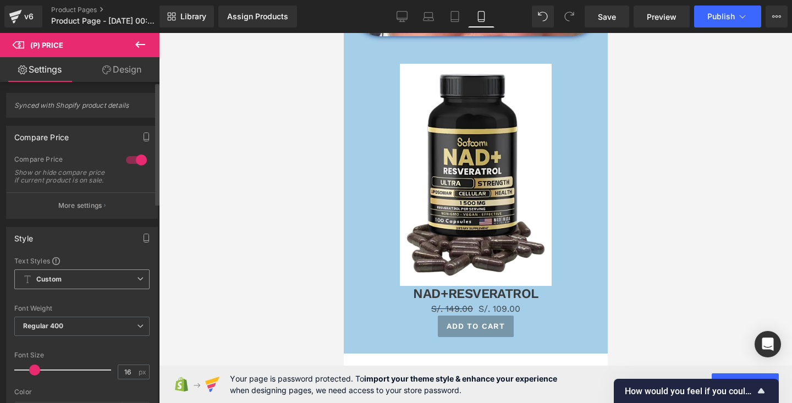
scroll to position [70, 0]
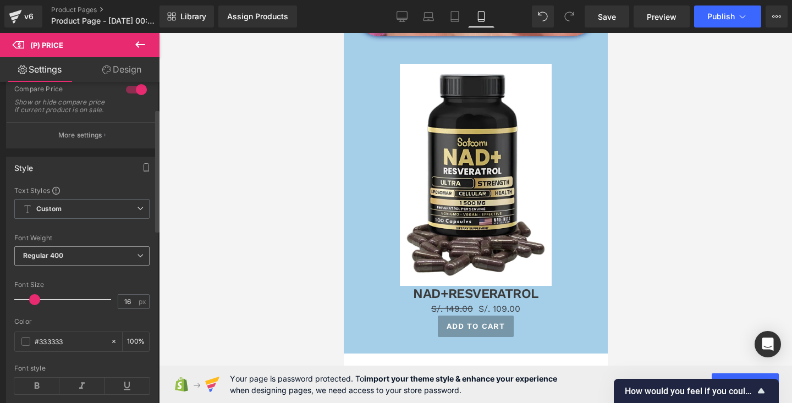
click at [114, 262] on span "Regular 400" at bounding box center [81, 255] width 135 height 19
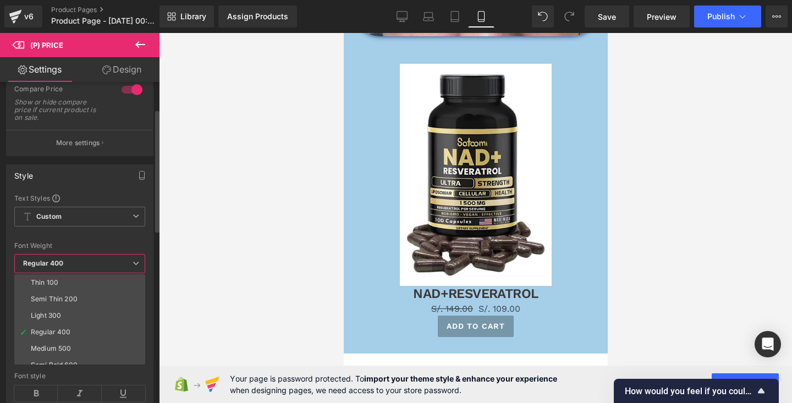
click at [114, 234] on div at bounding box center [79, 235] width 131 height 7
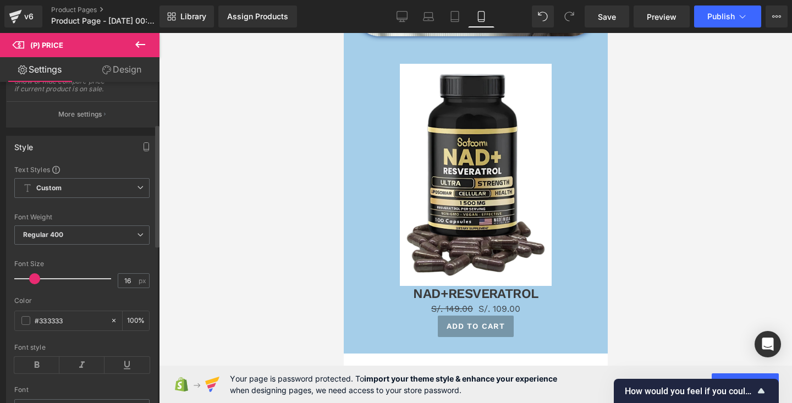
scroll to position [118, 0]
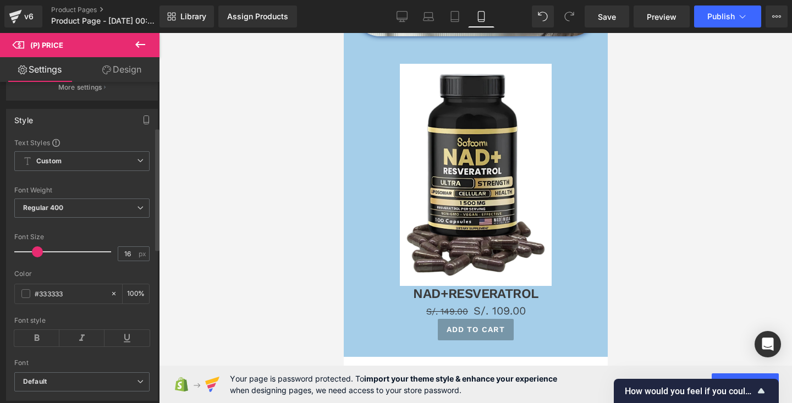
click at [39, 257] on span at bounding box center [37, 251] width 11 height 11
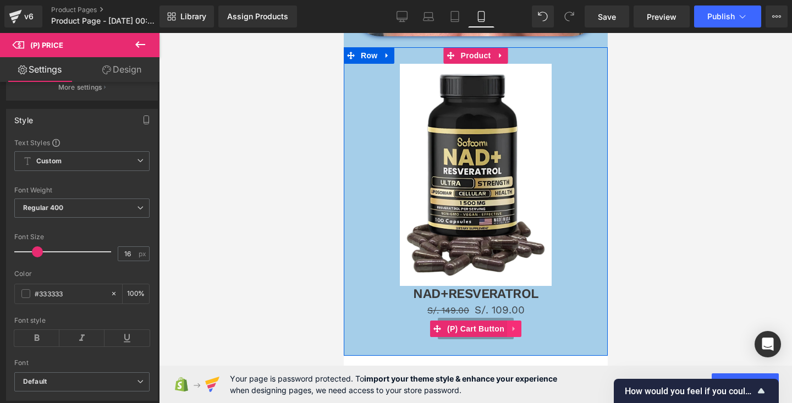
click at [512, 329] on icon at bounding box center [513, 329] width 2 height 5
click at [523, 327] on icon at bounding box center [521, 329] width 8 height 8
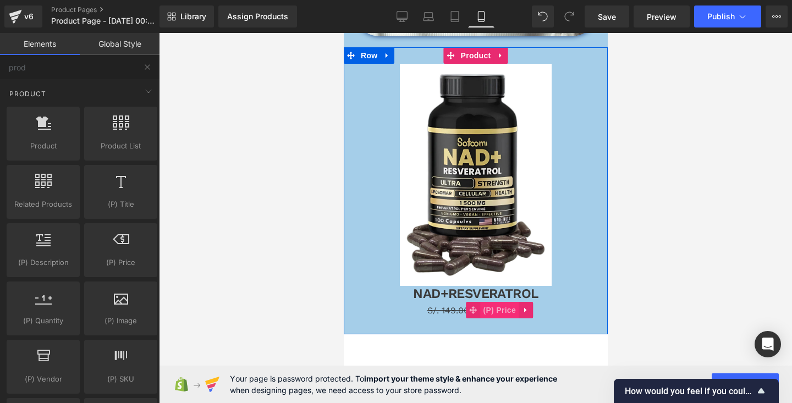
click at [512, 311] on span "(P) Price" at bounding box center [499, 310] width 39 height 17
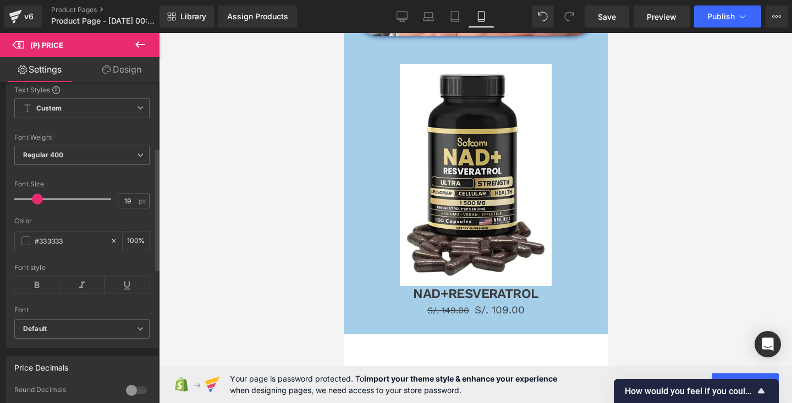
scroll to position [146, 0]
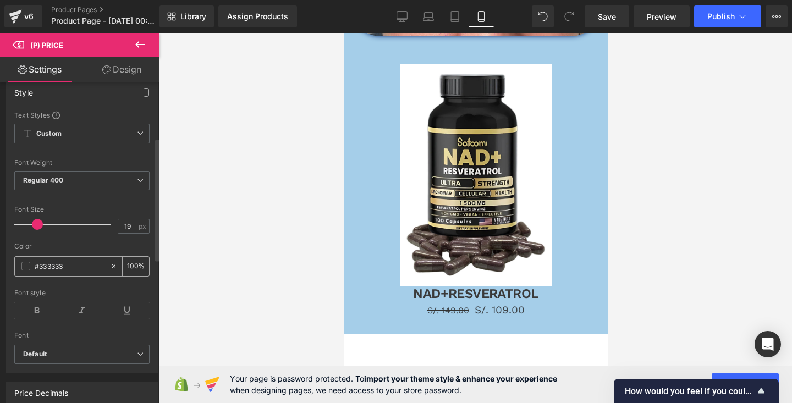
click at [21, 271] on span at bounding box center [25, 266] width 9 height 9
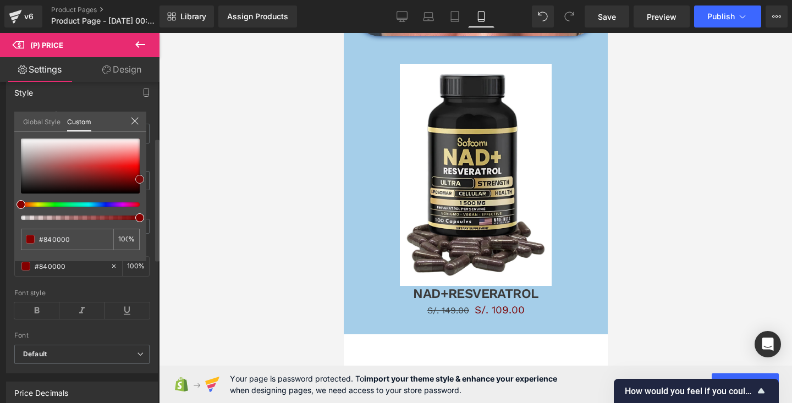
drag, startPoint x: 19, startPoint y: 184, endPoint x: 142, endPoint y: 182, distance: 122.7
click at [142, 182] on span at bounding box center [139, 179] width 9 height 9
drag, startPoint x: 142, startPoint y: 182, endPoint x: 39, endPoint y: 208, distance: 106.7
click at [39, 208] on div at bounding box center [80, 179] width 119 height 81
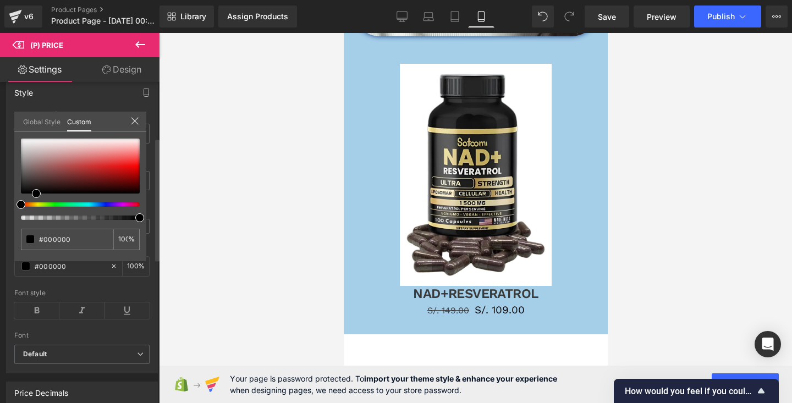
click at [137, 118] on icon at bounding box center [134, 121] width 7 height 7
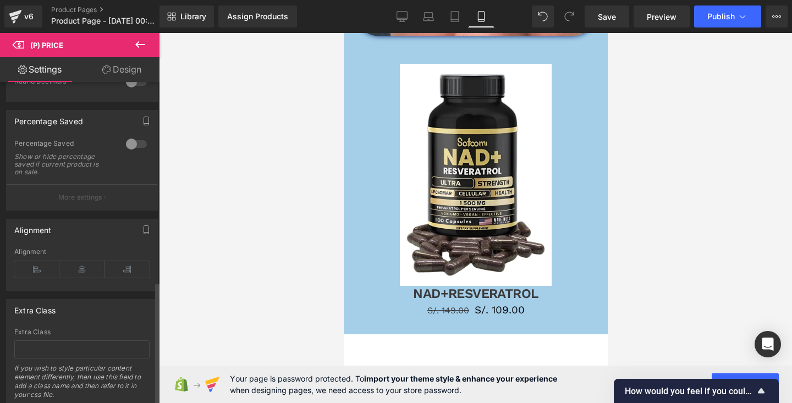
scroll to position [522, 0]
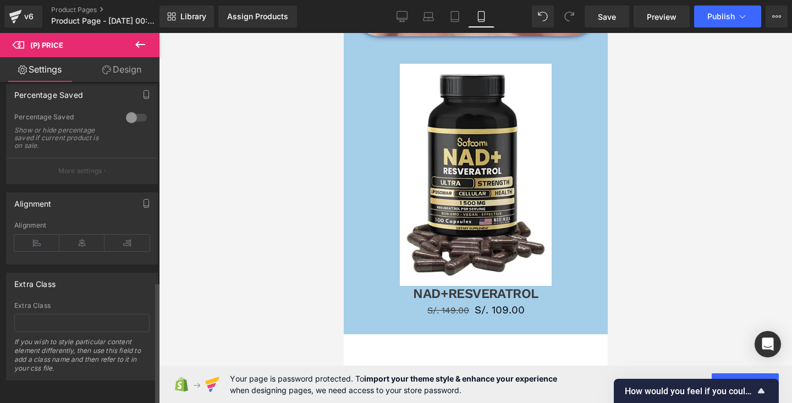
click at [130, 109] on div at bounding box center [136, 118] width 26 height 18
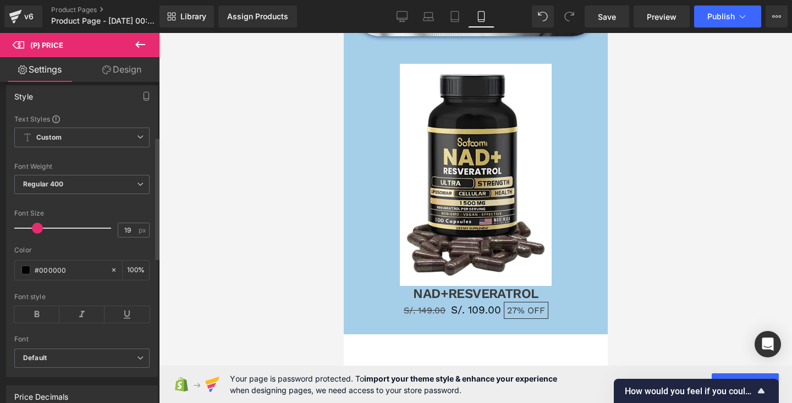
scroll to position [141, 0]
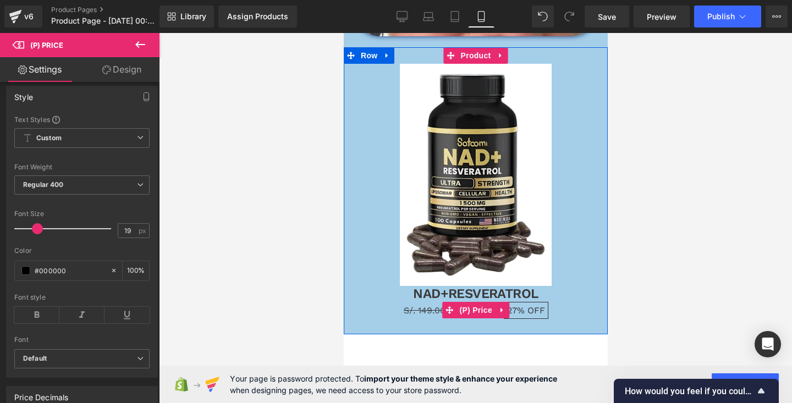
click at [422, 315] on span "S/. 149.00" at bounding box center [424, 310] width 42 height 10
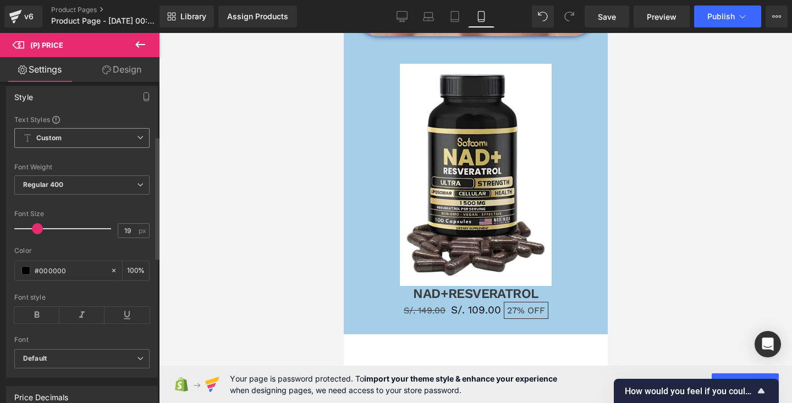
click at [103, 142] on span "Custom Setup Global Style" at bounding box center [81, 138] width 135 height 20
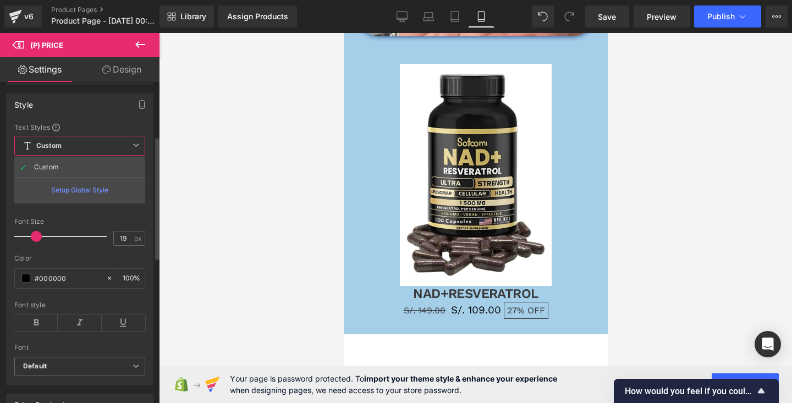
click at [103, 142] on span "Custom Setup Global Style" at bounding box center [79, 146] width 131 height 20
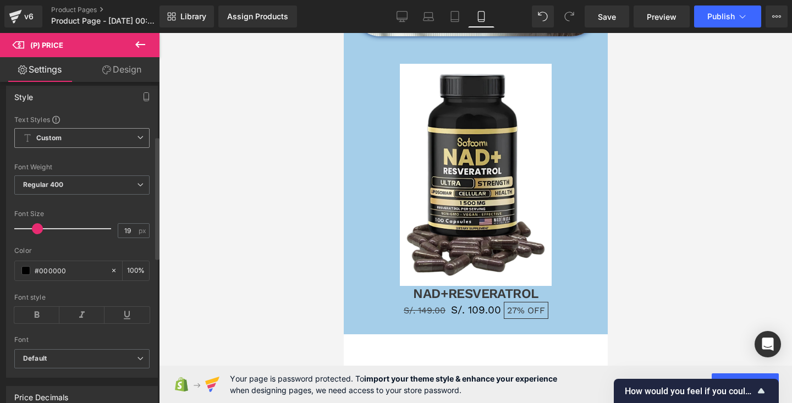
click at [103, 142] on span "Custom Setup Global Style" at bounding box center [81, 138] width 135 height 20
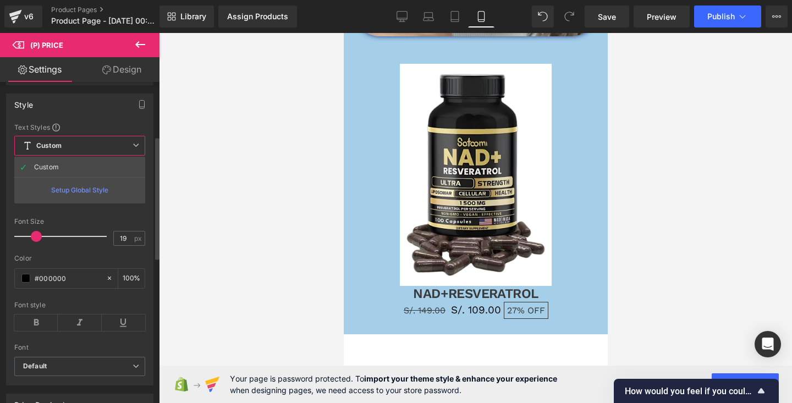
click at [103, 147] on span "Custom Setup Global Style" at bounding box center [79, 146] width 131 height 20
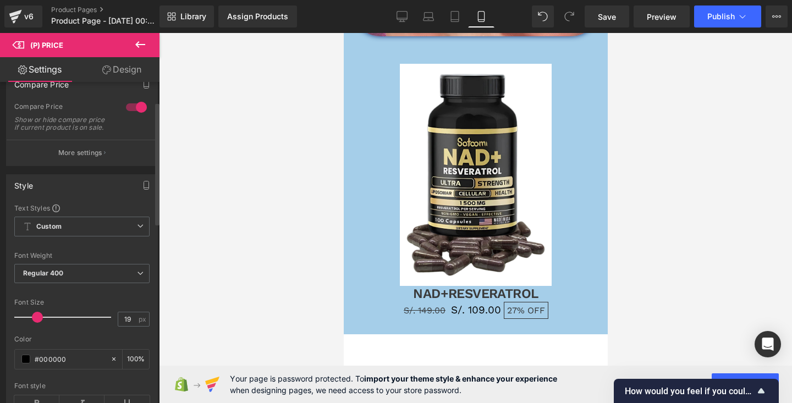
scroll to position [25, 0]
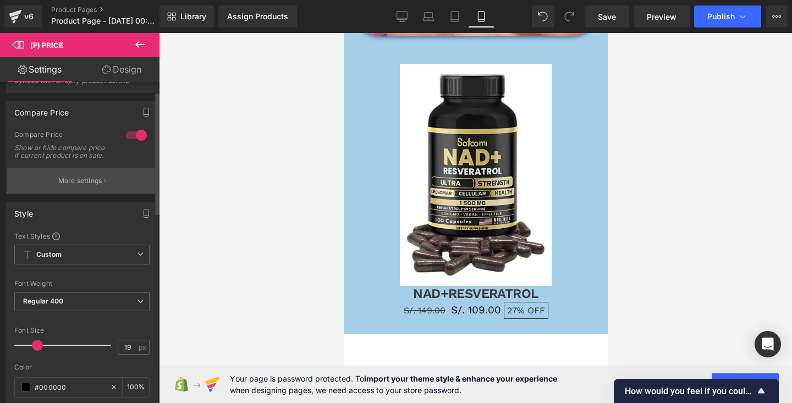
click at [107, 189] on button "More settings" at bounding box center [82, 181] width 151 height 26
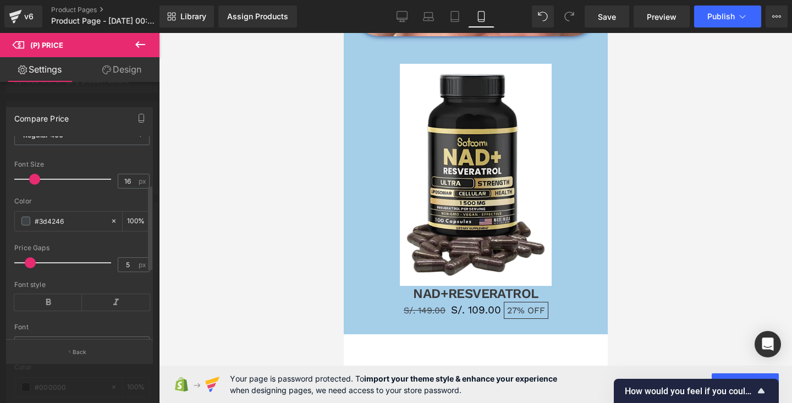
scroll to position [105, 0]
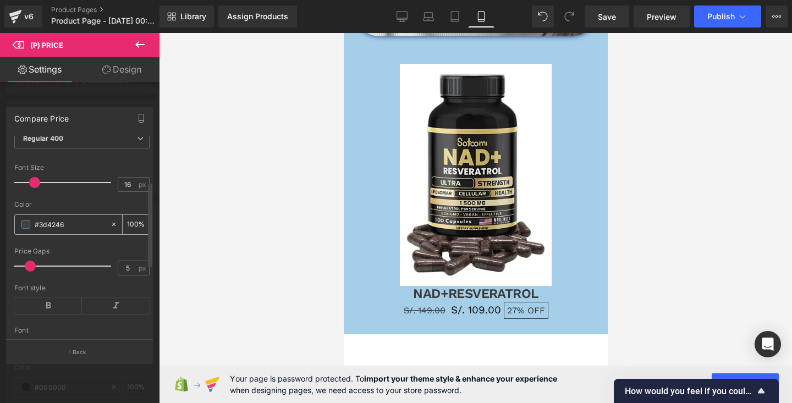
click at [24, 229] on span at bounding box center [25, 224] width 9 height 9
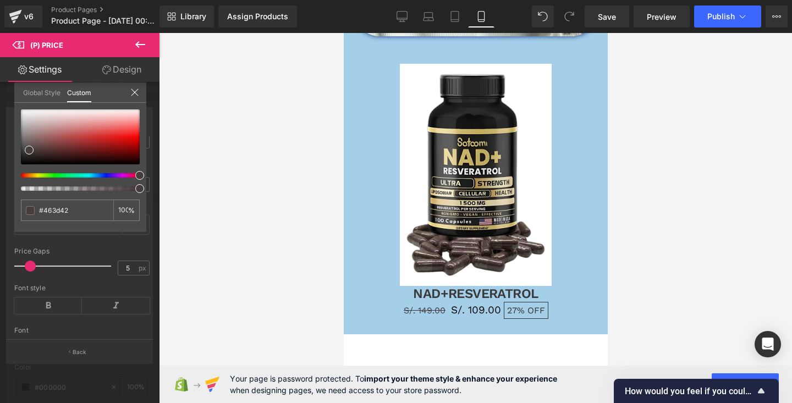
drag, startPoint x: 89, startPoint y: 174, endPoint x: 178, endPoint y: 174, distance: 89.1
click at [178, 174] on div "(P) Price You are previewing how the will restyle your page. You can not edit E…" at bounding box center [396, 211] width 792 height 422
drag, startPoint x: 141, startPoint y: 177, endPoint x: 9, endPoint y: 184, distance: 131.7
click at [9, 184] on div "Compare Price Text Styles Custom Custom Setup Global Style Custom Setup Global …" at bounding box center [80, 231] width 160 height 264
drag, startPoint x: 30, startPoint y: 151, endPoint x: 109, endPoint y: 135, distance: 80.2
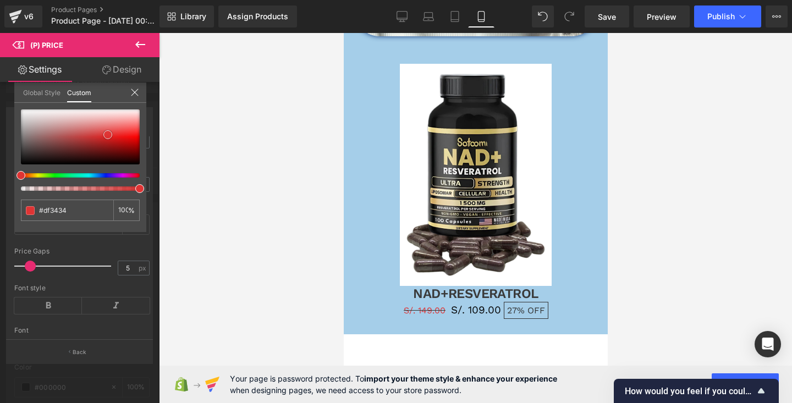
click at [109, 135] on span at bounding box center [107, 134] width 9 height 9
click at [136, 88] on icon at bounding box center [134, 92] width 9 height 9
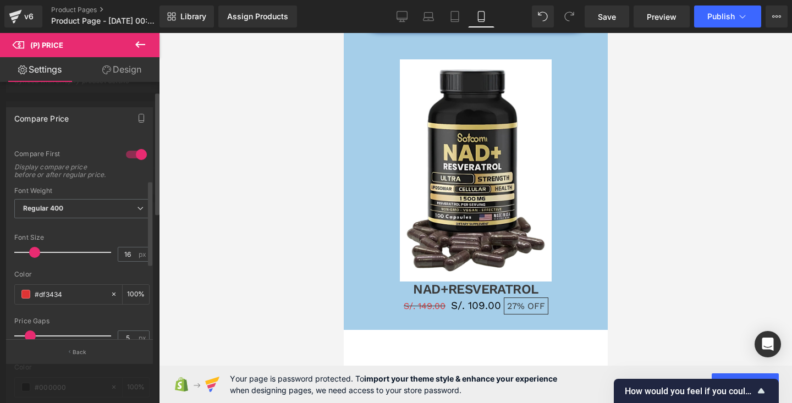
scroll to position [31, 0]
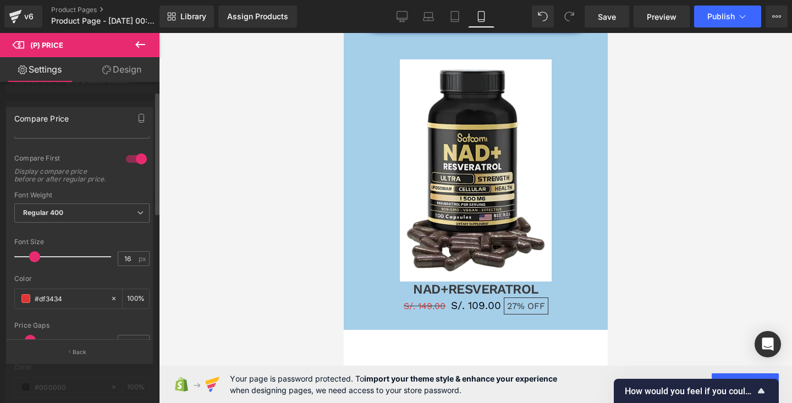
click at [98, 121] on div "Compare Price" at bounding box center [80, 118] width 146 height 21
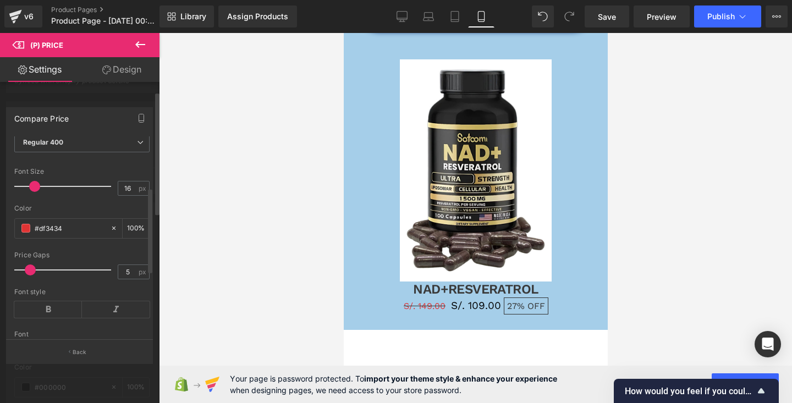
scroll to position [127, 0]
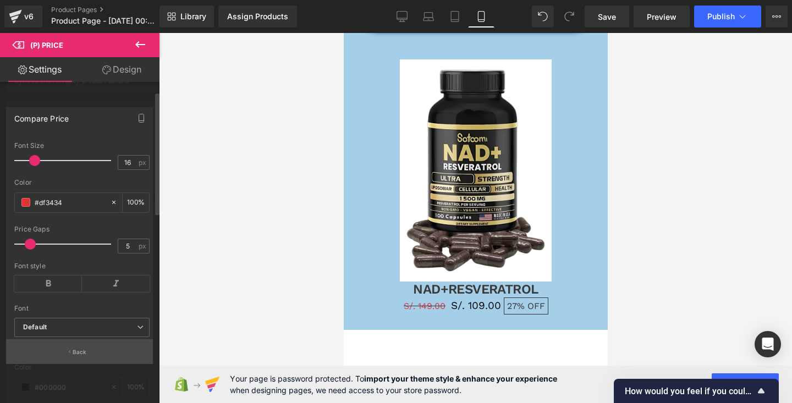
click at [86, 355] on button "Back" at bounding box center [79, 351] width 147 height 25
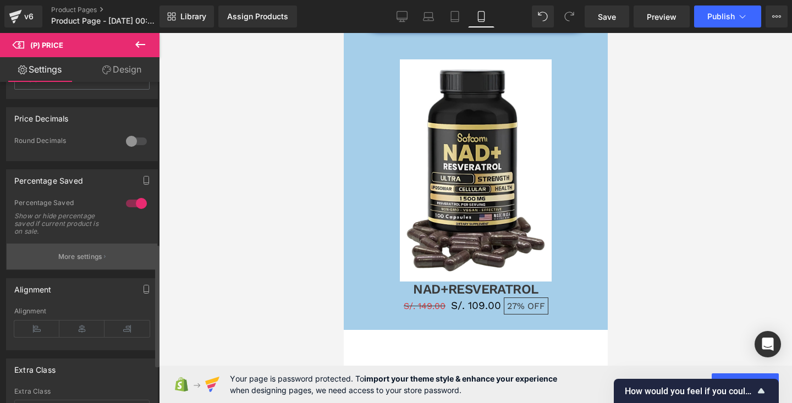
scroll to position [422, 0]
click at [83, 260] on p "More settings" at bounding box center [80, 255] width 44 height 10
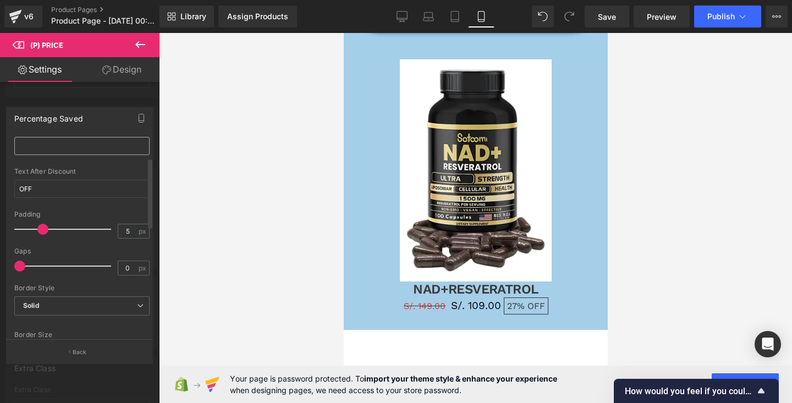
scroll to position [62, 0]
drag, startPoint x: 46, startPoint y: 228, endPoint x: 39, endPoint y: 230, distance: 7.3
click at [39, 230] on div at bounding box center [65, 228] width 91 height 22
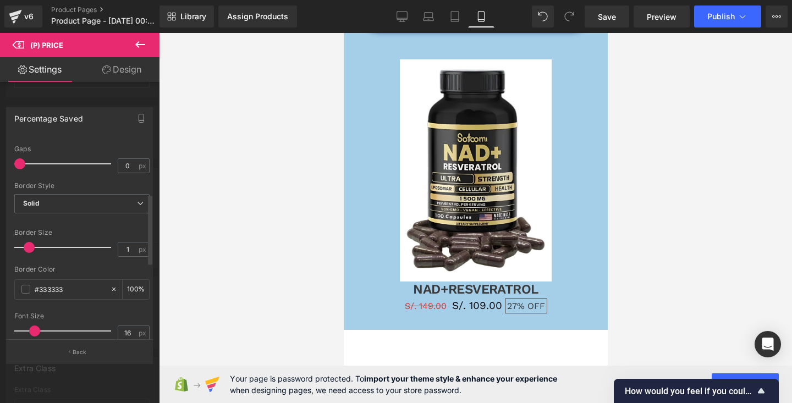
scroll to position [172, 0]
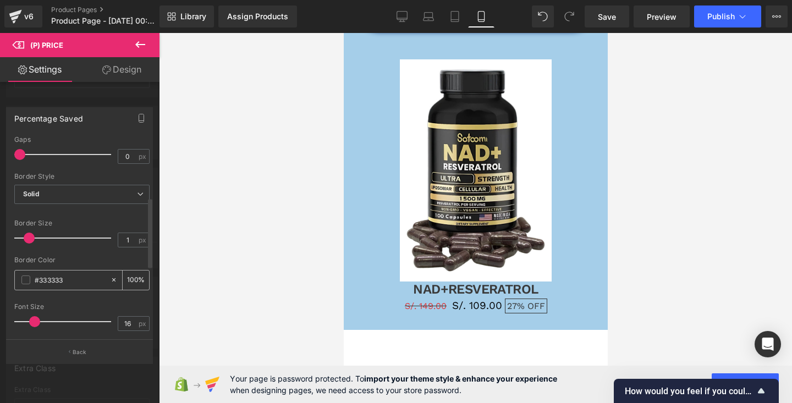
click at [19, 279] on div "#333333" at bounding box center [62, 280] width 95 height 19
click at [28, 279] on span at bounding box center [25, 280] width 9 height 9
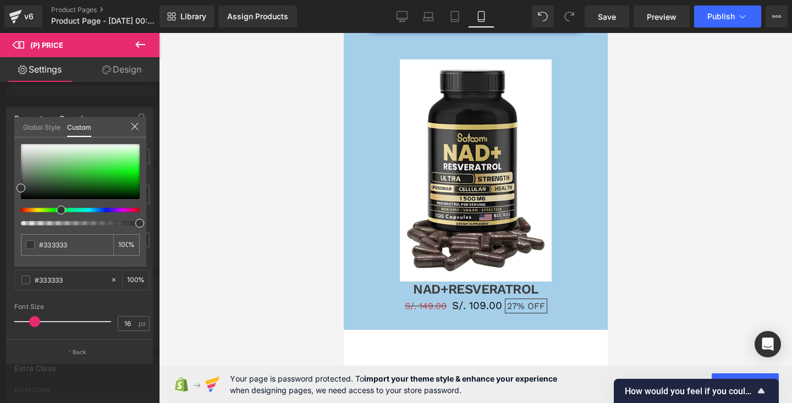
drag, startPoint x: 21, startPoint y: 210, endPoint x: 57, endPoint y: 209, distance: 36.3
click at [57, 209] on span at bounding box center [61, 210] width 9 height 9
click at [64, 209] on span at bounding box center [65, 210] width 9 height 9
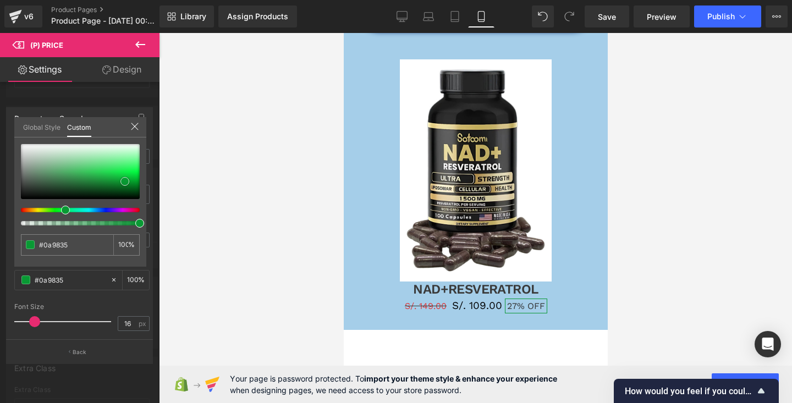
drag, startPoint x: 27, startPoint y: 190, endPoint x: 125, endPoint y: 182, distance: 98.3
click at [125, 182] on div at bounding box center [80, 171] width 119 height 55
click at [134, 125] on icon at bounding box center [134, 126] width 9 height 9
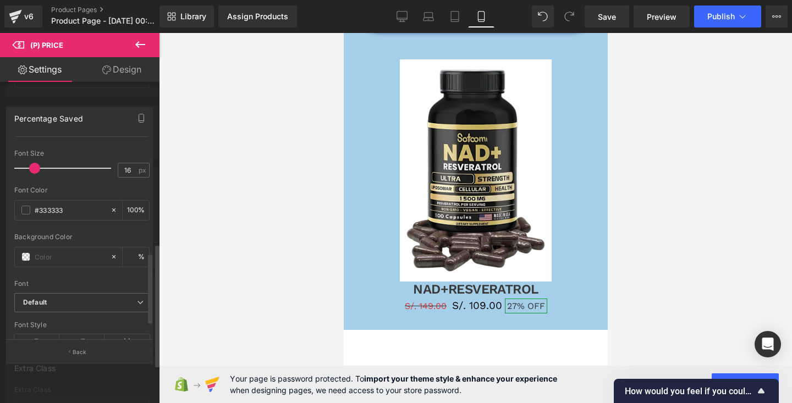
scroll to position [329, 0]
click at [24, 253] on span at bounding box center [25, 252] width 9 height 9
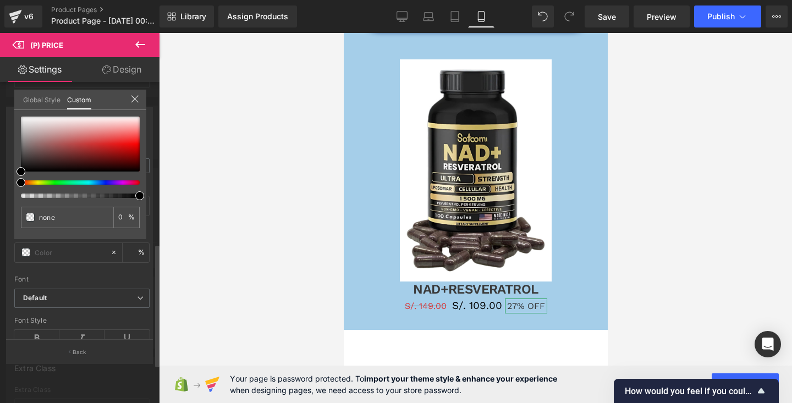
click at [70, 183] on div at bounding box center [76, 182] width 119 height 4
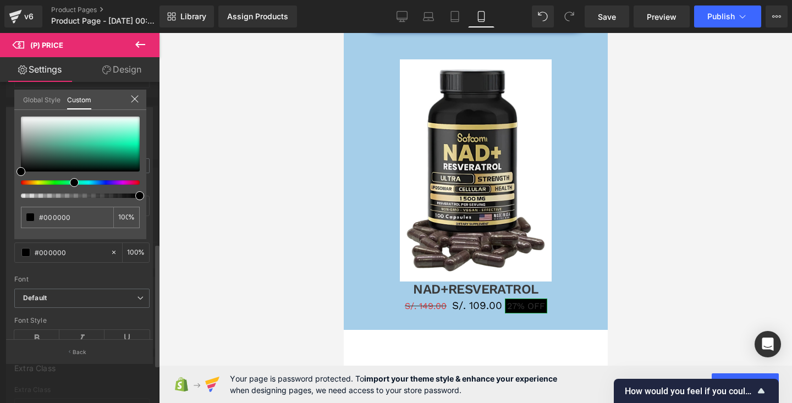
click at [59, 182] on div at bounding box center [76, 182] width 119 height 4
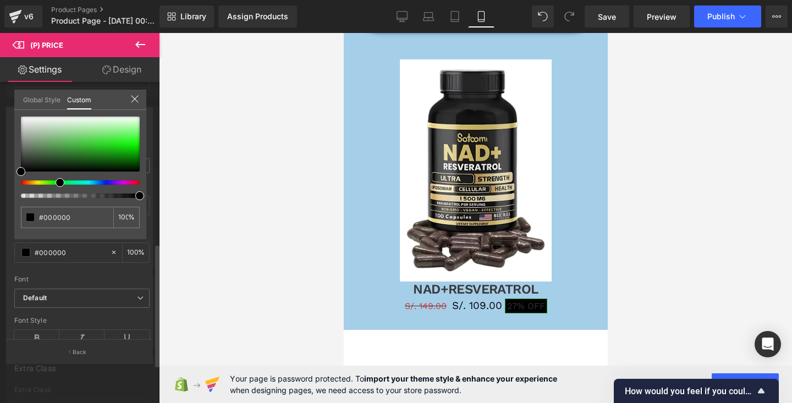
click at [56, 183] on div at bounding box center [76, 182] width 119 height 4
click at [56, 185] on div at bounding box center [80, 157] width 119 height 81
click at [52, 184] on div at bounding box center [76, 182] width 119 height 4
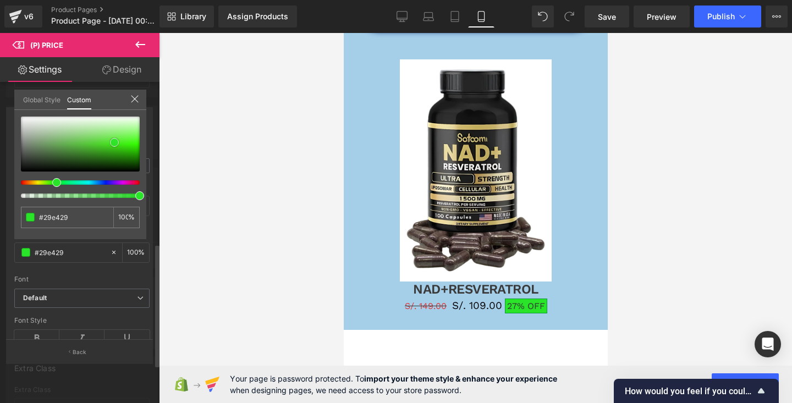
drag, startPoint x: 22, startPoint y: 169, endPoint x: 116, endPoint y: 141, distance: 97.8
click at [116, 141] on span at bounding box center [114, 142] width 9 height 9
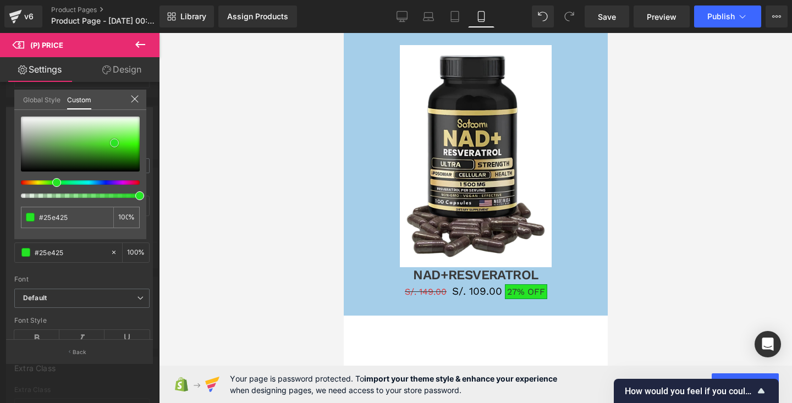
scroll to position [691, 0]
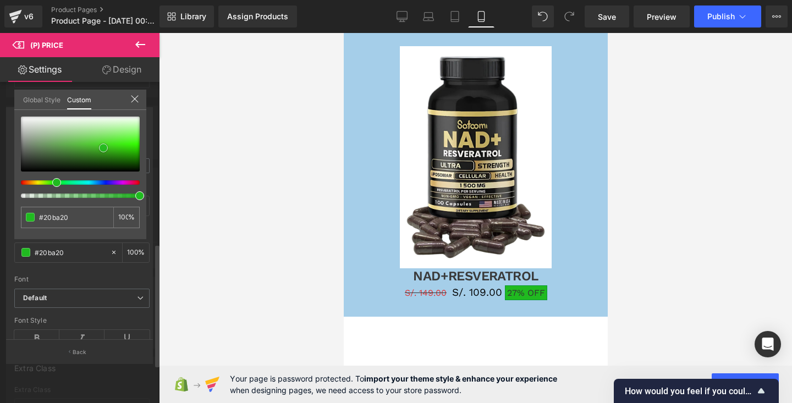
drag, startPoint x: 116, startPoint y: 144, endPoint x: 105, endPoint y: 149, distance: 12.1
click at [105, 149] on span at bounding box center [103, 148] width 9 height 9
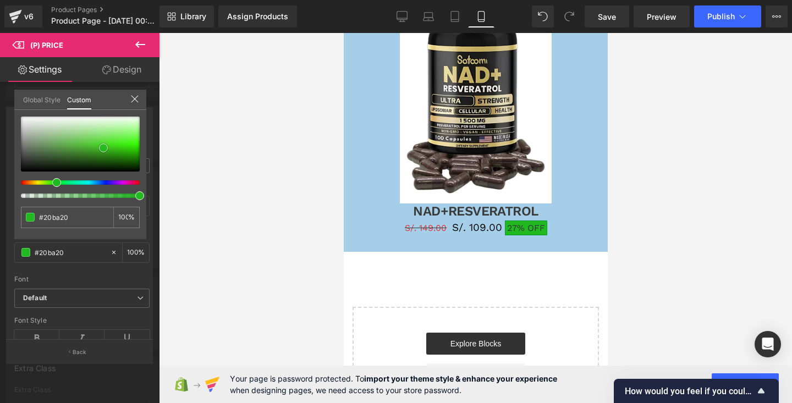
scroll to position [759, 0]
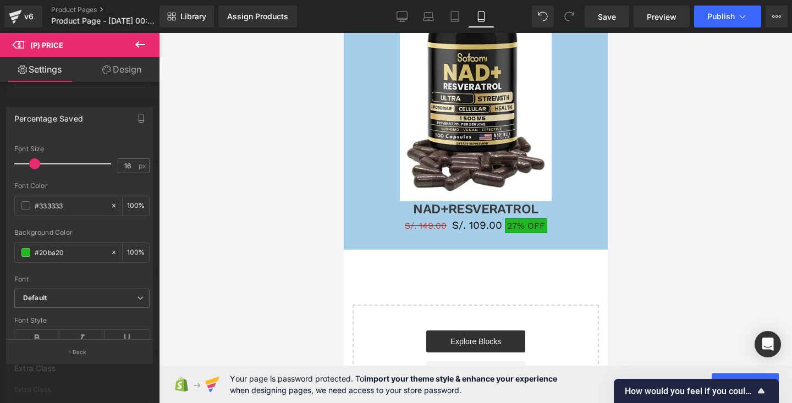
click at [526, 219] on div at bounding box center [475, 214] width 264 height 362
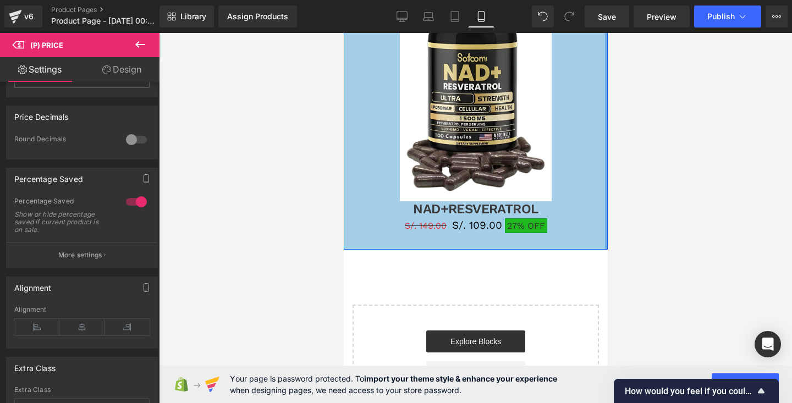
click at [605, 202] on div at bounding box center [606, 107] width 3 height 288
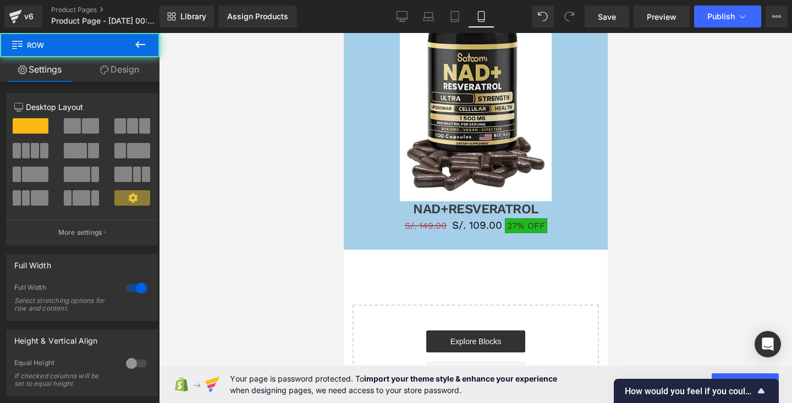
click at [683, 173] on div at bounding box center [475, 218] width 633 height 370
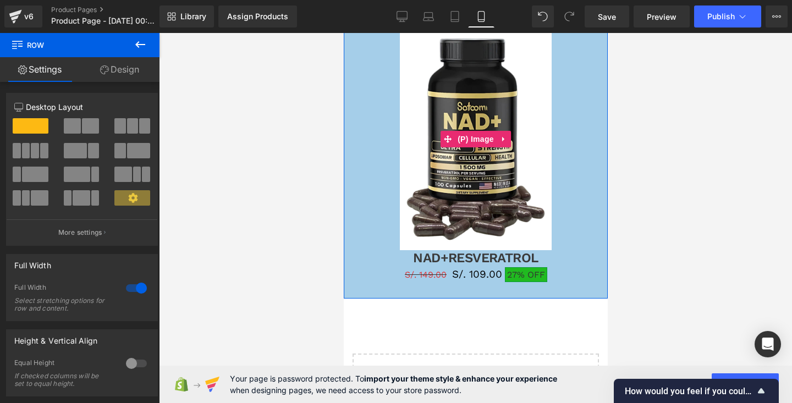
scroll to position [717, 0]
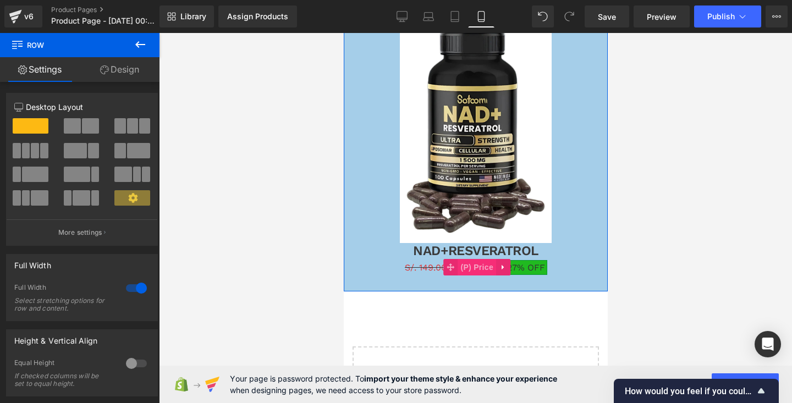
click at [484, 271] on span "(P) Price" at bounding box center [476, 267] width 39 height 17
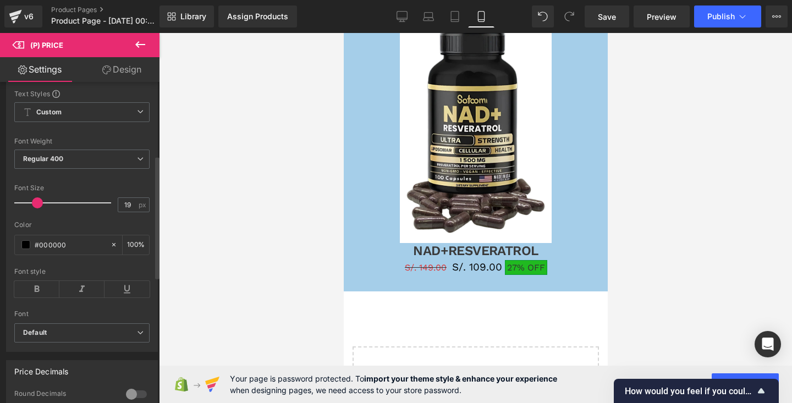
scroll to position [192, 0]
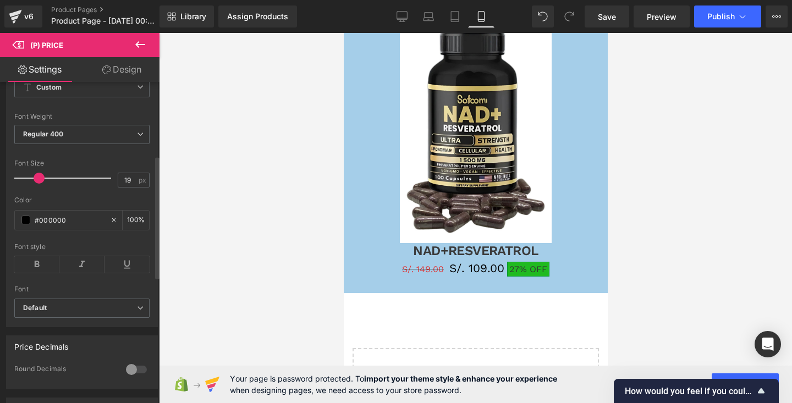
click at [37, 184] on span at bounding box center [39, 178] width 11 height 11
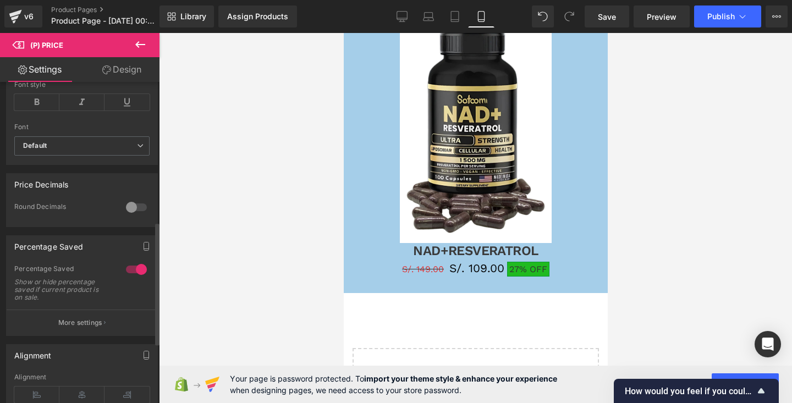
scroll to position [365, 0]
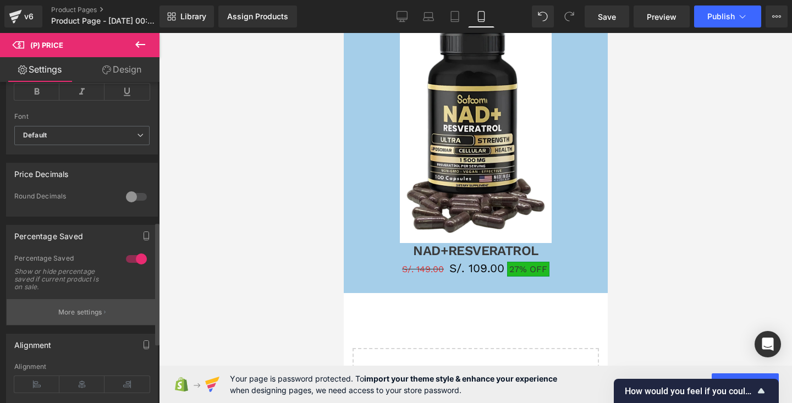
click at [77, 317] on p "More settings" at bounding box center [80, 312] width 44 height 10
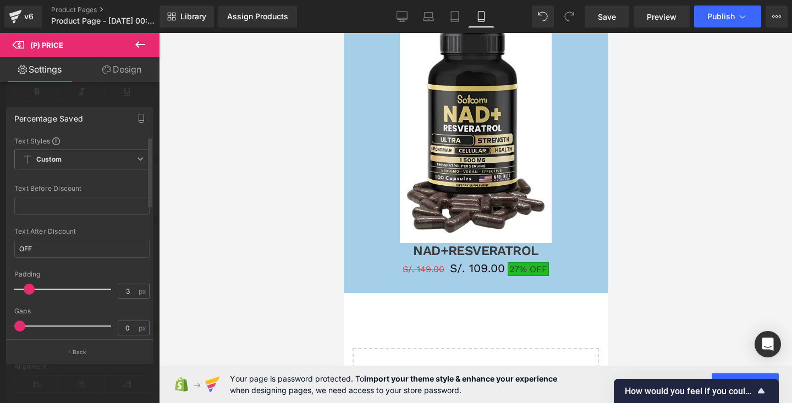
click at [31, 291] on span at bounding box center [29, 289] width 11 height 11
click at [21, 325] on span at bounding box center [22, 326] width 11 height 11
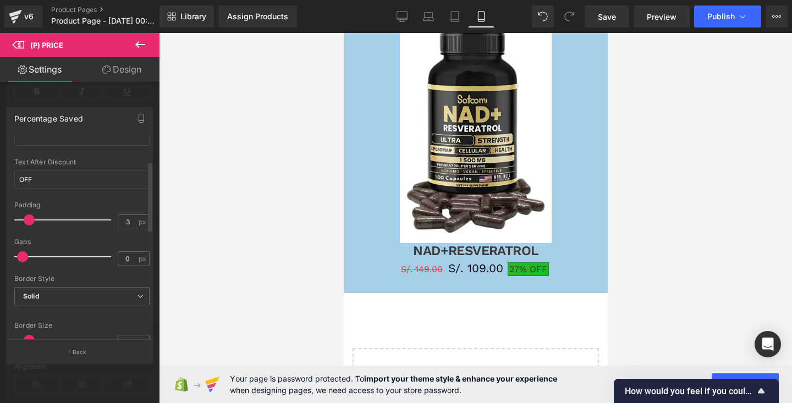
scroll to position [84, 0]
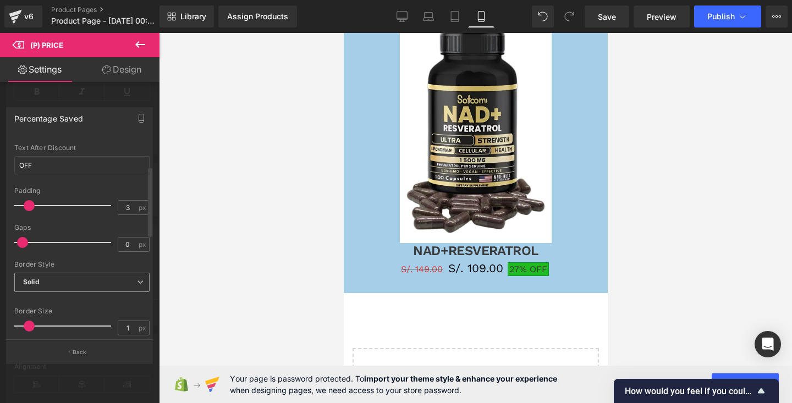
click at [56, 276] on span "Solid" at bounding box center [81, 282] width 135 height 19
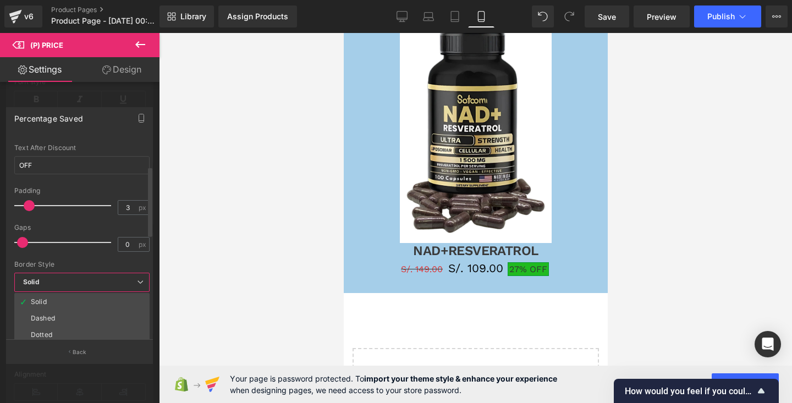
click at [58, 280] on span "Solid" at bounding box center [81, 282] width 135 height 19
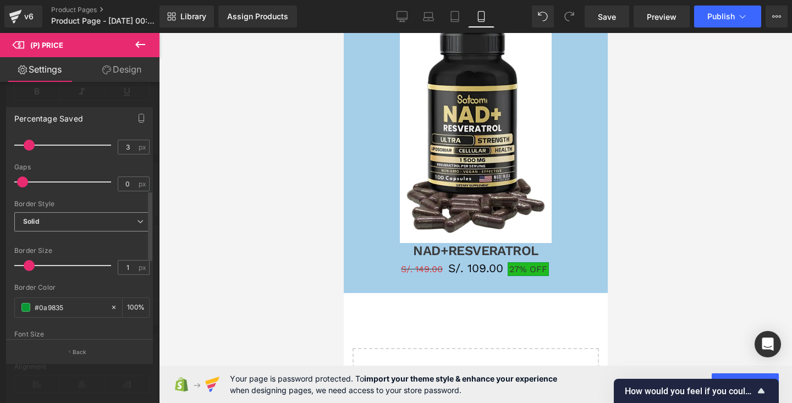
scroll to position [153, 0]
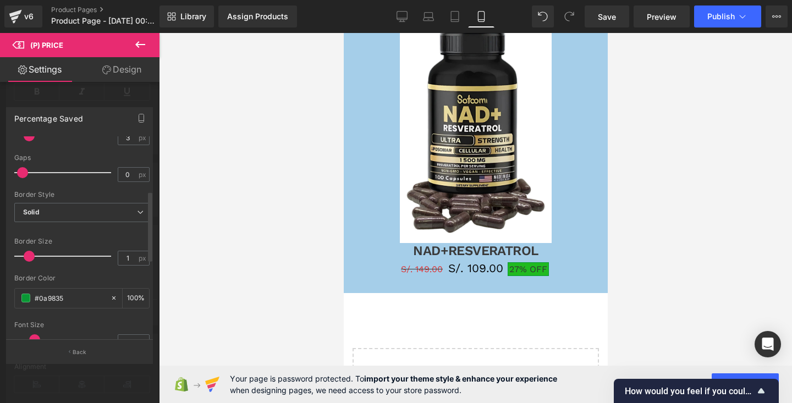
drag, startPoint x: 29, startPoint y: 256, endPoint x: 30, endPoint y: 267, distance: 11.7
click at [30, 267] on div "Border Size 1 px" at bounding box center [81, 256] width 135 height 37
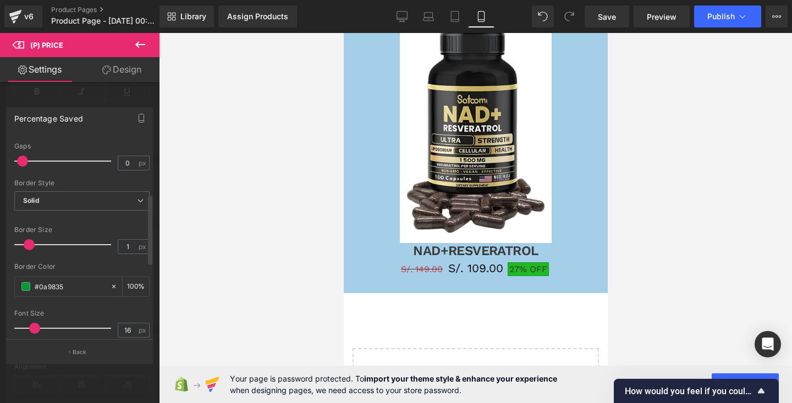
scroll to position [162, 0]
drag, startPoint x: 30, startPoint y: 249, endPoint x: 37, endPoint y: 249, distance: 7.2
click at [37, 249] on span at bounding box center [37, 247] width 11 height 11
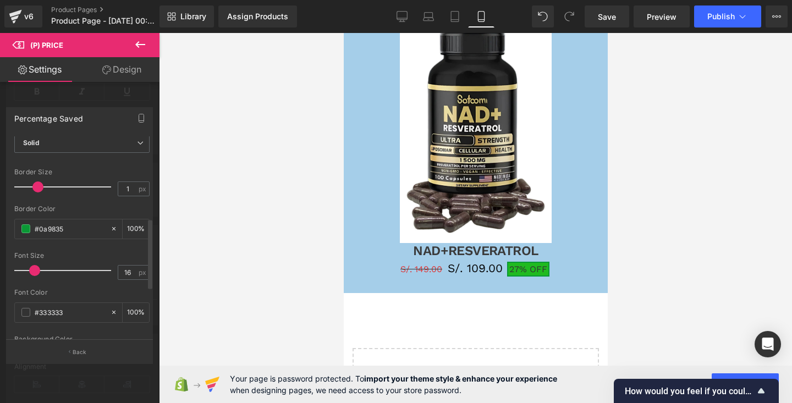
scroll to position [235, 0]
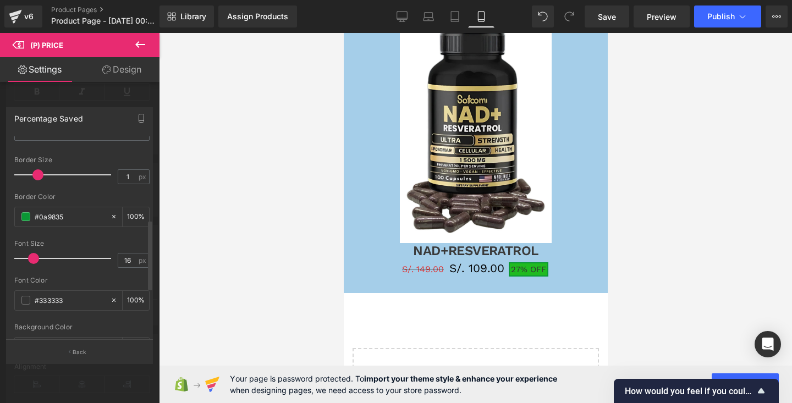
click at [34, 262] on span at bounding box center [33, 258] width 11 height 11
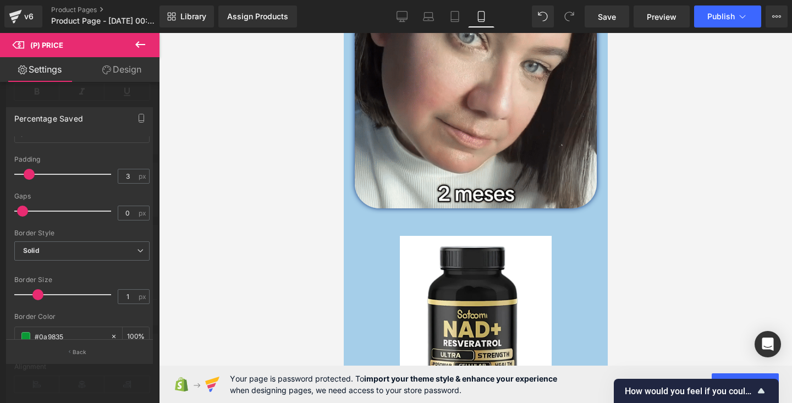
scroll to position [462, 0]
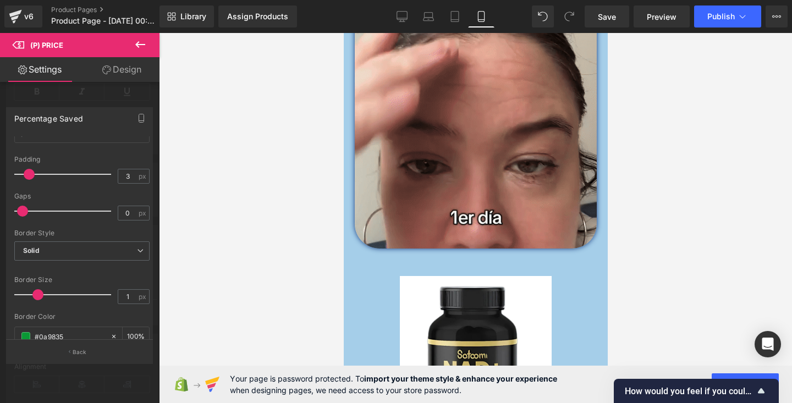
click at [65, 123] on div "Percentage Saved" at bounding box center [48, 115] width 69 height 15
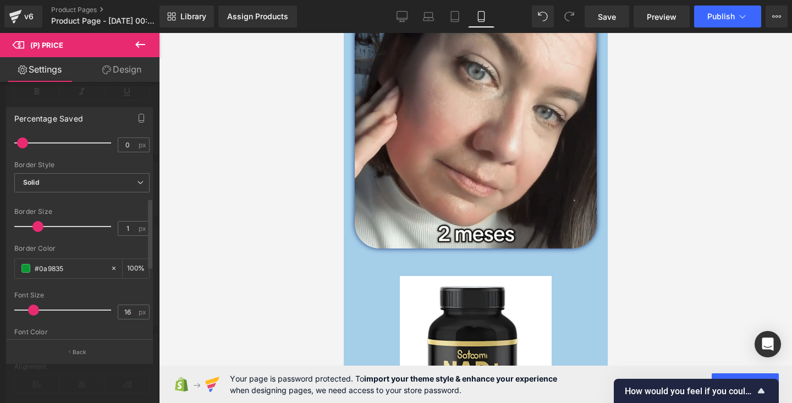
scroll to position [186, 0]
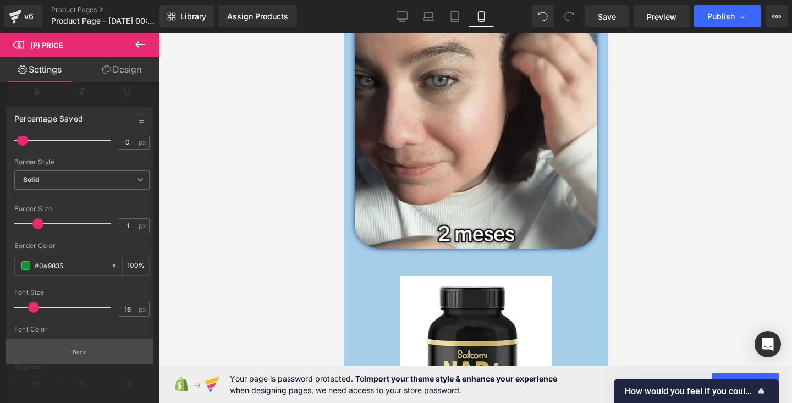
click at [85, 347] on button "Back" at bounding box center [79, 351] width 147 height 25
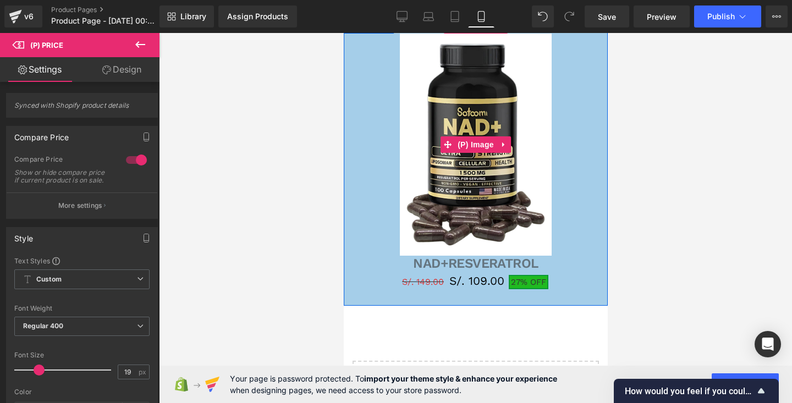
scroll to position [702, 0]
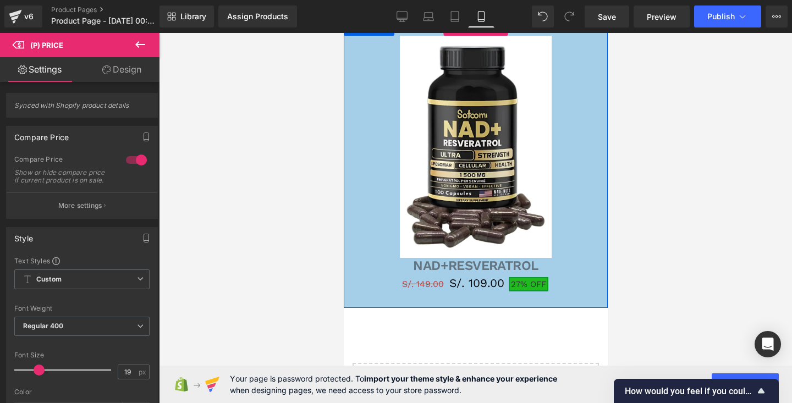
click at [469, 266] on div "NAD+RESVERATROL (P) Title" at bounding box center [475, 266] width 253 height 17
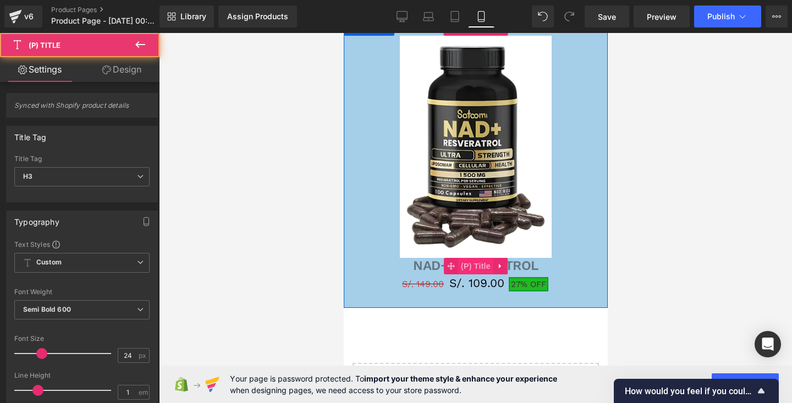
click at [479, 266] on span "(P) Title" at bounding box center [475, 266] width 35 height 17
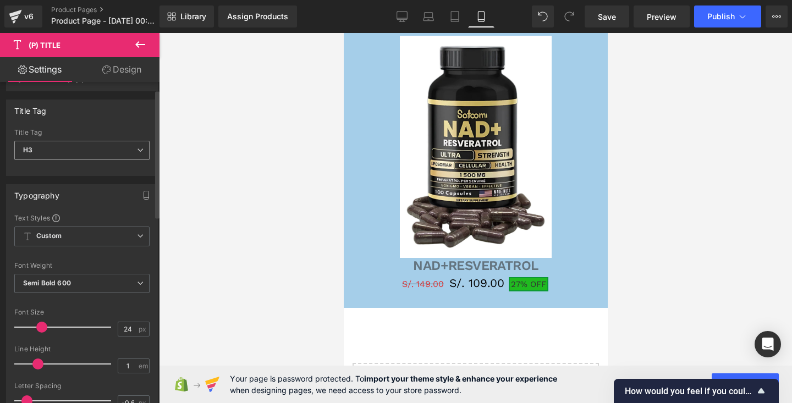
scroll to position [17, 0]
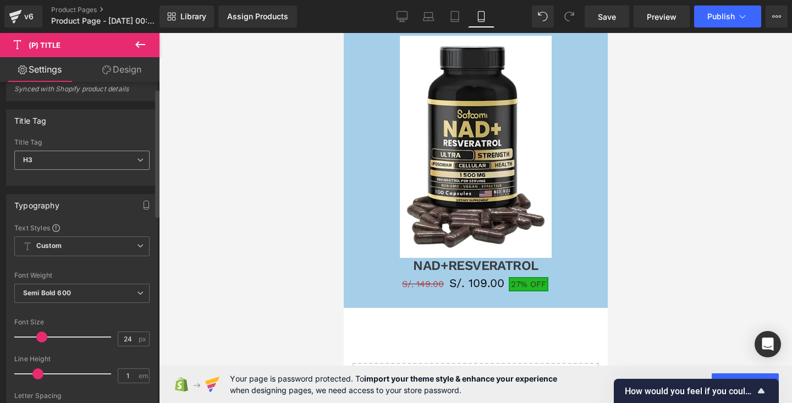
click at [82, 161] on span "H3" at bounding box center [81, 160] width 135 height 19
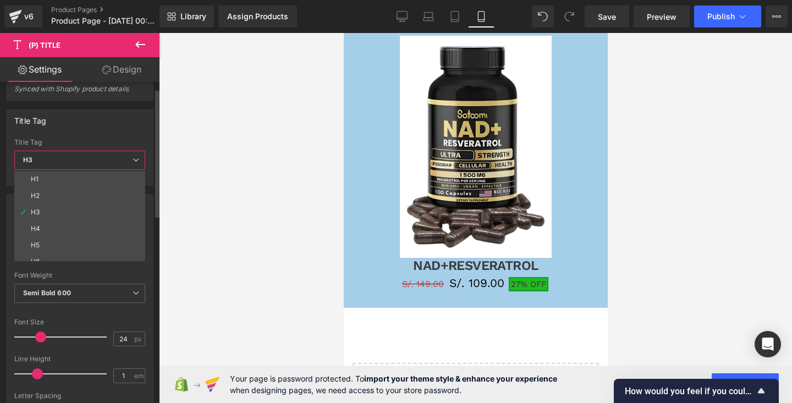
click at [97, 133] on div "Title Tag H1 H2 H3 H4 H5 H6 Paragraph Title Tag H3 H1 H2 H3 H4 H5 H6 Paragraph" at bounding box center [79, 147] width 147 height 76
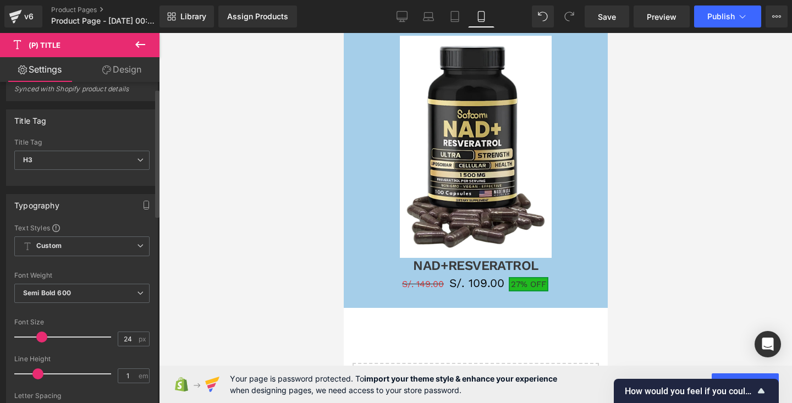
scroll to position [0, 0]
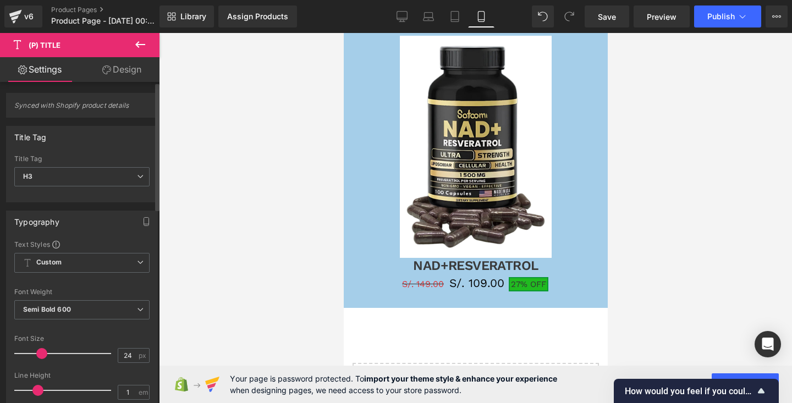
click at [79, 110] on span "Synced with Shopify product details" at bounding box center [81, 109] width 135 height 16
click at [60, 47] on span "(P) Title" at bounding box center [45, 45] width 32 height 9
click at [267, 261] on div at bounding box center [475, 218] width 633 height 370
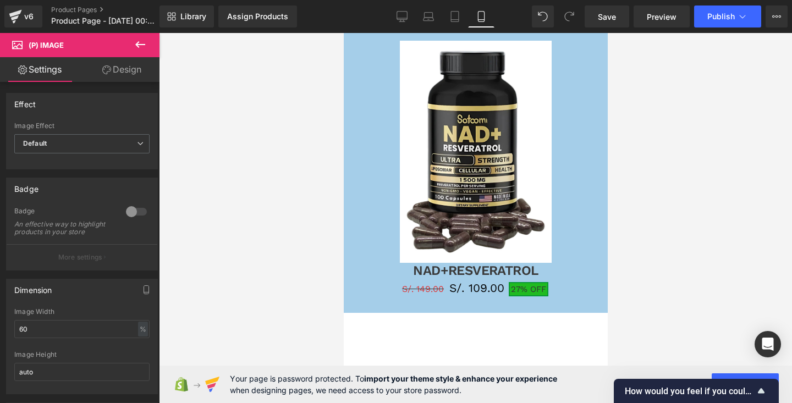
scroll to position [697, 0]
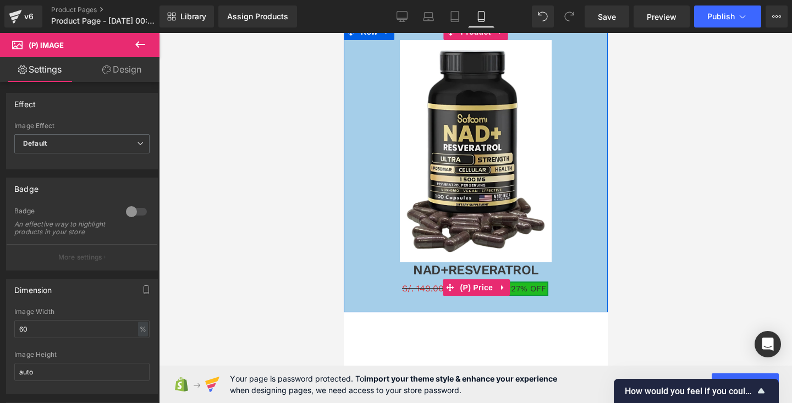
click at [530, 288] on span "OFF" at bounding box center [538, 289] width 16 height 10
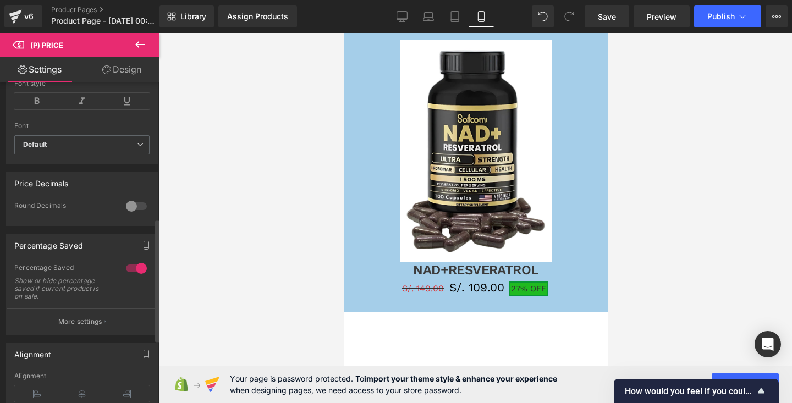
scroll to position [356, 0]
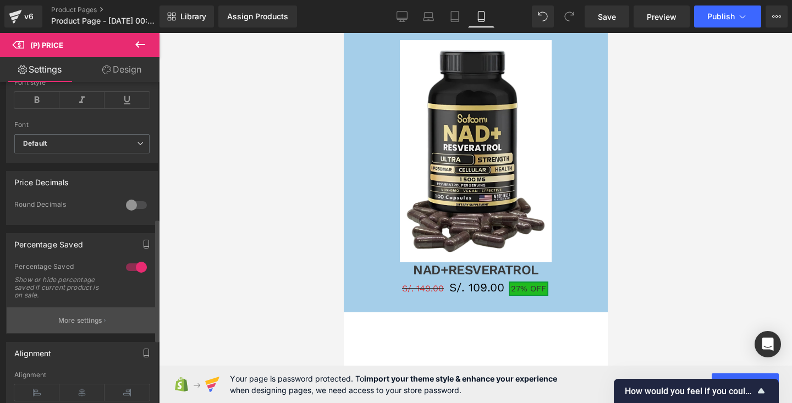
click at [85, 326] on p "More settings" at bounding box center [80, 321] width 44 height 10
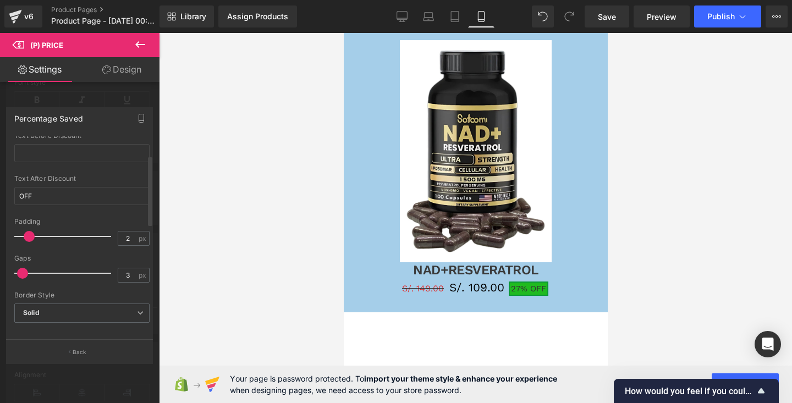
scroll to position [64, 0]
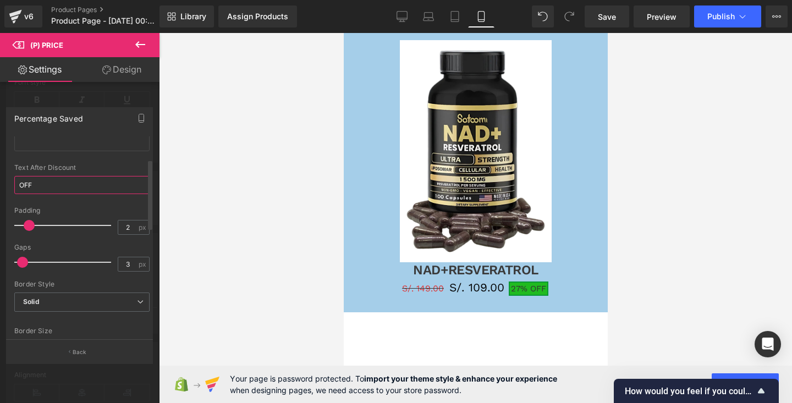
click at [46, 185] on input "OFF" at bounding box center [81, 185] width 135 height 18
type input "O"
type input "DSCTO"
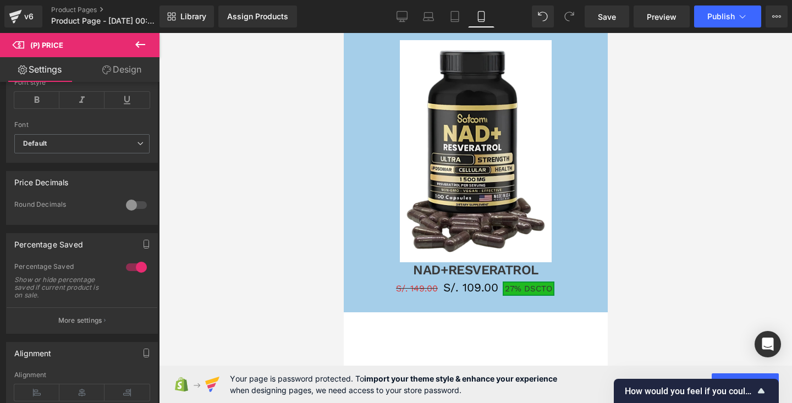
click at [193, 169] on div at bounding box center [475, 218] width 633 height 370
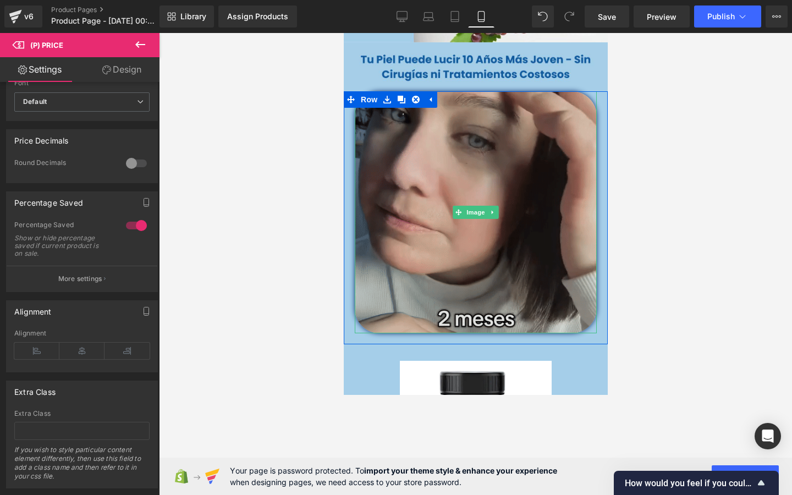
scroll to position [404, 0]
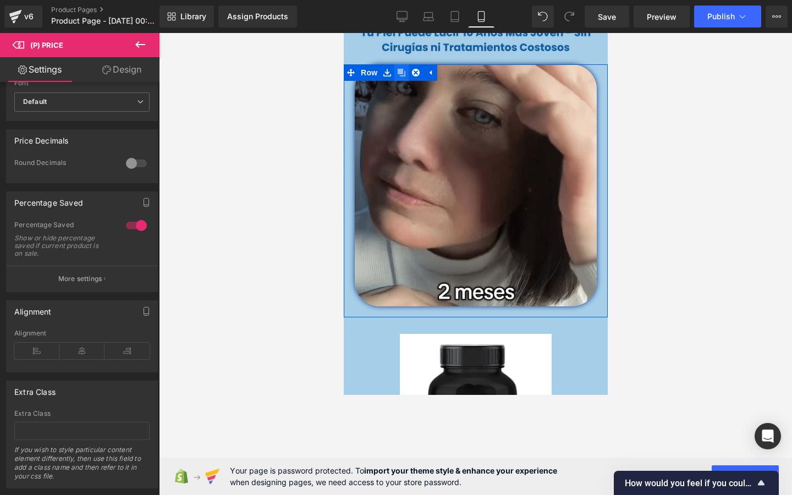
click at [400, 69] on icon at bounding box center [401, 73] width 8 height 8
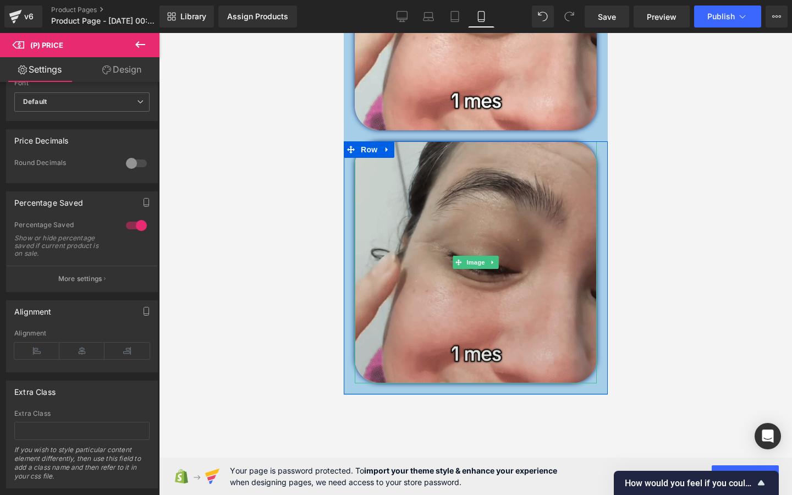
scroll to position [581, 0]
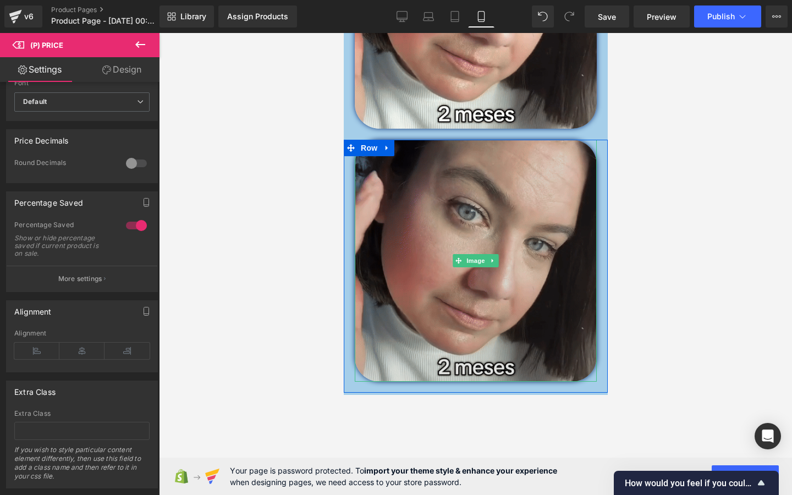
click at [385, 259] on img at bounding box center [475, 261] width 242 height 242
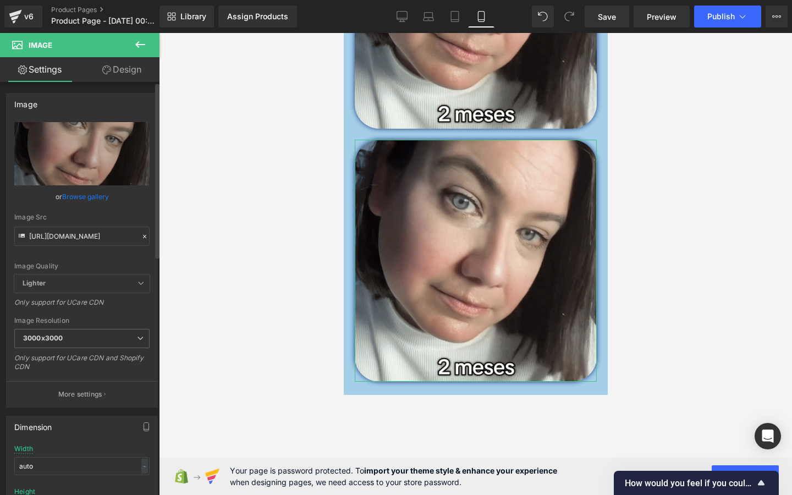
click at [85, 198] on link "Browse gallery" at bounding box center [85, 196] width 47 height 19
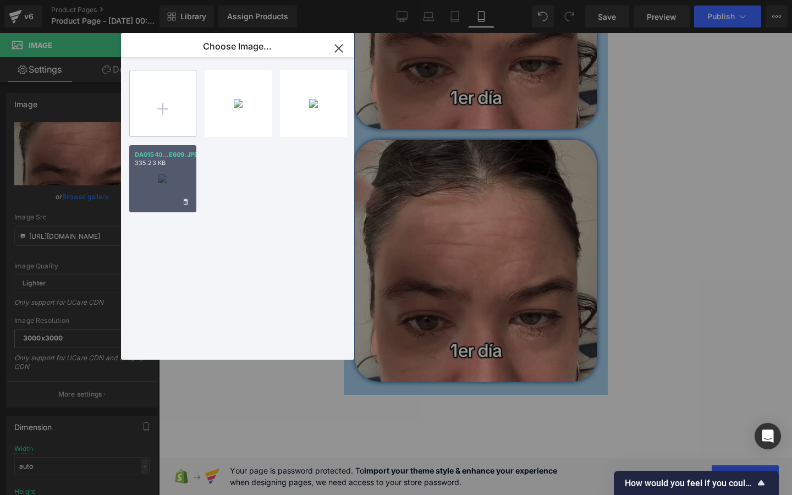
click at [160, 99] on input "file" at bounding box center [163, 103] width 66 height 66
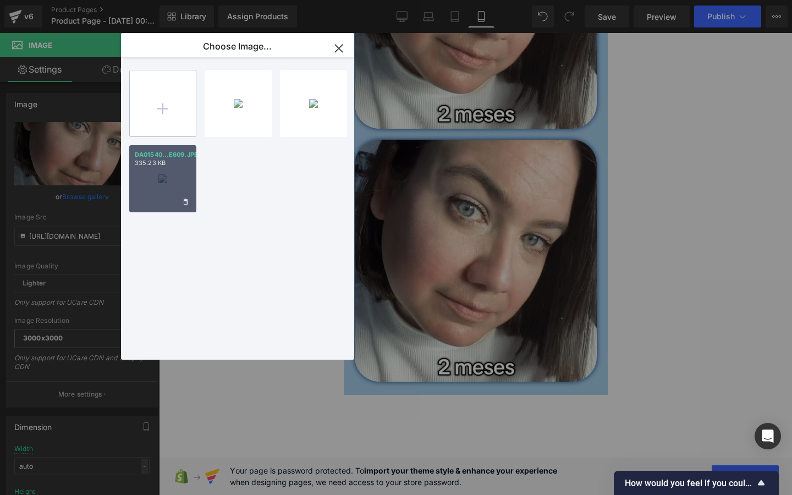
type input "C:\fakepath\arrugas.jpg"
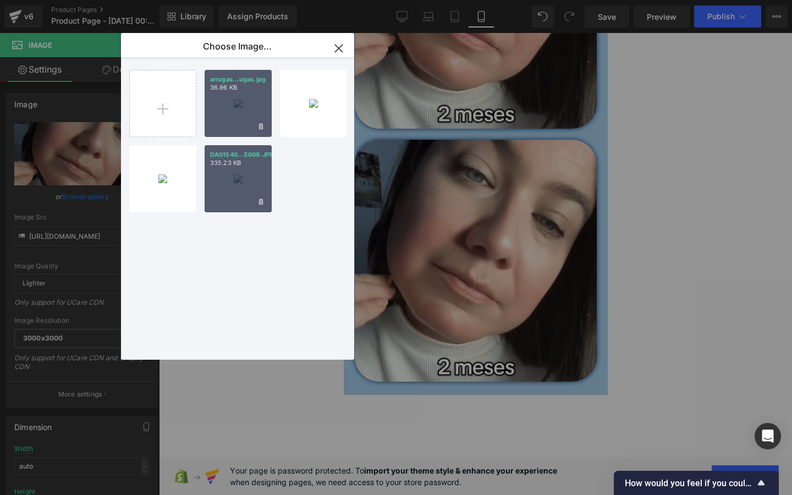
click at [228, 86] on p "36.96 KB" at bounding box center [238, 88] width 56 height 8
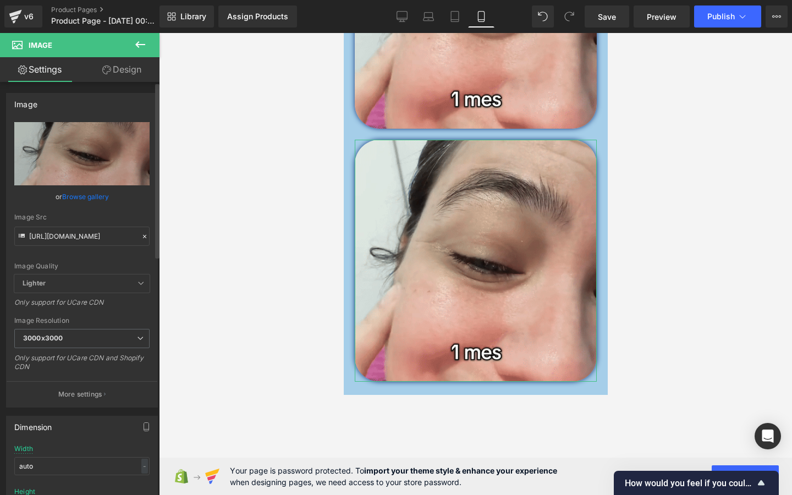
click at [92, 196] on link "Browse gallery" at bounding box center [85, 196] width 47 height 19
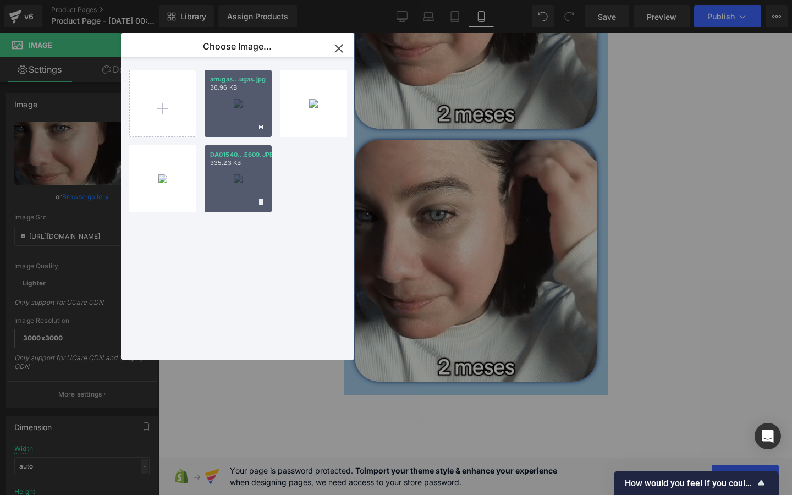
click at [234, 117] on div "arrugas...ugas.jpg 36.96 KB" at bounding box center [238, 103] width 67 height 67
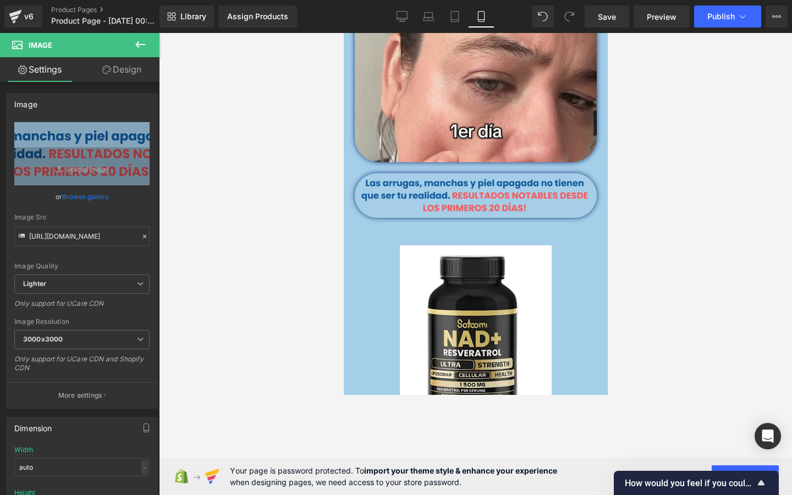
scroll to position [536, 0]
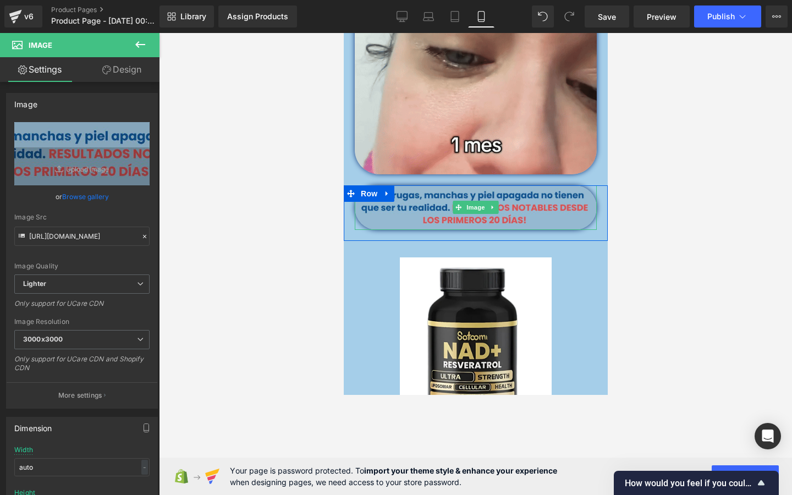
click at [475, 223] on img at bounding box center [475, 207] width 242 height 45
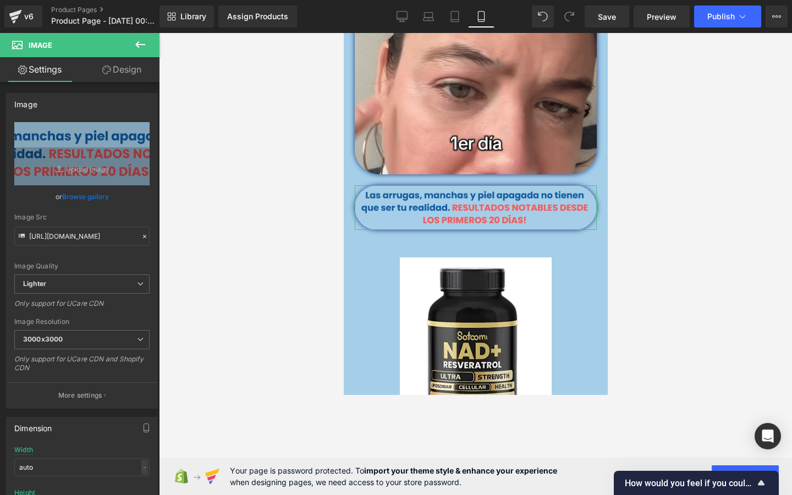
click at [108, 67] on icon at bounding box center [106, 69] width 9 height 9
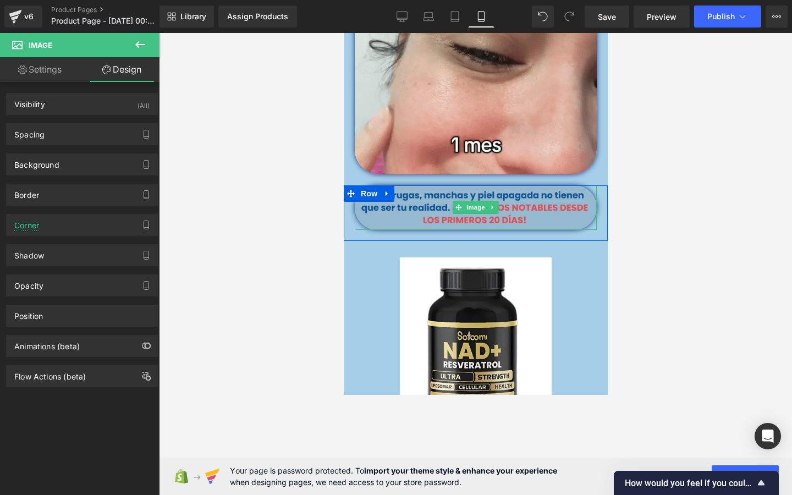
click at [373, 222] on img at bounding box center [475, 207] width 242 height 45
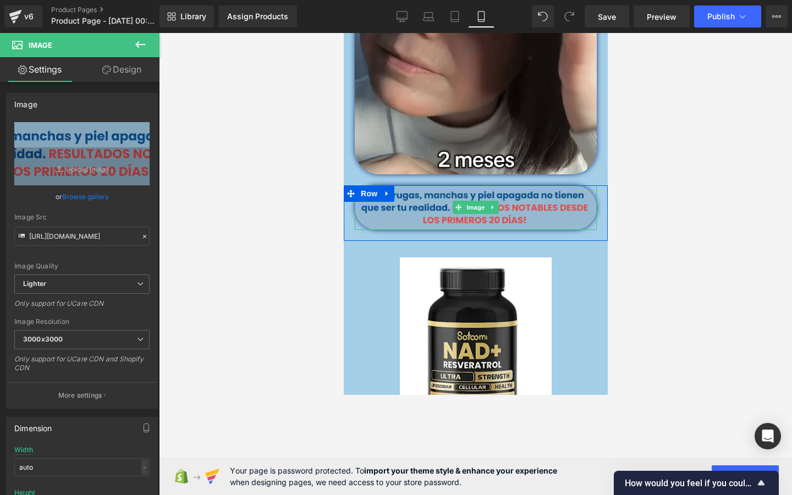
click at [394, 222] on img at bounding box center [475, 207] width 242 height 45
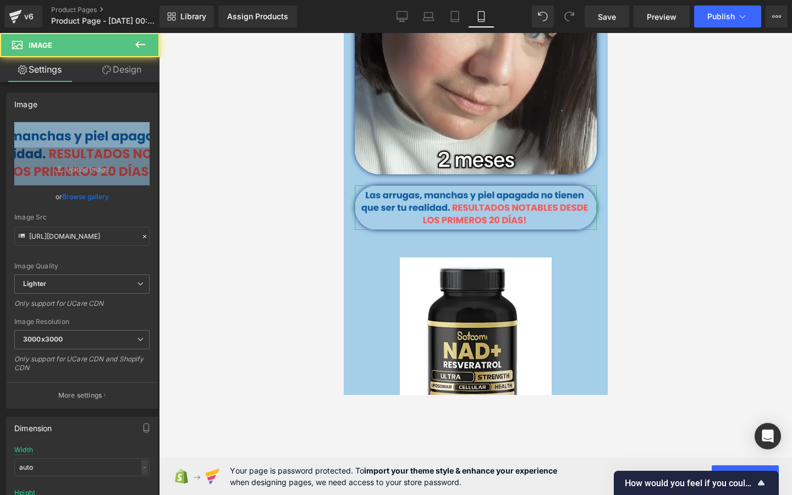
click at [110, 78] on link "Design" at bounding box center [122, 69] width 80 height 25
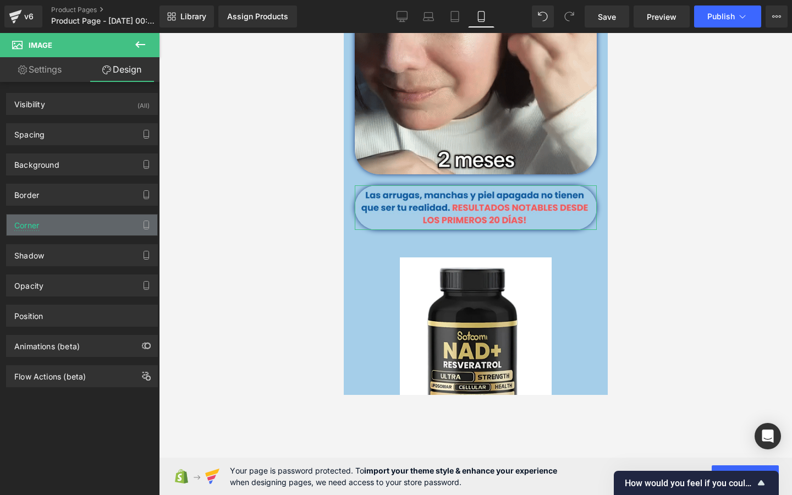
click at [75, 227] on div "Corner" at bounding box center [82, 225] width 151 height 21
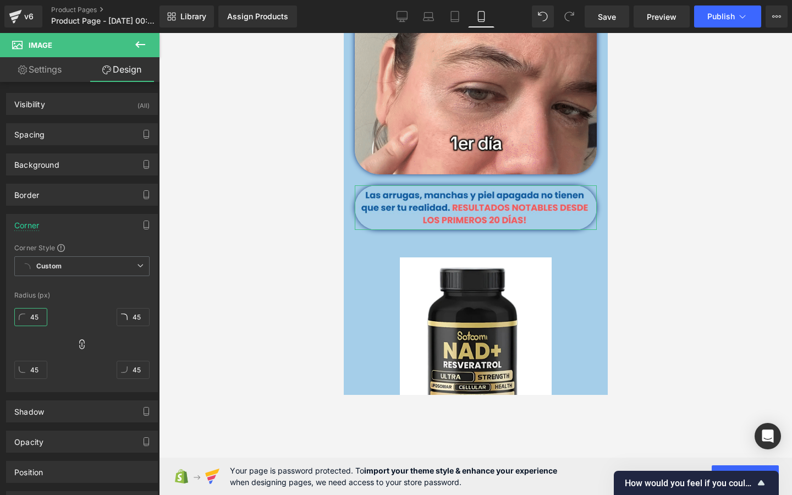
click at [40, 319] on input "45" at bounding box center [30, 317] width 33 height 18
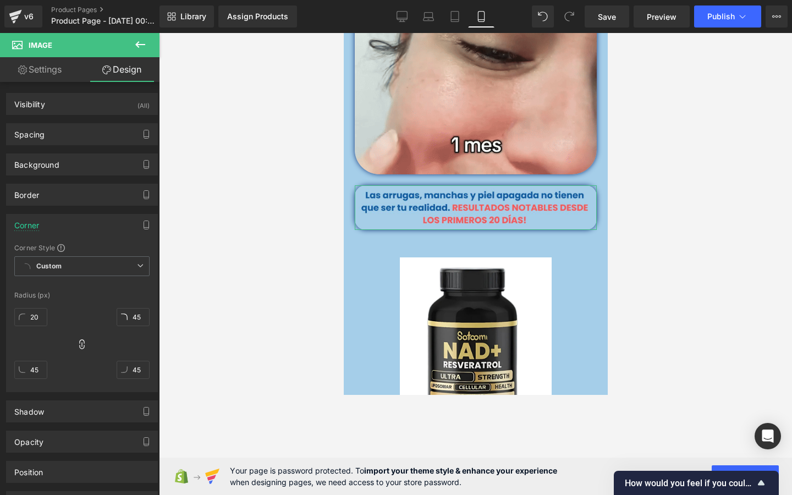
click at [86, 310] on div "20 45 45 45" at bounding box center [81, 348] width 135 height 88
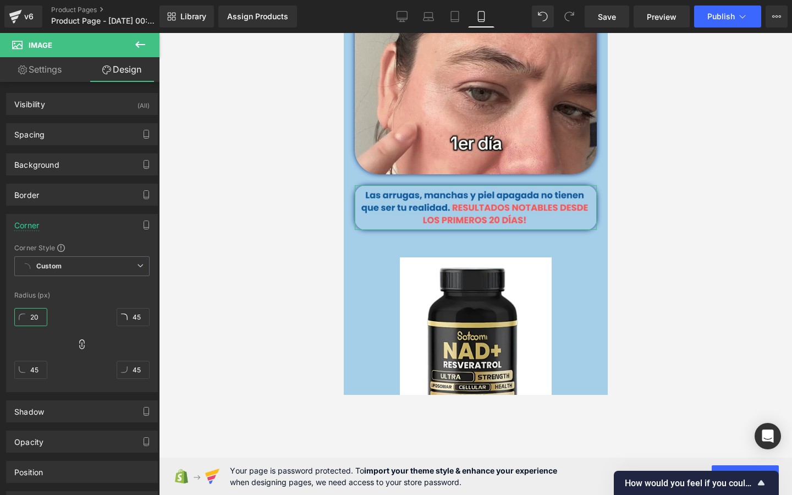
click at [36, 316] on input "20" at bounding box center [30, 317] width 33 height 18
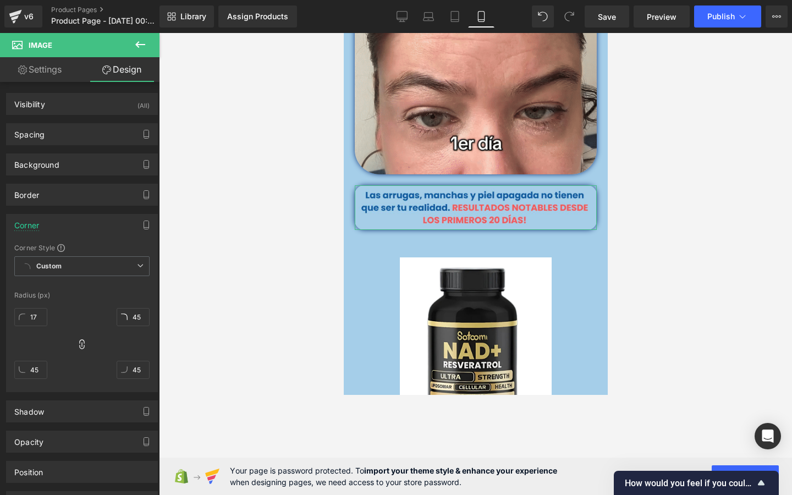
click at [95, 310] on div "17 45 45 45" at bounding box center [81, 348] width 135 height 88
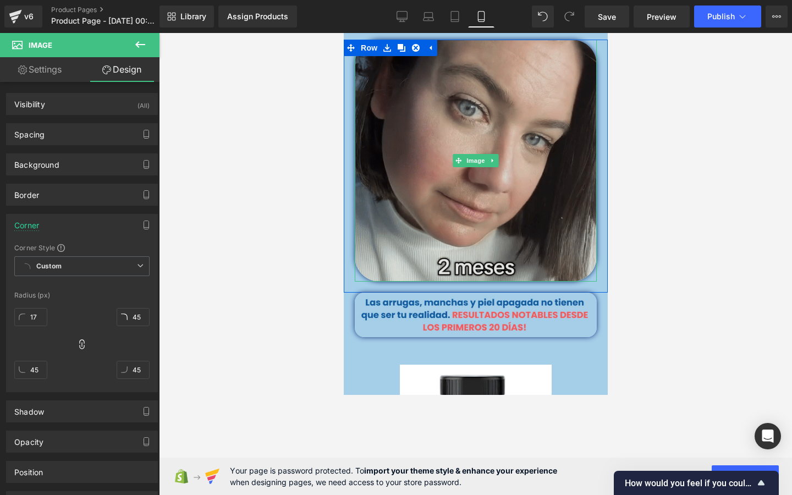
scroll to position [475, 0]
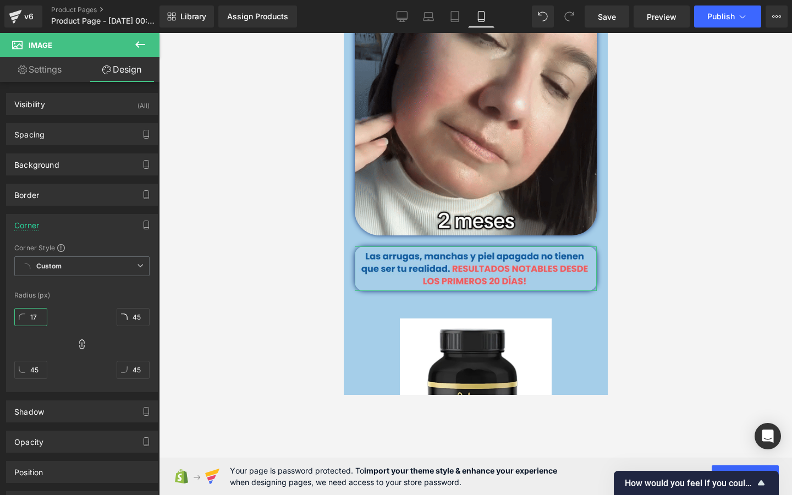
click at [37, 318] on input "17" at bounding box center [30, 317] width 33 height 18
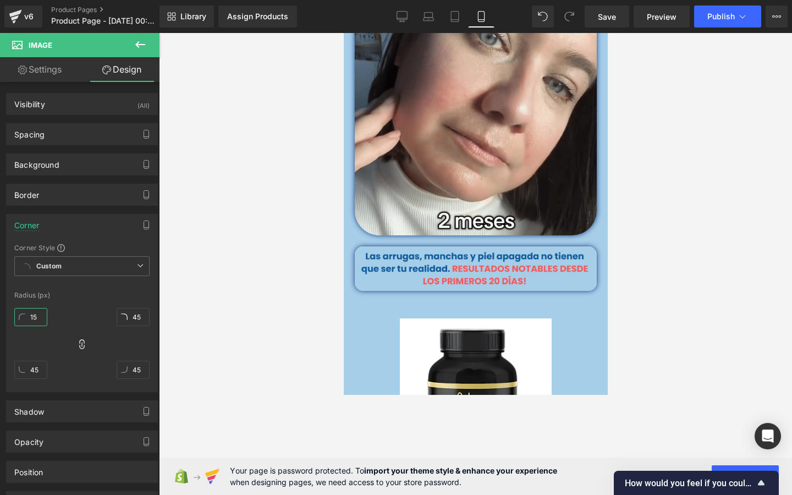
type input "15"
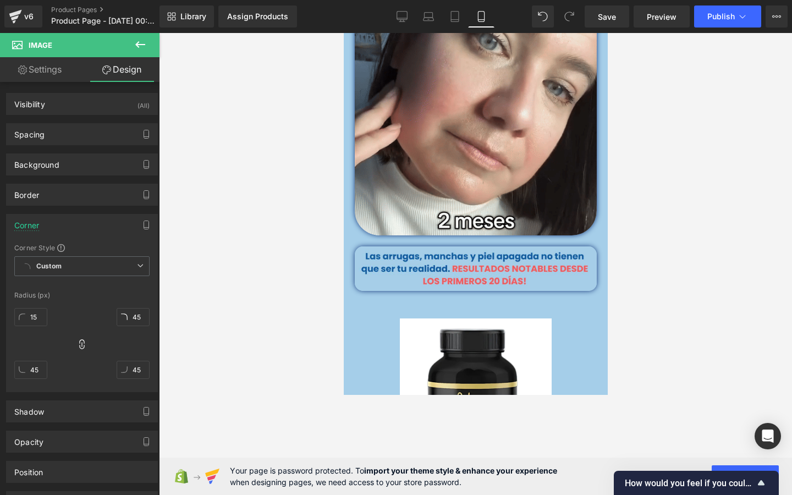
click at [193, 215] on div at bounding box center [475, 264] width 633 height 462
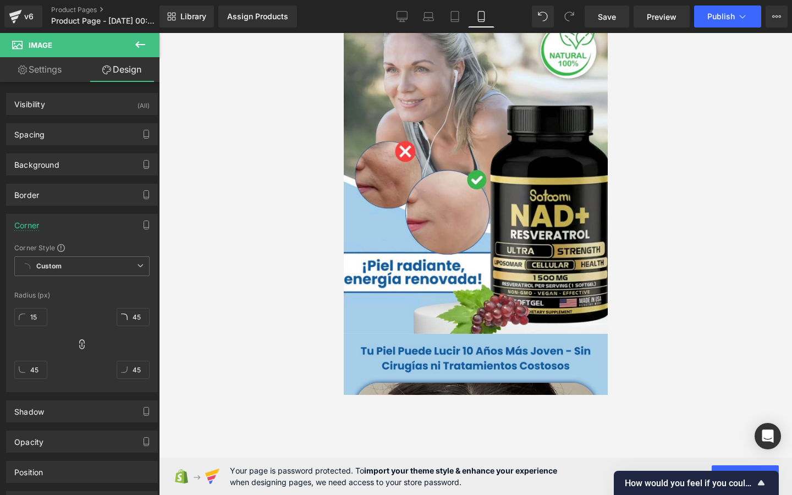
scroll to position [0, 0]
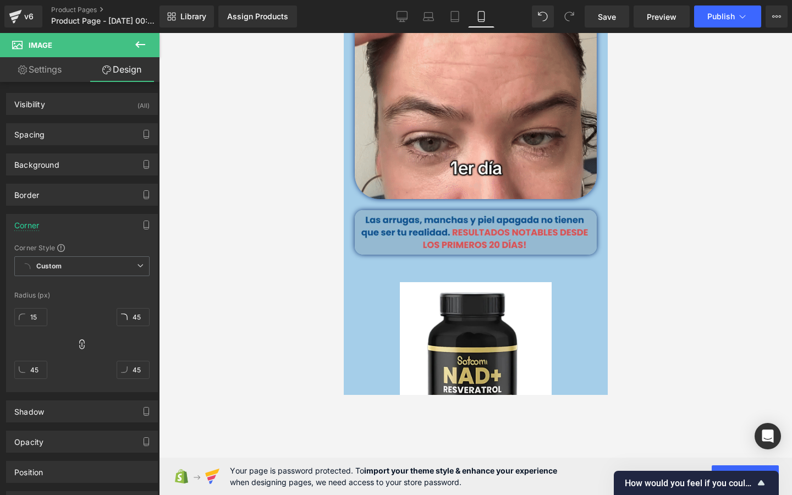
scroll to position [523, 0]
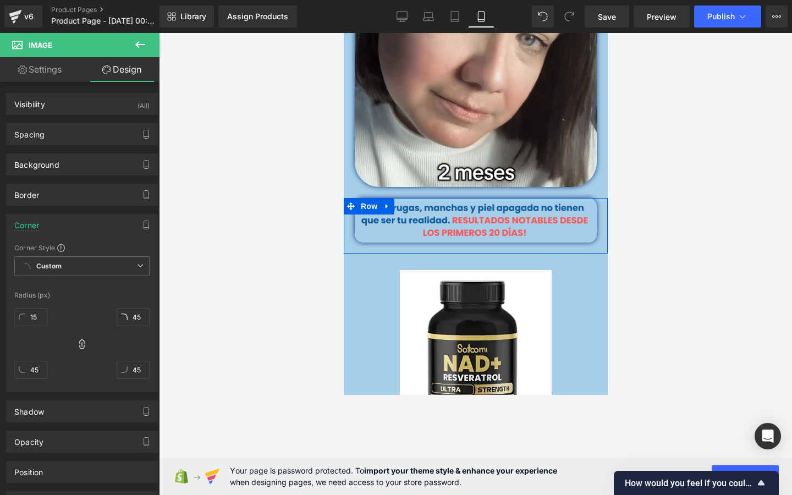
click at [535, 246] on div "Image" at bounding box center [475, 226] width 264 height 56
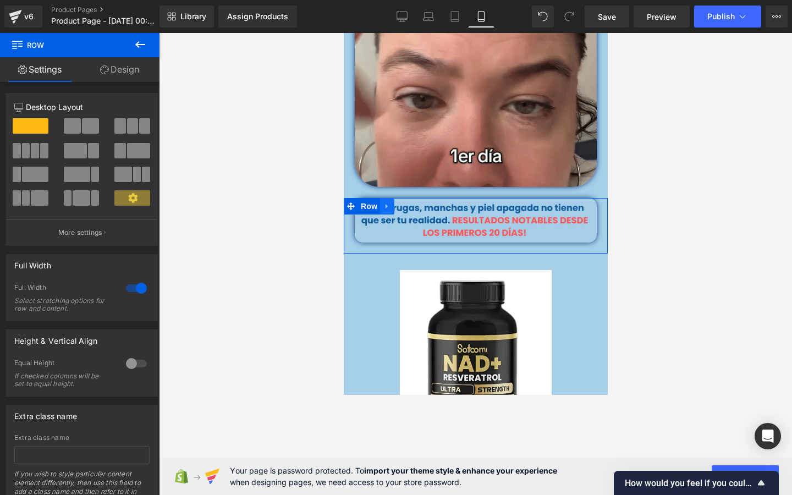
click at [388, 209] on icon at bounding box center [387, 206] width 8 height 8
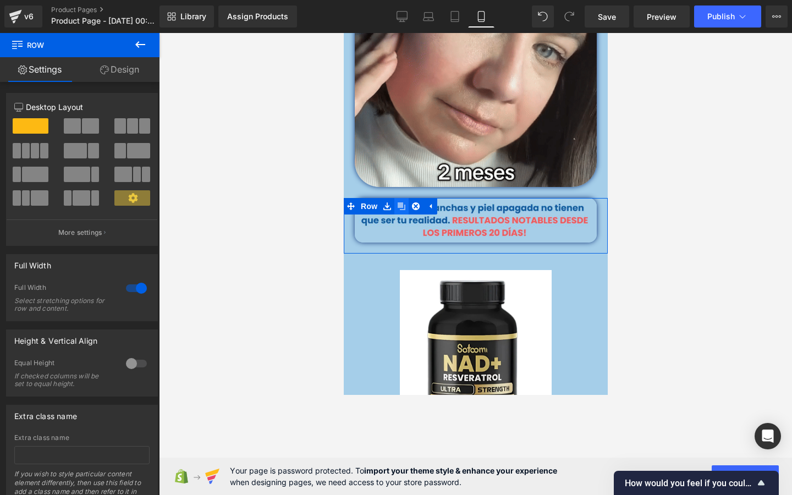
click at [404, 209] on icon at bounding box center [401, 206] width 8 height 8
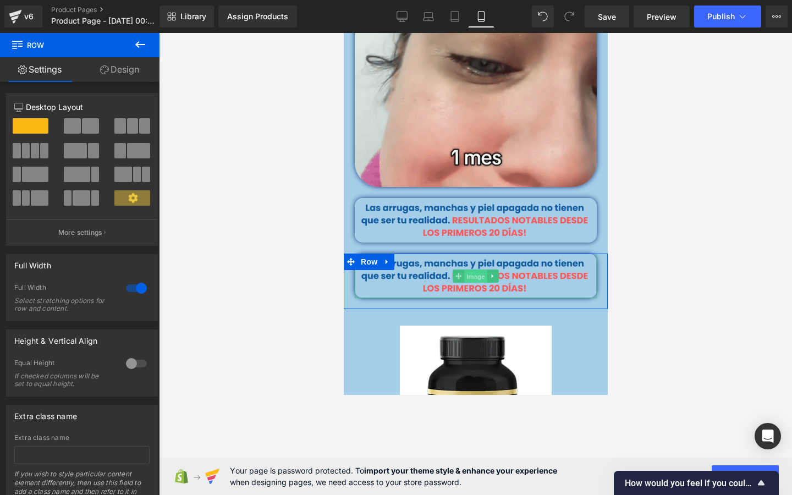
click at [480, 277] on span "Image" at bounding box center [475, 276] width 23 height 13
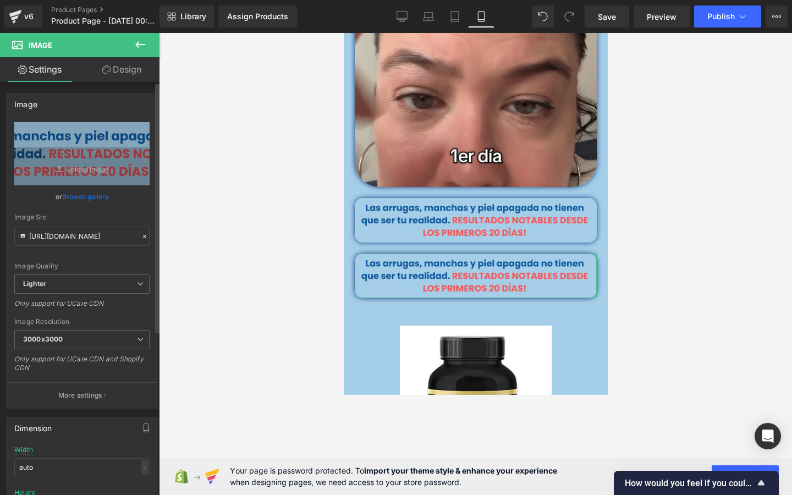
click at [90, 194] on link "Browse gallery" at bounding box center [85, 196] width 47 height 19
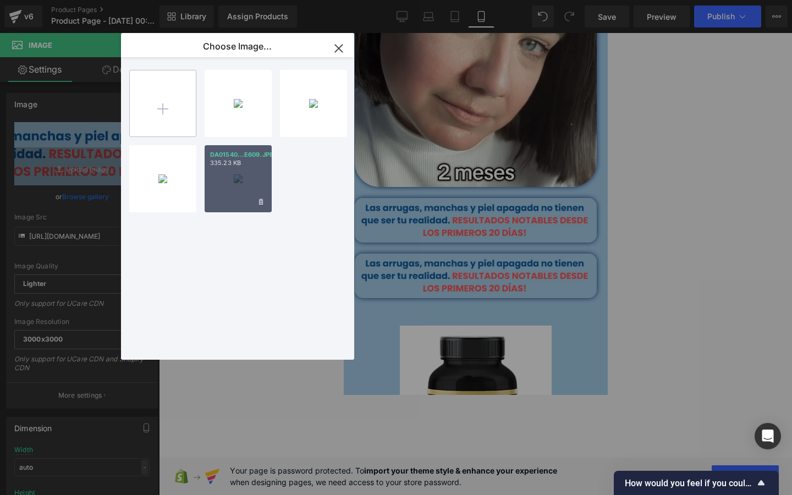
click at [155, 117] on input "file" at bounding box center [163, 103] width 66 height 66
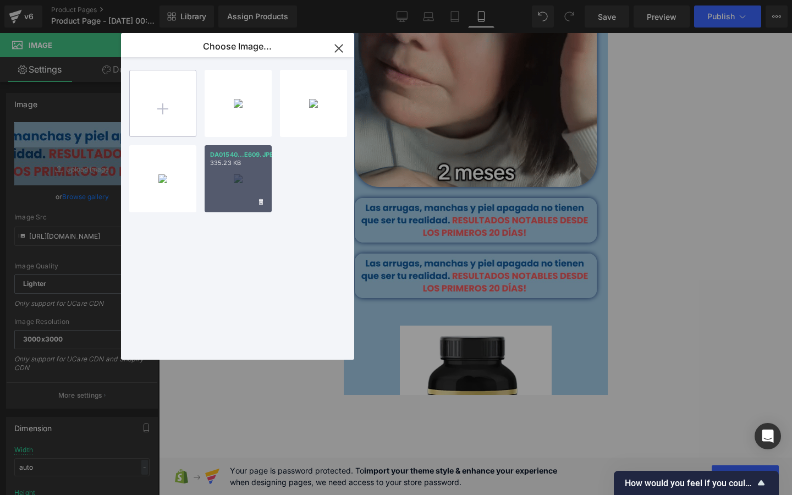
type input "C:\fakepath\AMARILLO.jpg"
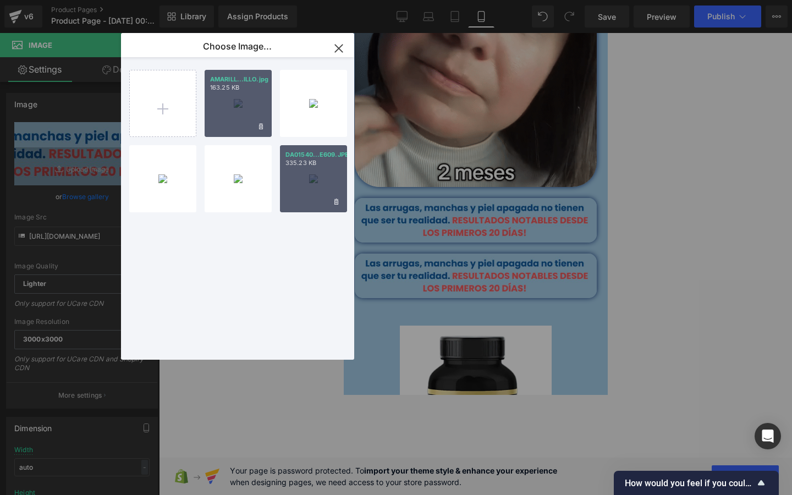
click at [237, 122] on div "AMARILL...ILLO.jpg 163.25 KB" at bounding box center [238, 103] width 67 height 67
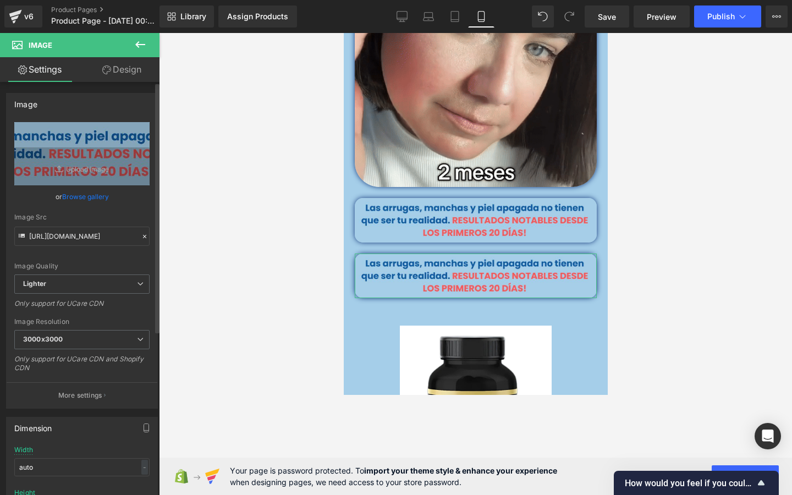
click at [90, 193] on link "Browse gallery" at bounding box center [85, 196] width 47 height 19
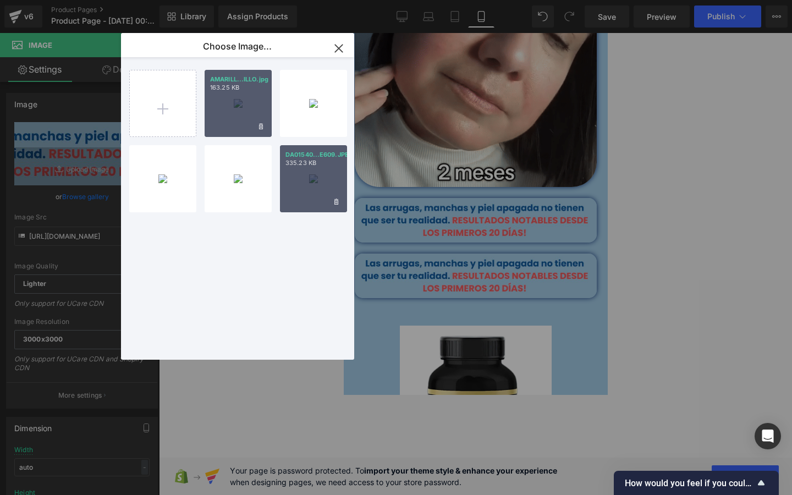
click at [236, 118] on div "AMARILL...ILLO.jpg 163.25 KB" at bounding box center [238, 103] width 67 height 67
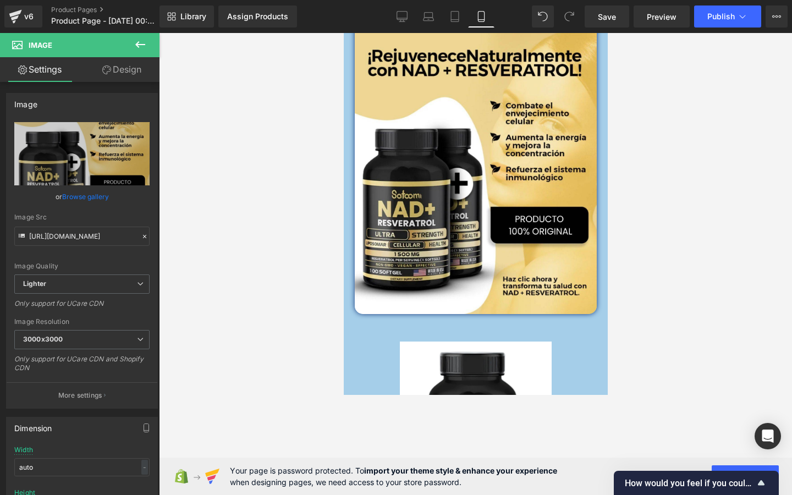
scroll to position [751, 0]
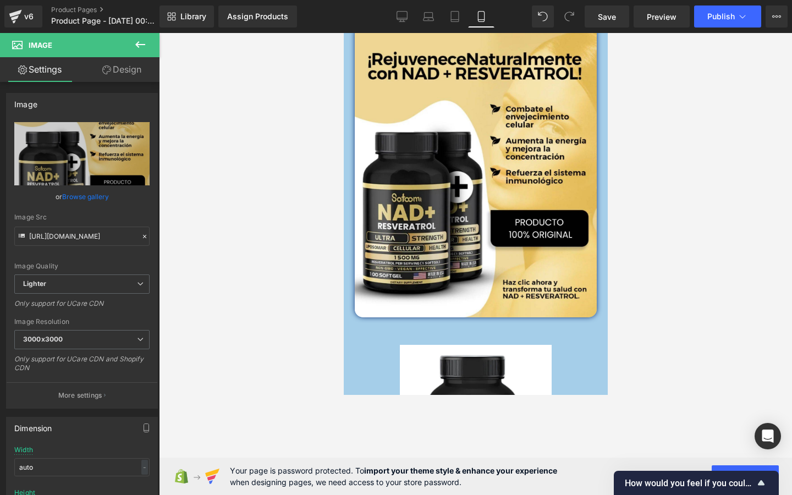
click at [680, 139] on div at bounding box center [475, 264] width 633 height 462
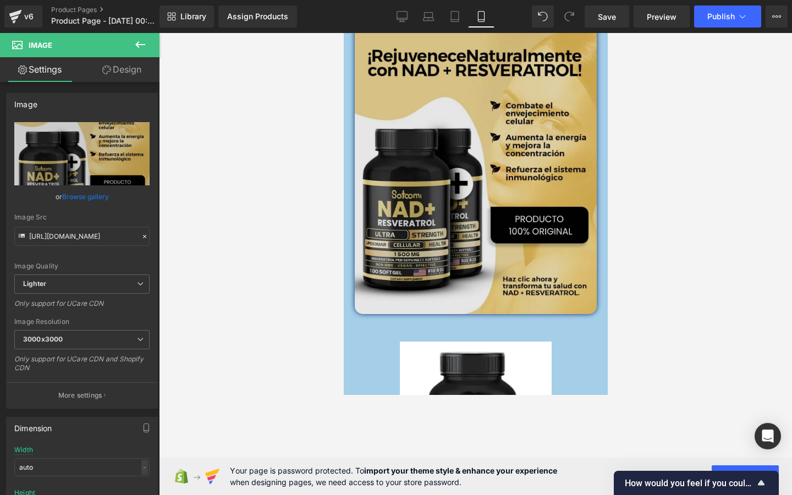
scroll to position [746, 0]
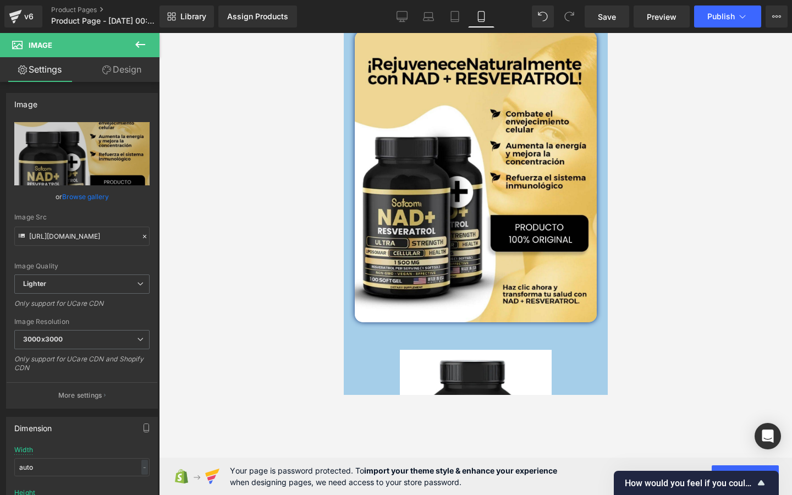
click at [630, 177] on div at bounding box center [475, 264] width 633 height 462
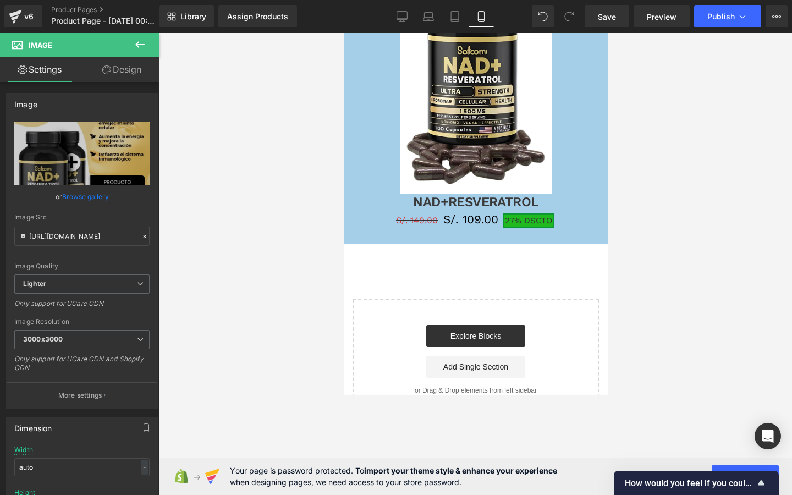
scroll to position [1128, 0]
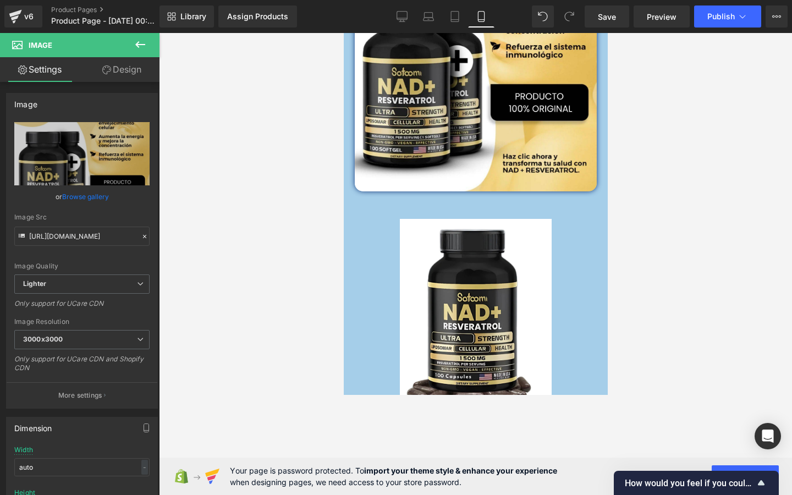
click at [518, 254] on img at bounding box center [475, 330] width 152 height 222
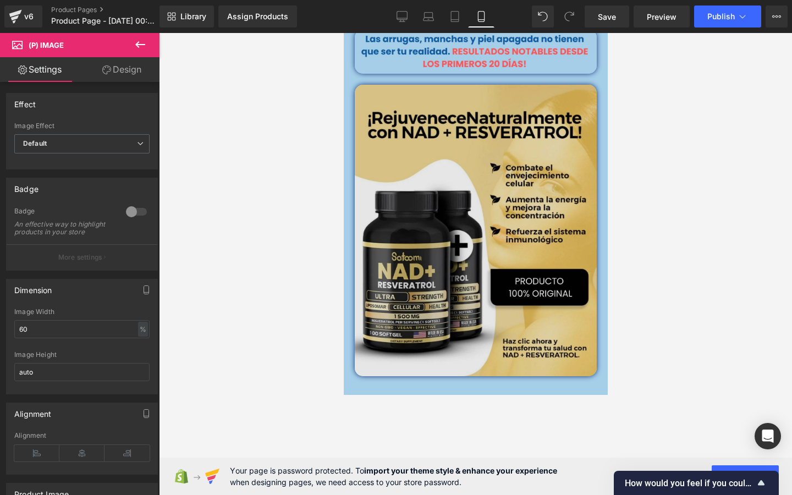
scroll to position [665, 0]
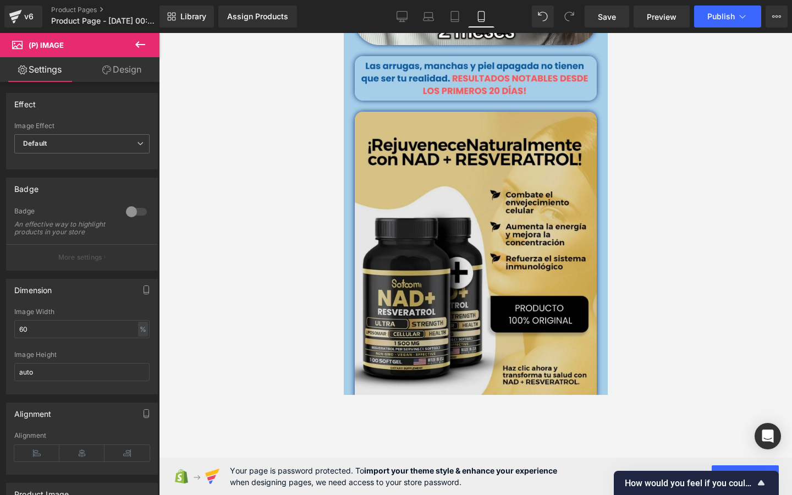
click at [482, 156] on img at bounding box center [475, 258] width 242 height 292
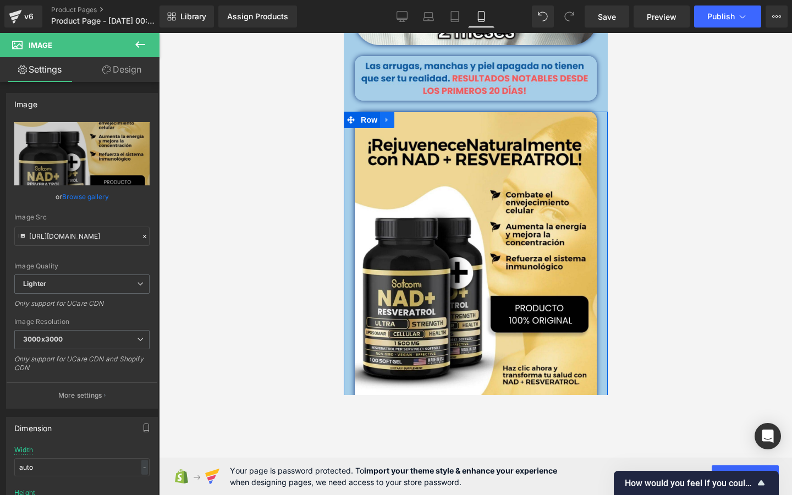
click at [392, 119] on link at bounding box center [387, 120] width 14 height 17
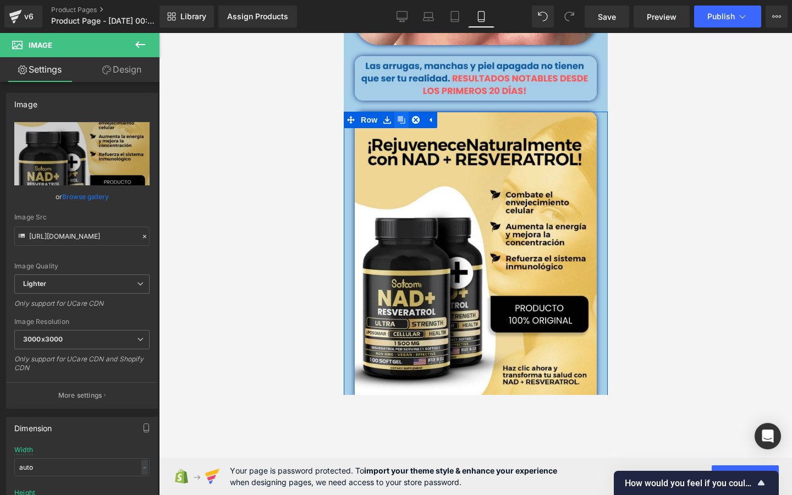
click at [397, 121] on link at bounding box center [401, 120] width 14 height 17
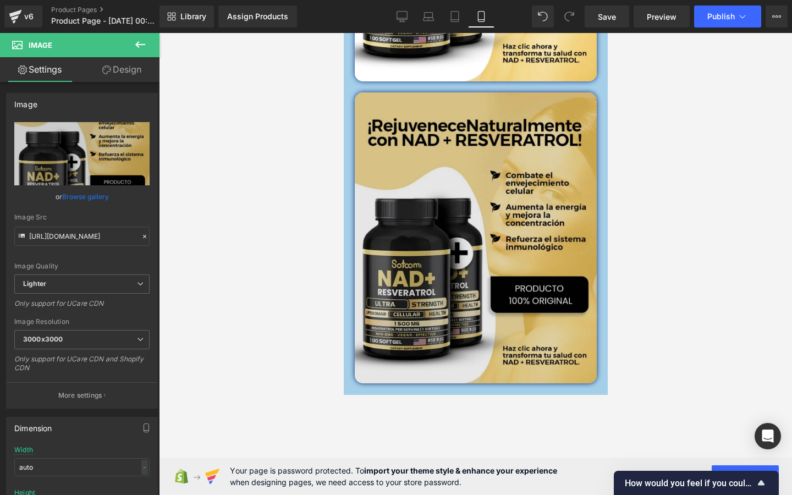
scroll to position [1002, 0]
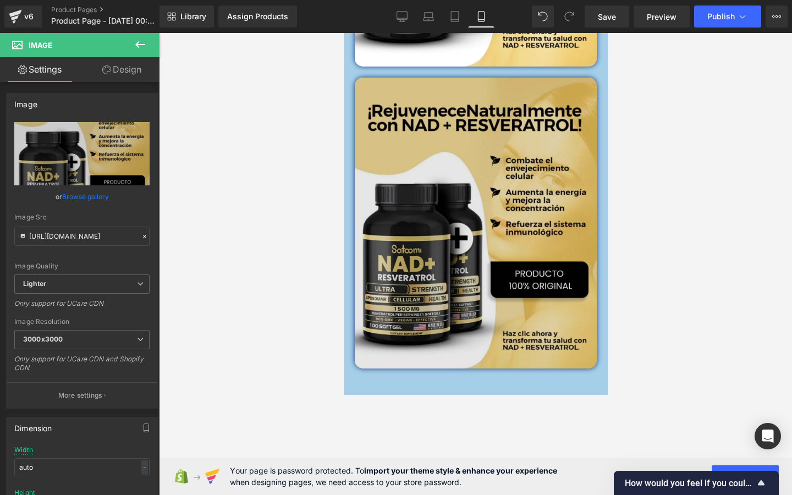
click at [499, 206] on img at bounding box center [475, 224] width 242 height 292
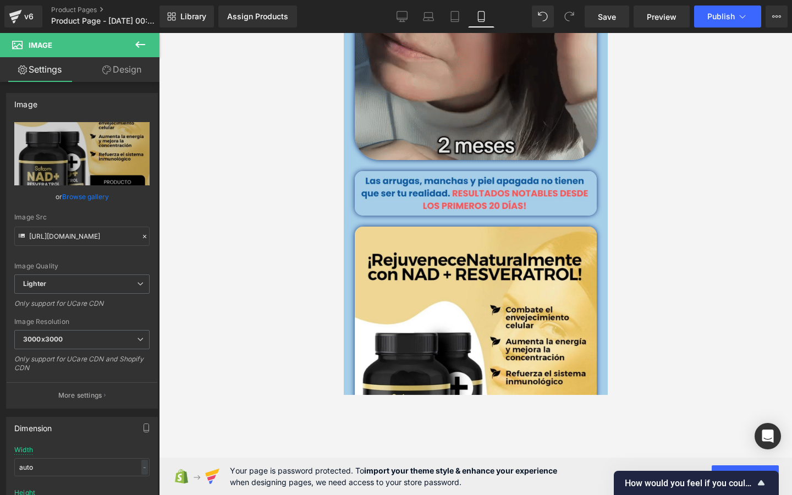
scroll to position [557, 0]
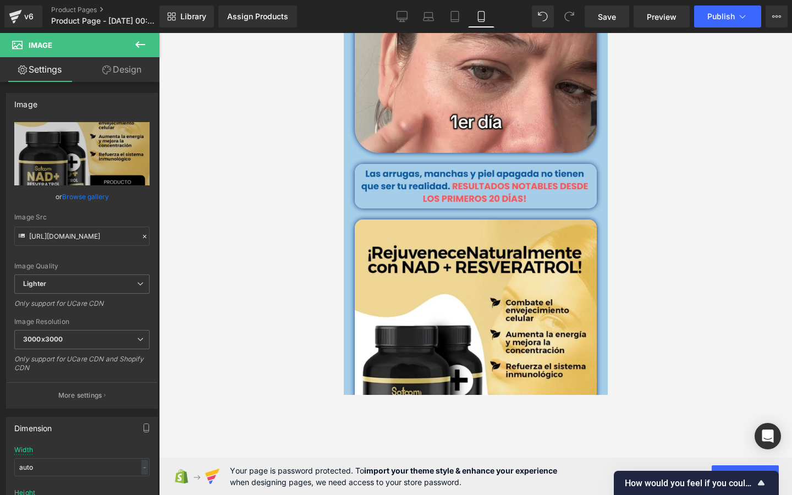
click at [281, 236] on div at bounding box center [475, 264] width 633 height 462
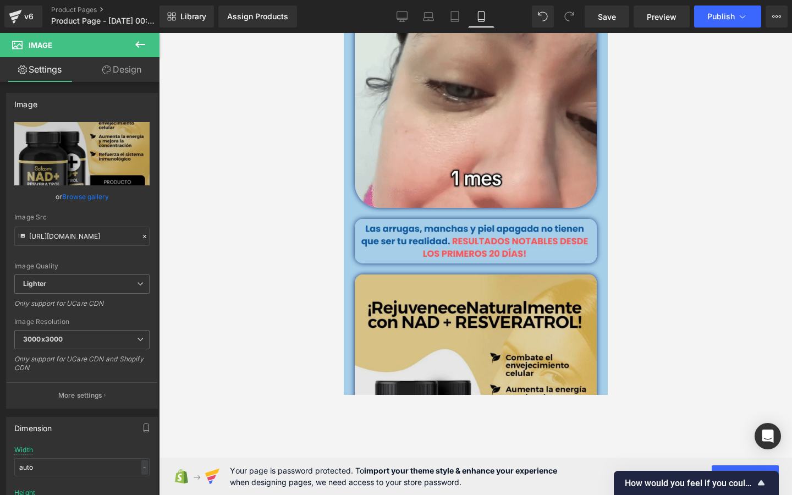
scroll to position [595, 0]
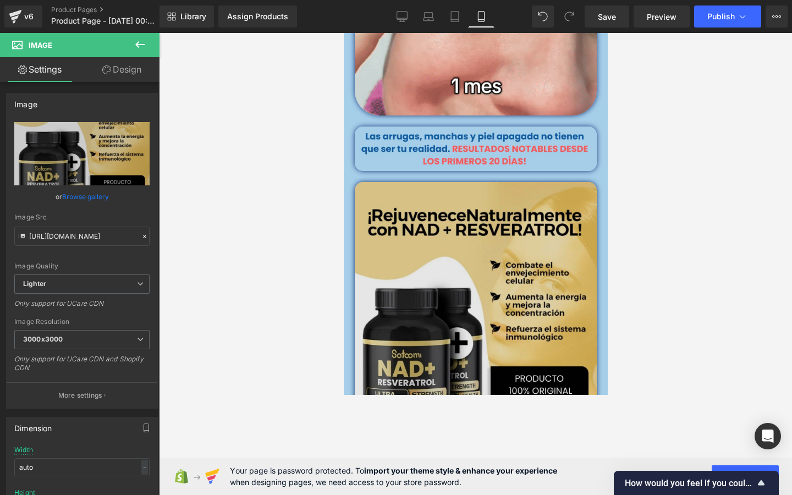
click at [441, 294] on img at bounding box center [475, 328] width 242 height 292
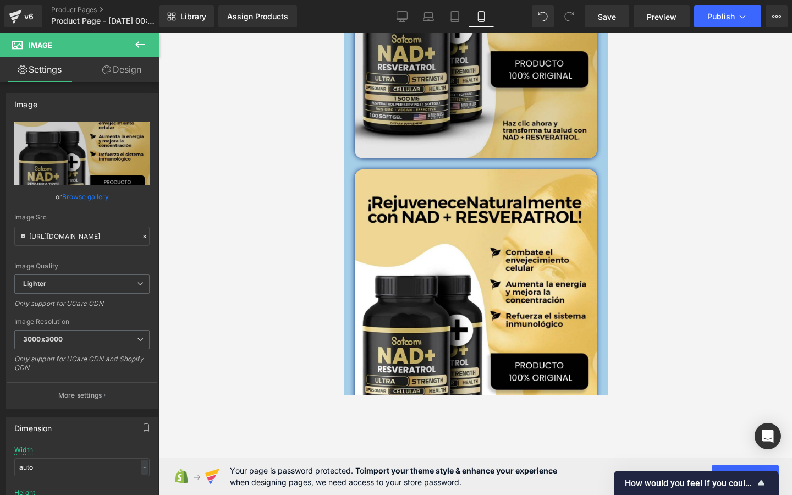
scroll to position [981, 0]
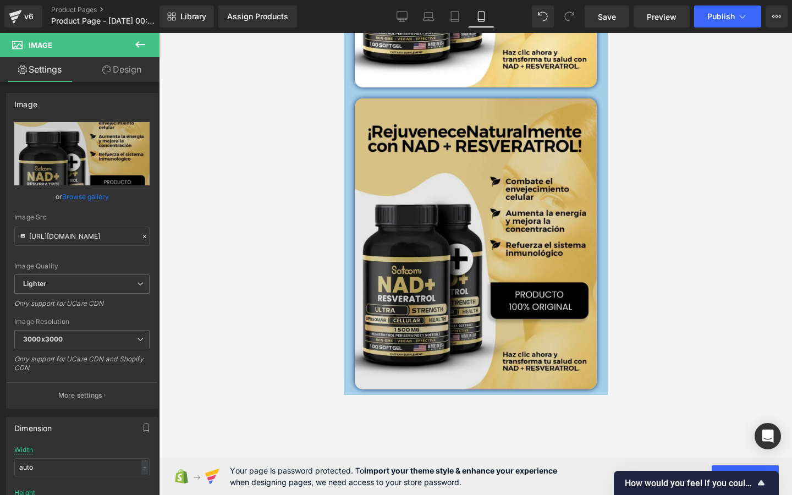
click at [476, 263] on img at bounding box center [475, 244] width 242 height 292
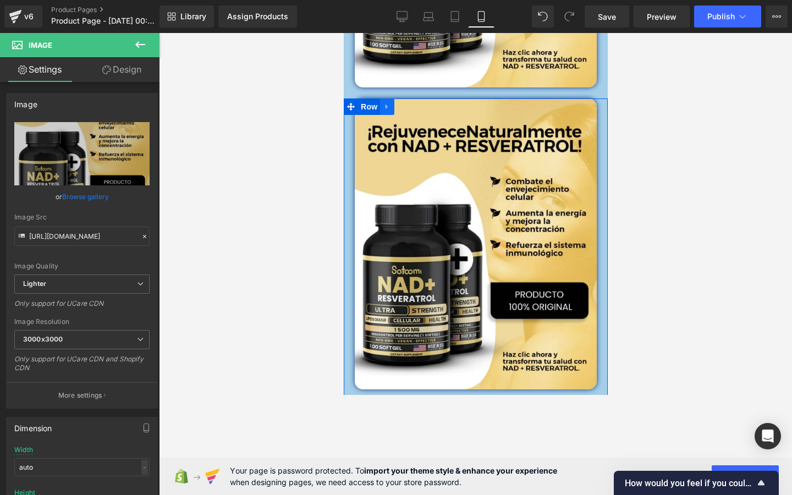
click at [382, 105] on link at bounding box center [387, 106] width 14 height 17
click at [410, 109] on link at bounding box center [415, 106] width 14 height 17
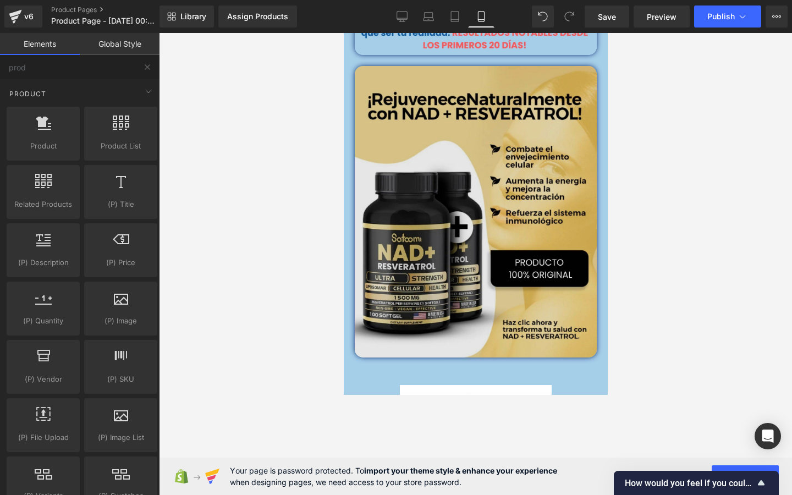
scroll to position [723, 0]
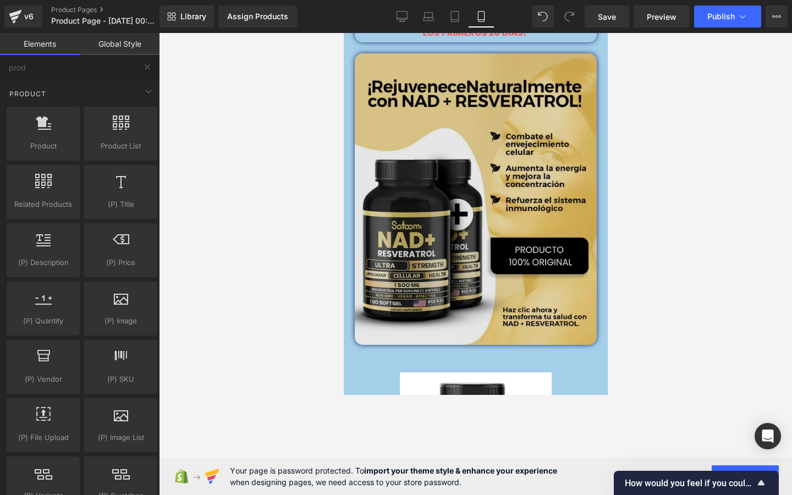
click at [474, 124] on img at bounding box center [475, 199] width 242 height 292
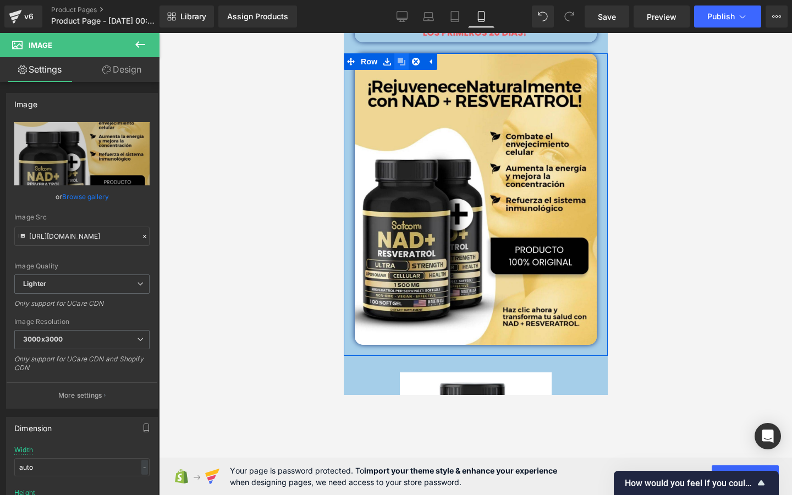
click at [404, 63] on icon at bounding box center [401, 62] width 8 height 8
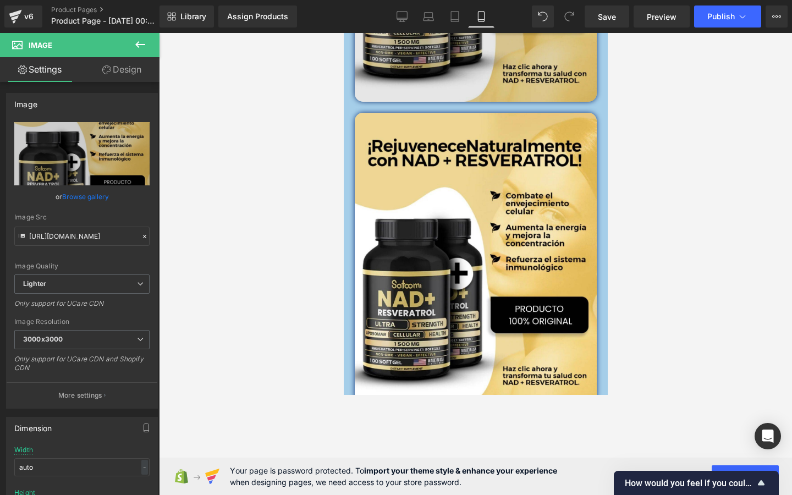
scroll to position [979, 0]
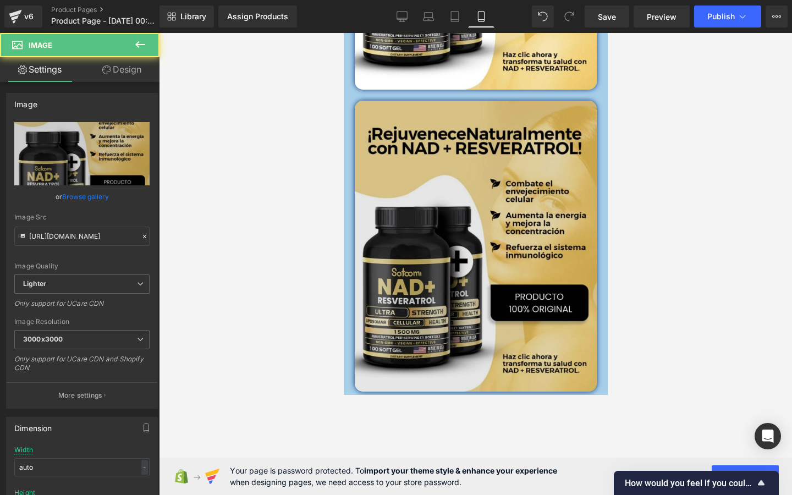
click at [442, 210] on img at bounding box center [475, 247] width 242 height 292
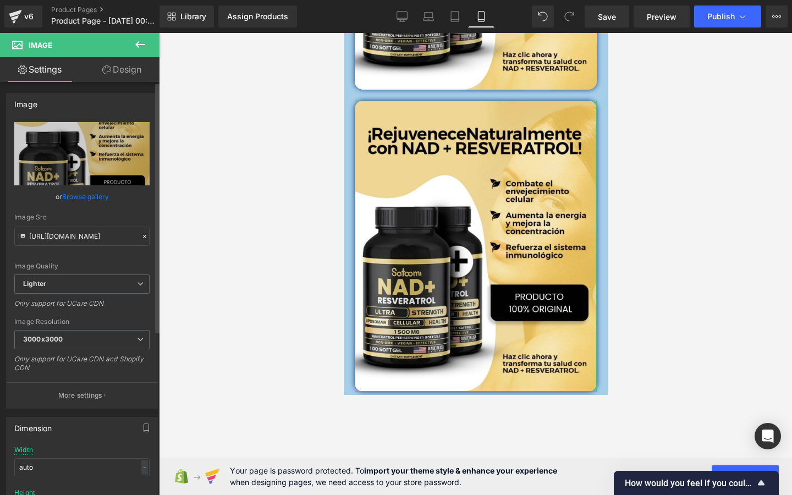
click at [74, 196] on link "Browse gallery" at bounding box center [85, 196] width 47 height 19
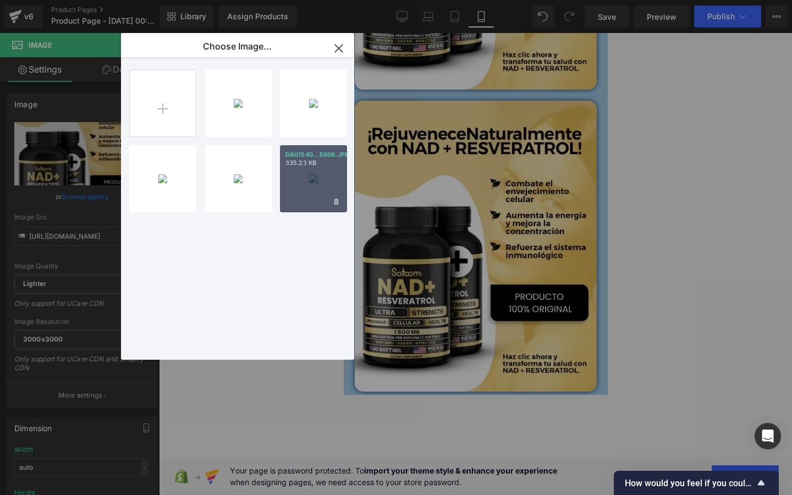
click at [340, 48] on icon "button" at bounding box center [339, 49] width 18 height 18
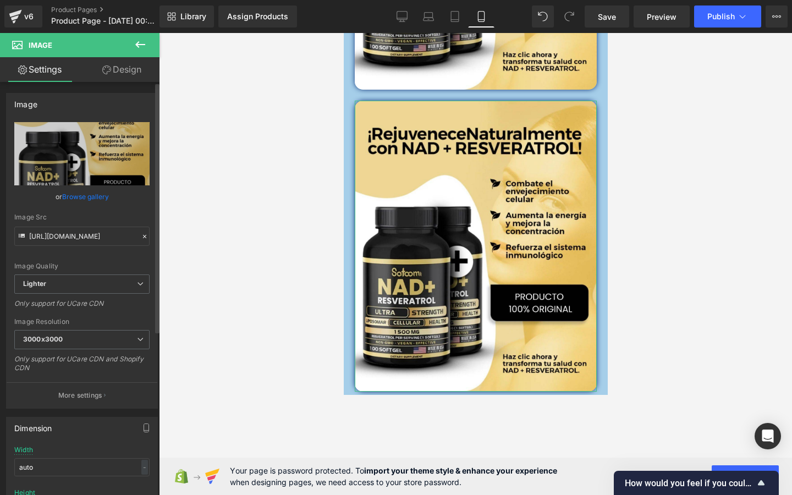
click at [141, 234] on icon at bounding box center [145, 237] width 8 height 8
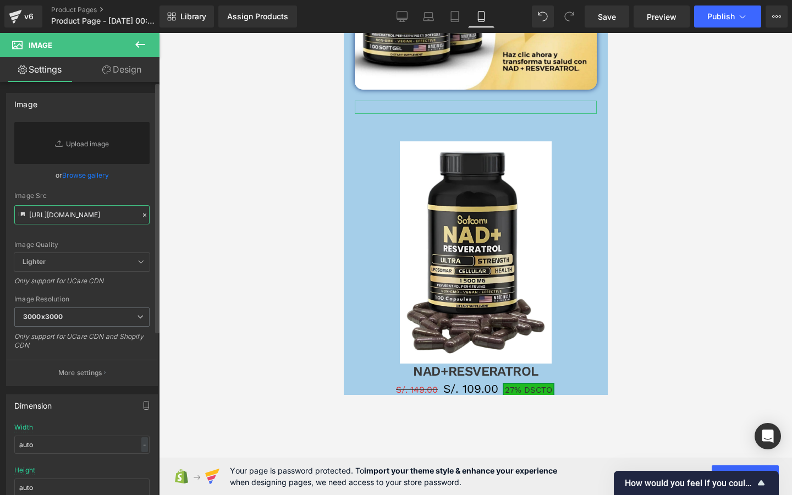
click at [87, 219] on input "[URL][DOMAIN_NAME]" at bounding box center [81, 214] width 135 height 19
paste input "media0.giphy.com/media/v1.Y2lkPTc5MGI3NjExMWZwOGg4YWNmbmY5YTB3cWNxZHE4eXE4MHZta…"
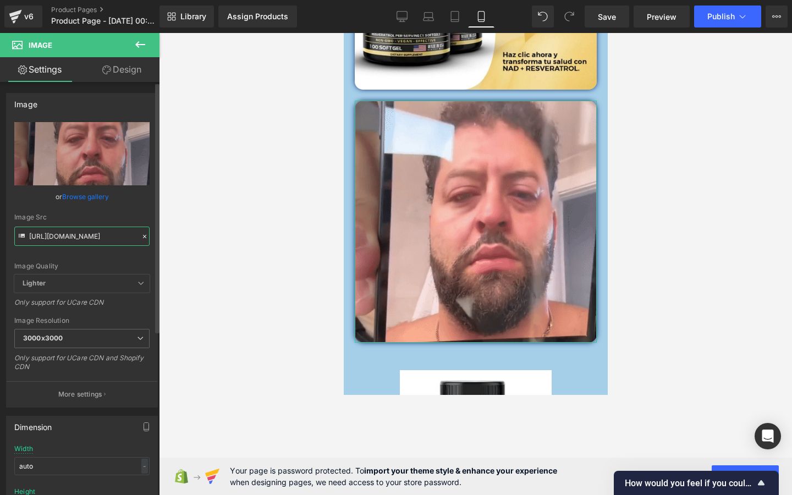
type input "[URL][DOMAIN_NAME]"
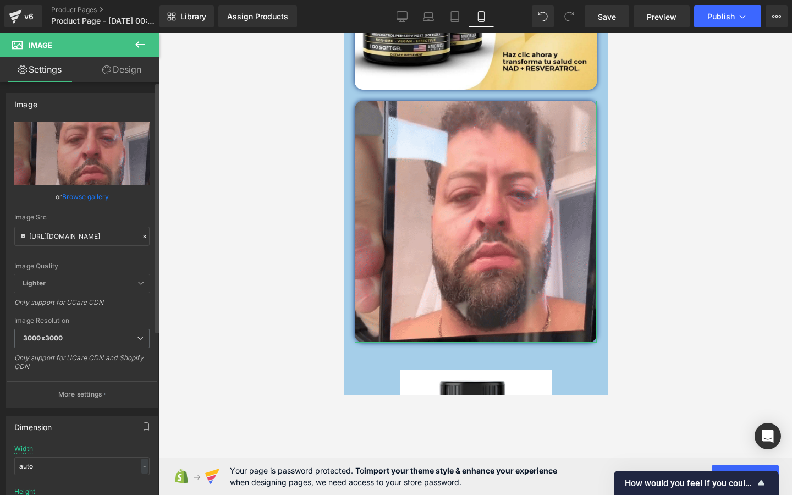
click at [130, 219] on div "Image Src" at bounding box center [81, 217] width 135 height 8
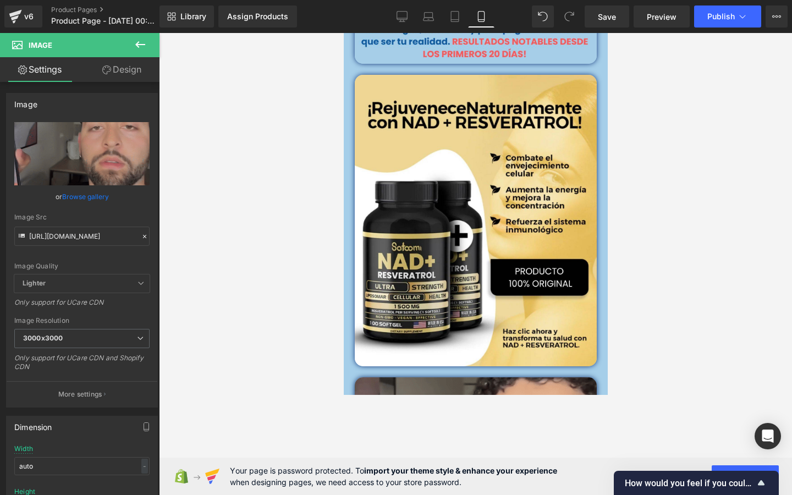
scroll to position [690, 0]
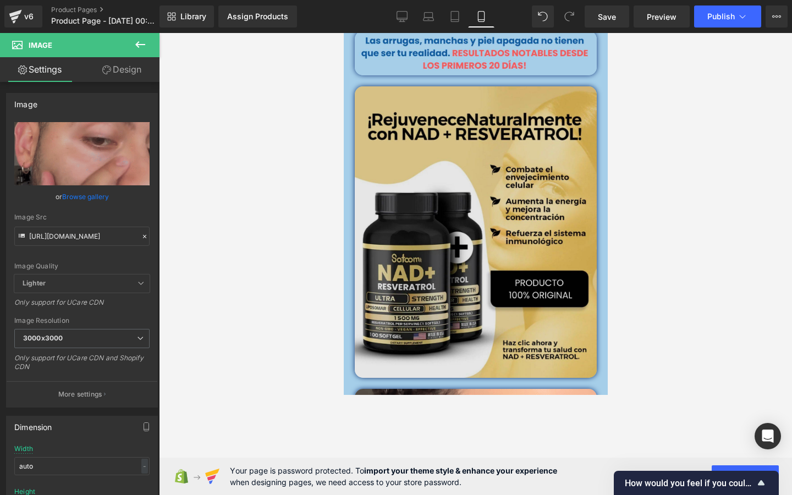
click at [431, 129] on img at bounding box center [475, 232] width 242 height 292
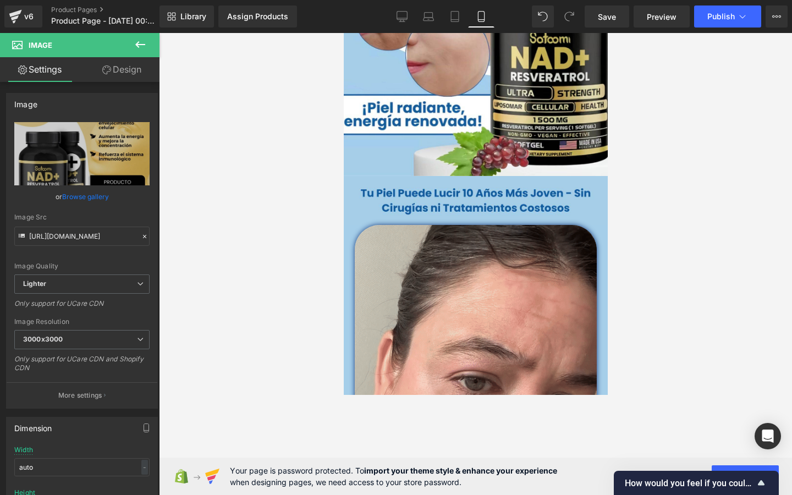
scroll to position [222, 0]
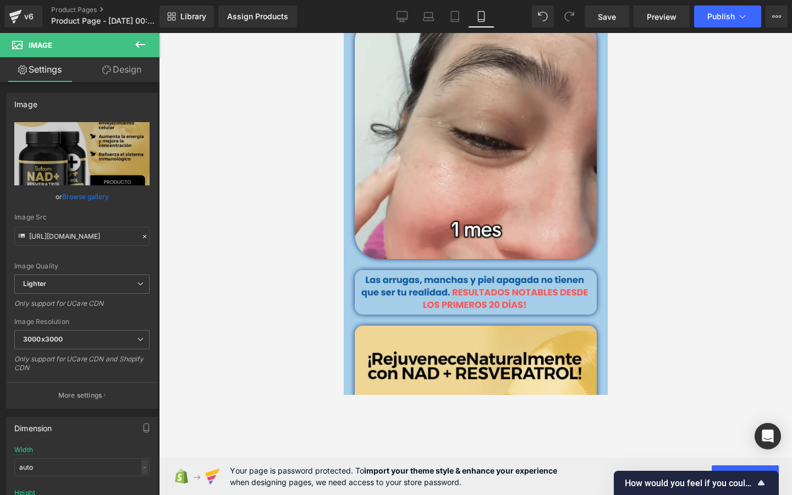
scroll to position [459, 0]
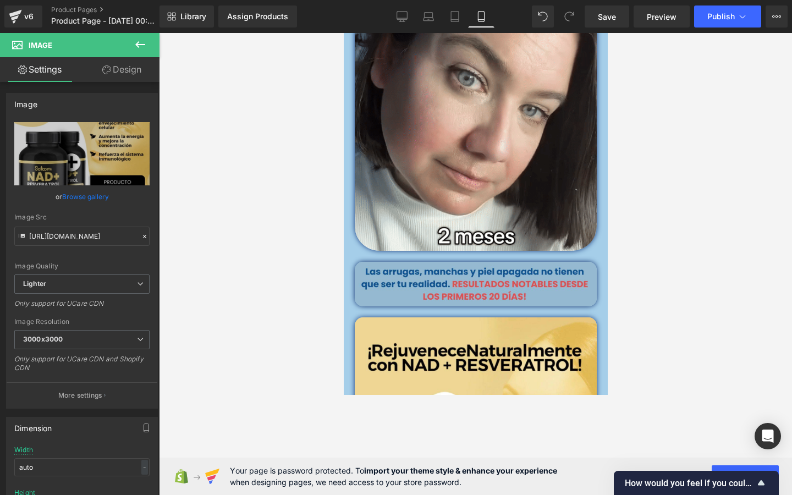
click at [397, 287] on img at bounding box center [475, 284] width 242 height 45
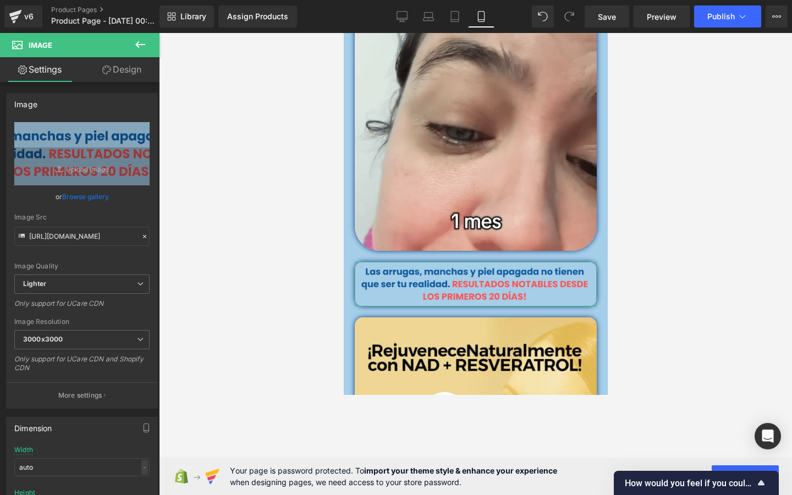
click at [114, 69] on link "Design" at bounding box center [122, 69] width 80 height 25
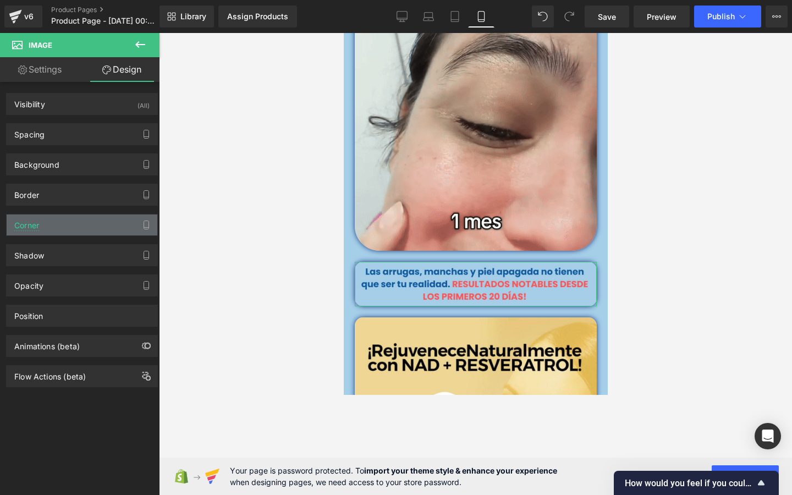
click at [103, 219] on div "Corner" at bounding box center [82, 225] width 151 height 21
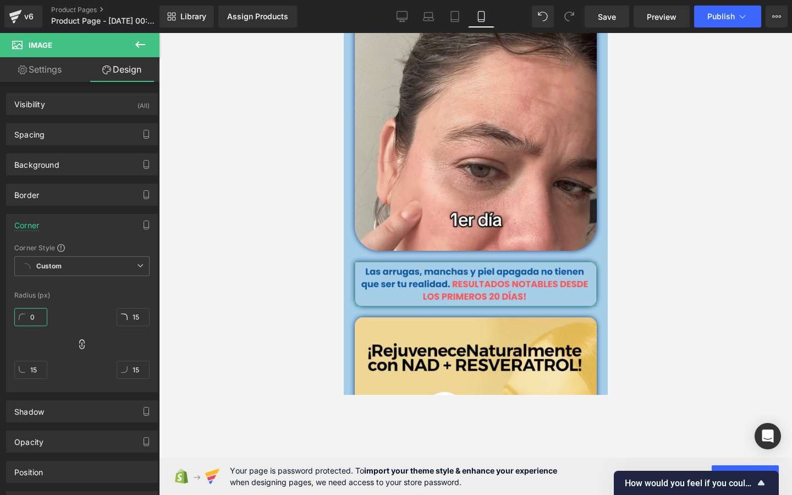
drag, startPoint x: 40, startPoint y: 317, endPoint x: 42, endPoint y: 356, distance: 38.6
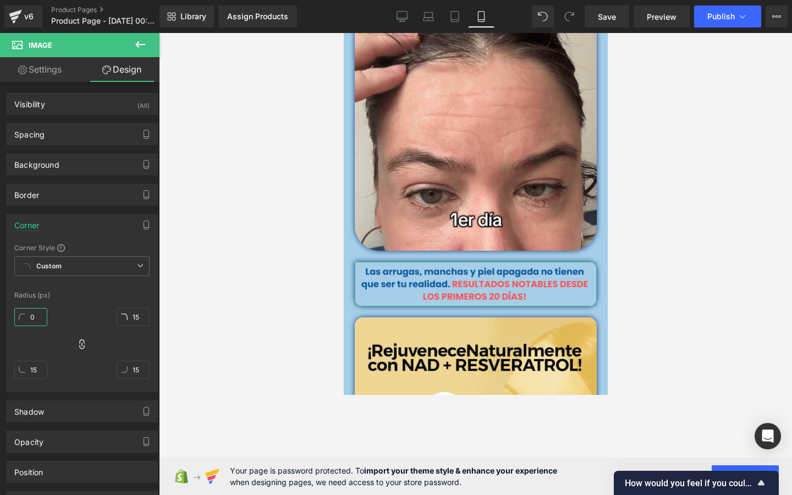
click at [42, 356] on div "0px 0 15px 15 15px 15 15px 15" at bounding box center [81, 348] width 135 height 88
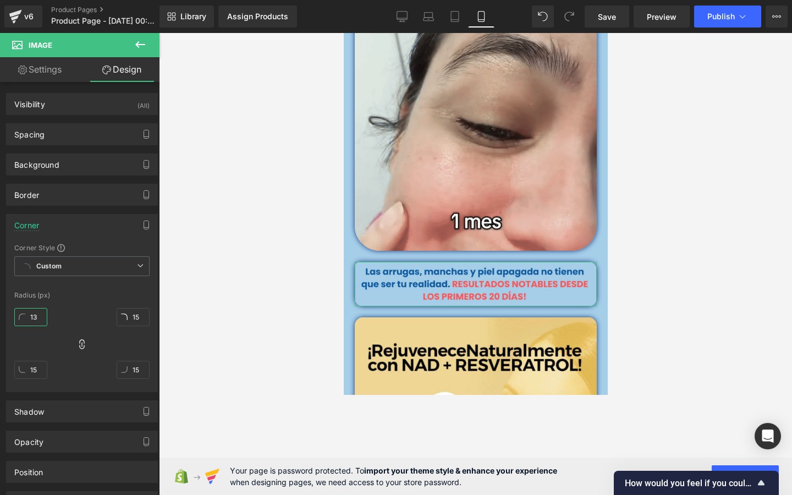
type input "14"
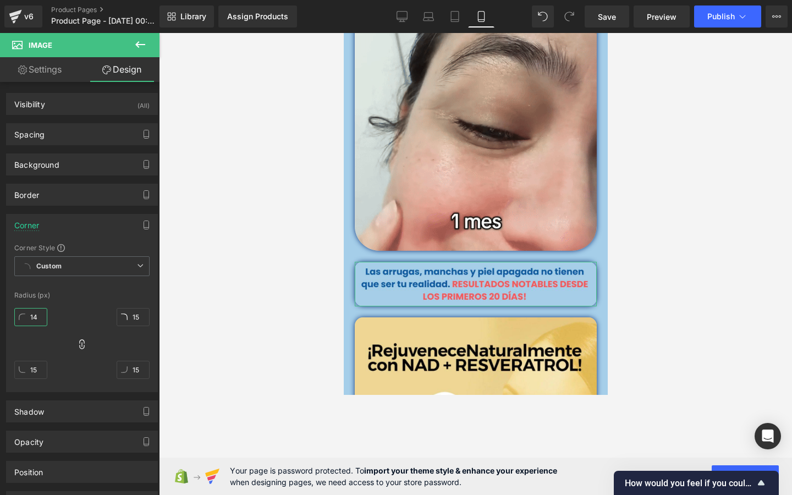
drag, startPoint x: 42, startPoint y: 316, endPoint x: 46, endPoint y: 300, distance: 15.8
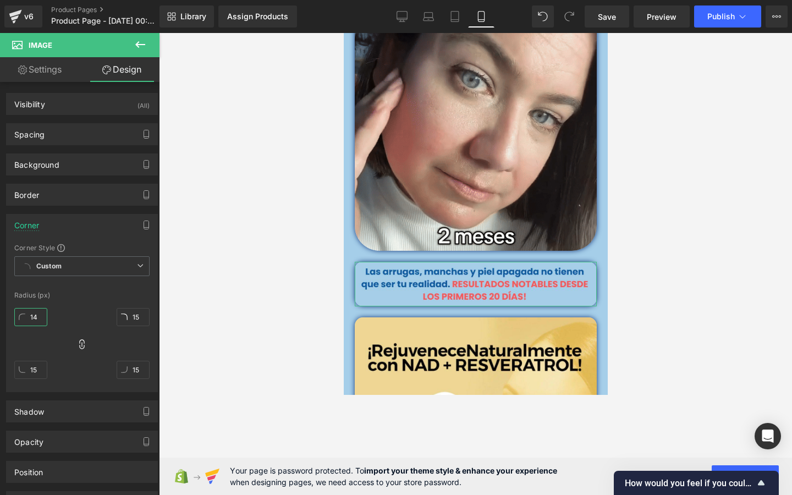
click at [46, 300] on div "Corner Style Custom Custom Setup Global Style Custom Setup Global Style Radius …" at bounding box center [82, 317] width 151 height 149
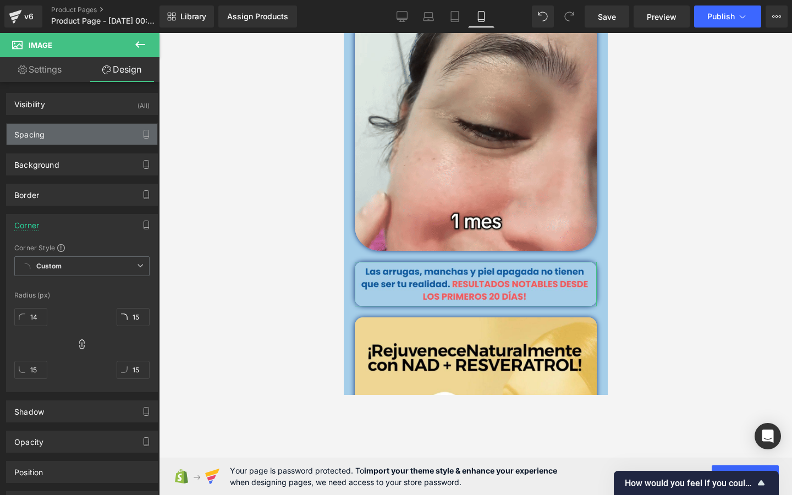
click at [74, 127] on div "Spacing" at bounding box center [82, 134] width 151 height 21
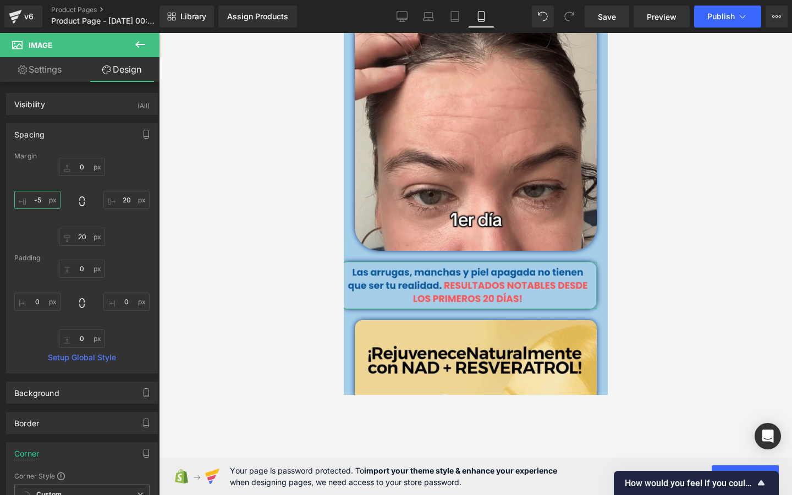
click at [57, 196] on input "-5" at bounding box center [37, 200] width 46 height 18
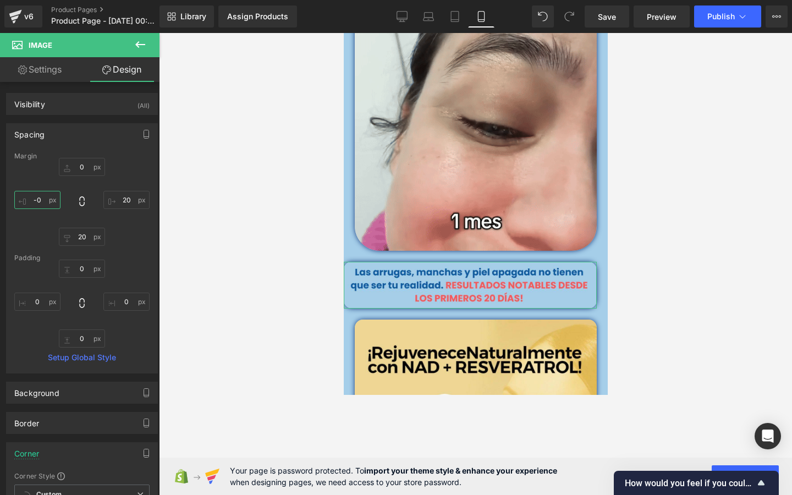
type input "-"
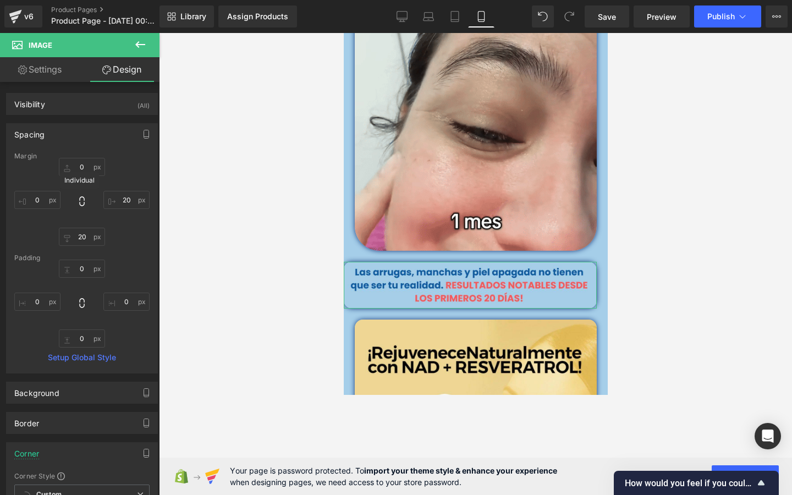
click at [86, 216] on div "0px 0 20px 20 20px 20" at bounding box center [81, 202] width 135 height 88
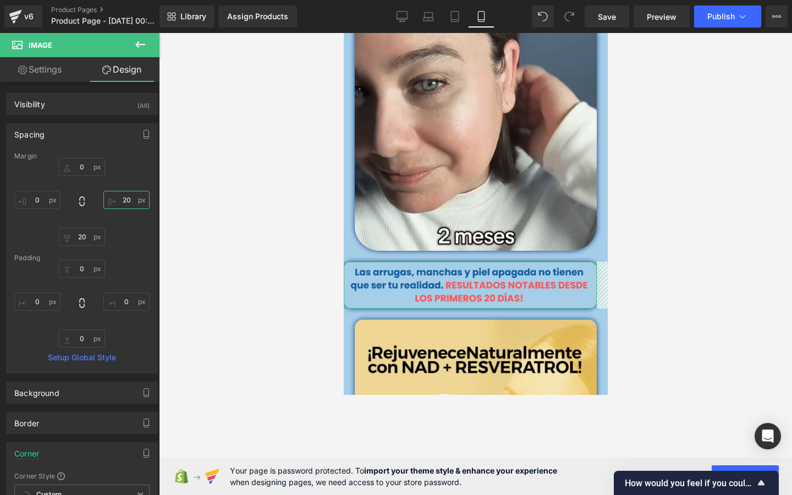
click at [126, 201] on input "20" at bounding box center [126, 200] width 46 height 18
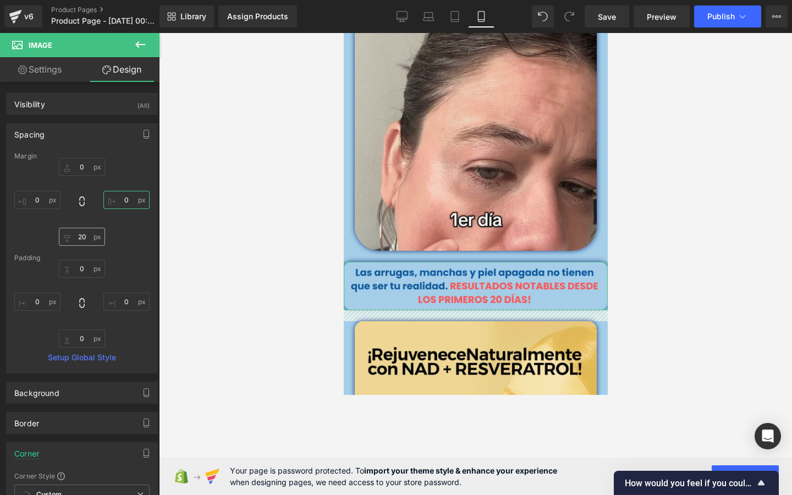
type input "0"
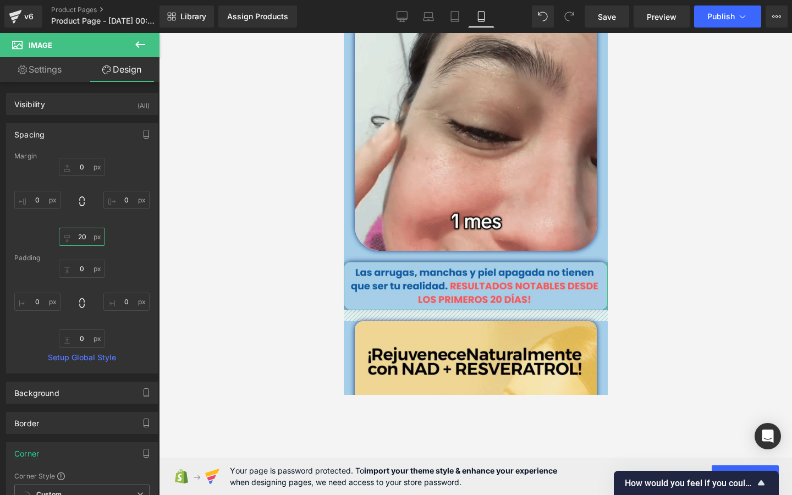
click at [84, 237] on input "20" at bounding box center [82, 237] width 46 height 18
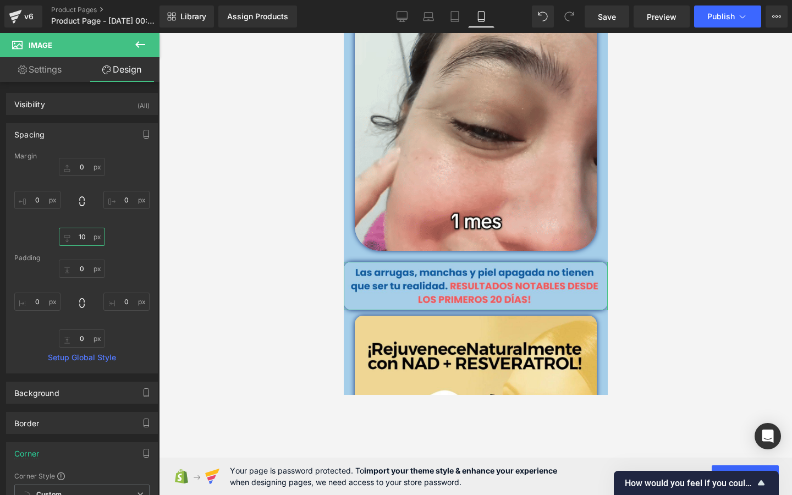
type input "1"
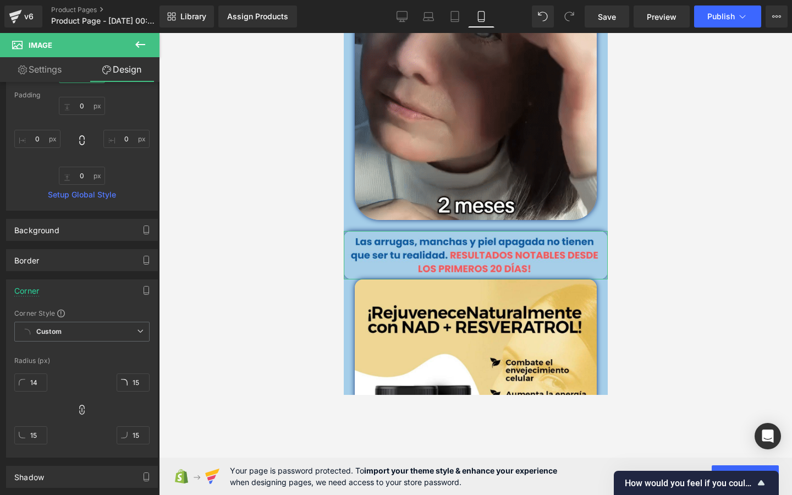
scroll to position [170, 0]
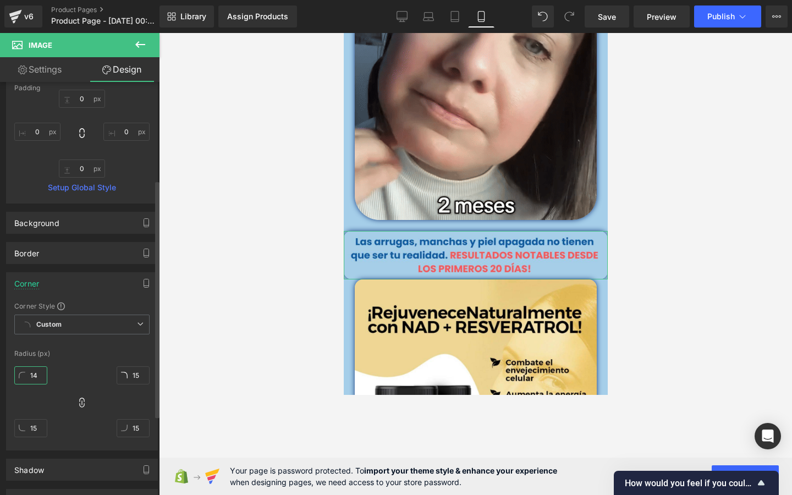
click at [39, 375] on input "14" at bounding box center [30, 375] width 33 height 18
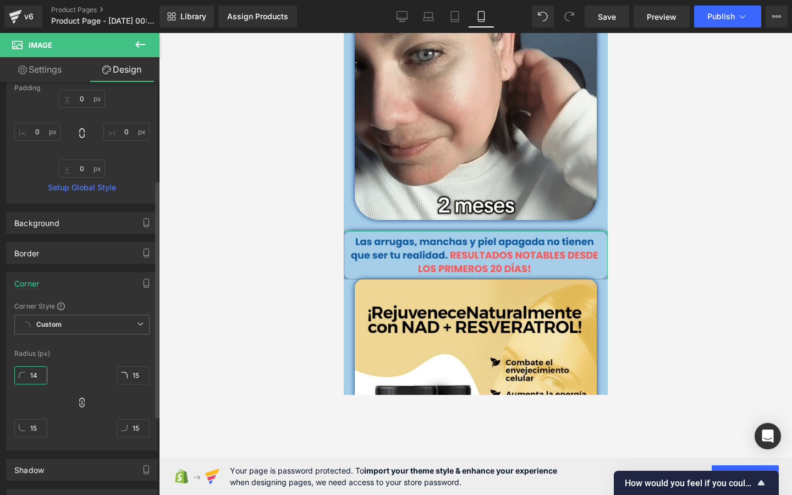
type input "0"
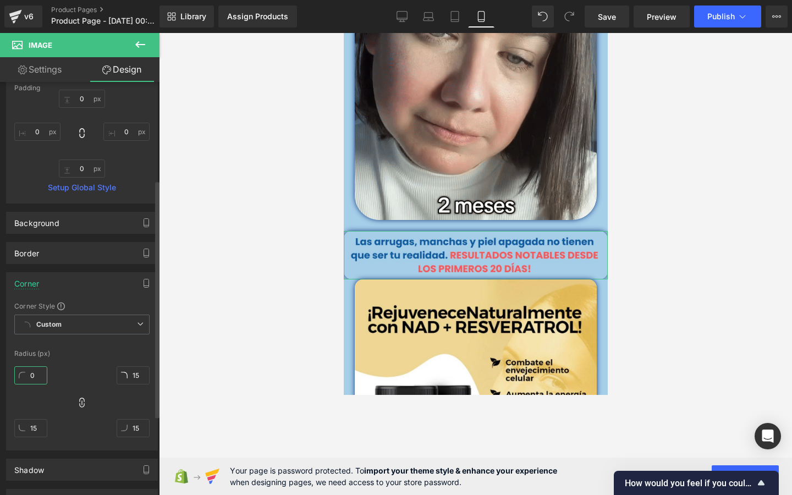
type input "0"
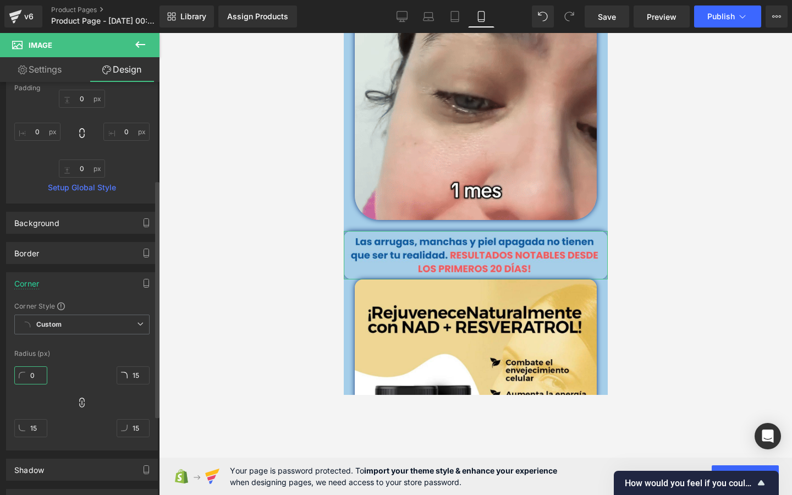
type input "0"
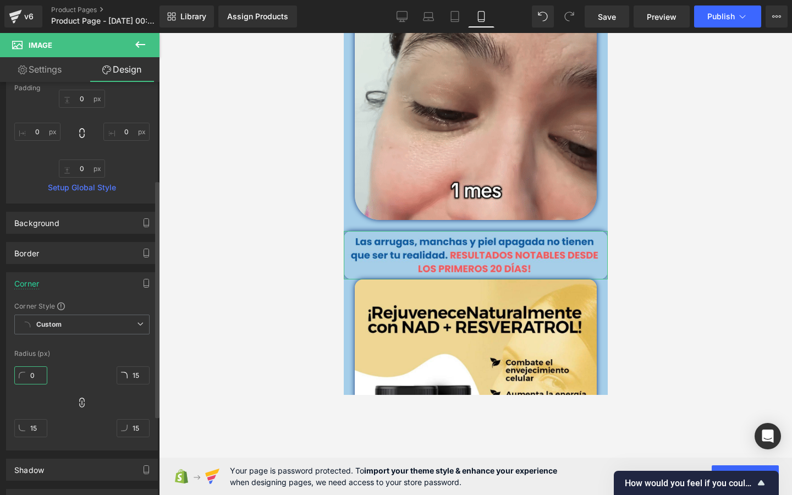
type input "0"
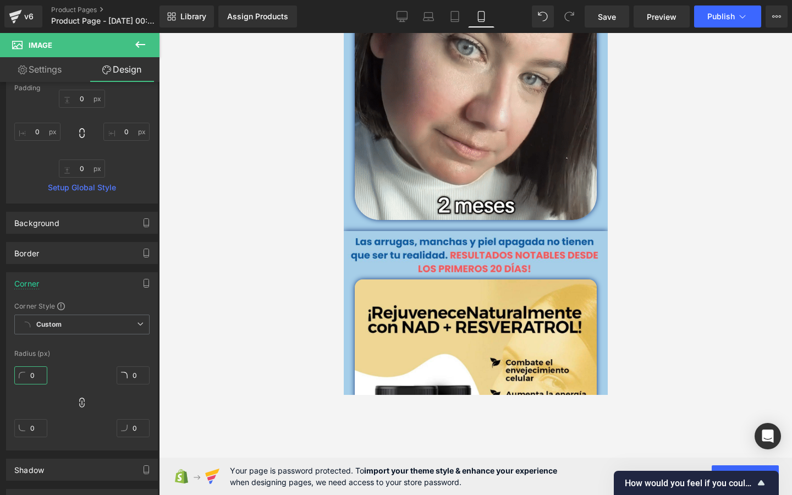
type input "0"
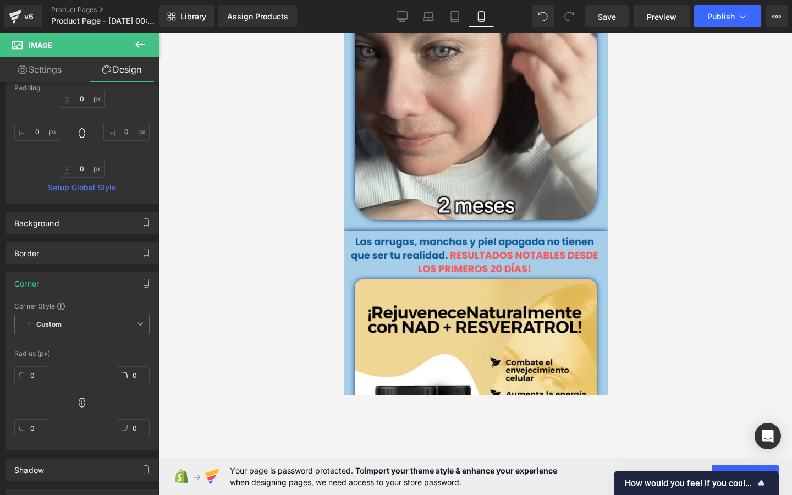
click at [679, 152] on div at bounding box center [475, 264] width 633 height 462
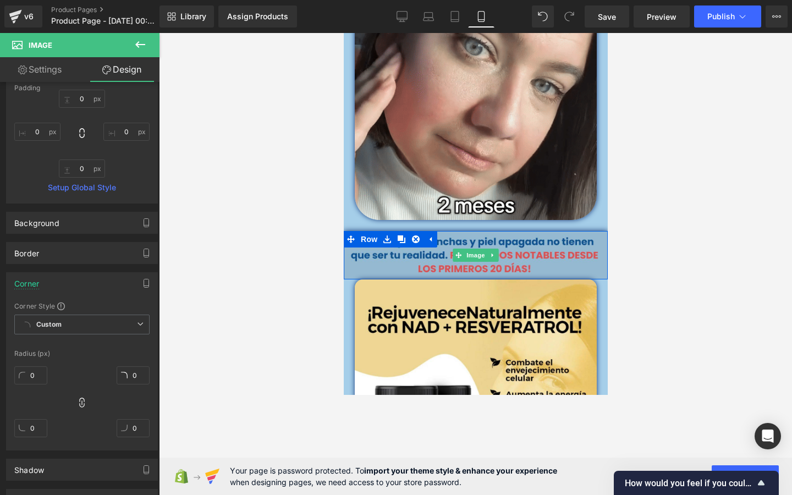
click at [589, 241] on img at bounding box center [475, 255] width 264 height 49
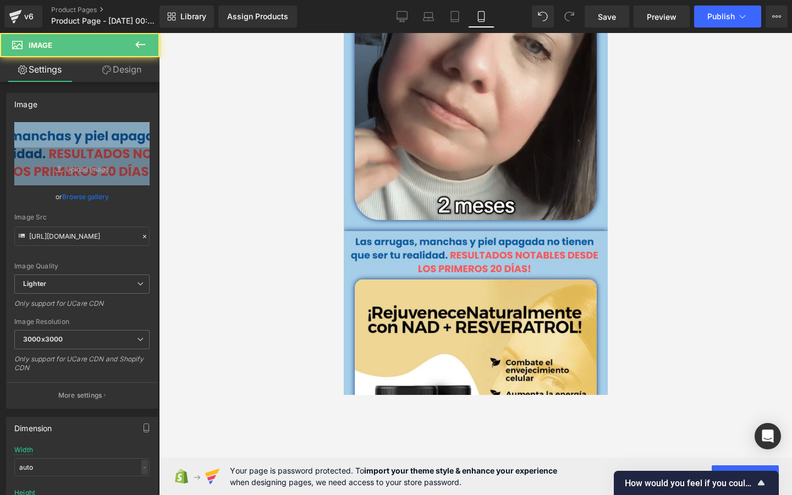
click at [697, 138] on div at bounding box center [475, 264] width 633 height 462
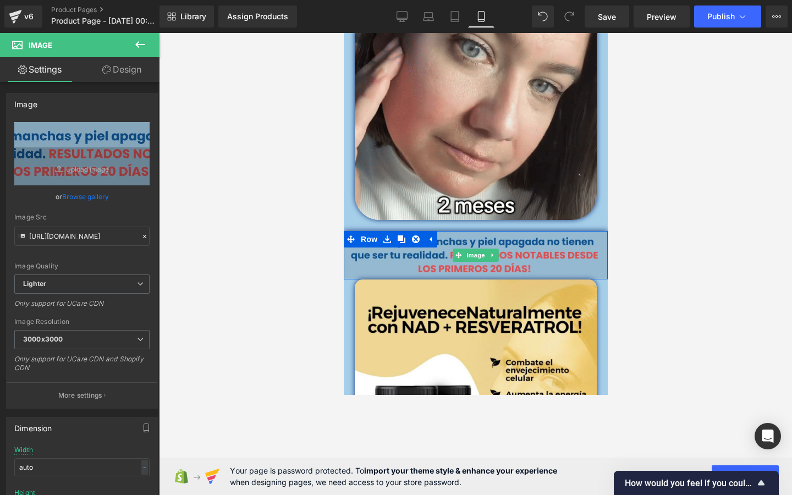
click at [569, 238] on img at bounding box center [475, 255] width 264 height 49
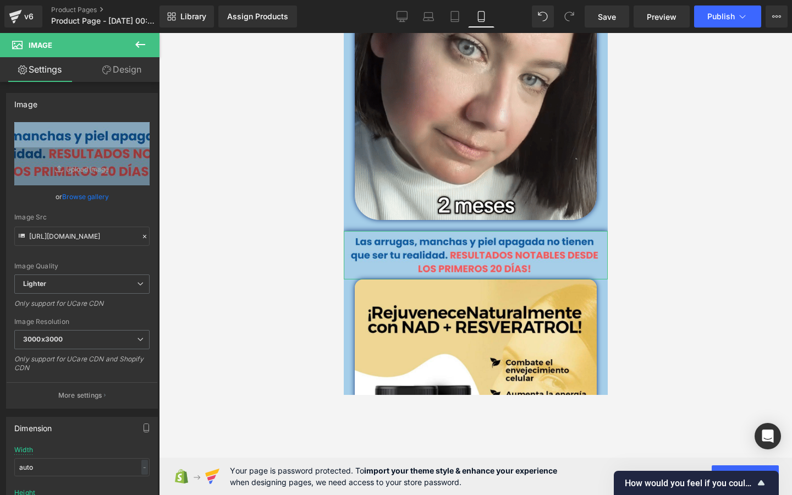
click at [121, 76] on link "Design" at bounding box center [122, 69] width 80 height 25
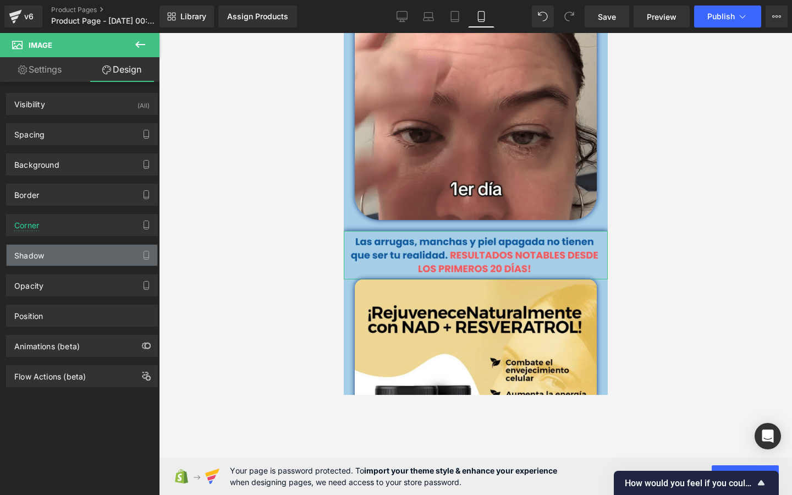
click at [71, 263] on div "Shadow" at bounding box center [82, 255] width 151 height 21
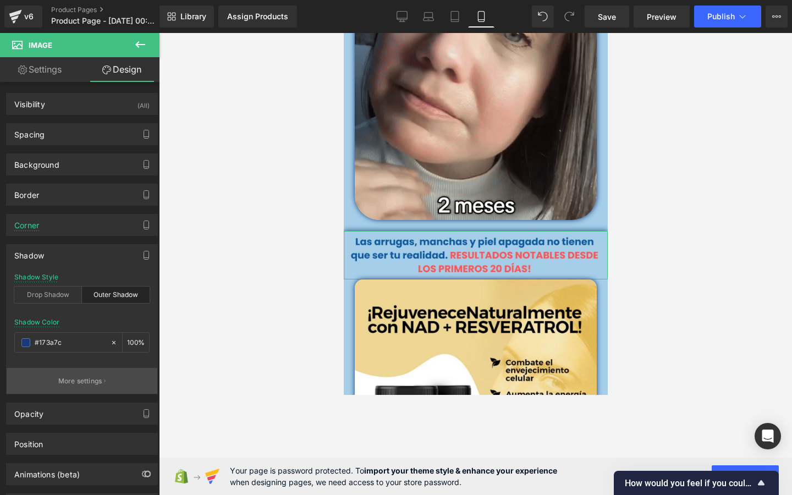
click at [107, 375] on button "More settings" at bounding box center [82, 381] width 151 height 26
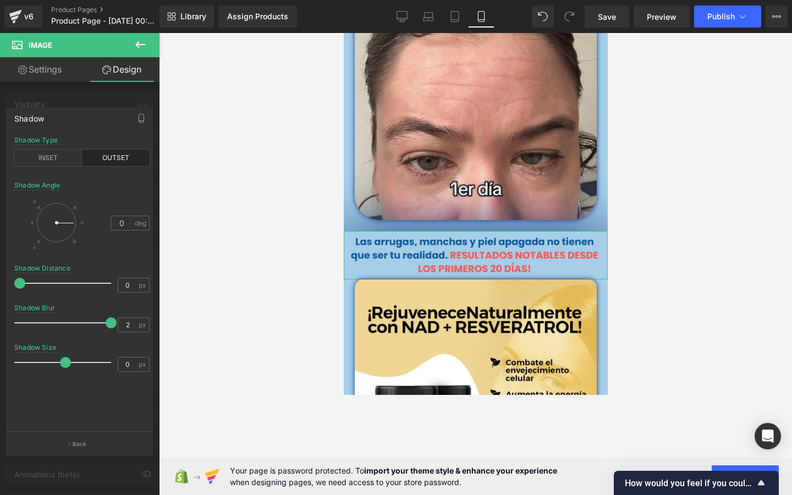
type input "0"
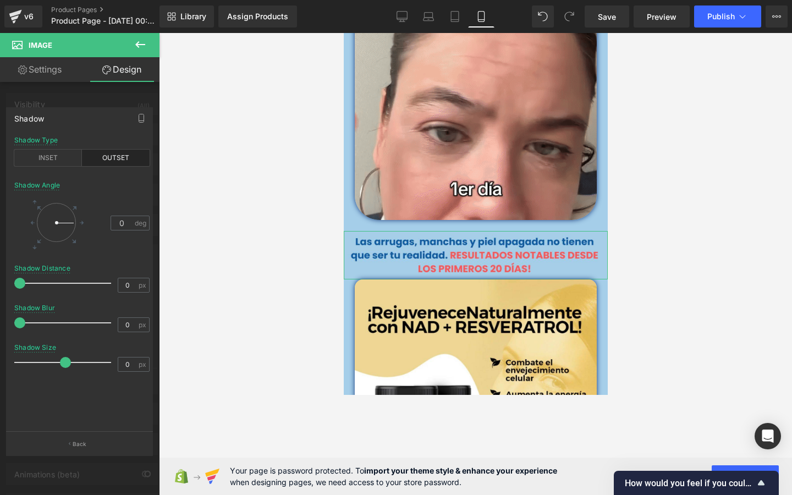
drag, startPoint x: 25, startPoint y: 324, endPoint x: 0, endPoint y: 345, distance: 32.8
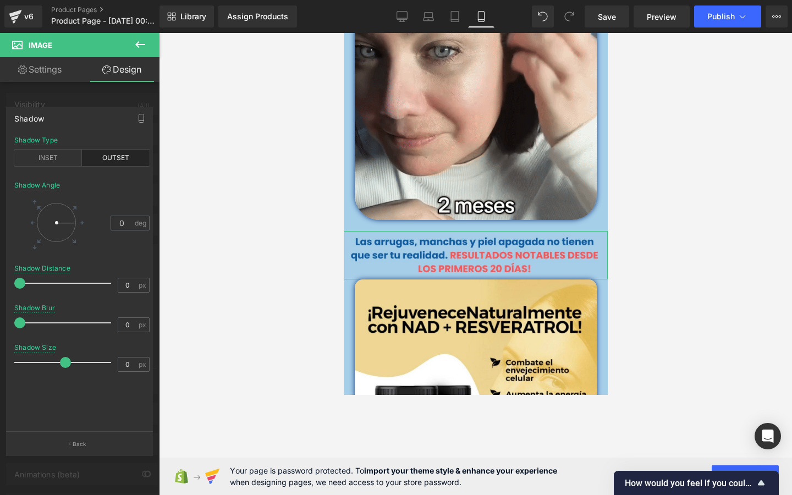
click at [0, 345] on div "Shadow outset Shadow Type INSET OUTSET 0 Shadow Angle 0 deg 0px Shadow Distance…" at bounding box center [80, 277] width 160 height 356
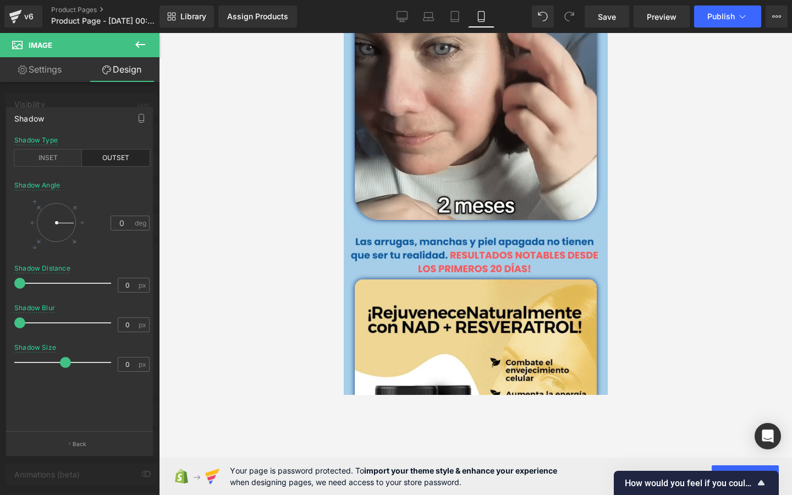
click at [685, 195] on div at bounding box center [475, 264] width 633 height 462
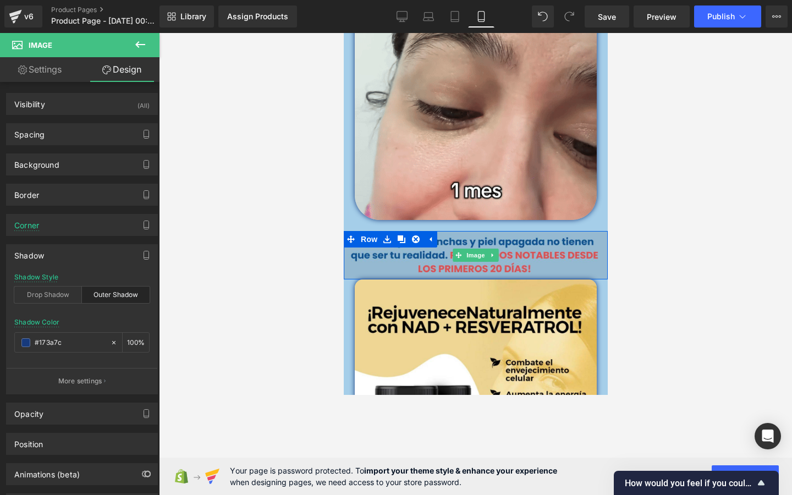
click at [535, 261] on img at bounding box center [475, 255] width 264 height 49
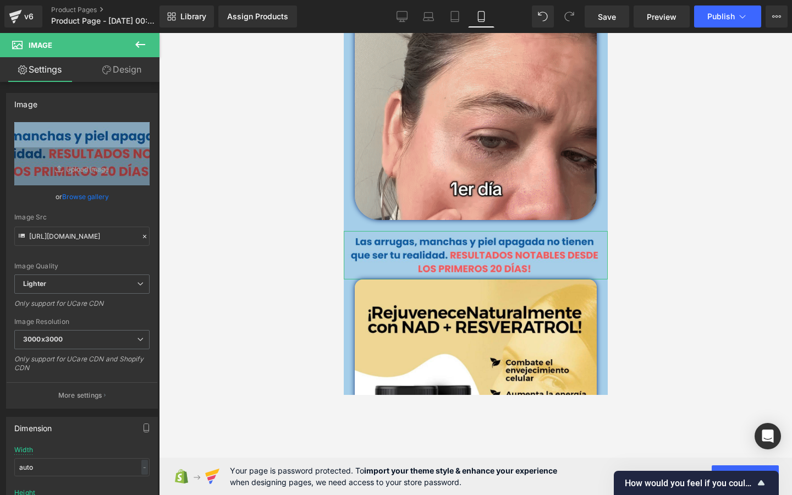
click at [118, 75] on link "Design" at bounding box center [122, 69] width 80 height 25
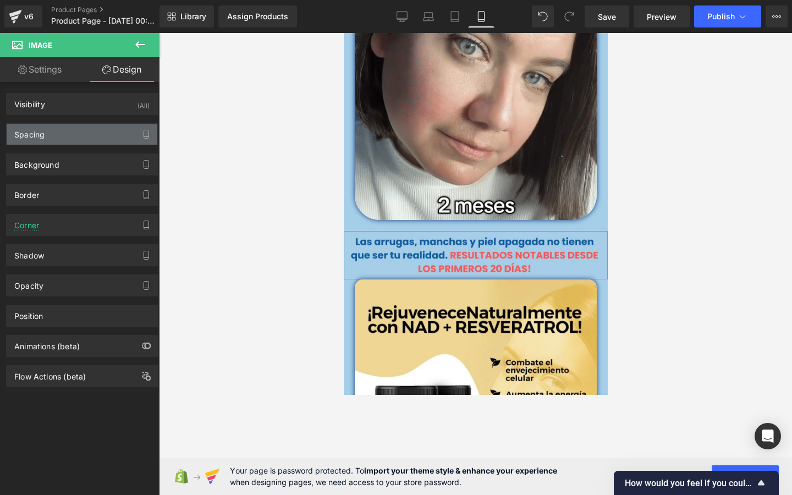
click at [64, 133] on div "Spacing" at bounding box center [82, 134] width 151 height 21
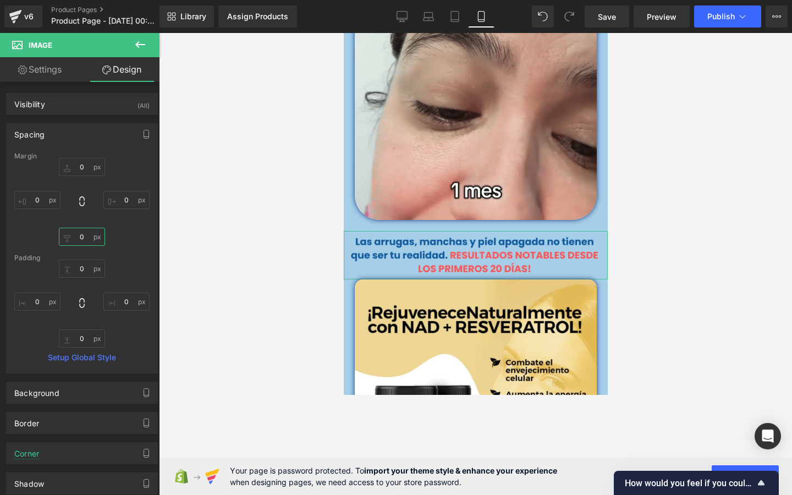
click at [85, 241] on input "0" at bounding box center [82, 237] width 46 height 18
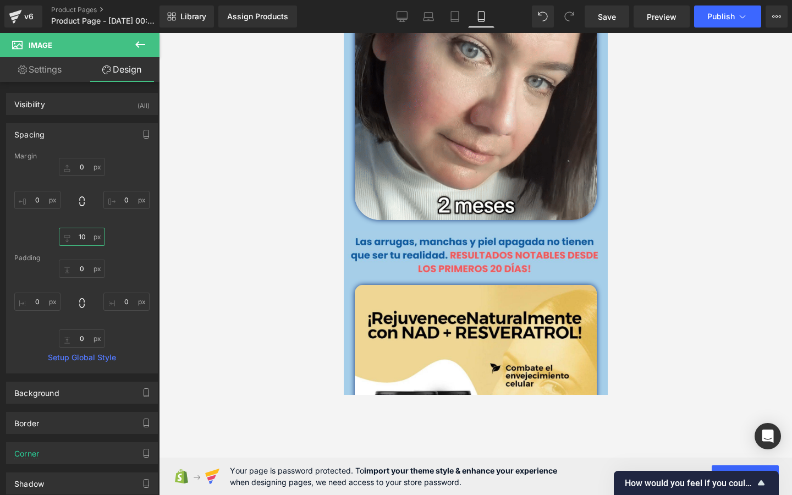
type input "10"
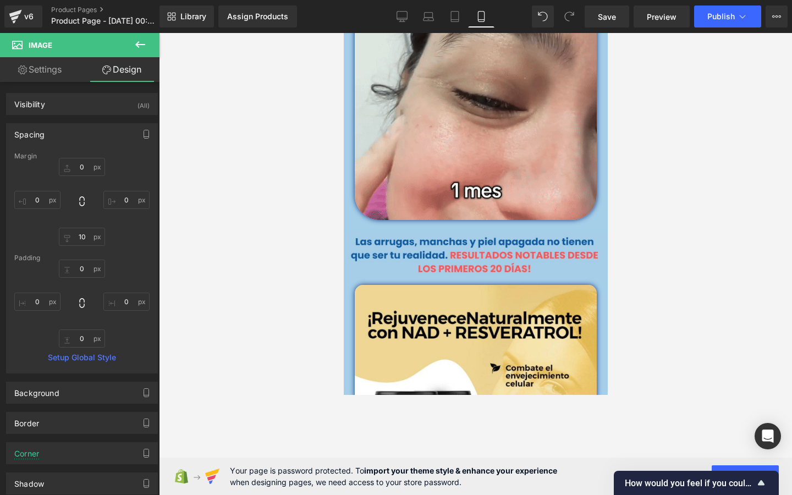
click at [641, 185] on div at bounding box center [475, 264] width 633 height 462
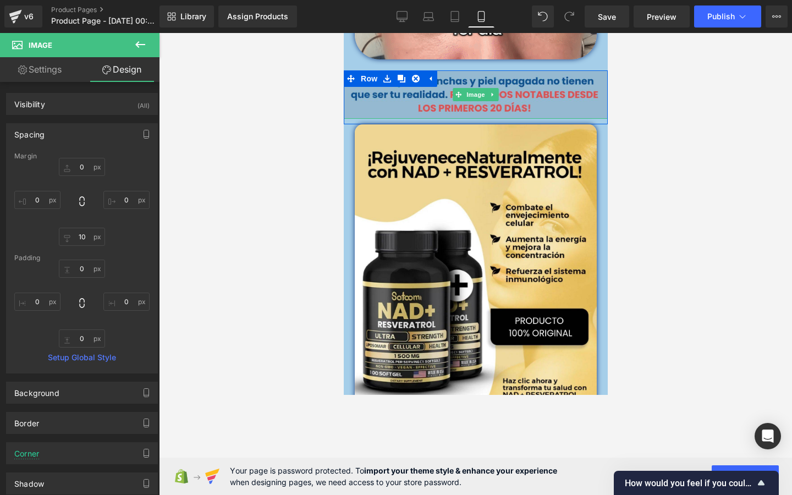
scroll to position [669, 0]
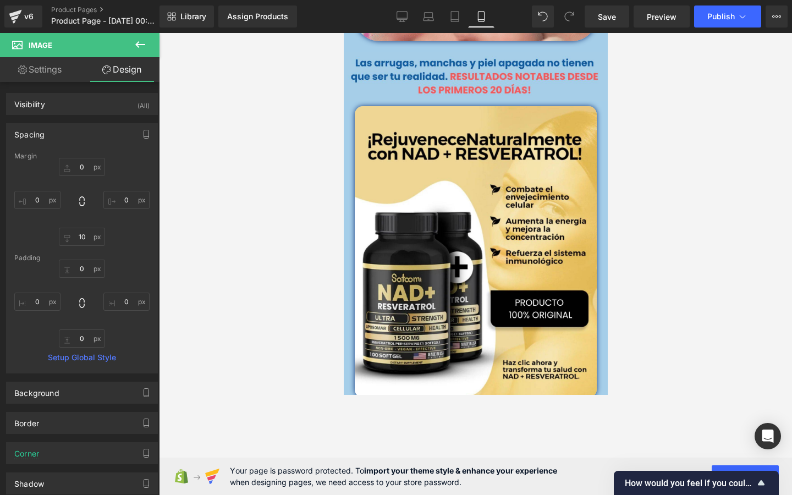
click at [686, 248] on div at bounding box center [475, 264] width 633 height 462
click at [671, 238] on div at bounding box center [475, 264] width 633 height 462
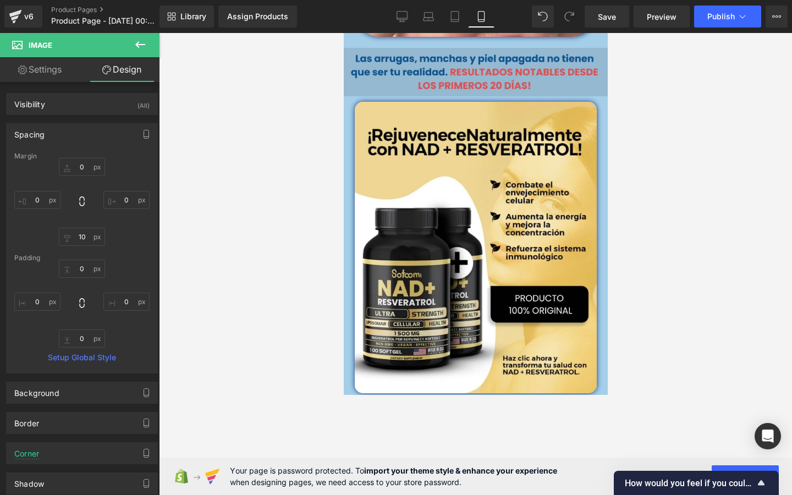
scroll to position [670, 0]
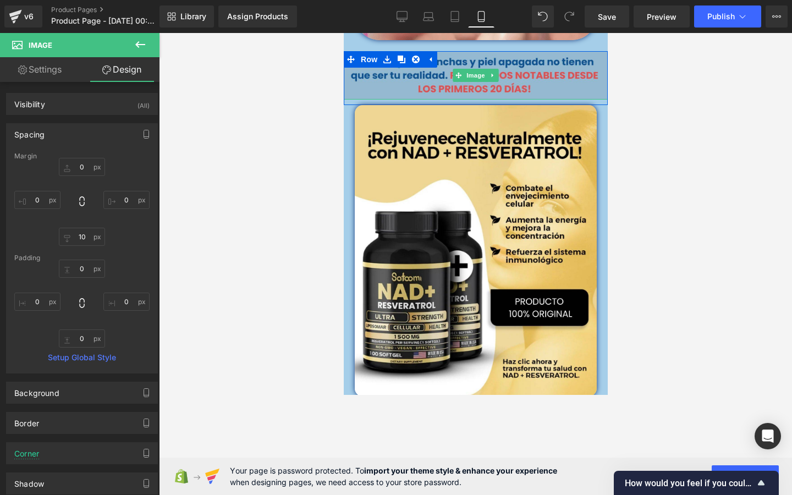
click at [450, 86] on img at bounding box center [475, 75] width 264 height 49
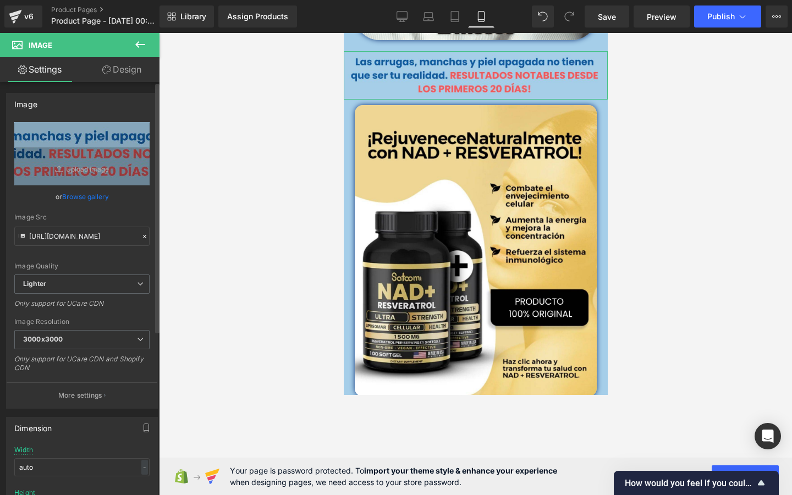
click at [86, 194] on link "Browse gallery" at bounding box center [85, 196] width 47 height 19
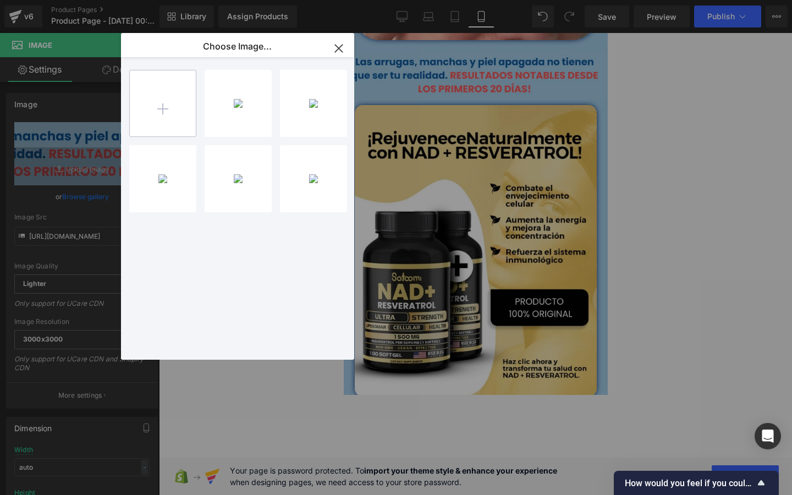
click at [182, 101] on input "file" at bounding box center [163, 103] width 66 height 66
type input "C:\fakepath\20 [PERSON_NAME].jpg"
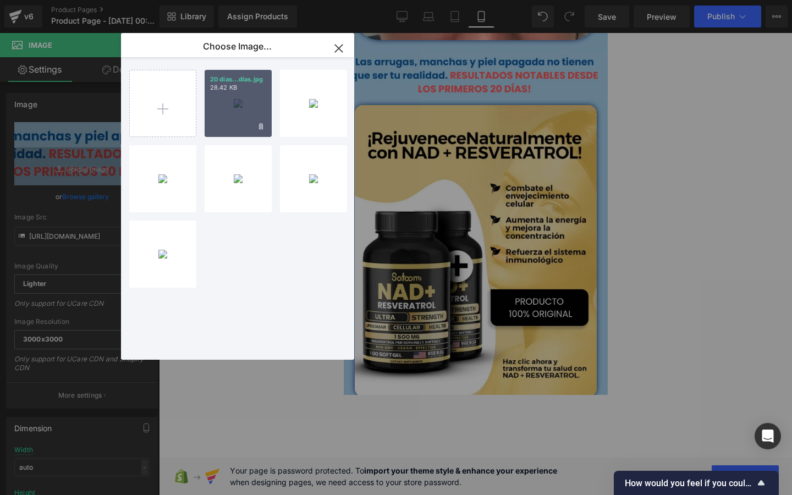
click at [231, 98] on div "20 [PERSON_NAME]...[PERSON_NAME].jpg 28.42 KB" at bounding box center [238, 103] width 67 height 67
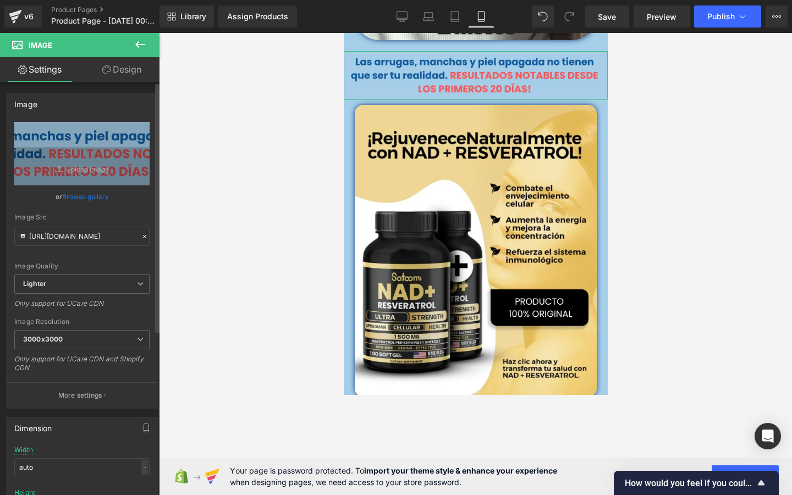
click at [92, 199] on link "Browse gallery" at bounding box center [85, 196] width 47 height 19
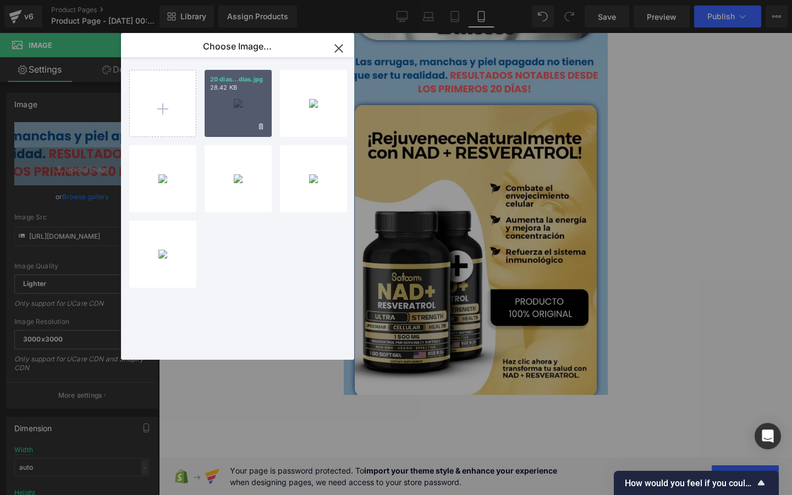
click at [233, 107] on div "20 [PERSON_NAME]...[PERSON_NAME].jpg 28.42 KB" at bounding box center [238, 103] width 67 height 67
type input "[URL][DOMAIN_NAME]"
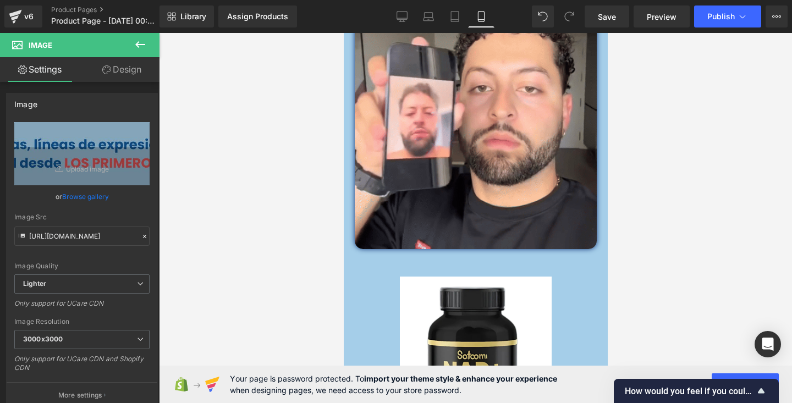
scroll to position [1091, 0]
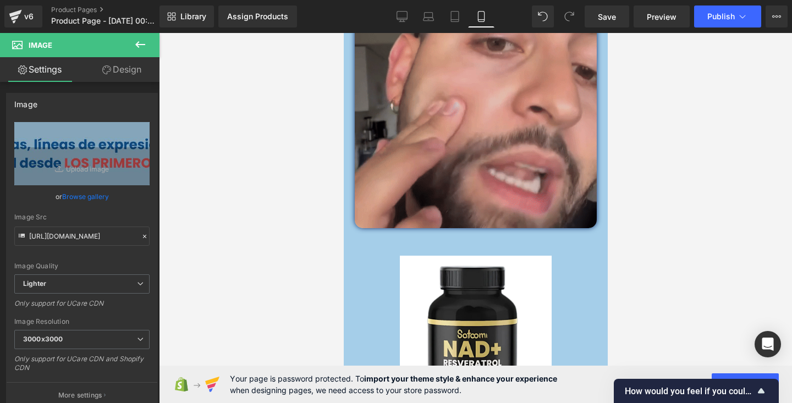
click at [453, 185] on img at bounding box center [475, 107] width 242 height 242
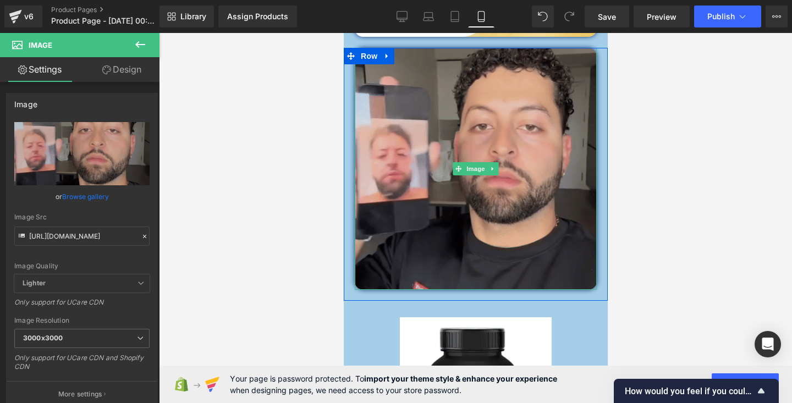
scroll to position [998, 0]
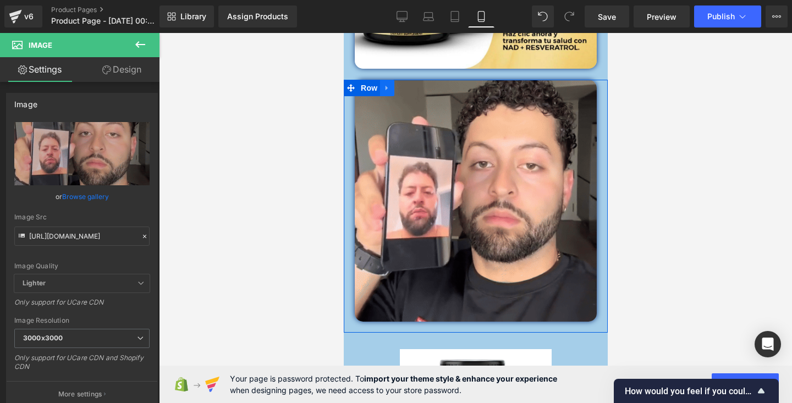
click at [388, 90] on icon at bounding box center [387, 88] width 8 height 8
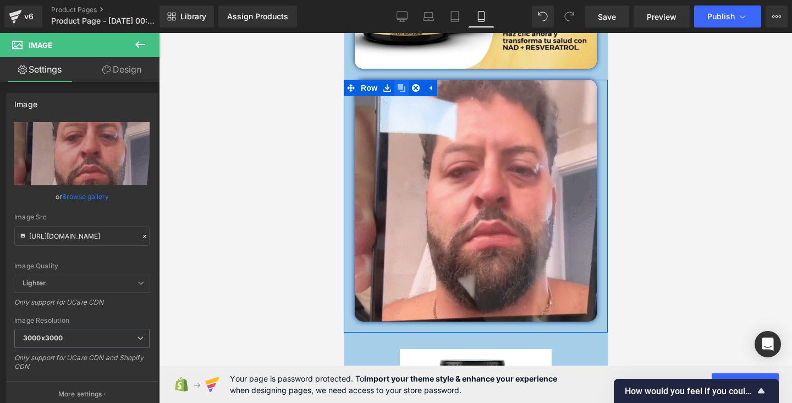
click at [401, 88] on icon at bounding box center [401, 88] width 8 height 8
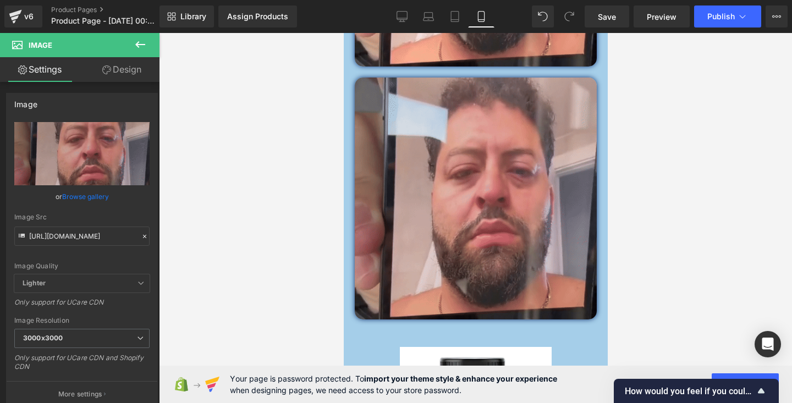
scroll to position [1259, 0]
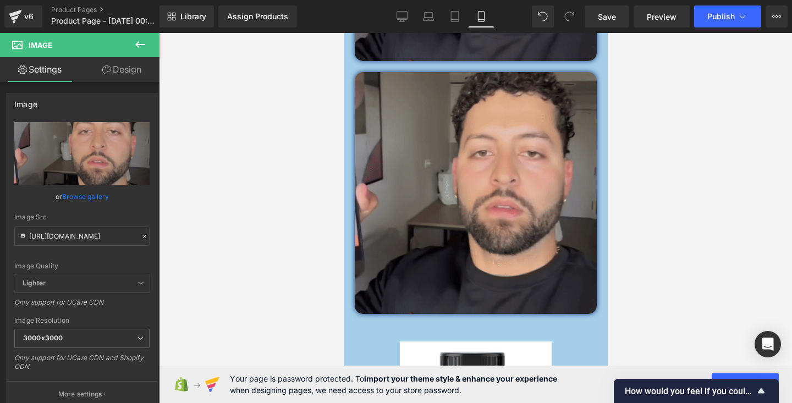
click at [443, 190] on img at bounding box center [475, 193] width 242 height 242
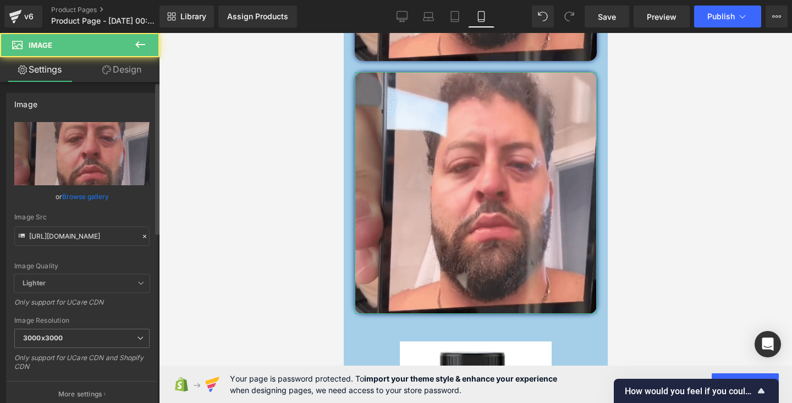
click at [86, 196] on link "Browse gallery" at bounding box center [85, 196] width 47 height 19
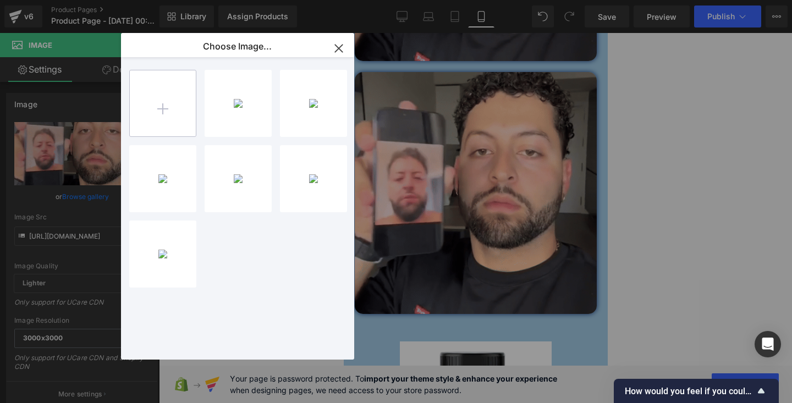
click at [156, 106] on input "file" at bounding box center [163, 103] width 66 height 66
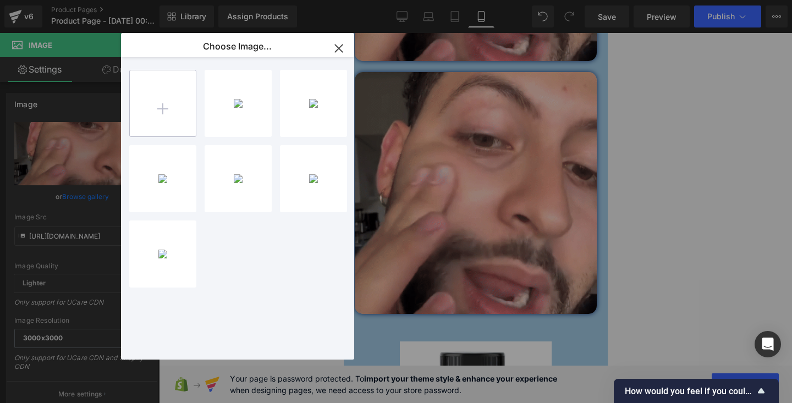
type input "C:\fakepath\juven.jpg"
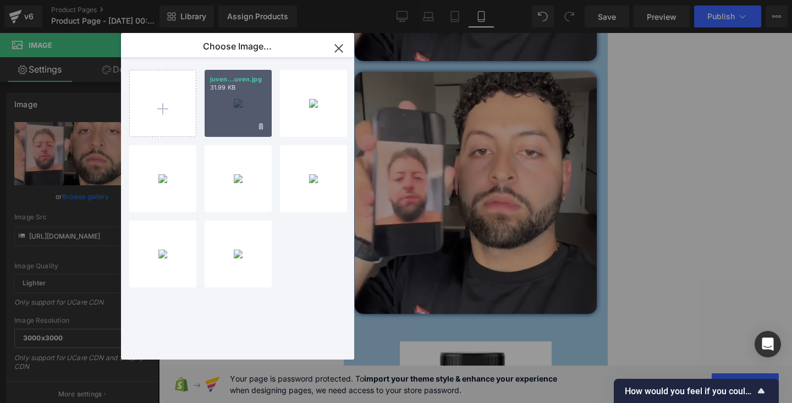
click at [233, 112] on div "juven...uven.jpg 31.99 KB" at bounding box center [238, 103] width 67 height 67
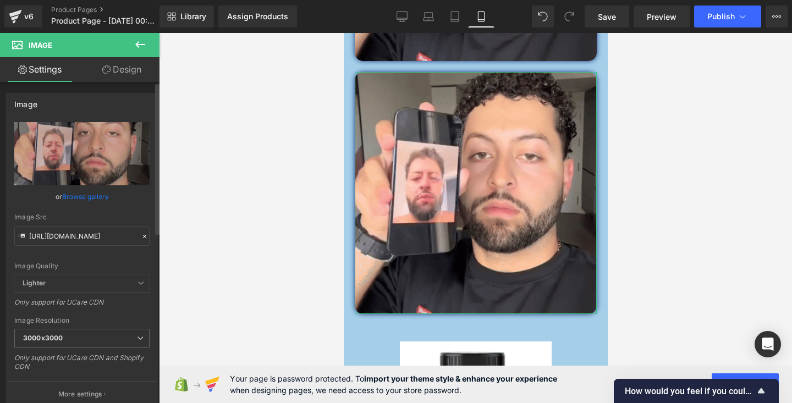
click at [91, 189] on link "Browse gallery" at bounding box center [85, 196] width 47 height 19
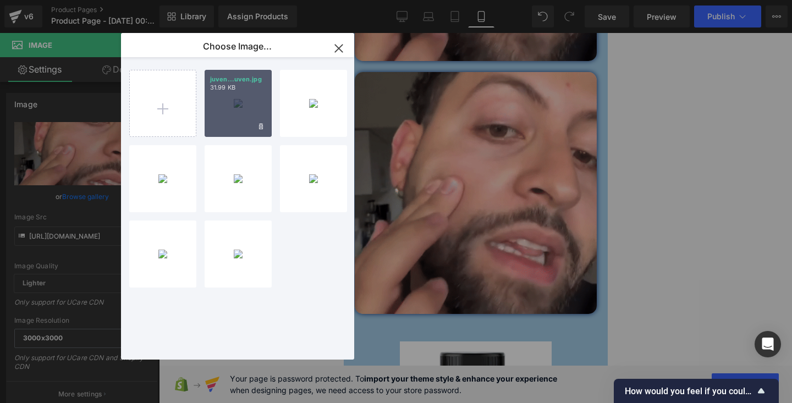
click at [224, 109] on div "juven...uven.jpg 31.99 KB" at bounding box center [238, 103] width 67 height 67
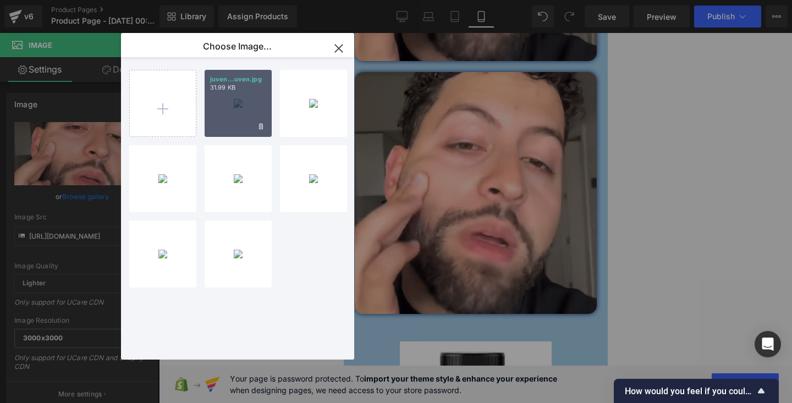
type input "[URL][DOMAIN_NAME]"
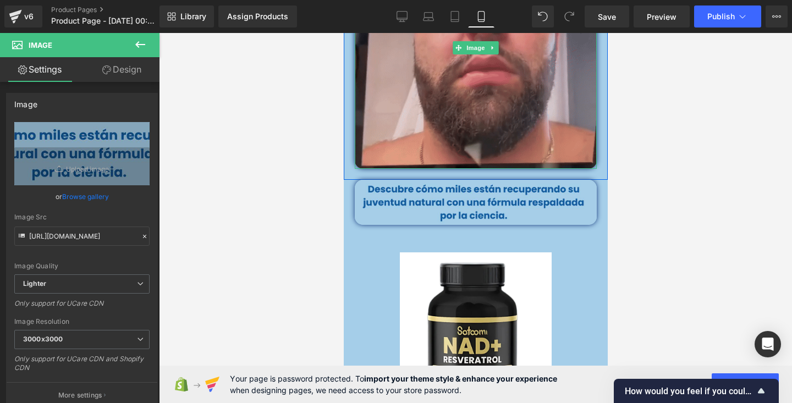
scroll to position [1148, 0]
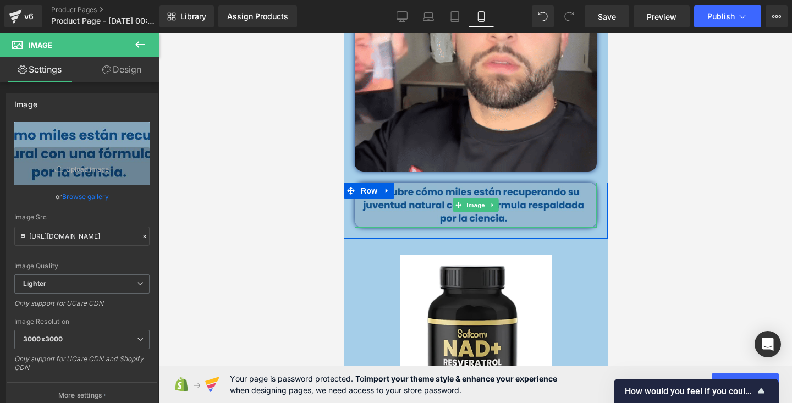
click at [518, 222] on img at bounding box center [475, 205] width 242 height 45
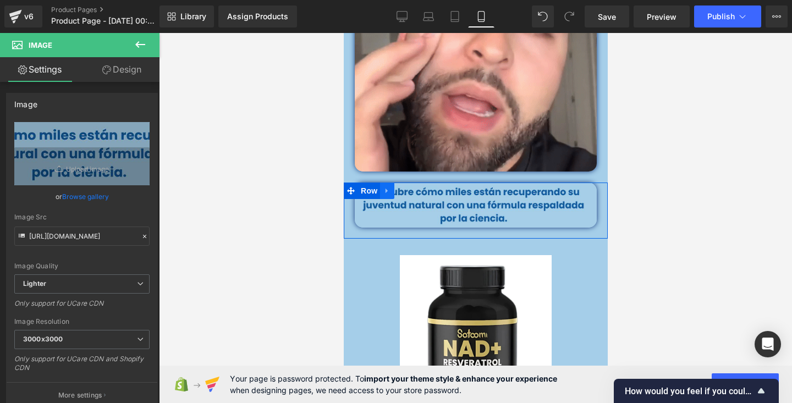
click at [389, 193] on icon at bounding box center [387, 191] width 8 height 8
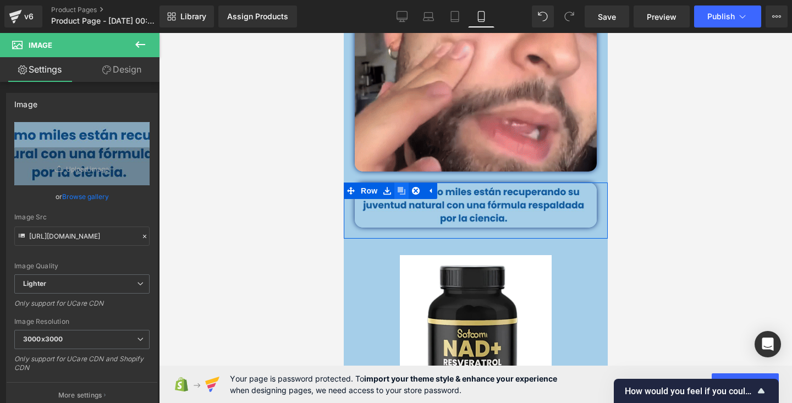
click at [404, 199] on link at bounding box center [401, 191] width 14 height 17
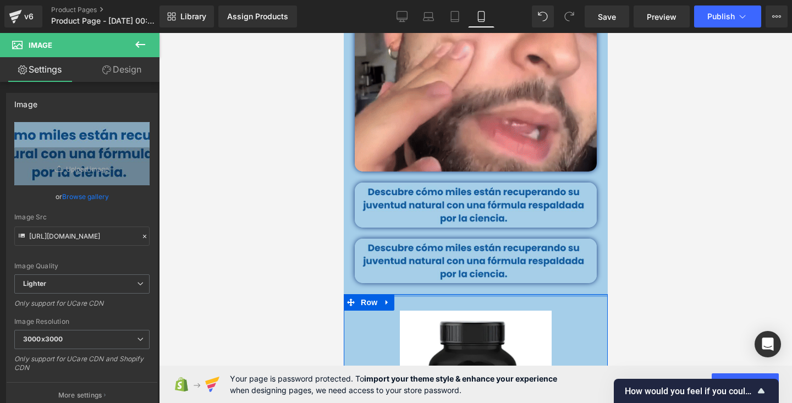
scroll to position [1187, 0]
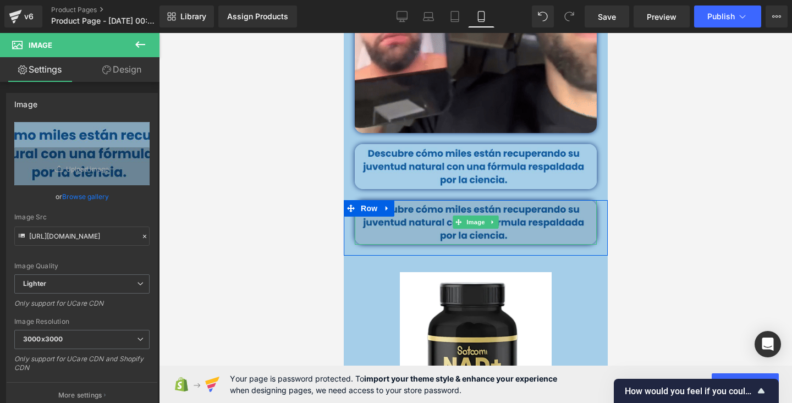
click at [429, 241] on img at bounding box center [475, 222] width 242 height 45
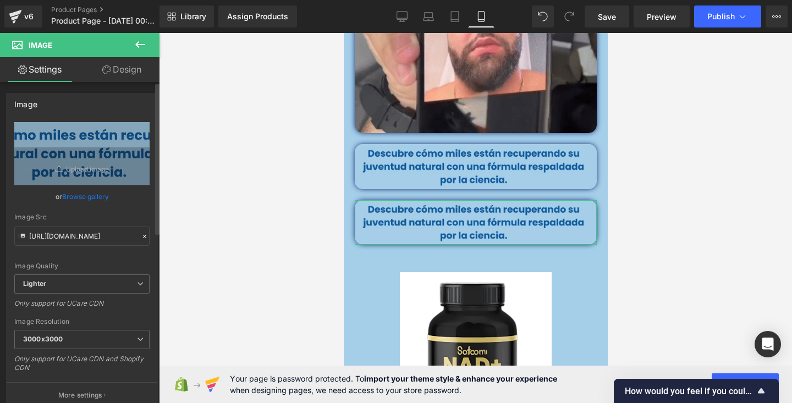
click at [93, 194] on link "Browse gallery" at bounding box center [85, 196] width 47 height 19
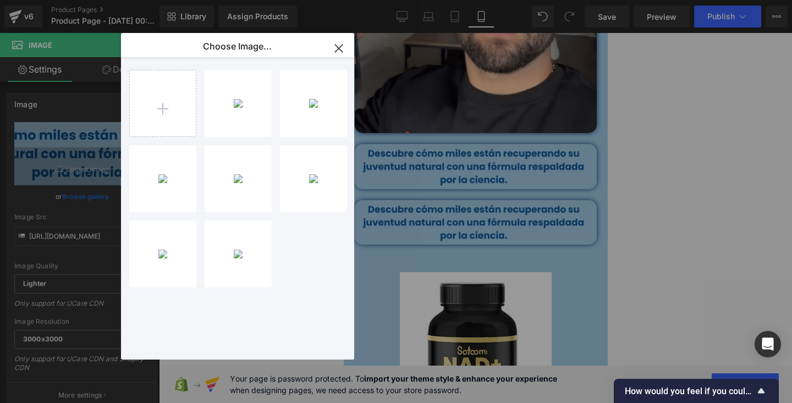
click at [337, 50] on icon "button" at bounding box center [338, 48] width 7 height 7
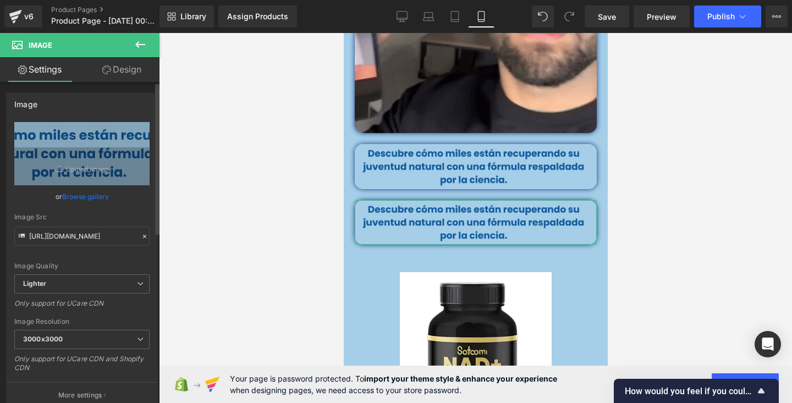
click at [141, 234] on icon at bounding box center [145, 237] width 8 height 8
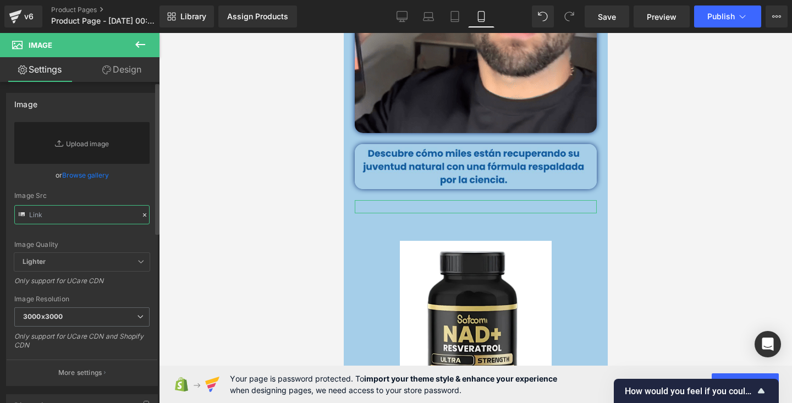
click at [72, 222] on input "text" at bounding box center [81, 214] width 135 height 19
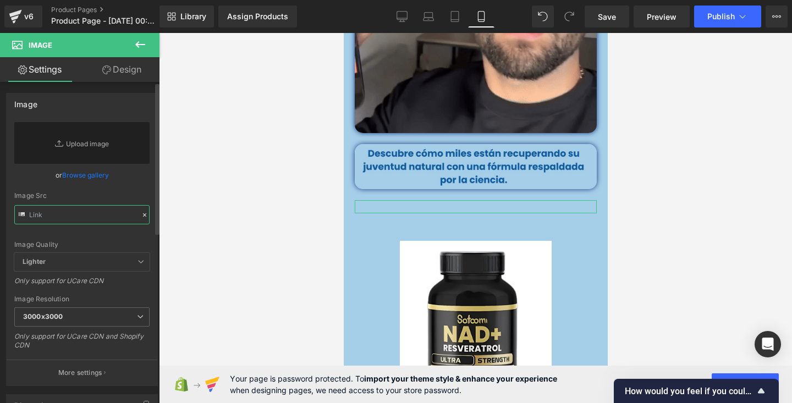
paste input "[URL][DOMAIN_NAME]"
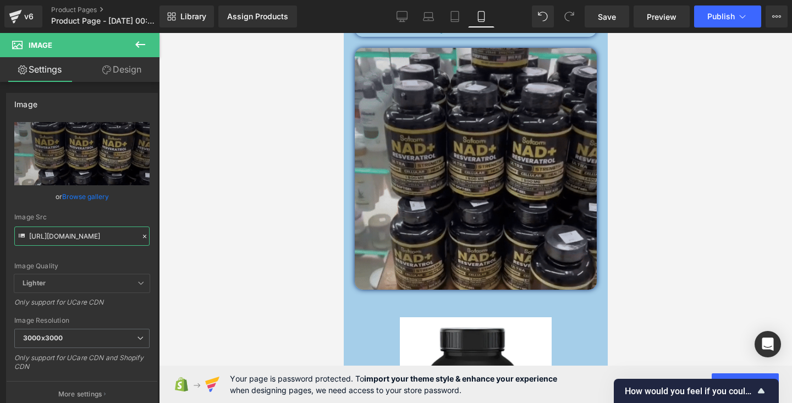
scroll to position [1327, 0]
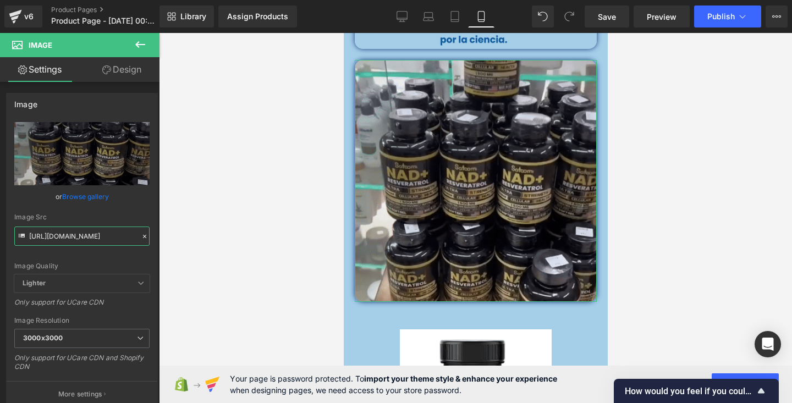
type input "[URL][DOMAIN_NAME]"
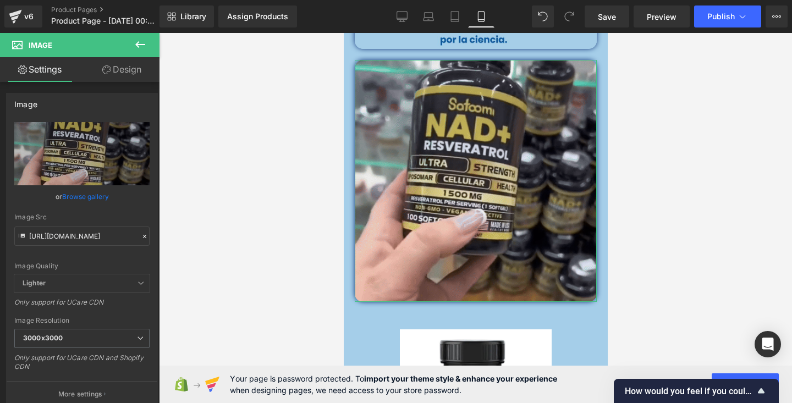
click at [120, 78] on link "Design" at bounding box center [122, 69] width 80 height 25
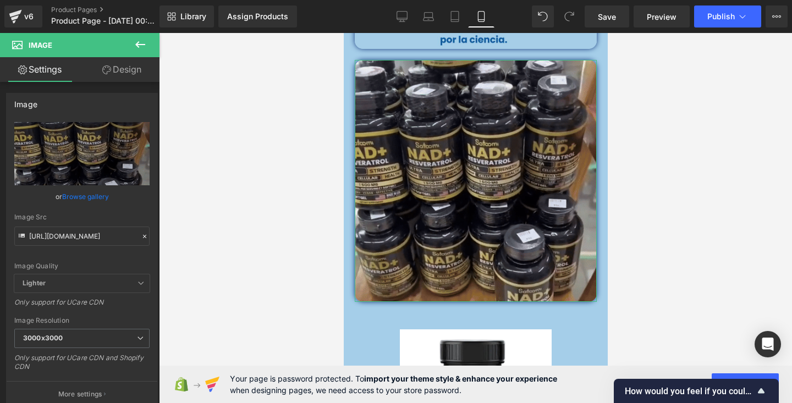
scroll to position [0, 0]
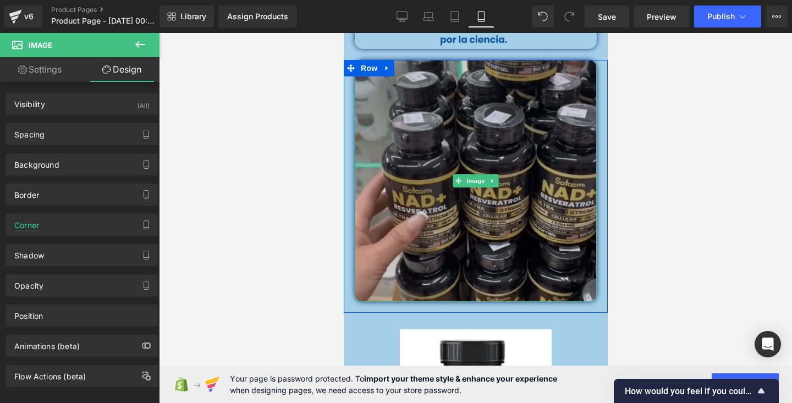
click at [373, 135] on img at bounding box center [475, 181] width 242 height 242
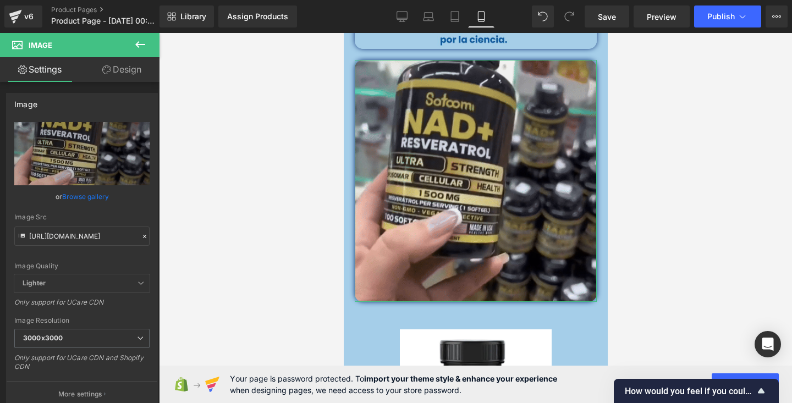
click at [122, 76] on link "Design" at bounding box center [122, 69] width 80 height 25
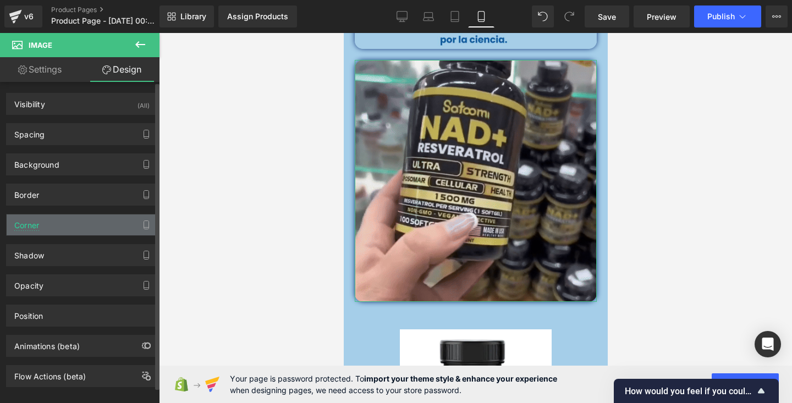
click at [61, 225] on div "Corner" at bounding box center [82, 225] width 151 height 21
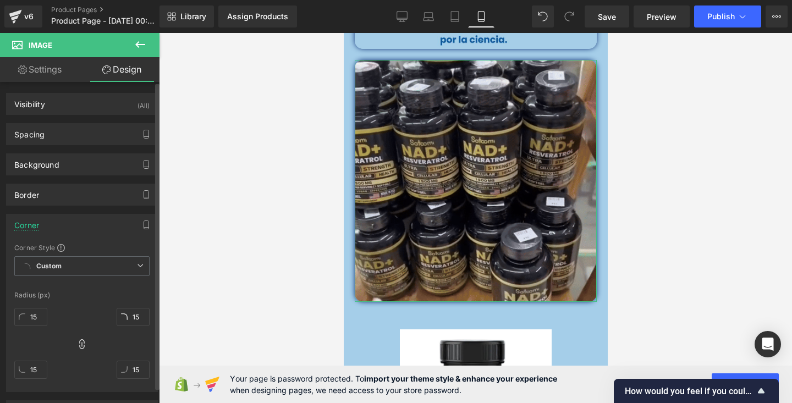
click at [80, 146] on div "Background Color & Image color none Color none 0 % Image Replace Image Upload i…" at bounding box center [82, 160] width 164 height 30
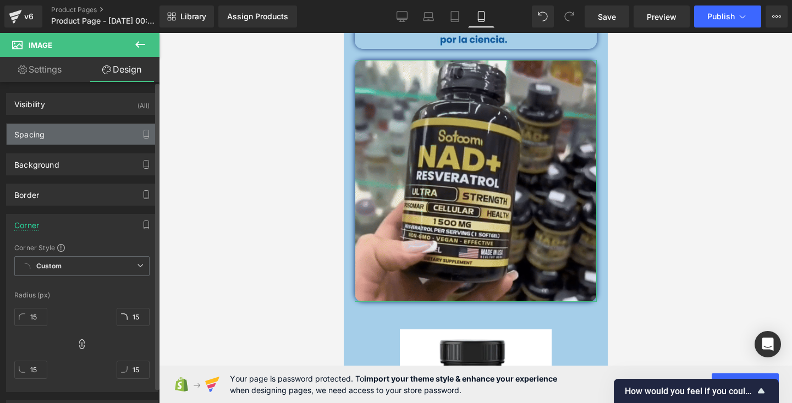
click at [73, 136] on div "Spacing" at bounding box center [82, 134] width 151 height 21
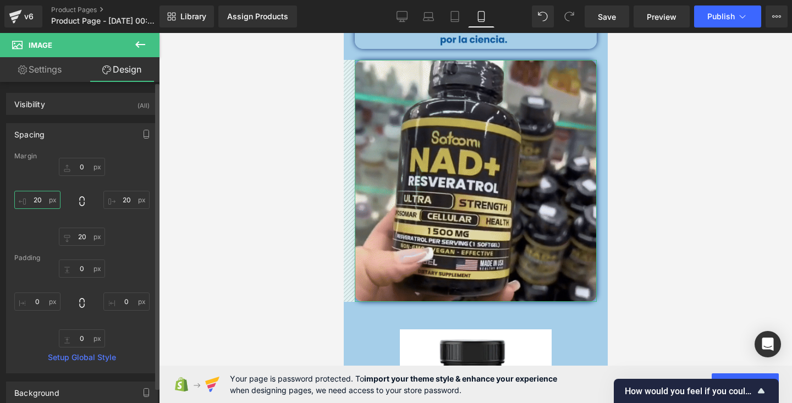
click at [43, 200] on input "20" at bounding box center [37, 200] width 46 height 18
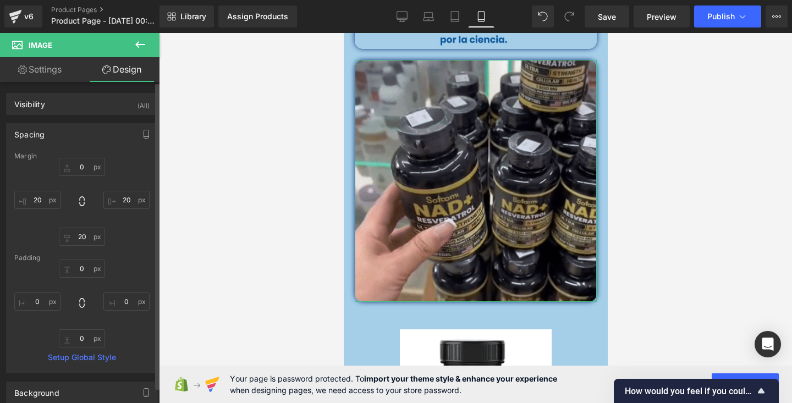
click at [69, 202] on div "0px 0 20px 20 20px 20 20px 20" at bounding box center [81, 202] width 135 height 88
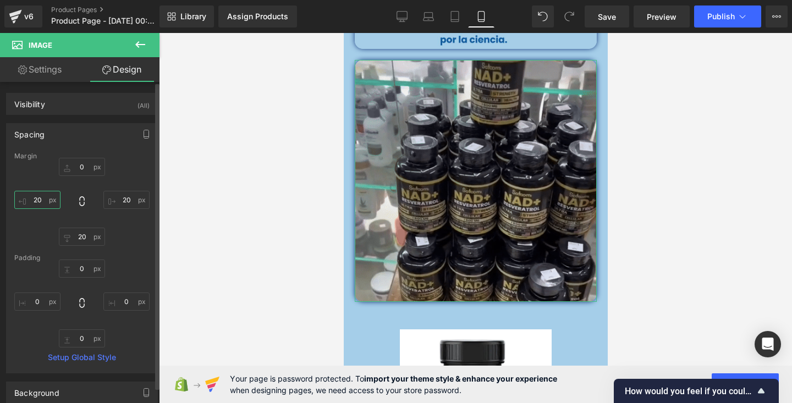
click at [35, 196] on input "20" at bounding box center [37, 200] width 46 height 18
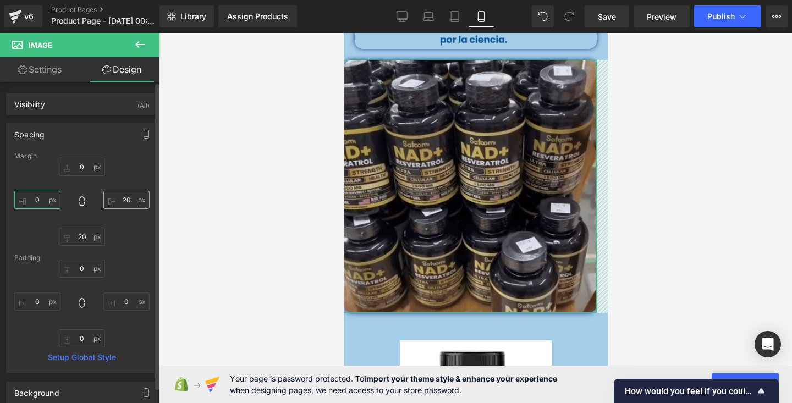
type input "0"
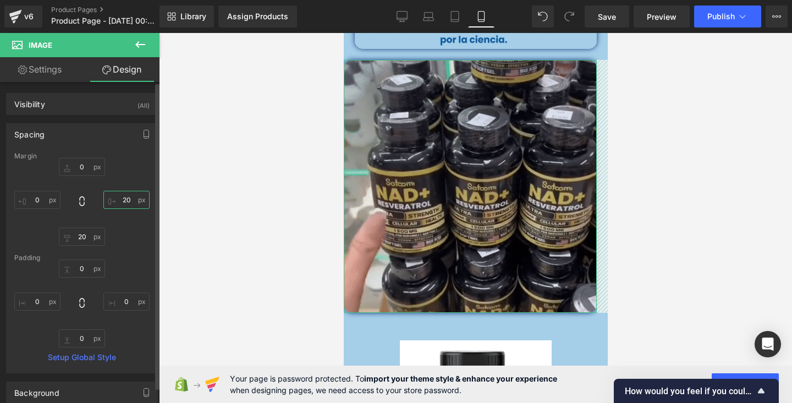
click at [120, 198] on input "20" at bounding box center [126, 200] width 46 height 18
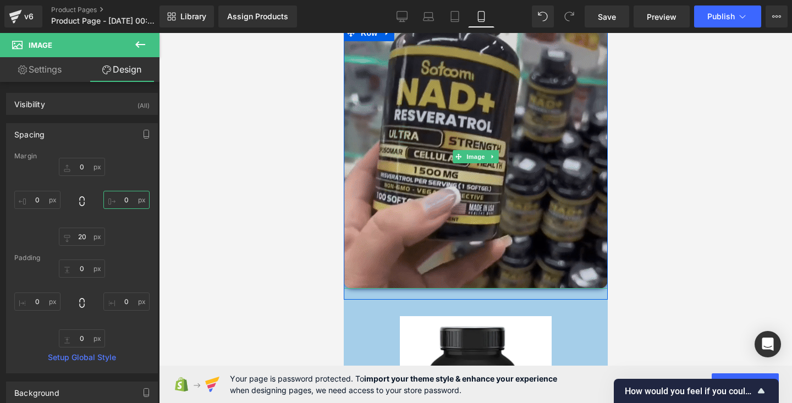
scroll to position [1363, 0]
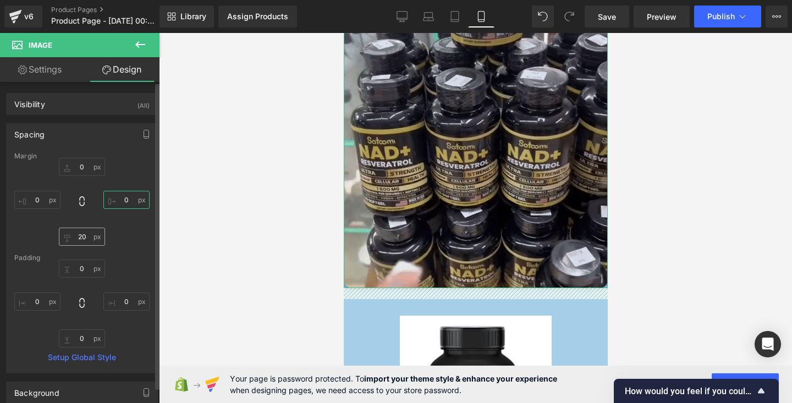
type input "0"
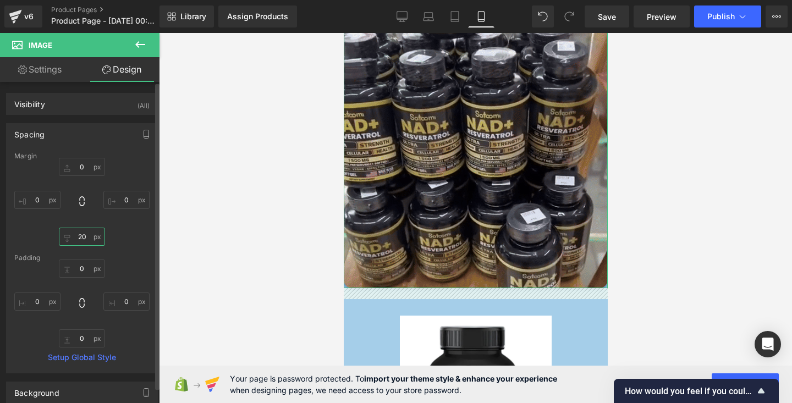
click at [85, 240] on input "20" at bounding box center [82, 237] width 46 height 18
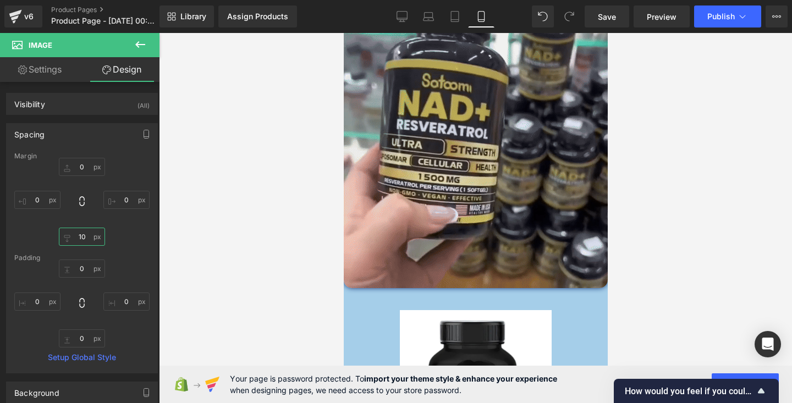
type input "10"
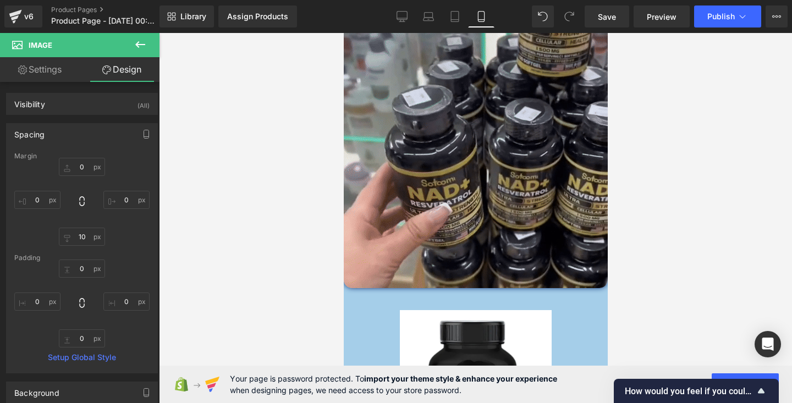
click at [233, 194] on div at bounding box center [475, 218] width 633 height 370
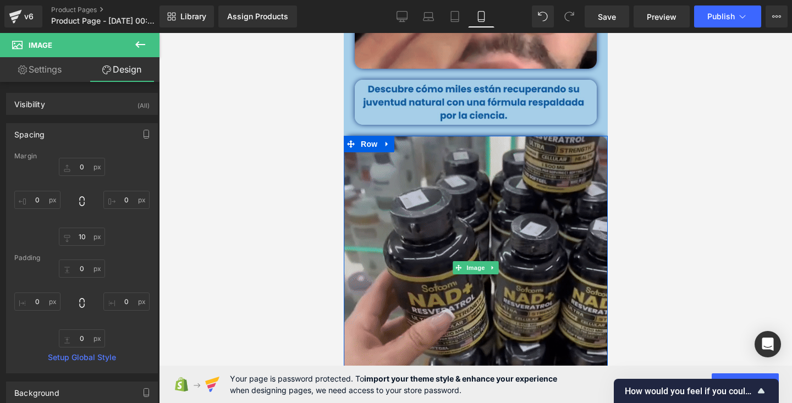
scroll to position [1248, 0]
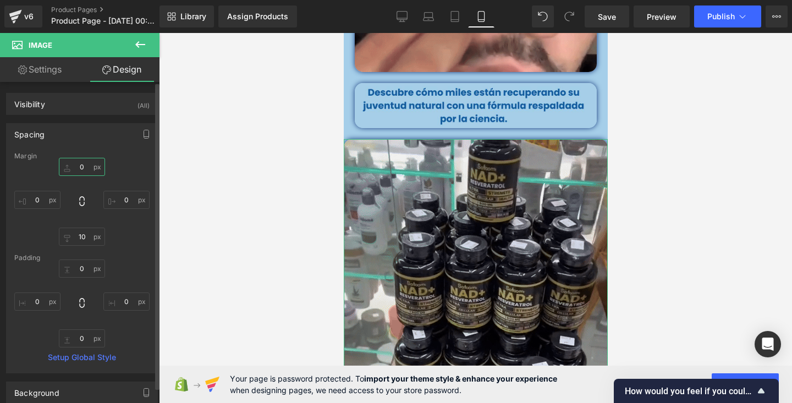
click at [84, 166] on input "0" at bounding box center [82, 167] width 46 height 18
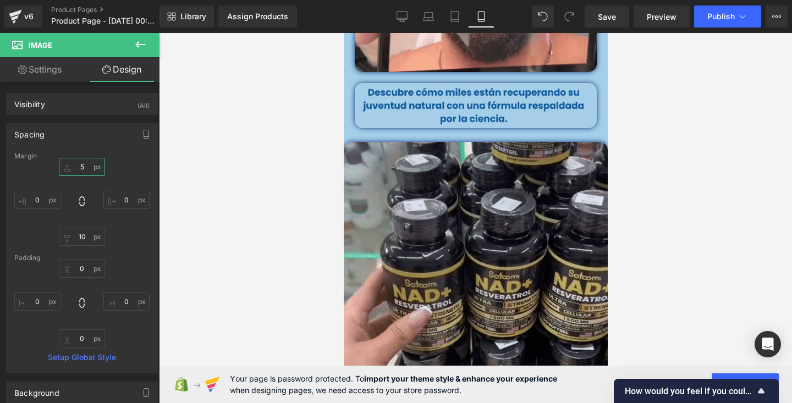
type input "5"
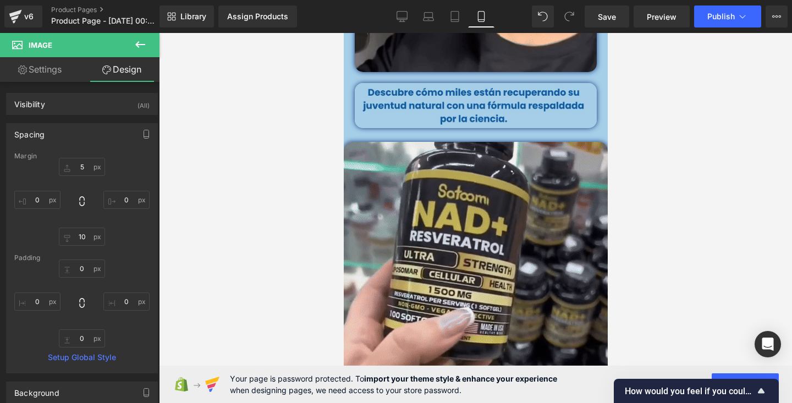
click at [248, 169] on div at bounding box center [475, 218] width 633 height 370
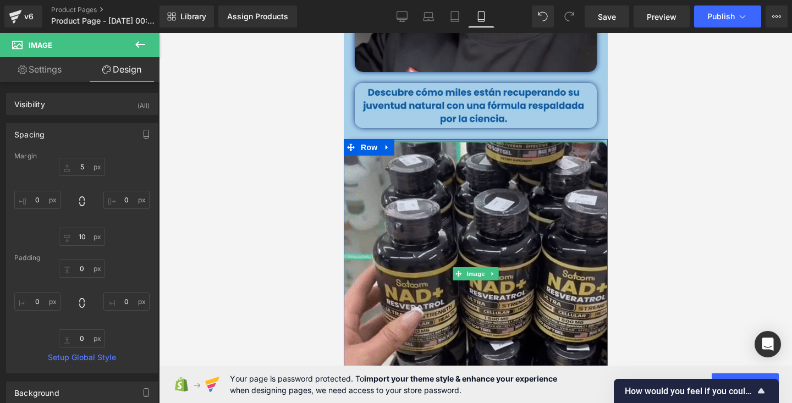
click at [685, 138] on div at bounding box center [475, 218] width 633 height 370
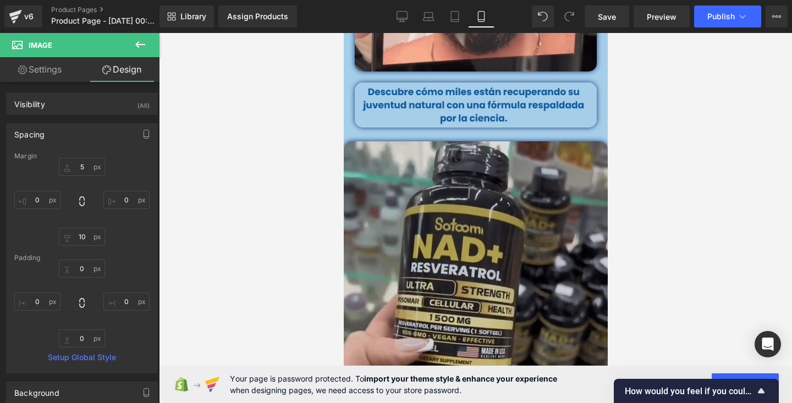
scroll to position [1250, 0]
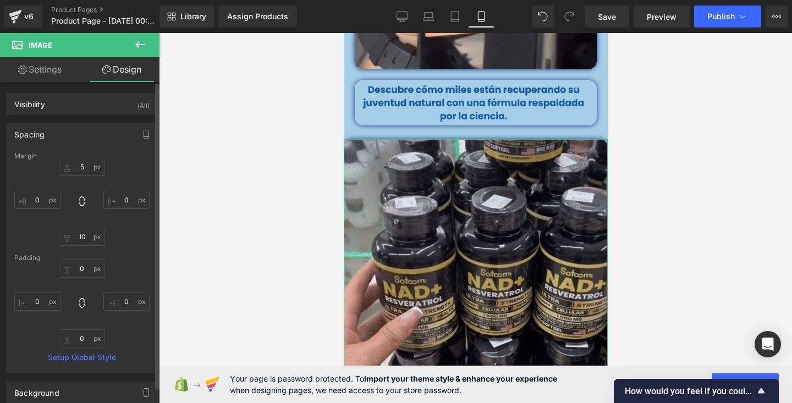
click at [118, 131] on div "Spacing" at bounding box center [82, 134] width 151 height 21
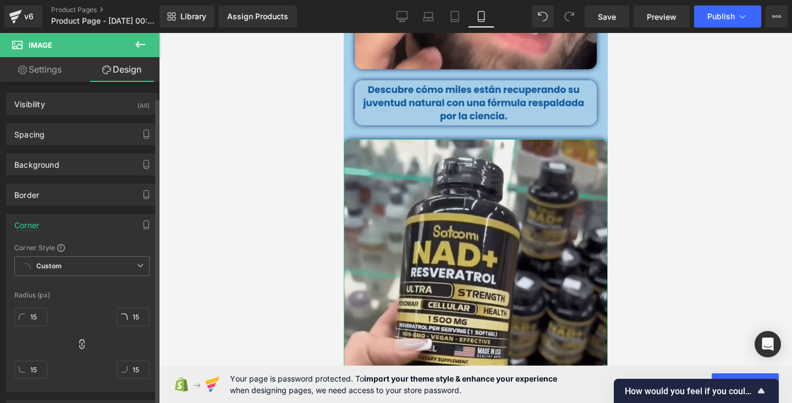
scroll to position [69, 0]
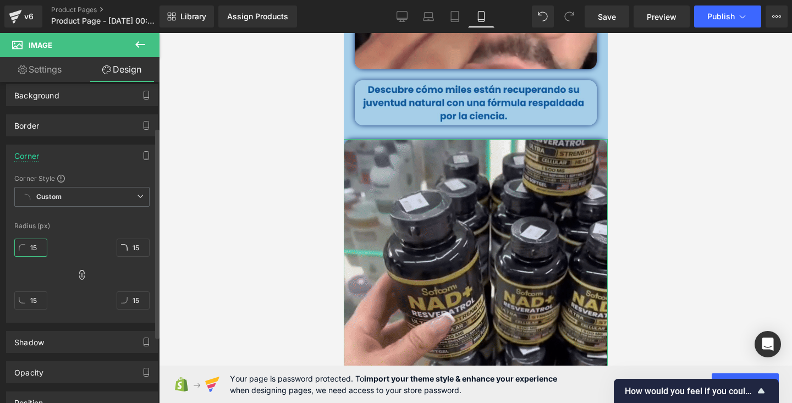
click at [40, 246] on input "15" at bounding box center [30, 248] width 33 height 18
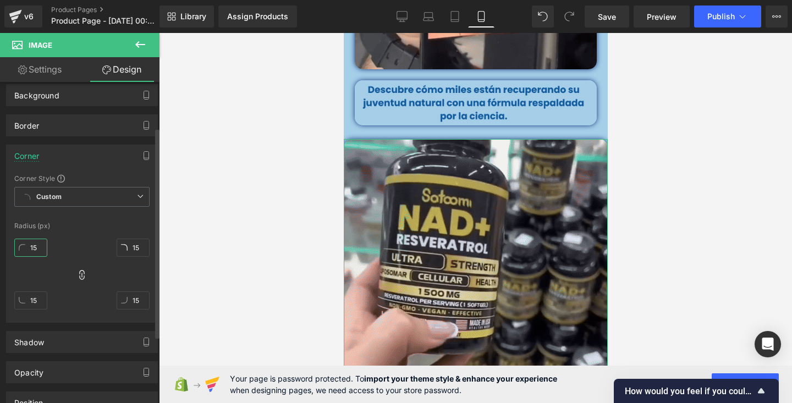
type input "0"
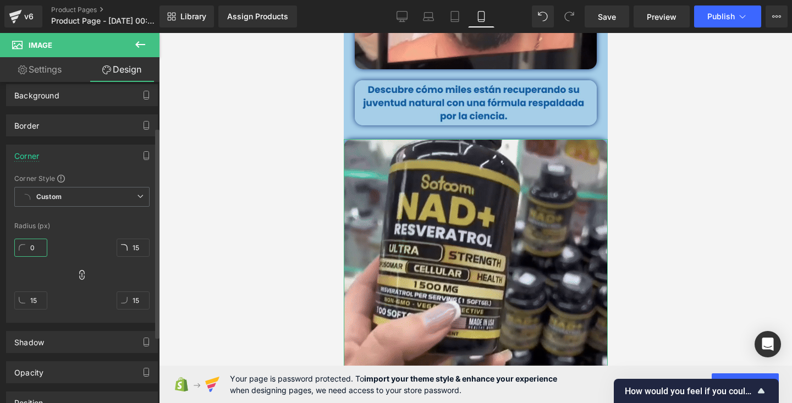
type input "0"
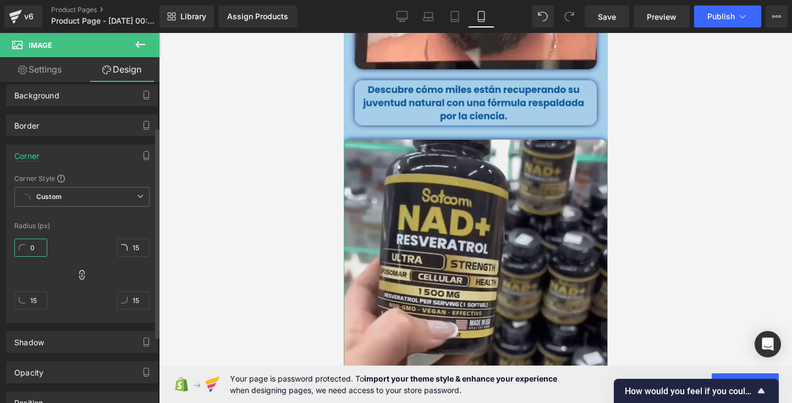
type input "0"
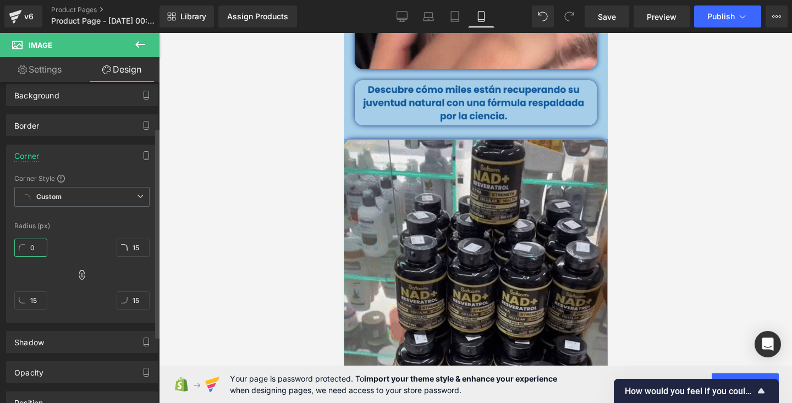
type input "0"
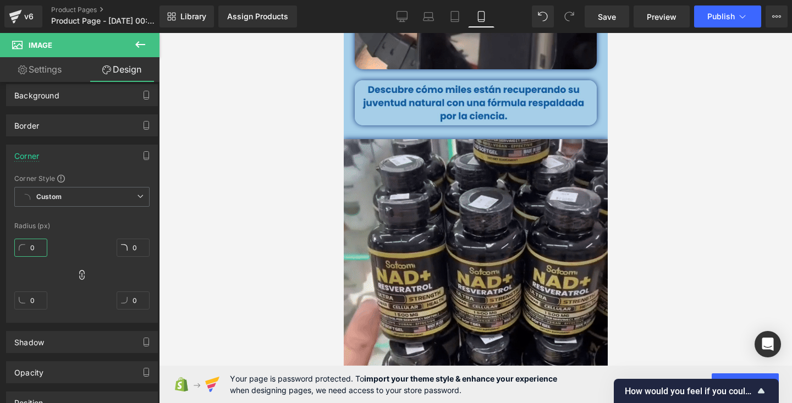
type input "0"
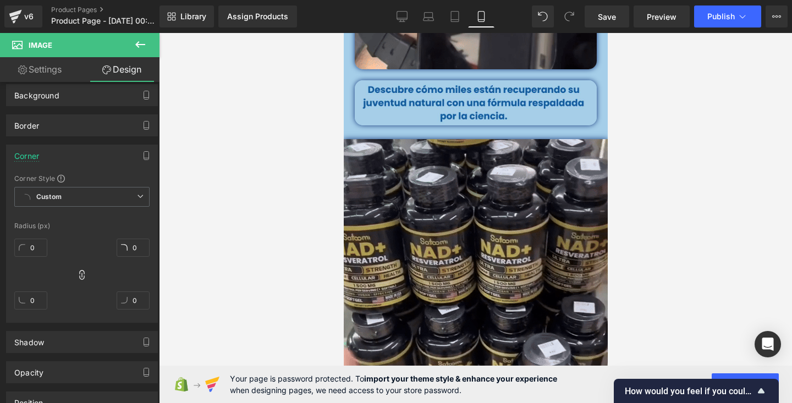
click at [251, 116] on div at bounding box center [475, 218] width 633 height 370
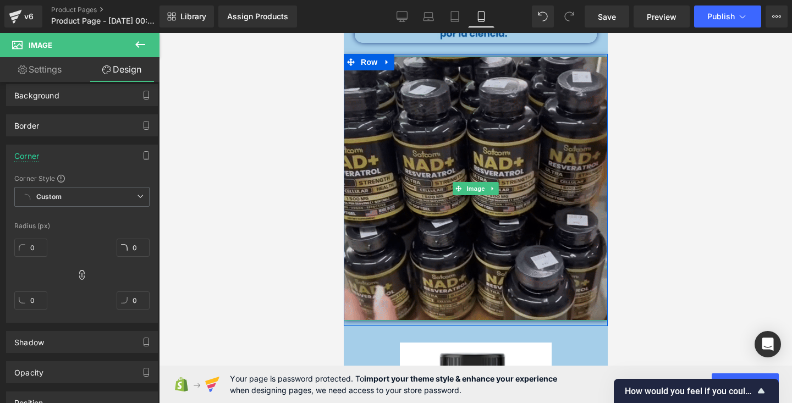
scroll to position [1350, 0]
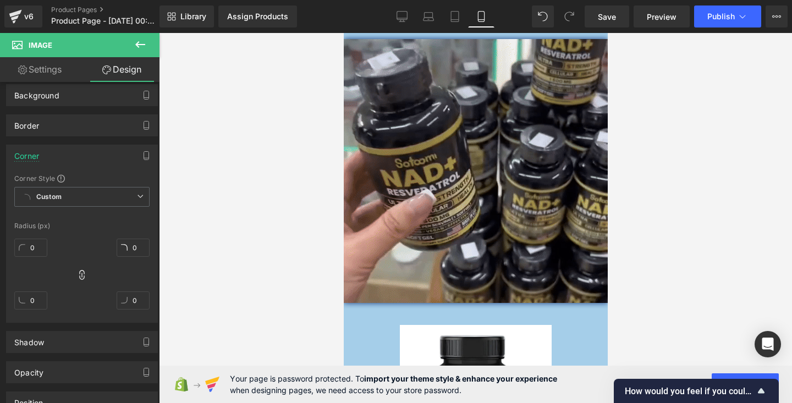
click at [681, 197] on div at bounding box center [475, 218] width 633 height 370
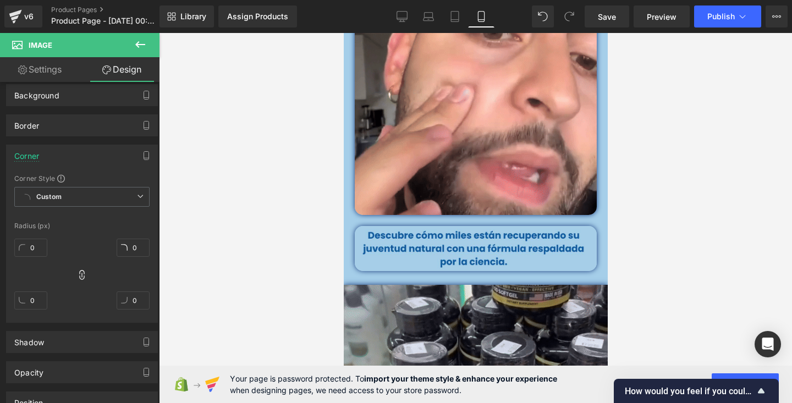
scroll to position [1108, 0]
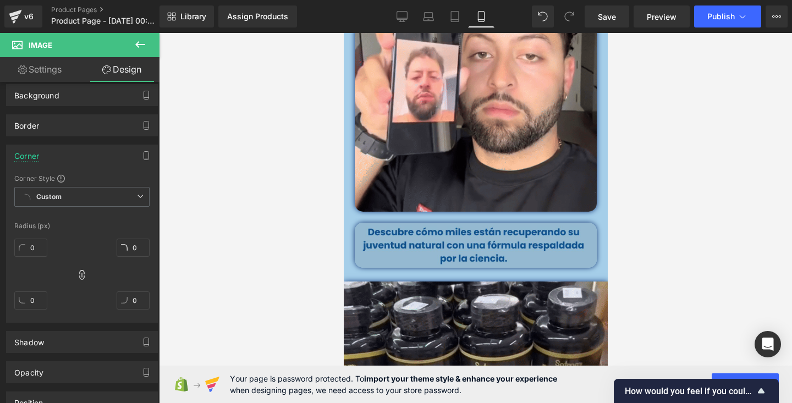
click at [540, 259] on img at bounding box center [475, 245] width 242 height 45
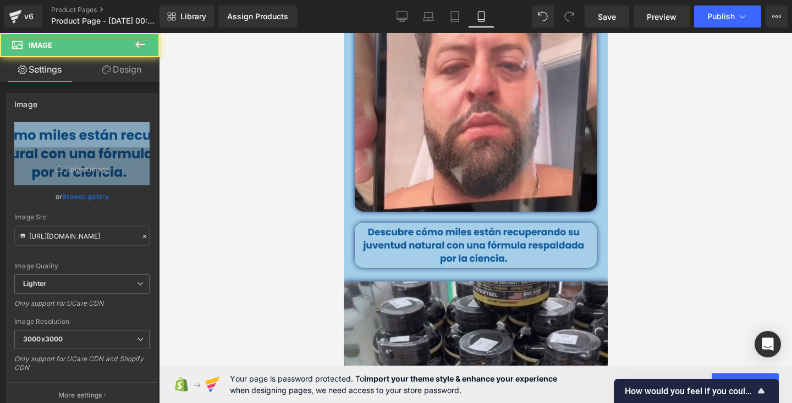
click at [685, 124] on div at bounding box center [475, 218] width 633 height 370
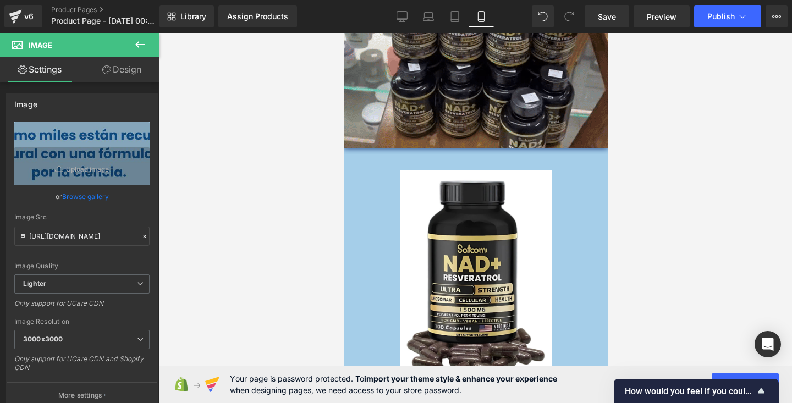
scroll to position [1508, 0]
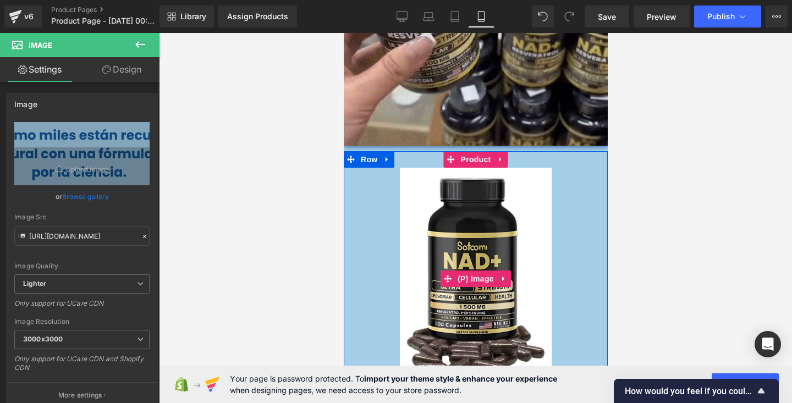
click at [364, 196] on div "Sale Off" at bounding box center [475, 279] width 253 height 222
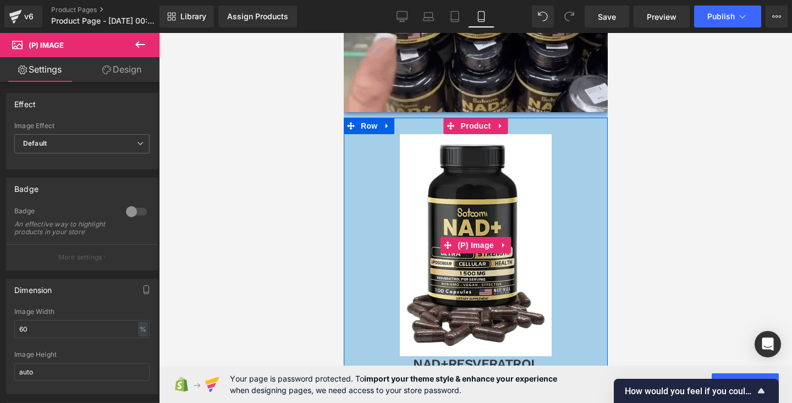
scroll to position [1544, 0]
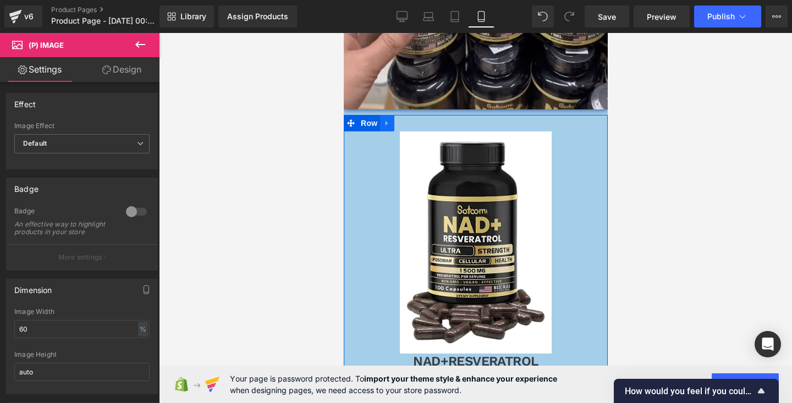
click at [391, 119] on link at bounding box center [387, 123] width 14 height 17
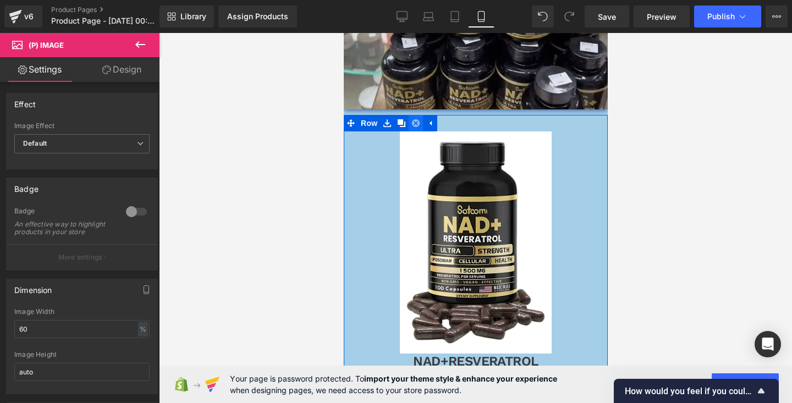
click at [412, 122] on icon at bounding box center [415, 123] width 8 height 8
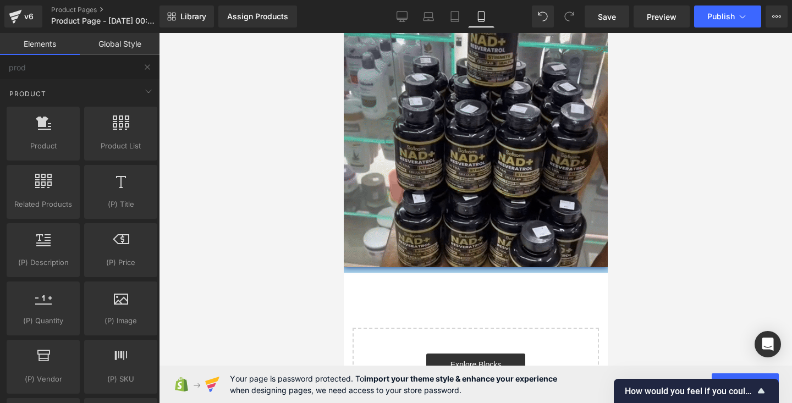
scroll to position [1387, 0]
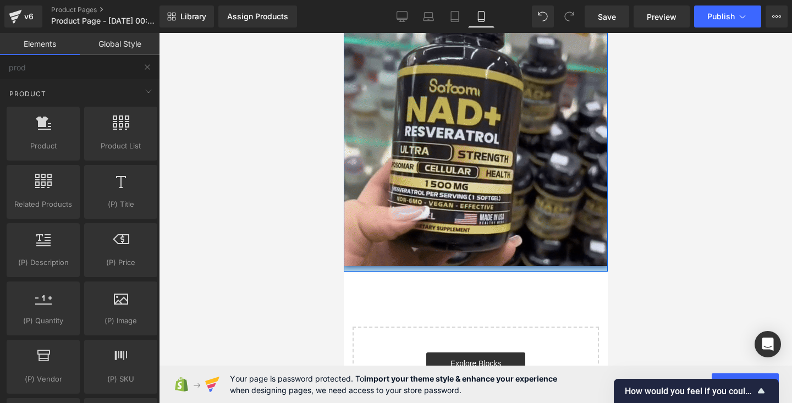
click at [410, 267] on div "Image" at bounding box center [475, 135] width 264 height 272
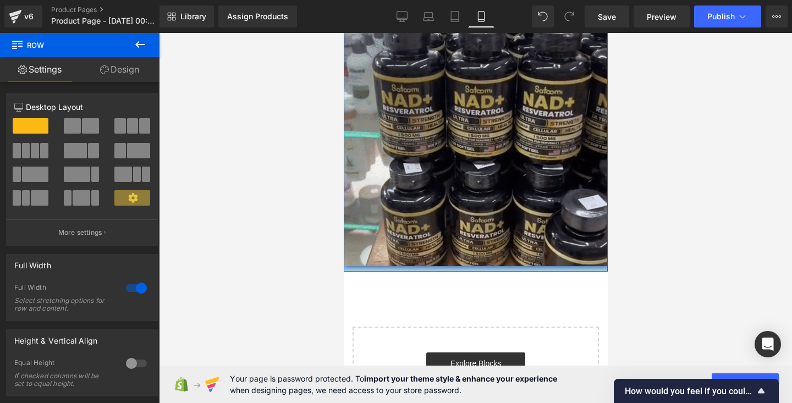
click at [122, 69] on link "Design" at bounding box center [120, 69] width 80 height 25
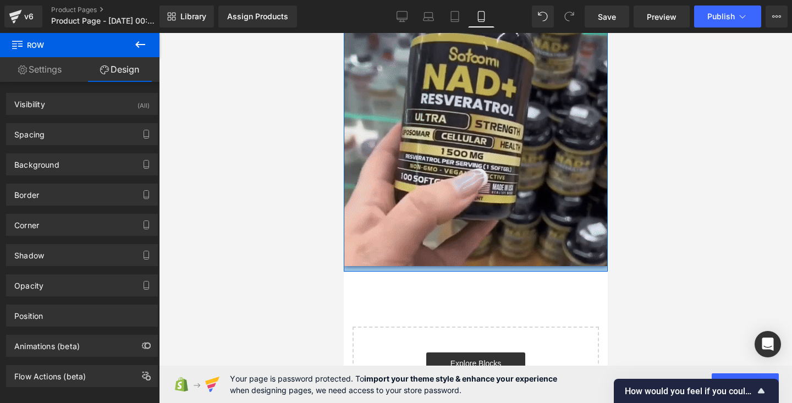
type input "0"
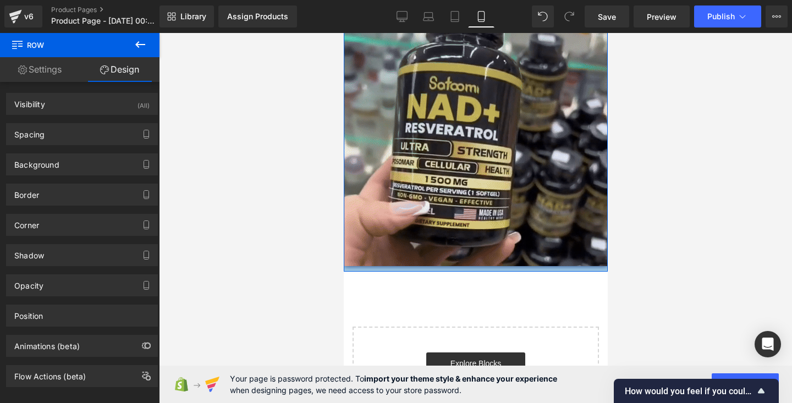
type input "0"
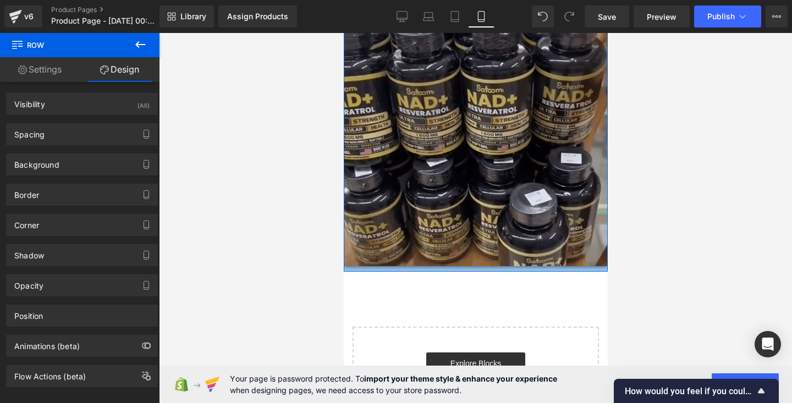
type input "0"
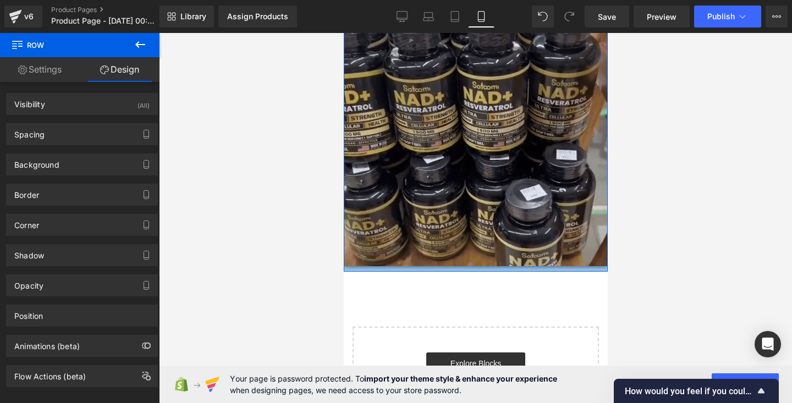
type input "0"
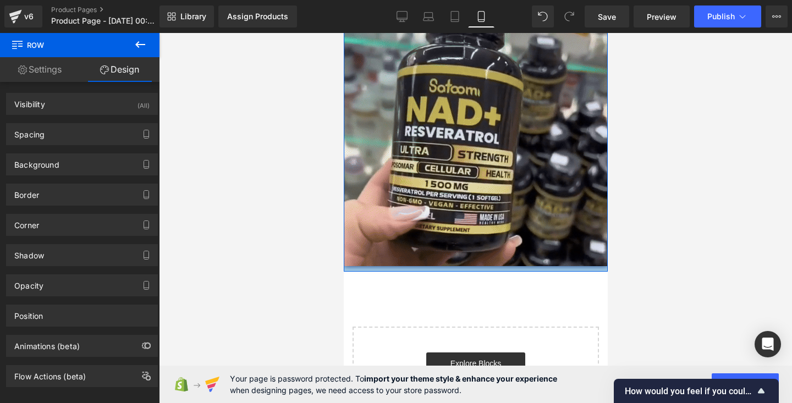
type input "0"
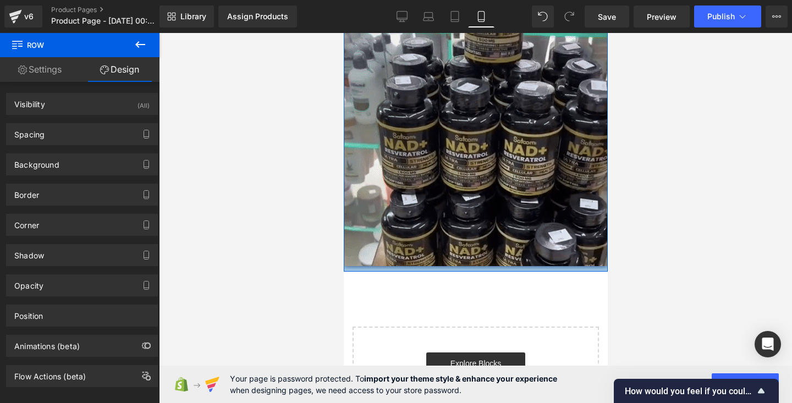
type input "0"
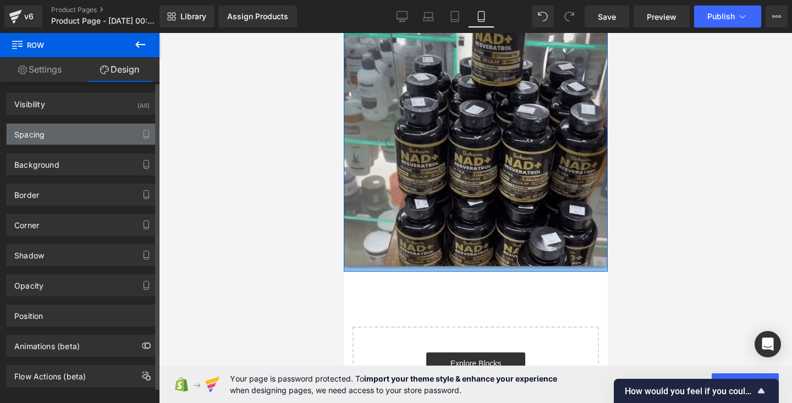
click at [62, 124] on div "Spacing" at bounding box center [82, 134] width 151 height 21
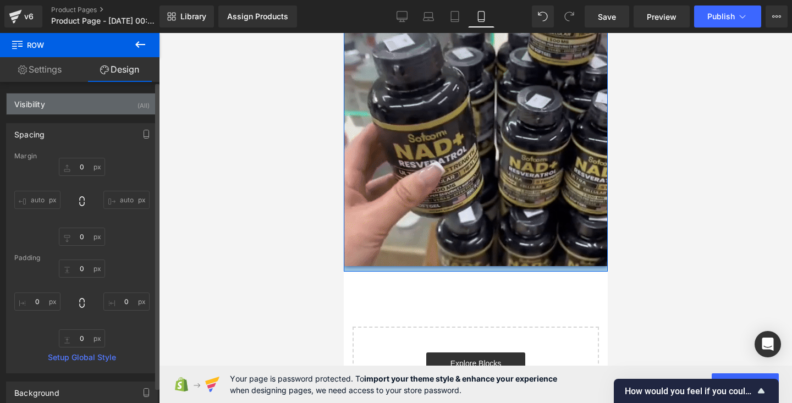
click at [95, 111] on div "Visibility (All)" at bounding box center [82, 104] width 151 height 21
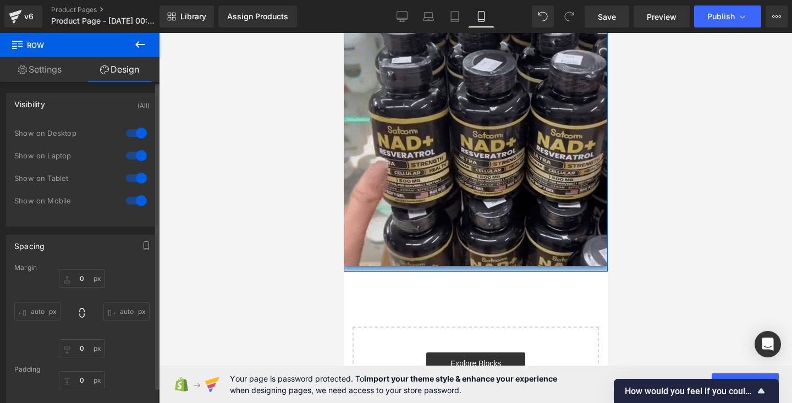
click at [95, 111] on div "Visibility (All)" at bounding box center [82, 104] width 151 height 21
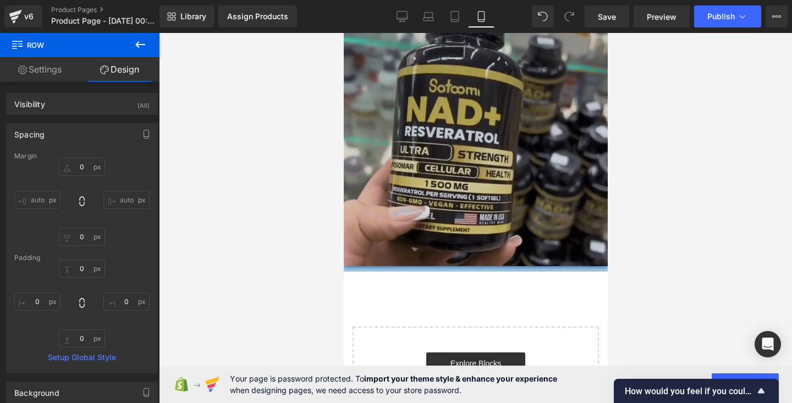
click at [424, 227] on img at bounding box center [475, 134] width 264 height 264
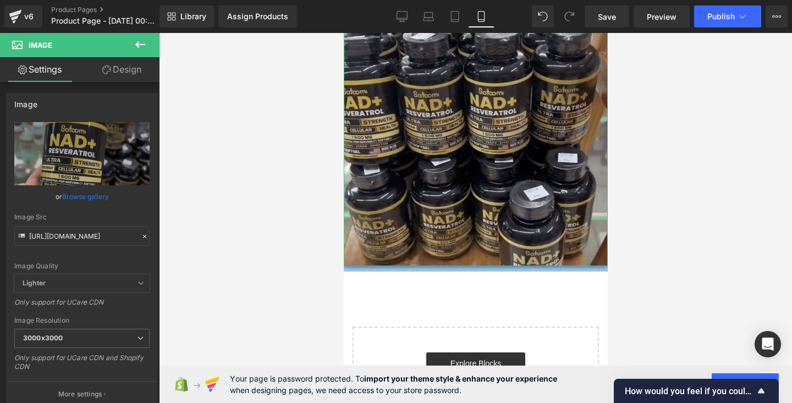
click at [131, 75] on link "Design" at bounding box center [122, 69] width 80 height 25
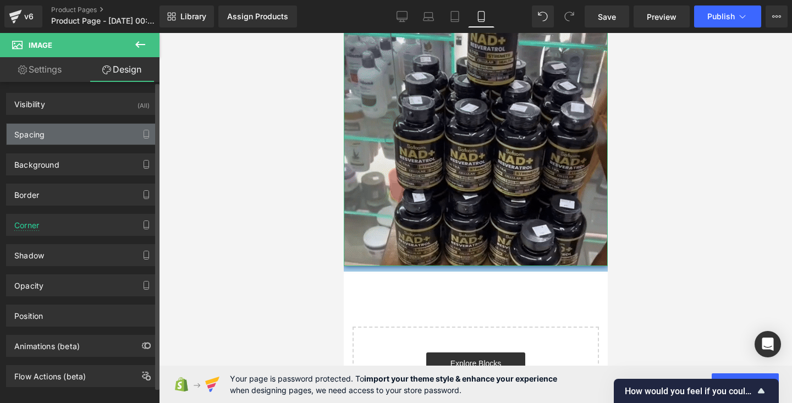
click at [72, 139] on div "Spacing" at bounding box center [82, 134] width 151 height 21
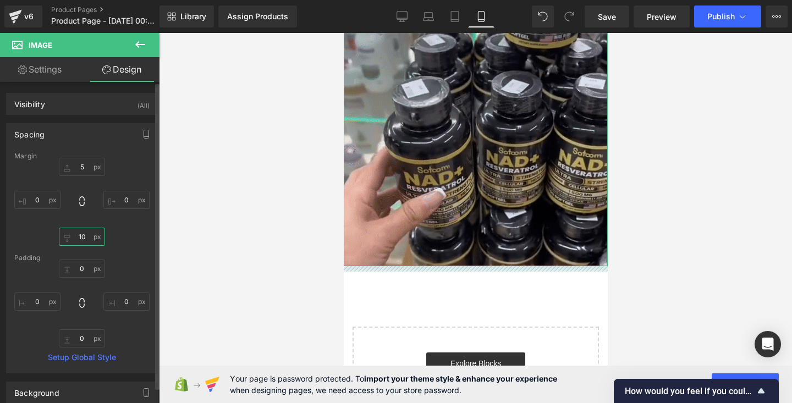
click at [85, 238] on input "10" at bounding box center [82, 237] width 46 height 18
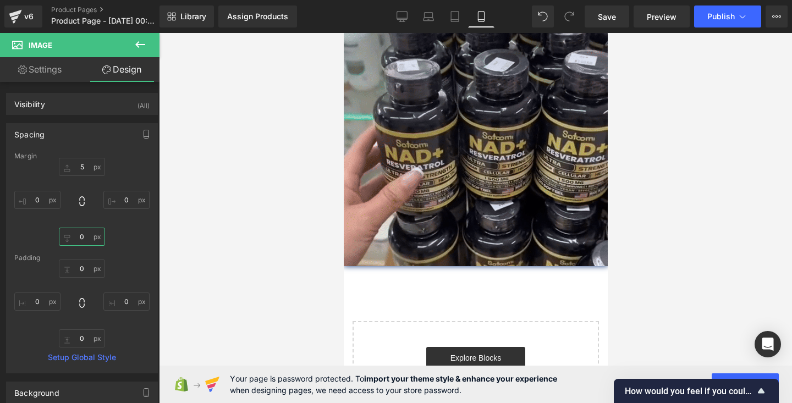
type input "0"
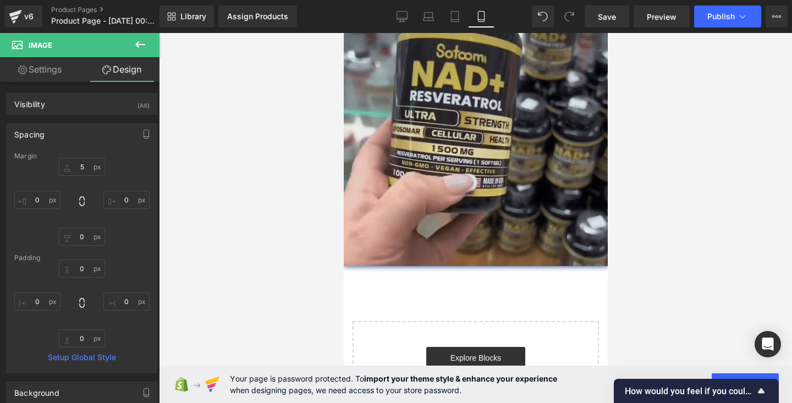
click at [650, 178] on div at bounding box center [475, 218] width 633 height 370
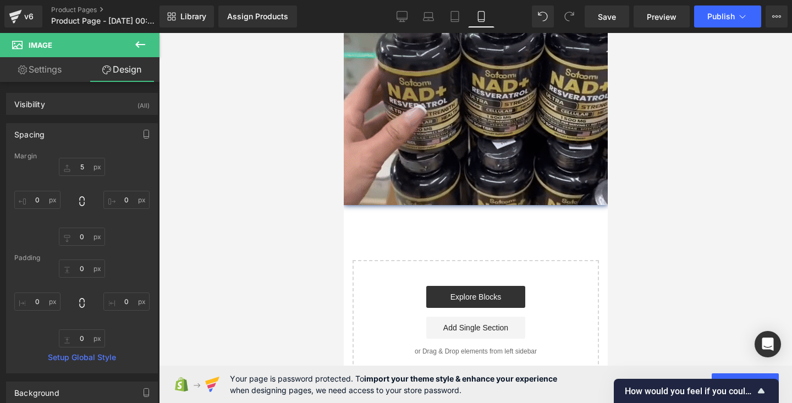
scroll to position [1449, 0]
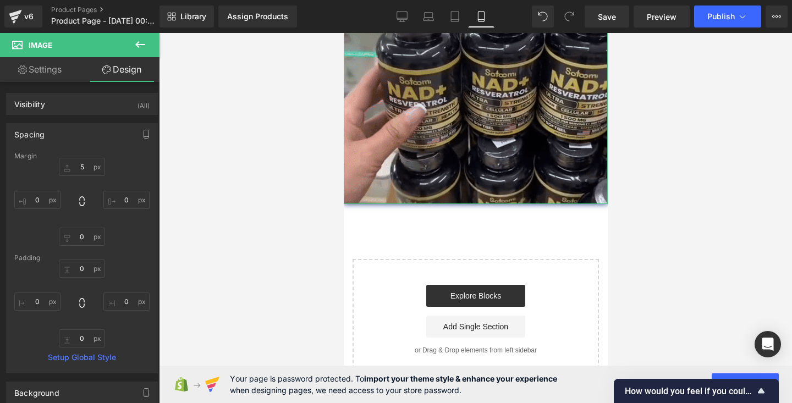
click at [30, 61] on link "Settings" at bounding box center [40, 69] width 80 height 25
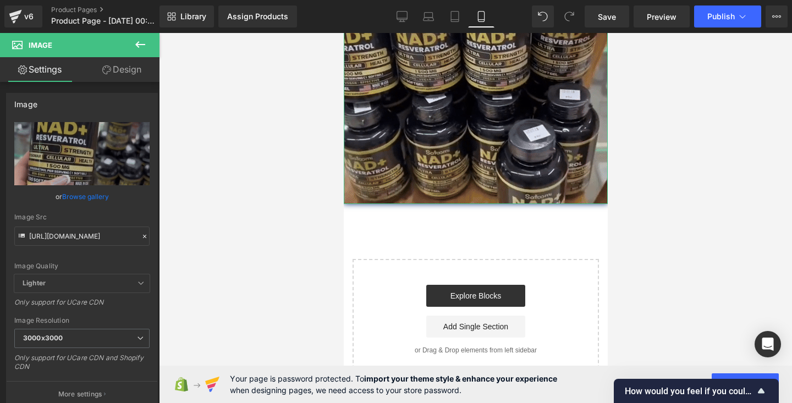
click at [95, 72] on link "Design" at bounding box center [122, 69] width 80 height 25
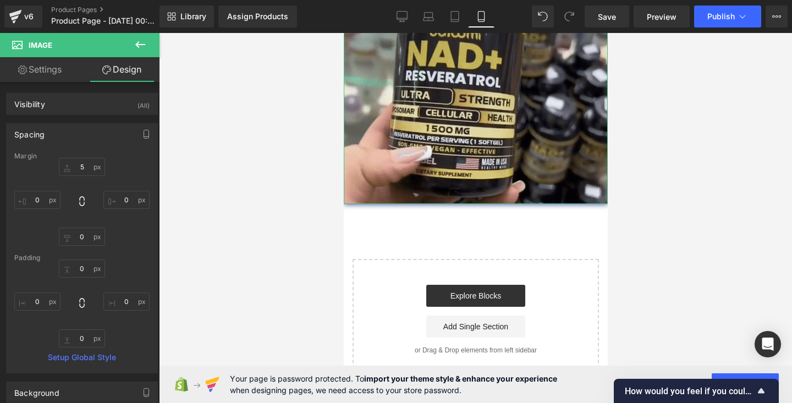
type input "5"
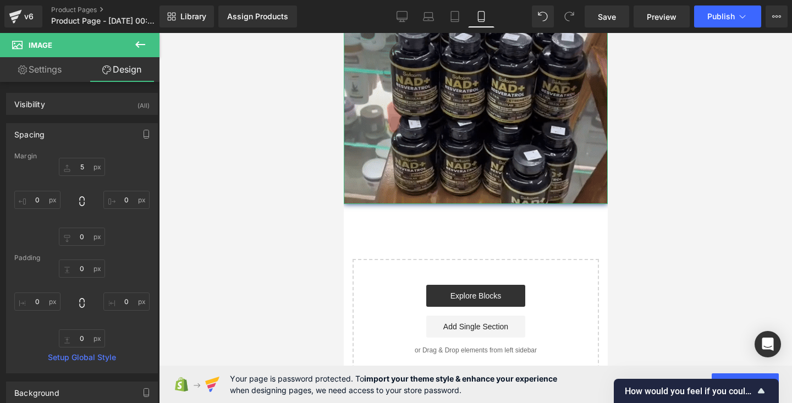
type input "0"
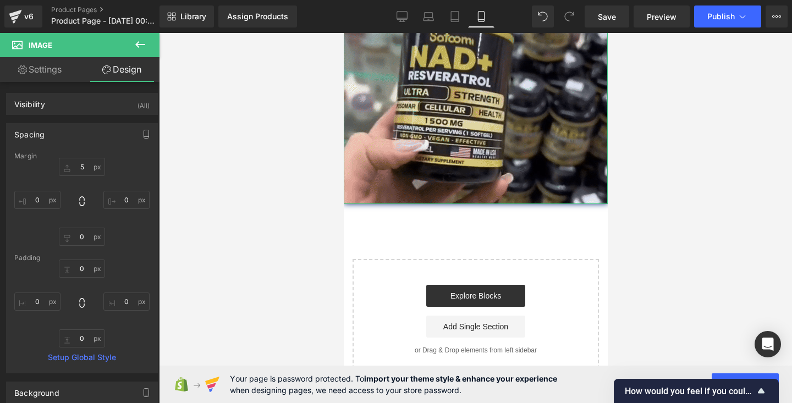
type input "0"
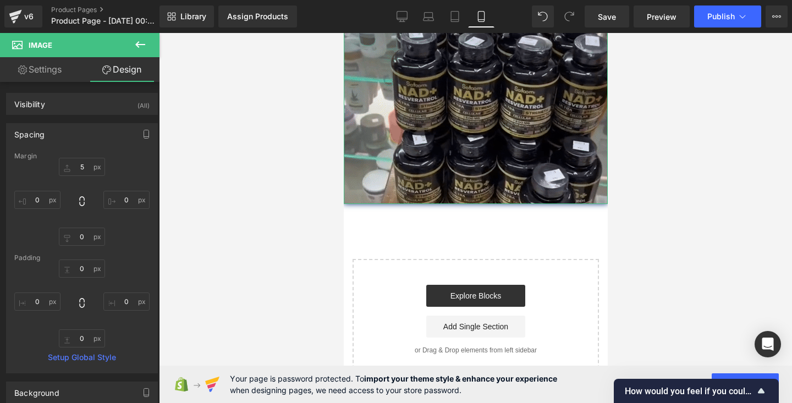
type input "0"
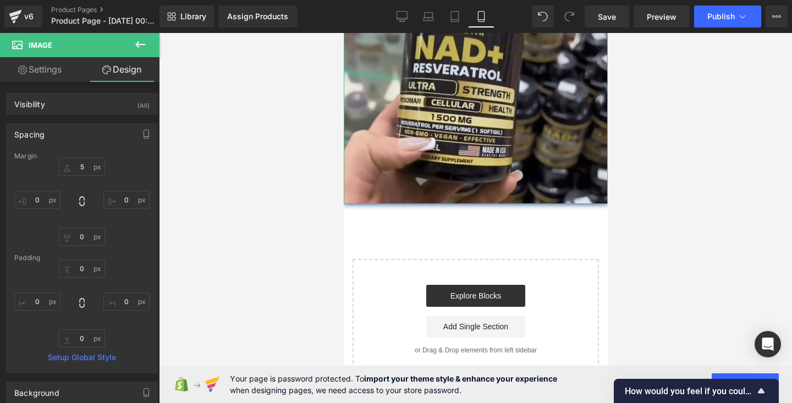
type input "0"
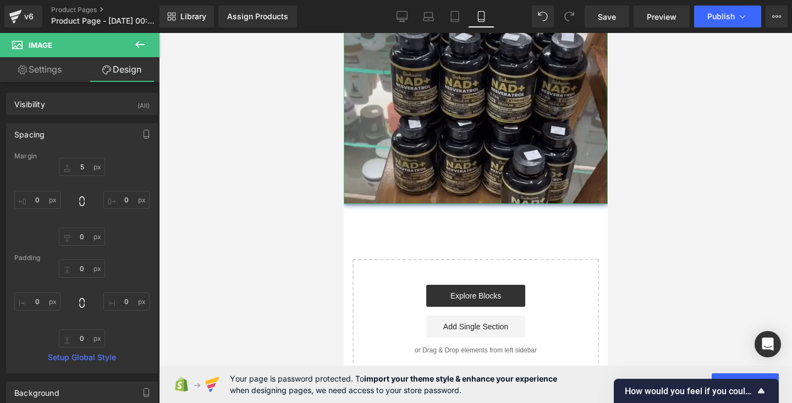
type input "0"
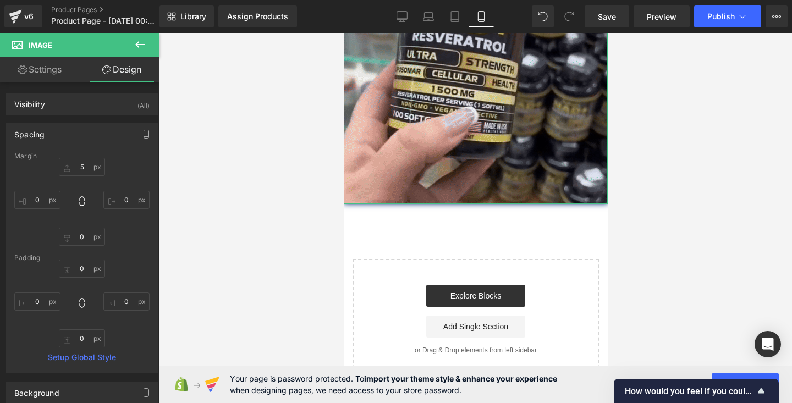
type input "0"
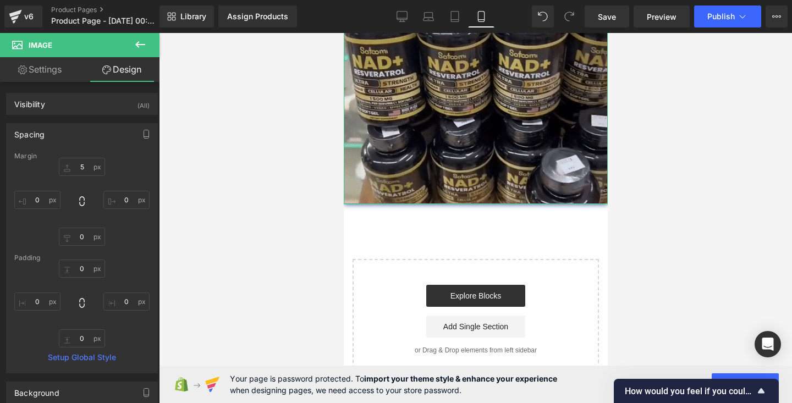
type input "0"
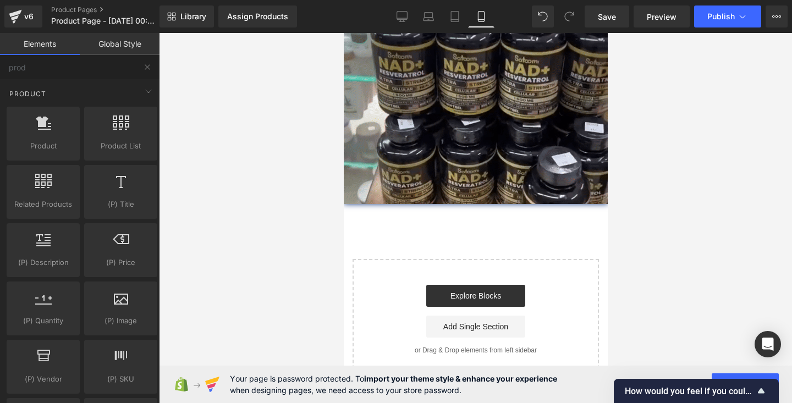
click at [93, 39] on link "Global Style" at bounding box center [120, 44] width 80 height 22
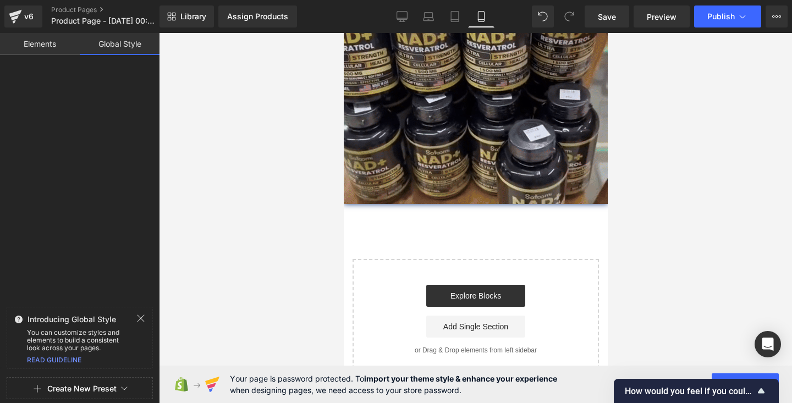
click at [44, 45] on link "Elements" at bounding box center [40, 44] width 80 height 22
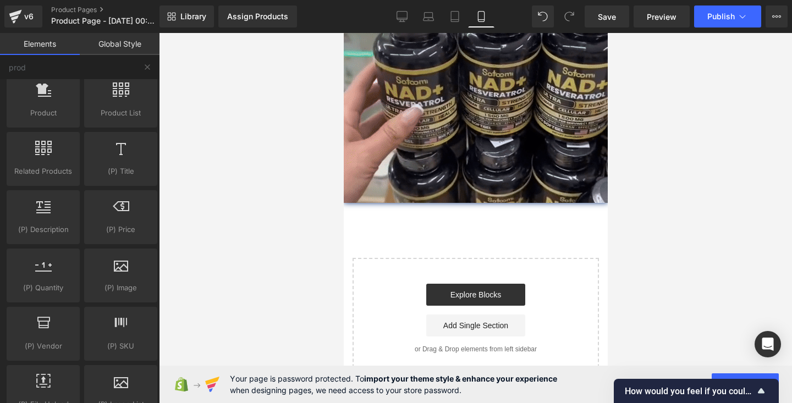
scroll to position [1448, 0]
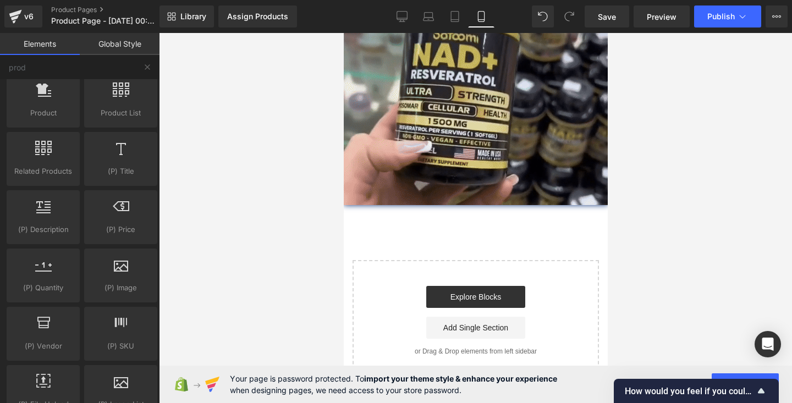
click at [113, 45] on link "Global Style" at bounding box center [120, 44] width 80 height 22
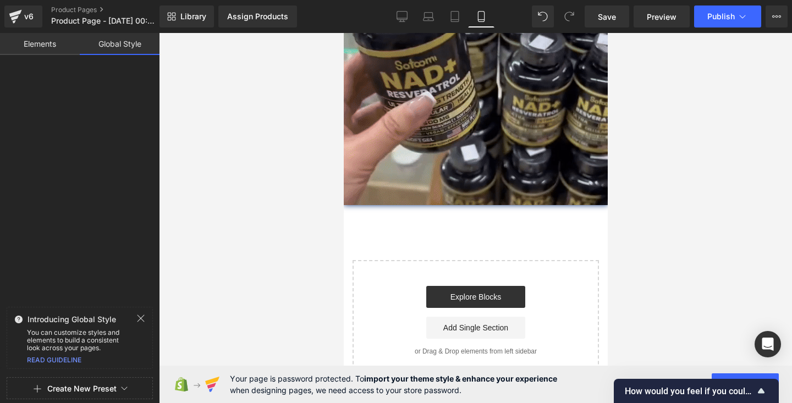
click at [55, 44] on link "Elements" at bounding box center [40, 44] width 80 height 22
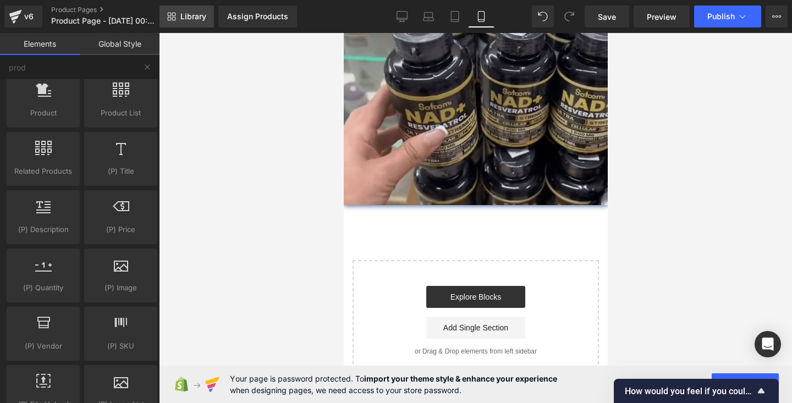
click at [191, 19] on span "Library" at bounding box center [193, 17] width 26 height 10
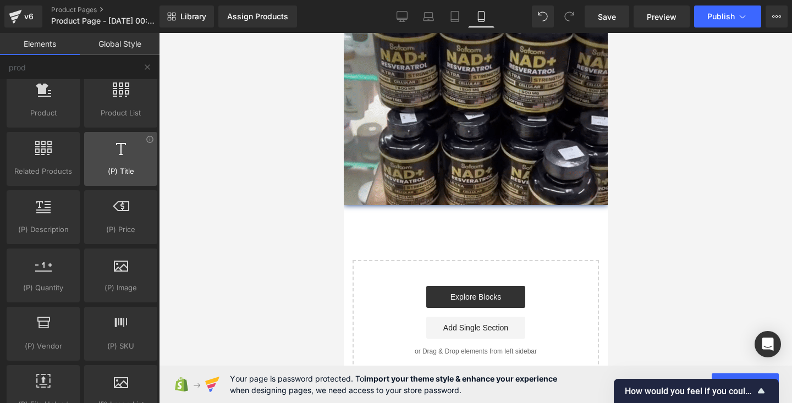
scroll to position [0, 0]
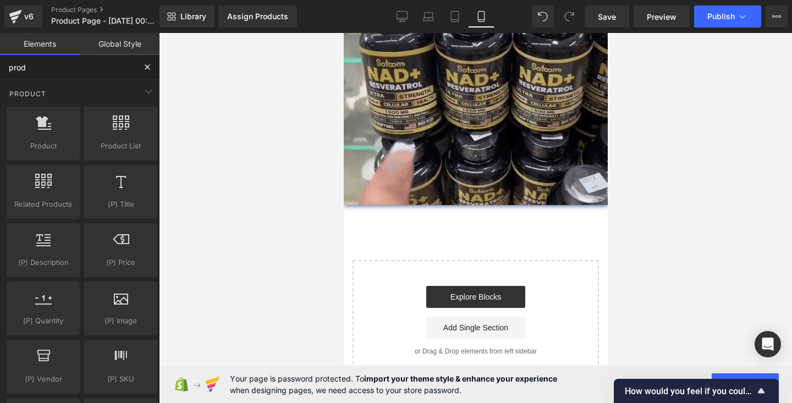
click at [107, 66] on input "prod" at bounding box center [67, 67] width 135 height 24
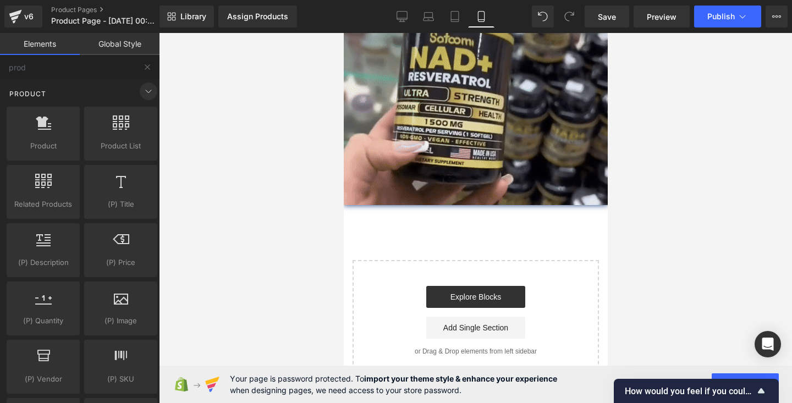
click at [142, 91] on icon at bounding box center [148, 91] width 13 height 13
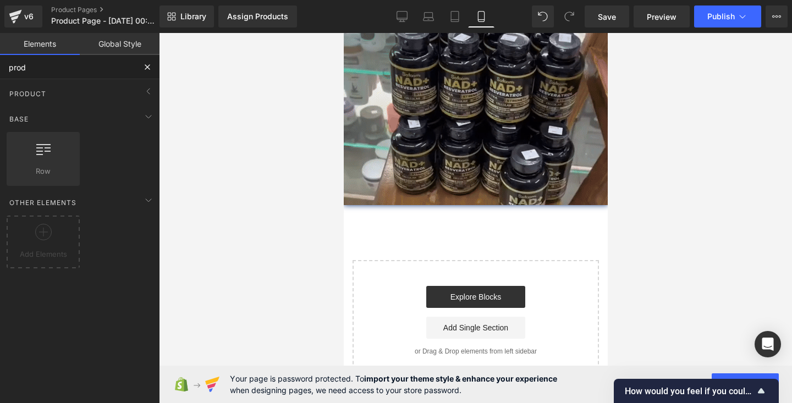
click at [74, 68] on input "prod" at bounding box center [67, 67] width 135 height 24
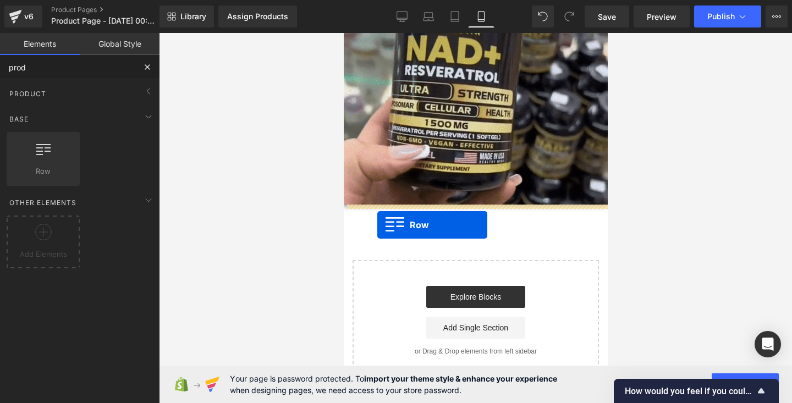
drag, startPoint x: 380, startPoint y: 188, endPoint x: 377, endPoint y: 224, distance: 36.4
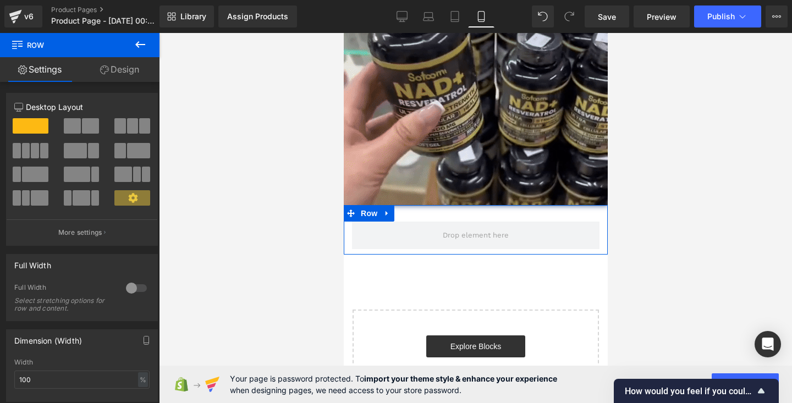
click at [141, 69] on link "Design" at bounding box center [120, 69] width 80 height 25
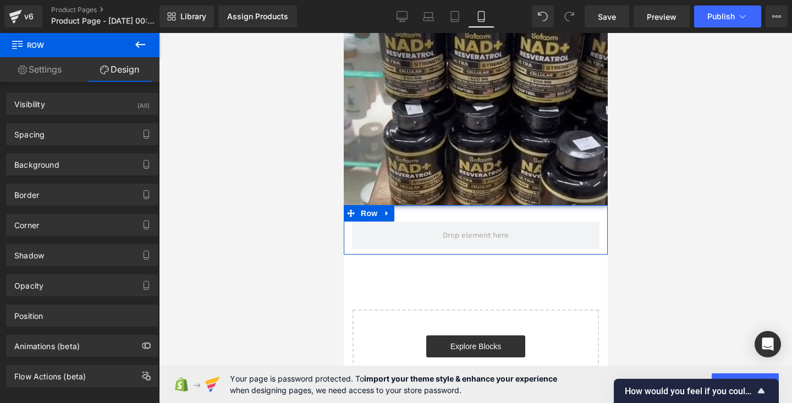
click at [46, 76] on link "Settings" at bounding box center [40, 69] width 80 height 25
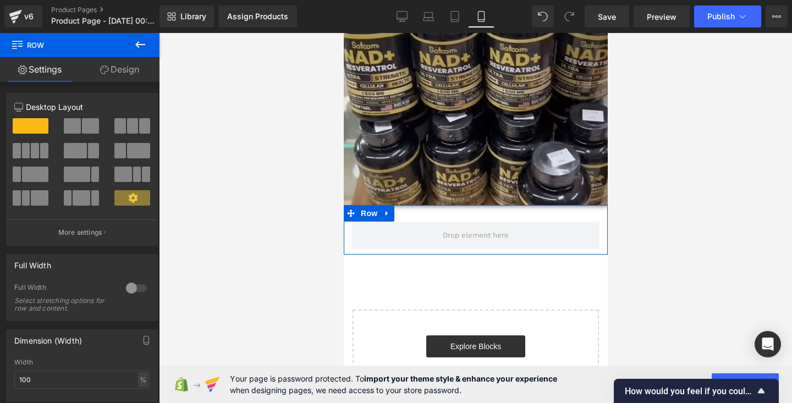
click at [453, 217] on div "Row" at bounding box center [475, 230] width 264 height 50
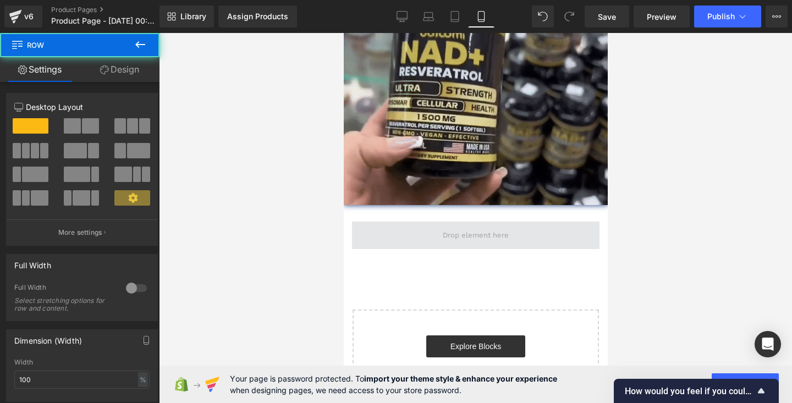
click at [420, 234] on span at bounding box center [475, 236] width 248 height 28
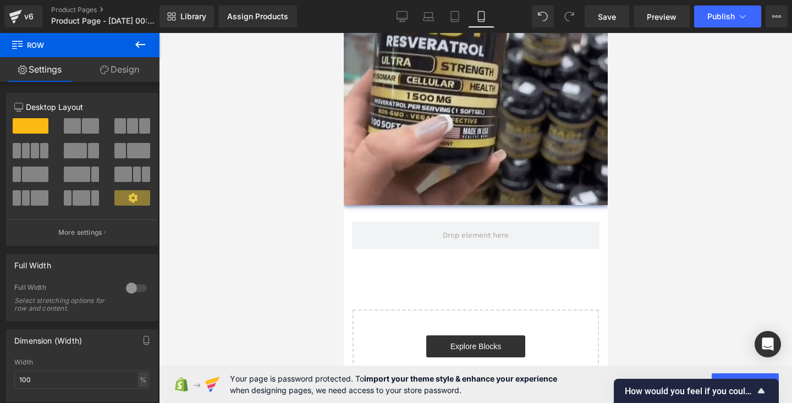
click at [138, 41] on icon at bounding box center [140, 44] width 13 height 13
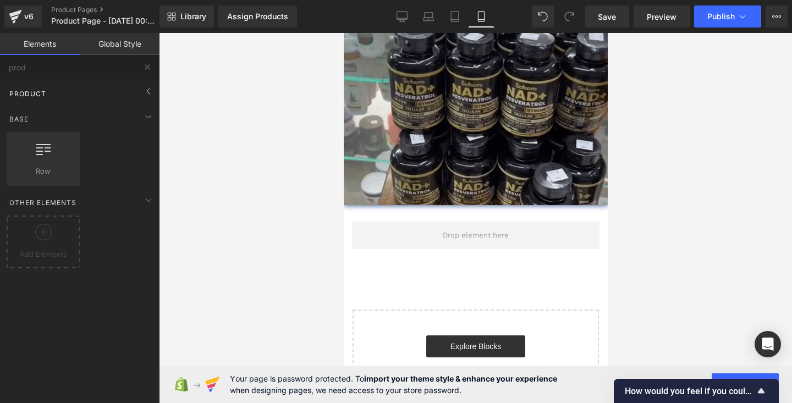
click at [65, 83] on div "Product" at bounding box center [81, 94] width 155 height 22
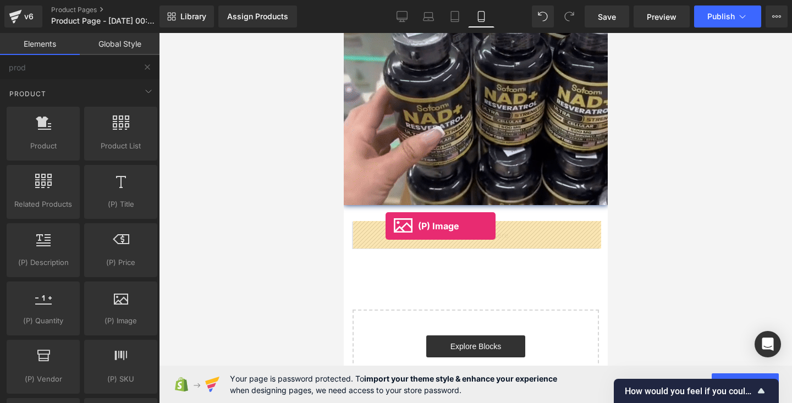
drag, startPoint x: 454, startPoint y: 343, endPoint x: 383, endPoint y: 227, distance: 135.8
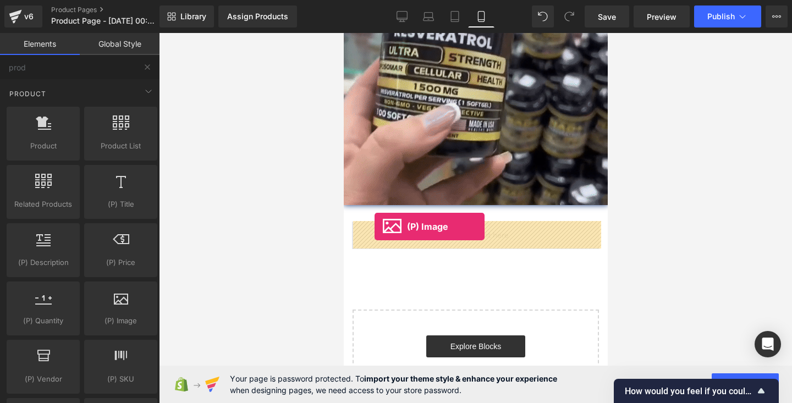
drag, startPoint x: 458, startPoint y: 345, endPoint x: 374, endPoint y: 227, distance: 145.6
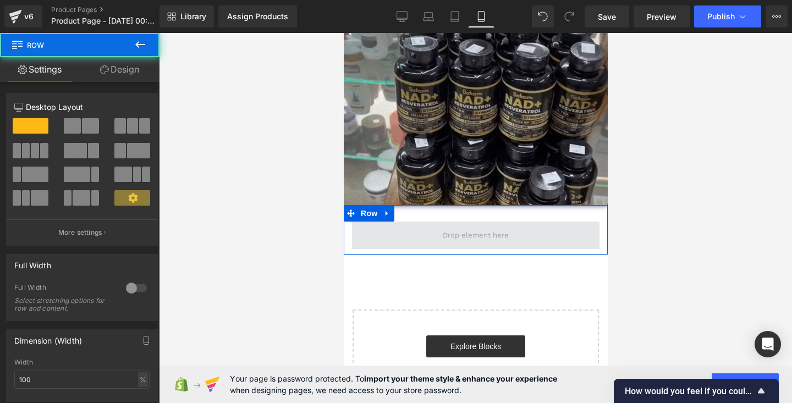
click at [438, 241] on span at bounding box center [475, 236] width 248 height 28
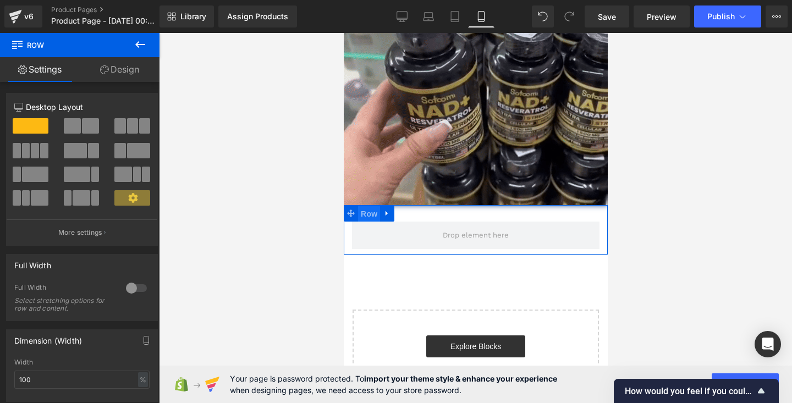
click at [376, 213] on span "Row" at bounding box center [369, 214] width 22 height 17
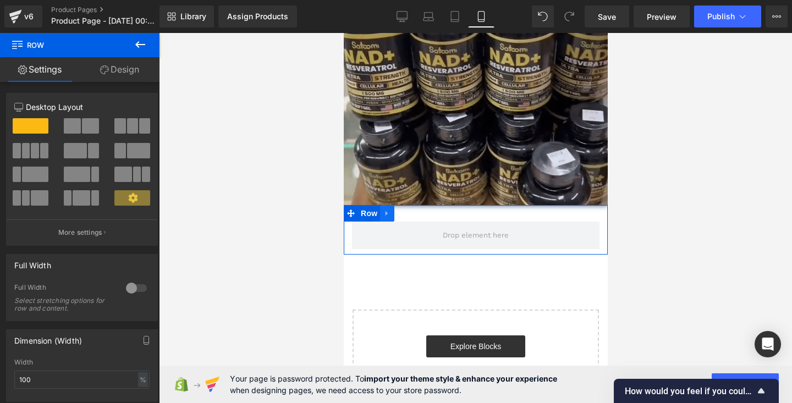
click at [389, 213] on icon at bounding box center [387, 213] width 8 height 8
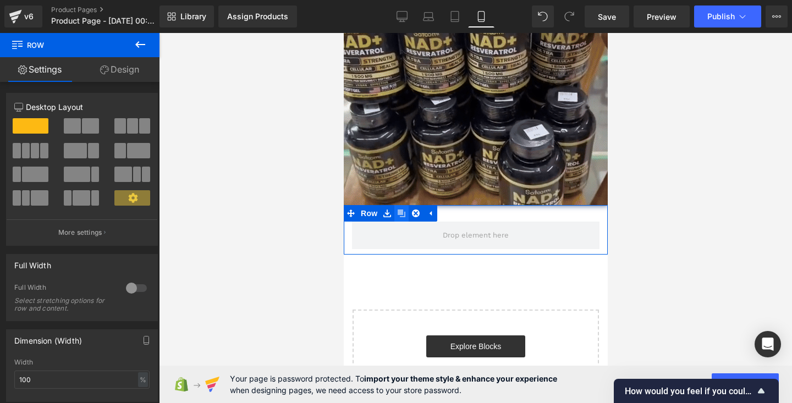
click at [402, 216] on icon at bounding box center [401, 214] width 8 height 8
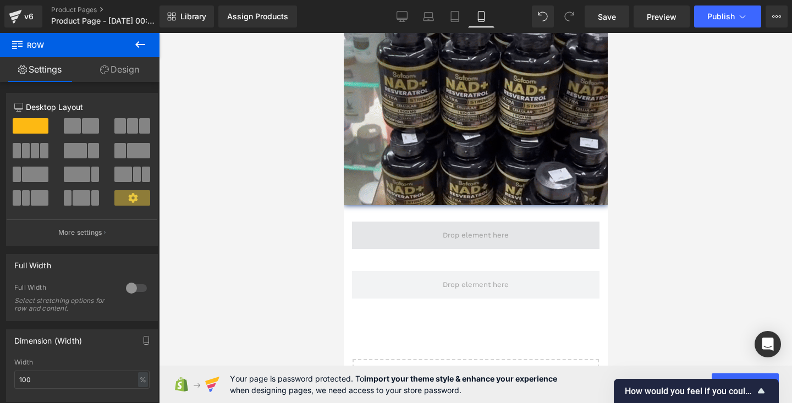
click at [447, 230] on span at bounding box center [475, 235] width 74 height 17
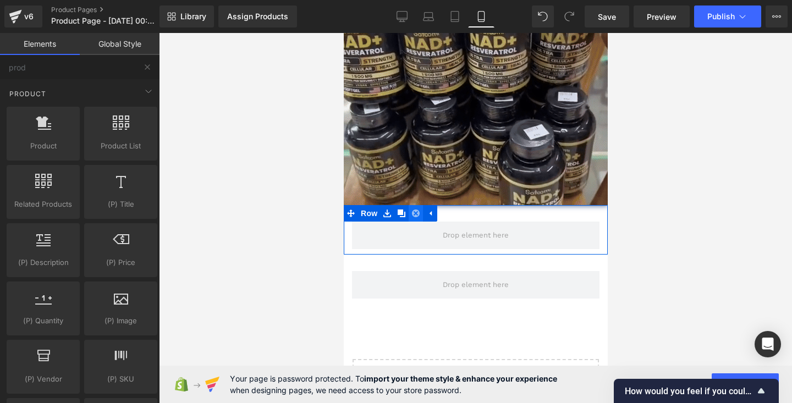
click at [415, 211] on icon at bounding box center [415, 214] width 8 height 8
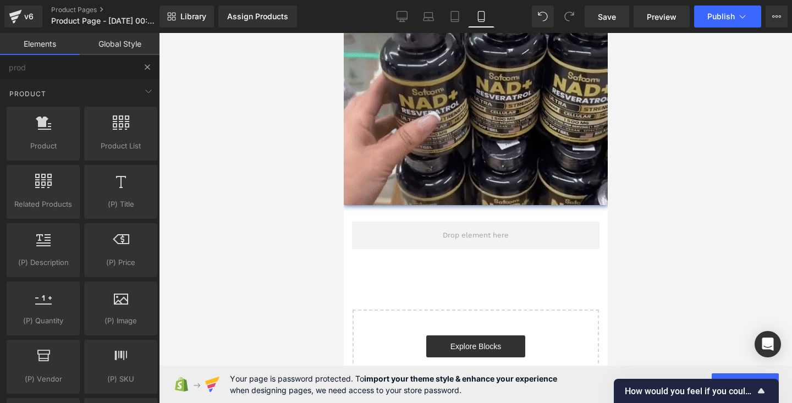
click at [138, 63] on button at bounding box center [147, 67] width 24 height 24
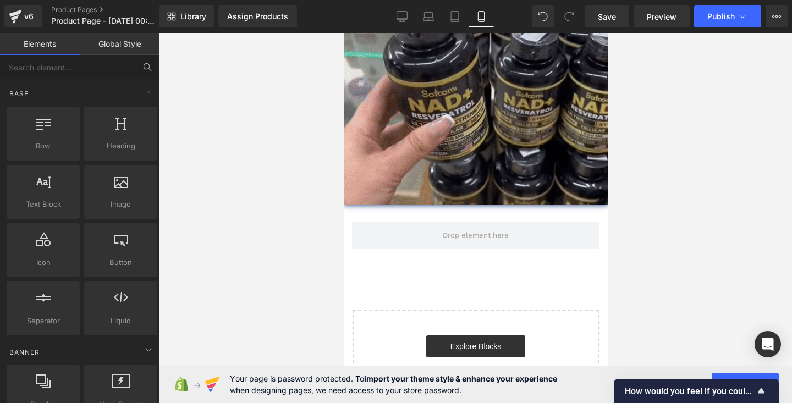
click at [144, 67] on icon at bounding box center [147, 67] width 10 height 10
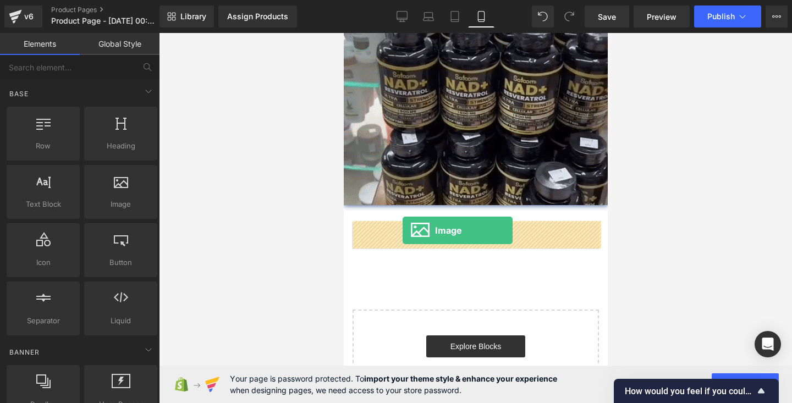
drag, startPoint x: 457, startPoint y: 230, endPoint x: 402, endPoint y: 230, distance: 54.5
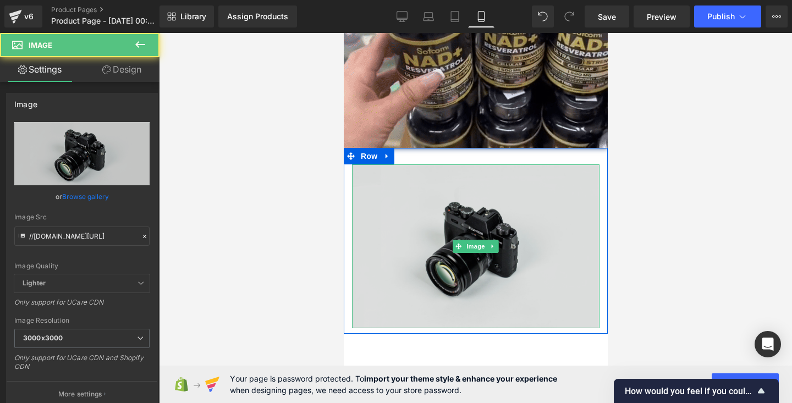
scroll to position [1507, 0]
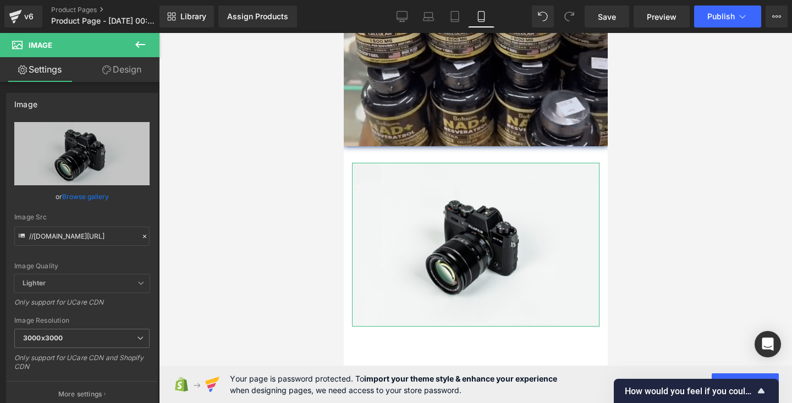
click at [122, 69] on link "Design" at bounding box center [122, 69] width 80 height 25
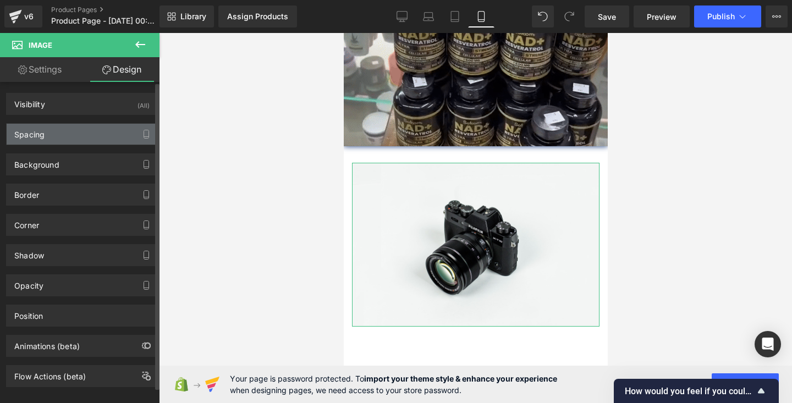
click at [85, 144] on div "Spacing" at bounding box center [82, 134] width 151 height 21
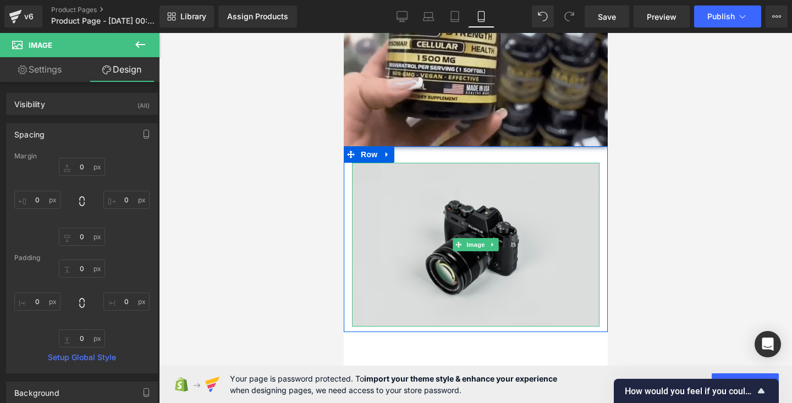
click at [402, 199] on img at bounding box center [475, 245] width 248 height 164
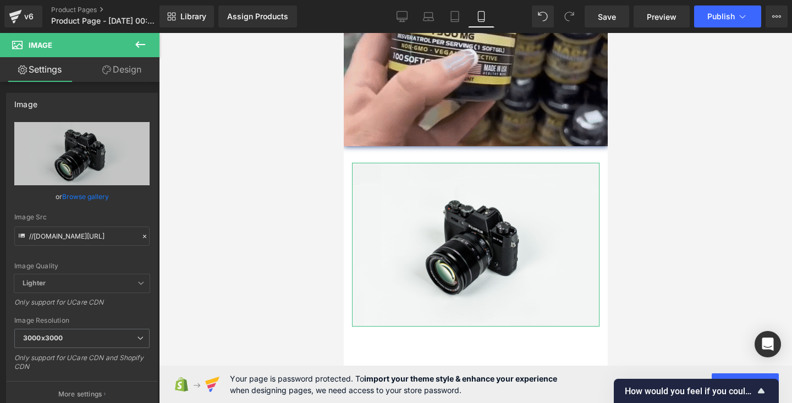
click at [118, 70] on link "Design" at bounding box center [122, 69] width 80 height 25
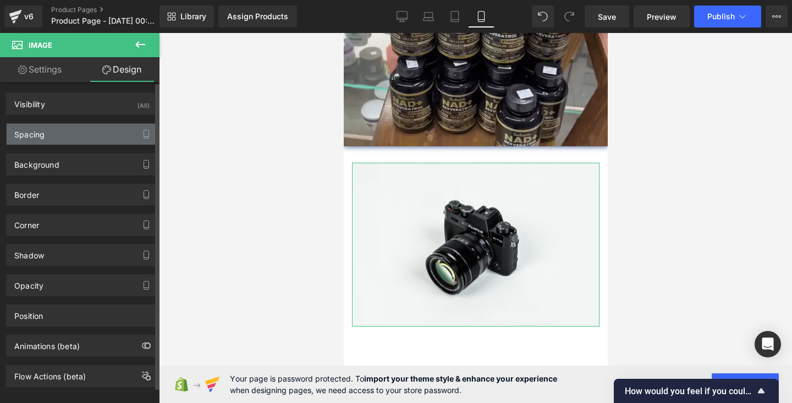
click at [110, 143] on div "Spacing" at bounding box center [82, 134] width 151 height 21
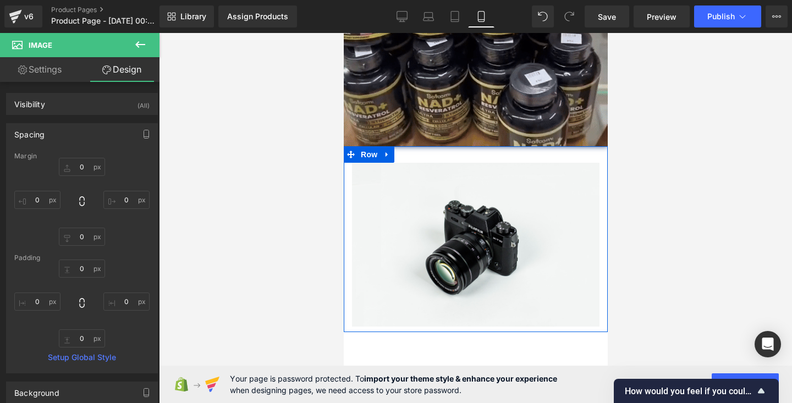
click at [400, 152] on div "Image Row" at bounding box center [475, 239] width 264 height 186
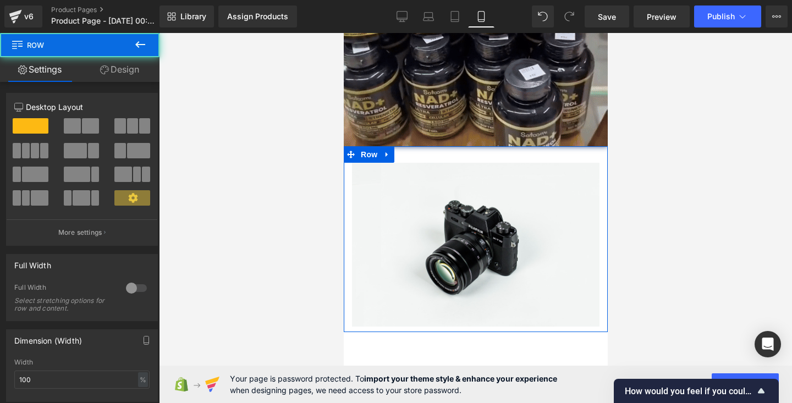
click at [130, 66] on link "Design" at bounding box center [120, 69] width 80 height 25
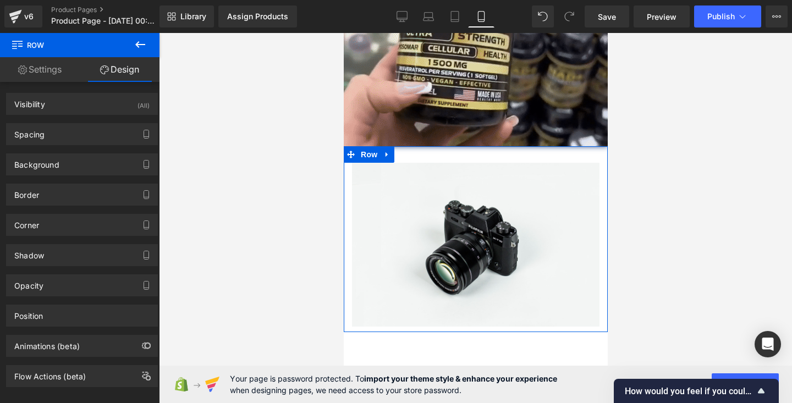
type input "0"
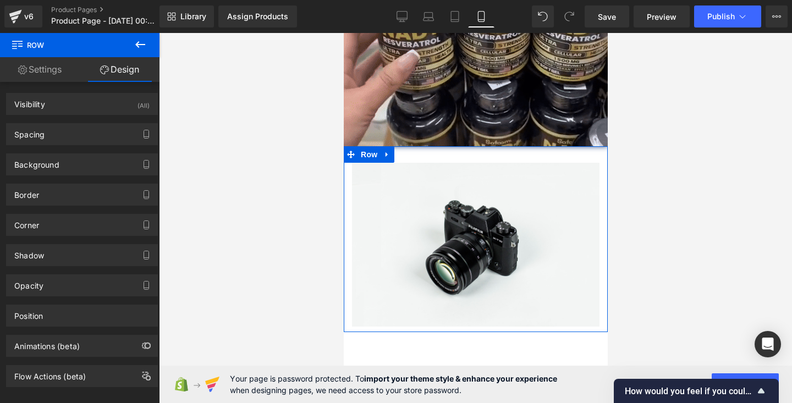
type input "0"
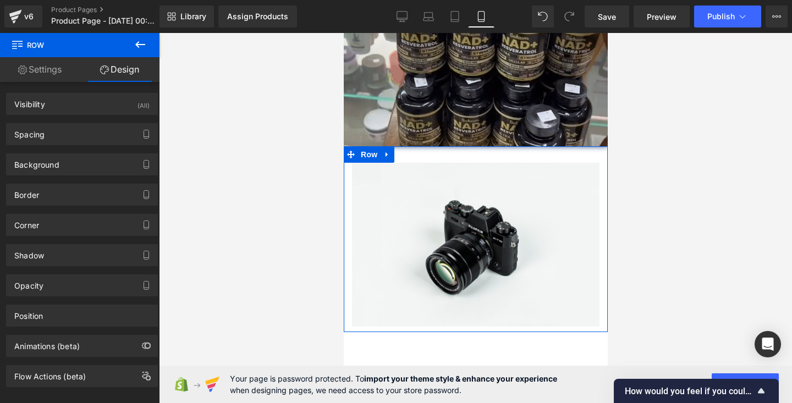
type input "30"
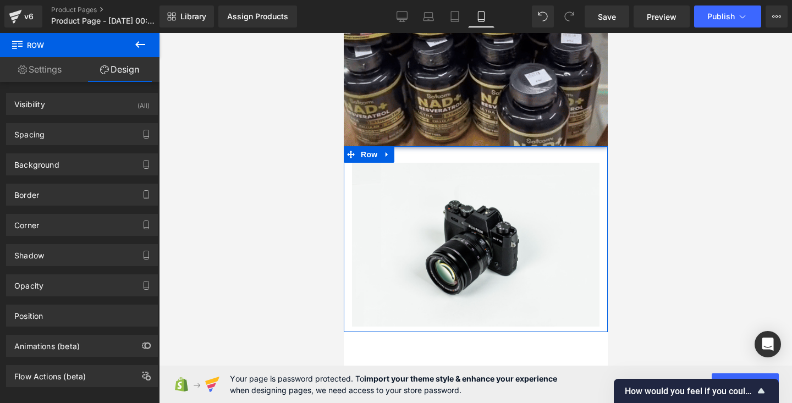
type input "0"
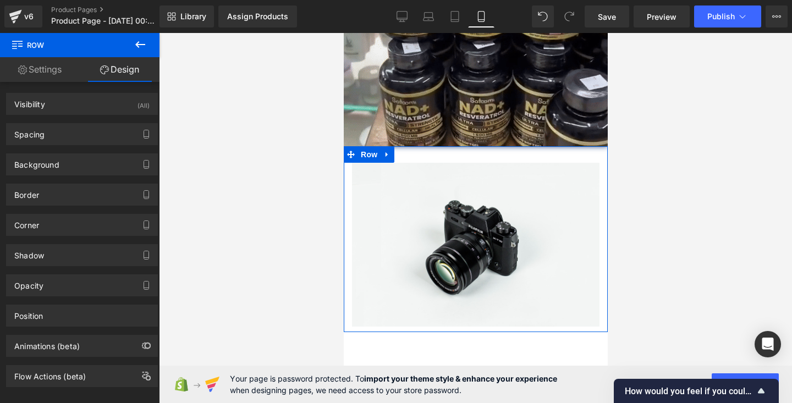
type input "10"
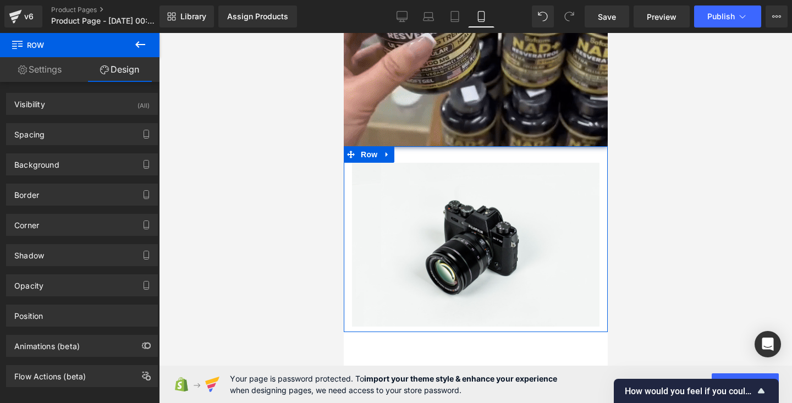
type input "0"
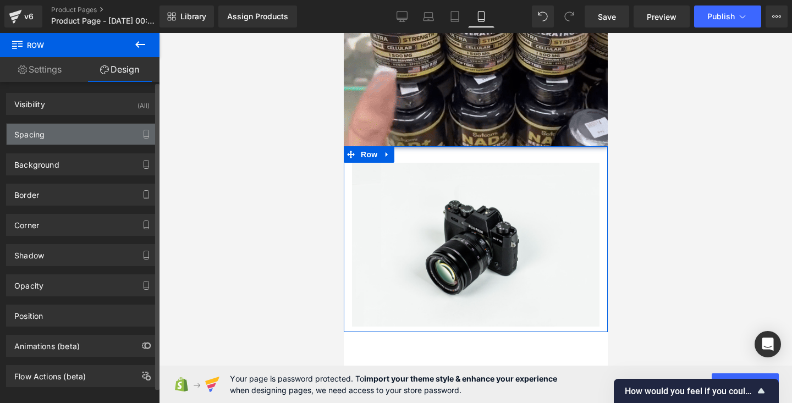
click at [94, 138] on div "Spacing" at bounding box center [82, 134] width 151 height 21
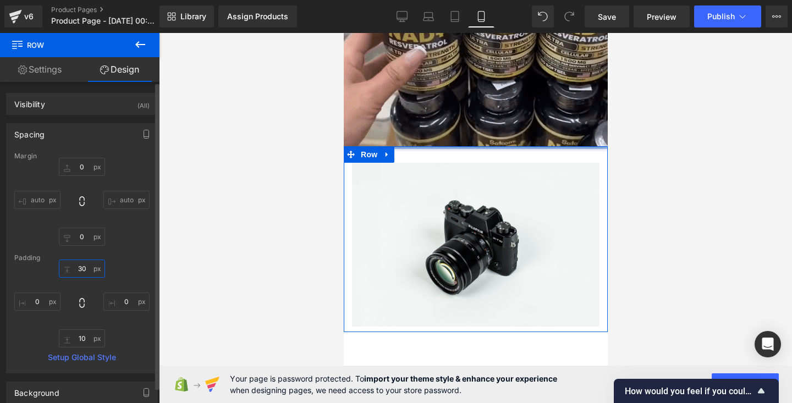
click at [89, 266] on input "30" at bounding box center [82, 269] width 46 height 18
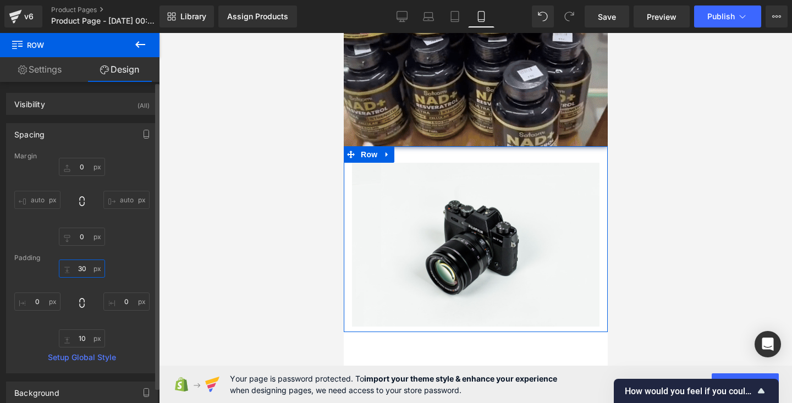
type input "3"
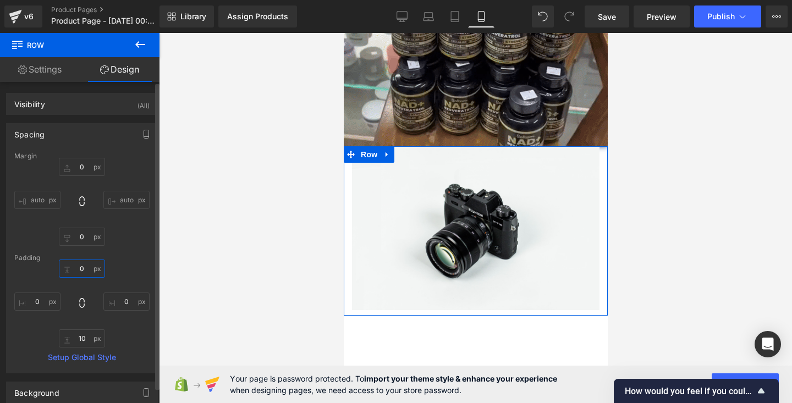
type input "0"
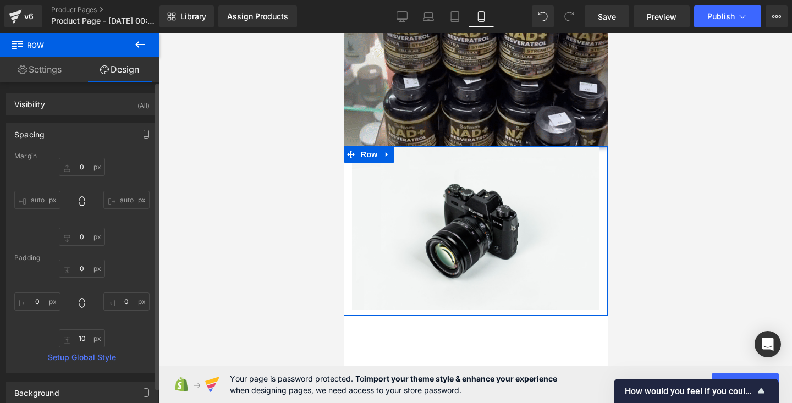
click at [144, 259] on div "Padding" at bounding box center [81, 258] width 135 height 8
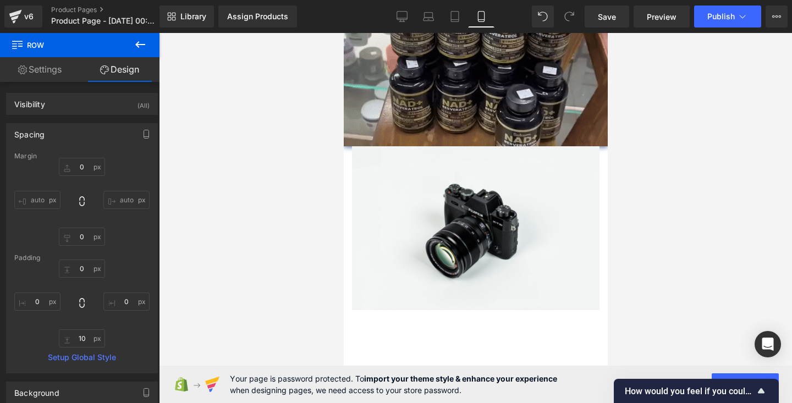
click at [294, 219] on div at bounding box center [475, 218] width 633 height 370
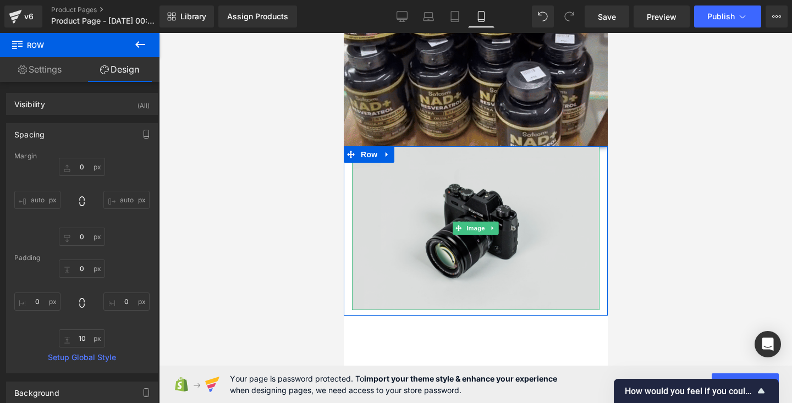
click at [404, 214] on img at bounding box center [475, 228] width 248 height 164
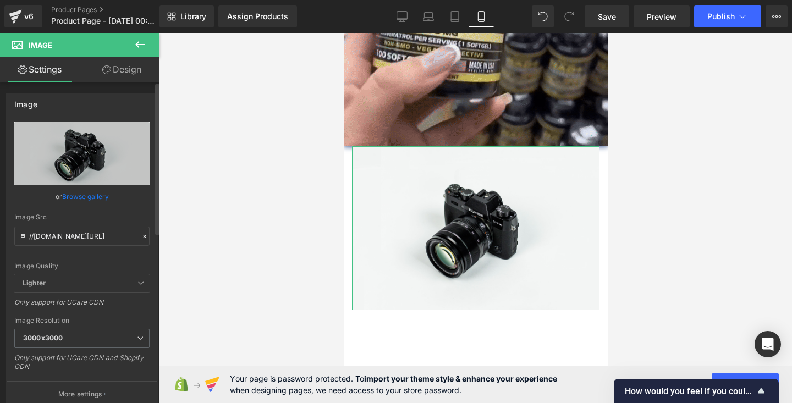
click at [85, 195] on link "Browse gallery" at bounding box center [85, 196] width 47 height 19
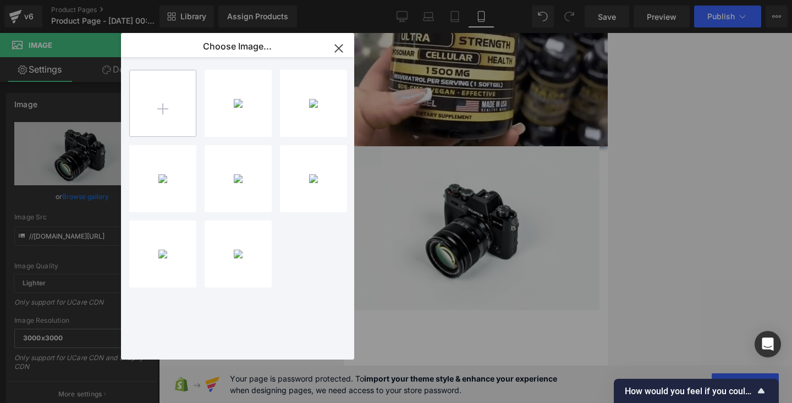
click at [164, 90] on input "file" at bounding box center [163, 103] width 66 height 66
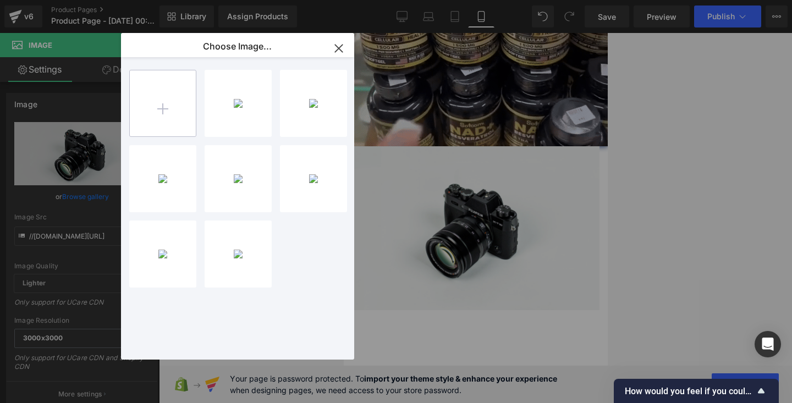
type input "C:\fakepath\garantia.jpg"
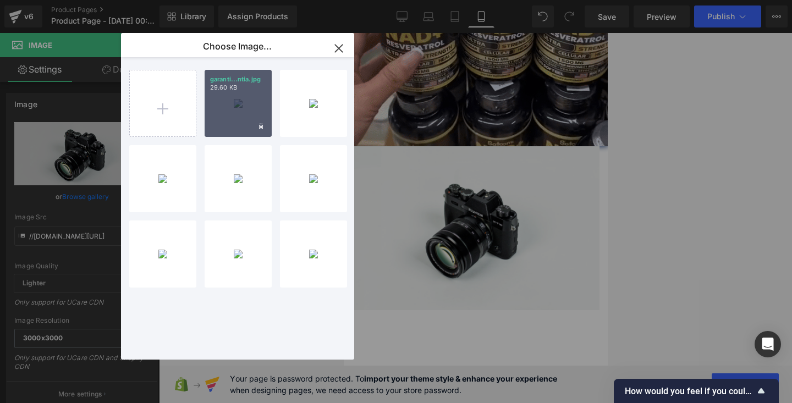
click at [250, 108] on div "garanti...ntia.jpg 29.60 KB" at bounding box center [238, 103] width 67 height 67
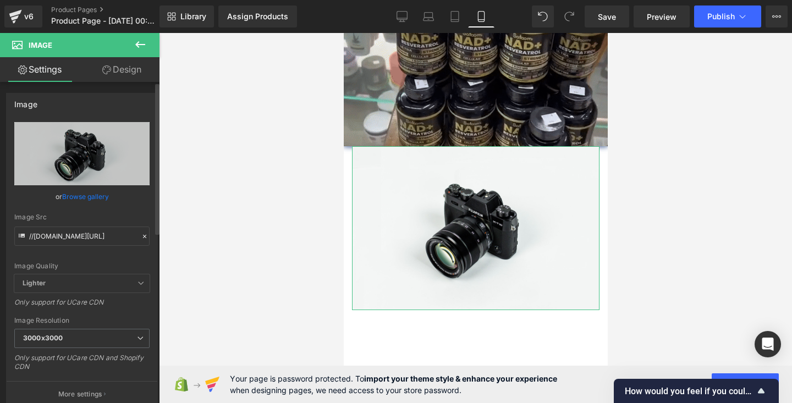
click at [107, 193] on div "or Browse gallery" at bounding box center [81, 197] width 135 height 12
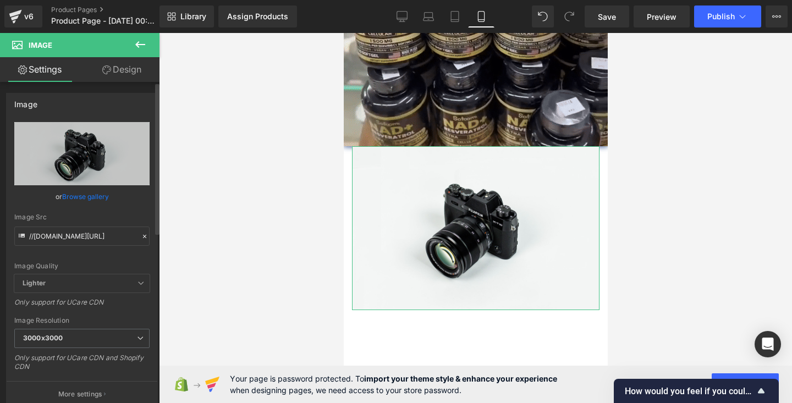
click at [96, 197] on link "Browse gallery" at bounding box center [85, 196] width 47 height 19
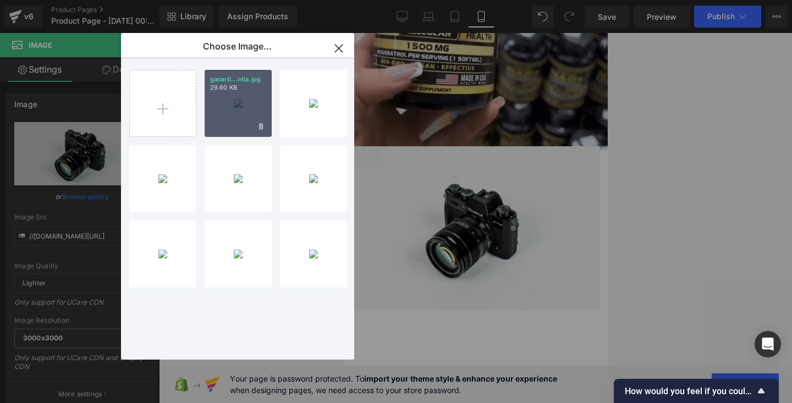
click at [225, 96] on div "garanti...ntia.jpg 29.60 KB" at bounding box center [238, 103] width 67 height 67
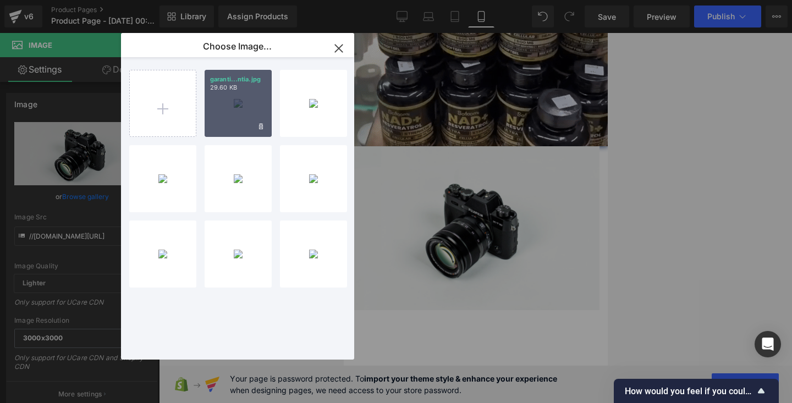
type input "[URL][DOMAIN_NAME]"
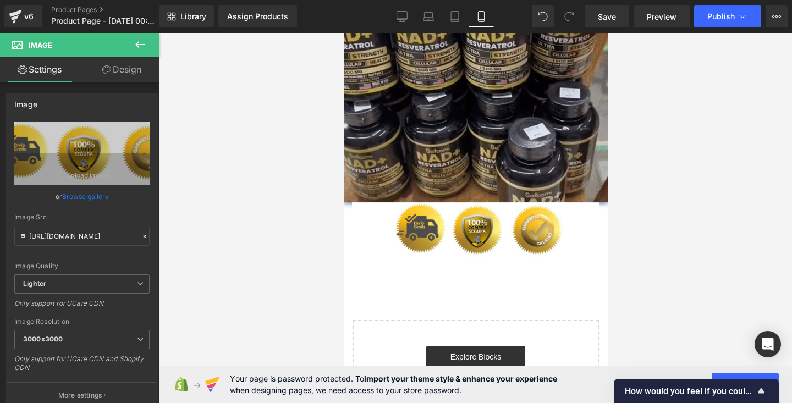
scroll to position [1408, 0]
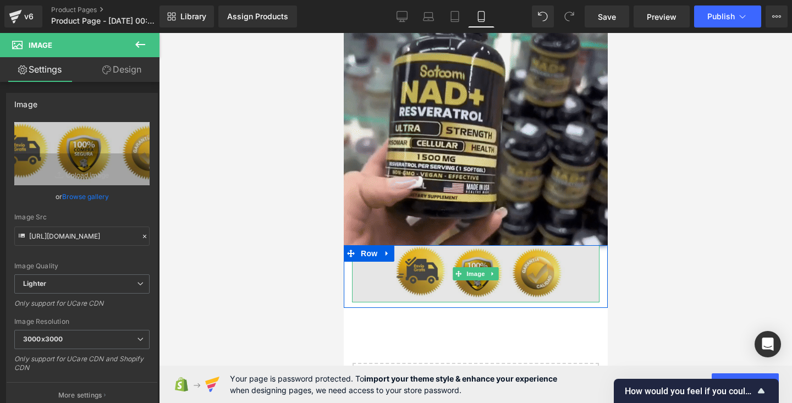
click at [362, 272] on img at bounding box center [475, 273] width 248 height 57
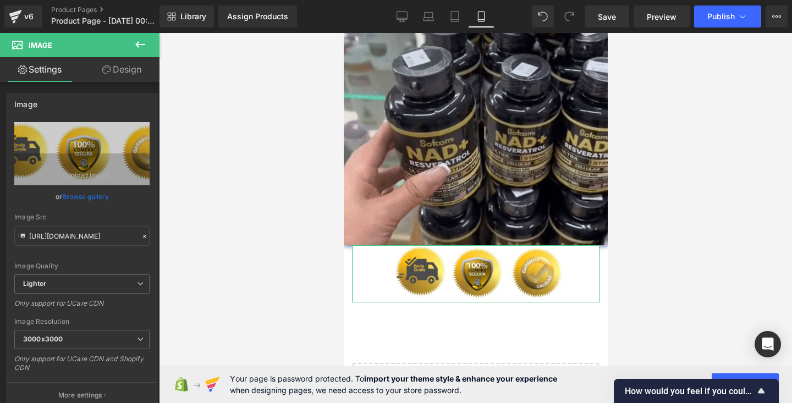
click at [118, 76] on link "Design" at bounding box center [122, 69] width 80 height 25
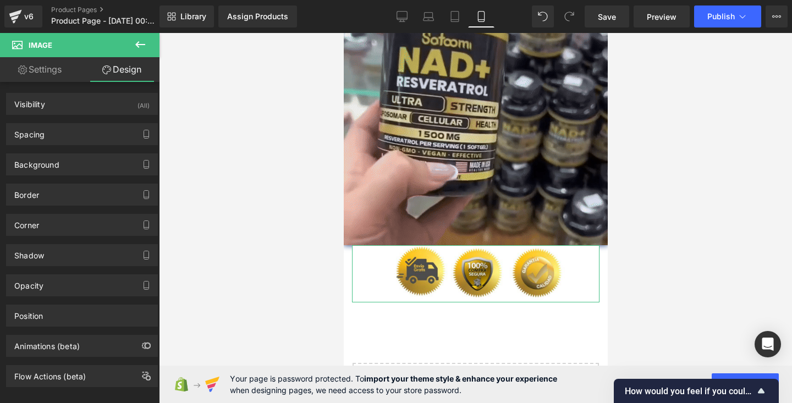
click at [32, 64] on link "Settings" at bounding box center [40, 69] width 80 height 25
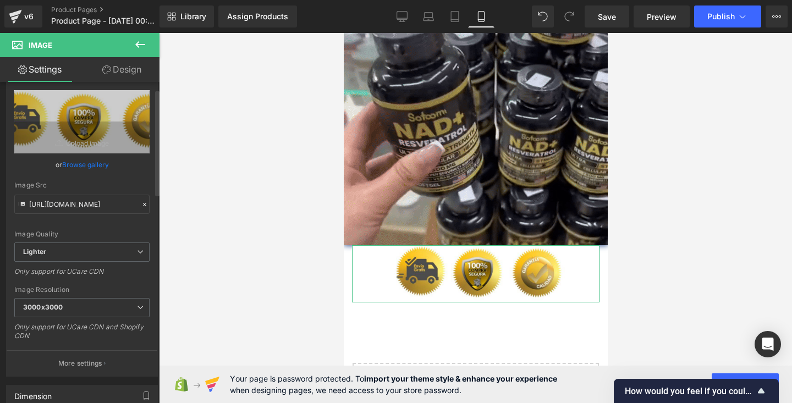
scroll to position [21, 0]
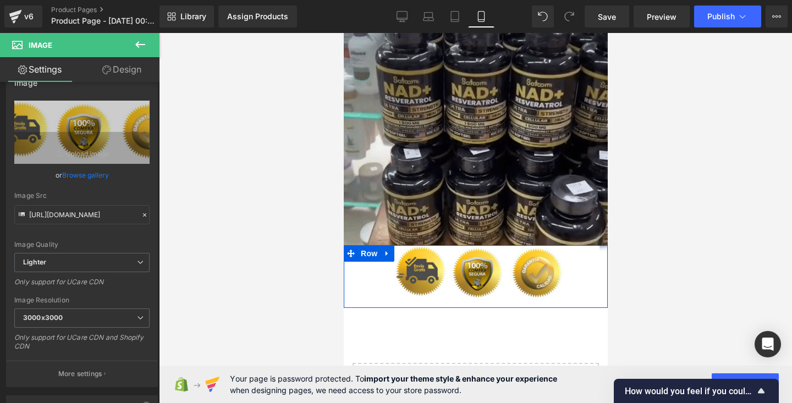
click at [345, 276] on div "Image Row" at bounding box center [475, 276] width 264 height 63
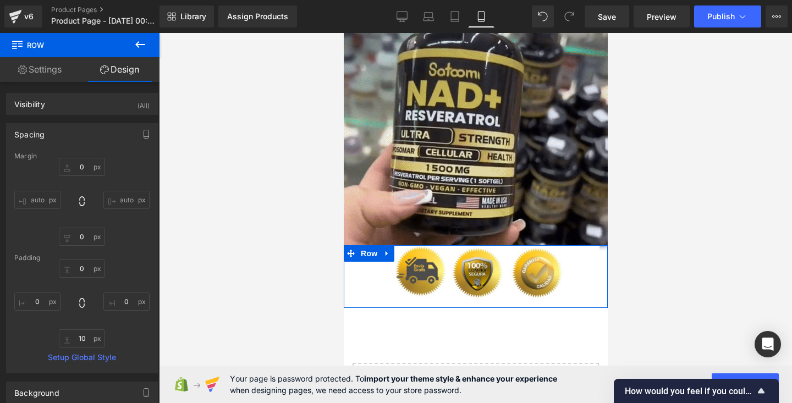
click at [48, 71] on link "Settings" at bounding box center [40, 69] width 80 height 25
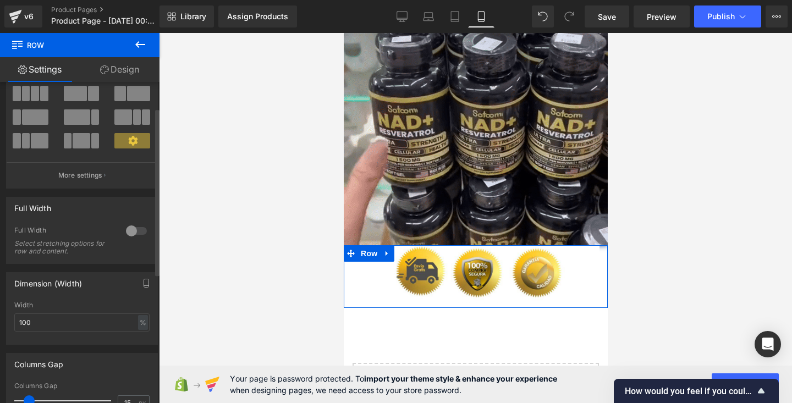
scroll to position [69, 0]
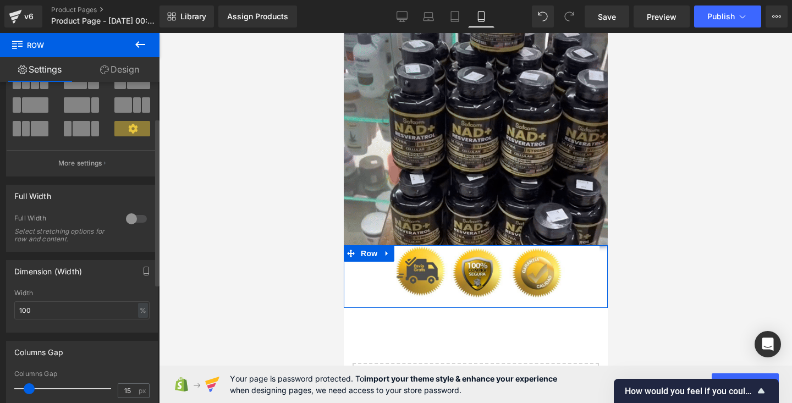
click at [129, 223] on div at bounding box center [136, 219] width 26 height 18
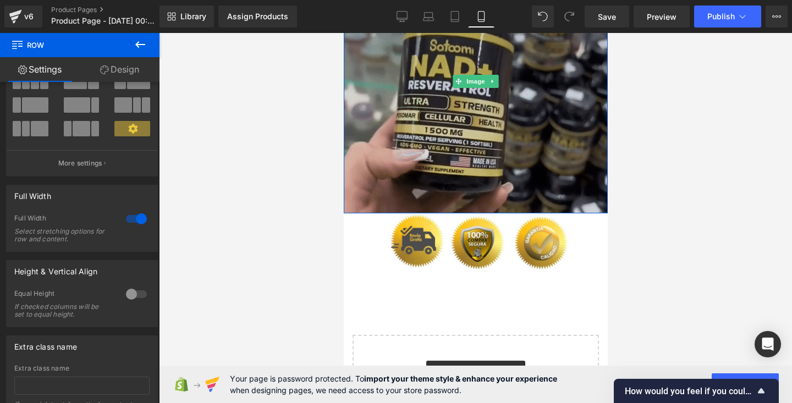
scroll to position [1443, 0]
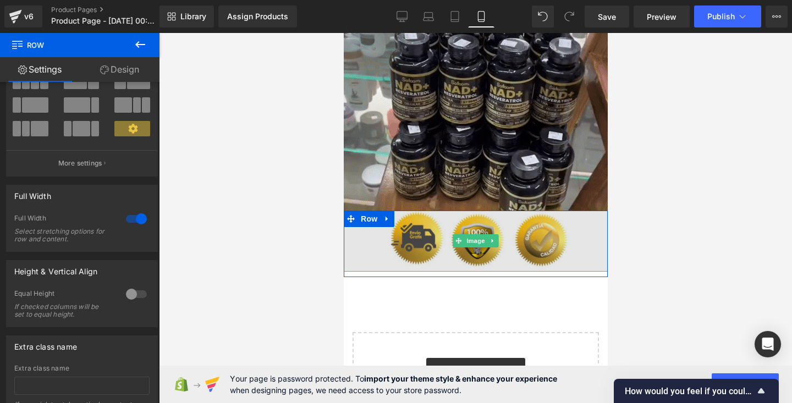
click at [487, 232] on img at bounding box center [475, 241] width 264 height 61
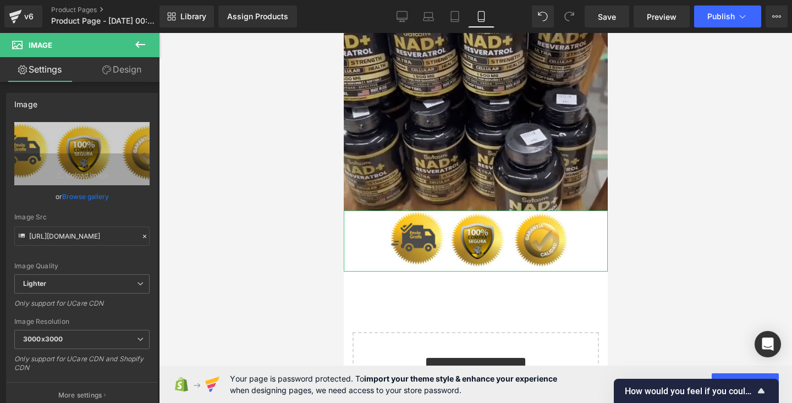
click at [117, 65] on link "Design" at bounding box center [122, 69] width 80 height 25
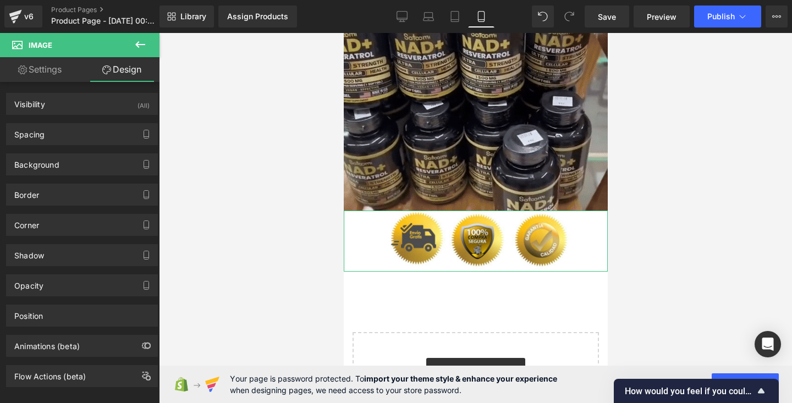
type input "0"
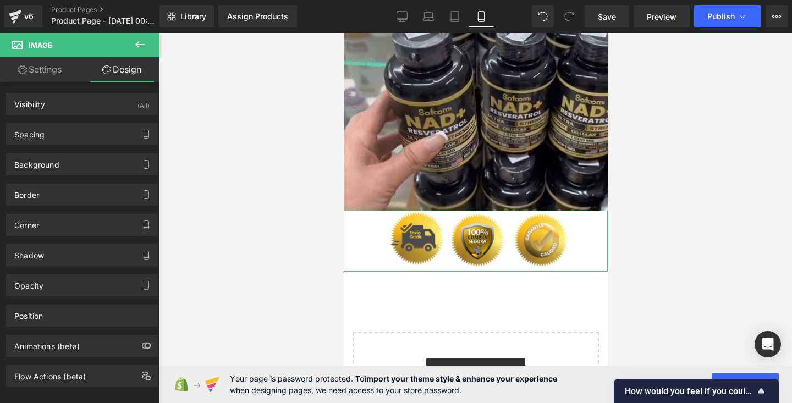
type input "0"
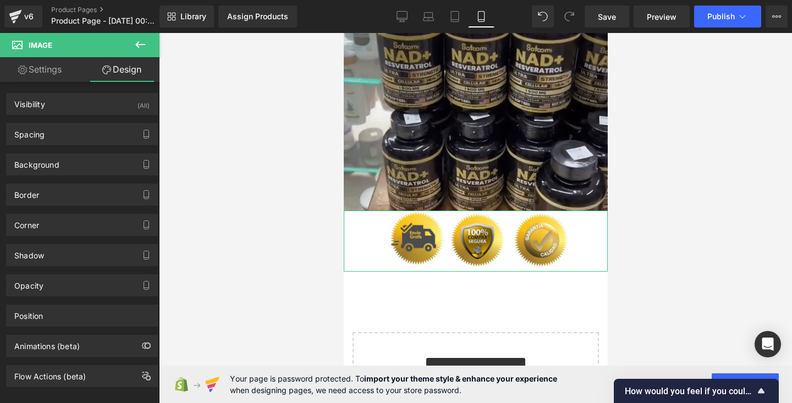
type input "0"
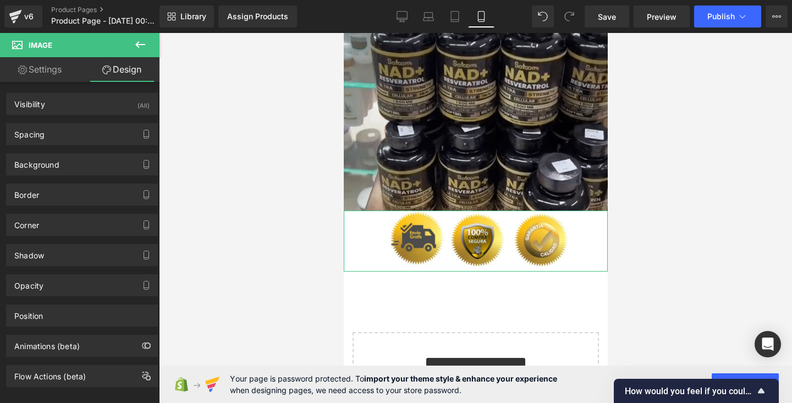
type input "0"
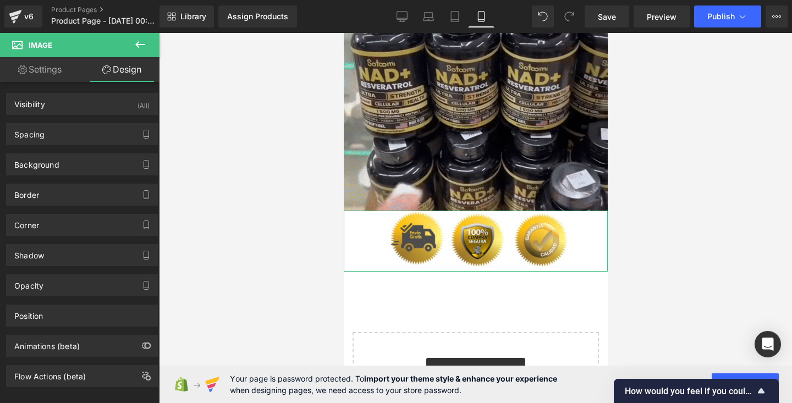
type input "0"
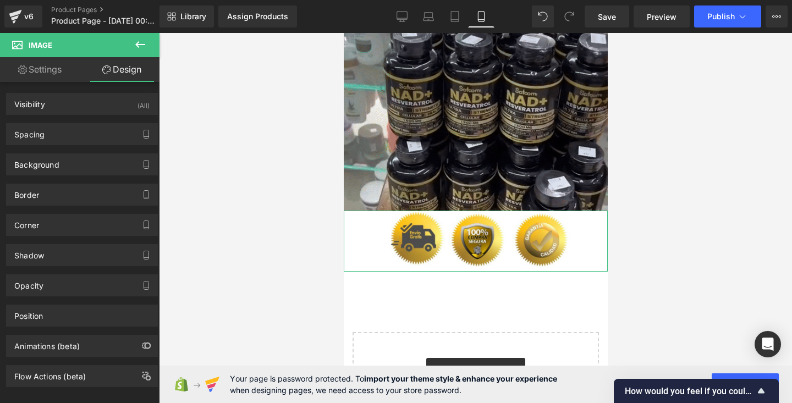
type input "0"
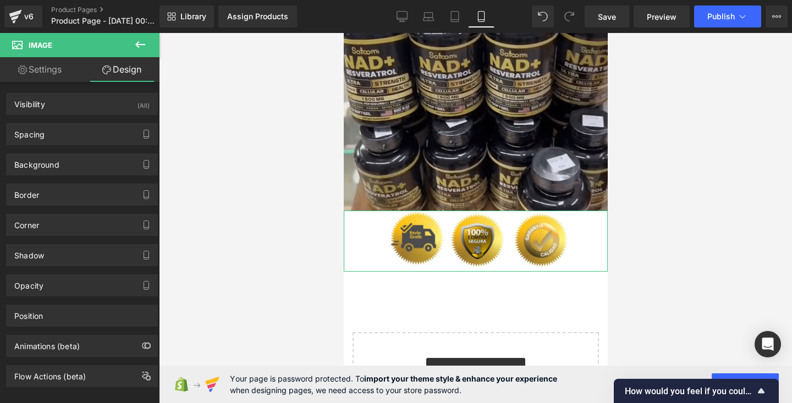
type input "0"
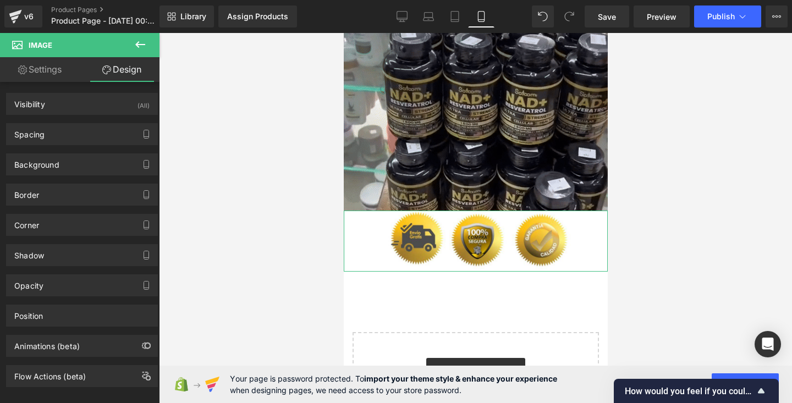
type input "0"
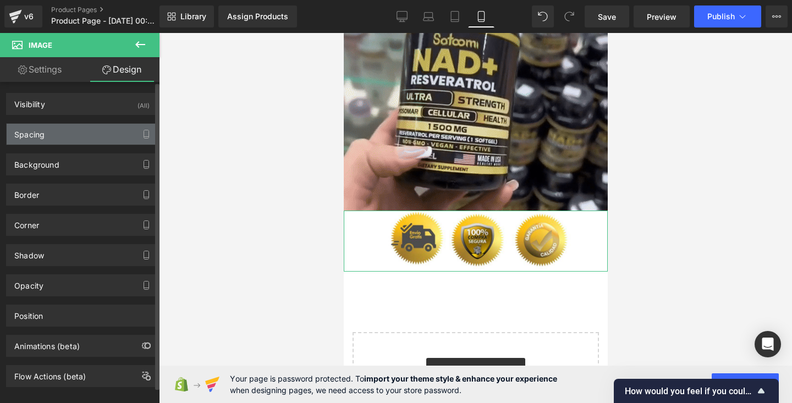
click at [80, 138] on div "Spacing" at bounding box center [82, 134] width 151 height 21
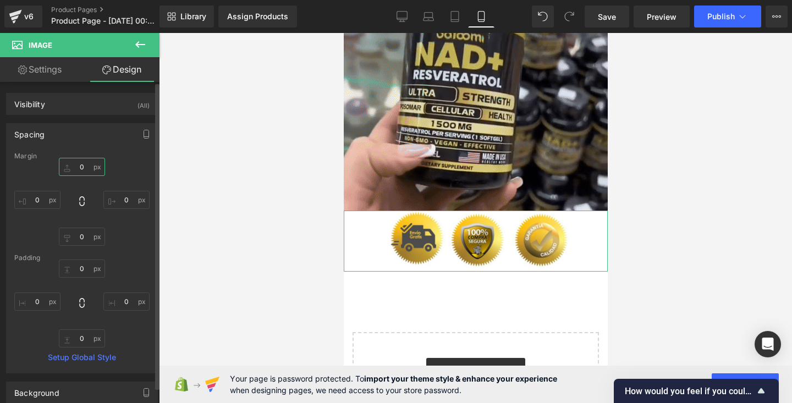
click at [84, 171] on input "0" at bounding box center [82, 167] width 46 height 18
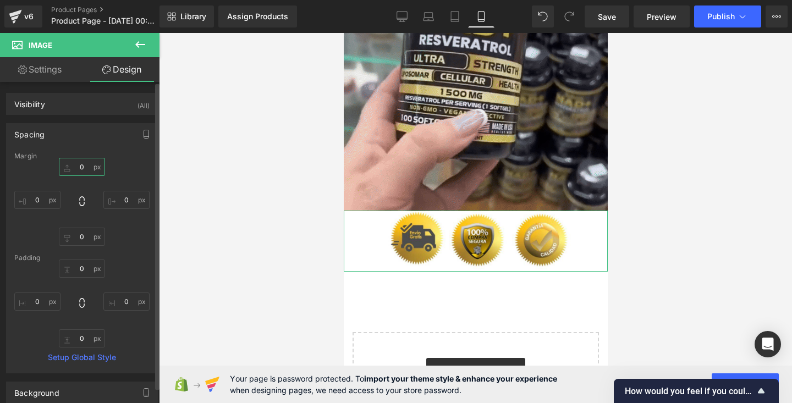
type input "5"
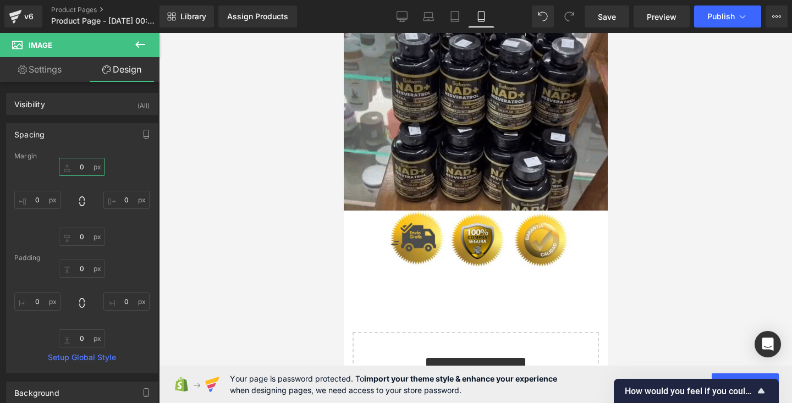
type input "8"
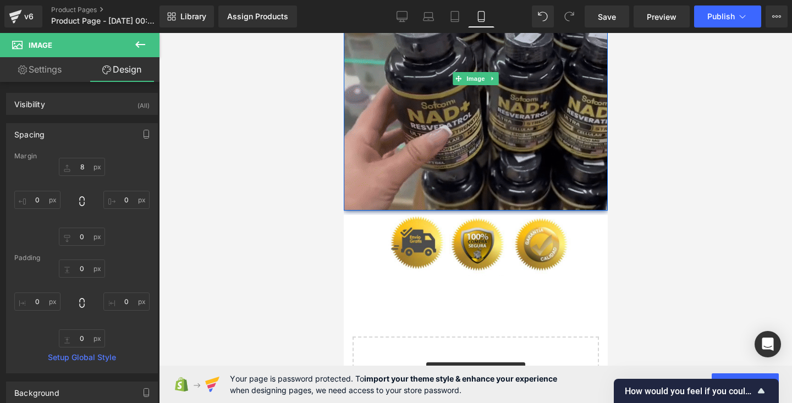
click at [518, 137] on img at bounding box center [475, 79] width 264 height 264
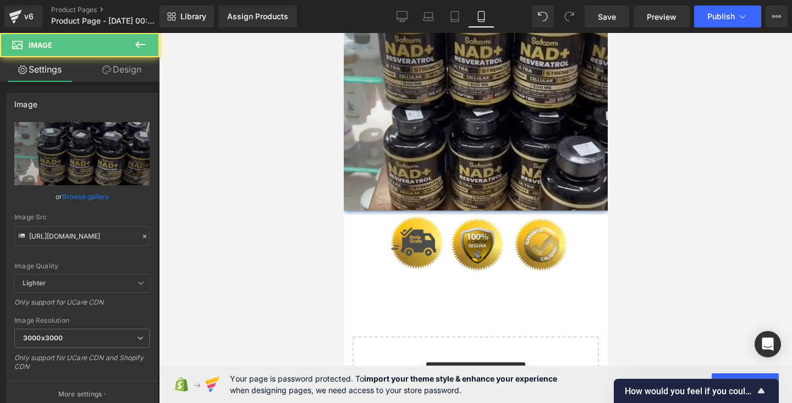
click at [683, 141] on div at bounding box center [475, 218] width 633 height 370
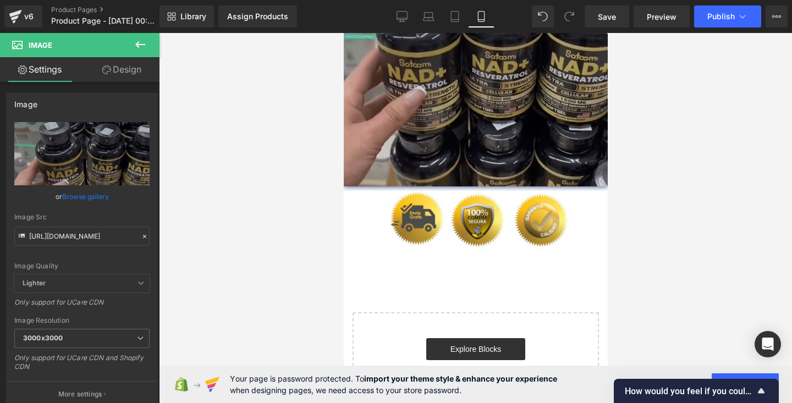
scroll to position [1522, 0]
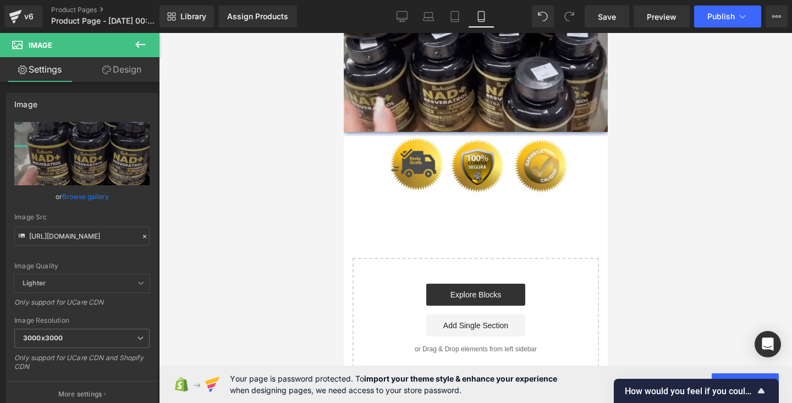
click at [141, 46] on icon at bounding box center [140, 44] width 13 height 13
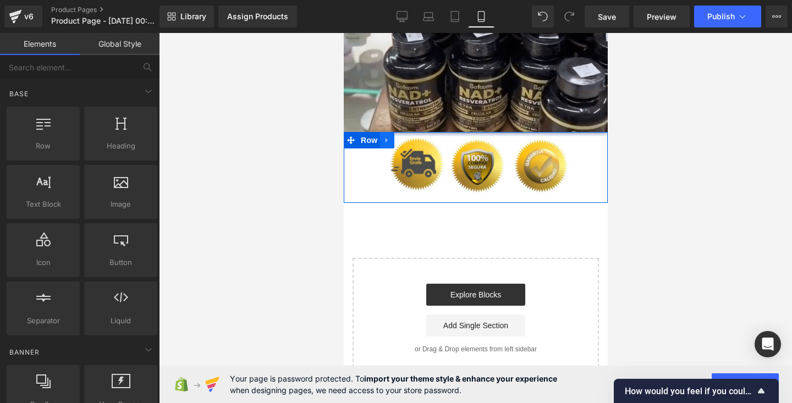
click at [392, 143] on link at bounding box center [387, 140] width 14 height 17
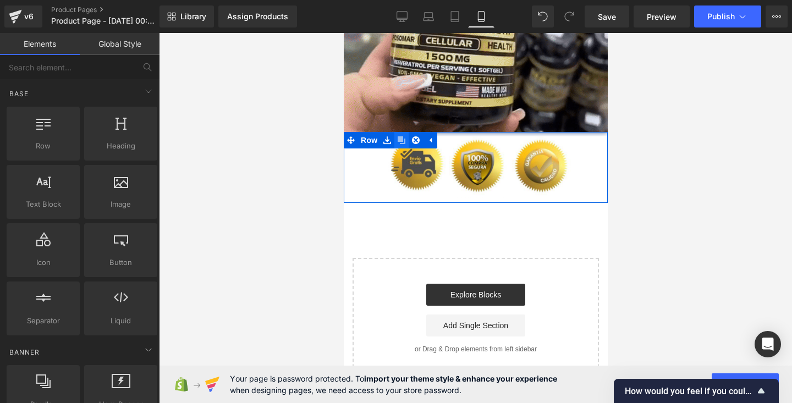
click at [402, 142] on icon at bounding box center [401, 140] width 8 height 8
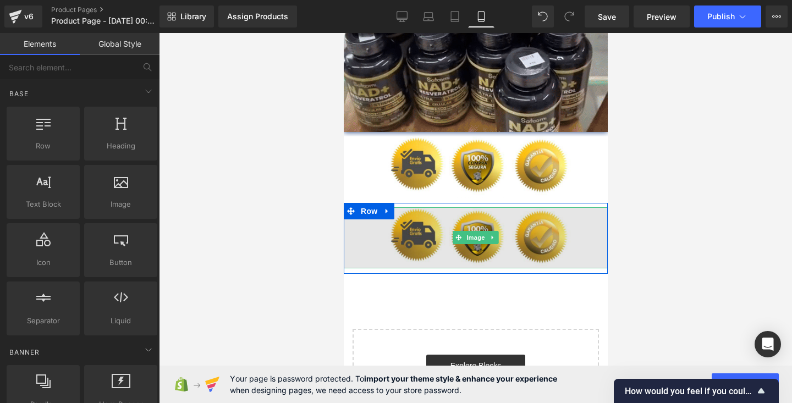
click at [367, 243] on img at bounding box center [475, 237] width 264 height 61
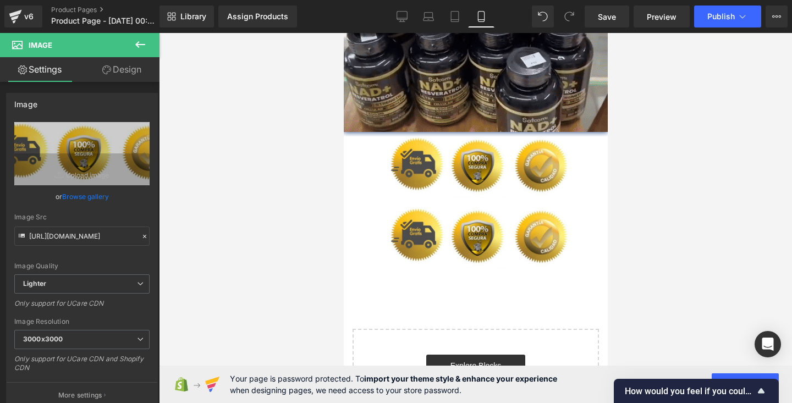
click at [139, 41] on icon at bounding box center [140, 44] width 13 height 13
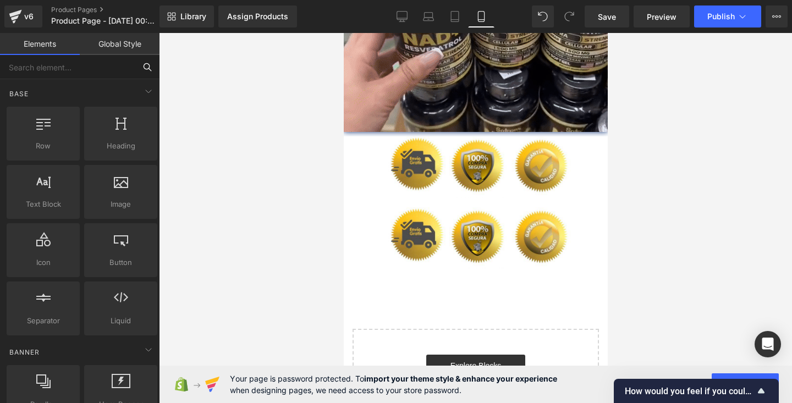
click at [78, 72] on input "text" at bounding box center [67, 67] width 135 height 24
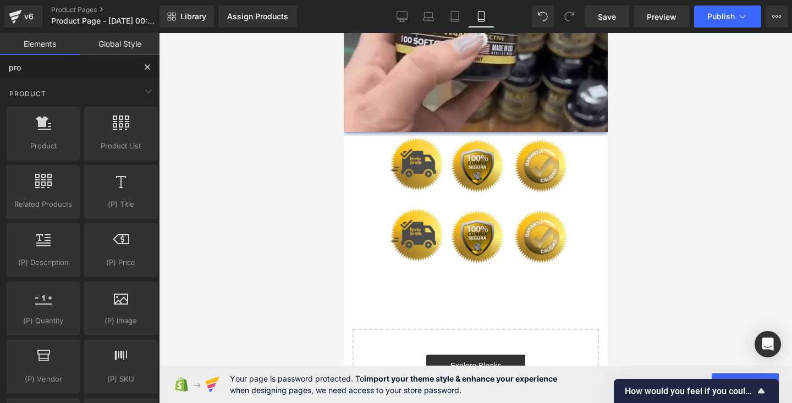
type input "prod"
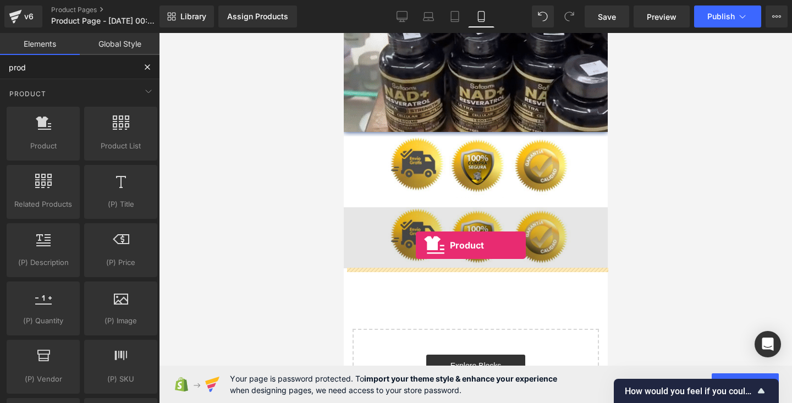
drag, startPoint x: 371, startPoint y: 167, endPoint x: 408, endPoint y: 244, distance: 85.6
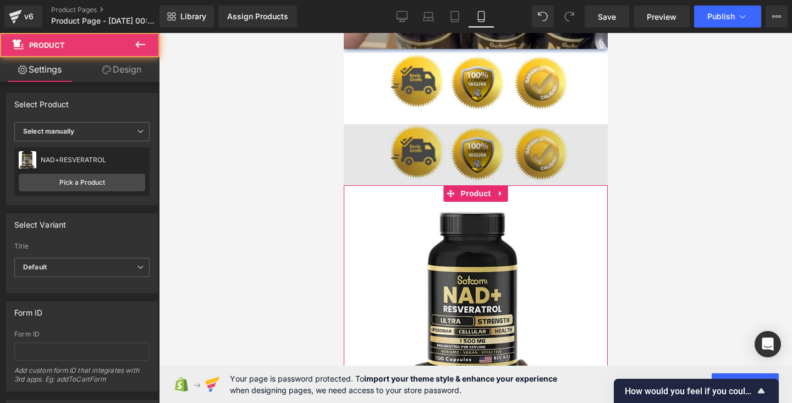
scroll to position [1606, 0]
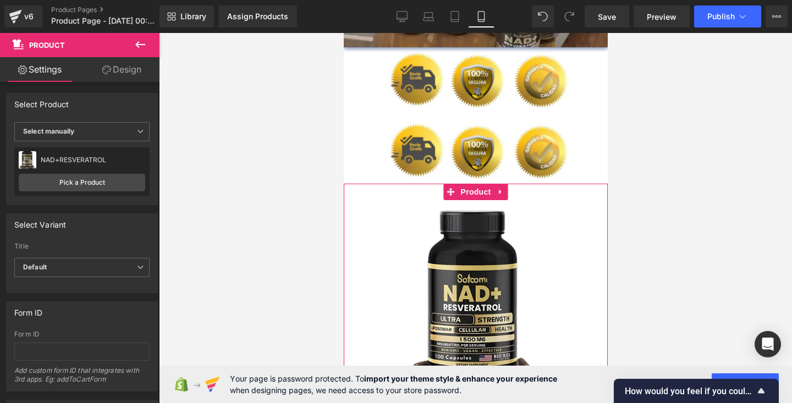
click at [412, 260] on img at bounding box center [475, 311] width 152 height 222
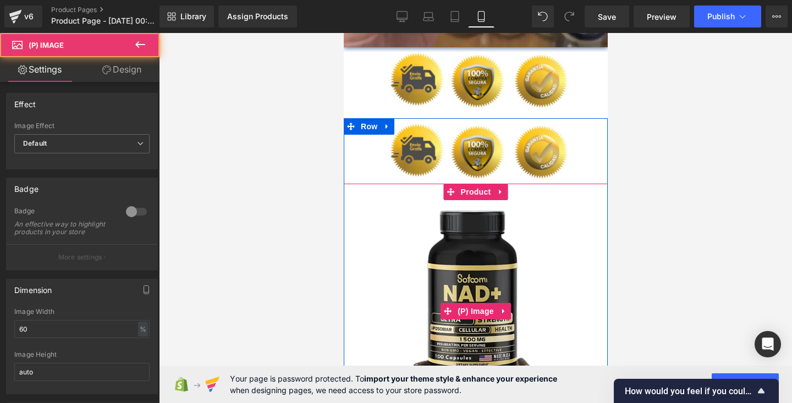
scroll to position [1631, 0]
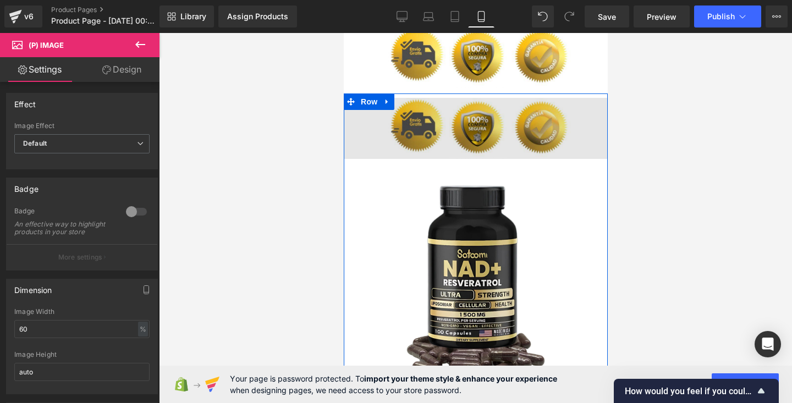
click at [438, 117] on img at bounding box center [475, 128] width 264 height 61
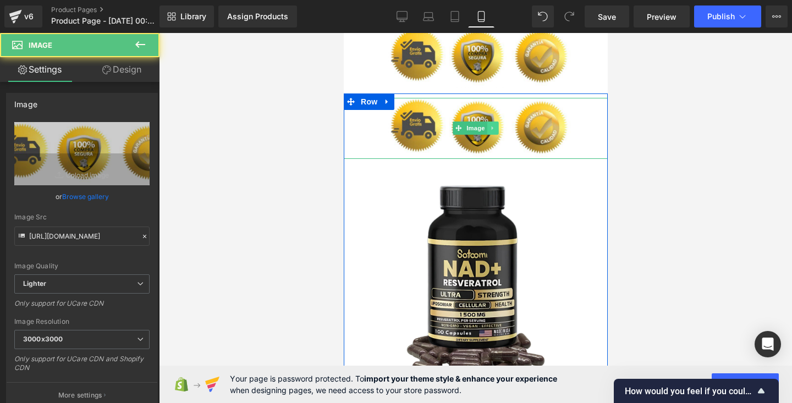
click at [490, 129] on icon at bounding box center [493, 128] width 6 height 7
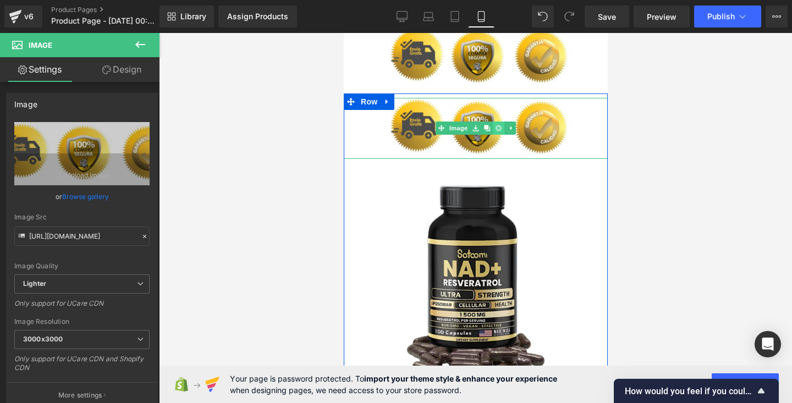
click at [496, 127] on icon at bounding box center [498, 128] width 6 height 6
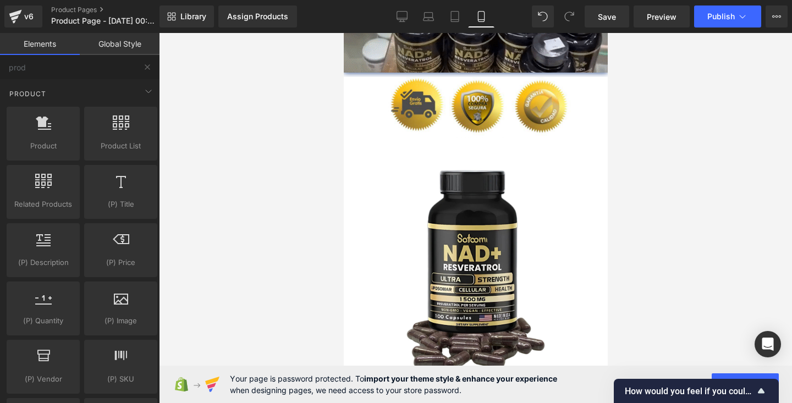
scroll to position [1588, 0]
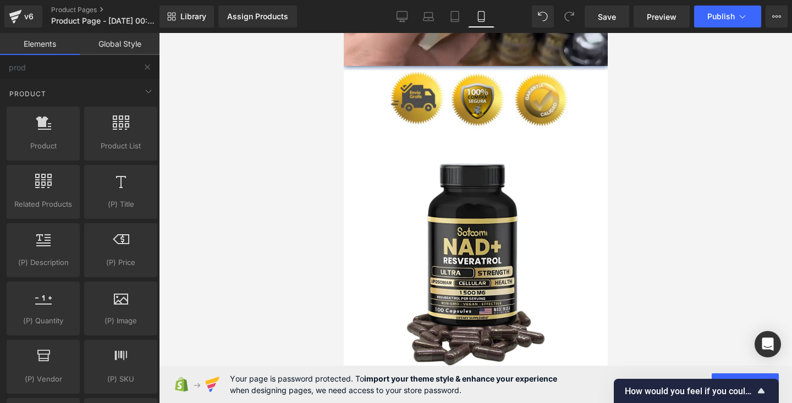
click at [540, 158] on img at bounding box center [475, 264] width 152 height 222
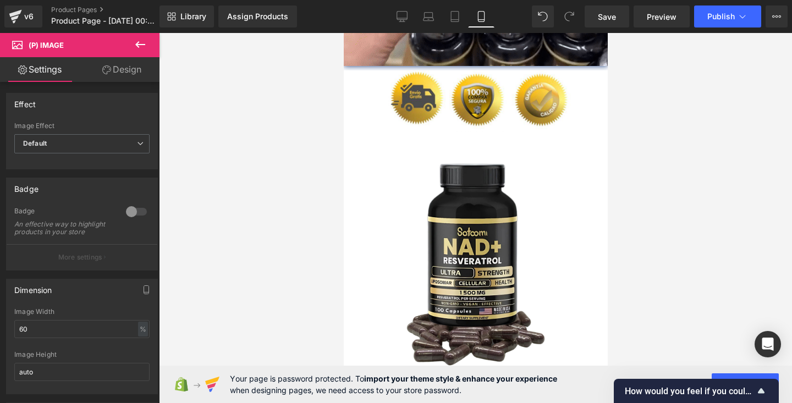
click at [131, 76] on link "Design" at bounding box center [122, 69] width 80 height 25
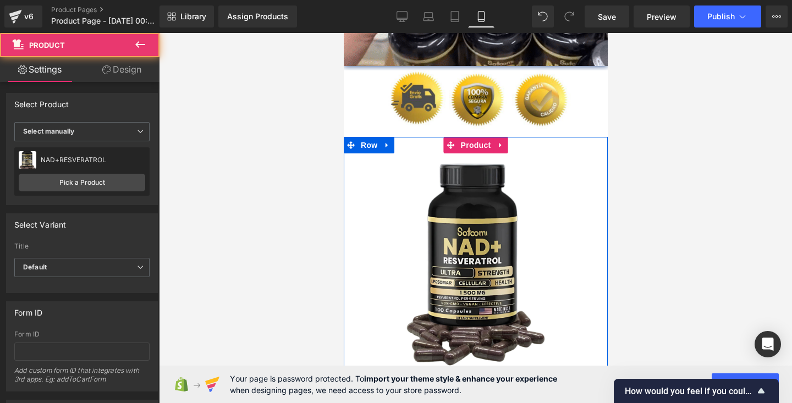
click at [421, 146] on div "Sale Off (P) Image NAD+RESVERATROL (P) Title S/. 149.00 S/. 109.00 (P) Price Ad…" at bounding box center [475, 290] width 264 height 306
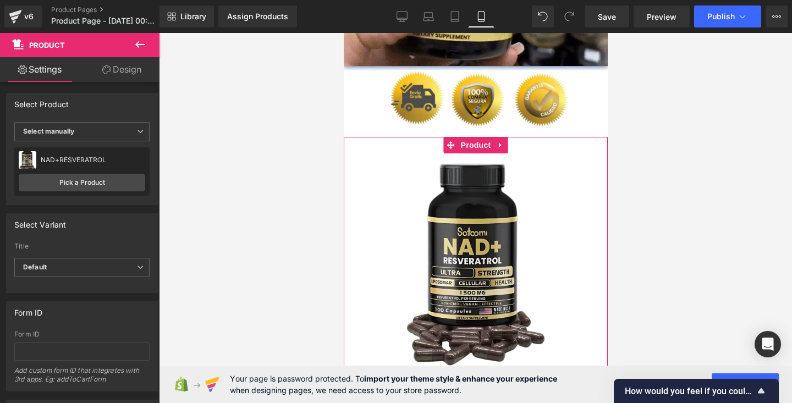
click at [128, 69] on link "Design" at bounding box center [122, 69] width 80 height 25
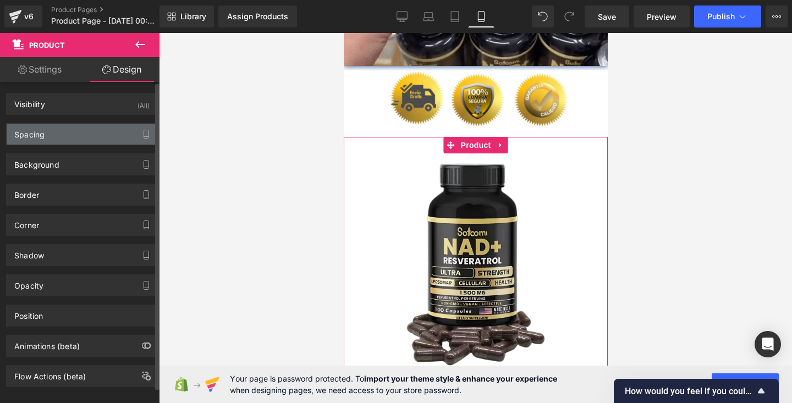
click at [88, 136] on div "Spacing" at bounding box center [82, 134] width 151 height 21
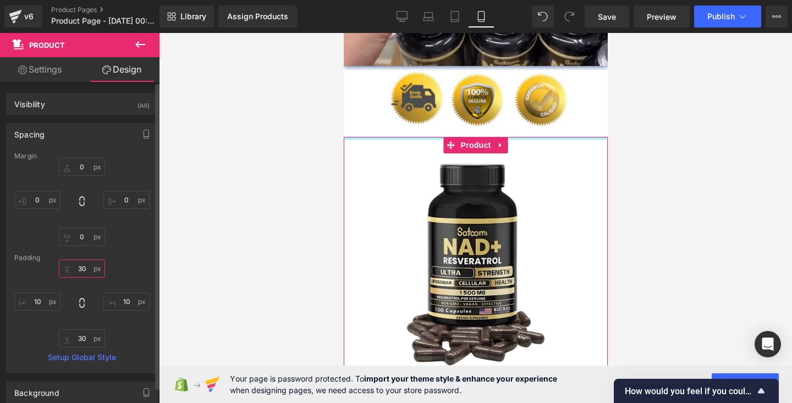
click at [89, 267] on input "30" at bounding box center [82, 269] width 46 height 18
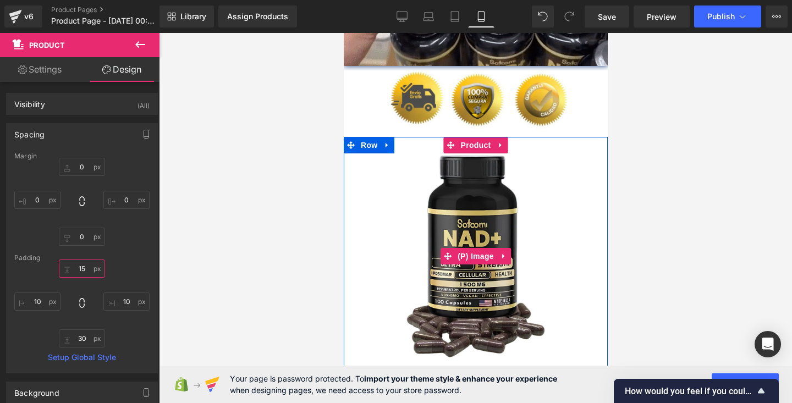
scroll to position [1652, 0]
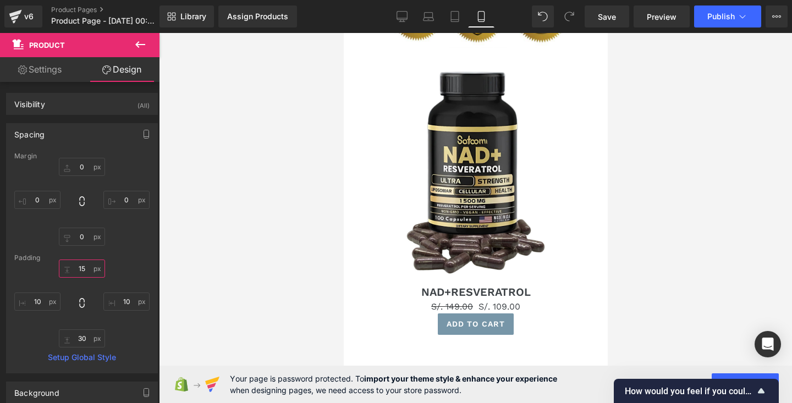
scroll to position [1717, 0]
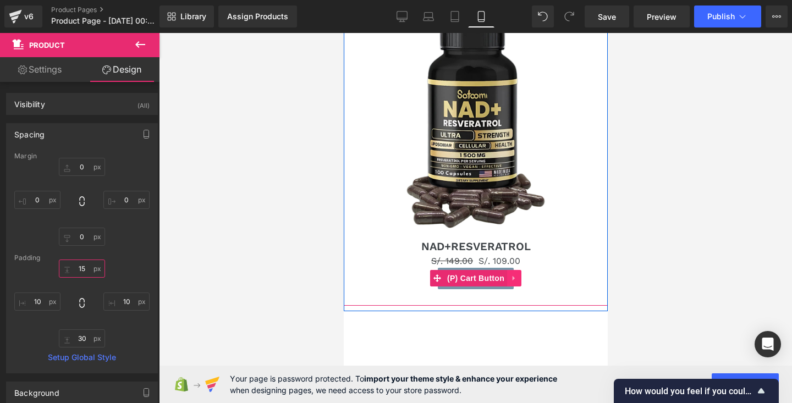
type input "15"
click at [513, 281] on icon at bounding box center [514, 278] width 8 height 8
click at [519, 277] on icon at bounding box center [521, 278] width 8 height 8
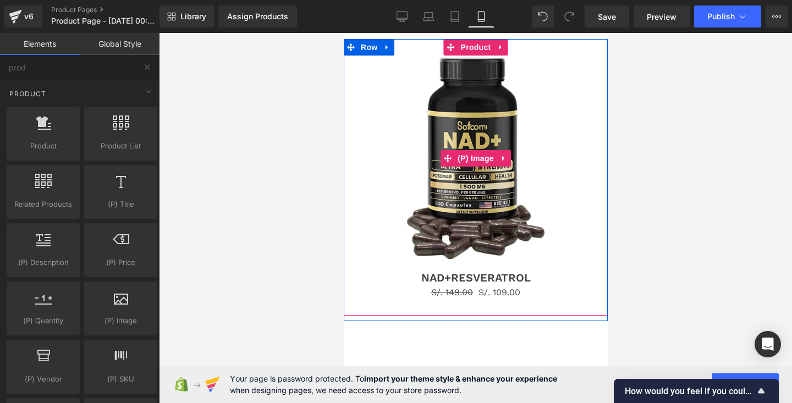
scroll to position [1684, 0]
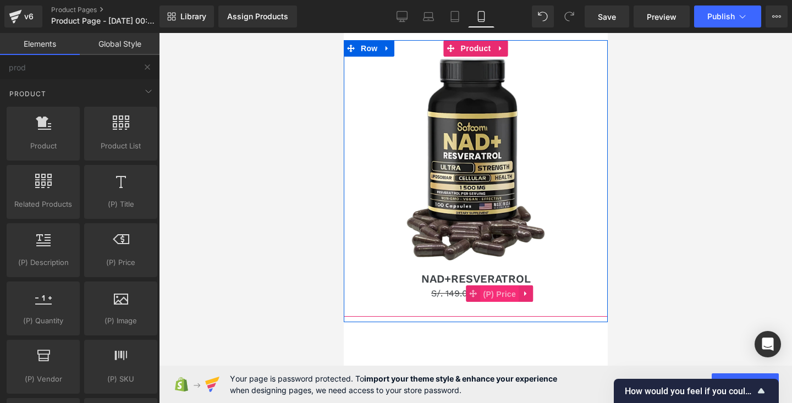
click at [495, 295] on span "(P) Price" at bounding box center [499, 294] width 39 height 17
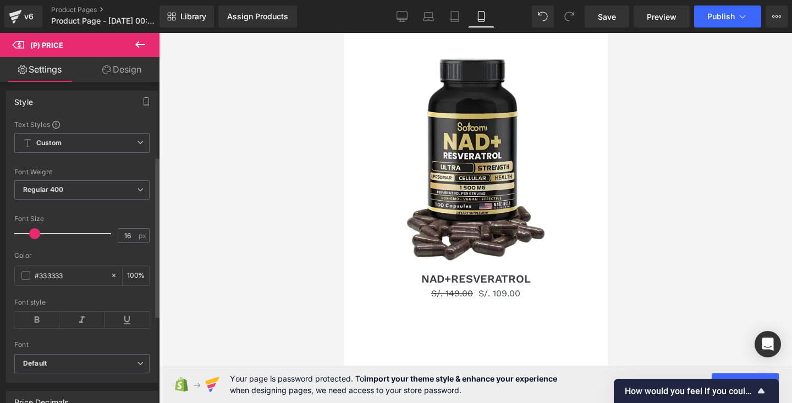
scroll to position [148, 0]
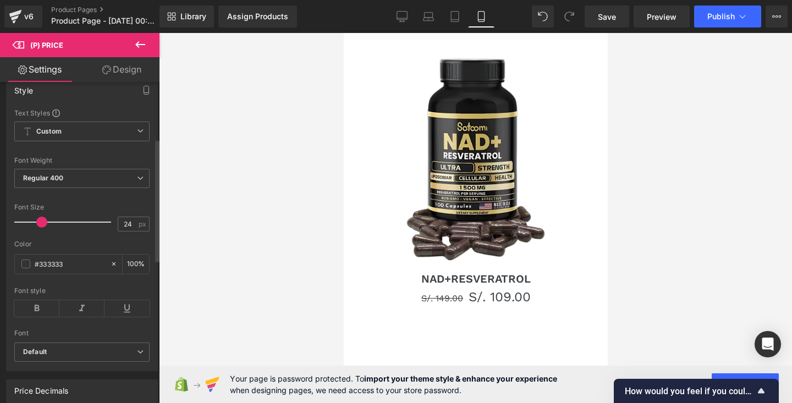
drag, startPoint x: 35, startPoint y: 229, endPoint x: 41, endPoint y: 230, distance: 6.8
click at [41, 228] on span at bounding box center [41, 222] width 11 height 11
type input "23"
click at [41, 228] on span at bounding box center [40, 222] width 11 height 11
click at [95, 101] on div "Style" at bounding box center [82, 90] width 151 height 21
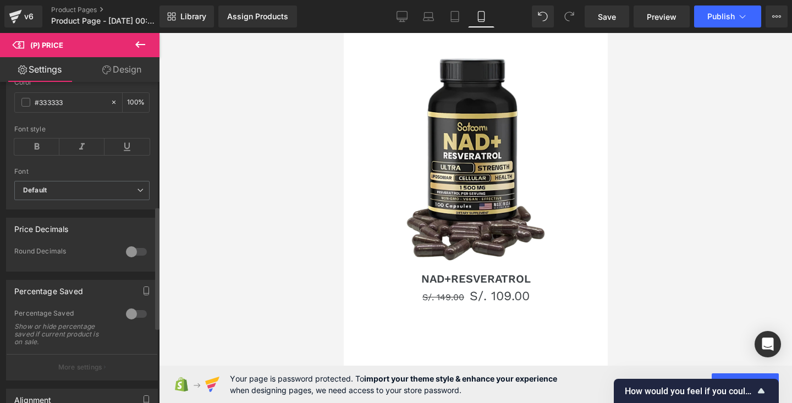
scroll to position [325, 0]
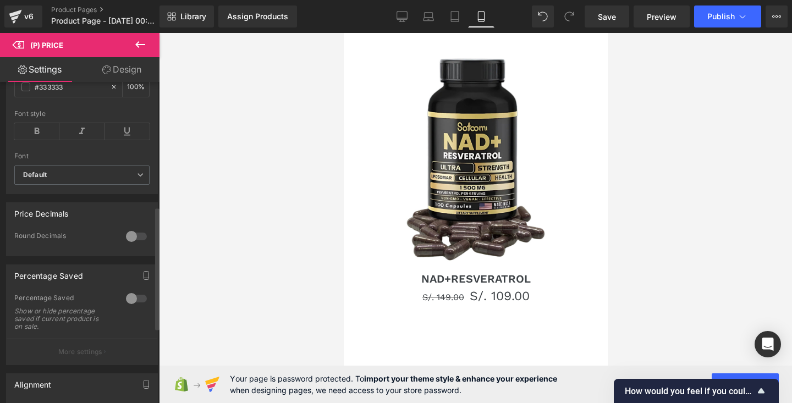
click at [129, 244] on div at bounding box center [136, 237] width 26 height 18
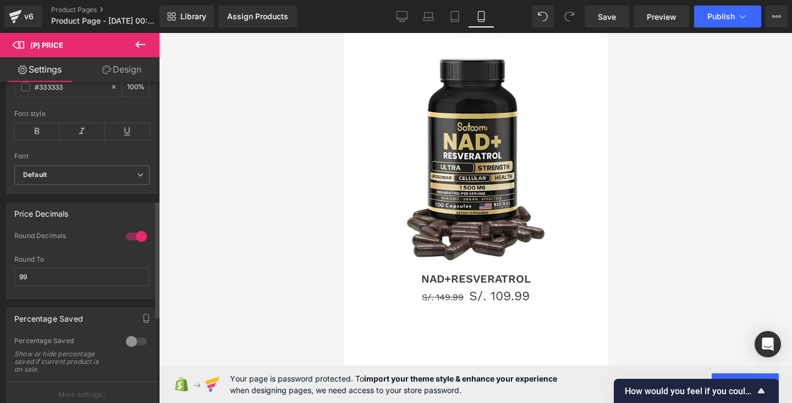
click at [129, 244] on div at bounding box center [136, 237] width 26 height 18
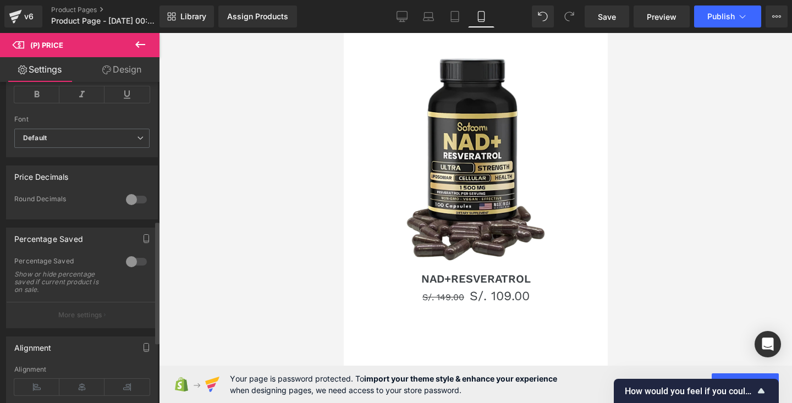
scroll to position [375, 0]
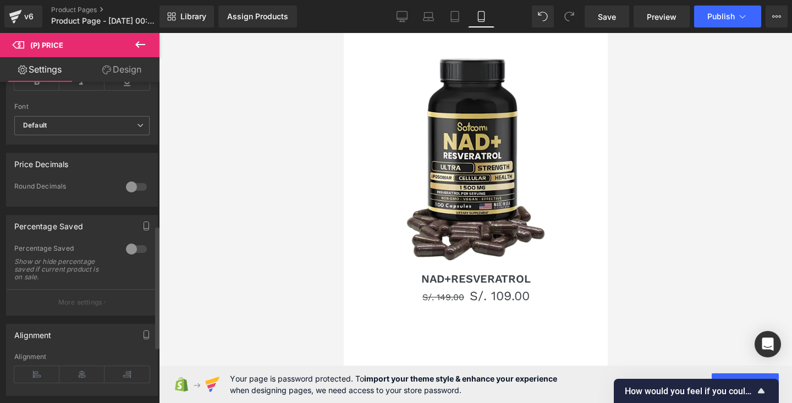
click at [130, 258] on div at bounding box center [136, 249] width 26 height 18
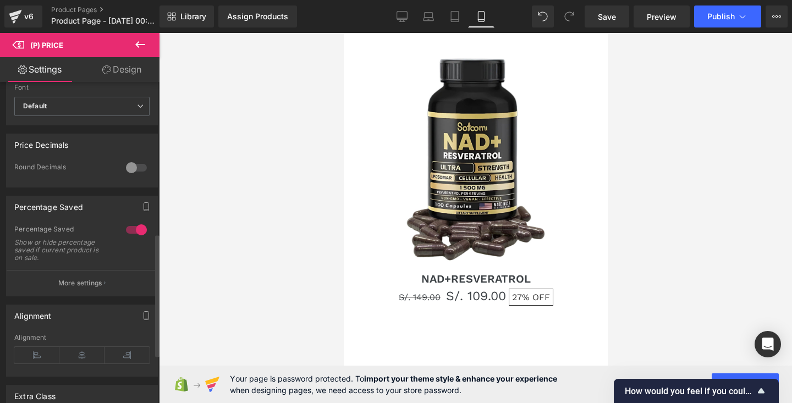
scroll to position [397, 0]
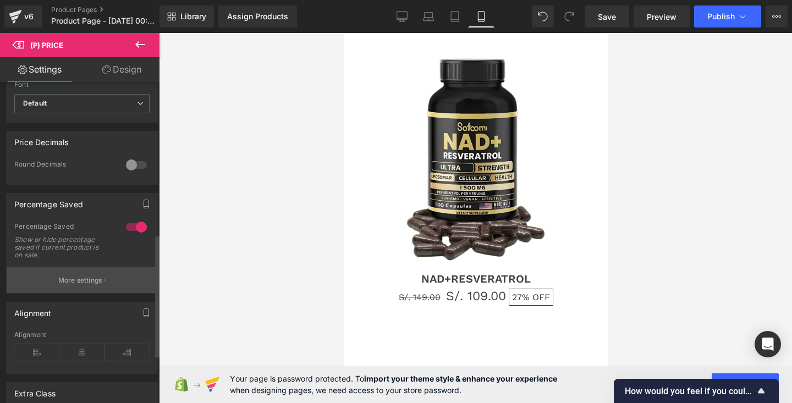
click at [95, 282] on button "More settings" at bounding box center [82, 280] width 151 height 26
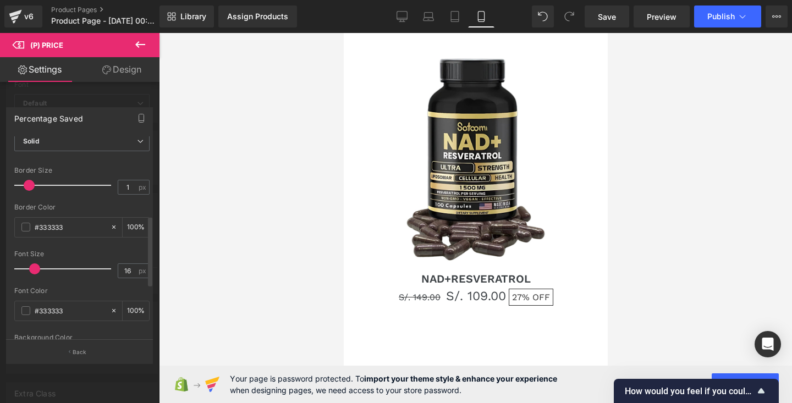
scroll to position [223, 0]
click at [30, 233] on div "#333333" at bounding box center [62, 228] width 95 height 19
click at [23, 227] on span at bounding box center [25, 228] width 9 height 9
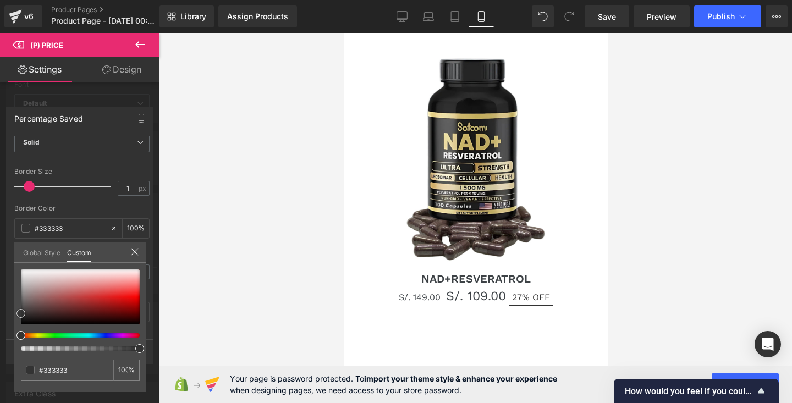
type input "#eb1d1d"
click at [120, 296] on div at bounding box center [80, 297] width 119 height 55
type input "#f01818"
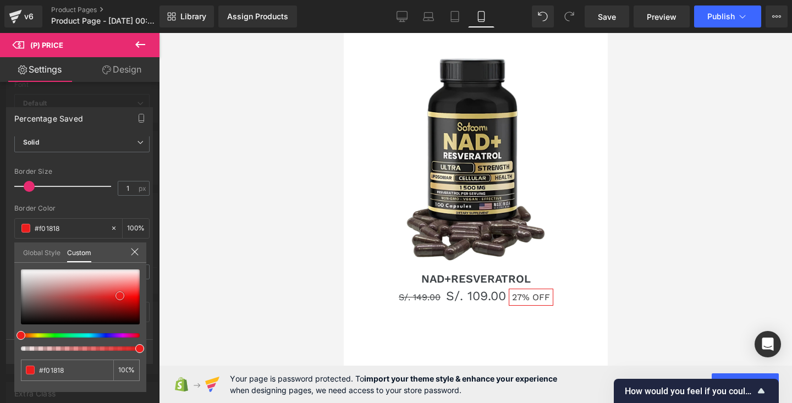
type input "#fc0c0c"
type input "#ff0a0a"
drag, startPoint x: 120, startPoint y: 296, endPoint x: 164, endPoint y: 296, distance: 44.0
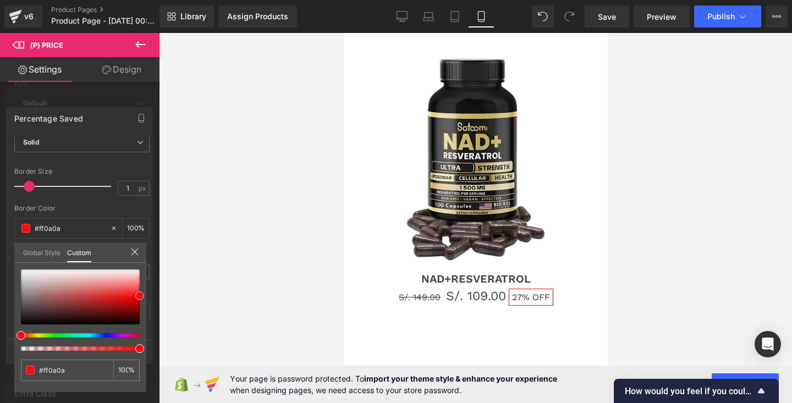
click at [164, 296] on div "(P) Price You are previewing how the will restyle your page. You can not edit E…" at bounding box center [396, 211] width 792 height 422
click at [137, 256] on div at bounding box center [134, 253] width 9 height 10
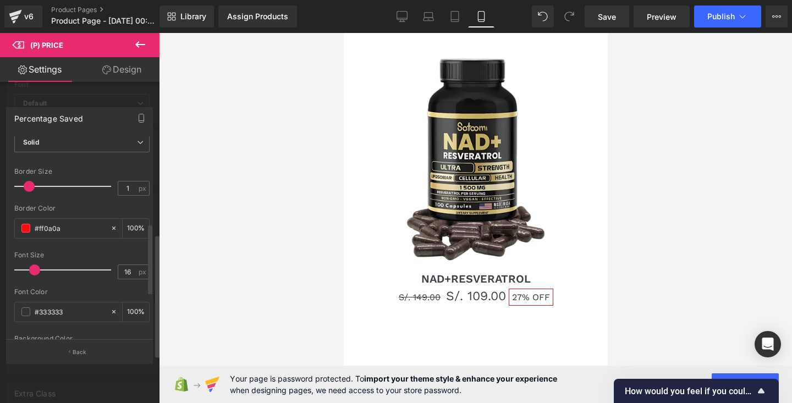
scroll to position [255, 0]
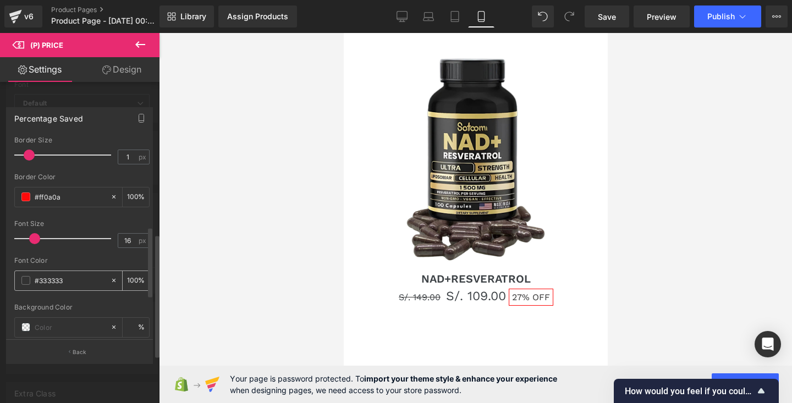
click at [21, 284] on div "#333333" at bounding box center [62, 280] width 95 height 19
click at [24, 281] on span at bounding box center [25, 280] width 9 height 9
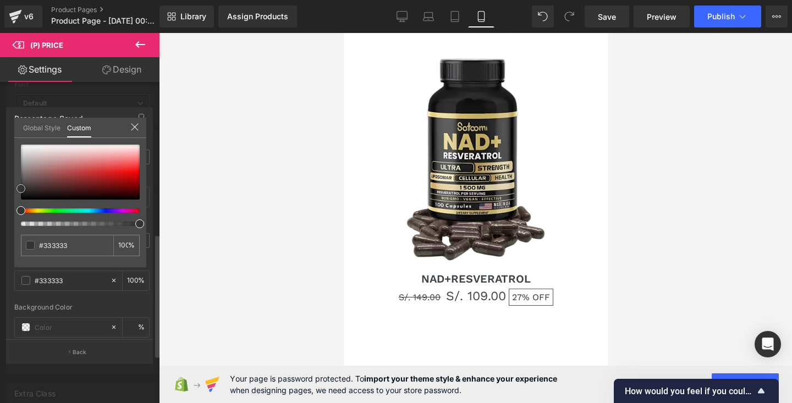
type input "#e92929"
click at [119, 170] on div at bounding box center [80, 172] width 119 height 55
type input "#eb2828"
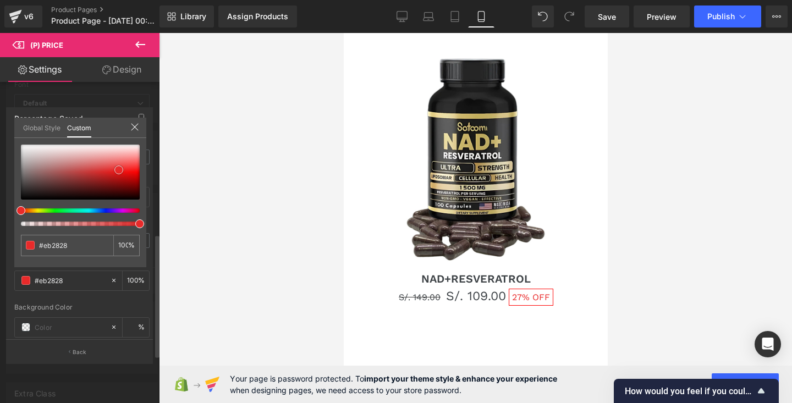
type input "#f22121"
type input "#fa1919"
type input "#ff1414"
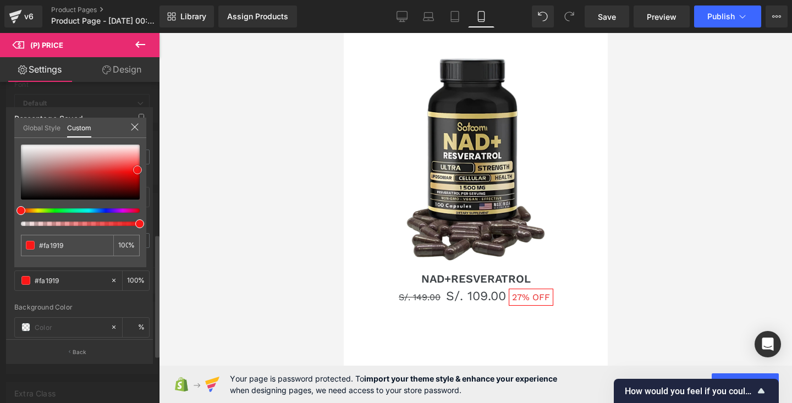
type input "#ff1414"
drag, startPoint x: 119, startPoint y: 170, endPoint x: 143, endPoint y: 170, distance: 24.2
click at [142, 170] on span at bounding box center [137, 170] width 9 height 9
click at [133, 125] on icon at bounding box center [134, 127] width 9 height 9
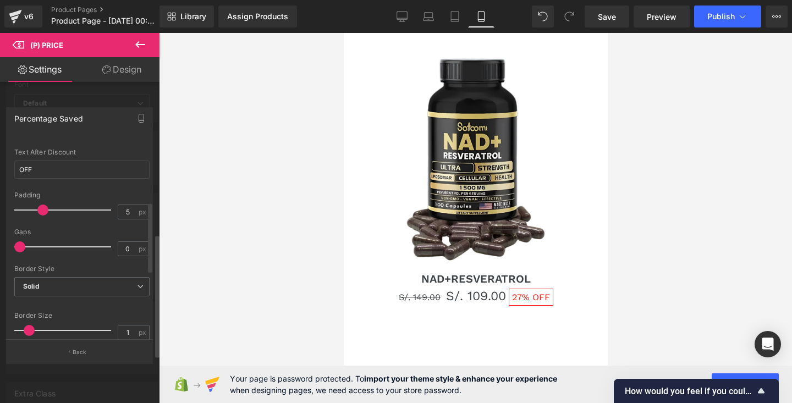
scroll to position [0, 0]
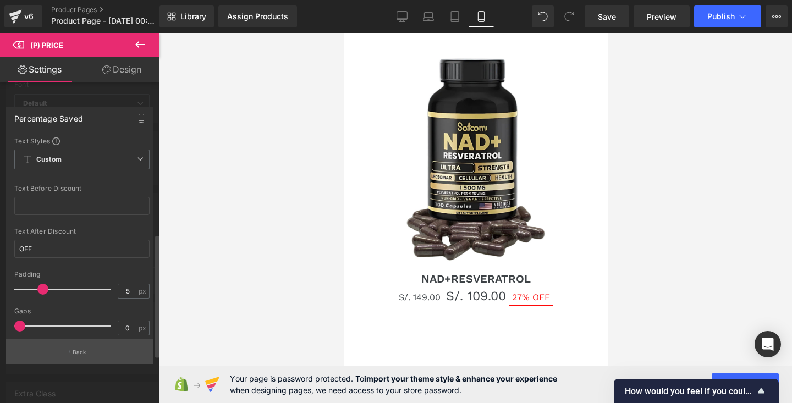
click at [81, 354] on p "Back" at bounding box center [80, 352] width 14 height 8
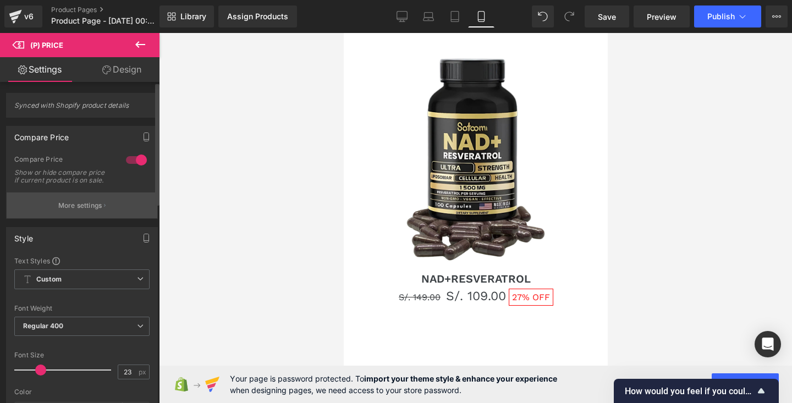
click at [91, 218] on button "More settings" at bounding box center [82, 206] width 151 height 26
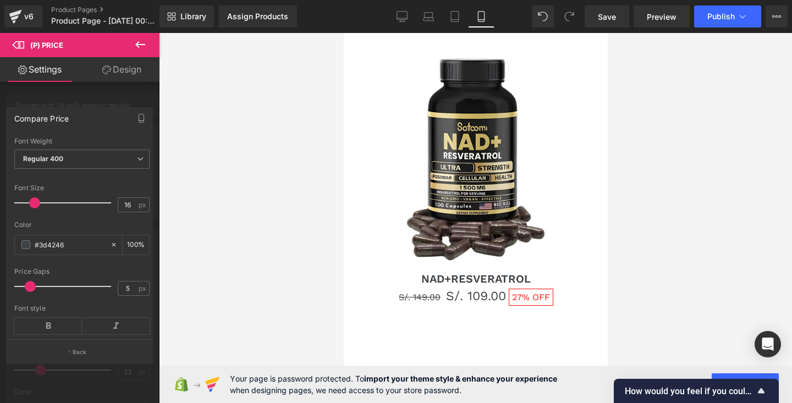
scroll to position [89, 0]
click at [25, 251] on div "#3d4246" at bounding box center [62, 241] width 95 height 19
click at [25, 245] on span at bounding box center [25, 241] width 9 height 9
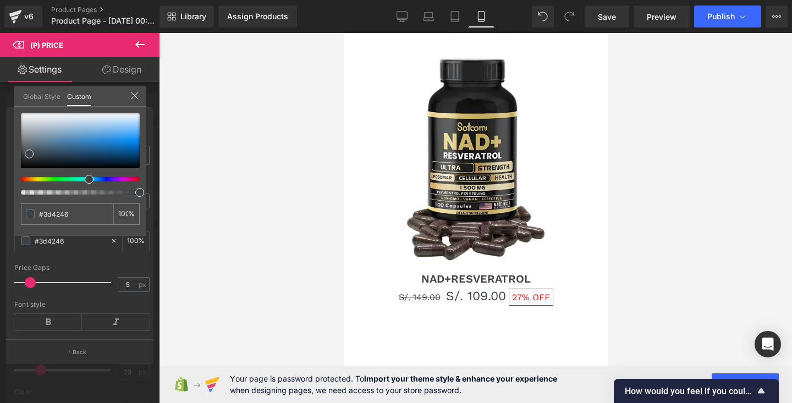
click at [135, 177] on div at bounding box center [80, 179] width 119 height 4
click at [135, 179] on div at bounding box center [80, 179] width 119 height 4
click at [136, 180] on div at bounding box center [80, 179] width 119 height 4
type input "#3d4046"
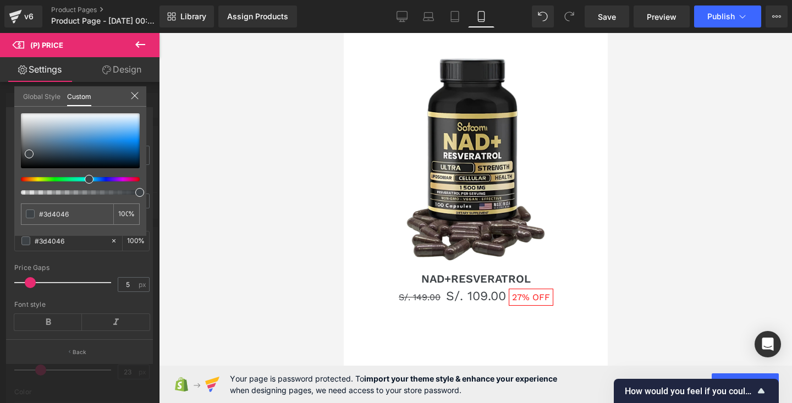
type input "#3d3f46"
type input "#403d46"
type input "#463d46"
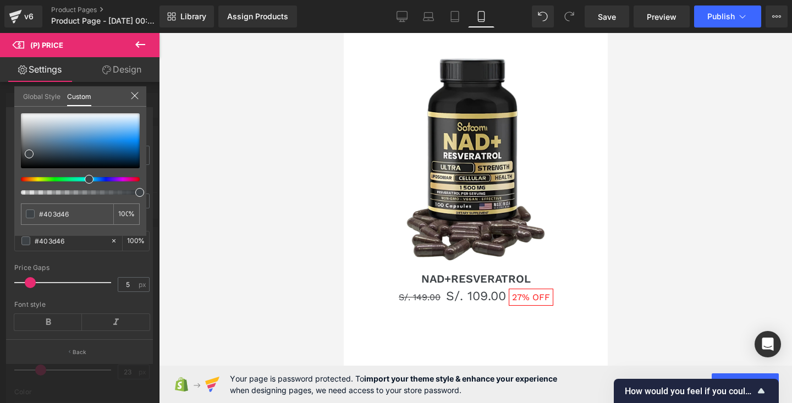
type input "#463d46"
type input "#463d43"
type input "#463d41"
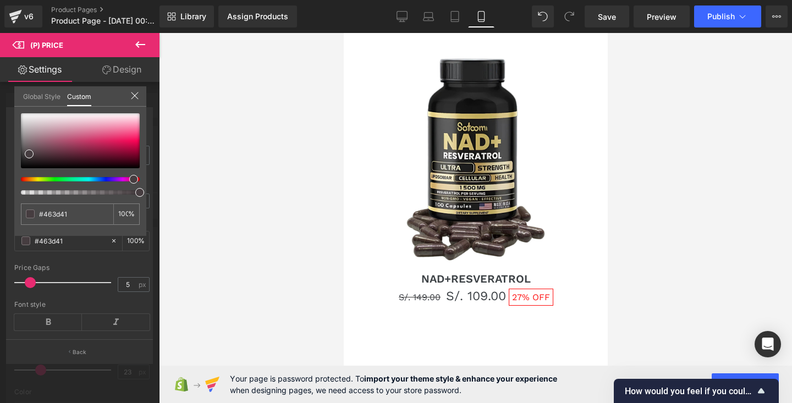
type input "#463d40"
type input "#463d3f"
type input "#463d3e"
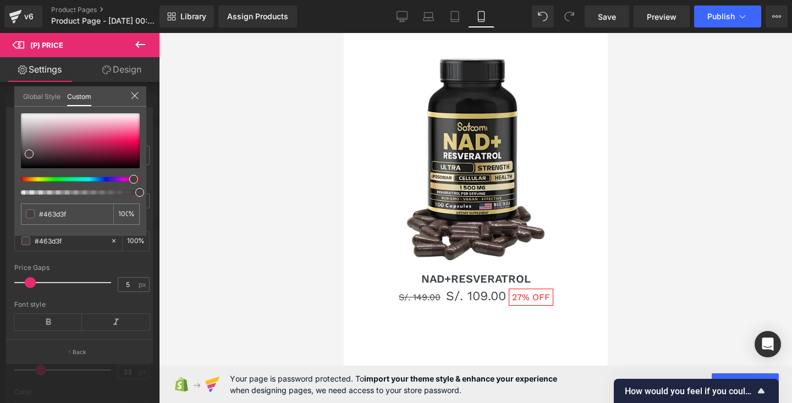
type input "#463d3e"
type input "#463d3d"
drag, startPoint x: 86, startPoint y: 178, endPoint x: 134, endPoint y: 179, distance: 48.4
click at [134, 179] on div at bounding box center [76, 179] width 119 height 4
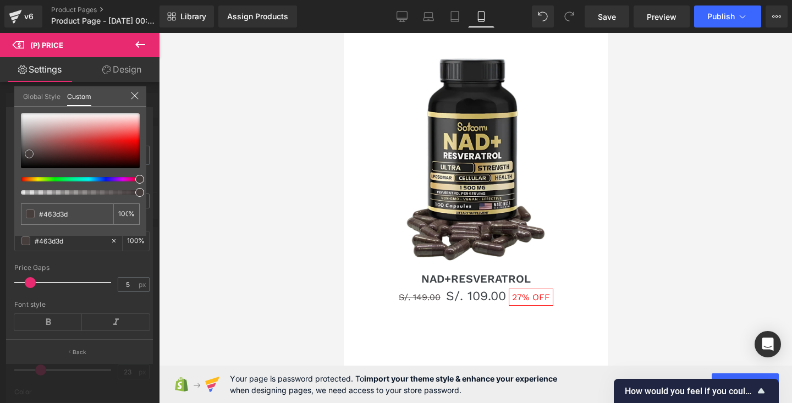
type input "#4b3939"
type input "#5a2a2a"
type input "#791f1f"
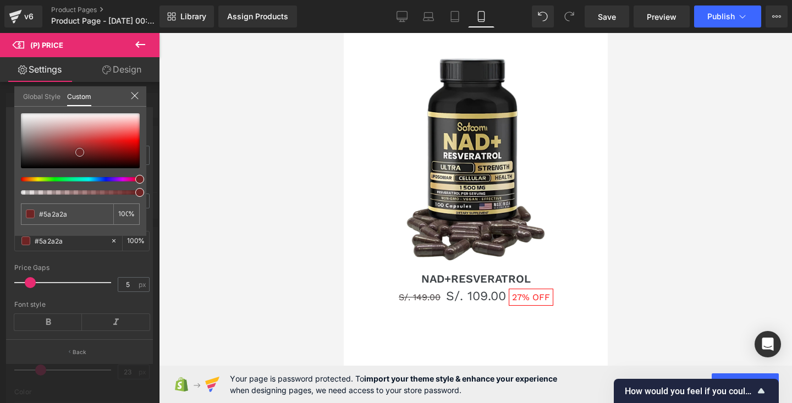
type input "#791f1f"
type input "#871616"
type input "#8e0f0f"
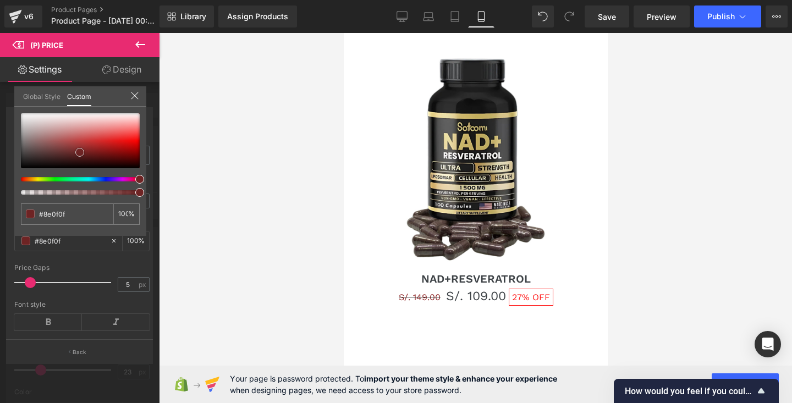
type input "#900d0d"
type input "#950808"
type input "#940404"
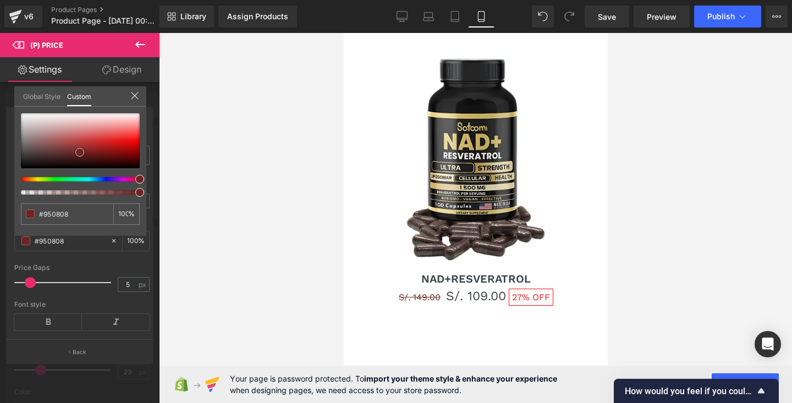
type input "#940404"
type input "#960202"
type input "#990000"
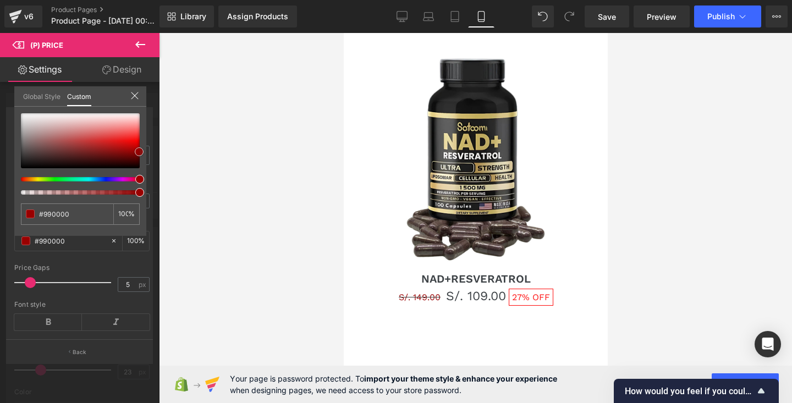
type input "#a30000"
type input "#b70000"
type input "#c60000"
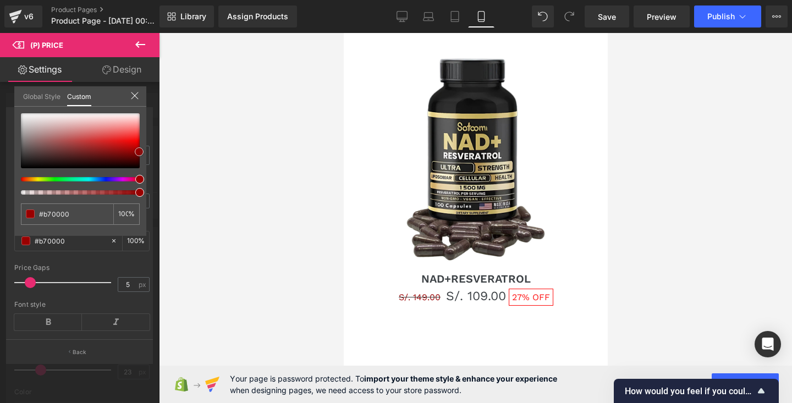
type input "#c60000"
type input "#d10000"
type input "#d60000"
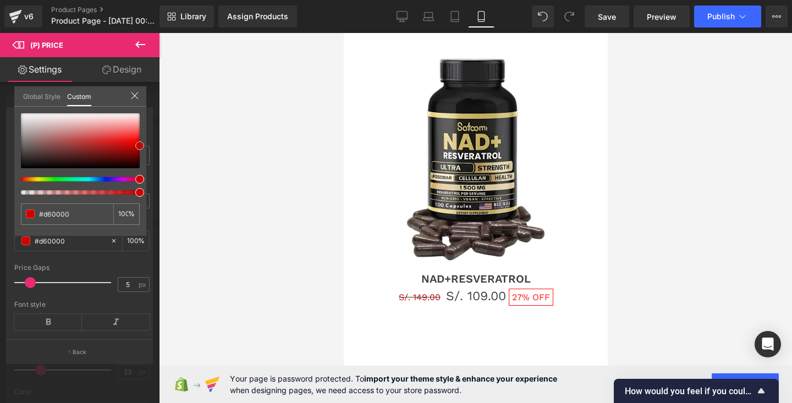
type input "#e00000"
type input "#ea0000"
type input "#f90000"
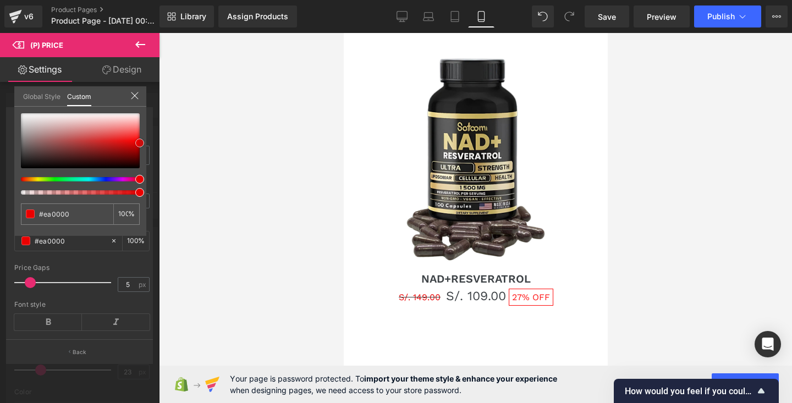
type input "#f90000"
type input "#fd0b0b"
type input "#fb1c1c"
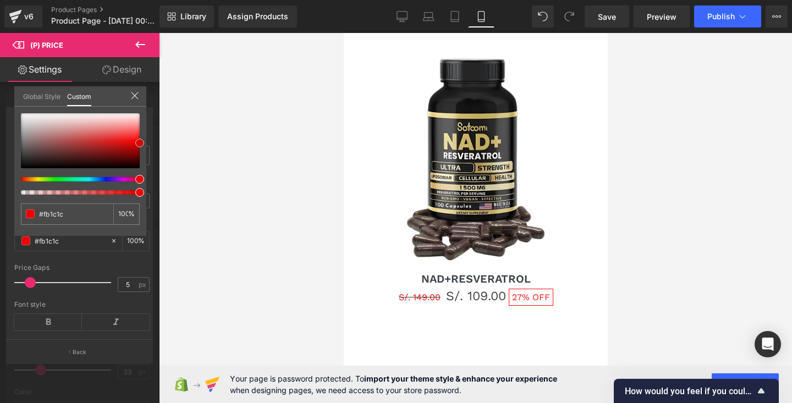
type input "#fa2828"
type input "#f93333"
type input "#fa1e1e"
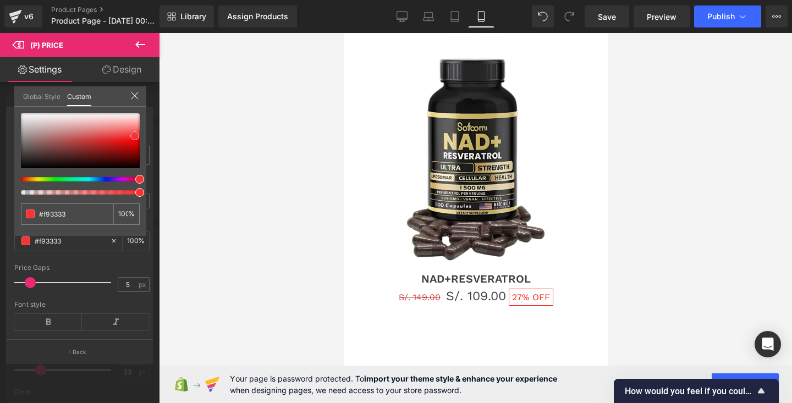
type input "#fa1e1e"
type input "#f10303"
type input "#d90202"
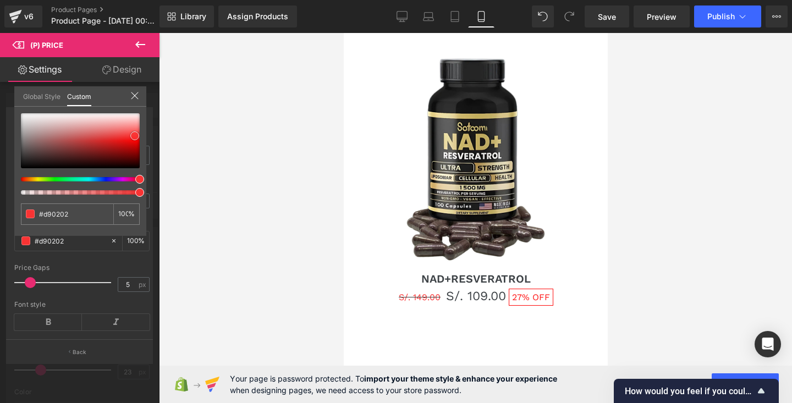
type input "#cf0202"
type input "#c90202"
type input "#c00000"
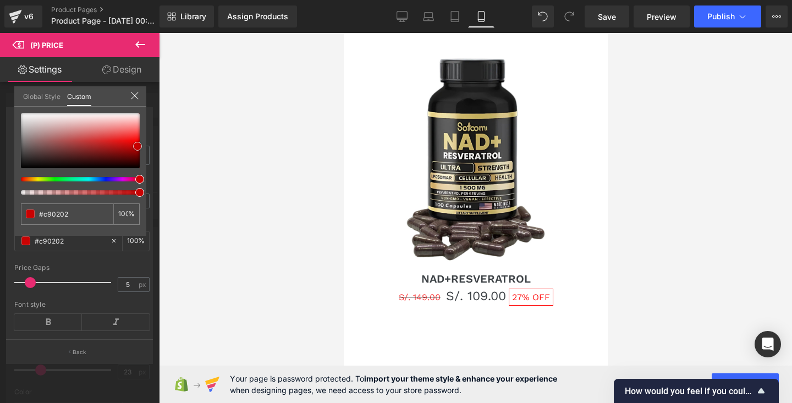
type input "#c00000"
type input "#b60000"
type input "#b10000"
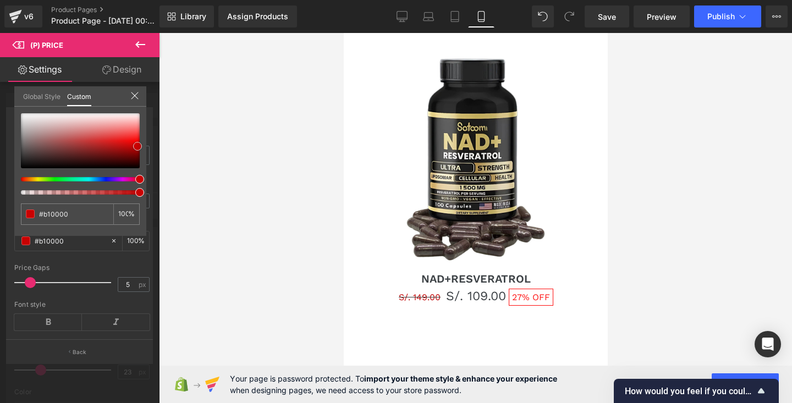
type input "#ac0000"
type input "#b10000"
type input "#b60000"
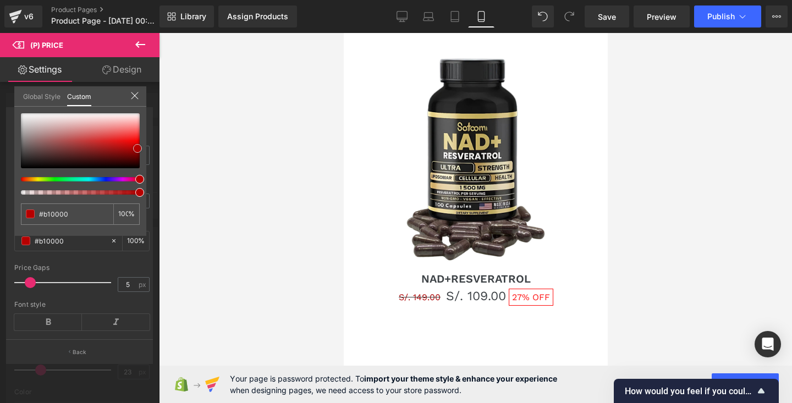
type input "#b60000"
type input "#c50000"
type input "#e40101"
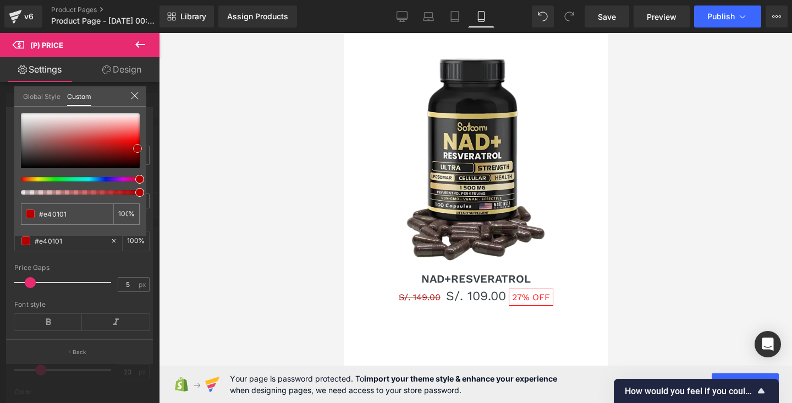
type input "#f30101"
type input "#f80101"
type input "#fd0101"
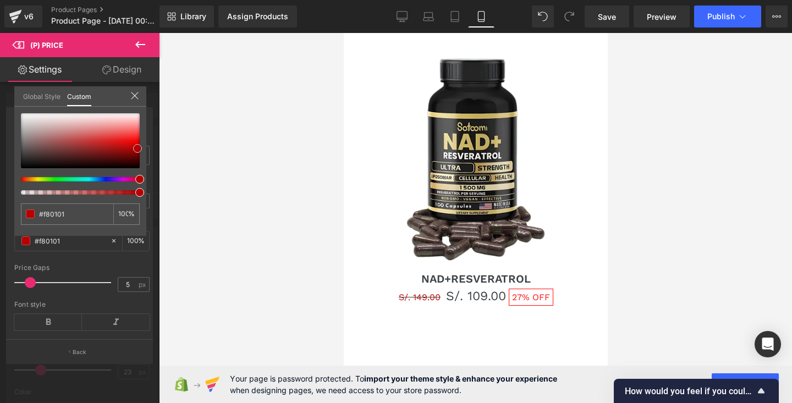
type input "#fd0101"
type input "#ff0f0f"
type input "#ff1919"
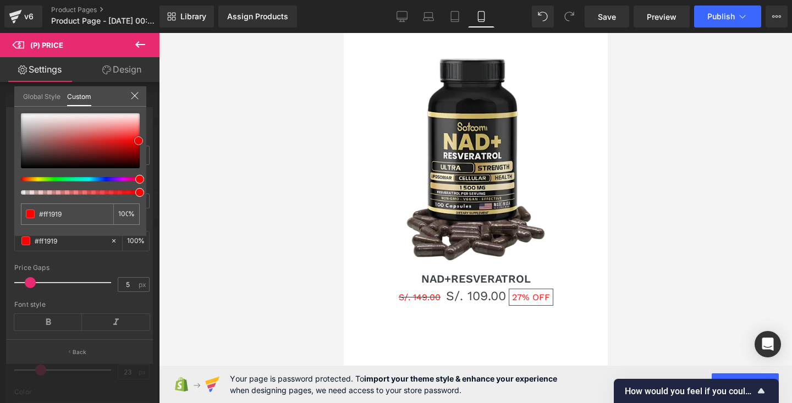
type input "#ff1e1e"
drag, startPoint x: 40, startPoint y: 151, endPoint x: 141, endPoint y: 135, distance: 103.1
click at [141, 135] on span at bounding box center [139, 137] width 9 height 9
type input "#fc2020"
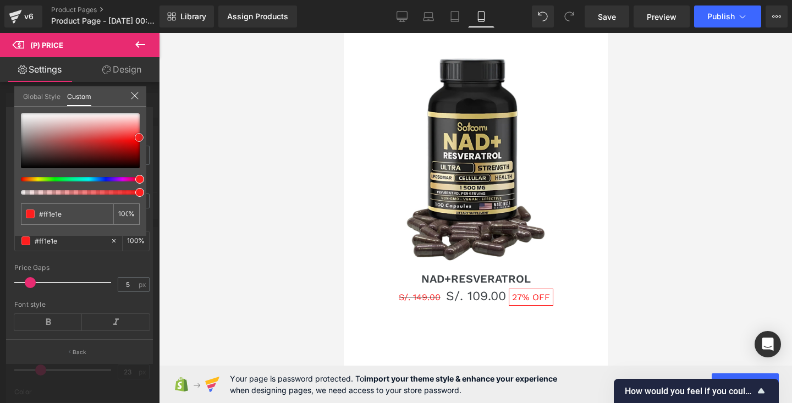
type input "#fc2020"
type input "#fa2828"
type input "#f73030"
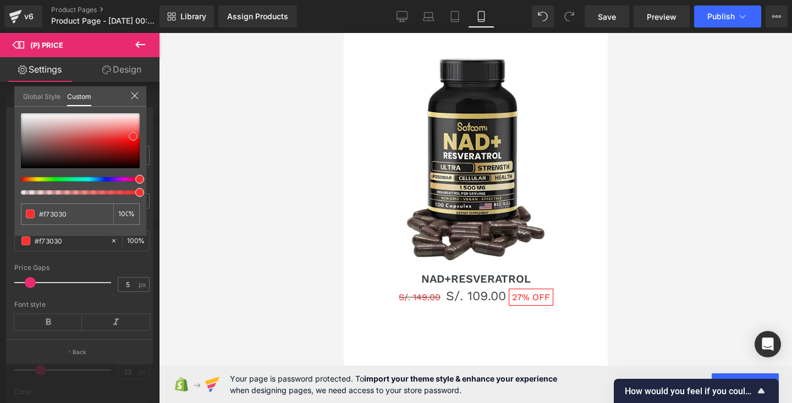
type input "#f63131"
type input "#f33434"
type input "#ef3333"
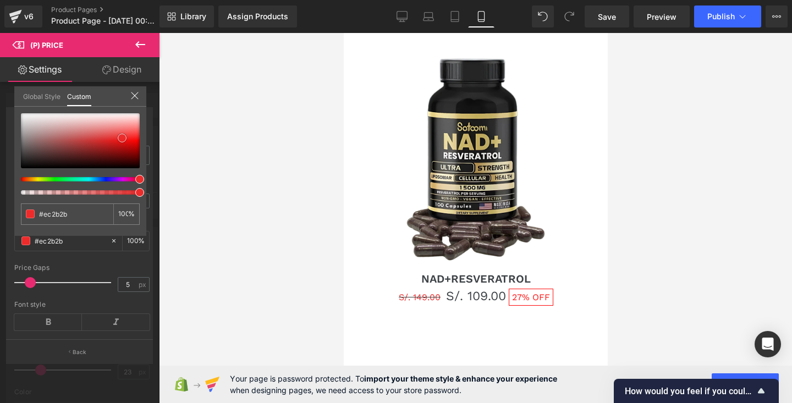
drag, startPoint x: 138, startPoint y: 135, endPoint x: 121, endPoint y: 135, distance: 17.1
click at [121, 135] on span at bounding box center [122, 138] width 9 height 9
click at [136, 92] on icon at bounding box center [134, 95] width 9 height 9
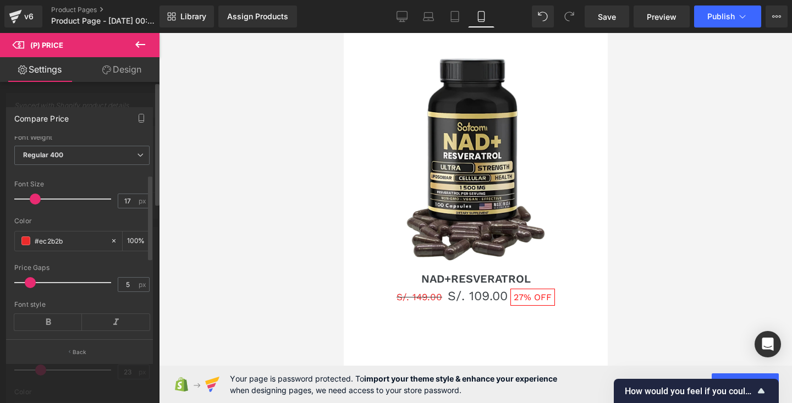
click at [37, 205] on span at bounding box center [35, 199] width 11 height 11
click at [39, 205] on span at bounding box center [37, 199] width 11 height 11
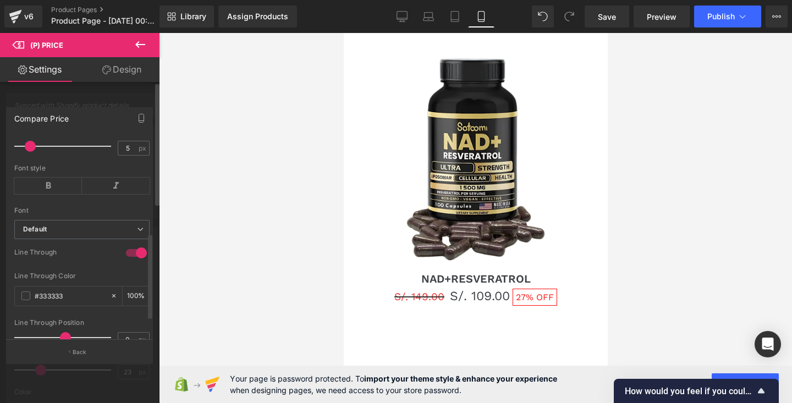
scroll to position [268, 0]
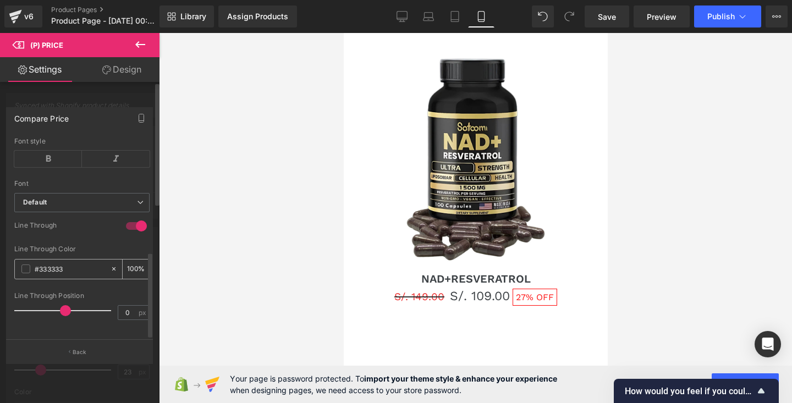
click at [26, 265] on div "#333333" at bounding box center [62, 269] width 95 height 19
click at [26, 265] on span at bounding box center [25, 269] width 9 height 9
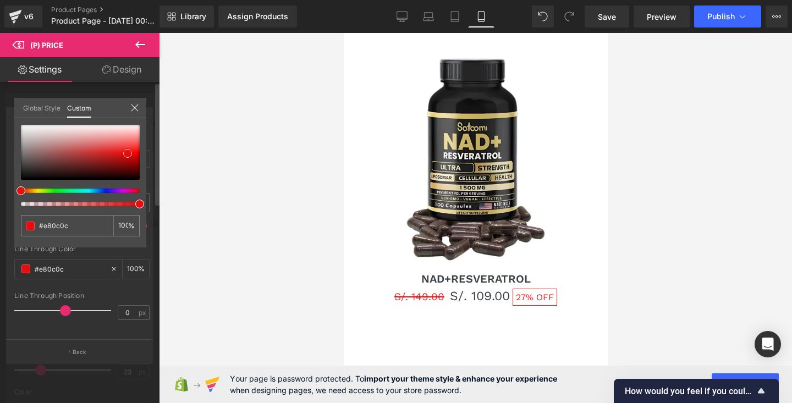
drag, startPoint x: 23, startPoint y: 168, endPoint x: 130, endPoint y: 152, distance: 108.4
click at [130, 152] on span at bounding box center [127, 153] width 9 height 9
click at [133, 108] on icon at bounding box center [134, 107] width 7 height 7
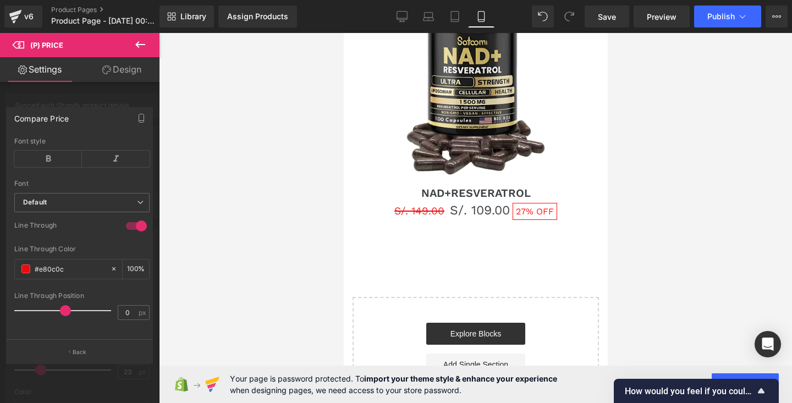
scroll to position [1767, 0]
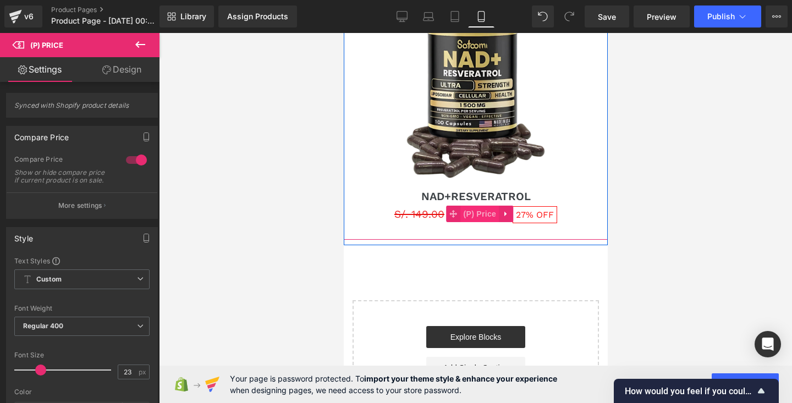
click at [475, 216] on span "(P) Price" at bounding box center [479, 214] width 39 height 17
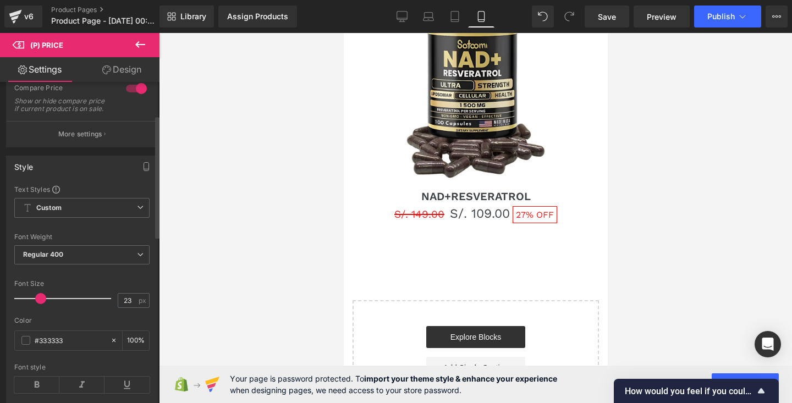
scroll to position [88, 0]
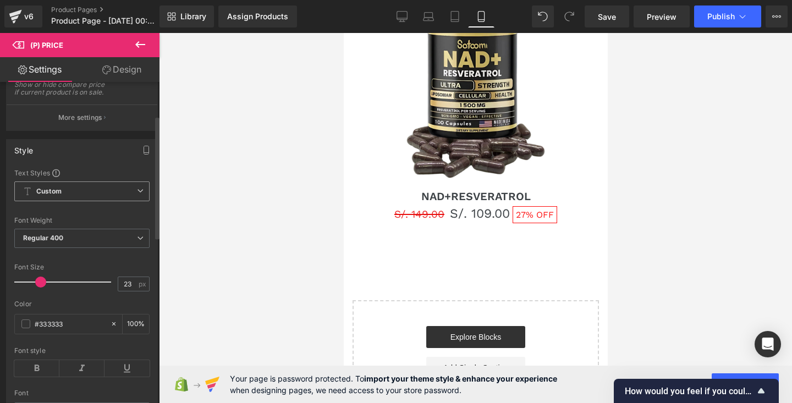
click at [100, 194] on span "Custom Setup Global Style" at bounding box center [81, 192] width 135 height 20
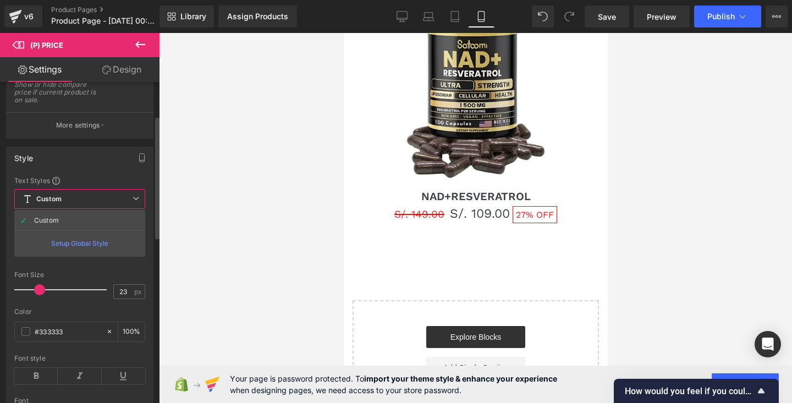
click at [85, 244] on div "Setup Global Style" at bounding box center [79, 243] width 131 height 26
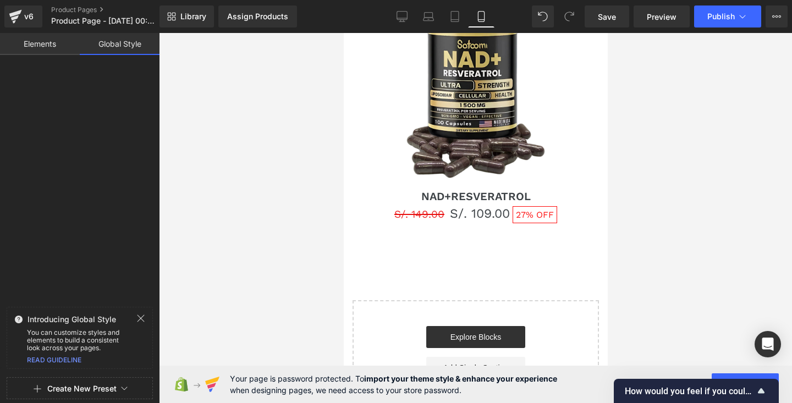
click at [139, 318] on icon at bounding box center [140, 318] width 9 height 9
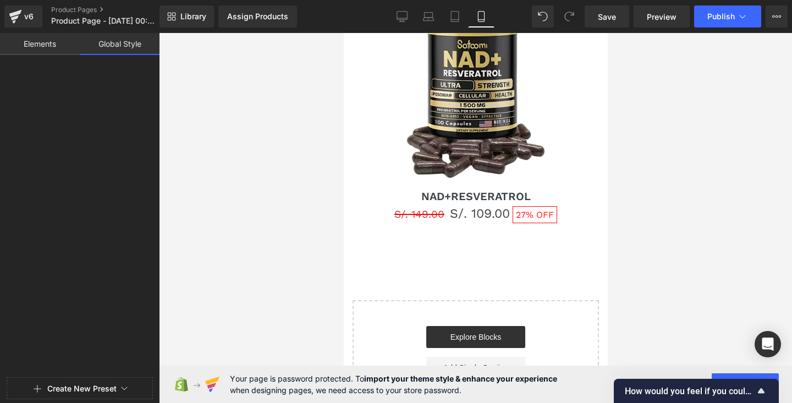
click at [47, 45] on link "Elements" at bounding box center [40, 44] width 80 height 22
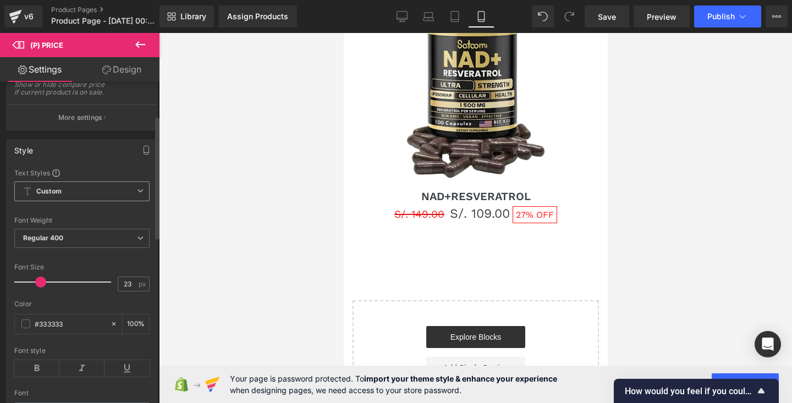
click at [62, 194] on span "Custom Setup Global Style" at bounding box center [81, 192] width 135 height 20
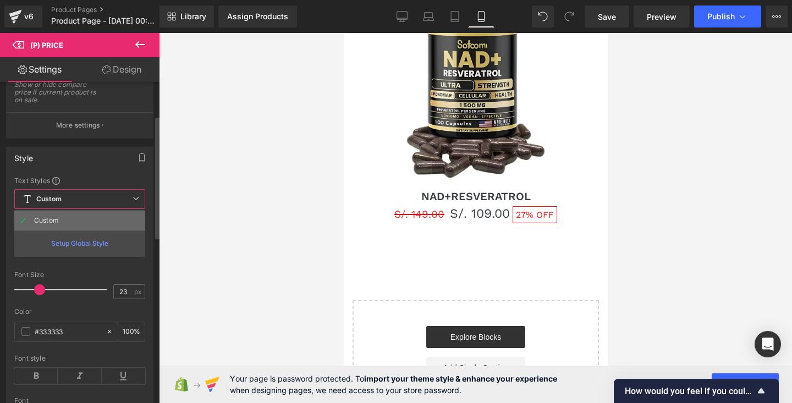
click at [61, 223] on li "Custom" at bounding box center [79, 221] width 131 height 20
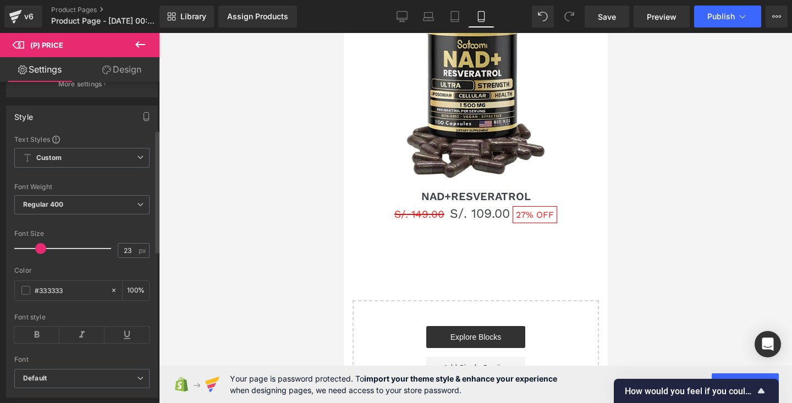
scroll to position [128, 0]
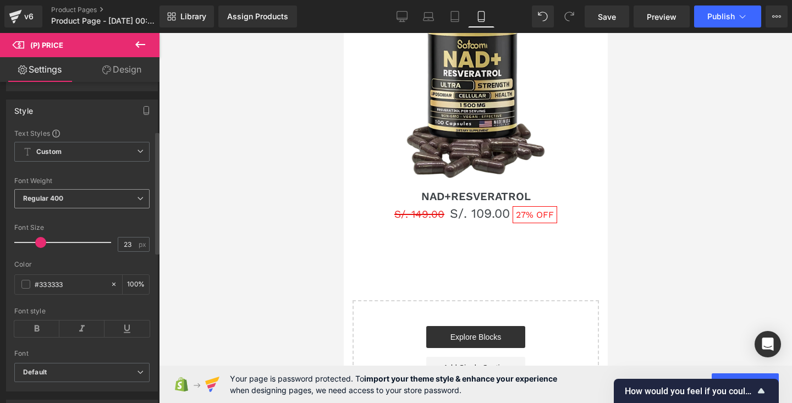
click at [95, 208] on span "Regular 400" at bounding box center [81, 198] width 135 height 19
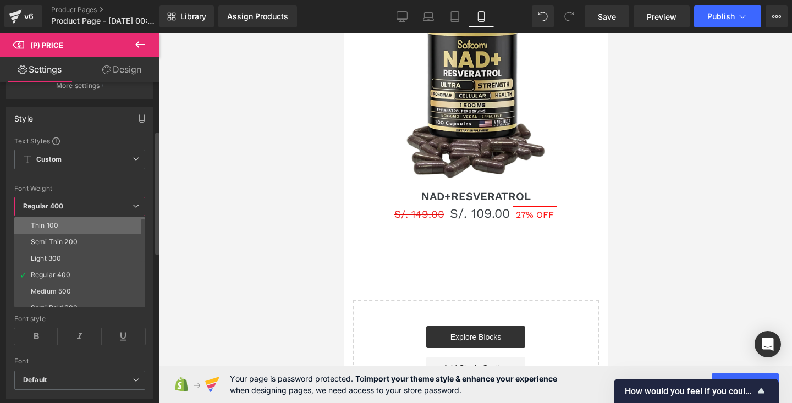
click at [73, 229] on li "Thin 100" at bounding box center [82, 225] width 136 height 17
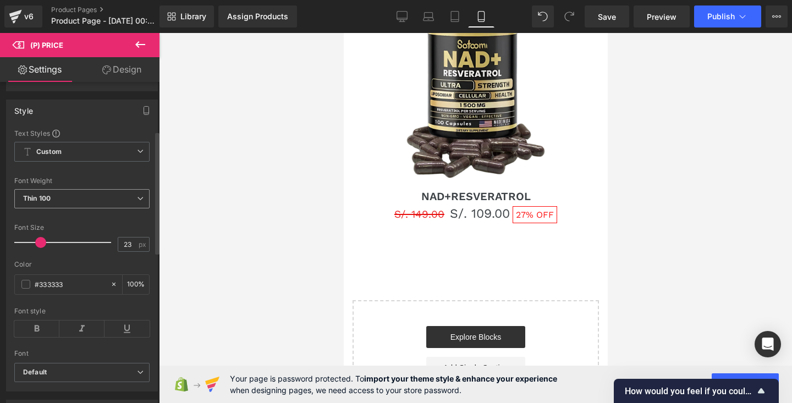
click at [85, 205] on span "Thin 100" at bounding box center [81, 198] width 135 height 19
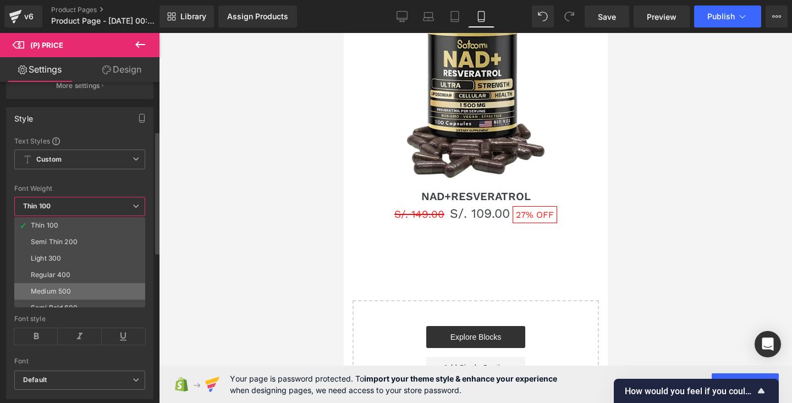
click at [62, 290] on div "Medium 500" at bounding box center [51, 292] width 40 height 8
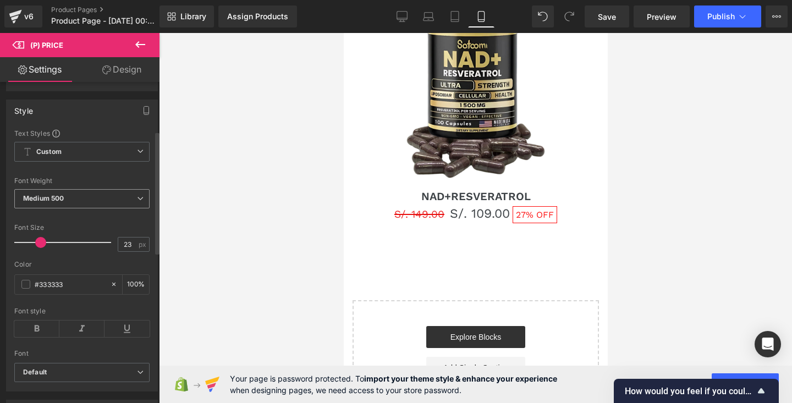
click at [78, 199] on span "Medium 500" at bounding box center [81, 198] width 135 height 19
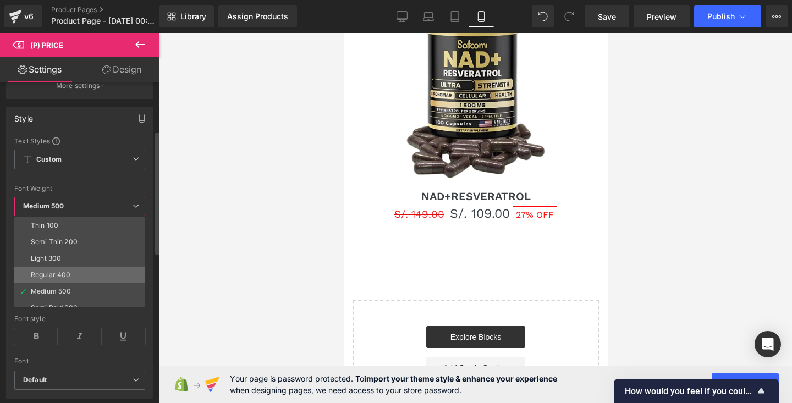
click at [62, 268] on li "Regular 400" at bounding box center [82, 275] width 136 height 17
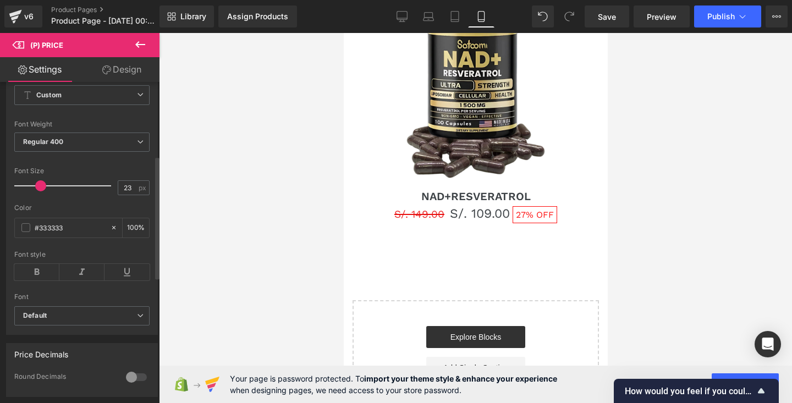
scroll to position [205, 0]
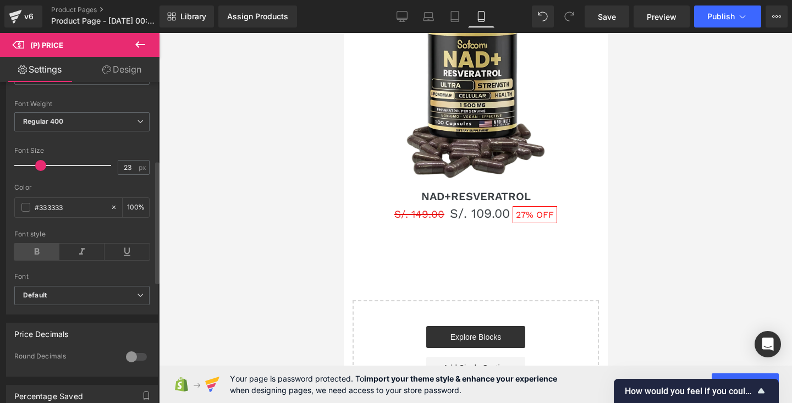
click at [40, 259] on icon at bounding box center [36, 252] width 45 height 17
click at [71, 256] on icon at bounding box center [81, 252] width 45 height 17
click at [125, 258] on icon at bounding box center [127, 252] width 45 height 17
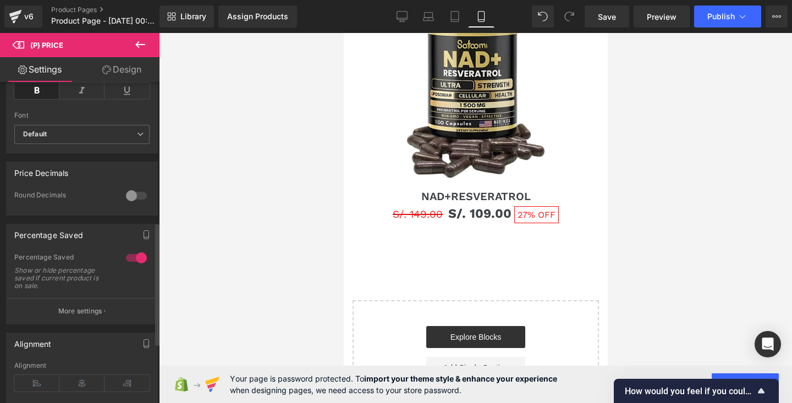
scroll to position [366, 0]
click at [73, 316] on p "More settings" at bounding box center [80, 311] width 44 height 10
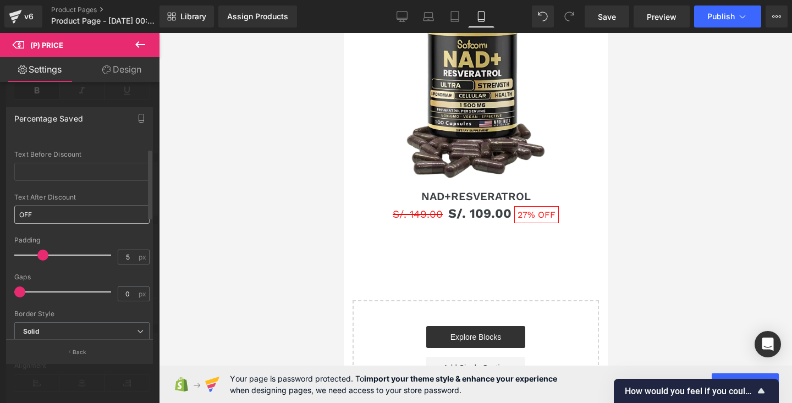
scroll to position [4, 0]
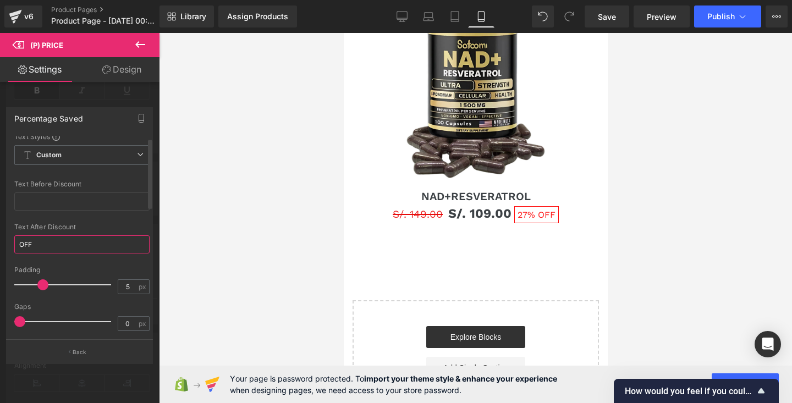
click at [61, 243] on input "OFF" at bounding box center [81, 244] width 135 height 18
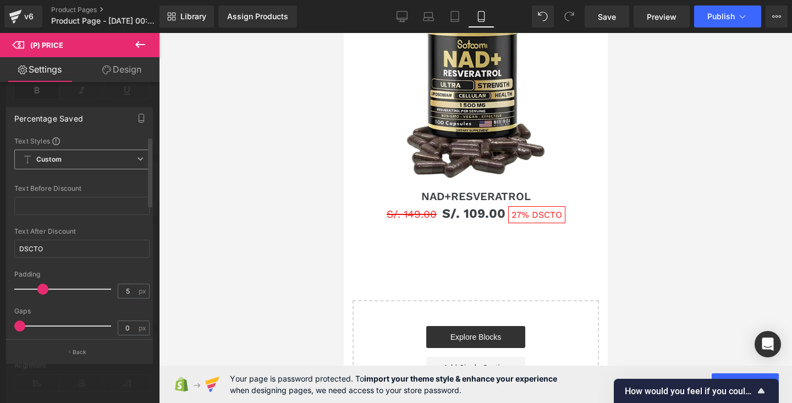
click at [83, 164] on span "Custom Setup Global Style" at bounding box center [81, 160] width 135 height 20
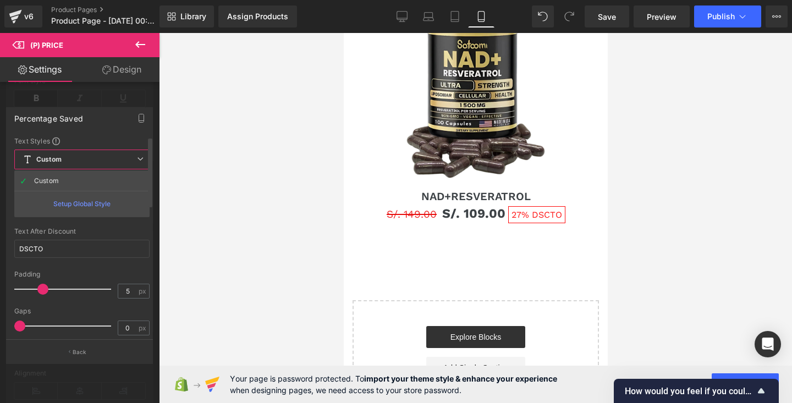
click at [83, 166] on span "Custom Setup Global Style" at bounding box center [81, 160] width 135 height 20
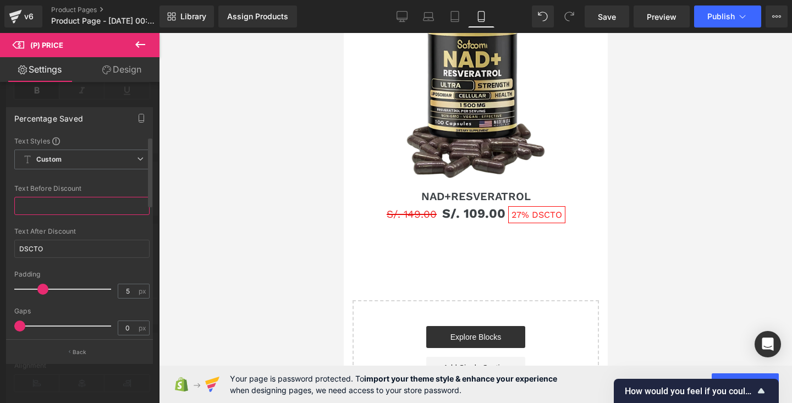
click at [80, 205] on input "text" at bounding box center [81, 206] width 135 height 18
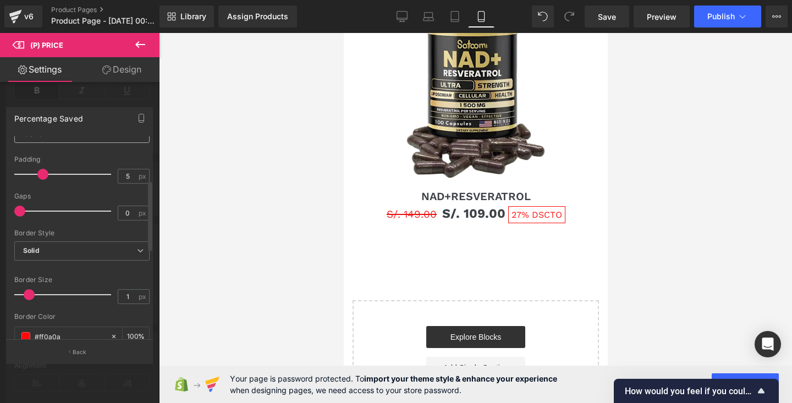
scroll to position [125, 0]
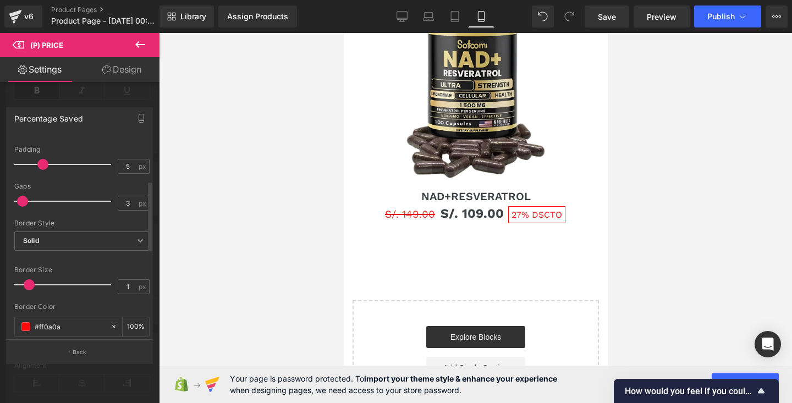
click at [24, 203] on span at bounding box center [22, 201] width 11 height 11
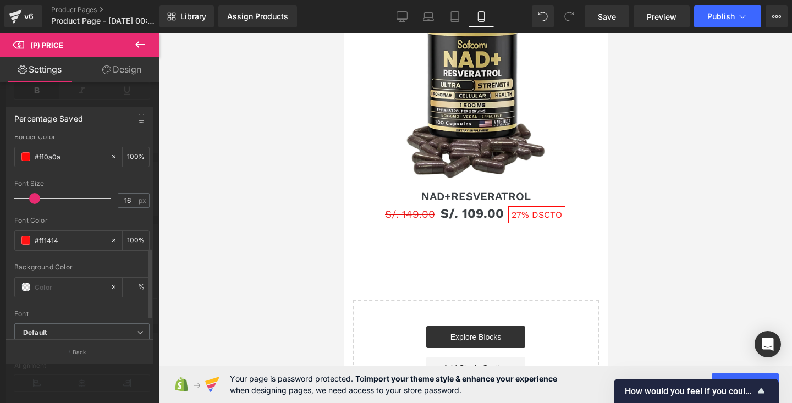
scroll to position [367, 0]
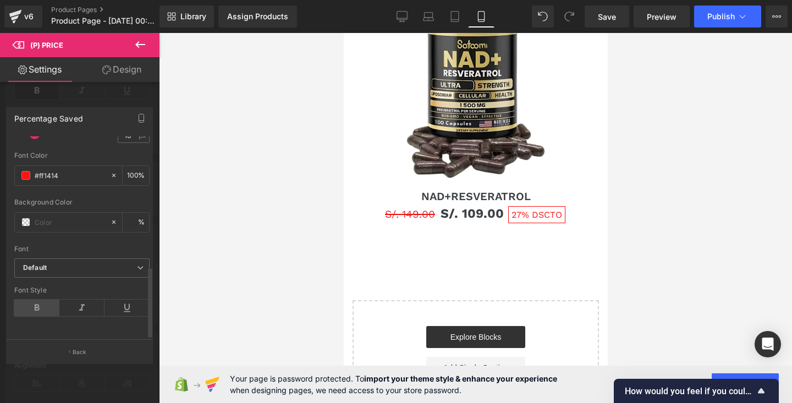
click at [38, 300] on icon at bounding box center [36, 308] width 45 height 17
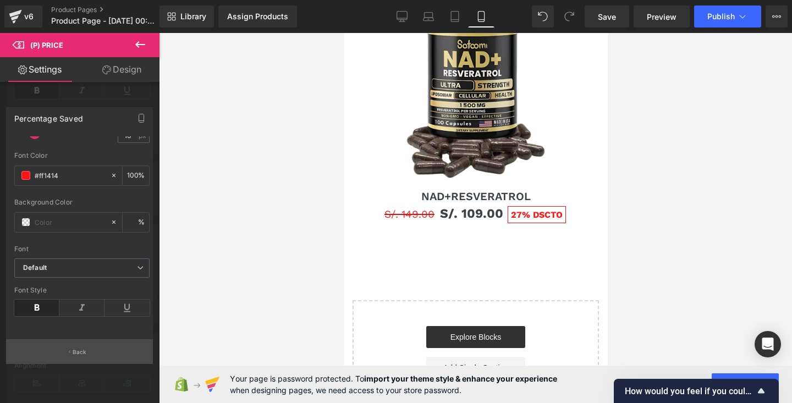
click at [90, 348] on button "Back" at bounding box center [79, 351] width 147 height 25
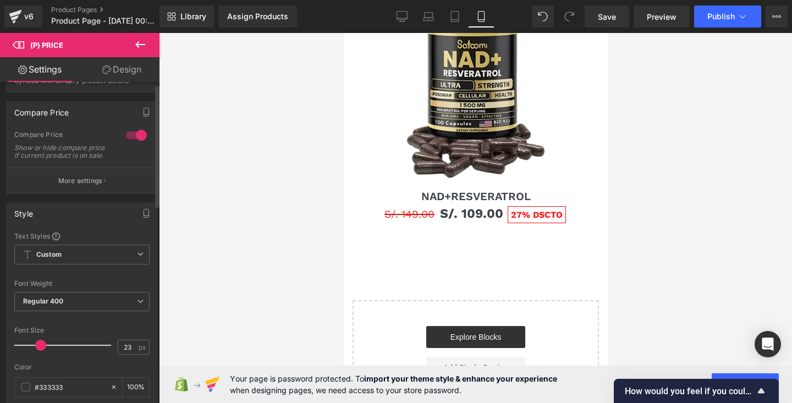
scroll to position [0, 0]
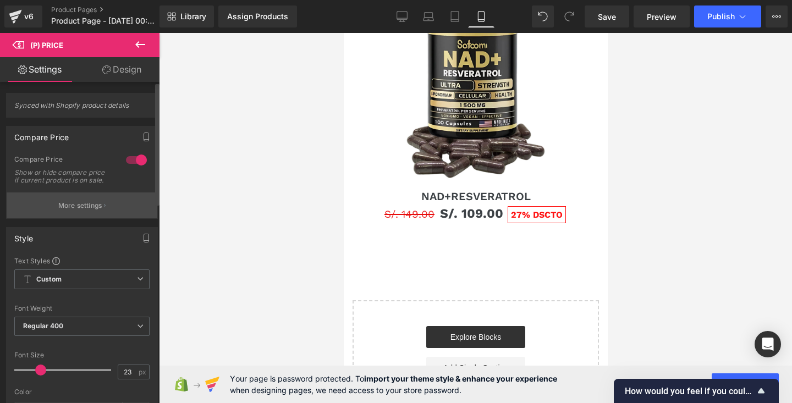
click at [80, 218] on button "More settings" at bounding box center [82, 206] width 151 height 26
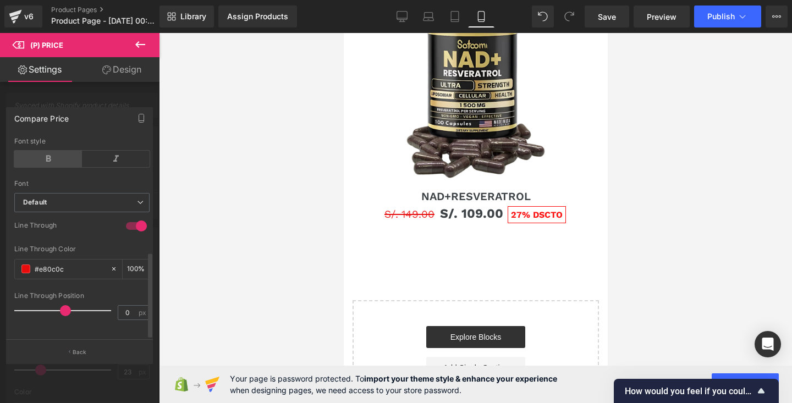
click at [61, 151] on icon at bounding box center [48, 159] width 68 height 17
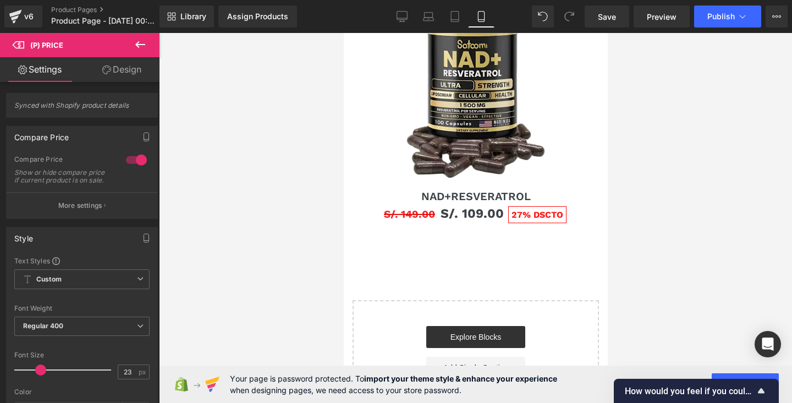
click at [650, 173] on div at bounding box center [475, 218] width 633 height 370
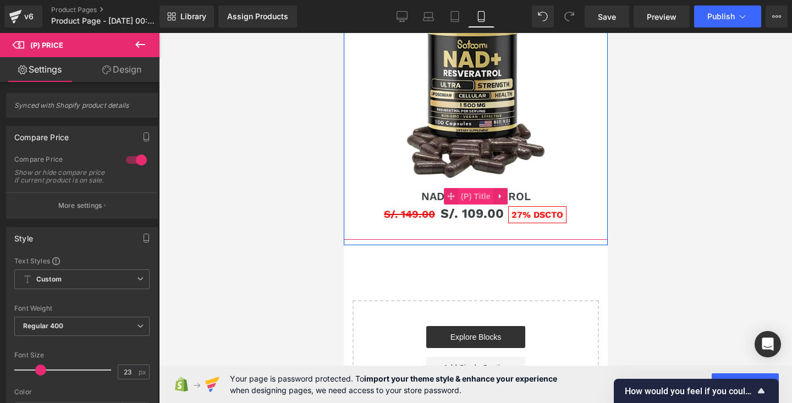
click at [472, 194] on span "(P) Title" at bounding box center [475, 196] width 35 height 17
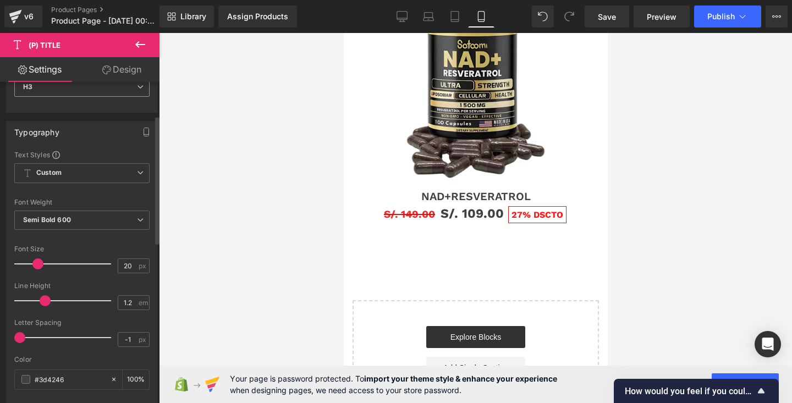
scroll to position [91, 0]
click at [37, 264] on span at bounding box center [40, 262] width 11 height 11
drag, startPoint x: 44, startPoint y: 293, endPoint x: 28, endPoint y: 299, distance: 17.1
click at [28, 299] on span at bounding box center [26, 299] width 11 height 11
drag, startPoint x: 19, startPoint y: 332, endPoint x: 26, endPoint y: 336, distance: 8.6
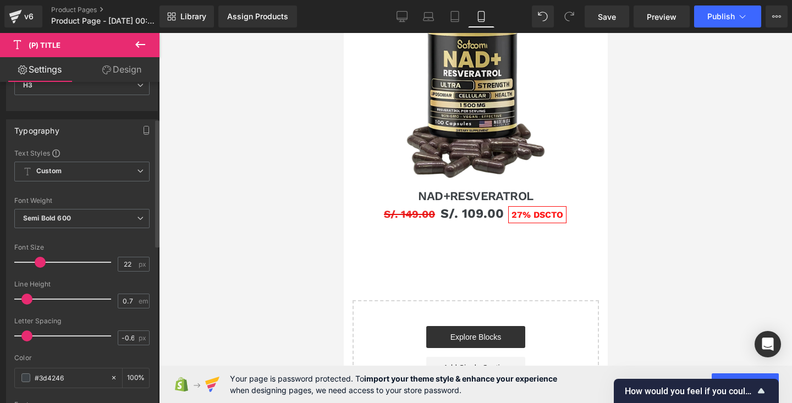
click at [26, 336] on span at bounding box center [26, 336] width 11 height 11
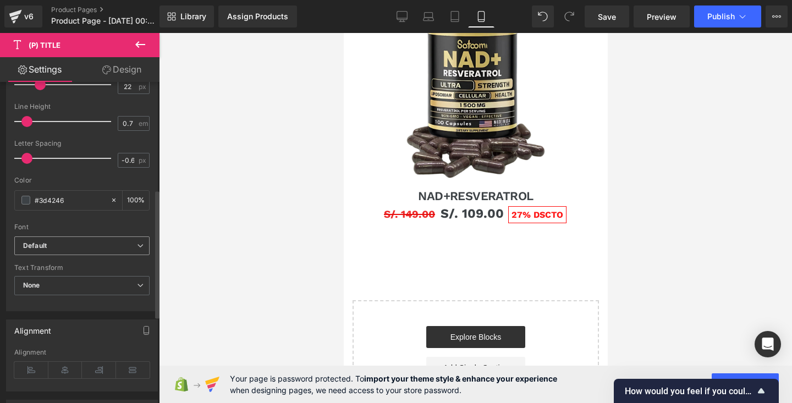
scroll to position [331, 0]
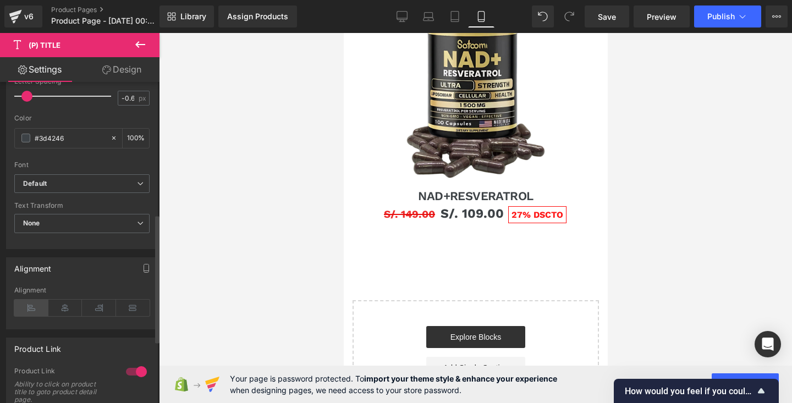
click at [37, 307] on icon at bounding box center [31, 308] width 34 height 17
click at [67, 310] on icon at bounding box center [65, 308] width 34 height 17
click at [98, 311] on icon at bounding box center [99, 308] width 34 height 17
click at [135, 311] on icon at bounding box center [133, 308] width 34 height 17
click at [69, 312] on icon at bounding box center [65, 308] width 34 height 17
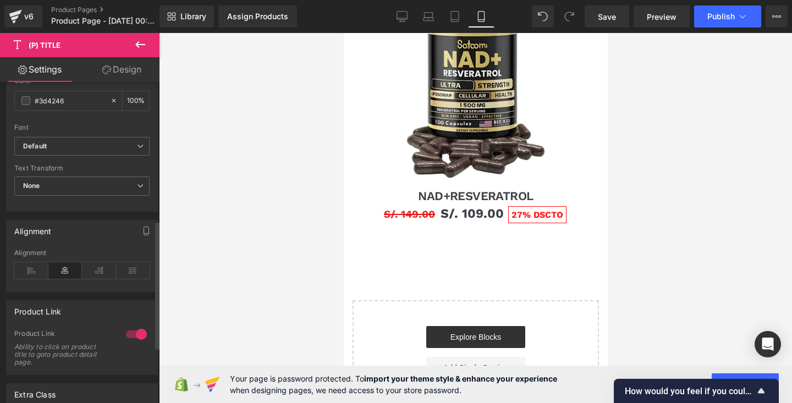
scroll to position [277, 0]
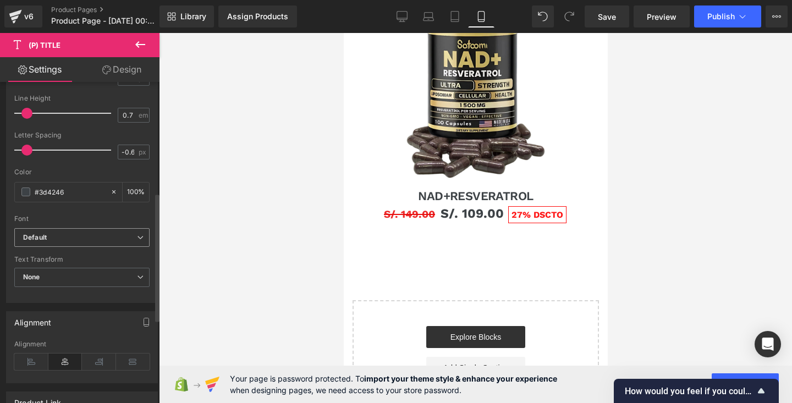
click at [74, 237] on b "Default" at bounding box center [80, 237] width 114 height 9
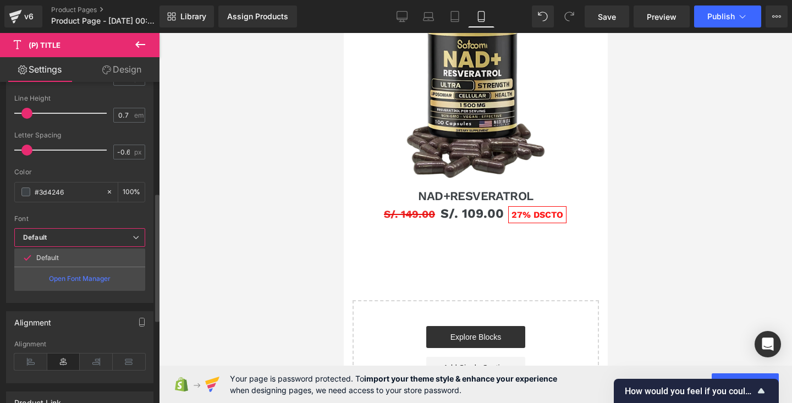
click at [74, 237] on b "Default" at bounding box center [77, 237] width 109 height 9
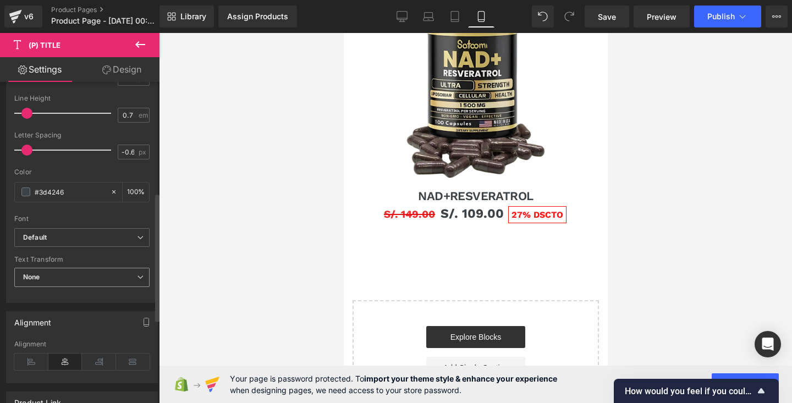
click at [70, 276] on span "None" at bounding box center [81, 277] width 135 height 19
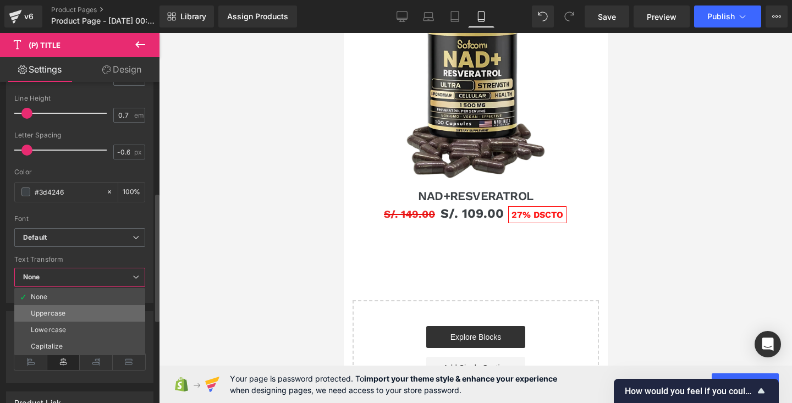
click at [70, 318] on li "Uppercase" at bounding box center [79, 313] width 131 height 17
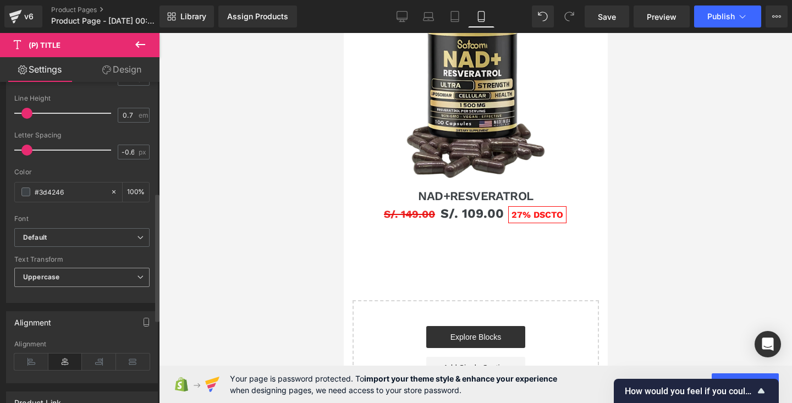
click at [74, 276] on span "Uppercase" at bounding box center [81, 277] width 135 height 19
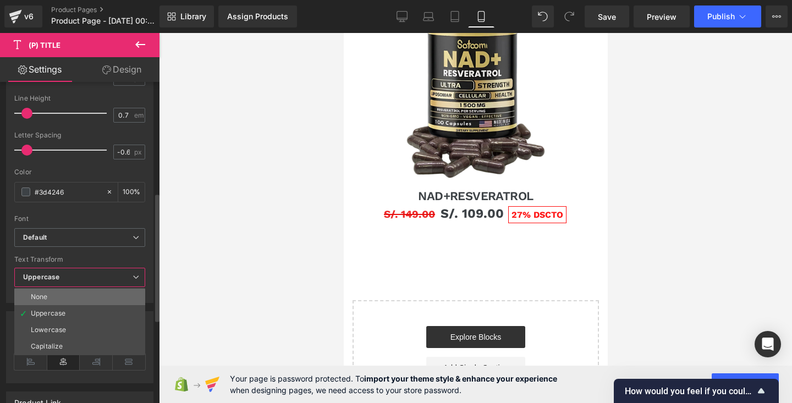
click at [63, 299] on li "None" at bounding box center [79, 297] width 131 height 17
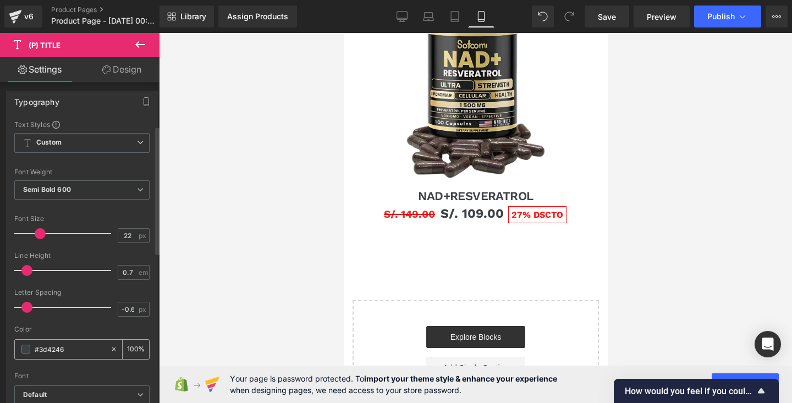
scroll to position [109, 0]
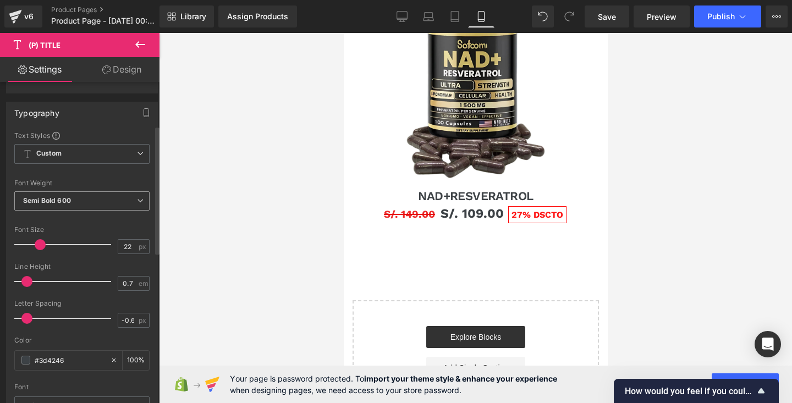
click at [103, 205] on span "Semi Bold 600" at bounding box center [81, 200] width 135 height 19
click at [95, 173] on div at bounding box center [81, 172] width 135 height 7
click at [108, 150] on span "Custom Setup Global Style" at bounding box center [81, 154] width 135 height 20
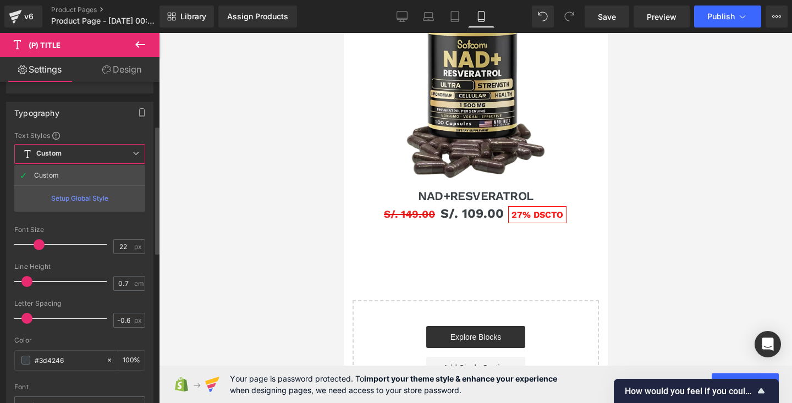
click at [95, 127] on div "Typography Text Styles Custom Custom Setup Global Style Custom Setup Global Sty…" at bounding box center [79, 287] width 147 height 370
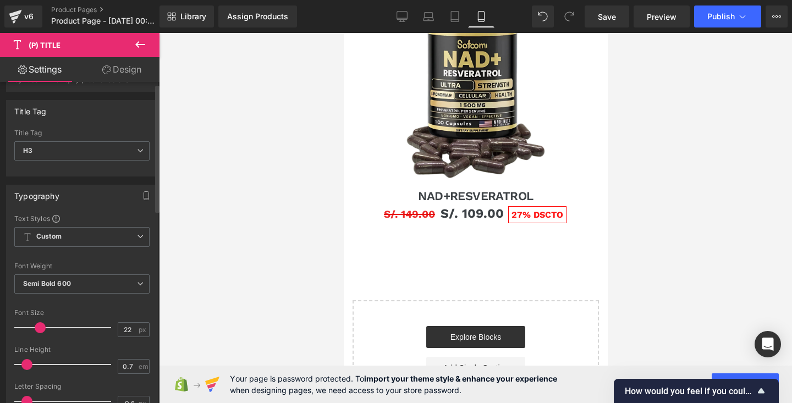
scroll to position [0, 0]
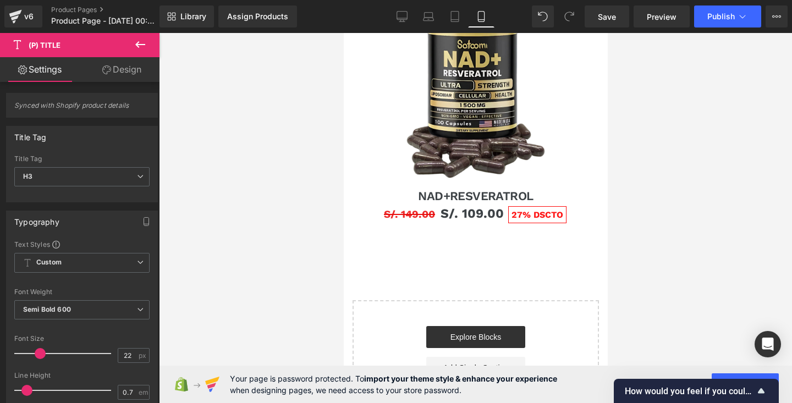
click at [138, 48] on icon at bounding box center [140, 44] width 13 height 13
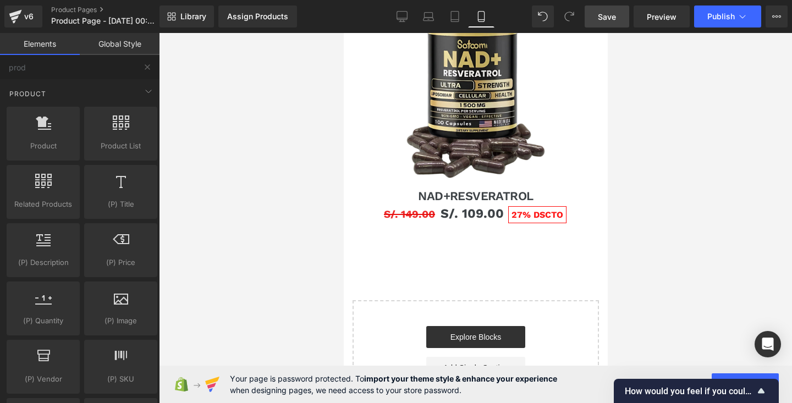
click at [612, 24] on link "Save" at bounding box center [607, 17] width 45 height 22
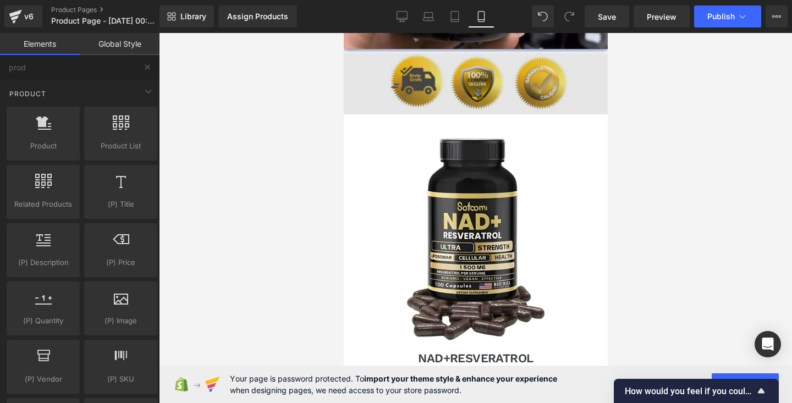
scroll to position [1810, 0]
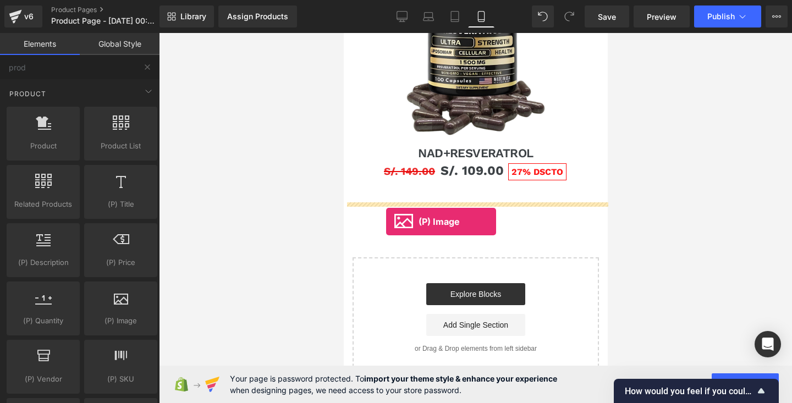
drag, startPoint x: 458, startPoint y: 355, endPoint x: 386, endPoint y: 221, distance: 151.9
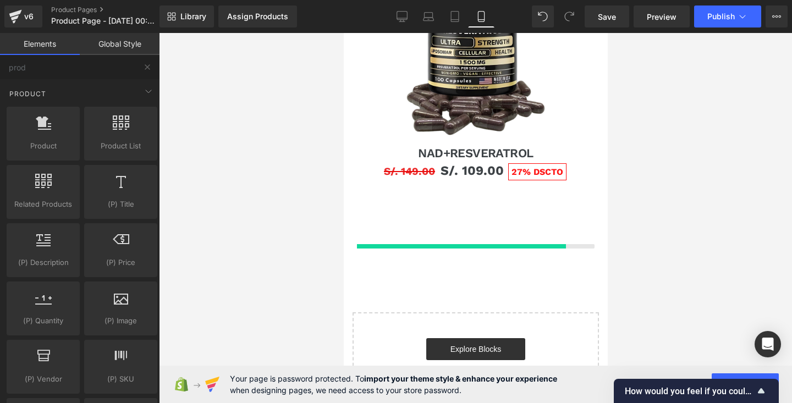
scroll to position [1804, 0]
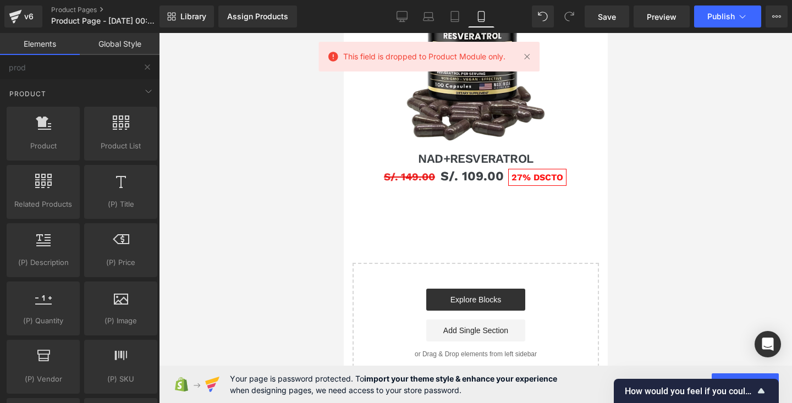
click at [521, 57] on div "This field is dropped to Product Module only." at bounding box center [428, 57] width 221 height 30
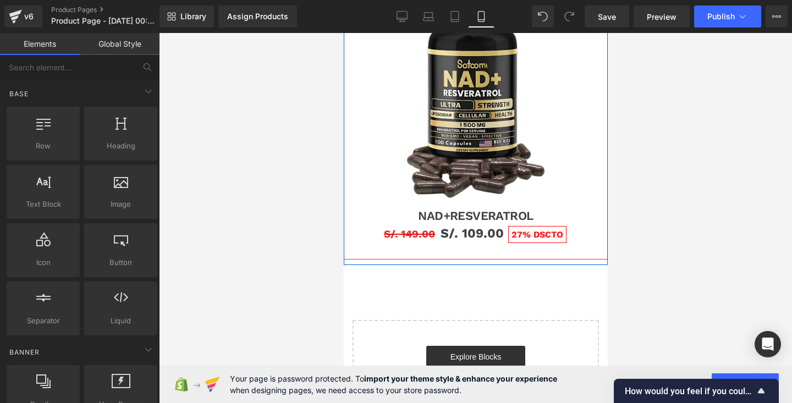
scroll to position [1810, 0]
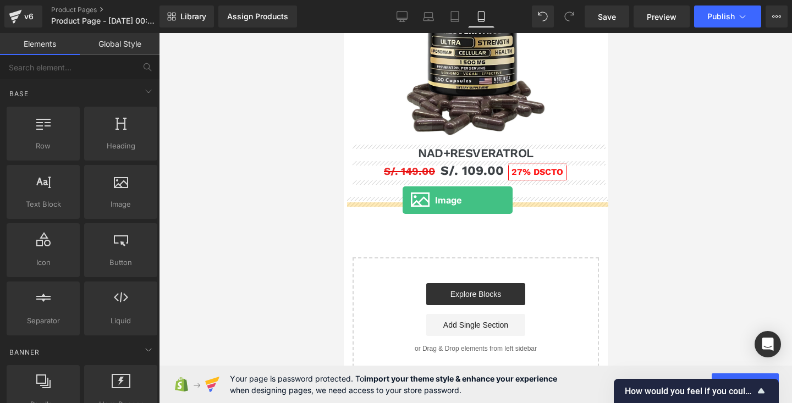
drag, startPoint x: 469, startPoint y: 228, endPoint x: 402, endPoint y: 200, distance: 73.0
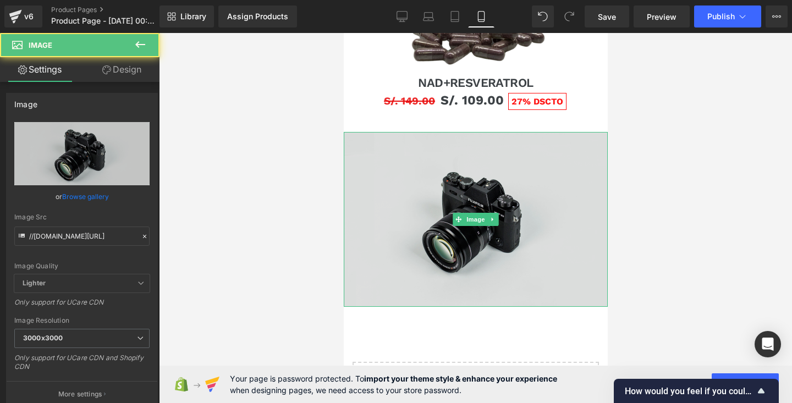
scroll to position [1883, 0]
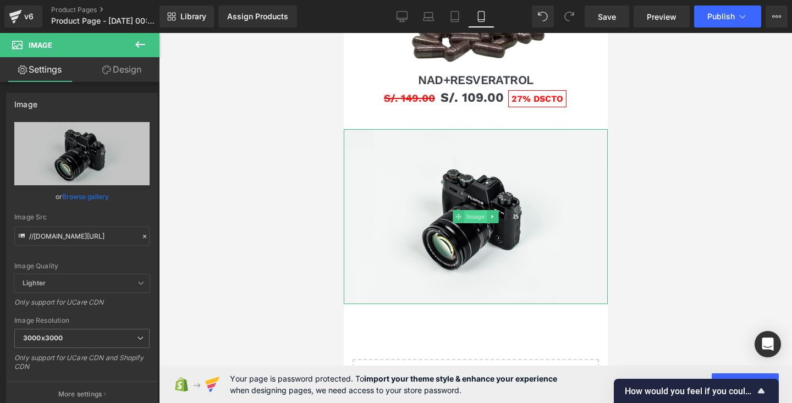
click at [474, 220] on span "Image" at bounding box center [475, 216] width 23 height 13
click at [88, 199] on link "Browse gallery" at bounding box center [85, 196] width 47 height 19
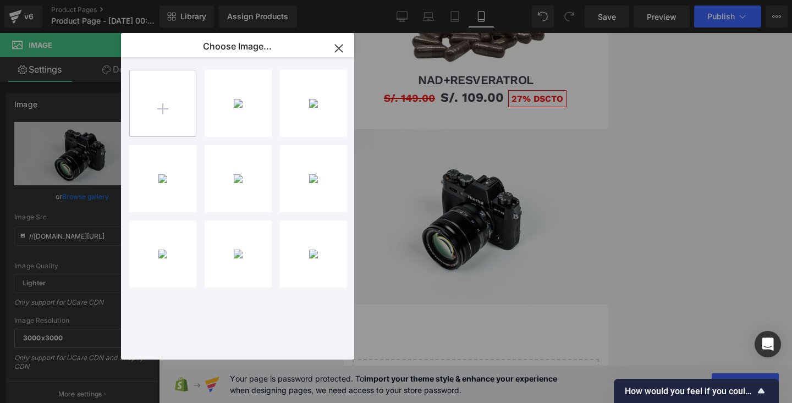
click at [140, 97] on input "file" at bounding box center [163, 103] width 66 height 66
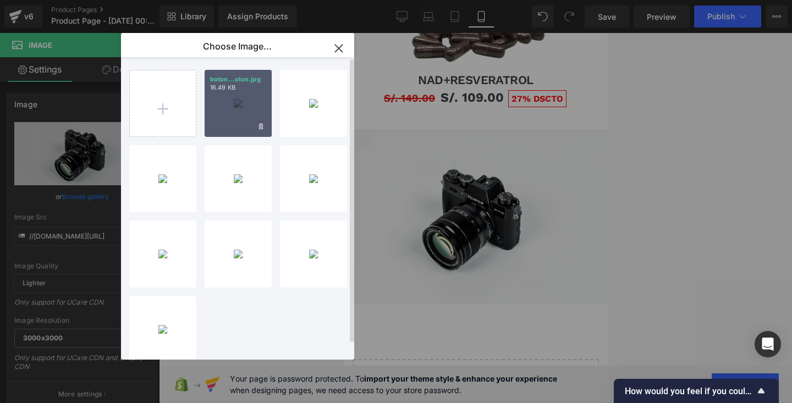
click at [217, 107] on div "boton...oton.jpg 16.49 KB" at bounding box center [238, 103] width 67 height 67
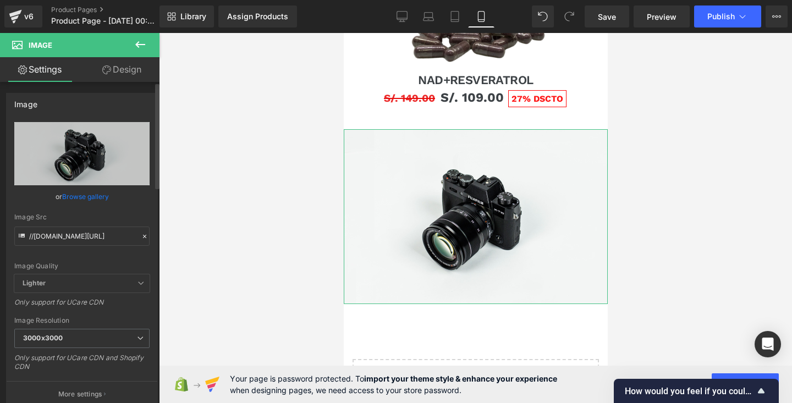
click at [95, 201] on link "Browse gallery" at bounding box center [85, 196] width 47 height 19
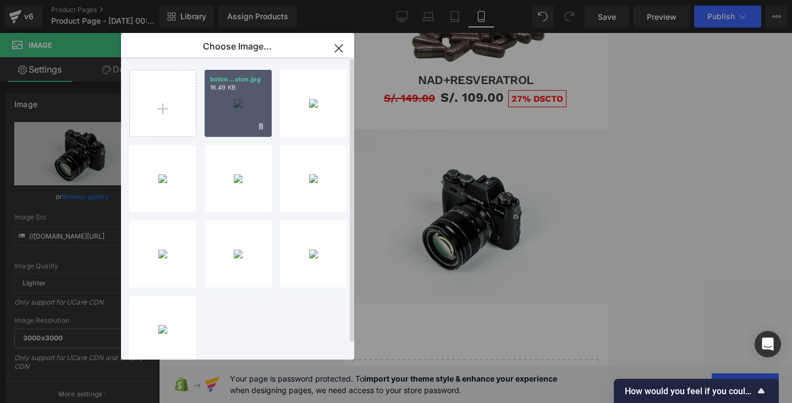
click at [218, 94] on div "boton...oton.jpg 16.49 KB" at bounding box center [238, 103] width 67 height 67
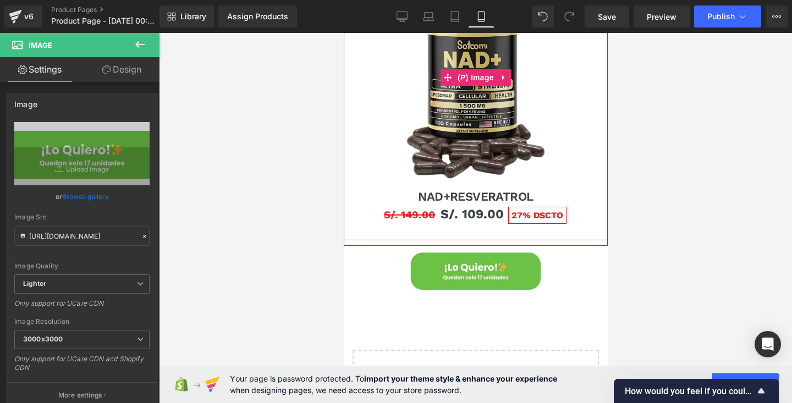
scroll to position [1777, 0]
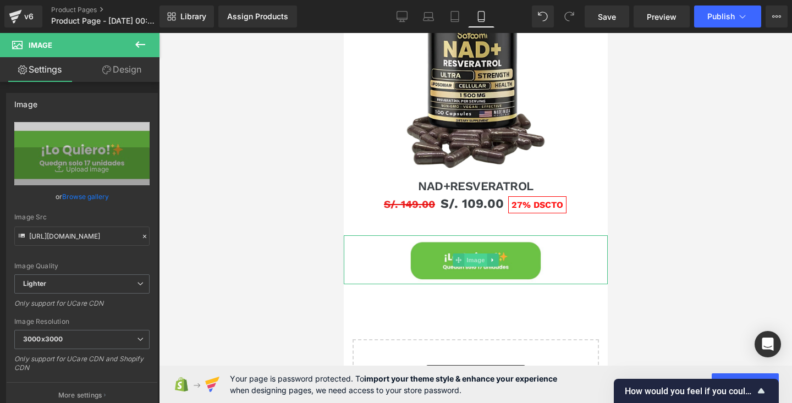
click at [477, 260] on span "Image" at bounding box center [475, 260] width 23 height 13
click at [91, 197] on link "Browse gallery" at bounding box center [85, 196] width 47 height 19
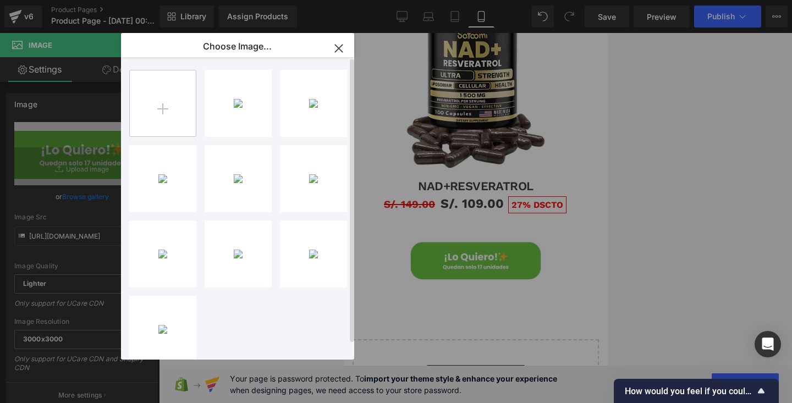
click at [158, 86] on input "file" at bounding box center [163, 103] width 66 height 66
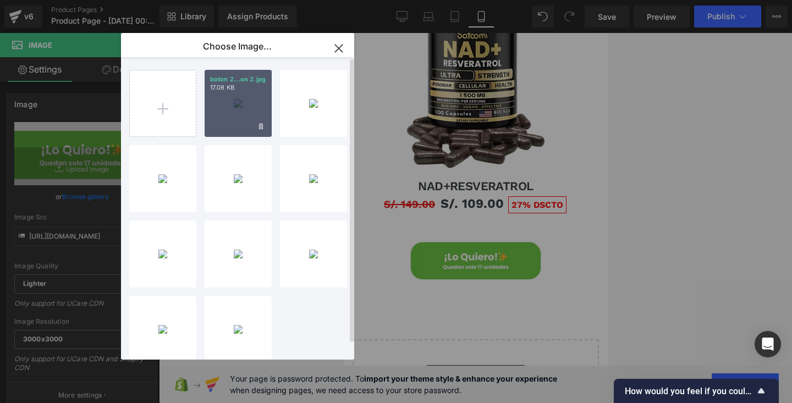
click at [249, 111] on div "boton 2...on 2.jpg 17.08 KB" at bounding box center [238, 103] width 67 height 67
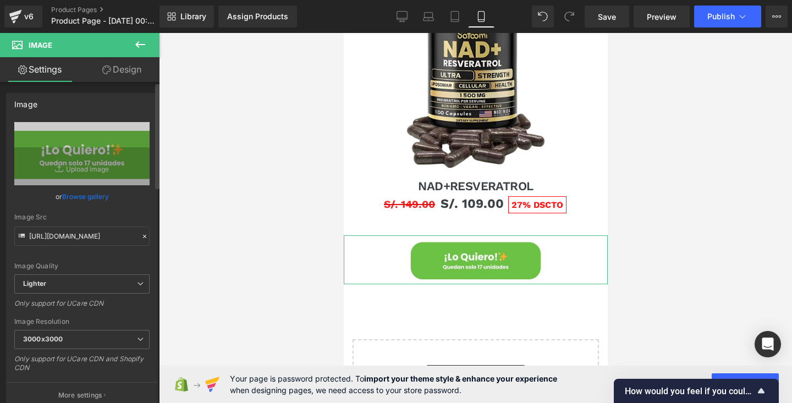
click at [92, 195] on link "Browse gallery" at bounding box center [85, 196] width 47 height 19
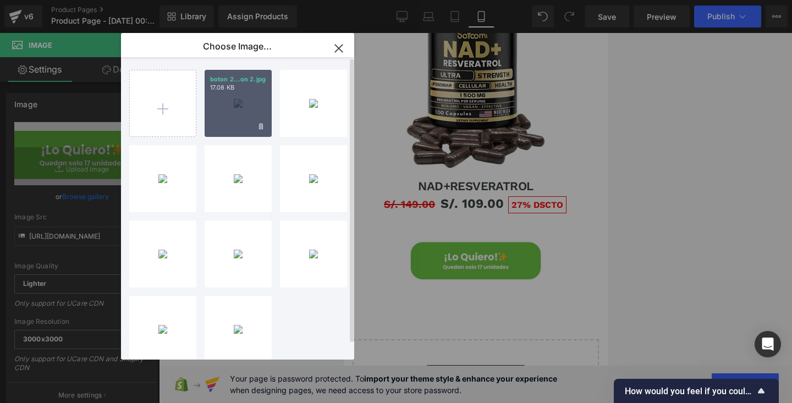
click at [219, 107] on div "boton 2...on 2.jpg 17.08 KB" at bounding box center [238, 103] width 67 height 67
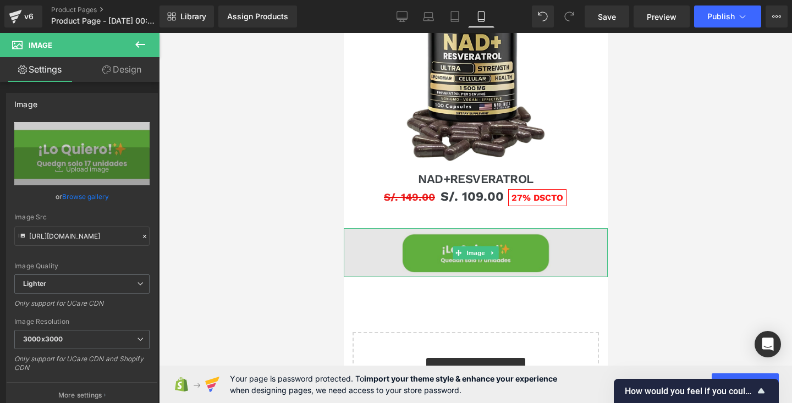
scroll to position [1793, 0]
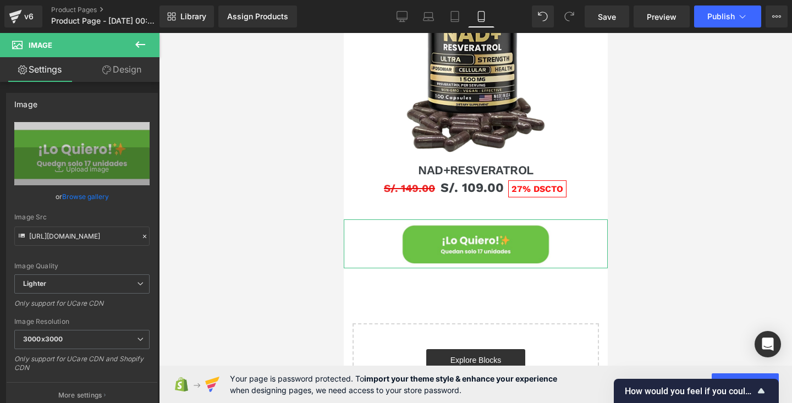
click at [132, 72] on link "Design" at bounding box center [122, 69] width 80 height 25
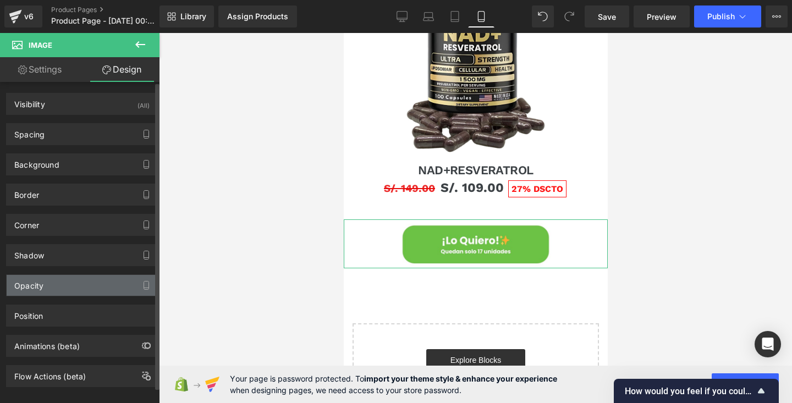
scroll to position [15, 0]
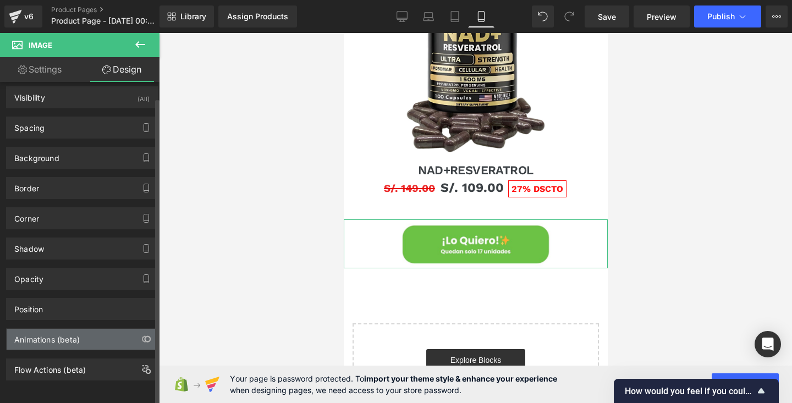
click at [75, 336] on div "Animations (beta)" at bounding box center [46, 336] width 65 height 15
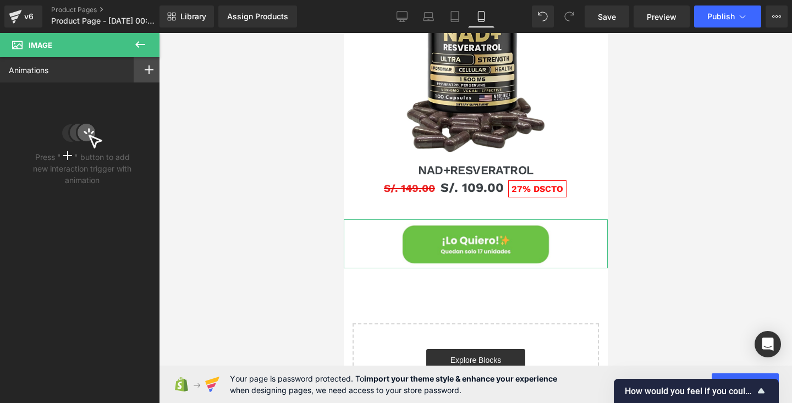
click at [138, 69] on div at bounding box center [149, 69] width 31 height 25
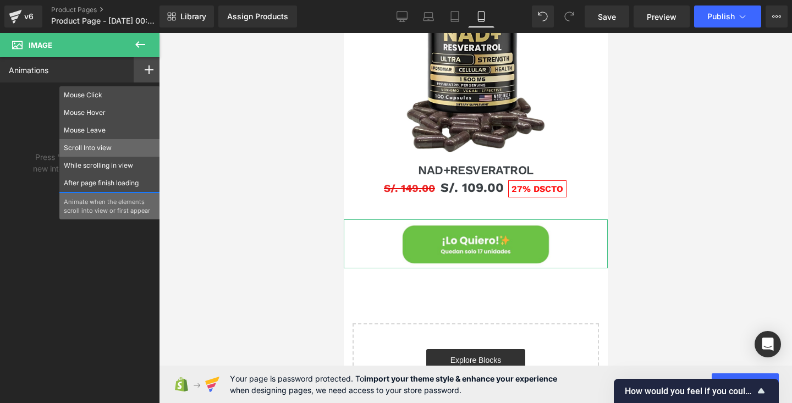
click at [105, 152] on p "Scroll Into view" at bounding box center [110, 148] width 92 height 10
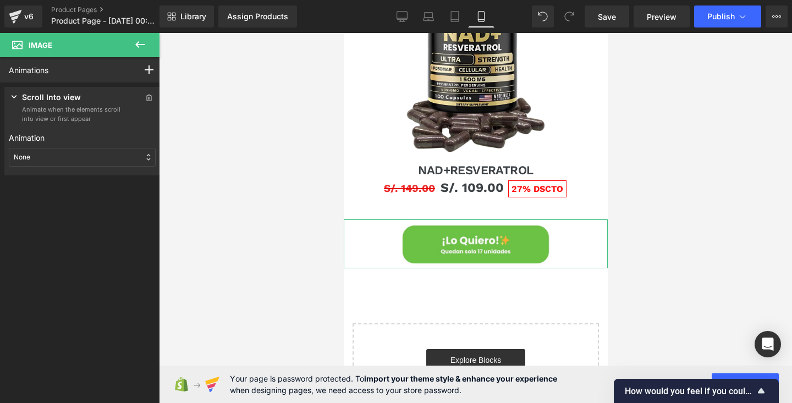
click at [84, 155] on div "None" at bounding box center [82, 157] width 147 height 19
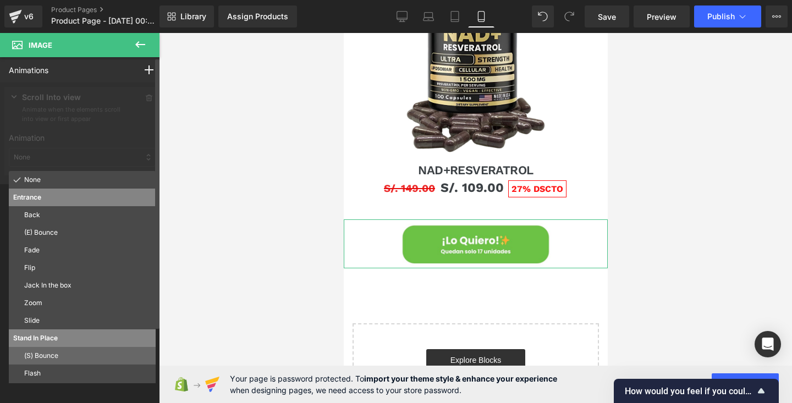
click at [68, 355] on p "(S) Bounce" at bounding box center [87, 356] width 127 height 10
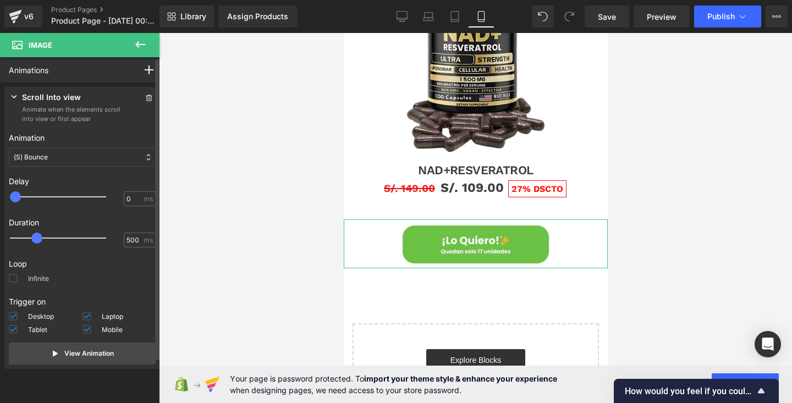
click at [16, 280] on span at bounding box center [13, 278] width 9 height 9
click at [0, 0] on input "Infinite" at bounding box center [0, 0] width 0 height 0
drag, startPoint x: 15, startPoint y: 196, endPoint x: 36, endPoint y: 198, distance: 21.0
click at [35, 198] on span at bounding box center [29, 196] width 11 height 11
drag, startPoint x: 36, startPoint y: 198, endPoint x: 1, endPoint y: 198, distance: 35.2
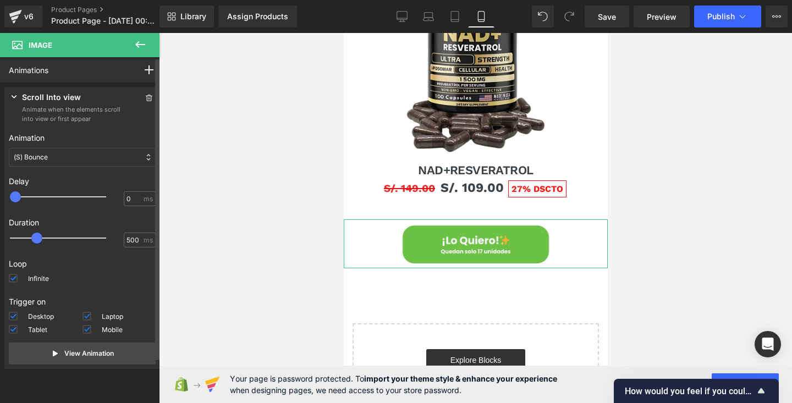
click at [1, 198] on div "Press " " button to add new interaction trigger with animation Scroll Into view…" at bounding box center [82, 230] width 164 height 295
click at [69, 150] on div "(S) Bounce" at bounding box center [82, 157] width 147 height 19
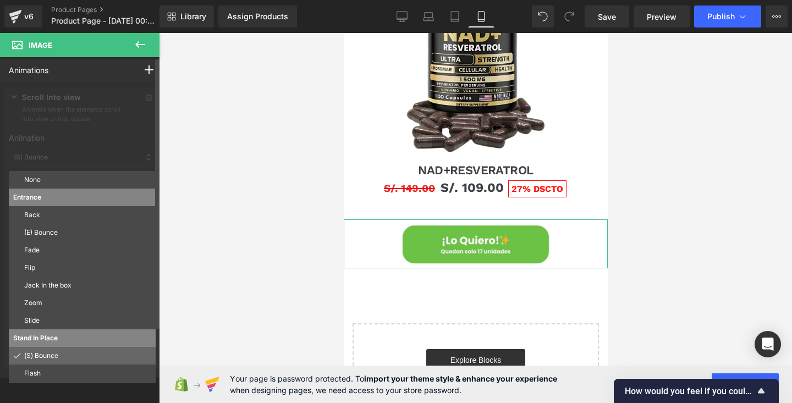
click at [53, 358] on p "(S) Bounce" at bounding box center [87, 356] width 127 height 10
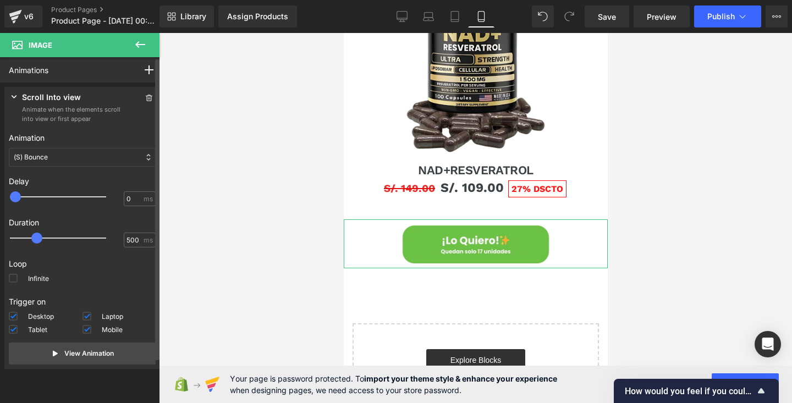
click at [20, 199] on span at bounding box center [15, 196] width 11 height 11
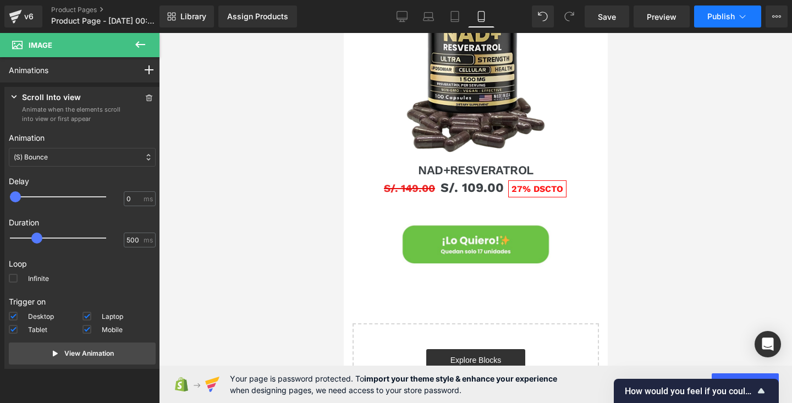
click at [733, 17] on span "Publish" at bounding box center [721, 16] width 28 height 9
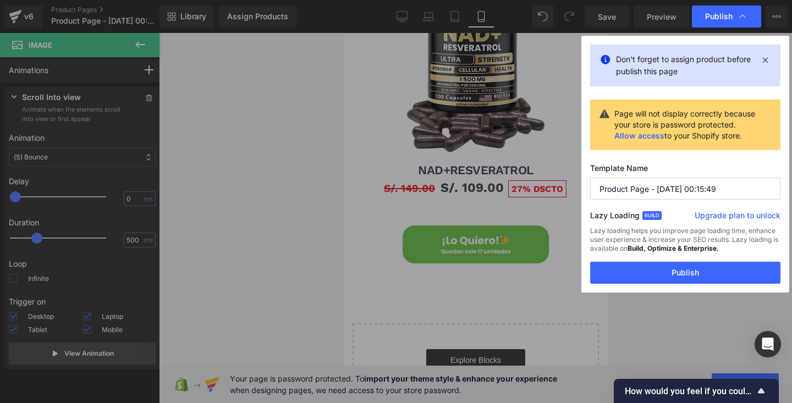
drag, startPoint x: 730, startPoint y: 188, endPoint x: 598, endPoint y: 188, distance: 131.5
click at [599, 188] on input "Product Page - [DATE] 00:15:49" at bounding box center [685, 189] width 190 height 22
click at [658, 188] on input "RESVERATROLO NAD" at bounding box center [685, 189] width 190 height 22
click at [687, 188] on input "RESVERATROL NAD" at bounding box center [685, 189] width 190 height 22
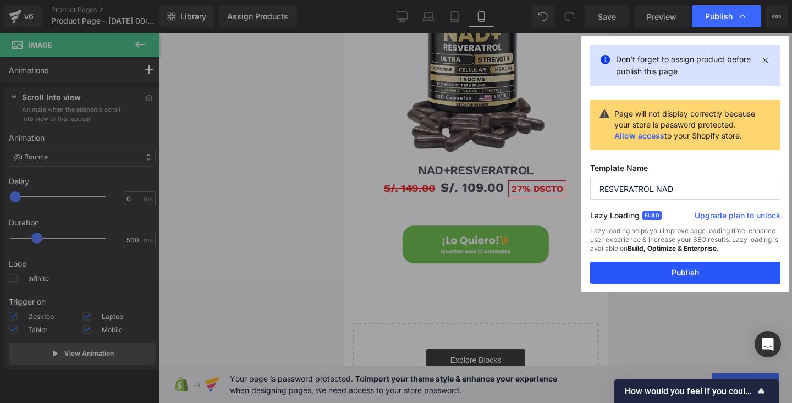
click at [674, 272] on button "Publish" at bounding box center [685, 273] width 190 height 22
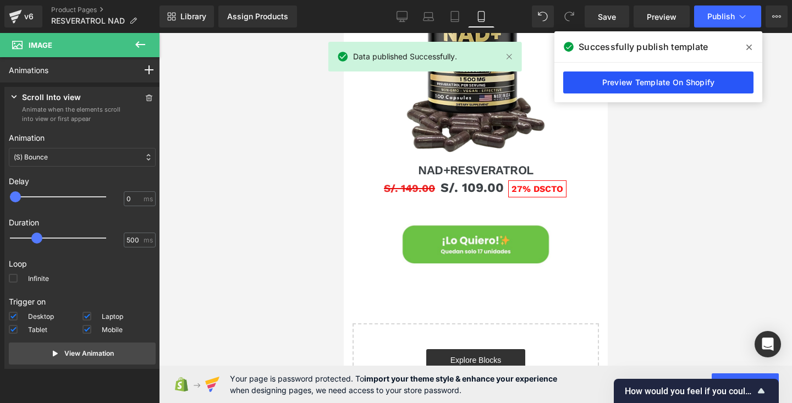
click at [690, 81] on link "Preview Template On Shopify" at bounding box center [658, 83] width 190 height 22
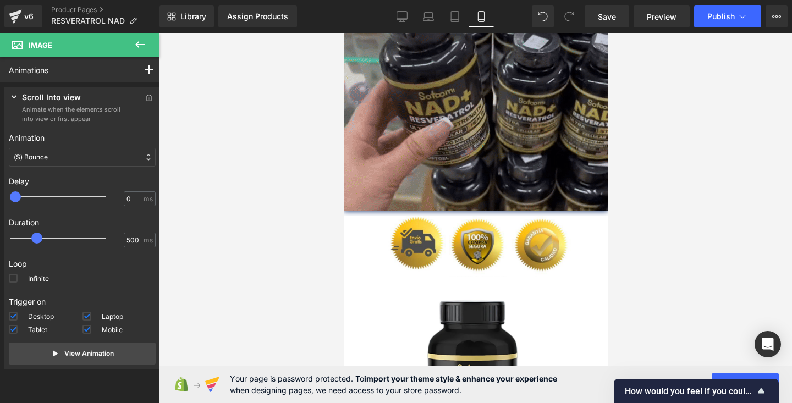
scroll to position [1433, 0]
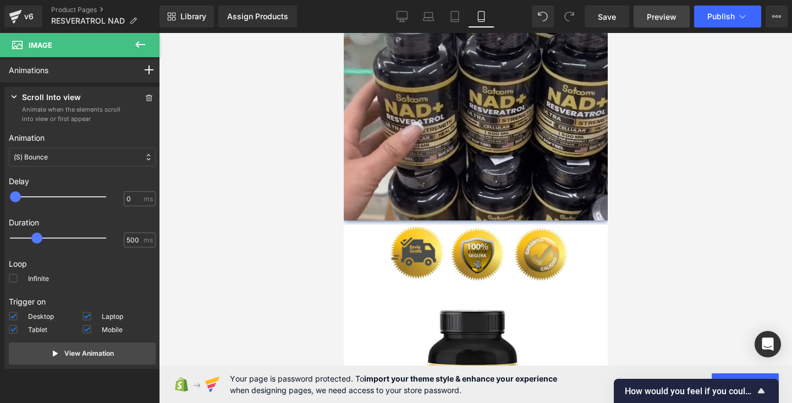
click at [651, 20] on span "Preview" at bounding box center [662, 17] width 30 height 12
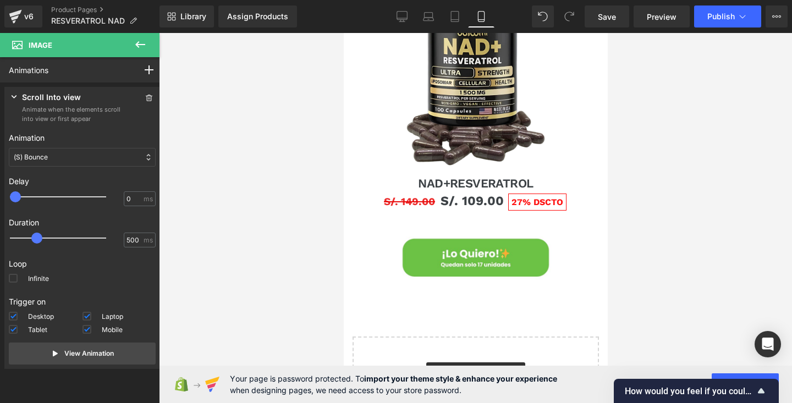
scroll to position [1789, 0]
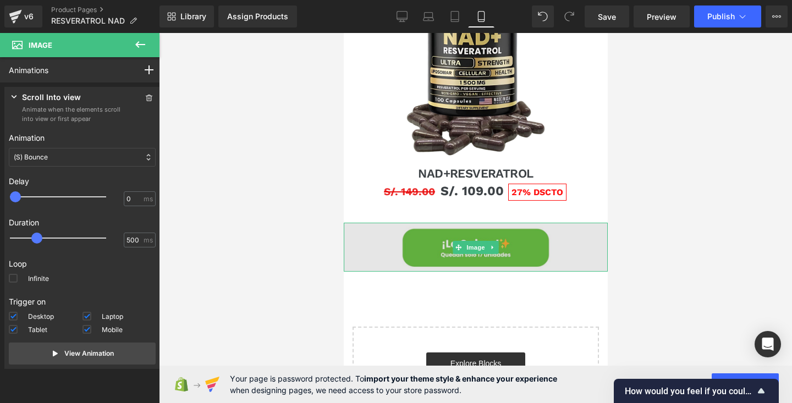
click at [427, 239] on img at bounding box center [475, 247] width 264 height 49
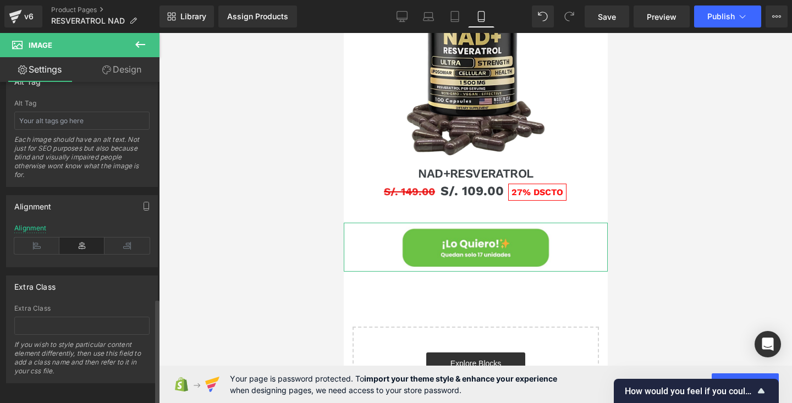
scroll to position [655, 0]
click at [103, 314] on input "text" at bounding box center [81, 323] width 135 height 18
click at [91, 315] on input "text" at bounding box center [81, 323] width 135 height 18
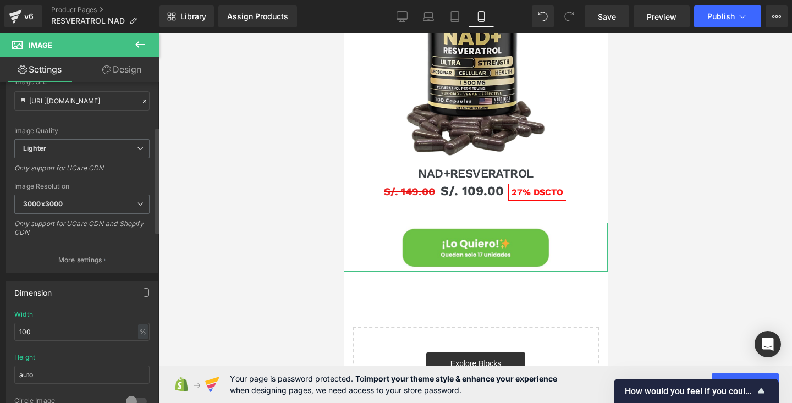
scroll to position [0, 0]
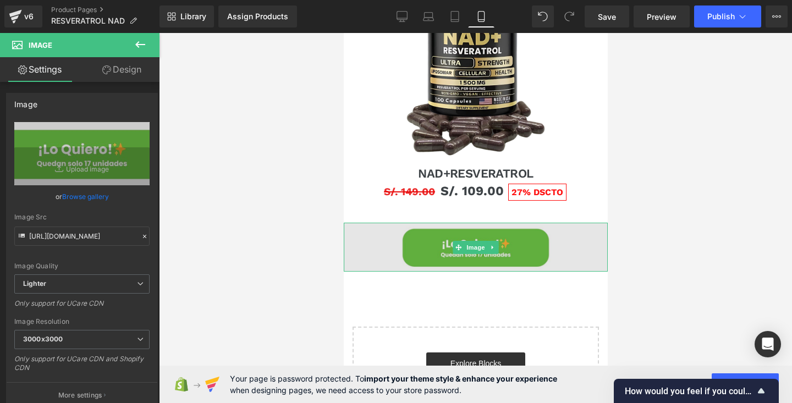
click at [497, 258] on img at bounding box center [475, 247] width 264 height 49
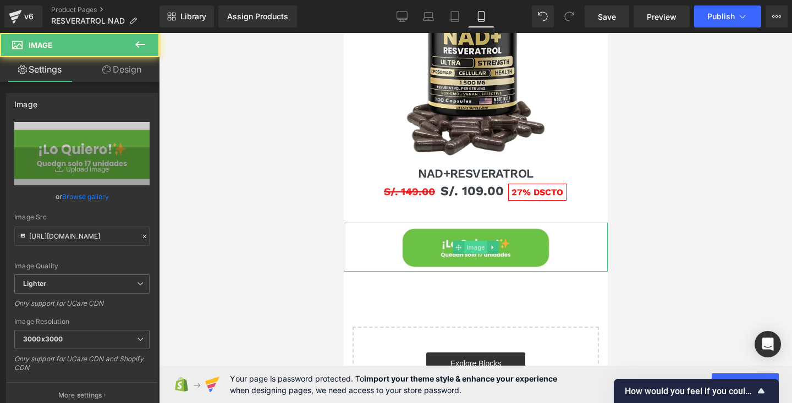
click at [477, 245] on span "Image" at bounding box center [475, 247] width 23 height 13
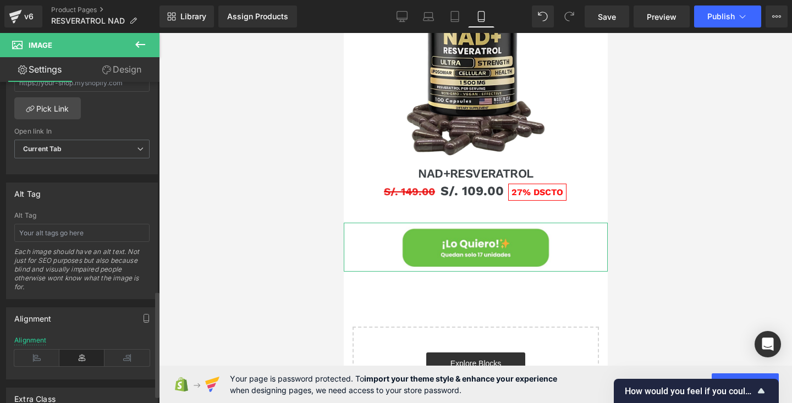
scroll to position [655, 0]
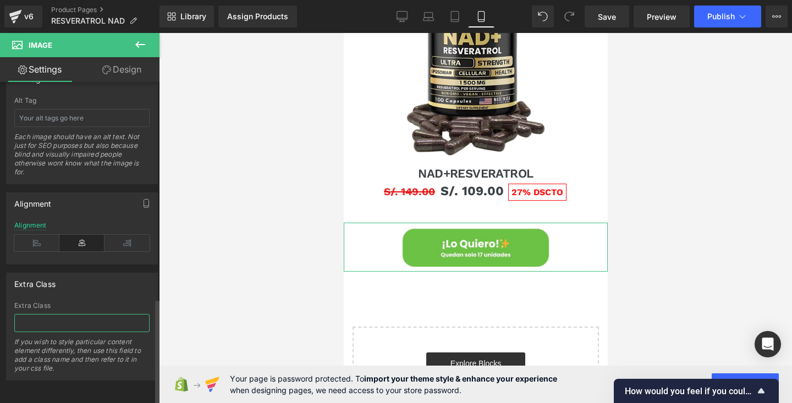
click at [43, 315] on input "text" at bounding box center [81, 323] width 135 height 18
click at [83, 289] on div "Extra Class Extra Class If you wish to style particular content element differe…" at bounding box center [82, 327] width 152 height 108
click at [743, 18] on icon at bounding box center [743, 16] width 6 height 3
click at [85, 302] on div "Extra Class" at bounding box center [81, 306] width 135 height 8
click at [64, 320] on input "text" at bounding box center [81, 323] width 135 height 18
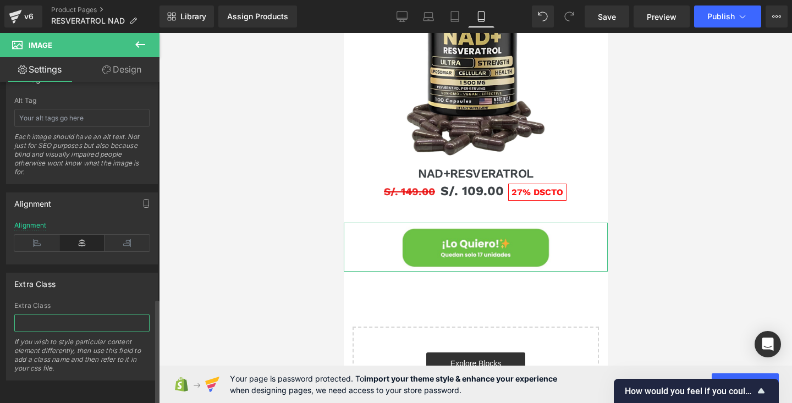
paste input "rsi-cod-form-gempages-button-overwrite rsi-cod-form-is-gempage"
click at [261, 261] on div at bounding box center [475, 218] width 633 height 370
click at [608, 20] on span "Save" at bounding box center [607, 17] width 18 height 12
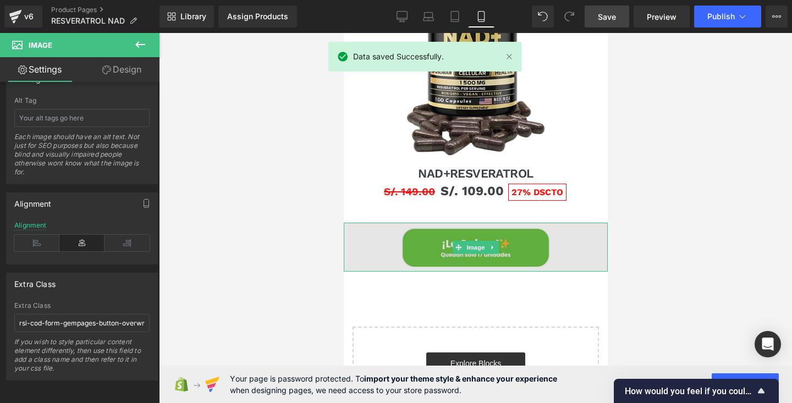
click at [528, 241] on img at bounding box center [475, 247] width 264 height 49
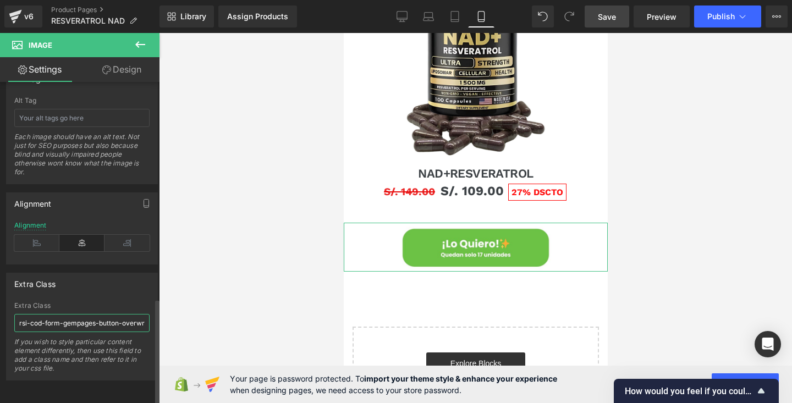
click at [18, 314] on input "rsi-cod-form-gempages-button-overwrite rsi-cod-form-is-gempage" at bounding box center [81, 323] width 135 height 18
click at [723, 17] on span "Publish" at bounding box center [721, 16] width 28 height 9
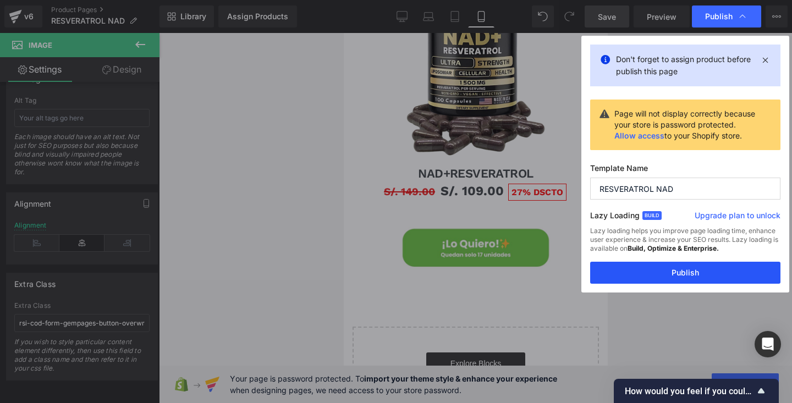
click at [700, 271] on button "Publish" at bounding box center [685, 273] width 190 height 22
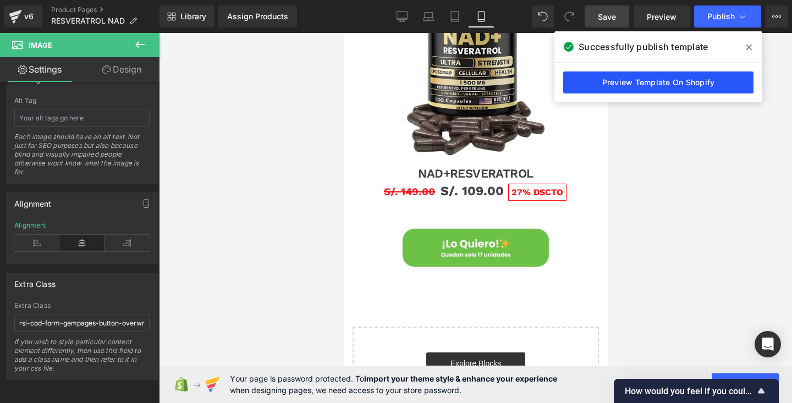
click at [666, 79] on link "Preview Template On Shopify" at bounding box center [658, 83] width 190 height 22
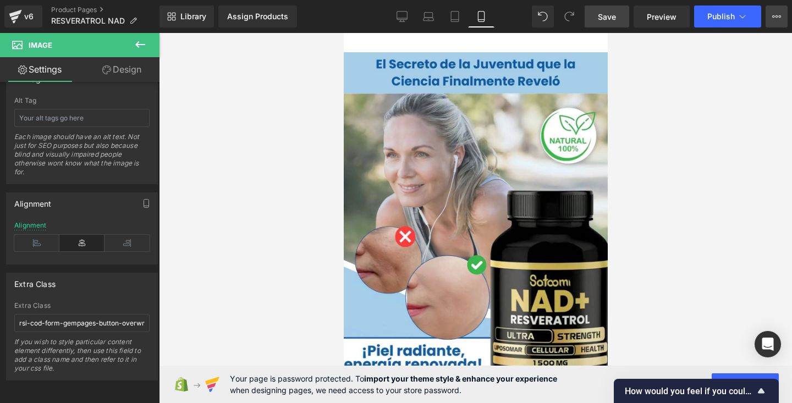
click at [775, 15] on icon at bounding box center [776, 16] width 9 height 9
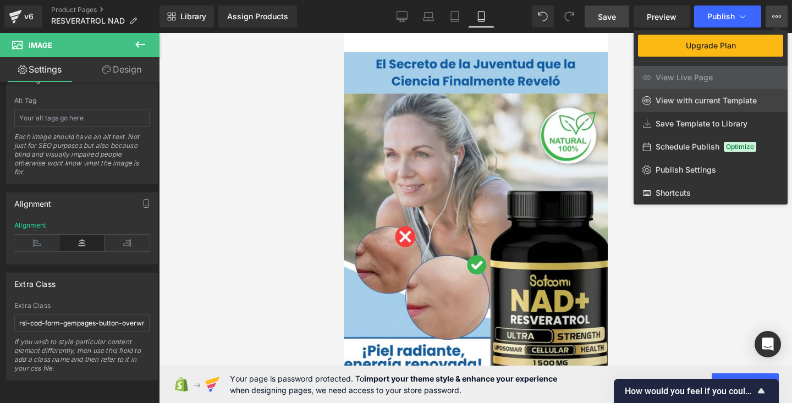
click at [715, 103] on span "View with current Template" at bounding box center [706, 101] width 101 height 10
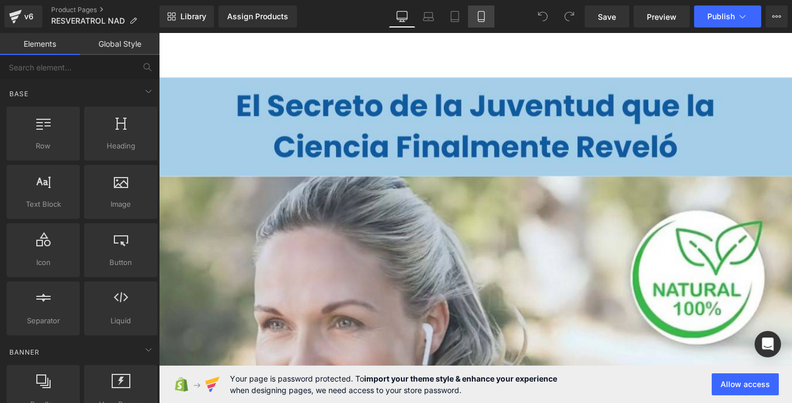
click at [488, 20] on link "Mobile" at bounding box center [481, 17] width 26 height 22
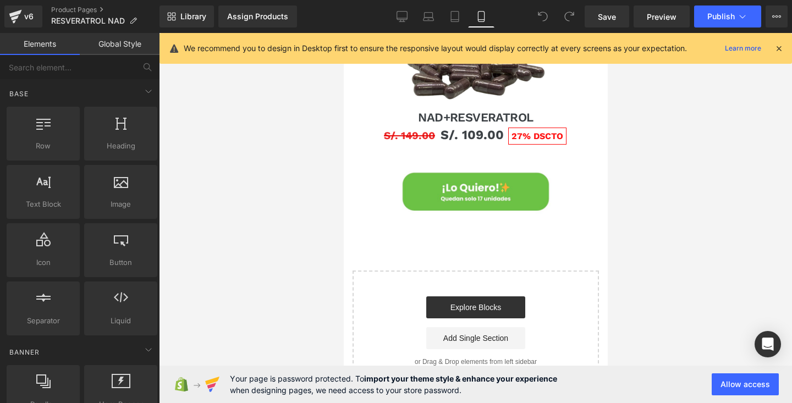
scroll to position [1850, 0]
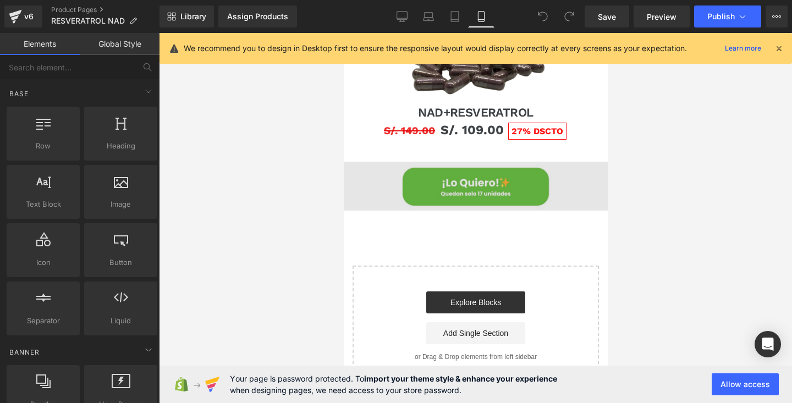
click at [496, 176] on img at bounding box center [475, 186] width 264 height 49
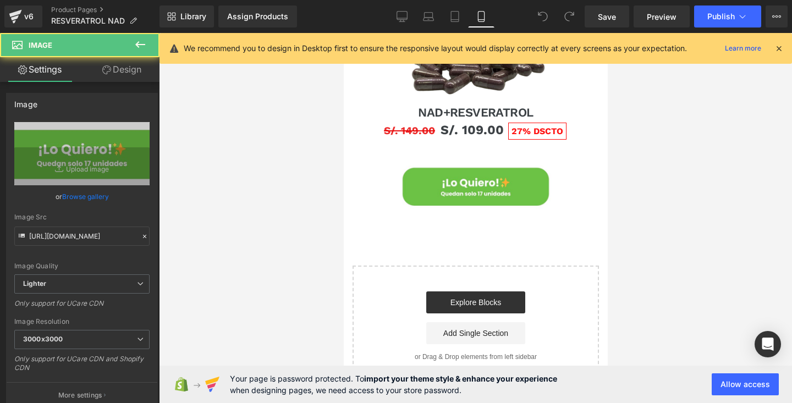
click at [631, 92] on div at bounding box center [475, 218] width 633 height 370
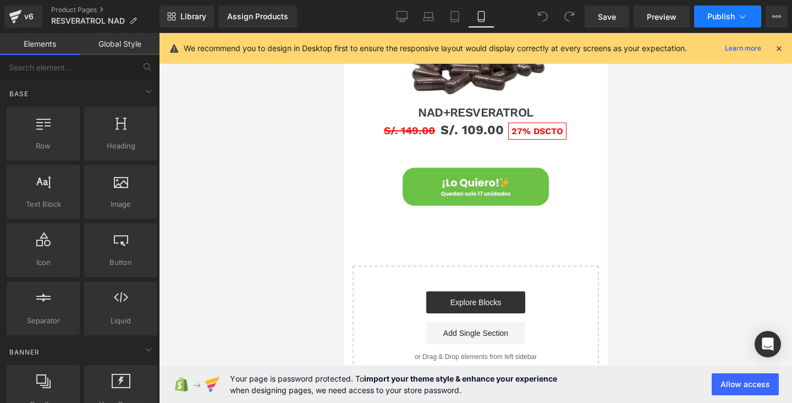
click at [751, 12] on button "Publish" at bounding box center [727, 17] width 67 height 22
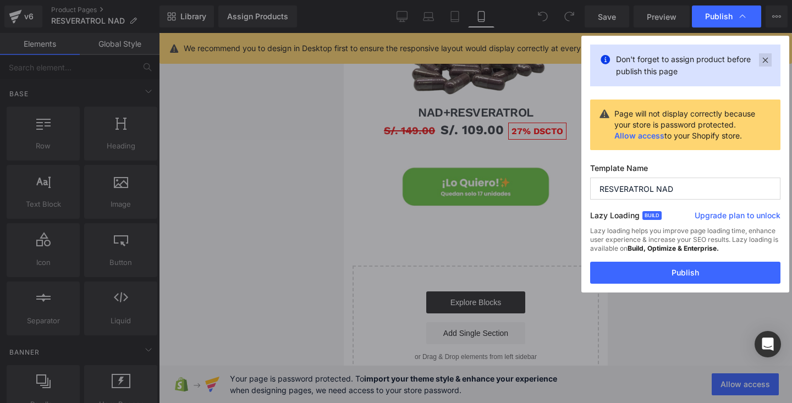
click at [765, 58] on icon at bounding box center [765, 59] width 13 height 13
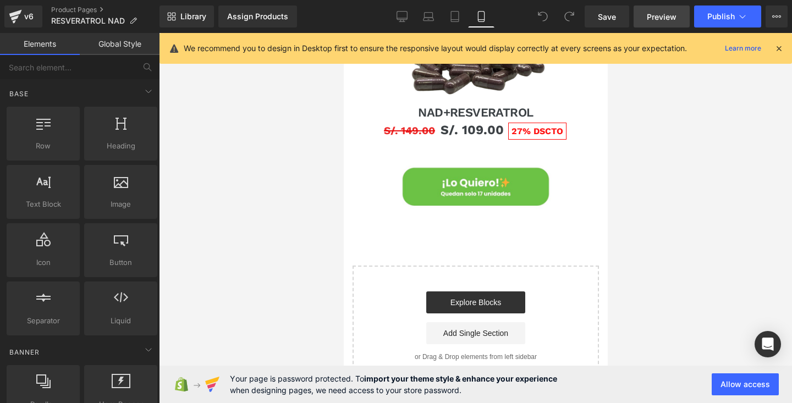
click at [660, 24] on link "Preview" at bounding box center [662, 17] width 56 height 22
